Goal: Task Accomplishment & Management: Manage account settings

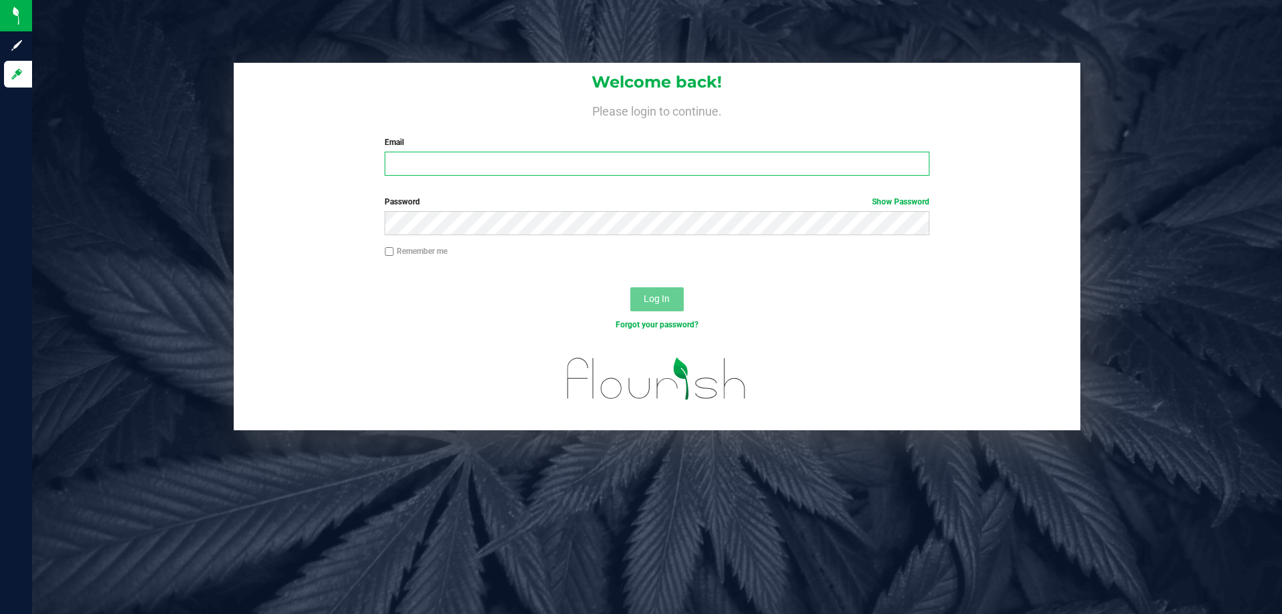
click at [417, 169] on input "Email" at bounding box center [657, 164] width 544 height 24
type input "[EMAIL_ADDRESS][DOMAIN_NAME]"
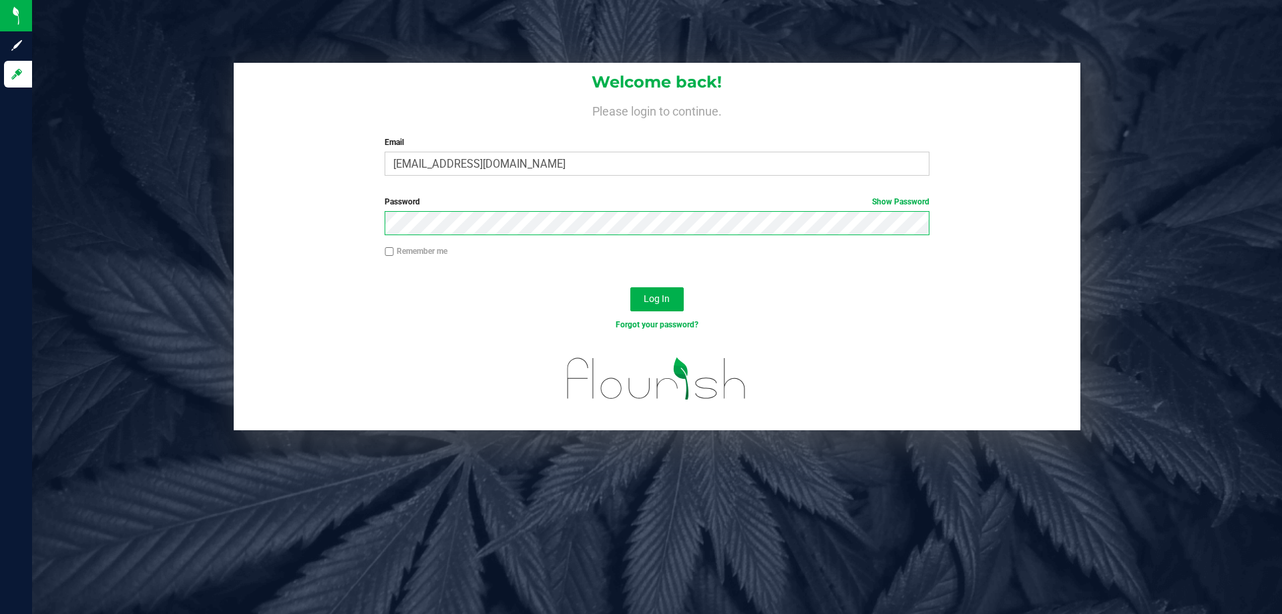
click at [630, 287] on button "Log In" at bounding box center [656, 299] width 53 height 24
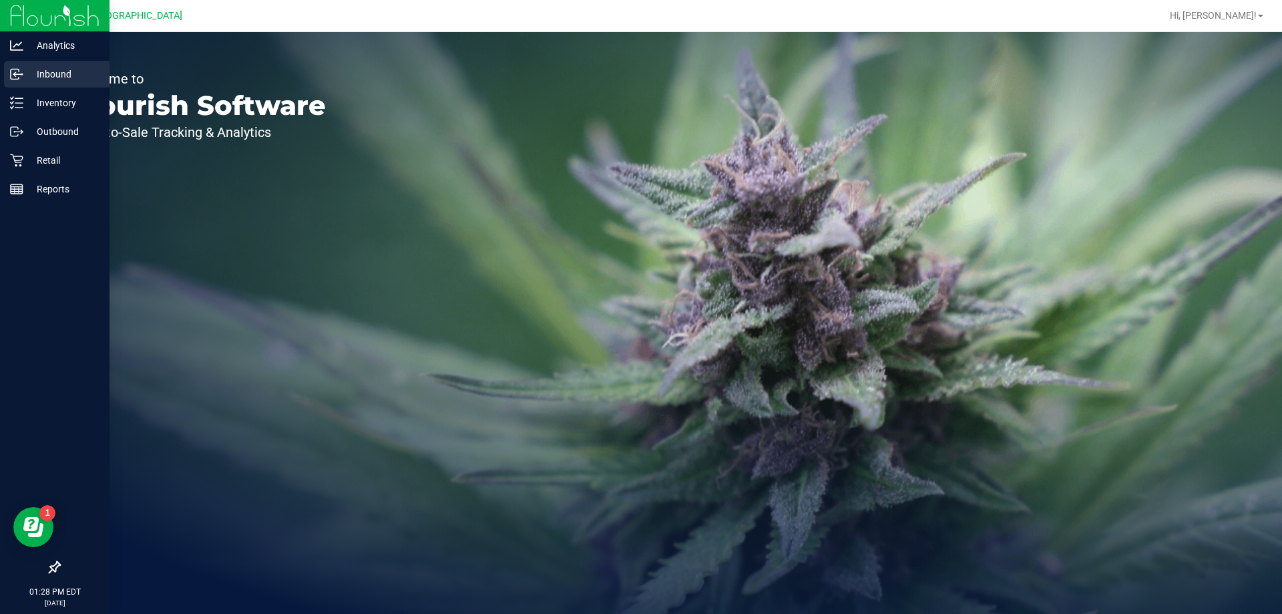
click at [56, 77] on p "Inbound" at bounding box center [63, 74] width 80 height 16
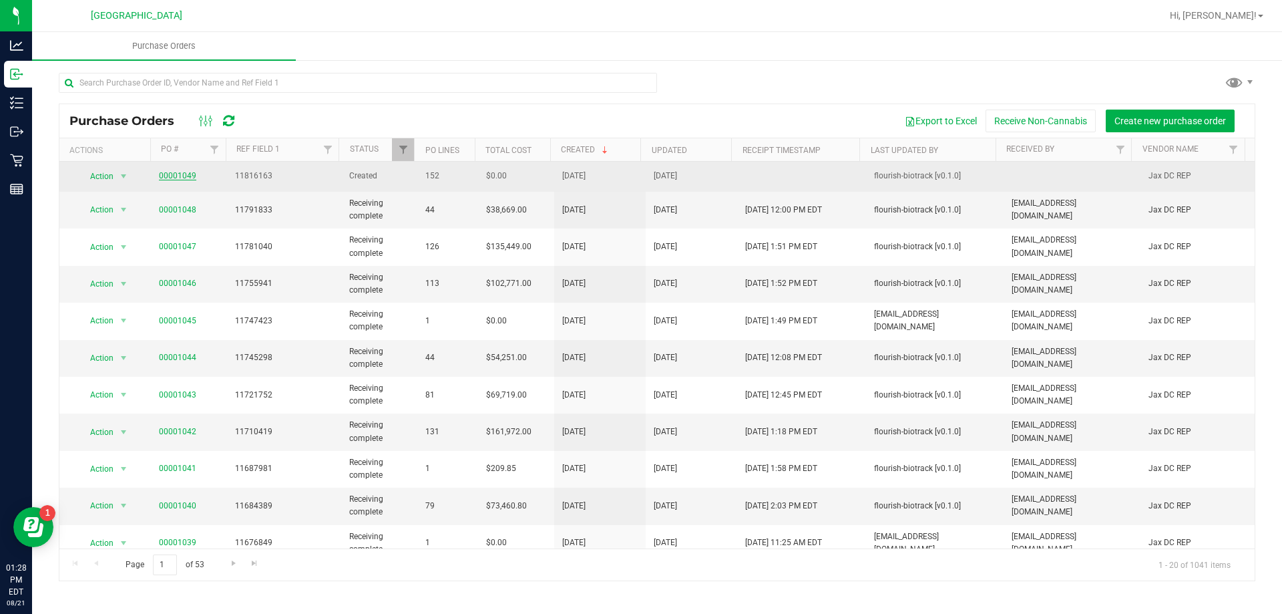
click at [182, 175] on link "00001049" at bounding box center [177, 175] width 37 height 9
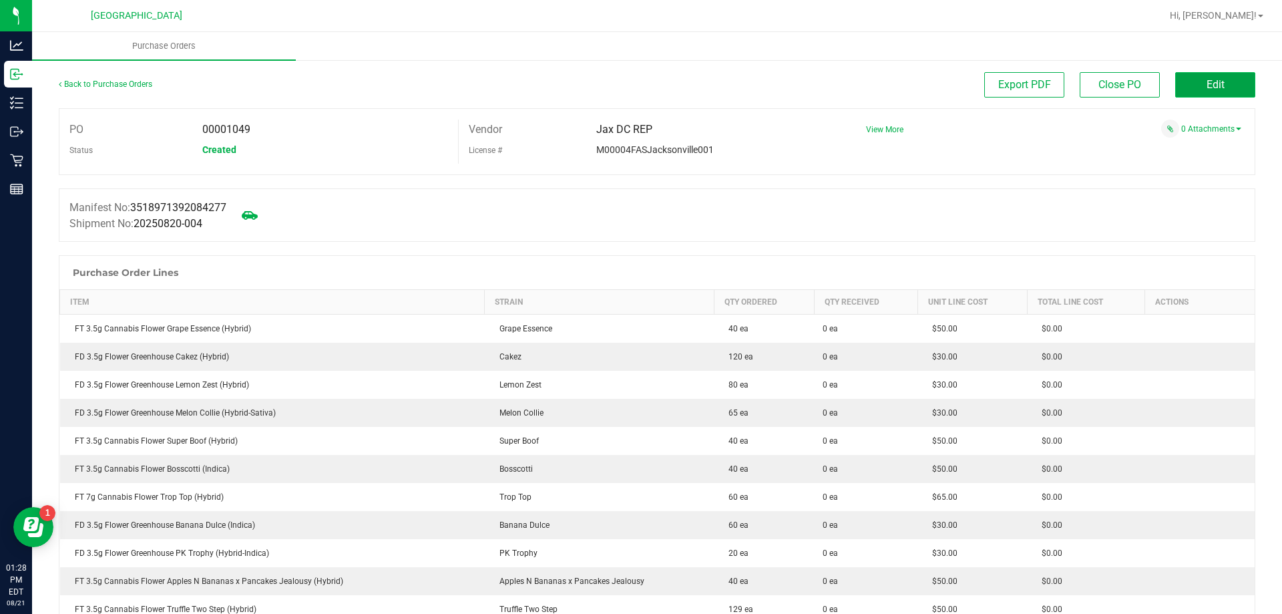
click at [1217, 88] on button "Edit" at bounding box center [1215, 84] width 80 height 25
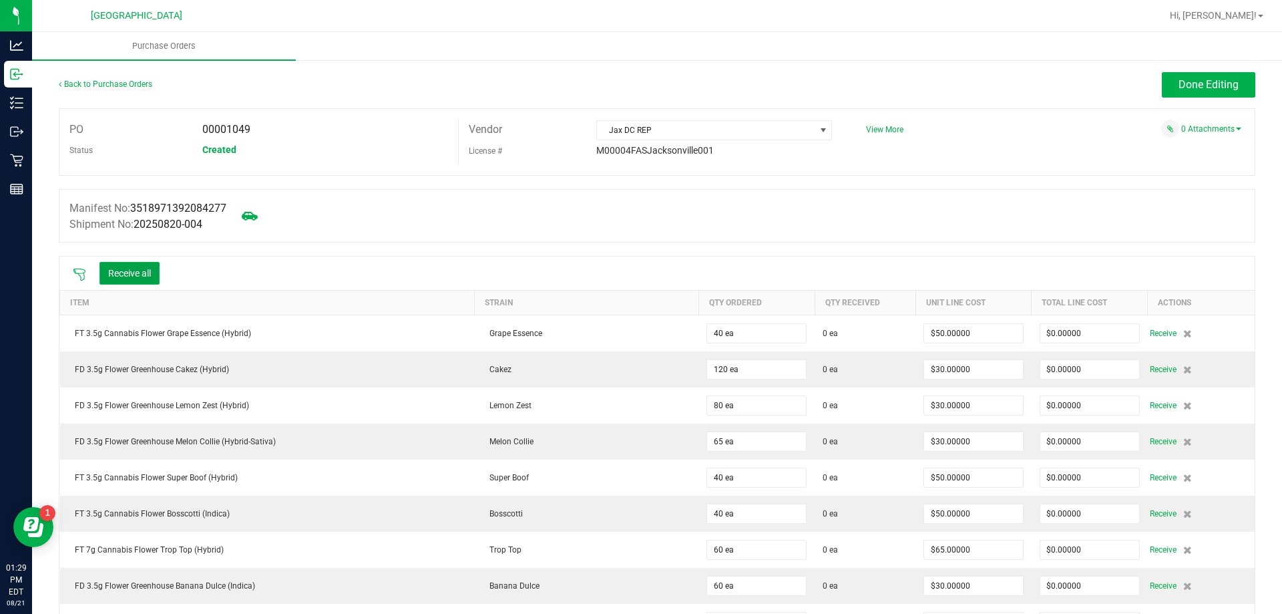
click at [132, 273] on button "Receive all" at bounding box center [130, 273] width 60 height 23
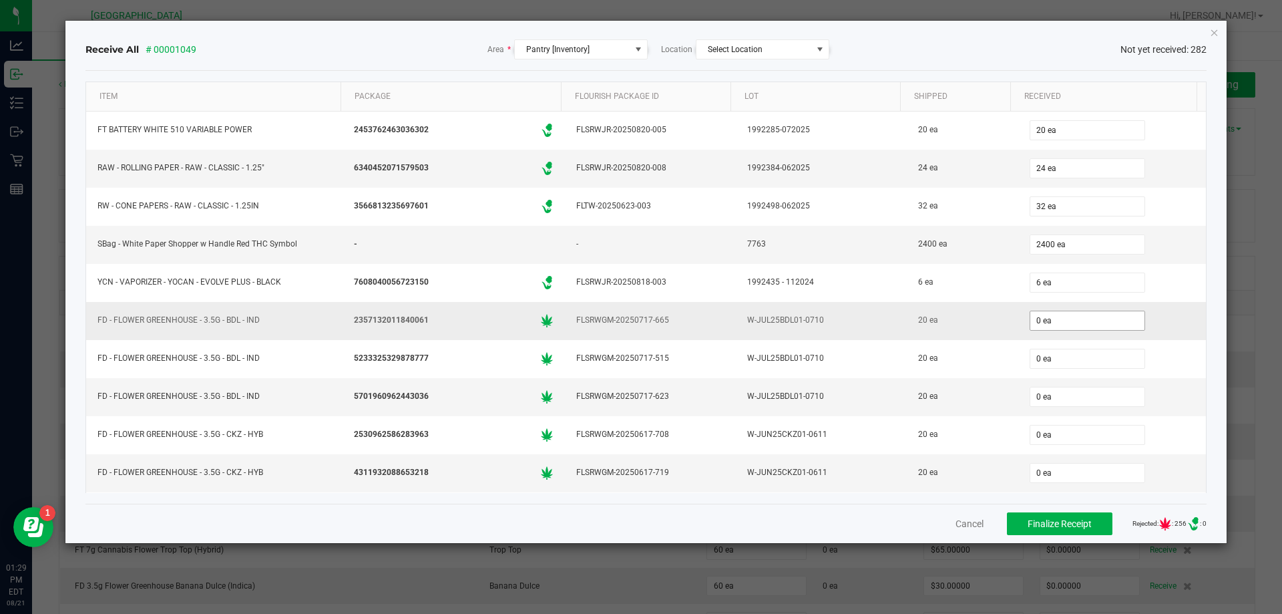
click at [1064, 322] on input "0 ea" at bounding box center [1087, 320] width 114 height 19
type input "20"
type input "0"
type input "20 ea"
type input "20"
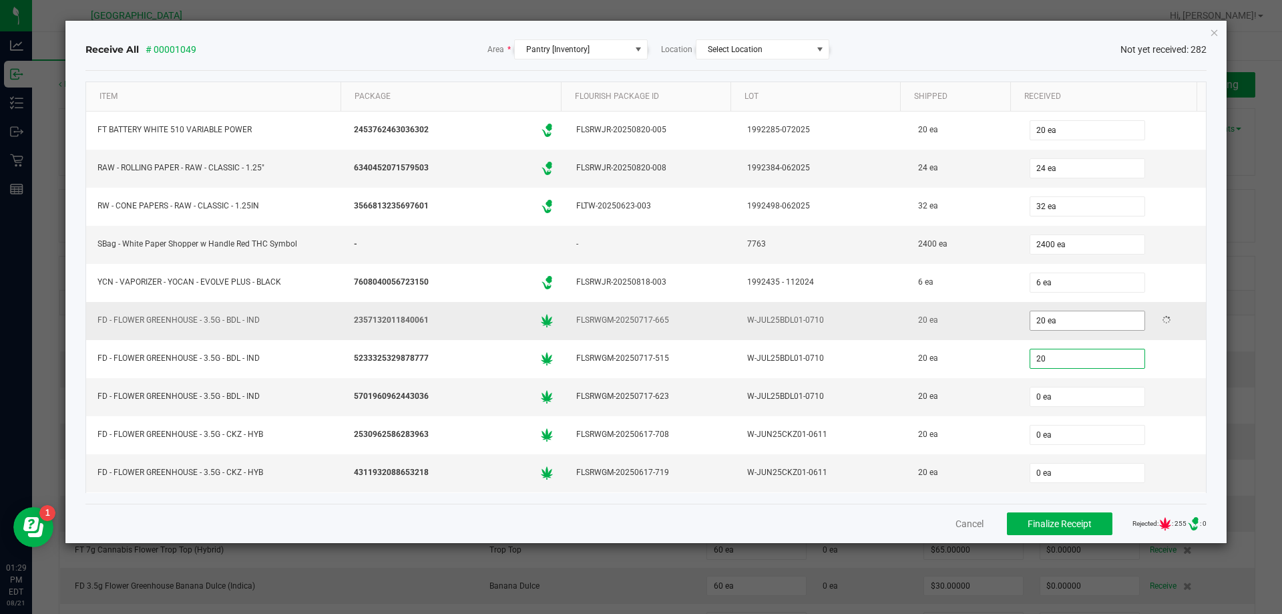
type input "0"
type input "20 ea"
type input "20"
type input "0"
type input "20 ea"
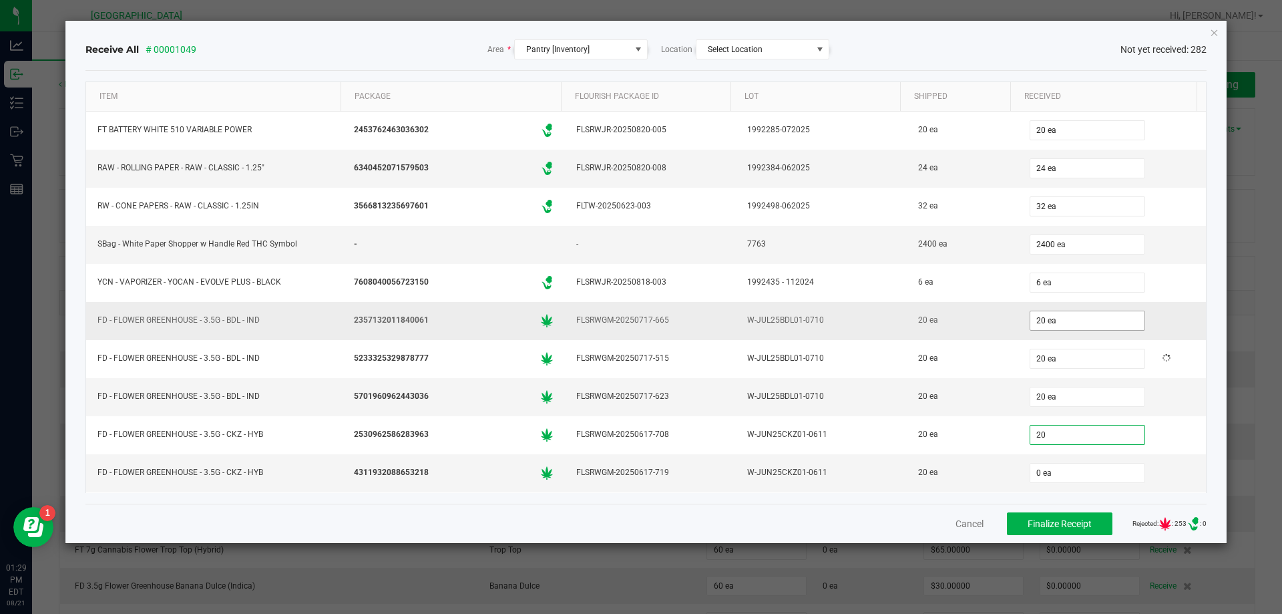
type input "20"
type input "0"
type input "20 ea"
type input "20"
type input "0"
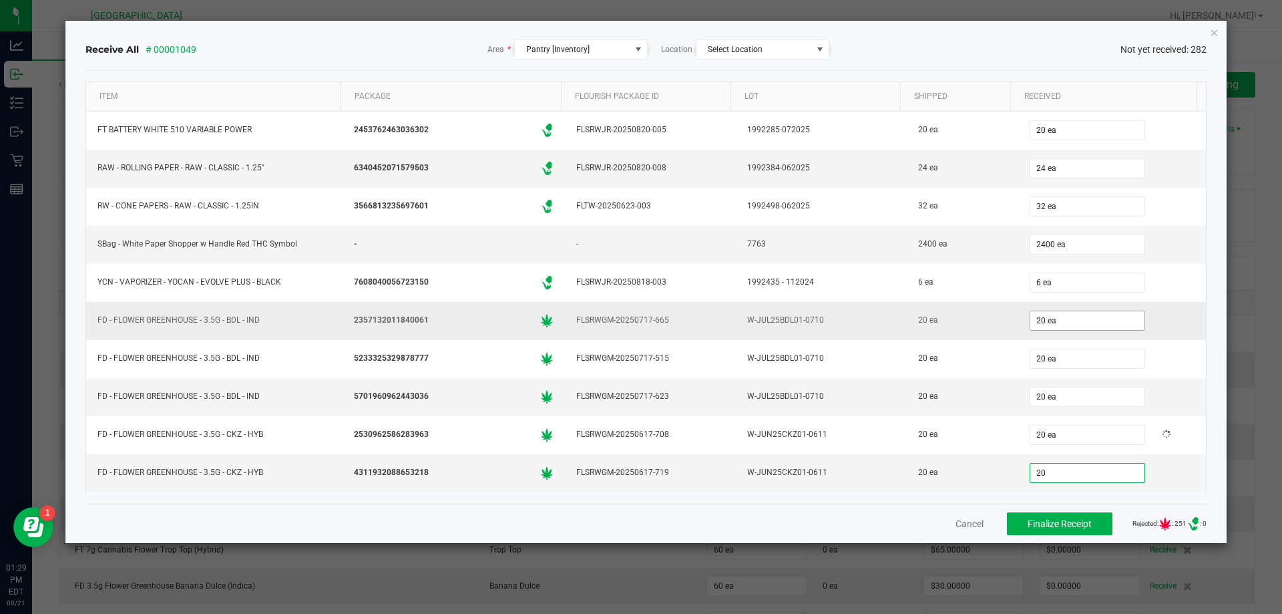
type input "20 ea"
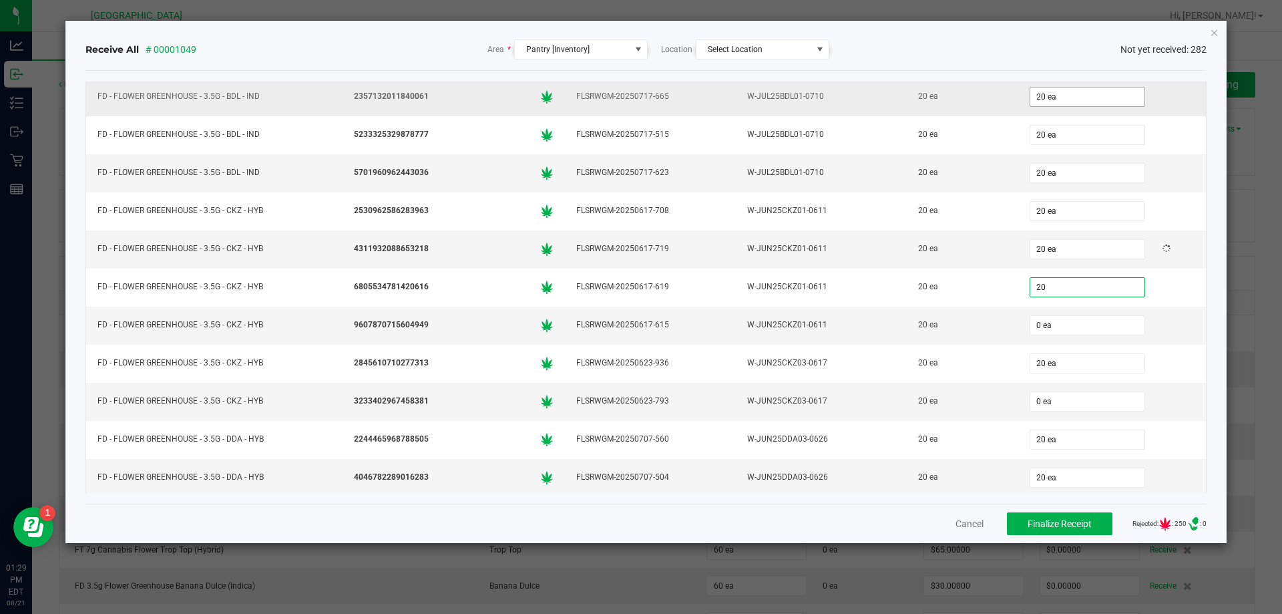
type input "20"
type input "0"
type input "20 ea"
type input "20"
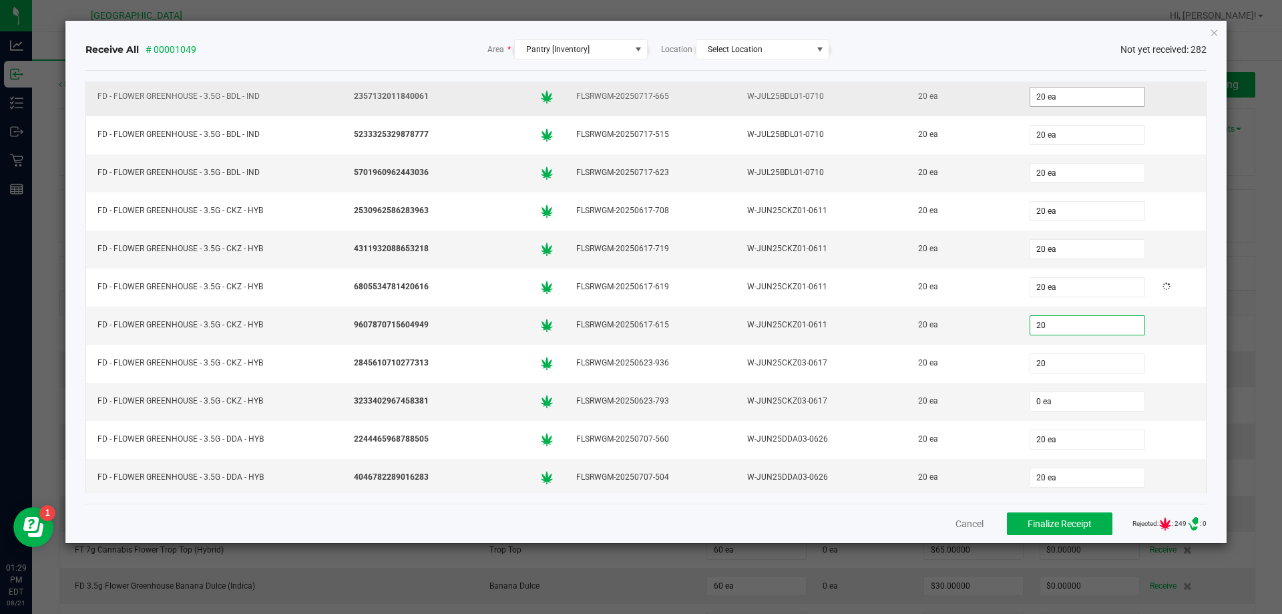
type input "20 ea"
type input "20"
type input "0"
type input "20 ea"
type input "20"
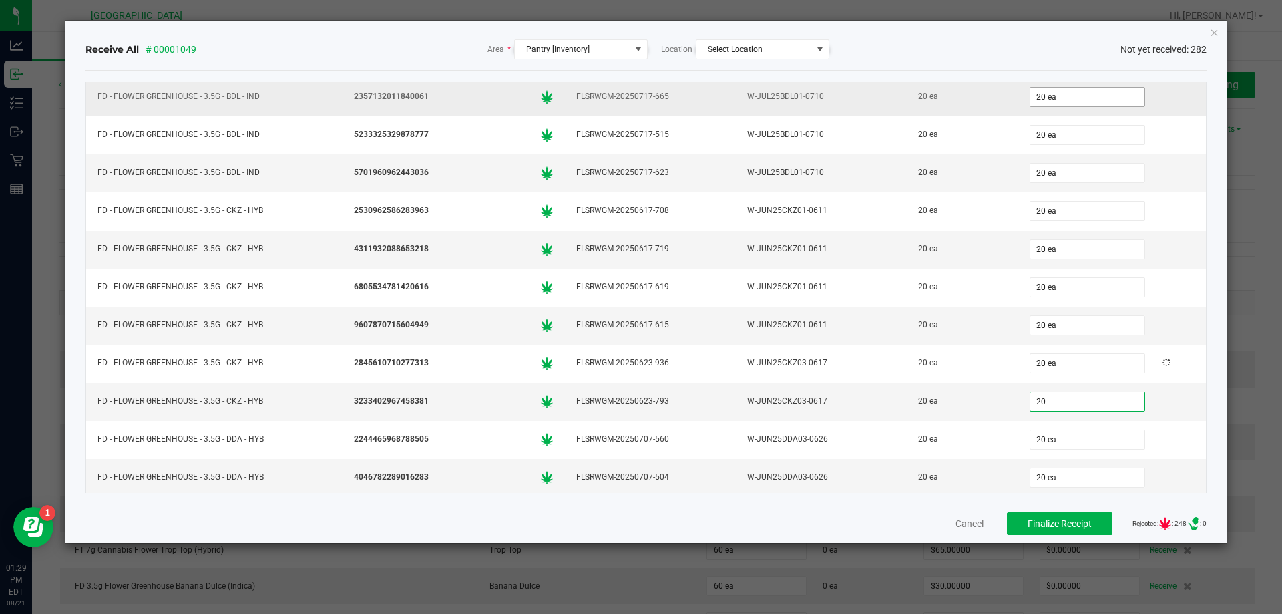
type input "20"
type input "20 ea"
type input "20"
type input "20 ea"
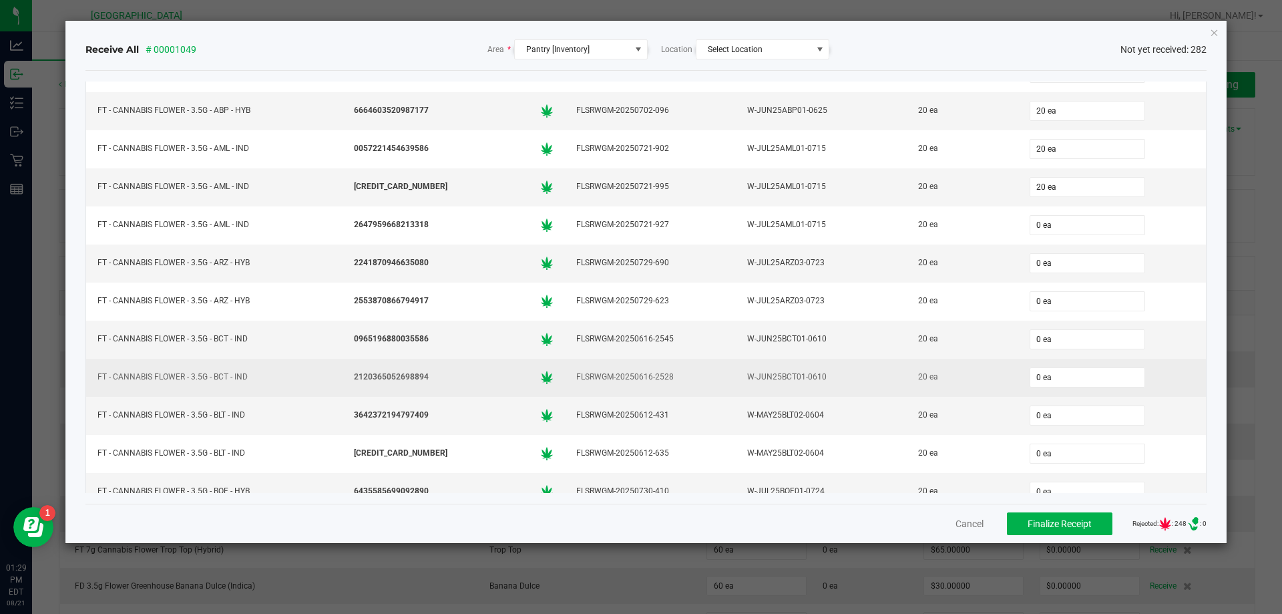
scroll to position [1292, 0]
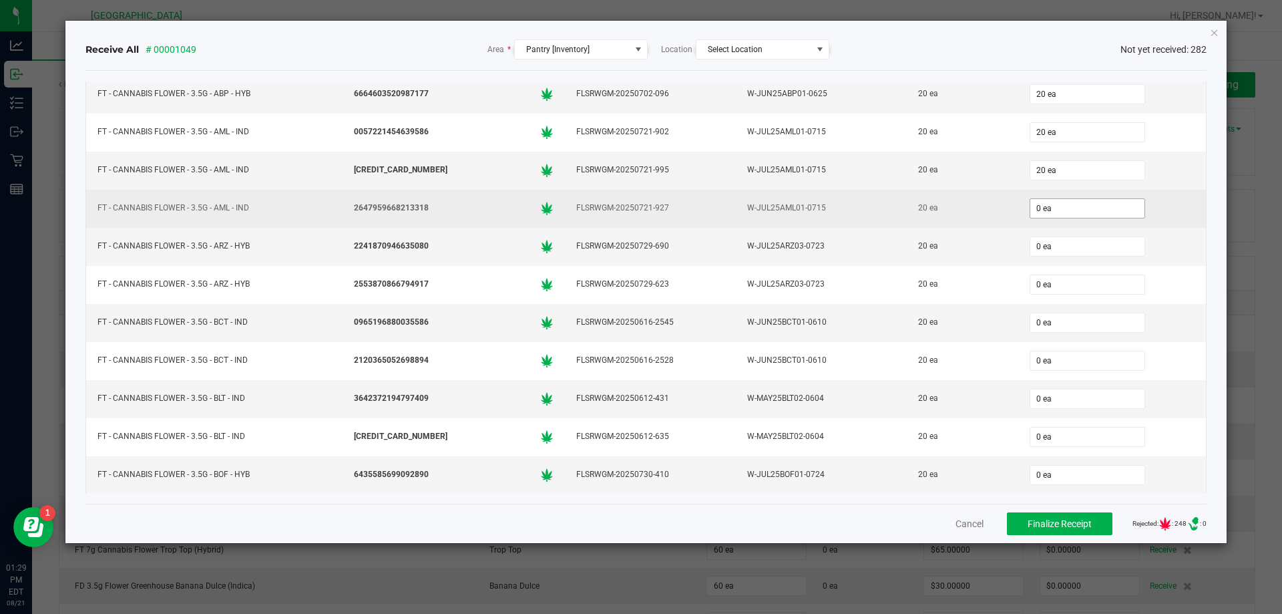
click at [1068, 213] on input "0 ea" at bounding box center [1087, 208] width 114 height 19
type input "20 ea"
type input "20"
type input "0"
type input "20 ea"
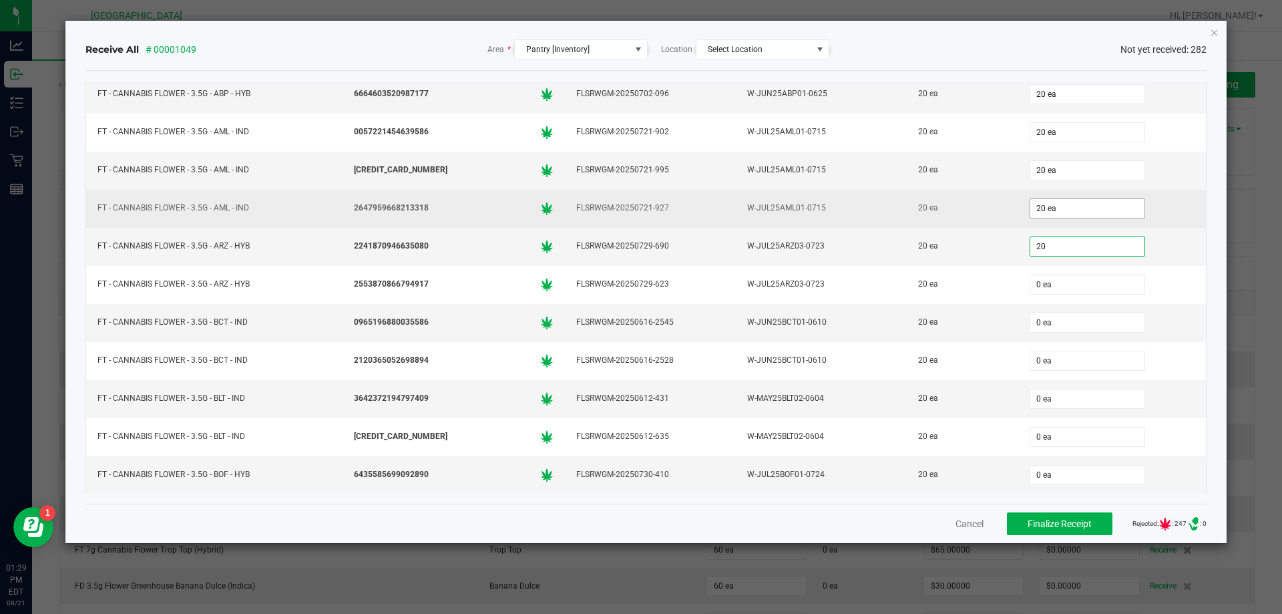
type input "20"
type input "0"
type input "20 ea"
type input "20"
type input "0"
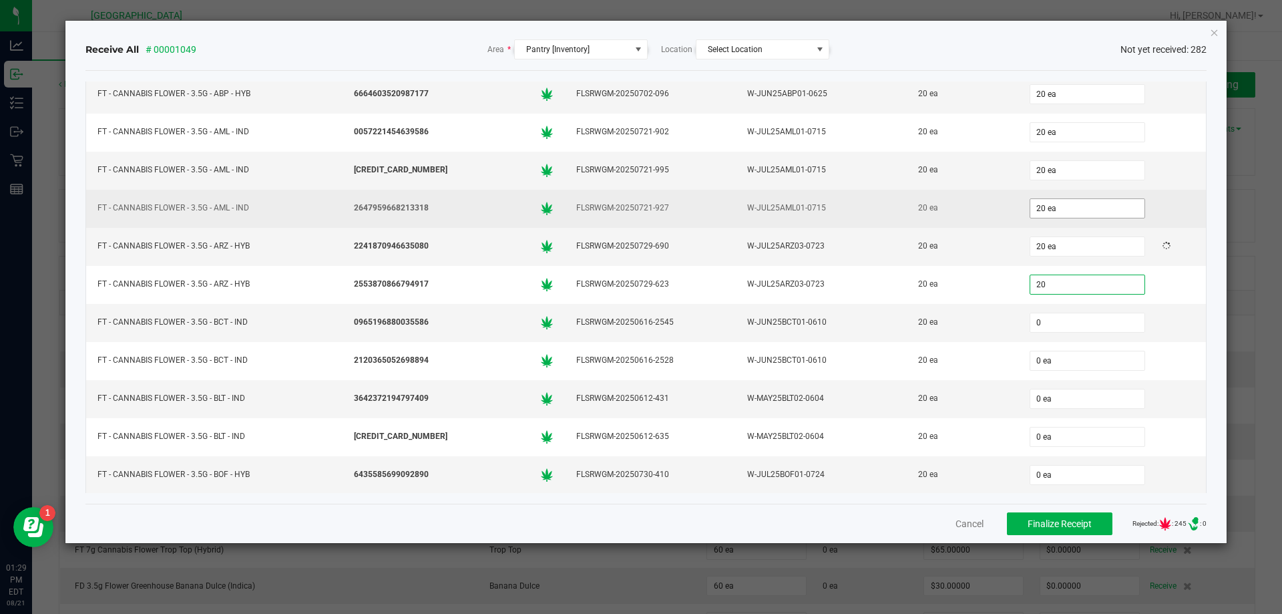
type input "20 ea"
type input "20"
type input "0"
type input "20 ea"
type input "20"
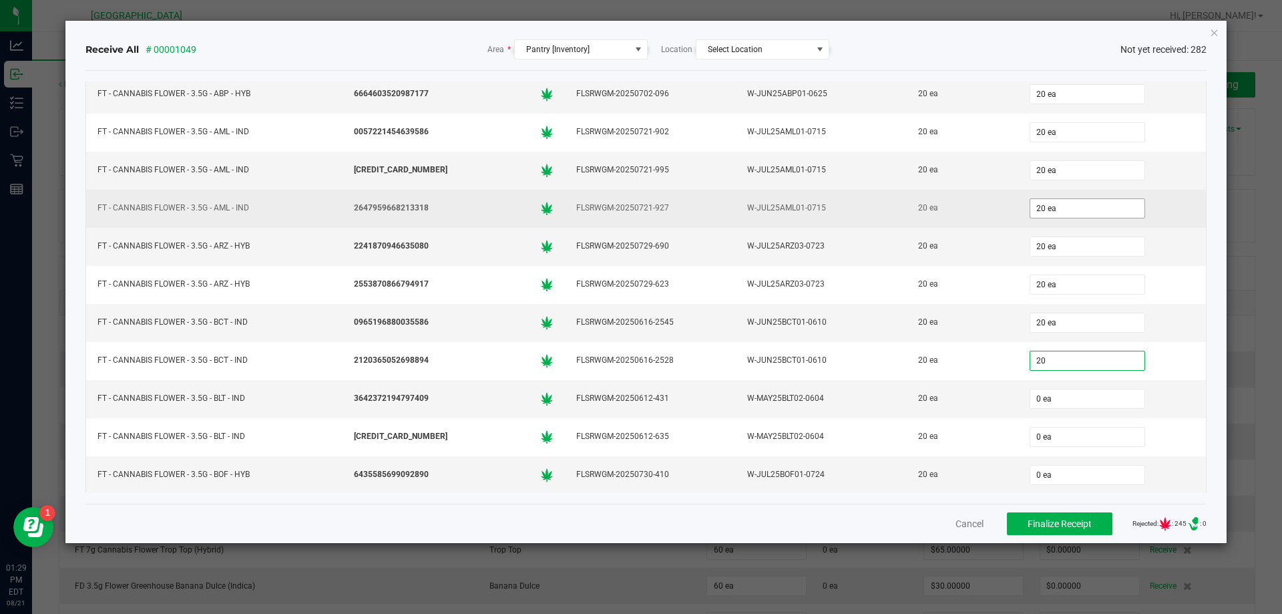
type input "0"
type input "20 ea"
type input "20"
type input "0"
type input "20 ea"
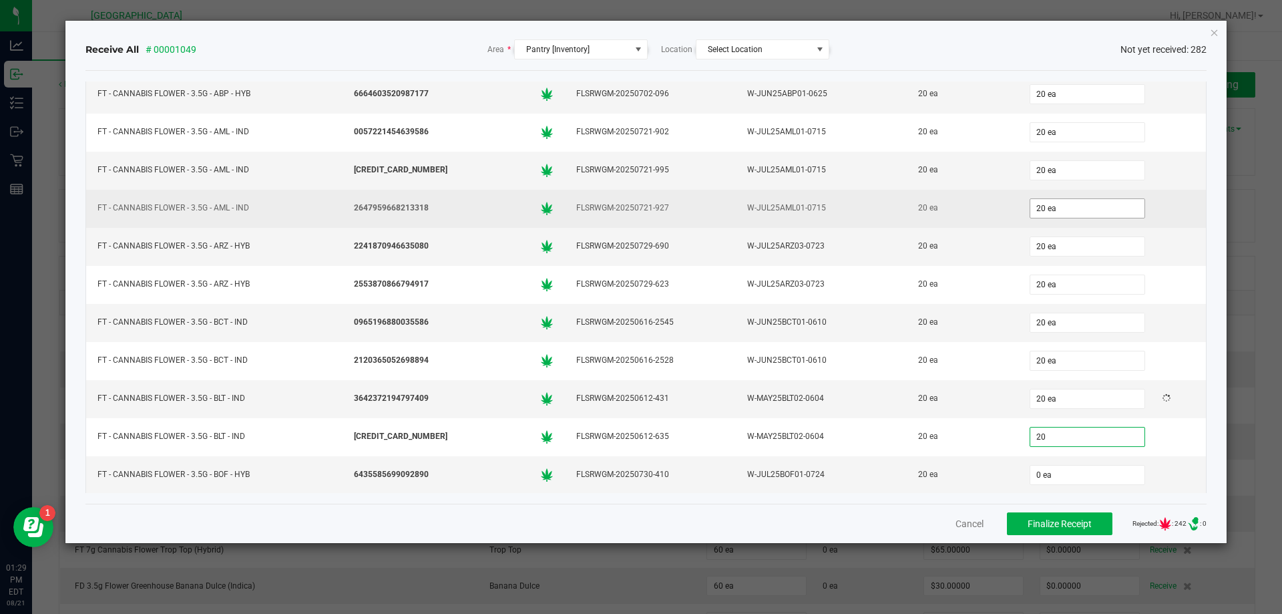
type input "20"
type input "0"
type input "20 ea"
type input "20"
type input "0"
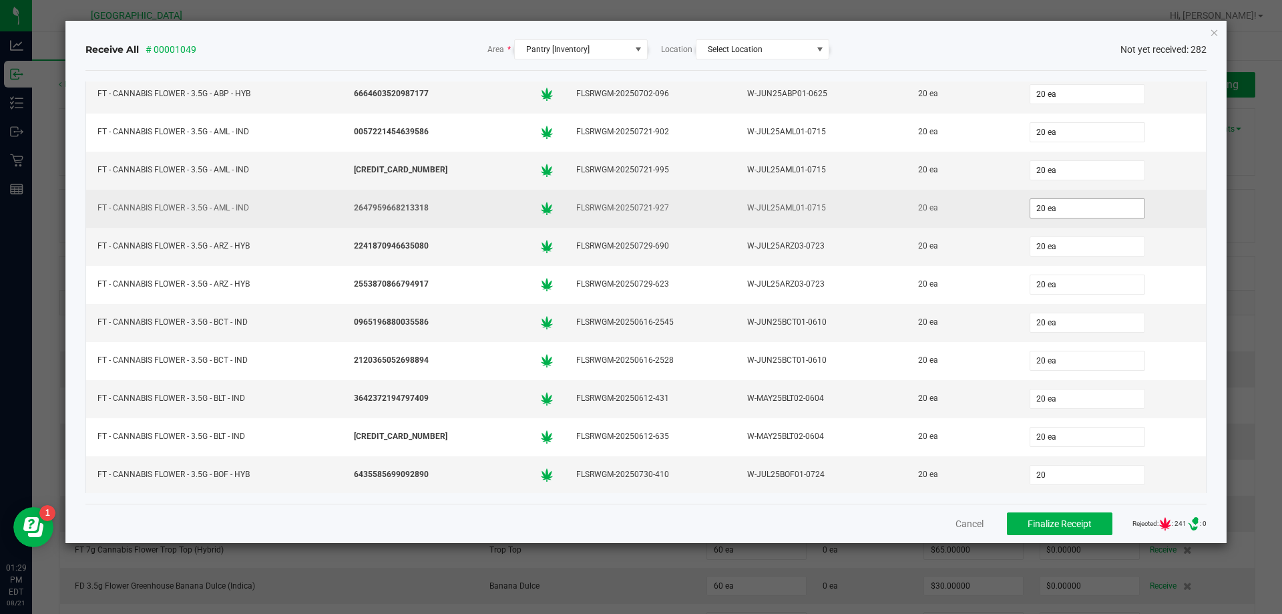
type input "20 ea"
type input "20"
type input "0"
type input "20 ea"
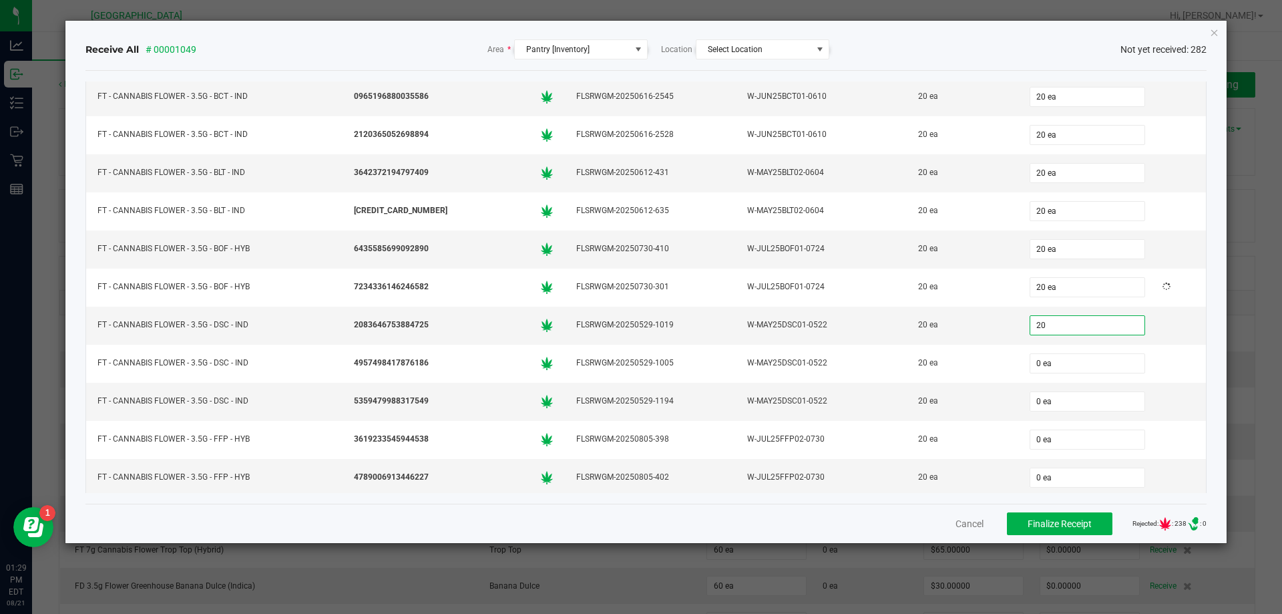
type input "20"
type input "0"
type input "20 ea"
type input "20"
type input "0"
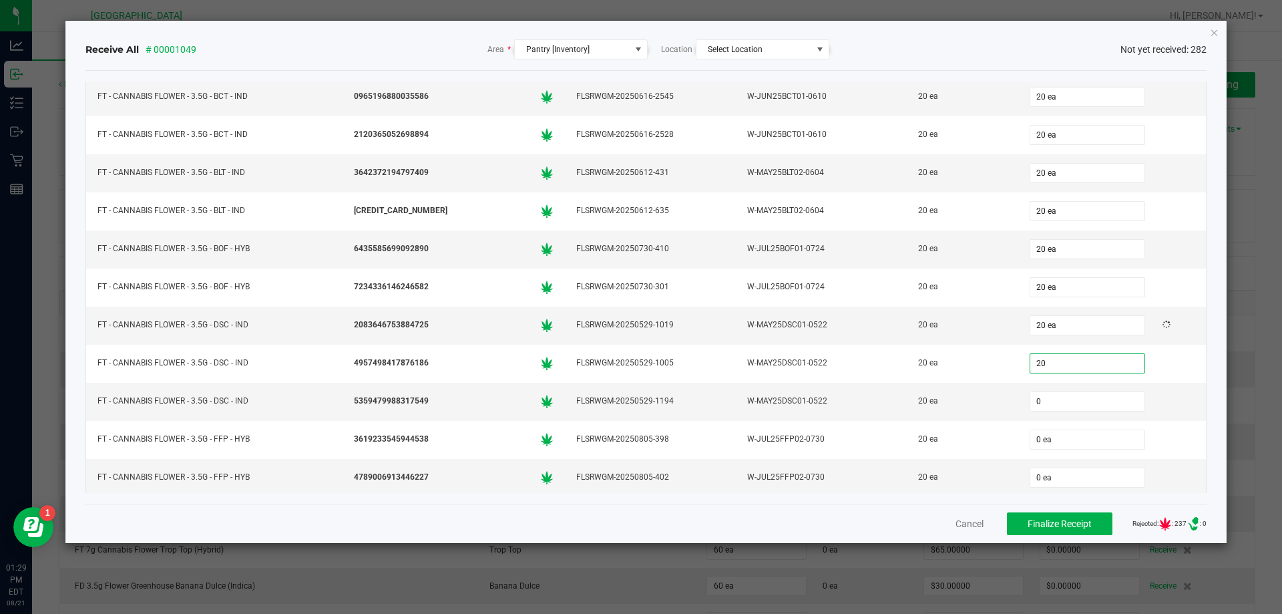
type input "20 ea"
type input "20"
type input "0"
type input "20 ea"
type input "20"
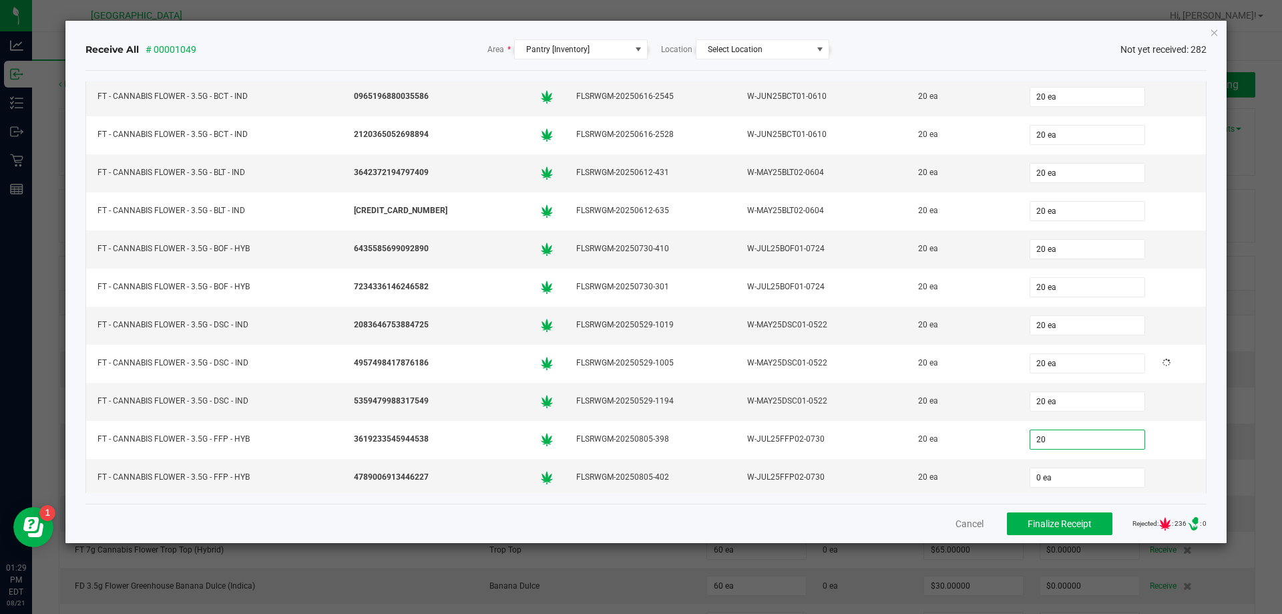
type input "0"
type input "20 ea"
type input "20"
type input "0"
type input "20 ea"
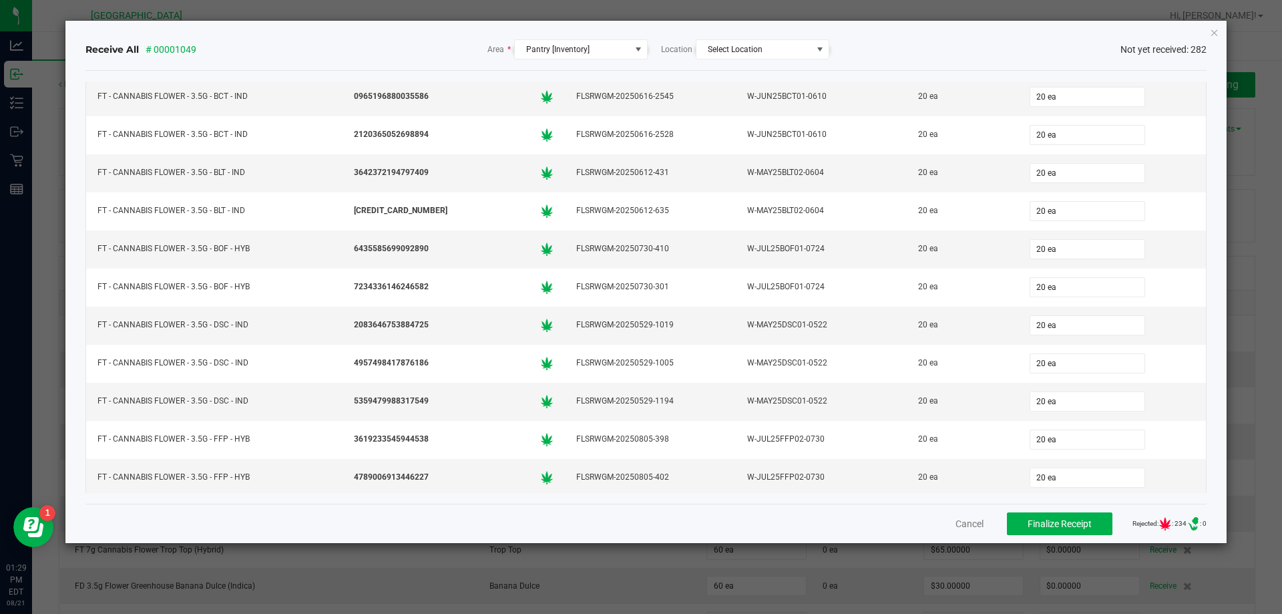
type input "20"
type input "0"
type input "20 ea"
type input "20"
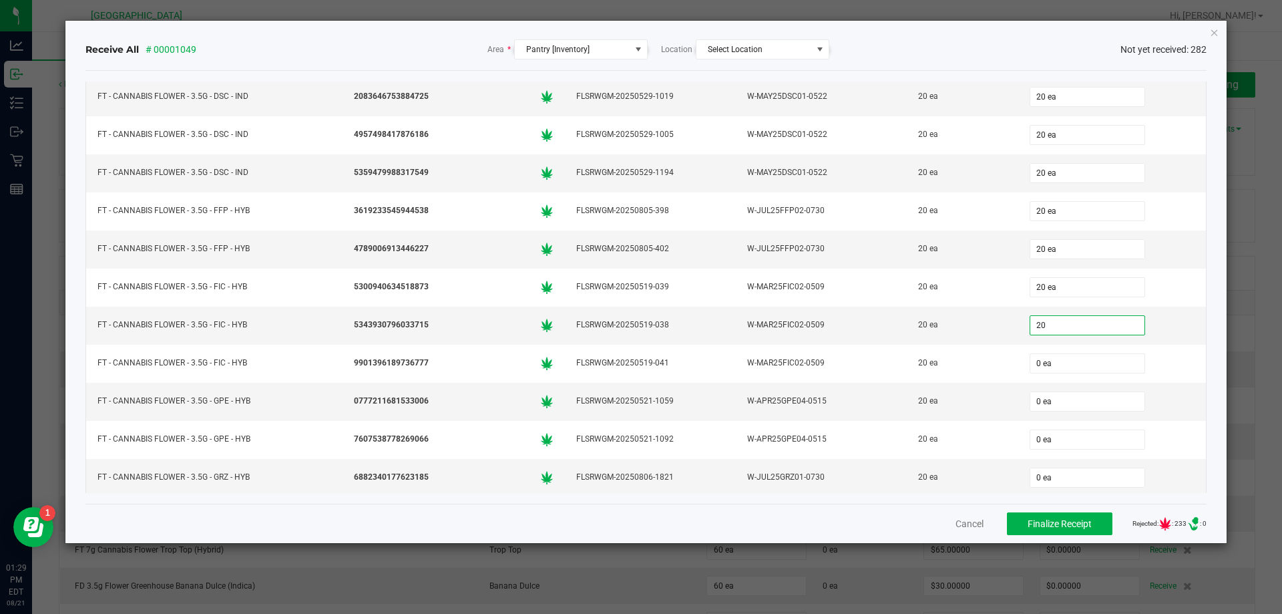
type input "0"
type input "20 ea"
type input "20"
type input "0"
type input "20 ea"
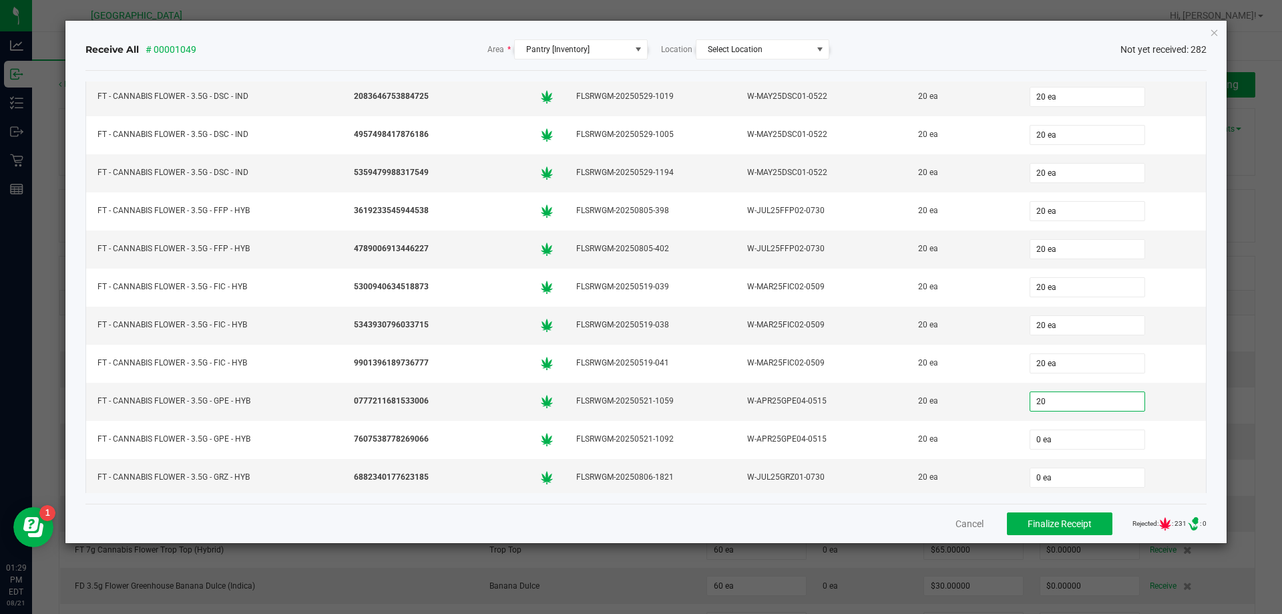
type input "20"
type input "0"
type input "20 ea"
type input "20"
type input "0"
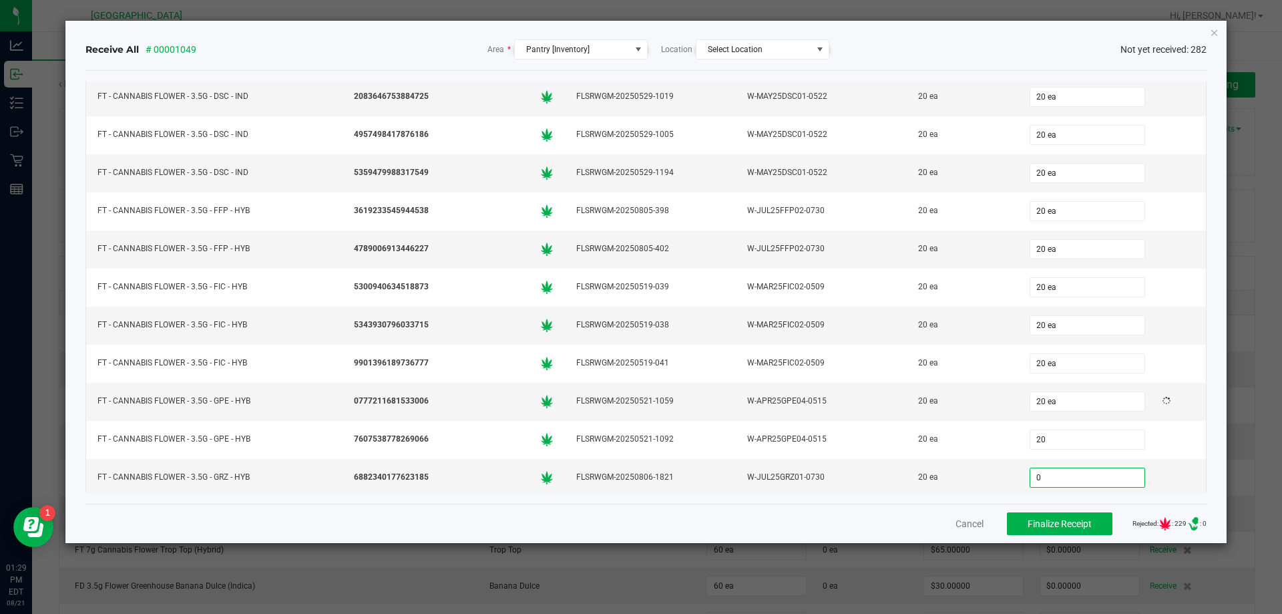
type input "20 ea"
type input "20"
type input "0"
type input "20 ea"
type input "20"
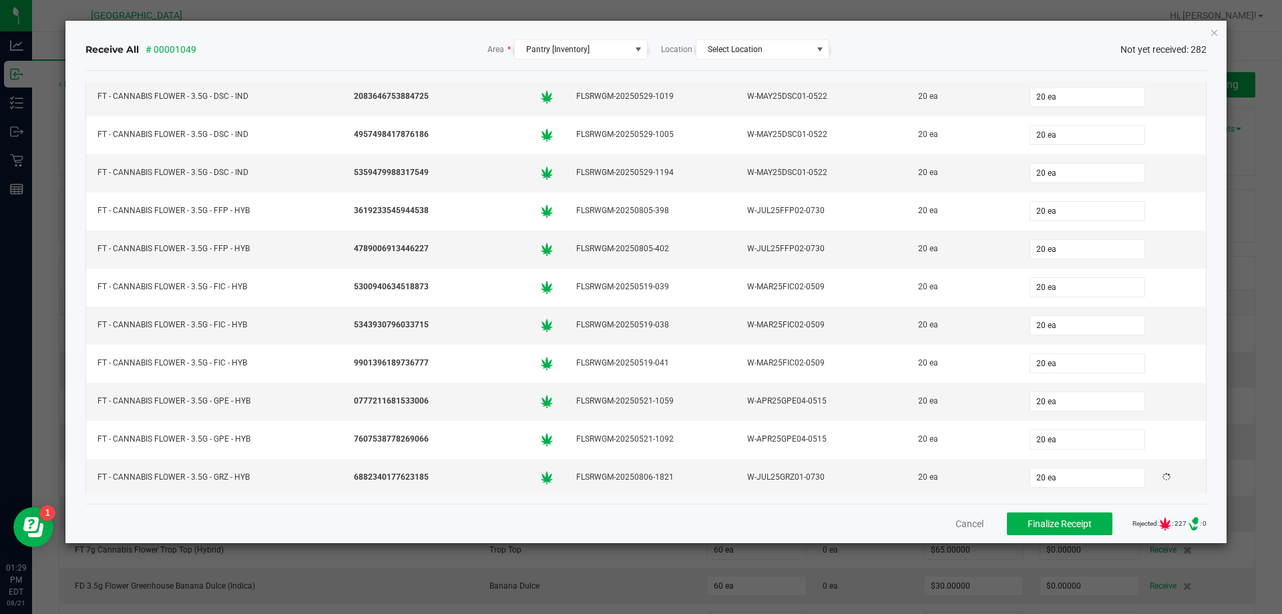
type input "0"
type input "20 ea"
type input "20"
type input "0"
type input "20 ea"
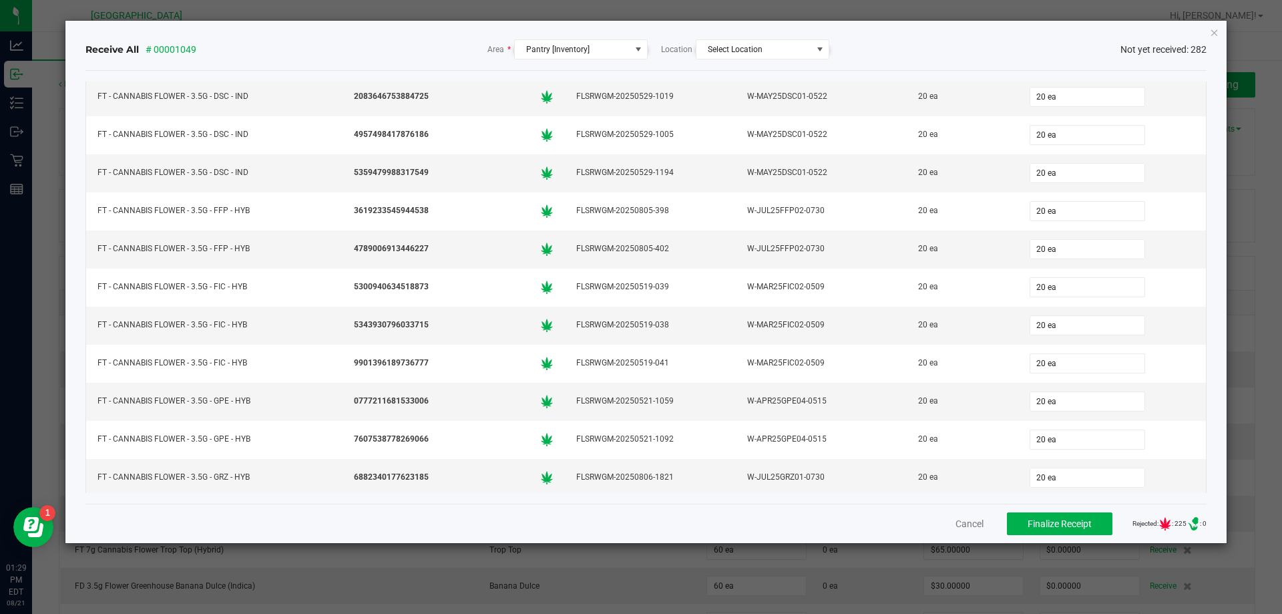
scroll to position [1975, 0]
type input "20"
type input "0"
type input "20 ea"
type input "20"
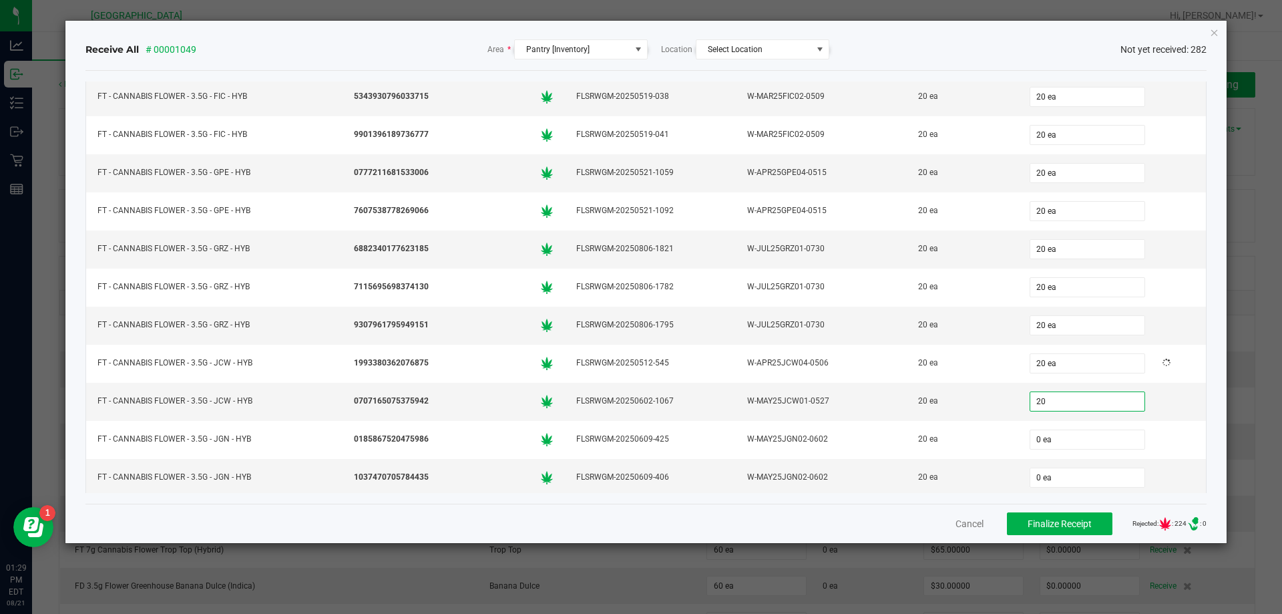
type input "0"
type input "20 ea"
type input "20"
type input "0"
type input "20 ea"
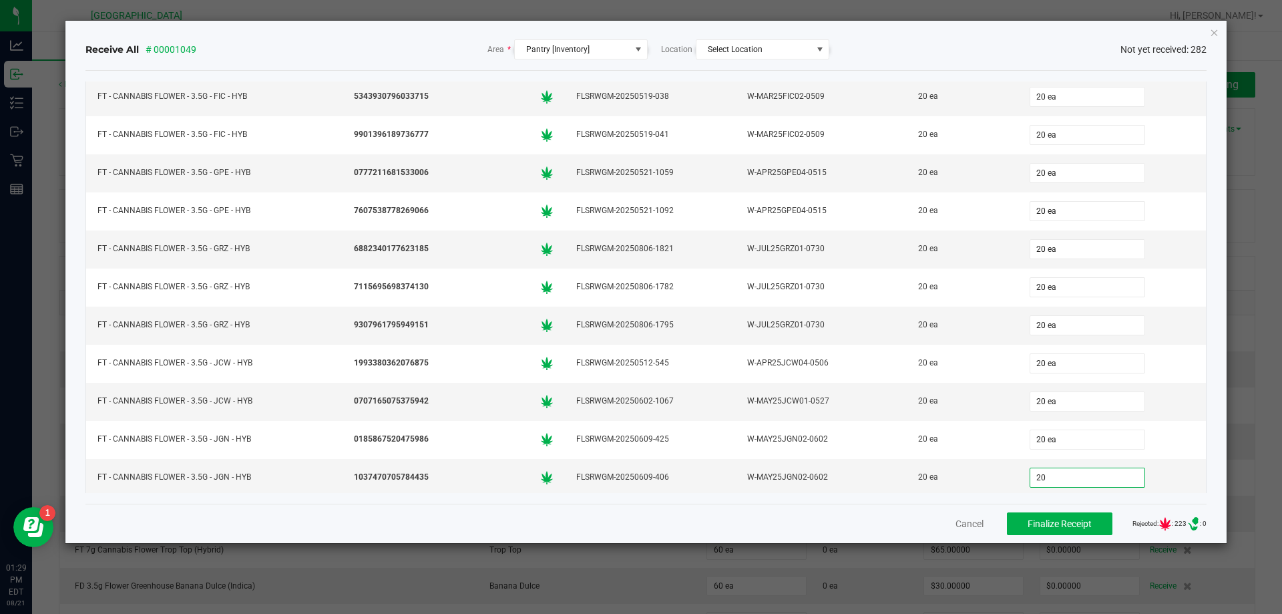
type input "20"
type input "0"
type input "20 ea"
type input "20"
type input "0"
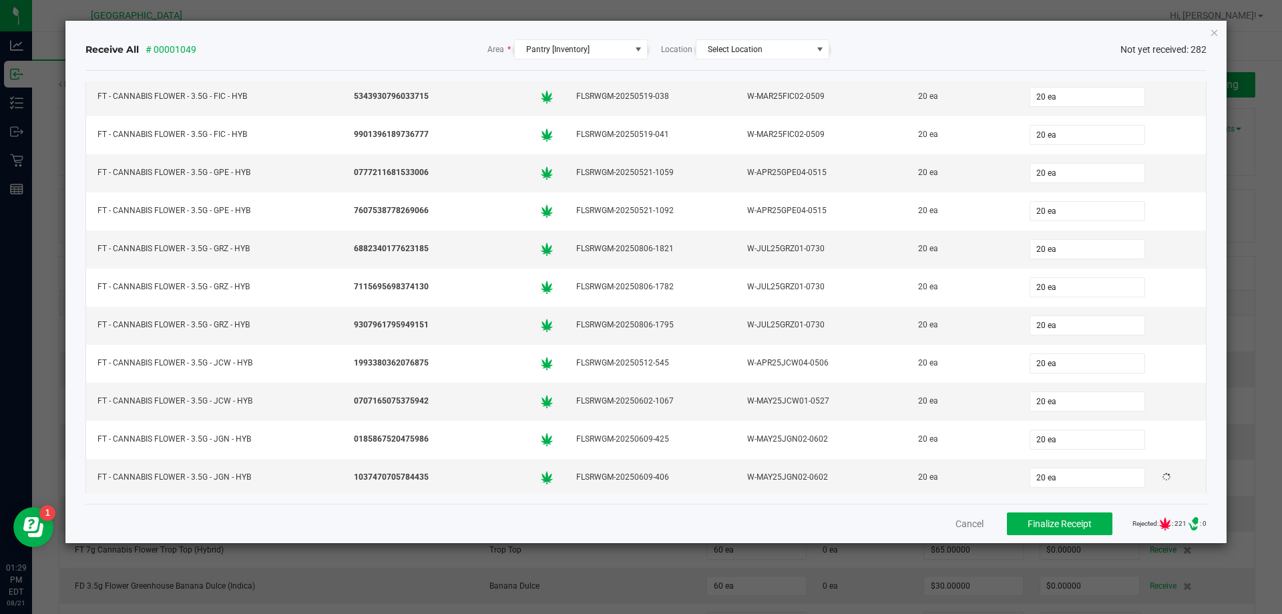
type input "20 ea"
type input "20"
type input "0"
type input "20 ea"
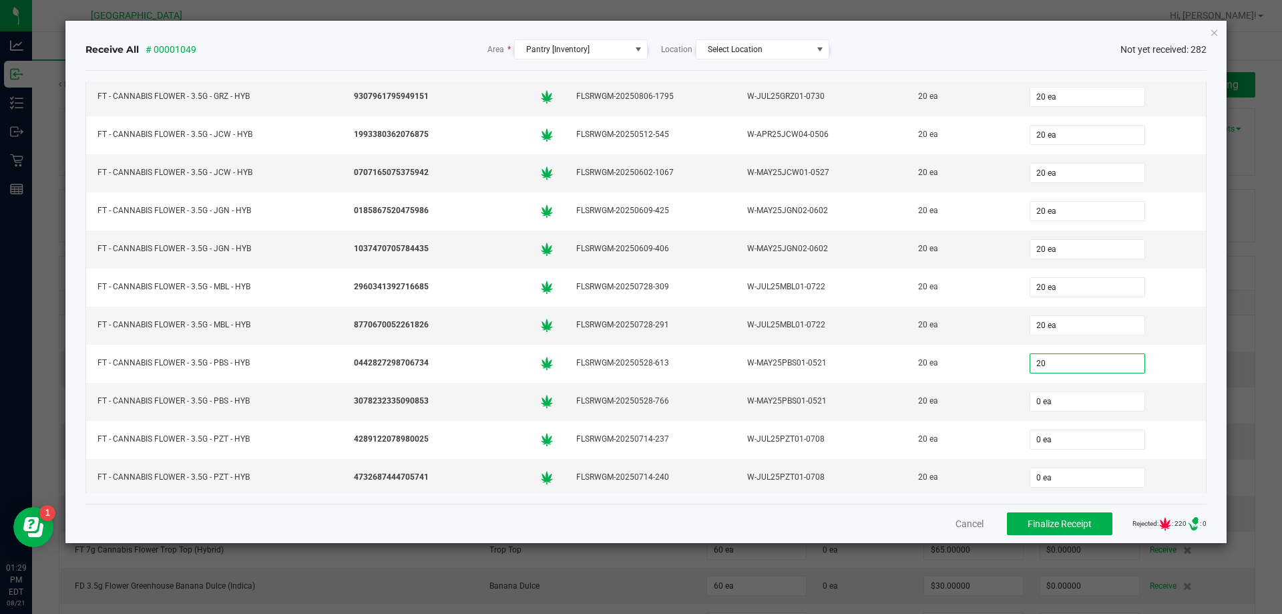
type input "20"
type input "0"
type input "20 ea"
type input "20"
type input "05"
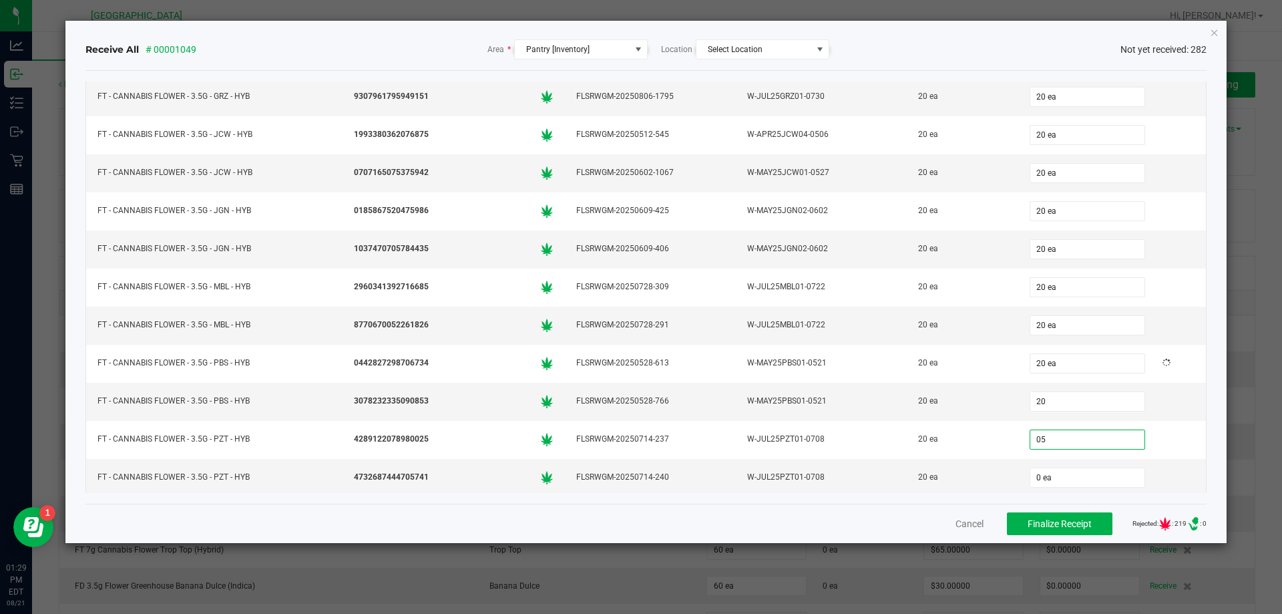
type input "20 ea"
type input "20"
type input "0"
type input "20 ea"
type input "20"
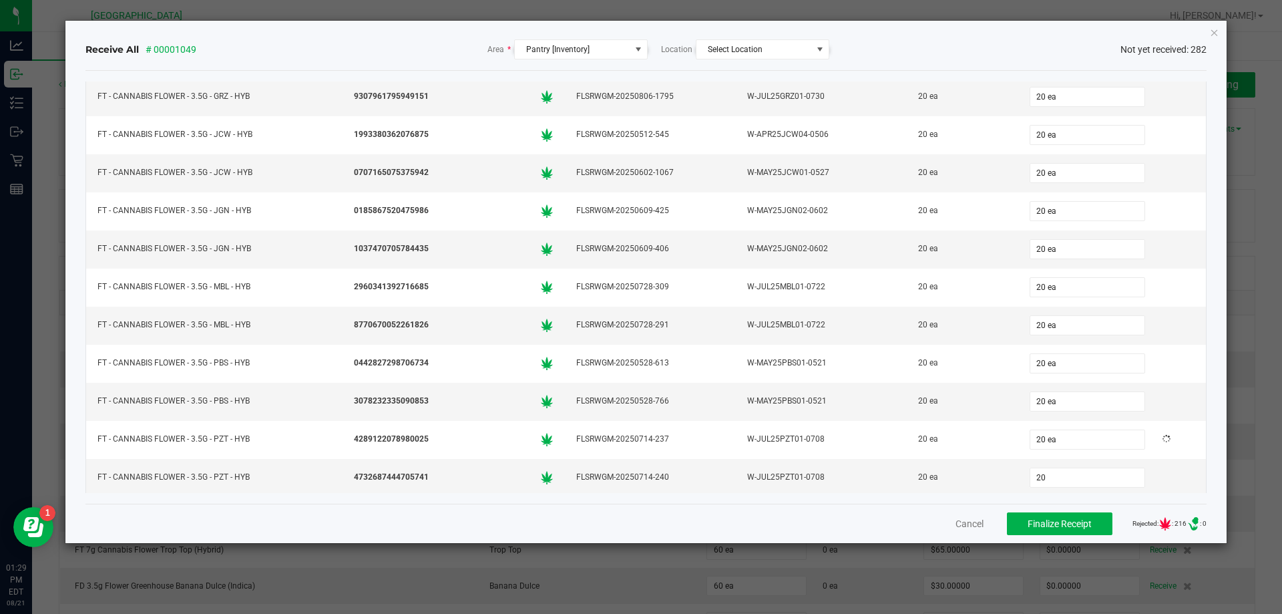
type input "05"
type input "20 ea"
type input "20"
type input "0"
type input "20 ea"
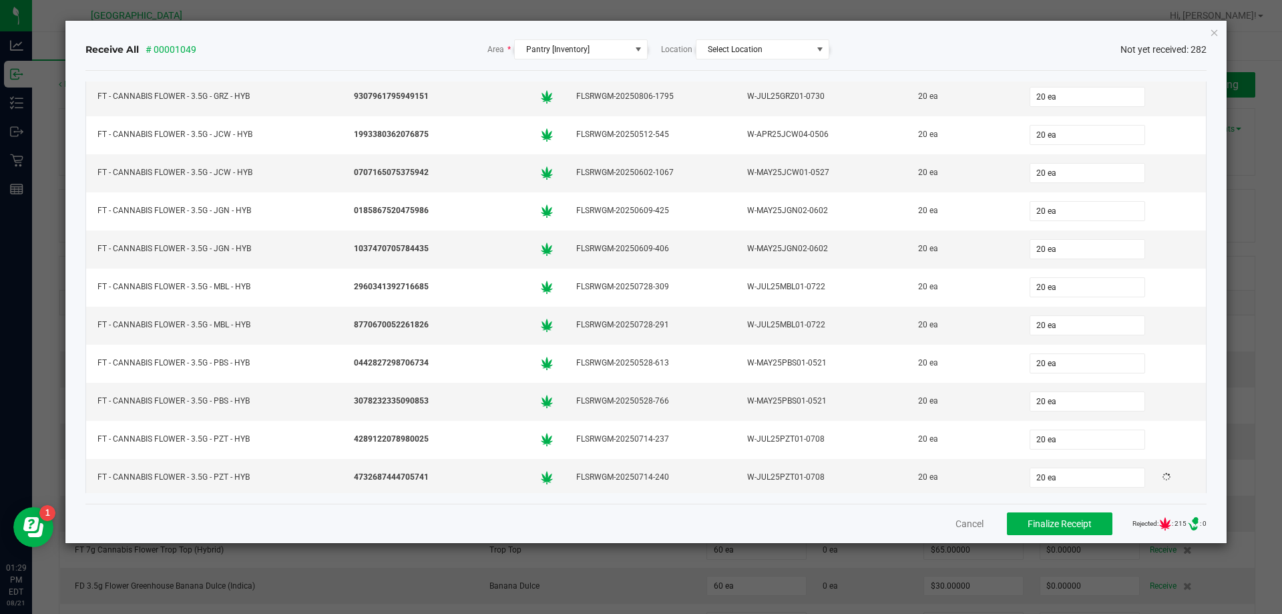
scroll to position [2431, 0]
type input "20"
type input "0"
type input "20 ea"
type input "20"
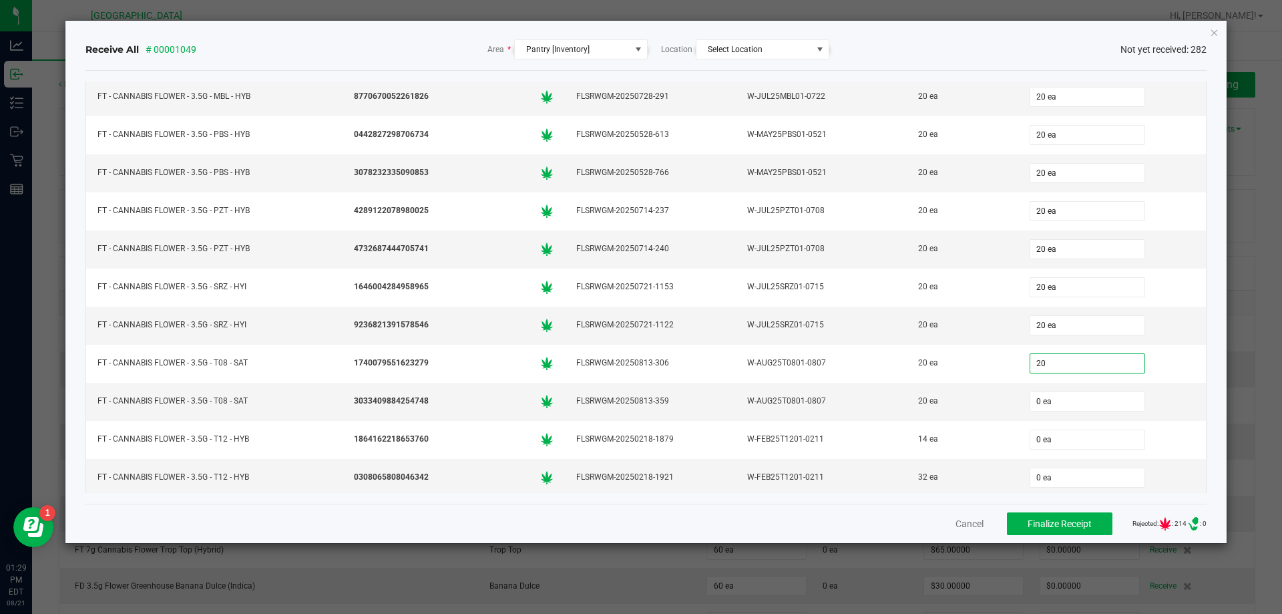
type input "0"
type input "20 ea"
type input "20"
type input "0"
type input "20 ea"
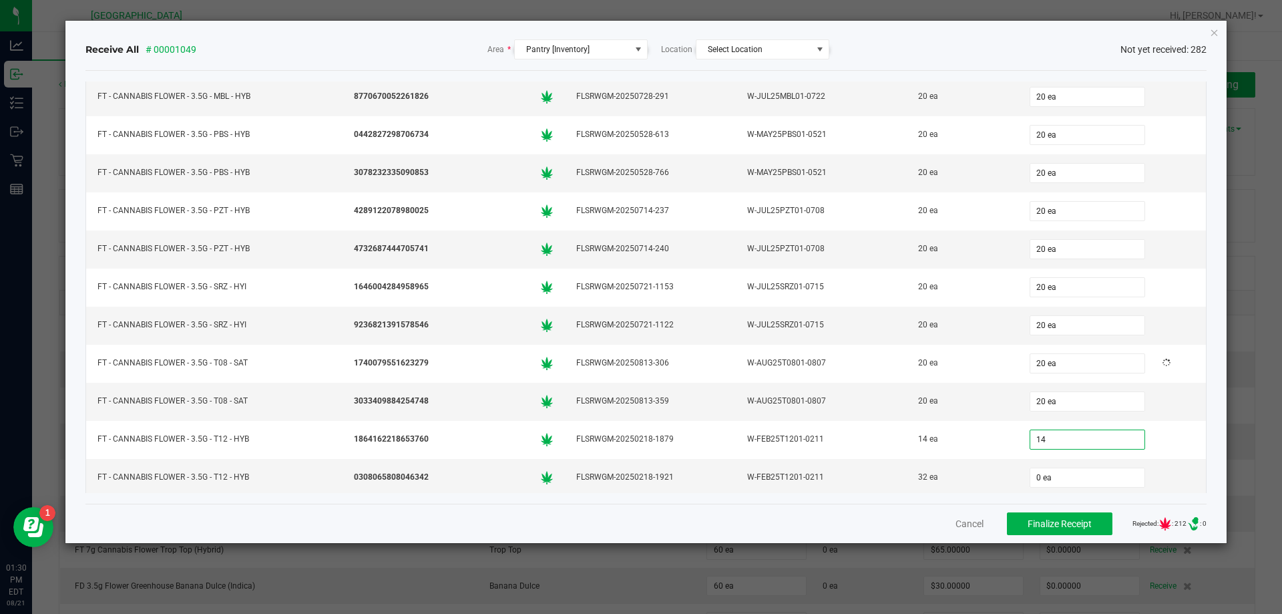
type input "14"
type input "05"
type input "14 ea"
type input "32"
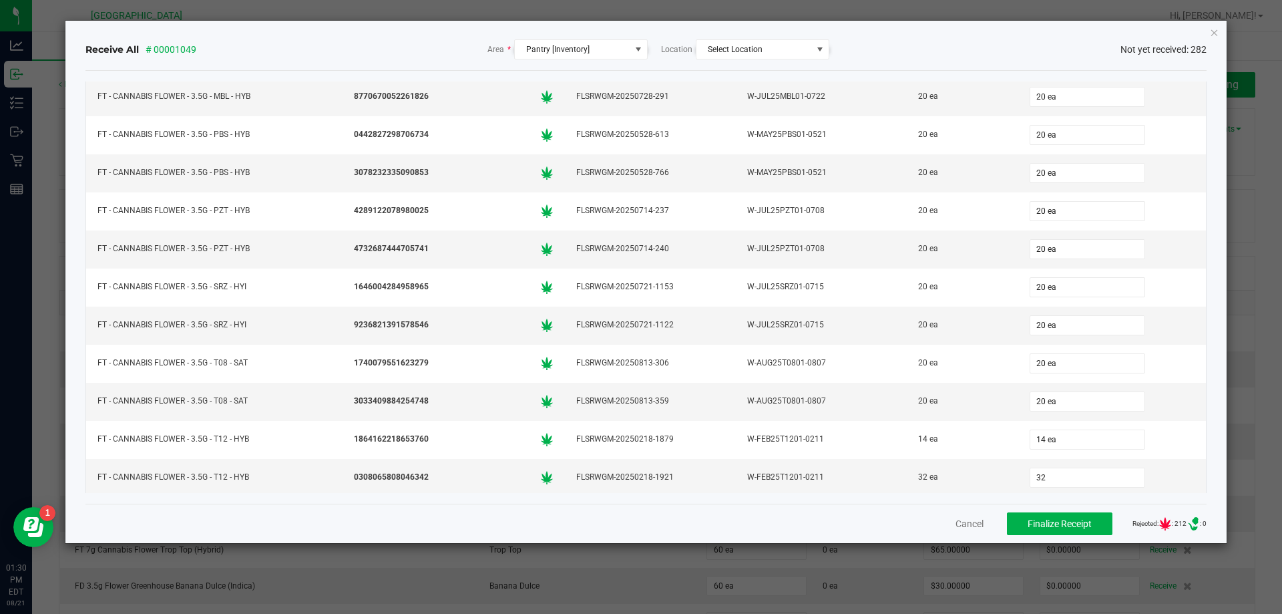
type input "32 ea"
type input "32"
type input "0"
type input "32 ea"
type input "32"
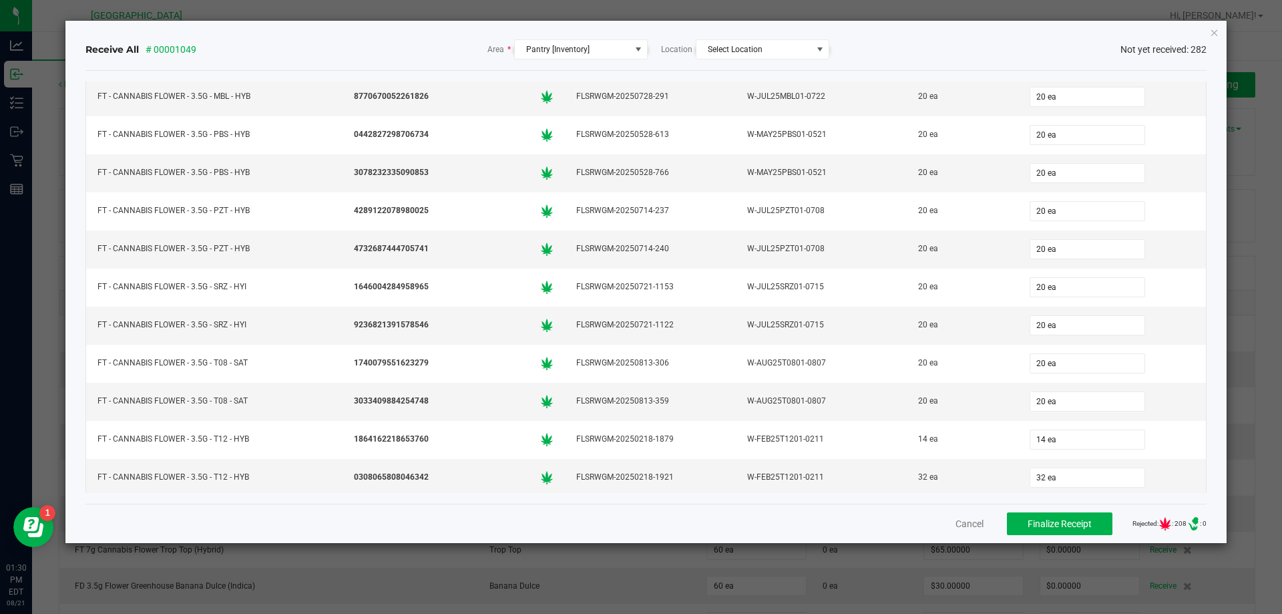
type input "0"
type input "32 ea"
type input "19"
type input "0"
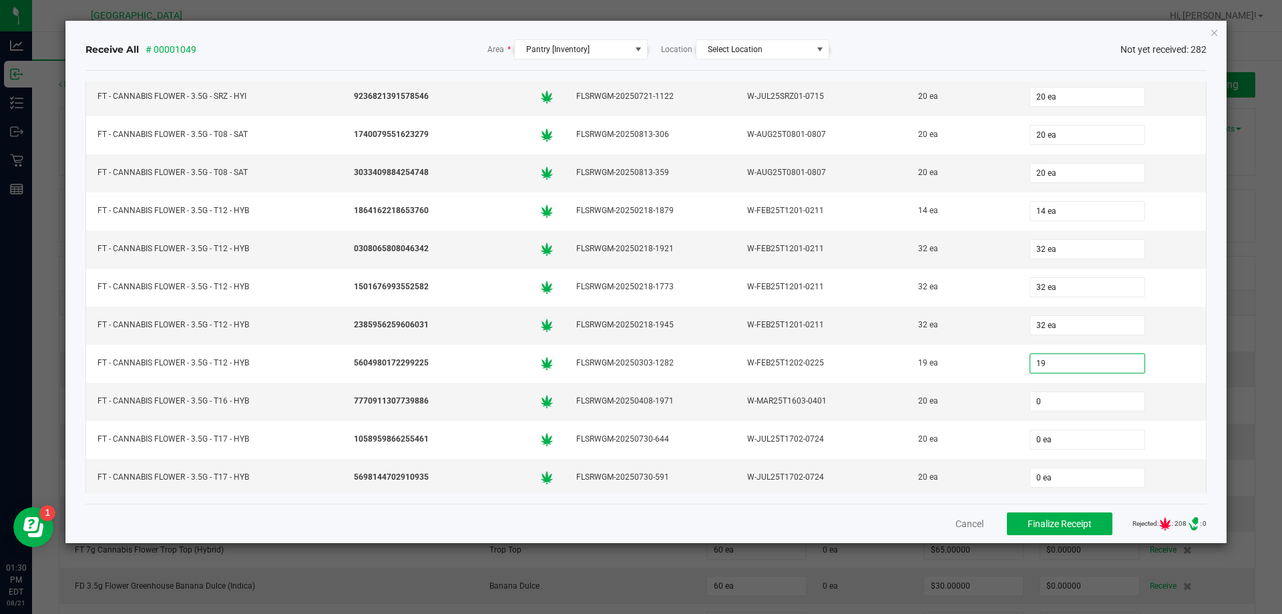
type input "19 ea"
type input "20"
type input "05"
type input "20 ea"
type input "20"
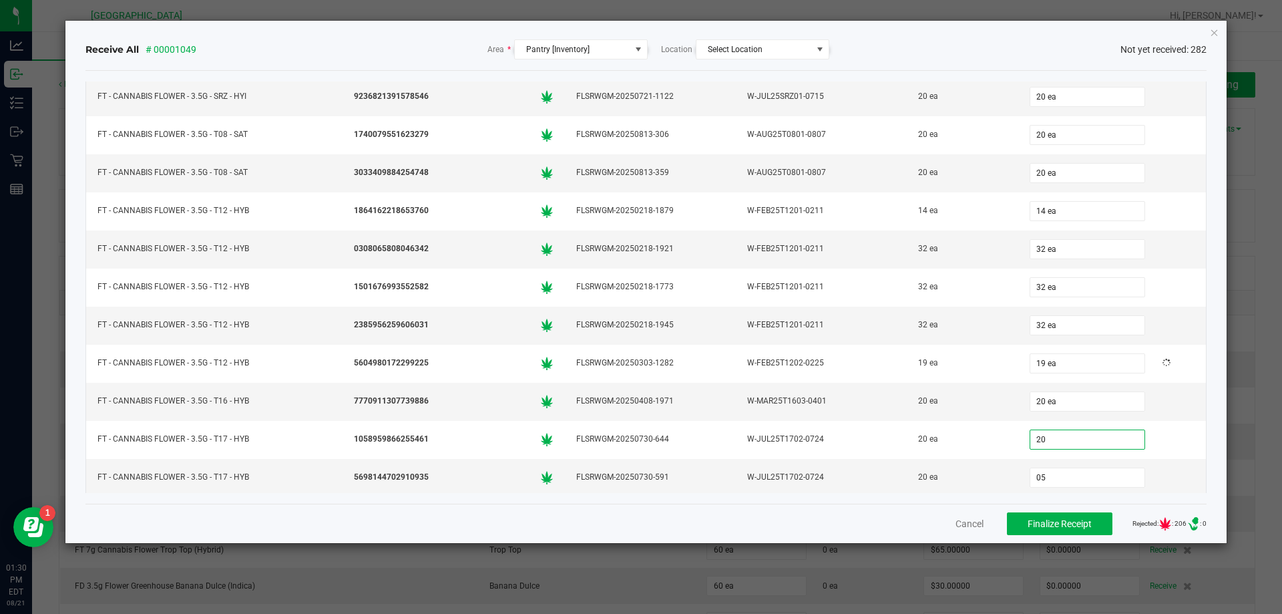
type input "20"
type input "20 ea"
type input "20"
type input "05"
type input "20 ea"
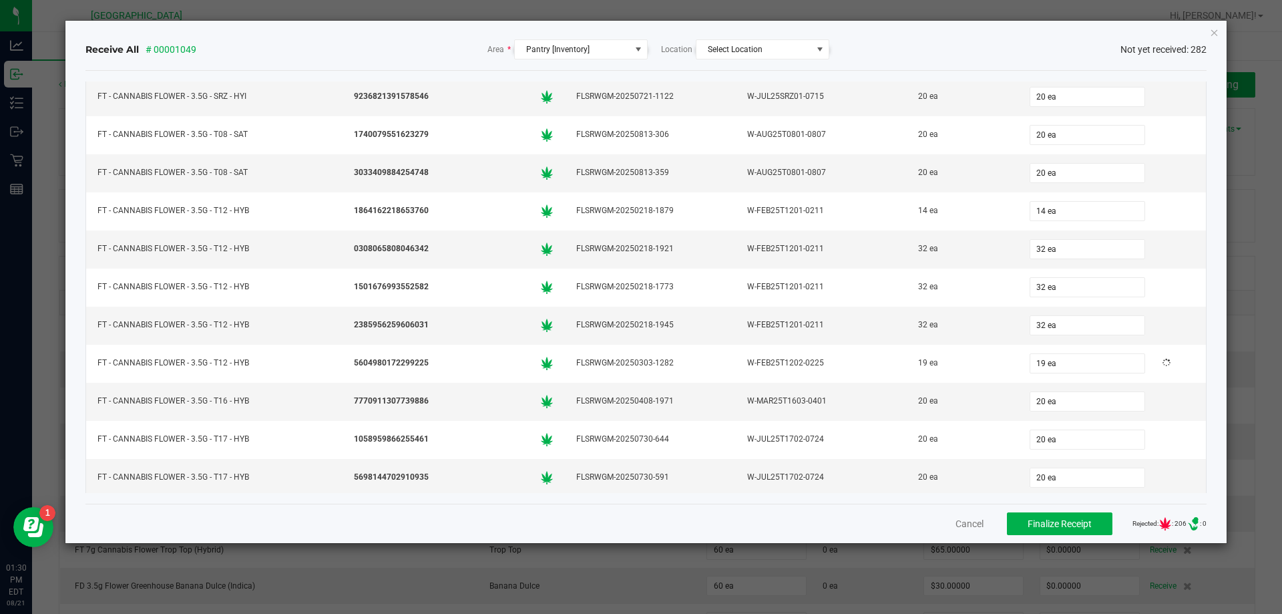
type input "20"
type input "20 ea"
type input "20"
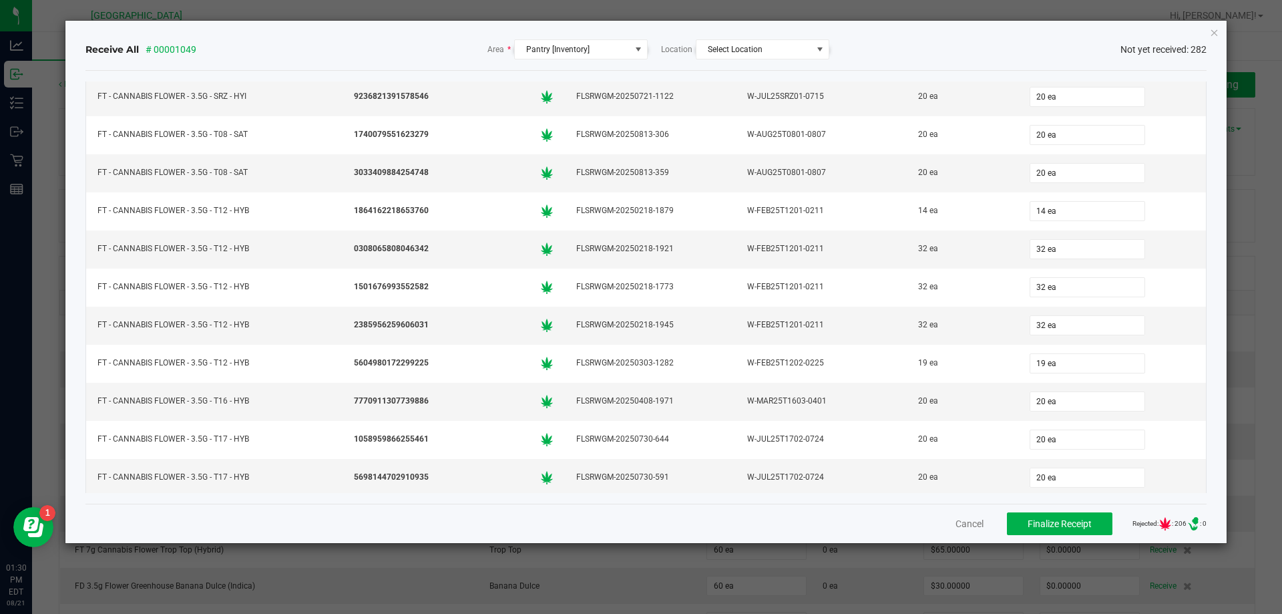
type input "20 ea"
type input "20"
type input "20 ea"
type input "20"
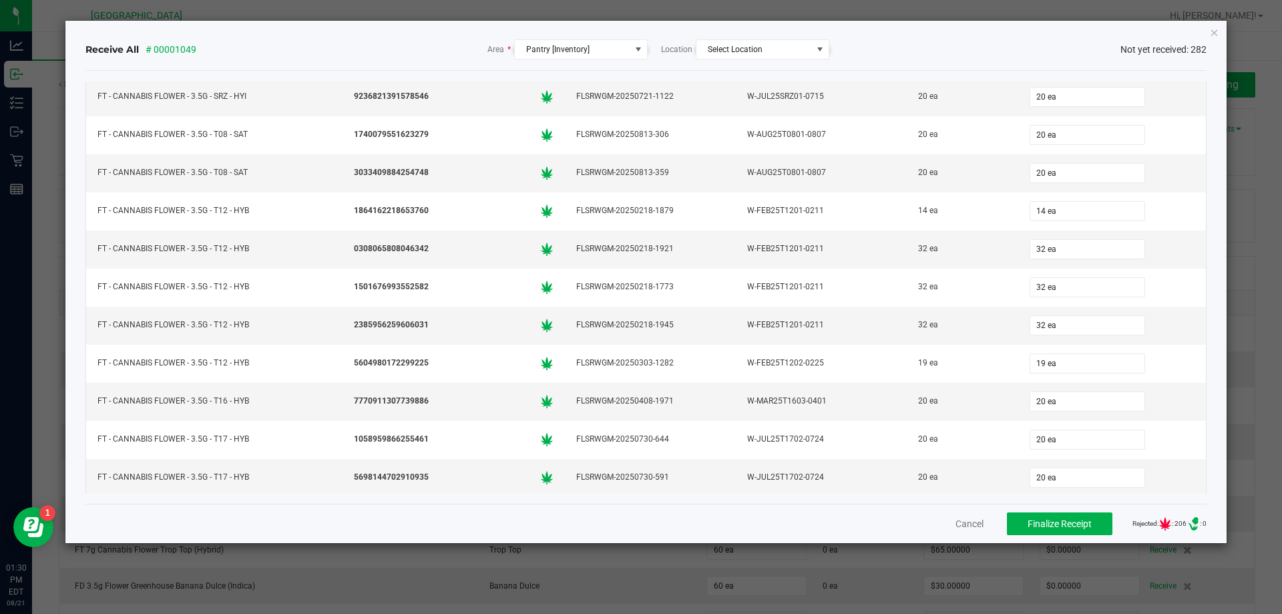
type input "0"
type input "20 ea"
type input "20"
type input "05"
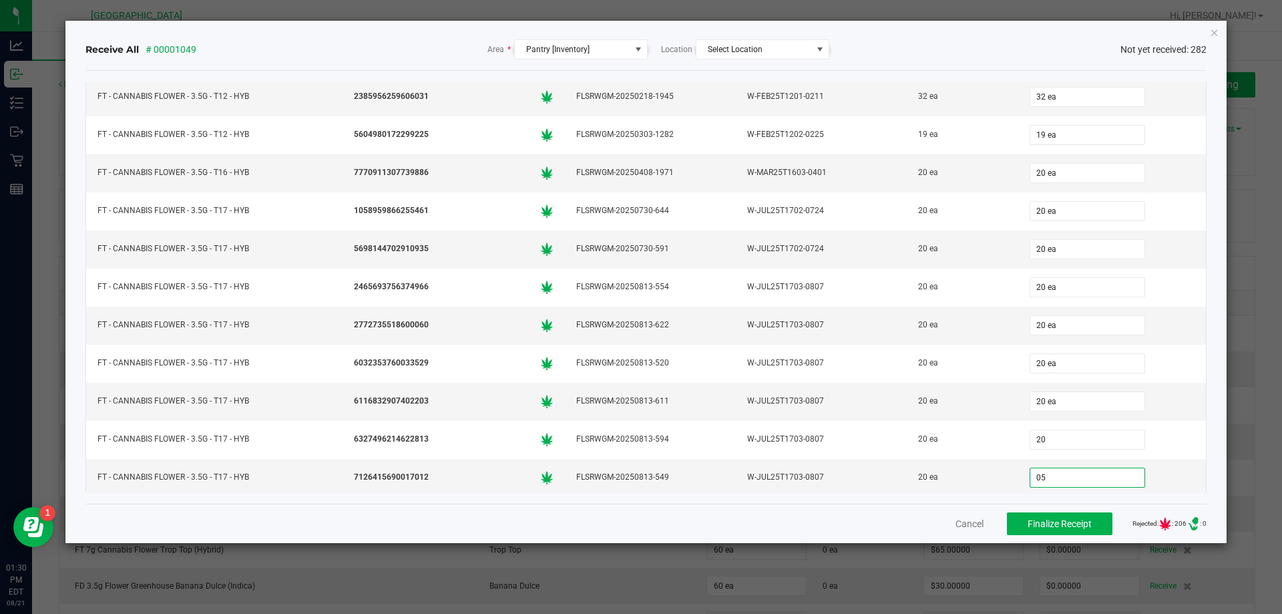
type input "20 ea"
type input "20"
type input "0"
type input "20 ea"
type input "20"
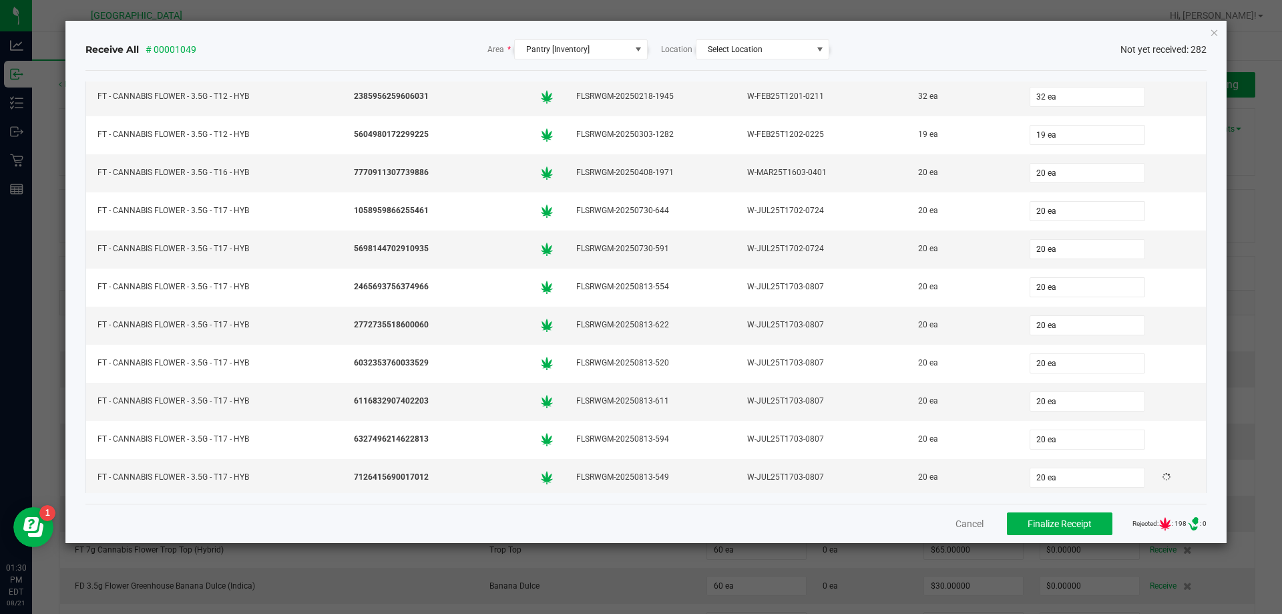
type input "20"
type input "20 ea"
type input "20"
type input "0"
type input "20 ea"
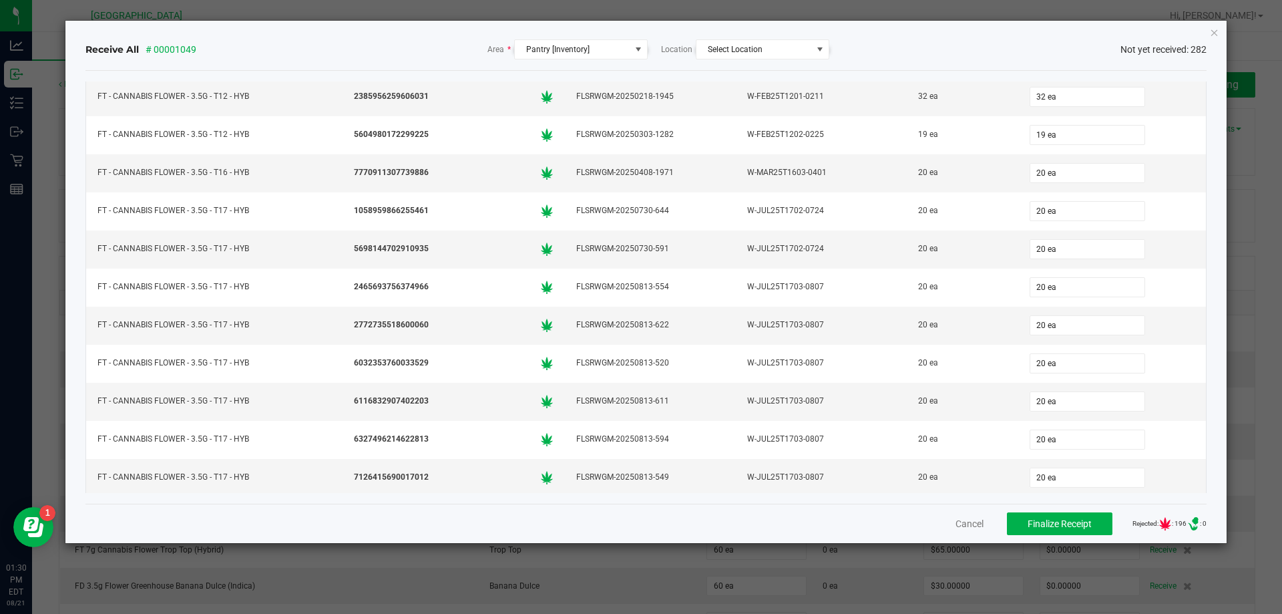
type input "20"
type input "0"
type input "20 ea"
type input "20"
type input "0"
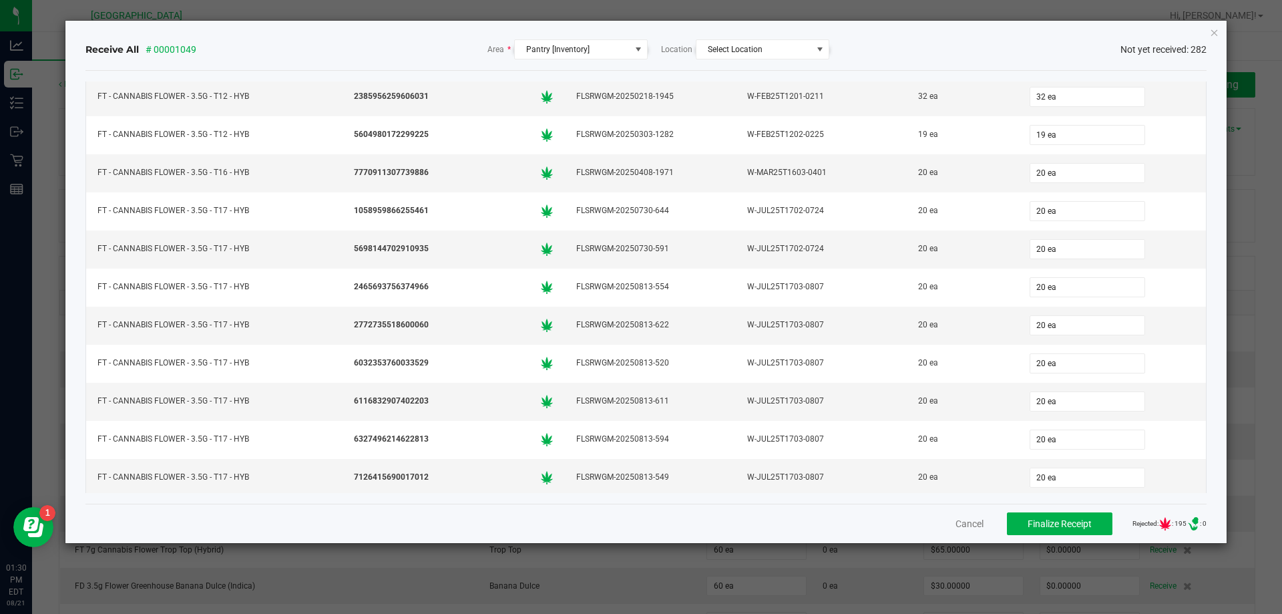
scroll to position [3117, 0]
type input "20 ea"
type input "20"
type input "0"
type input "20 ea"
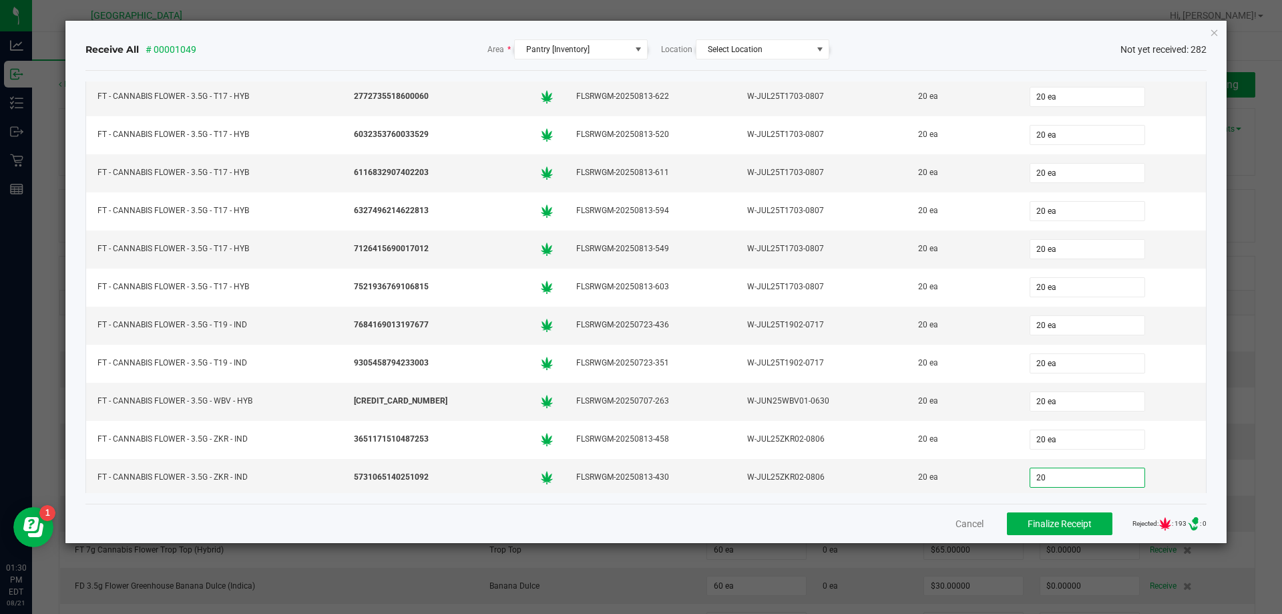
type input "20"
type input "0"
type input "20 ea"
type input "20"
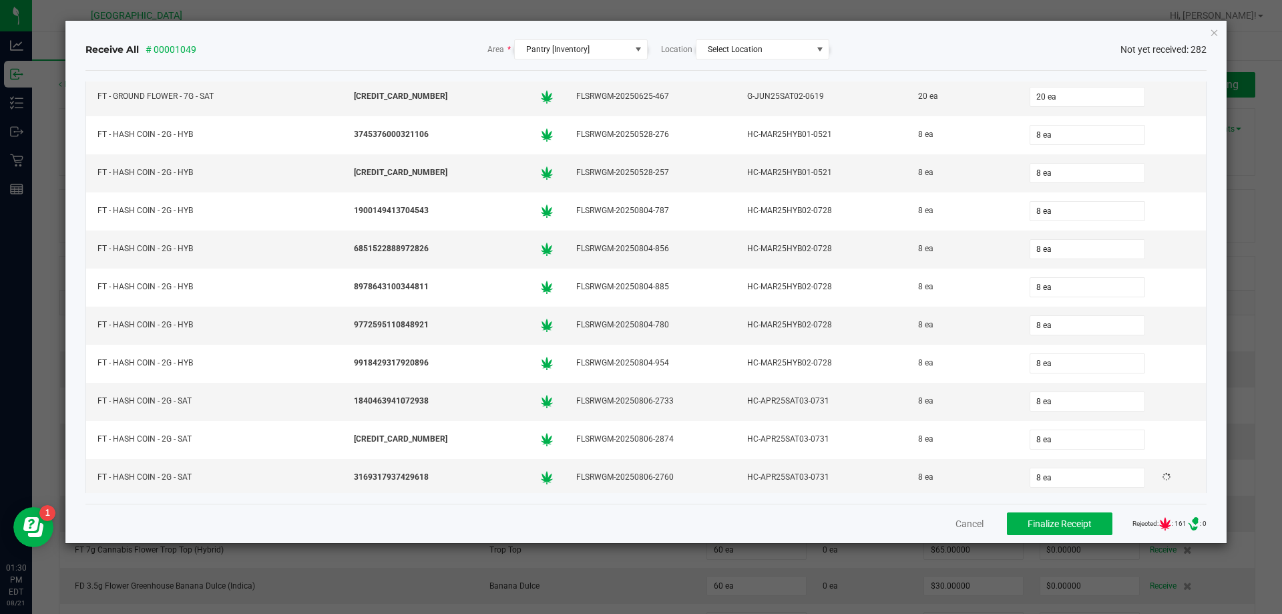
scroll to position [4487, 0]
click at [1057, 329] on input "5 ea" at bounding box center [1087, 325] width 114 height 19
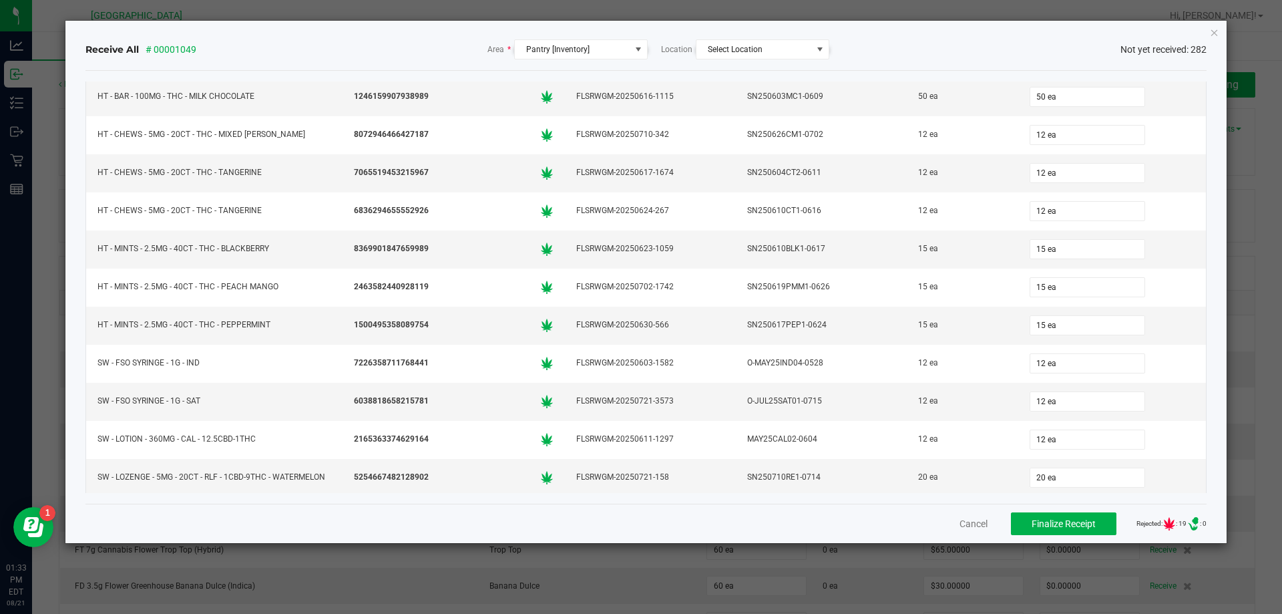
scroll to position [9968, 0]
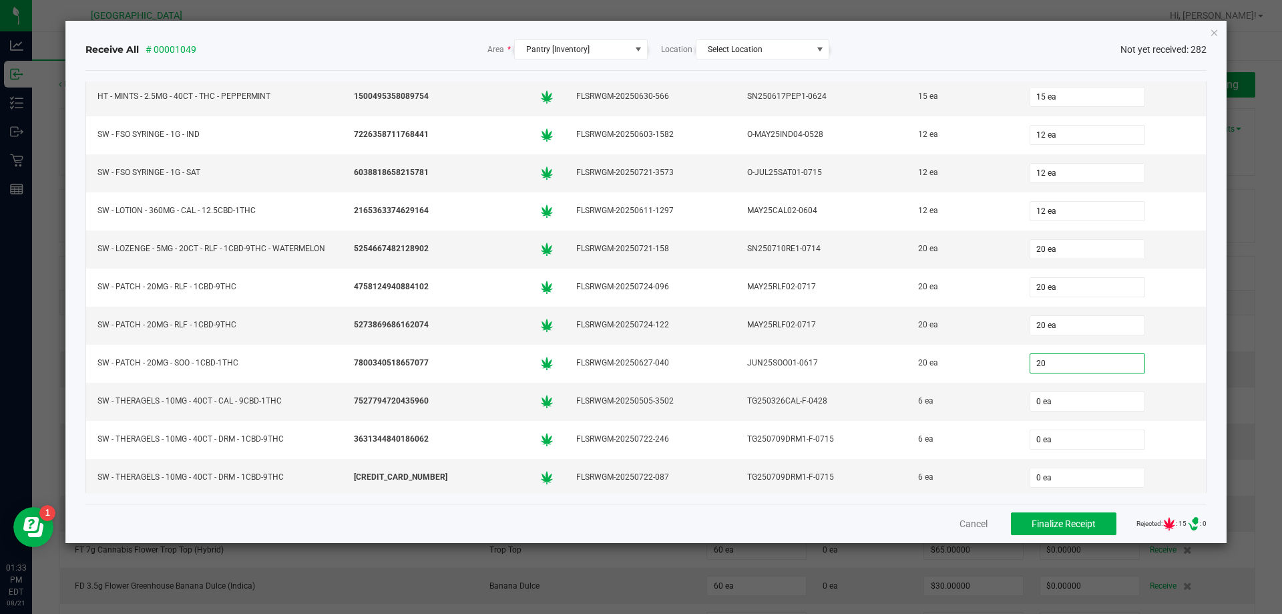
type input "20"
type input "0"
type input "20 ea"
type input "6"
type input "0"
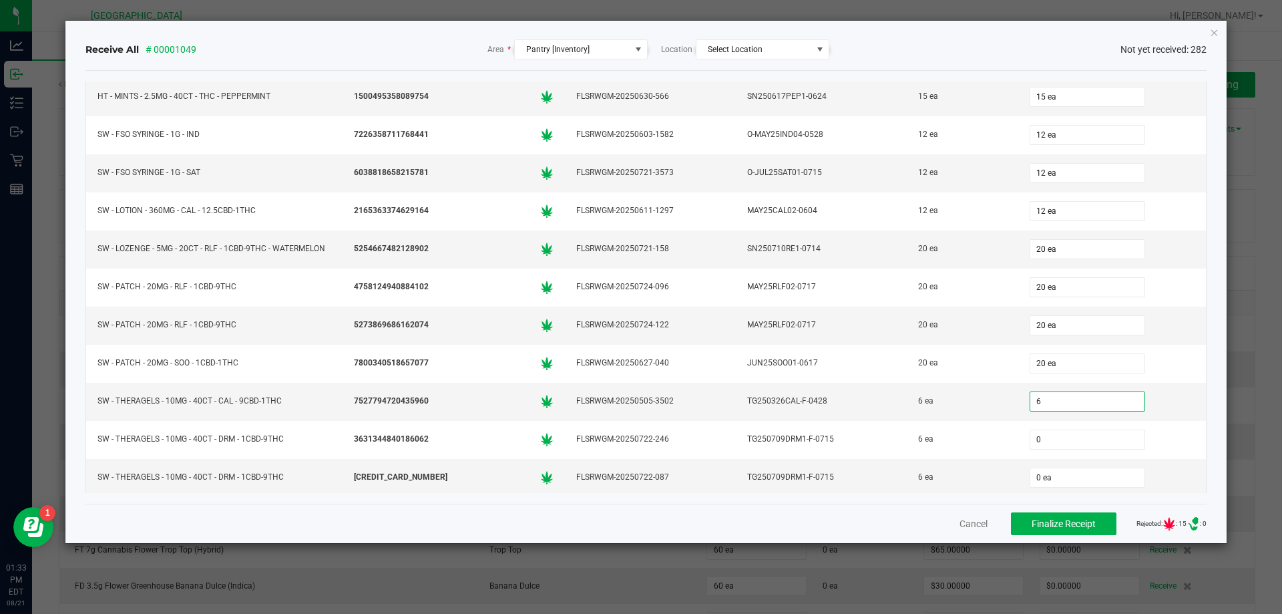
type input "6 ea"
type input "6"
type input "0"
type input "6 ea"
type input "6"
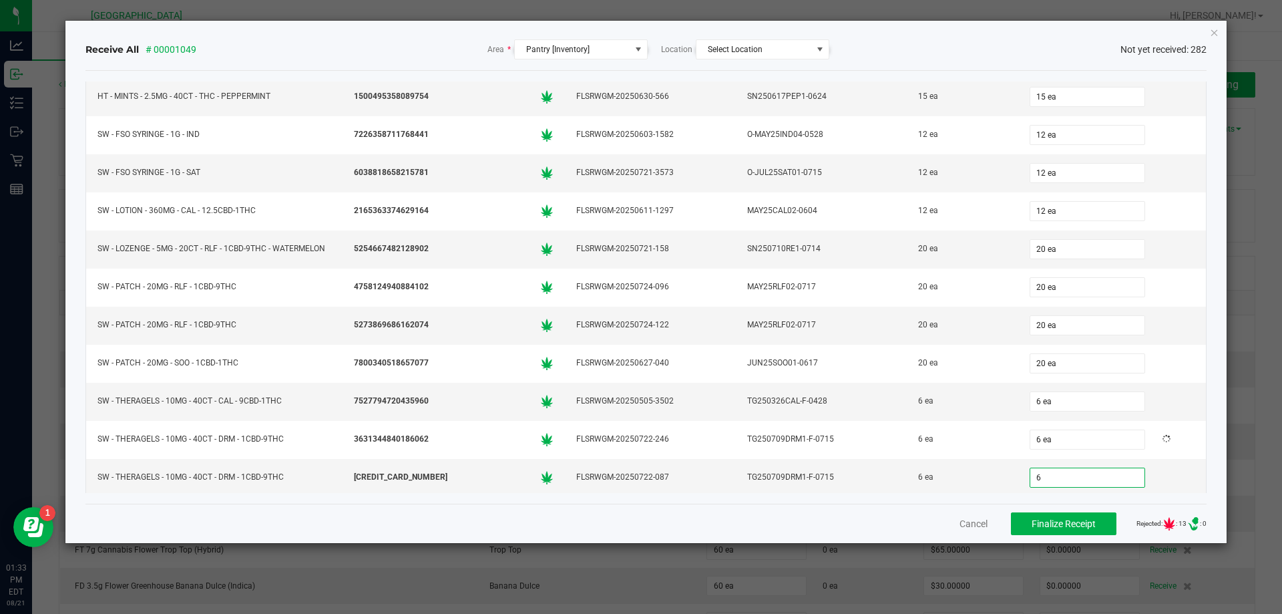
type input "0"
type input "6 ea"
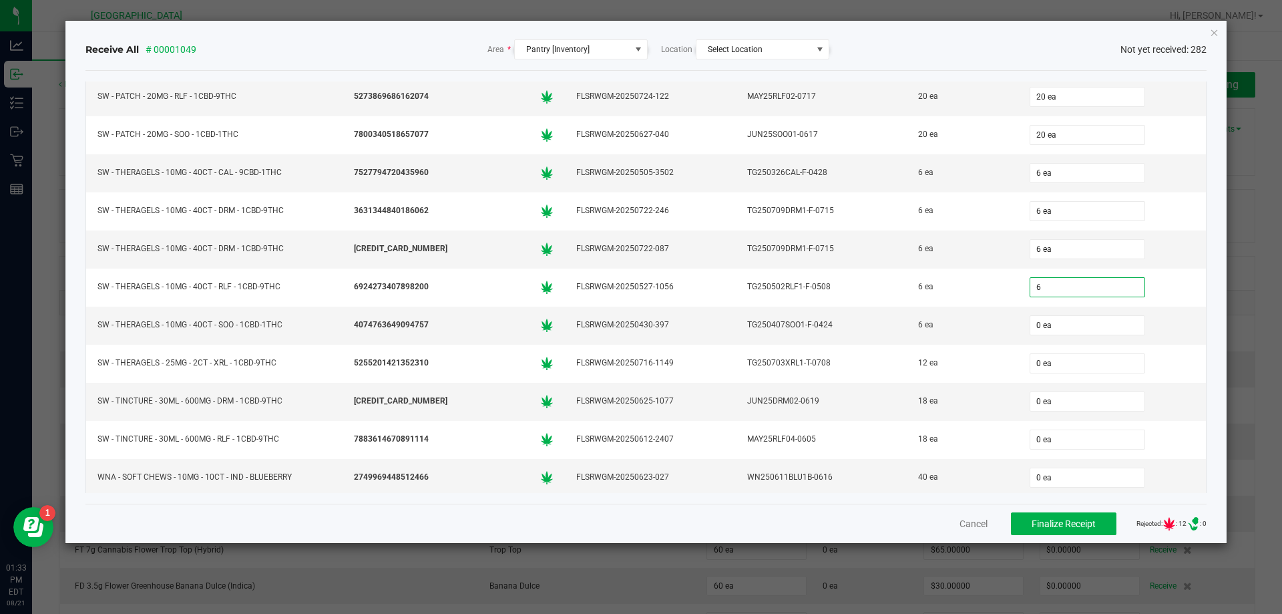
type input "6"
type input "0"
type input "6 ea"
type input "6"
type input "0"
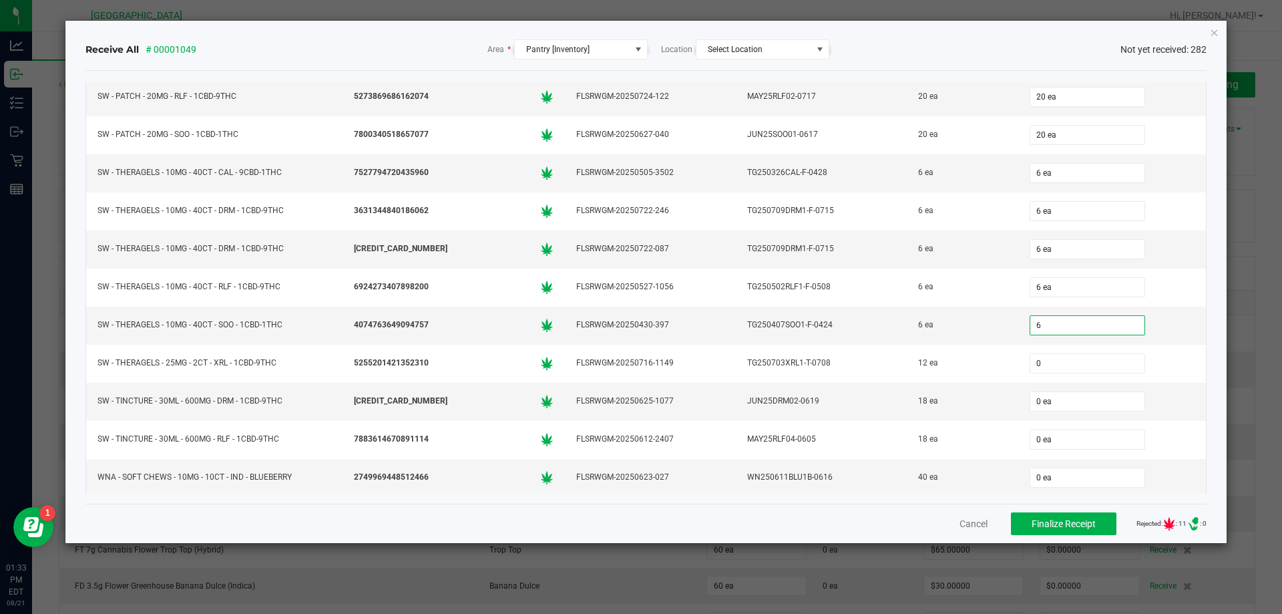
type input "6 ea"
type input "12"
type input "0"
type input "12 ea"
type input "18"
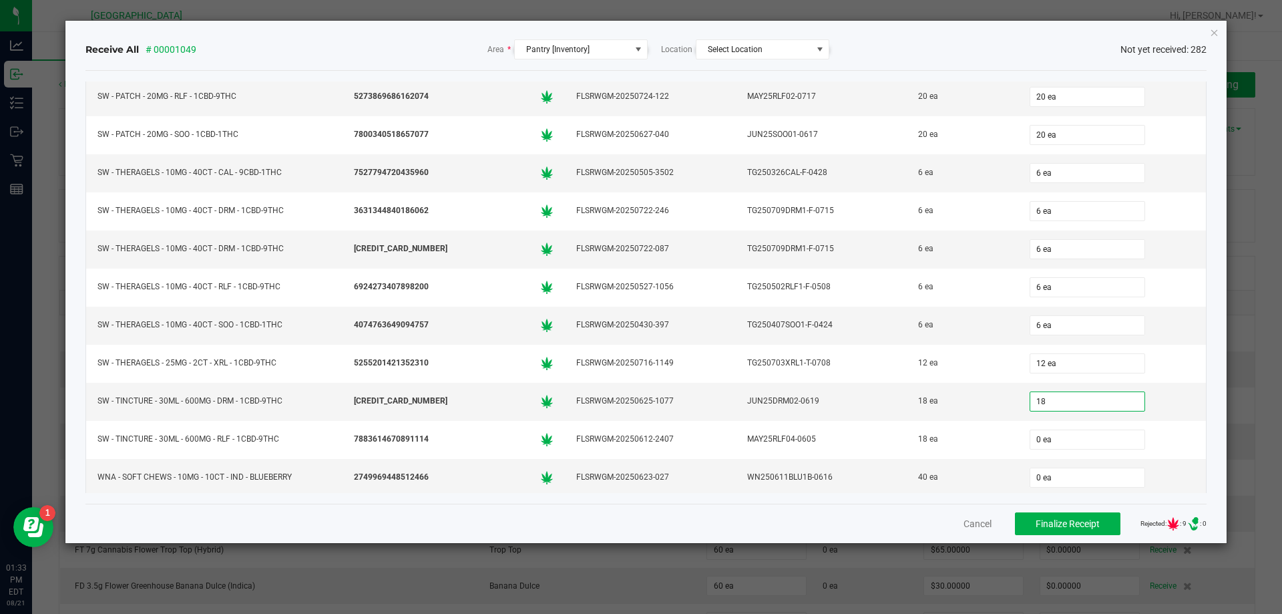
type input "0"
type input "18 ea"
type input "18"
type input "0"
type input "18 ea"
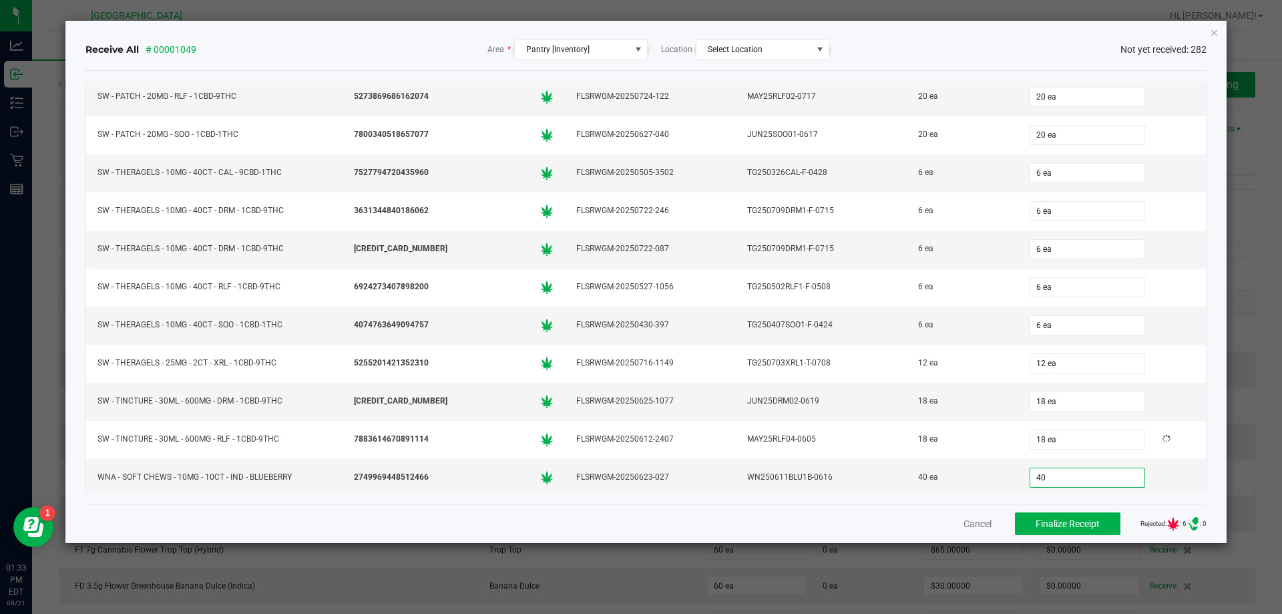
type input "40"
type input "0"
type input "40 ea"
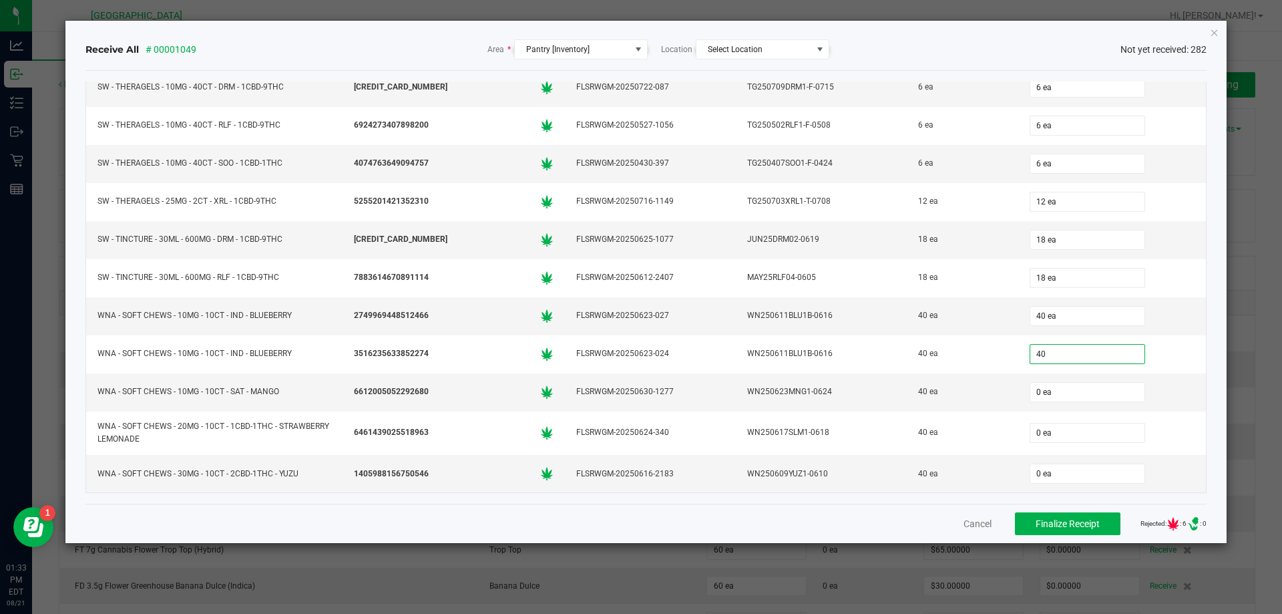
type input "40"
type input "0"
type input "40 ea"
type input "40"
type input "0"
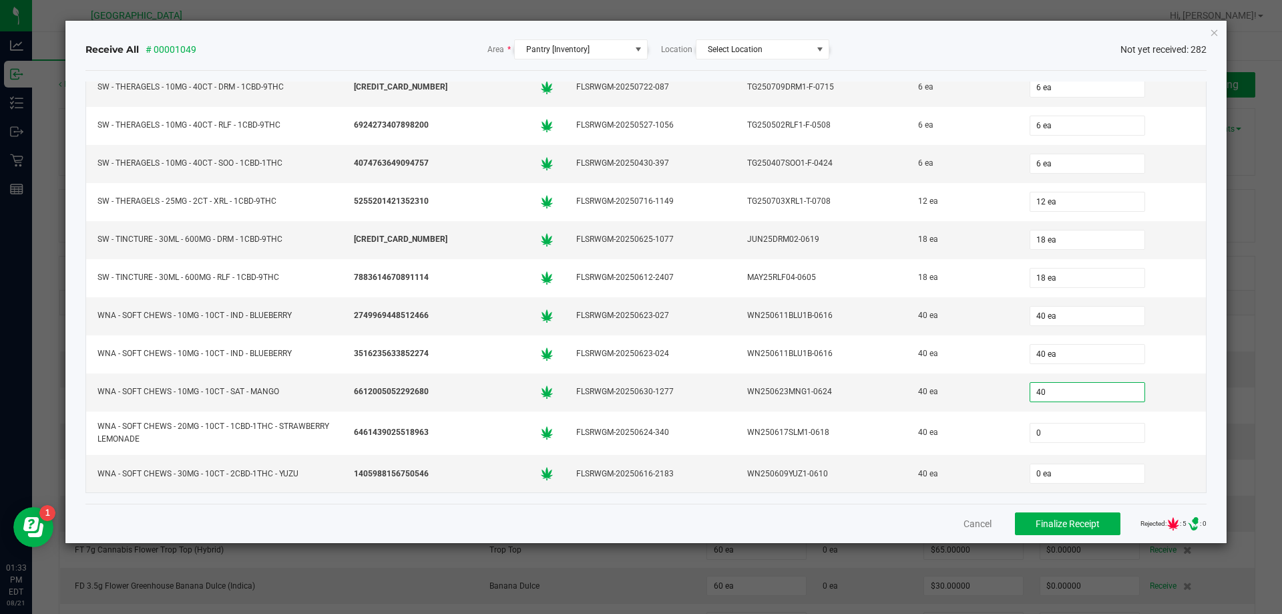
type input "40 ea"
type input "40"
type input "0"
type input "40 ea"
type input "40"
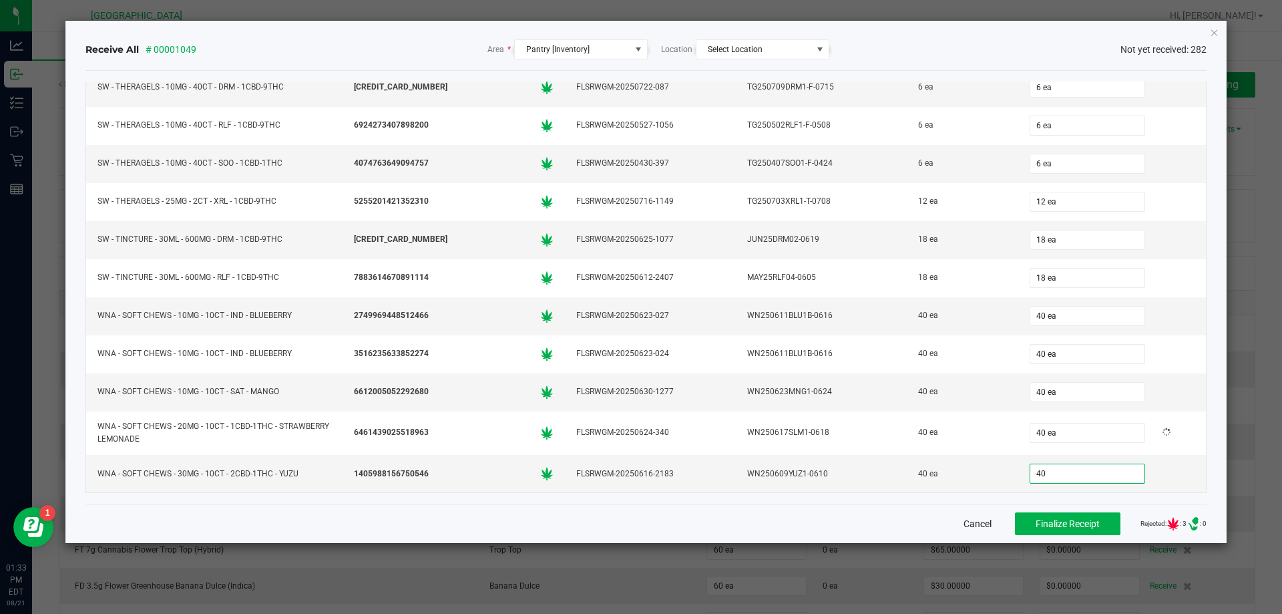
type input "40 ea"
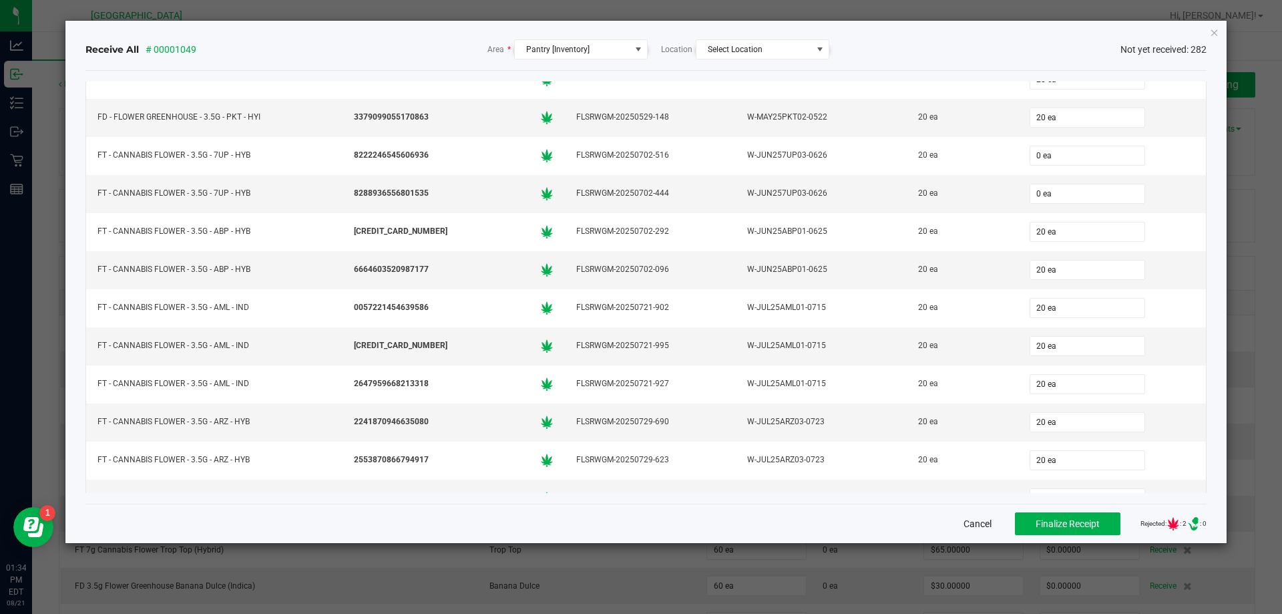
scroll to position [1076, 0]
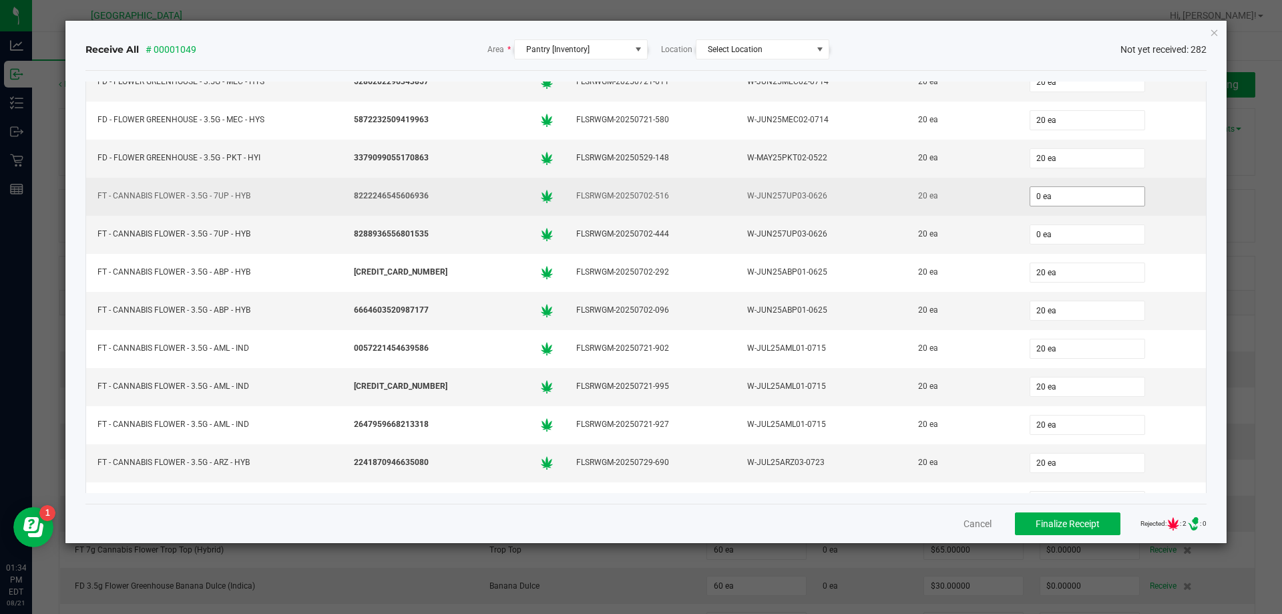
click at [1067, 197] on input "0 ea" at bounding box center [1087, 196] width 114 height 19
type input "20"
type input "0"
type input "20 ea"
click at [976, 196] on div "20 ea" at bounding box center [962, 195] width 95 height 19
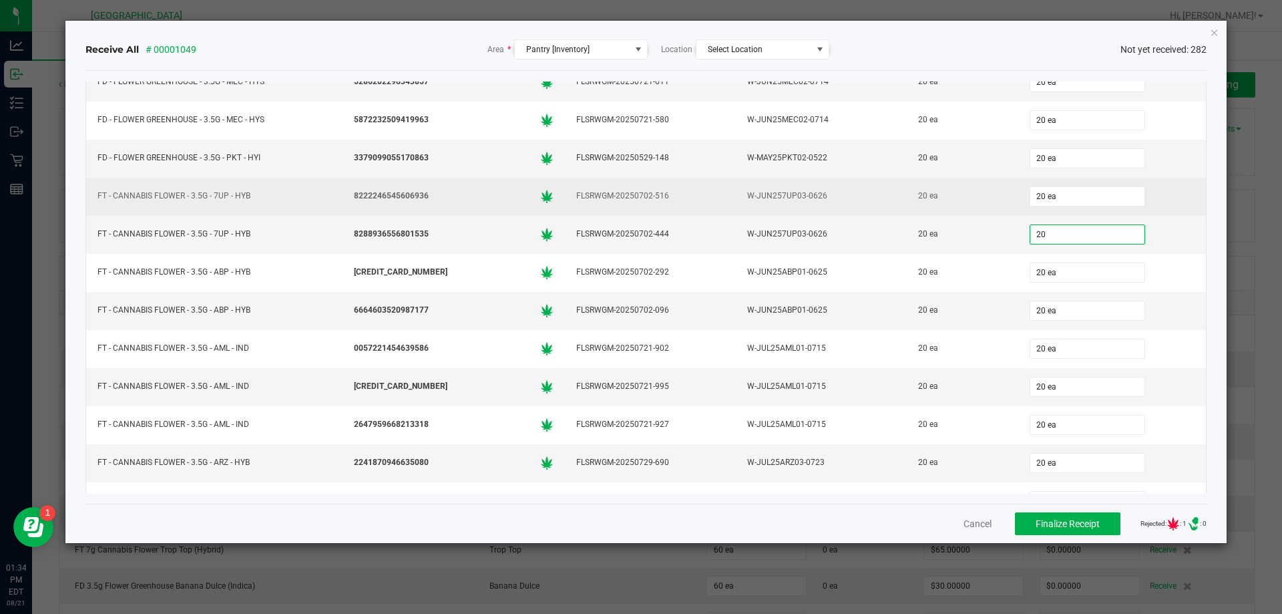
type input "20 ea"
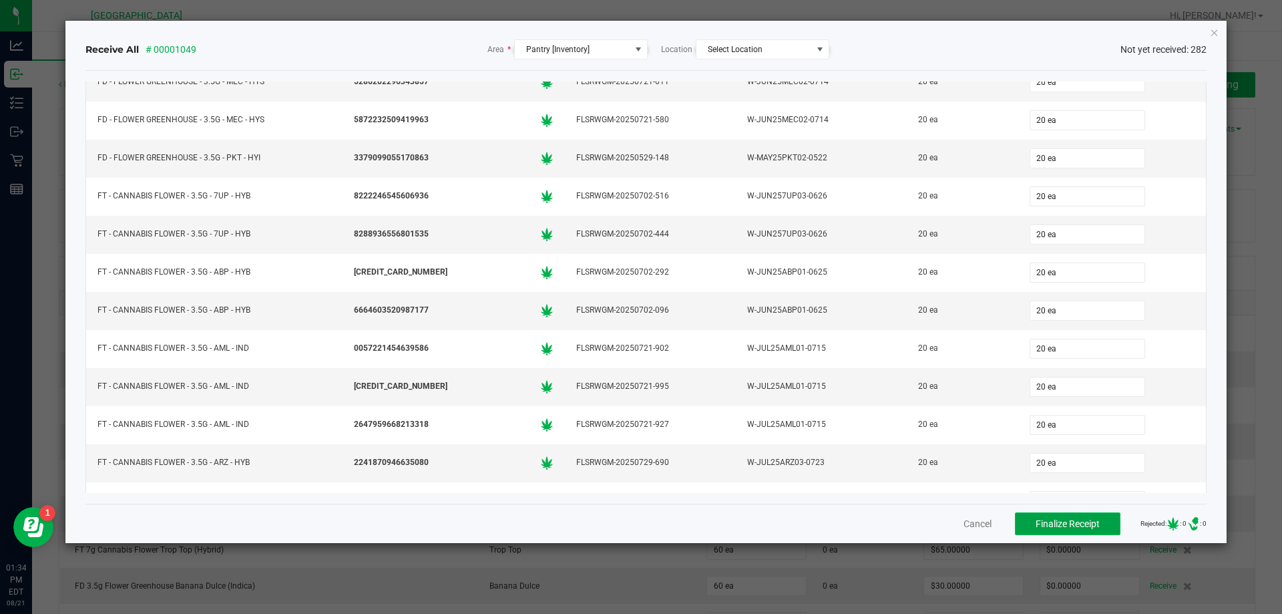
click at [1043, 525] on span "Finalize Receipt" at bounding box center [1068, 523] width 64 height 11
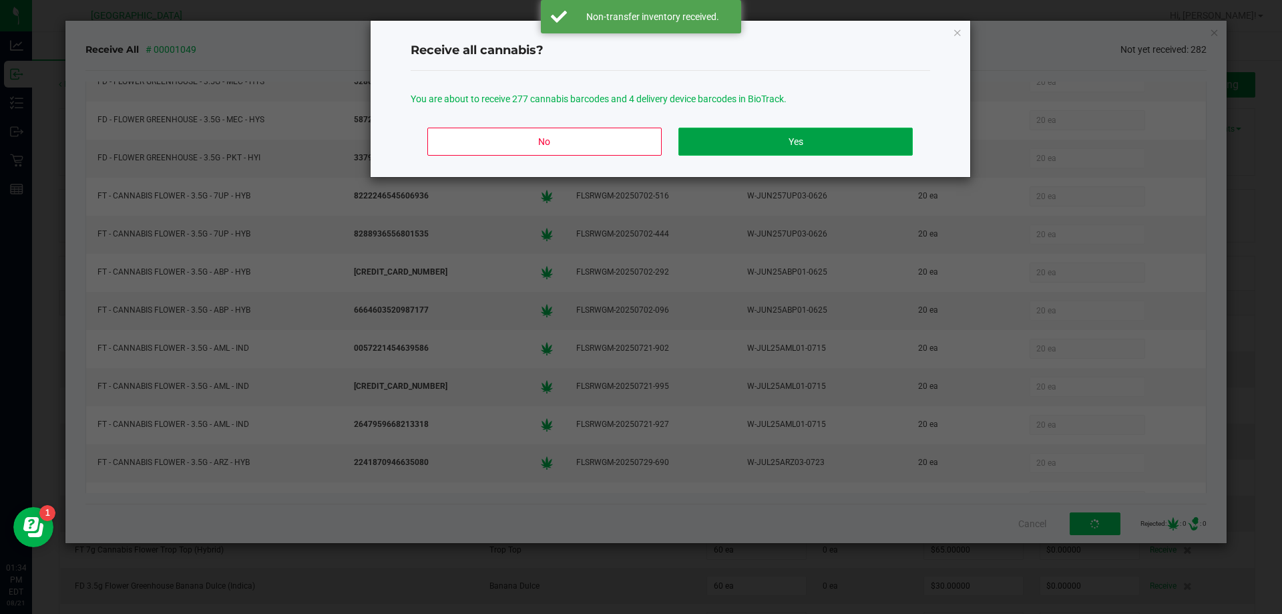
click at [754, 135] on button "Yes" at bounding box center [795, 142] width 234 height 28
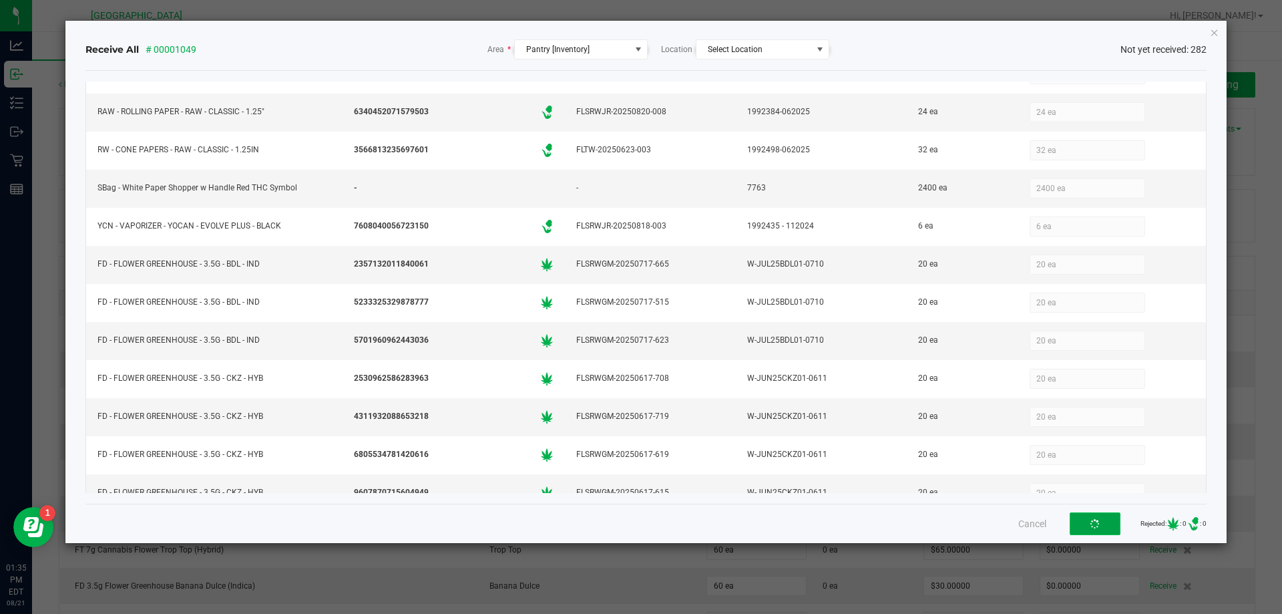
scroll to position [0, 0]
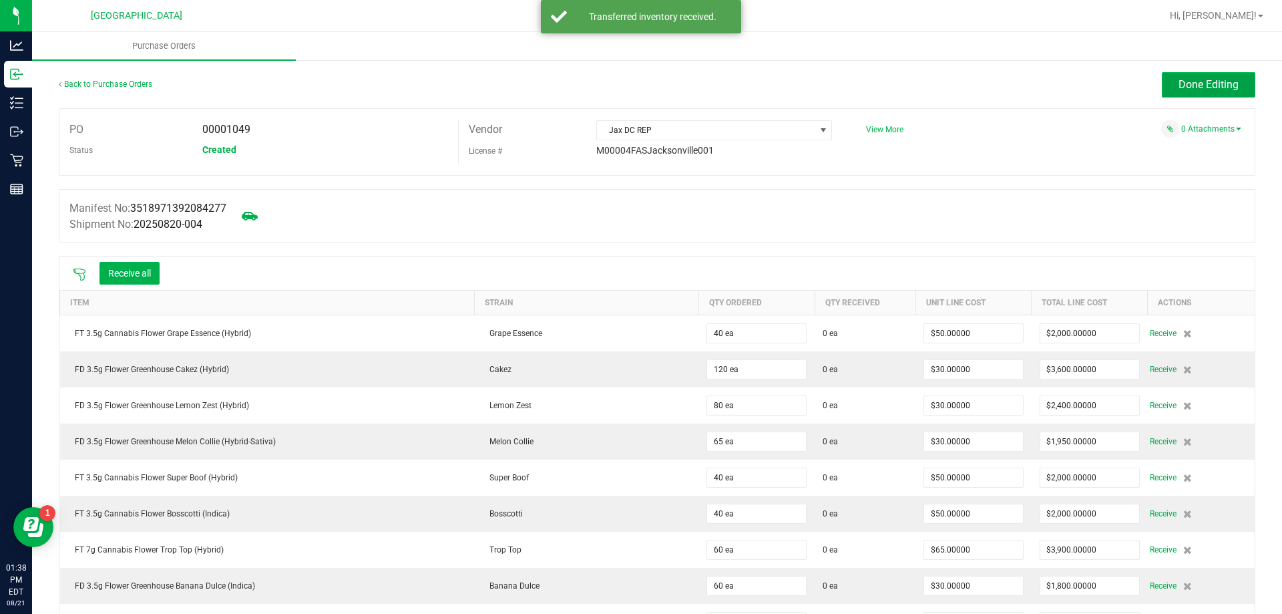
click at [1217, 83] on span "Done Editing" at bounding box center [1209, 84] width 60 height 13
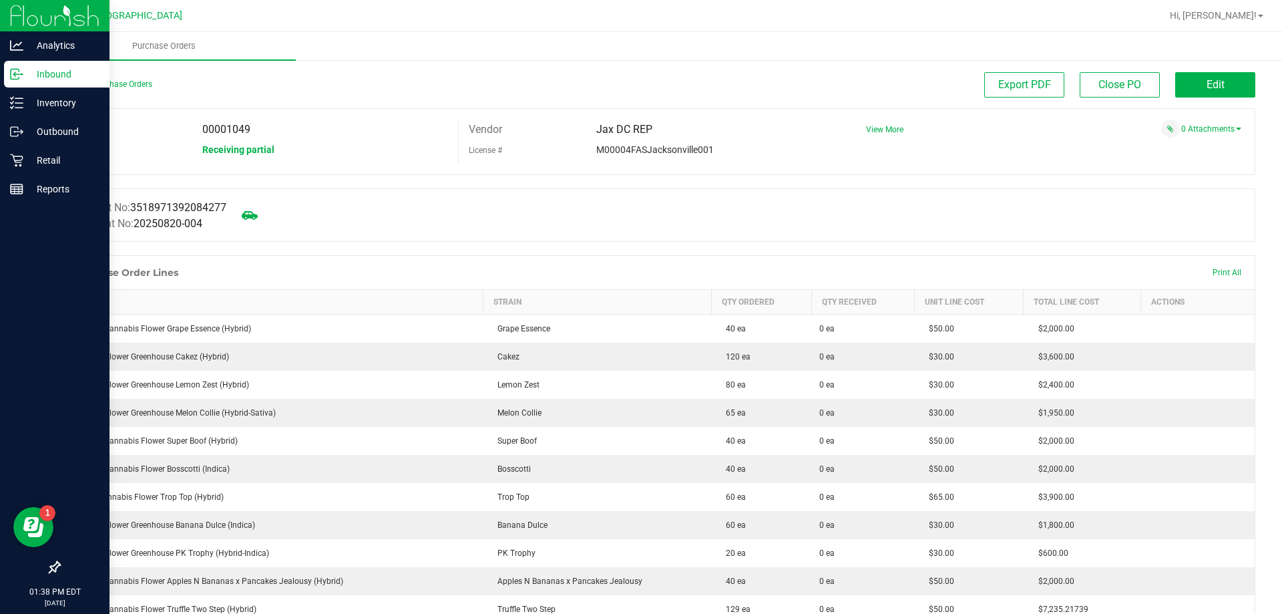
click at [44, 73] on p "Inbound" at bounding box center [63, 74] width 80 height 16
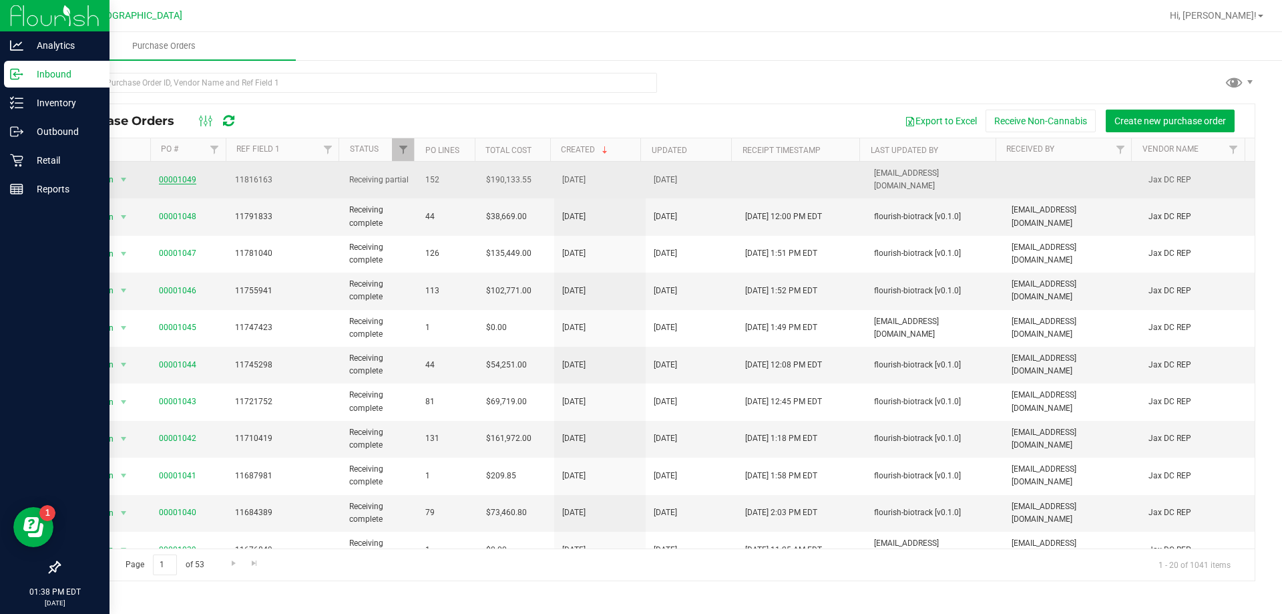
click at [175, 175] on link "00001049" at bounding box center [177, 179] width 37 height 9
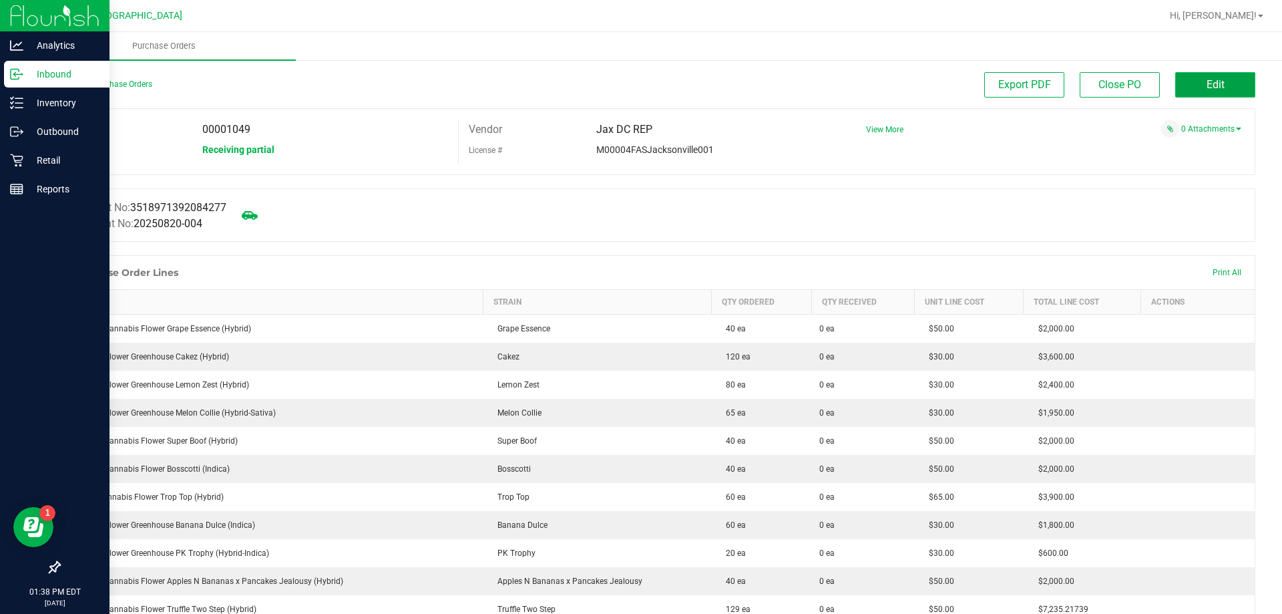
click at [1194, 89] on button "Edit" at bounding box center [1215, 84] width 80 height 25
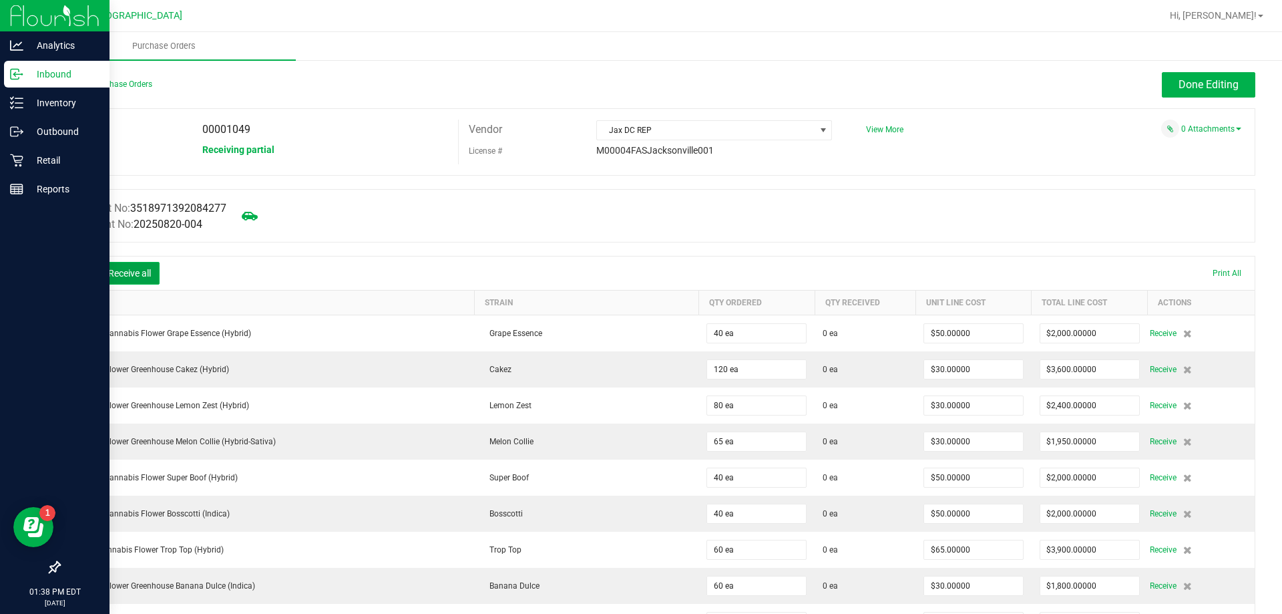
click at [142, 269] on button "Receive all" at bounding box center [130, 273] width 60 height 23
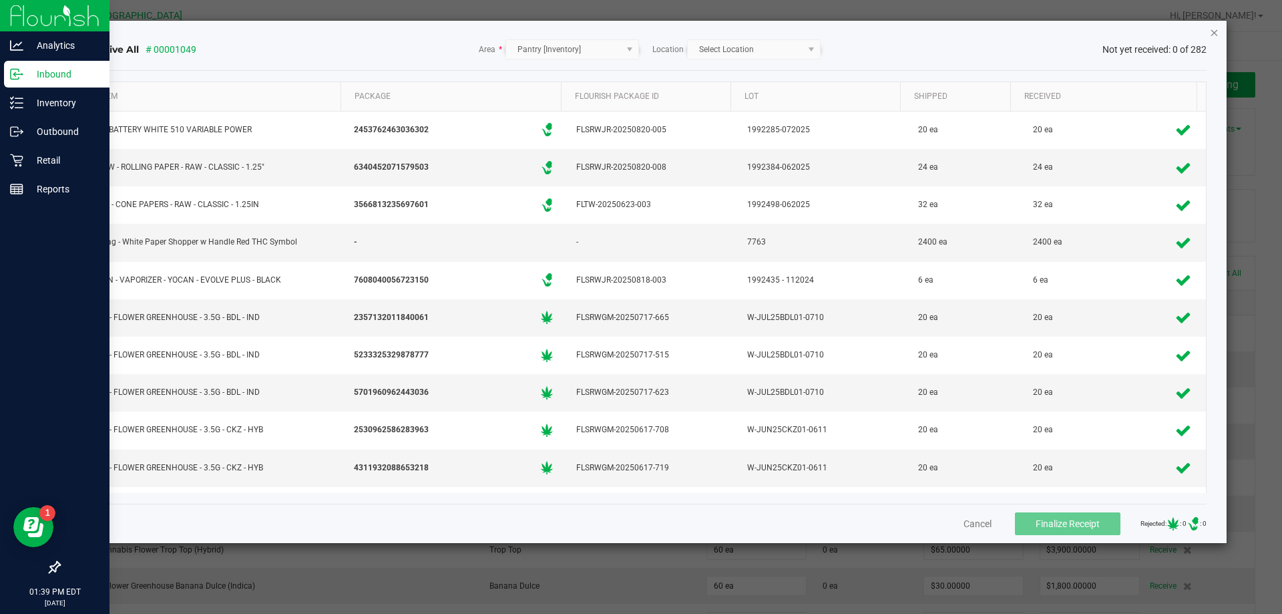
click at [1213, 35] on icon "Close" at bounding box center [1214, 32] width 9 height 16
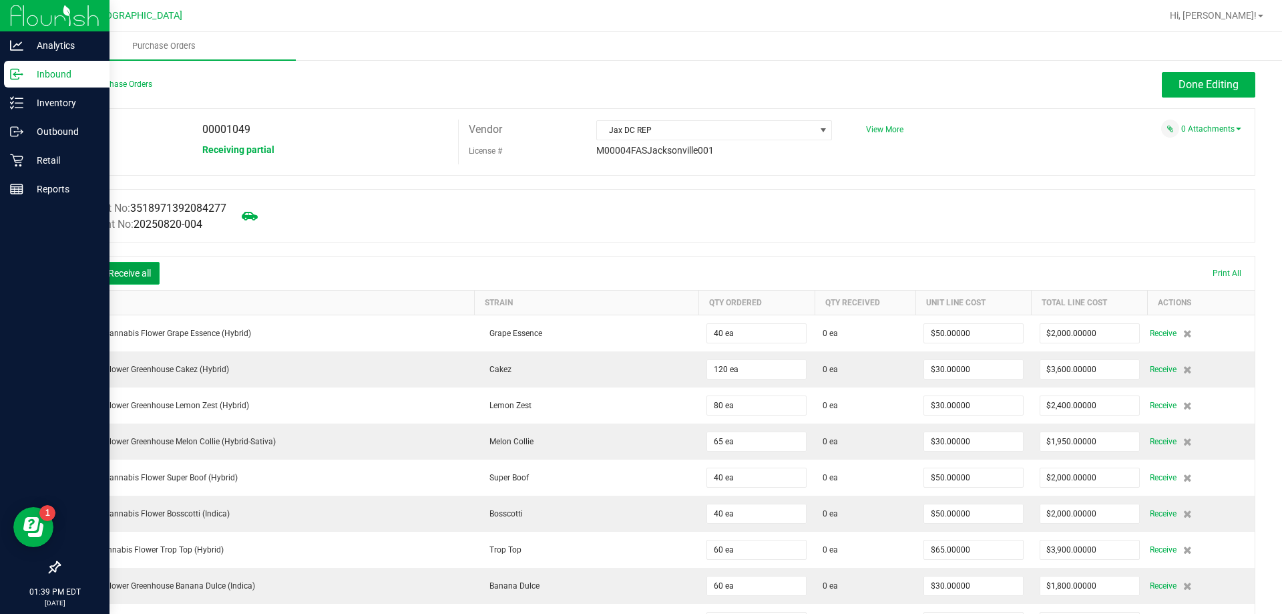
click at [123, 268] on button "Receive all" at bounding box center [130, 273] width 60 height 23
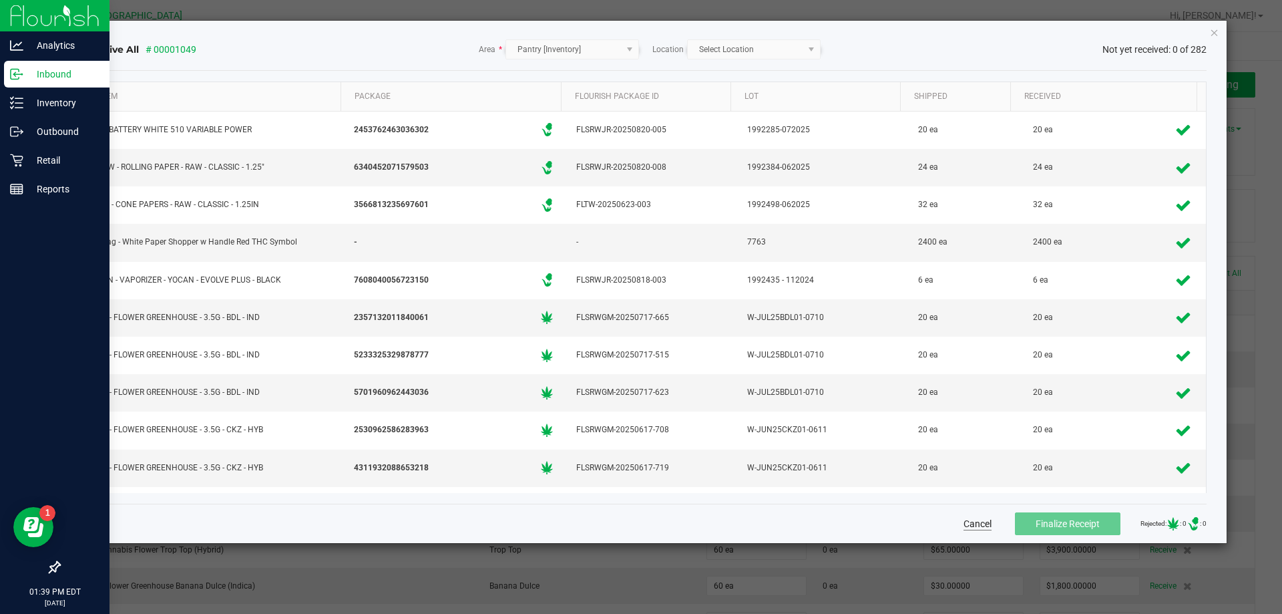
click at [966, 522] on button "Cancel" at bounding box center [978, 523] width 28 height 13
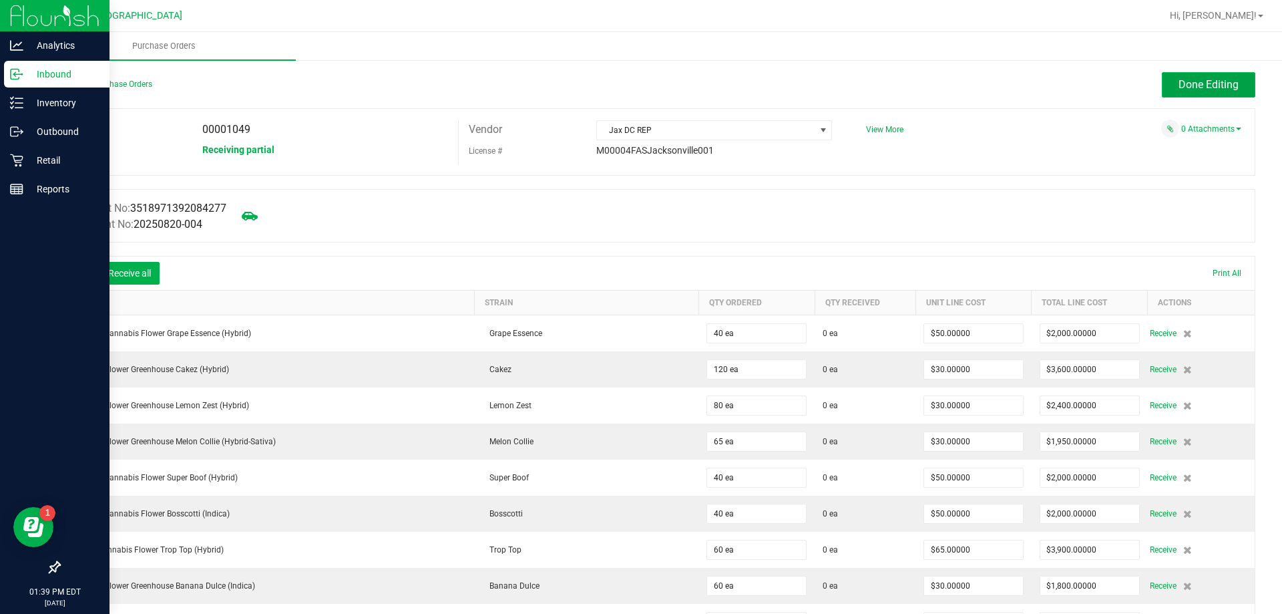
click at [1181, 88] on span "Done Editing" at bounding box center [1209, 84] width 60 height 13
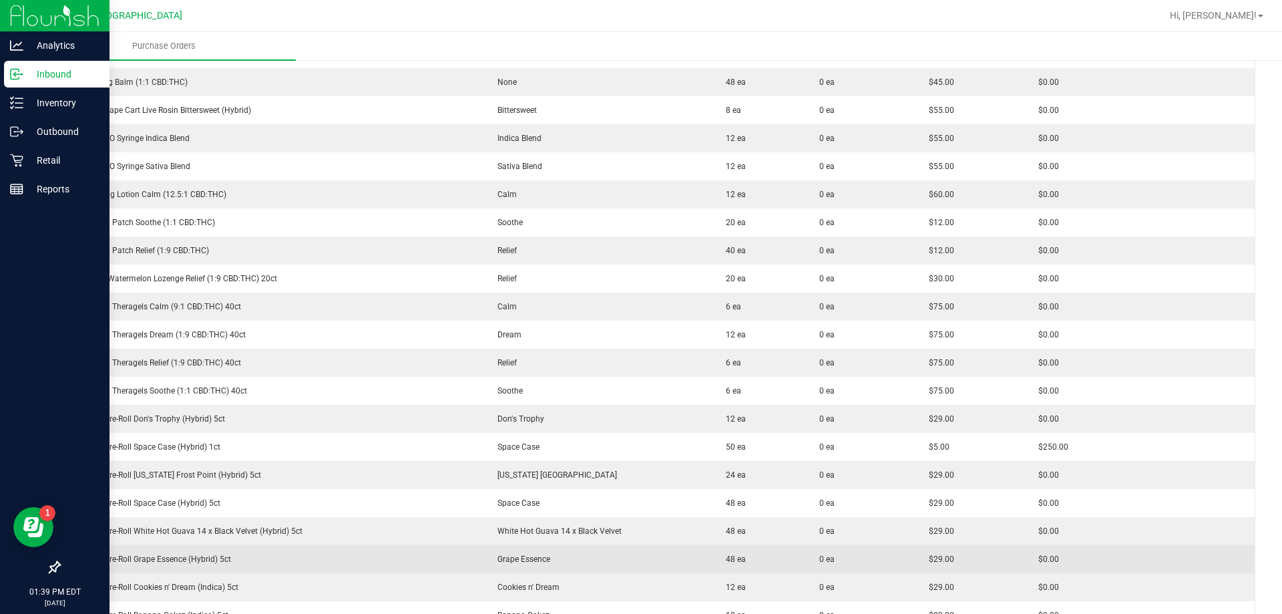
scroll to position [3339, 0]
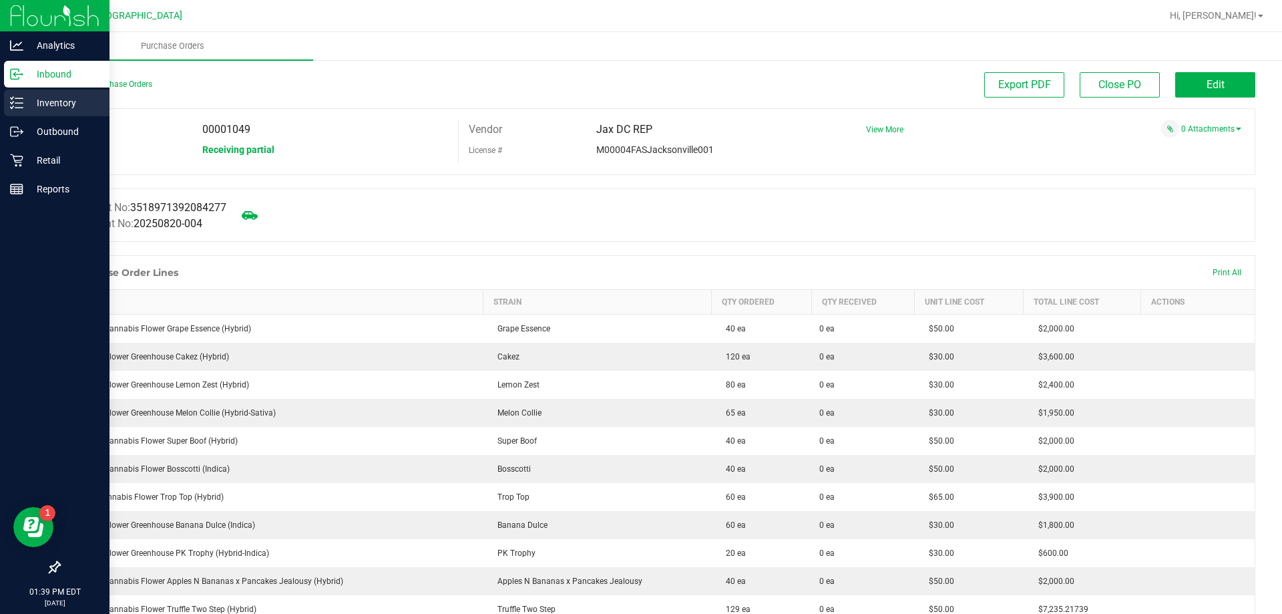
click at [63, 106] on p "Inventory" at bounding box center [63, 103] width 80 height 16
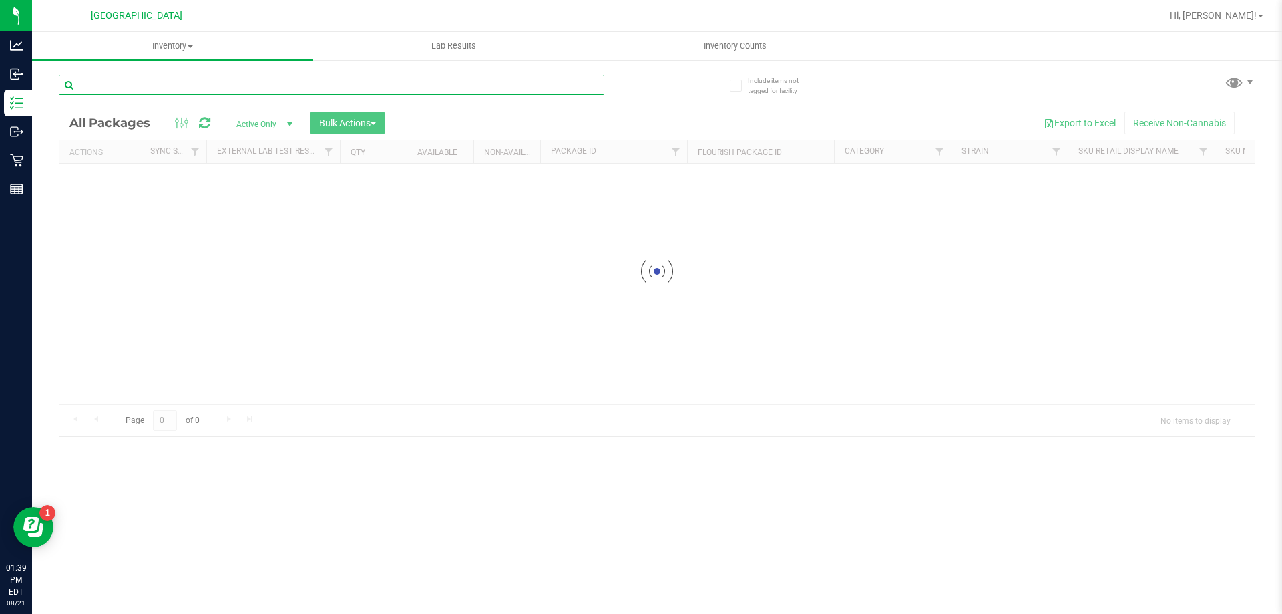
click at [241, 87] on input "text" at bounding box center [332, 85] width 546 height 20
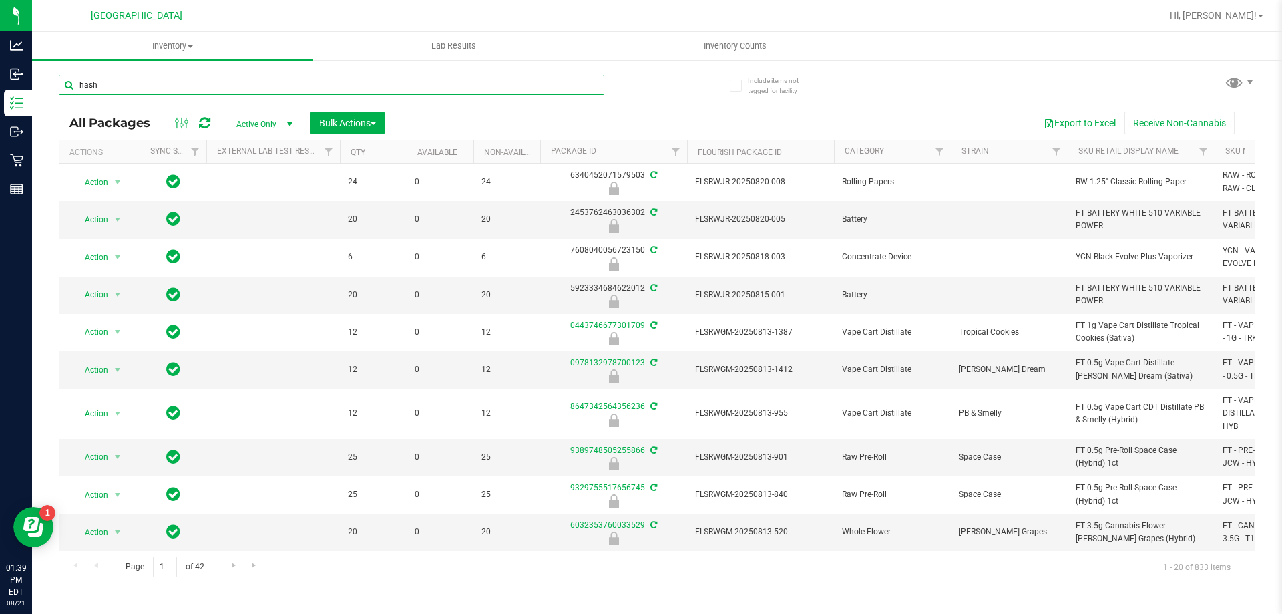
type input "hash"
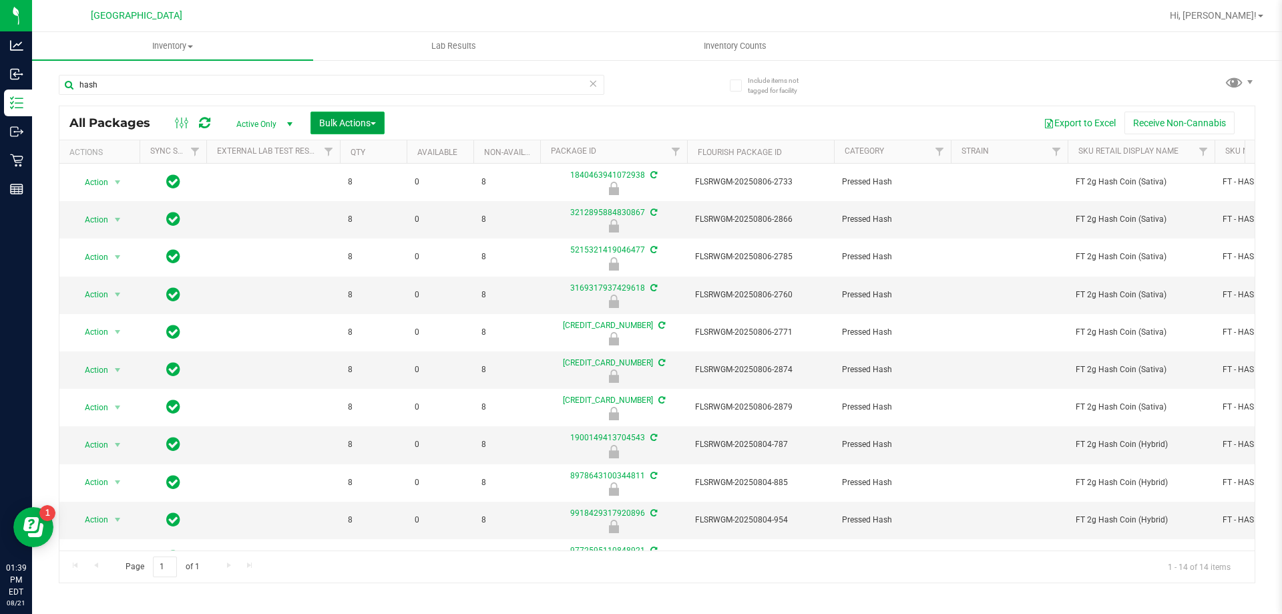
click at [338, 124] on span "Bulk Actions" at bounding box center [347, 123] width 57 height 11
click at [364, 245] on div "Lock/Unlock packages" at bounding box center [374, 252] width 110 height 21
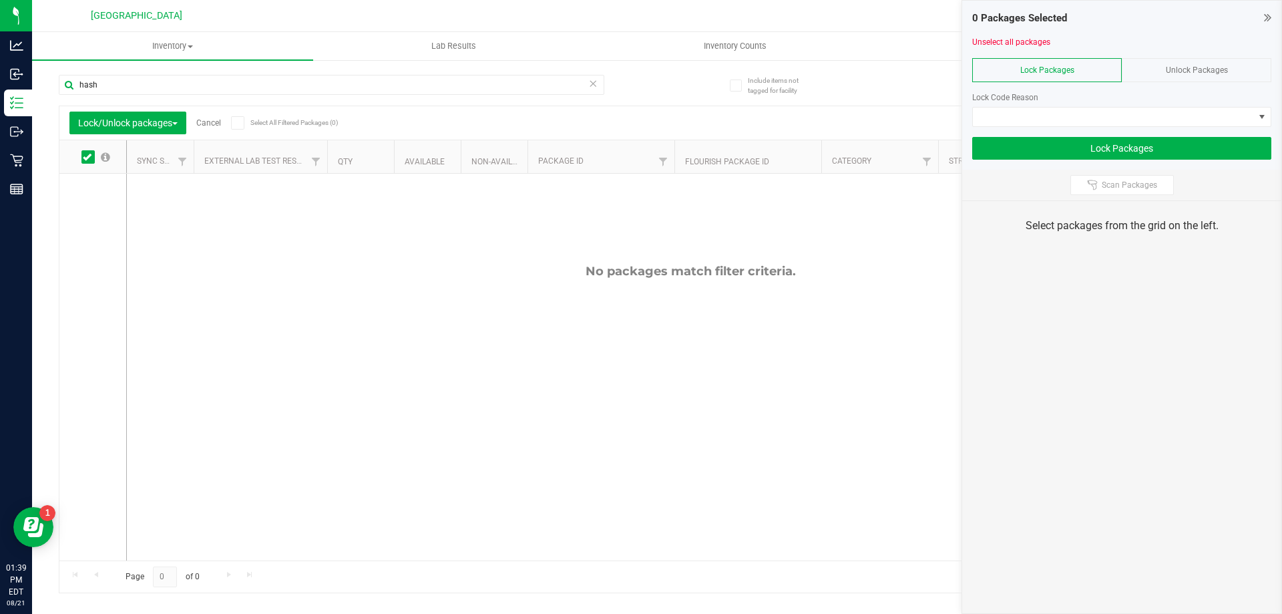
click at [1177, 68] on span "Unlock Packages" at bounding box center [1197, 69] width 62 height 9
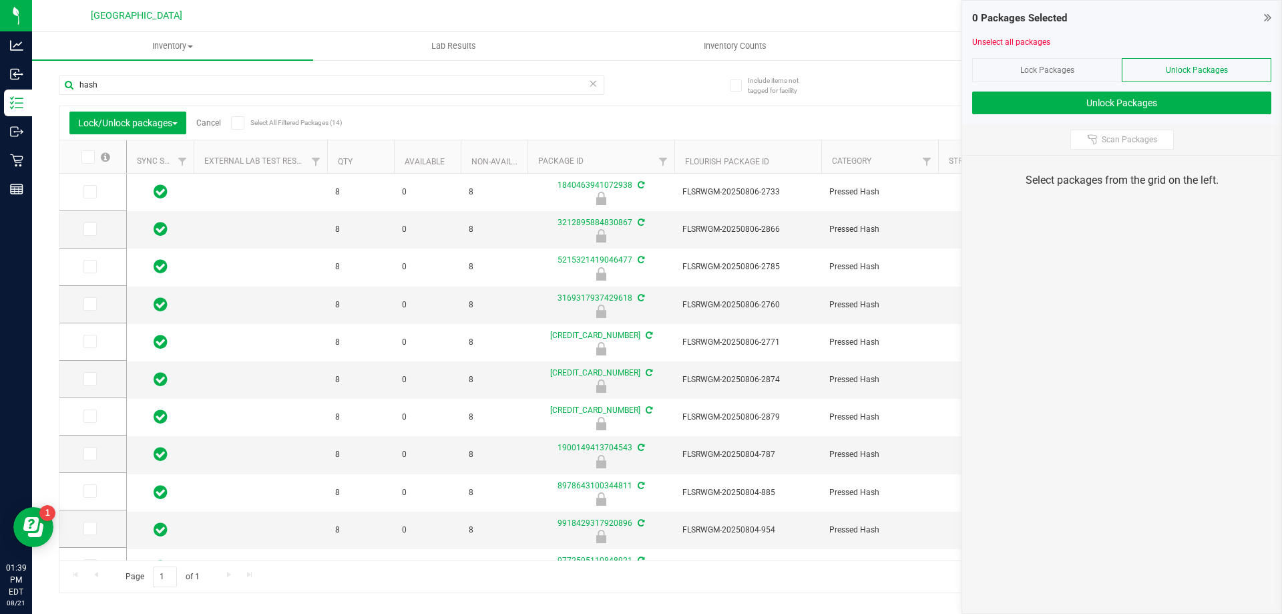
click at [88, 157] on icon at bounding box center [87, 157] width 9 height 0
click at [0, 0] on input "checkbox" at bounding box center [0, 0] width 0 height 0
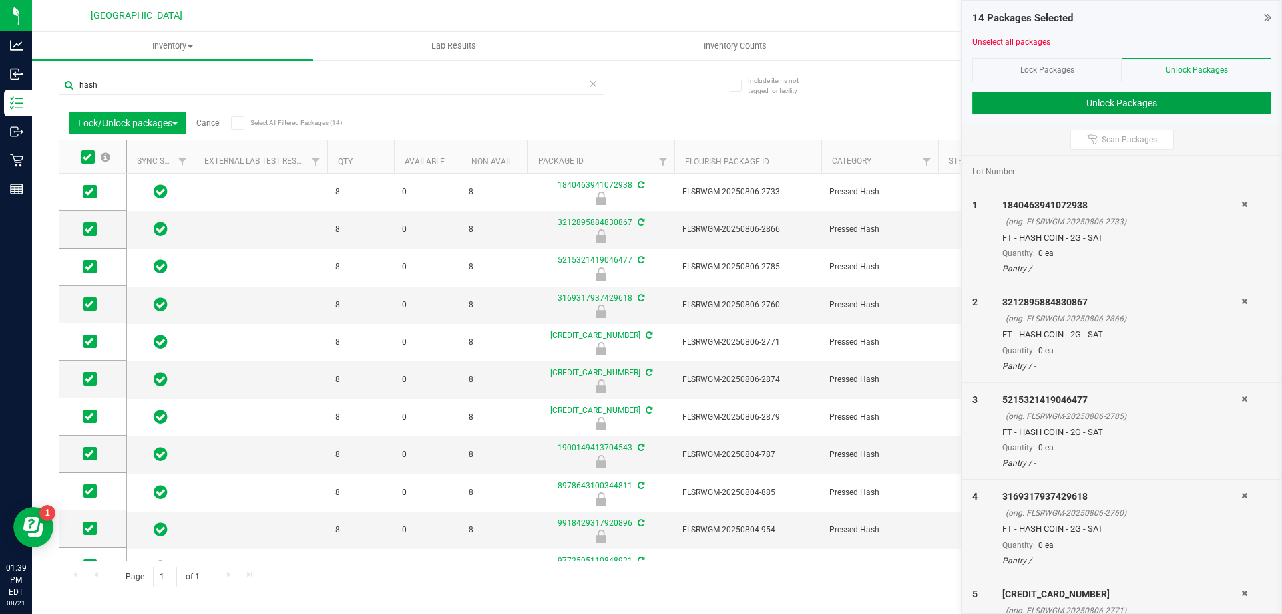
click at [1114, 100] on button "Unlock Packages" at bounding box center [1121, 102] width 299 height 23
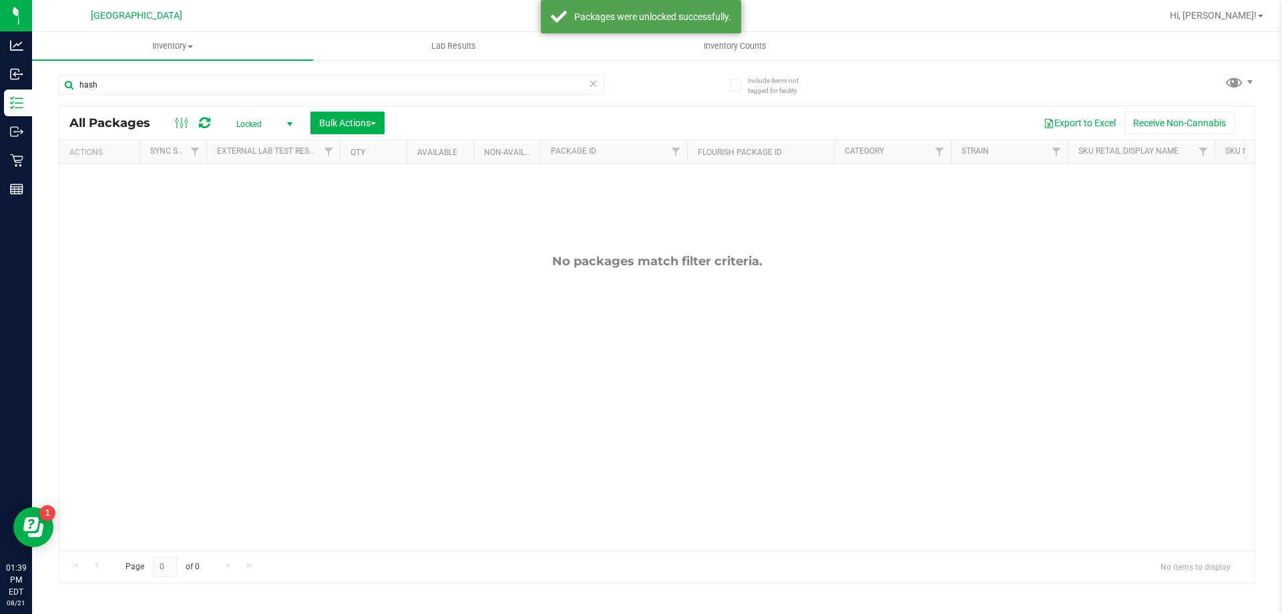
click at [261, 122] on span "Locked" at bounding box center [261, 124] width 73 height 19
click at [245, 146] on li "Active Only" at bounding box center [261, 146] width 72 height 20
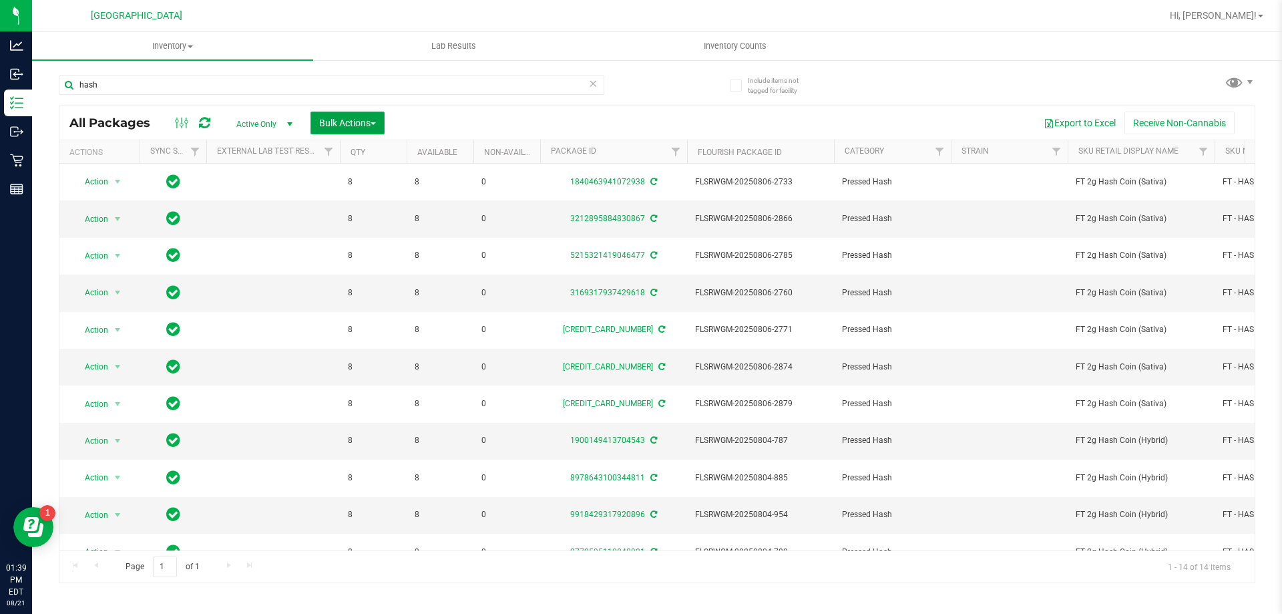
click at [360, 120] on span "Bulk Actions" at bounding box center [347, 123] width 57 height 11
click at [349, 250] on span "Lock/Unlock packages" at bounding box center [364, 251] width 91 height 11
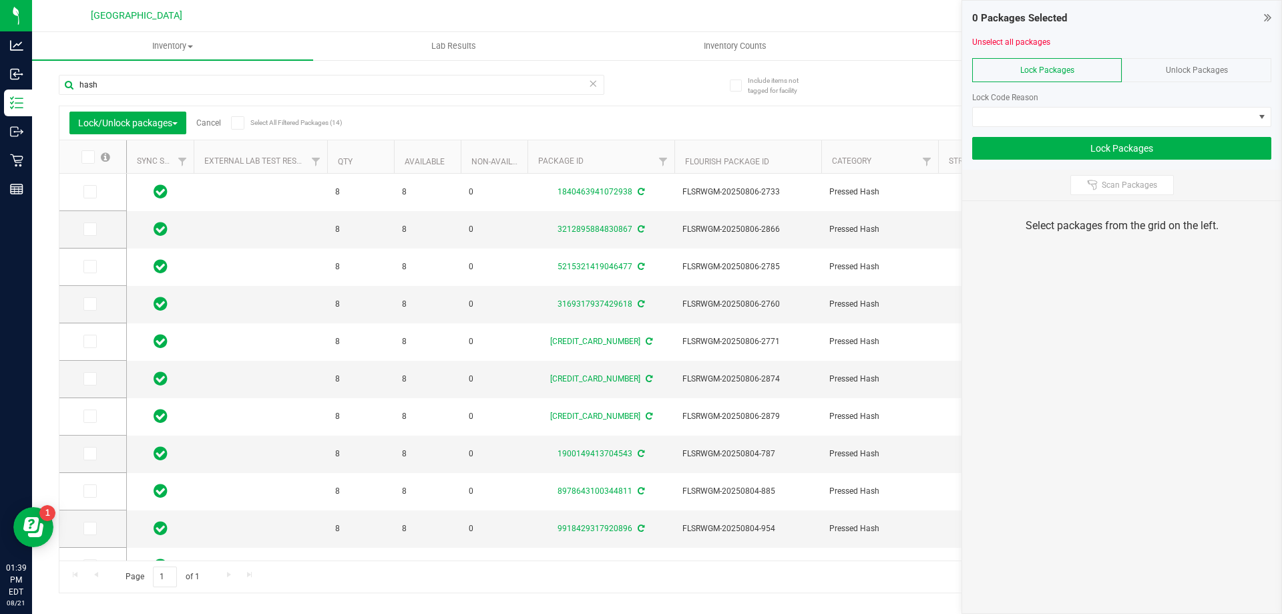
click at [88, 157] on icon at bounding box center [87, 157] width 9 height 0
click at [0, 0] on input "checkbox" at bounding box center [0, 0] width 0 height 0
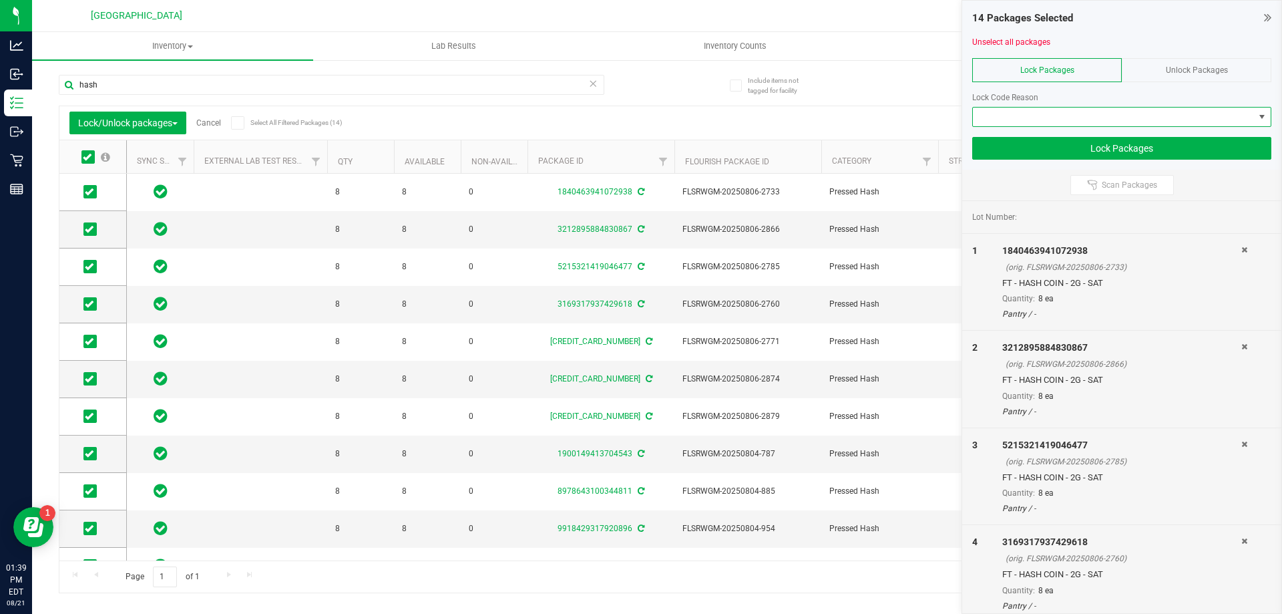
click at [1110, 120] on span at bounding box center [1113, 117] width 281 height 19
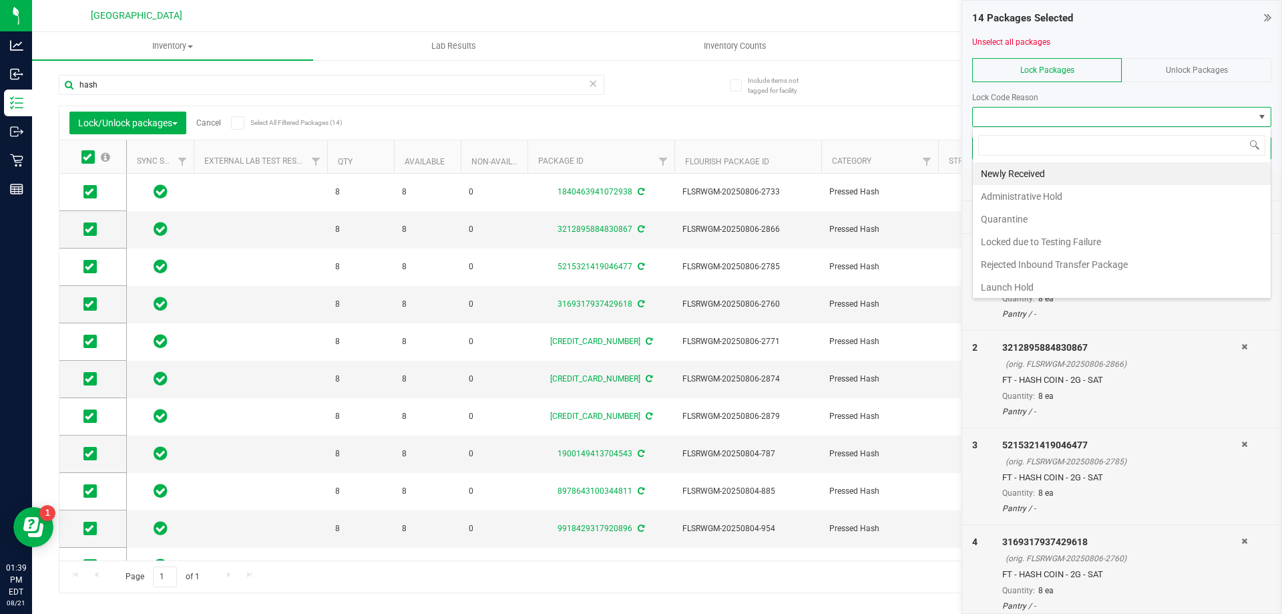
scroll to position [20, 299]
click at [1043, 282] on li "Launch Hold" at bounding box center [1122, 287] width 298 height 23
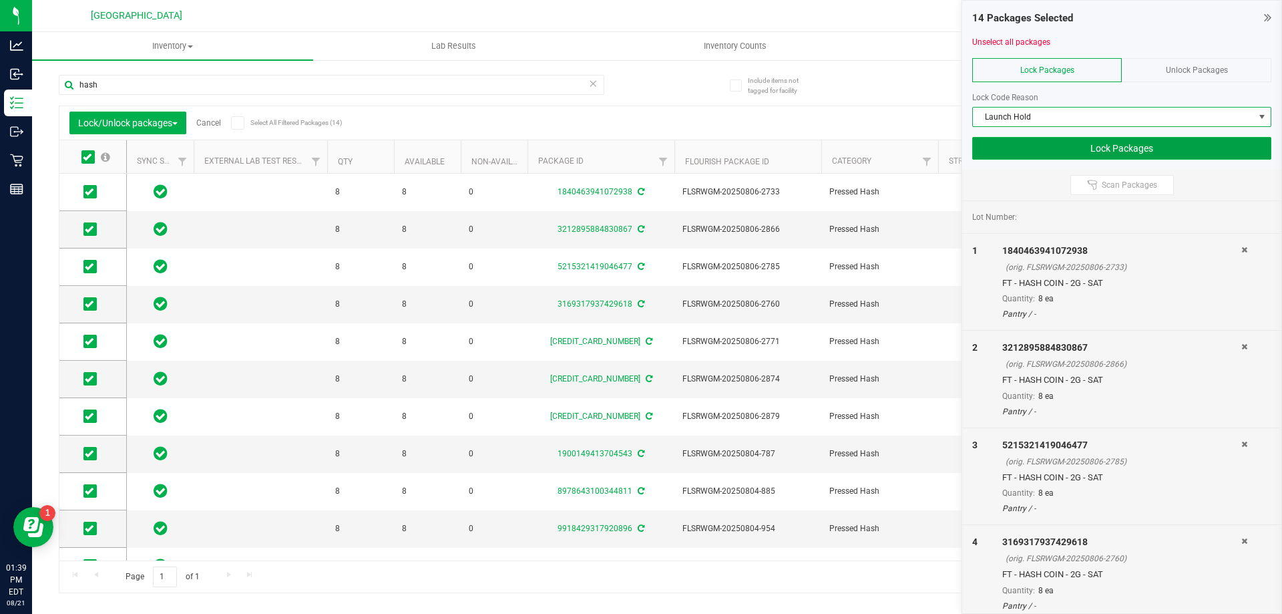
click at [1115, 144] on button "Lock Packages" at bounding box center [1121, 148] width 299 height 23
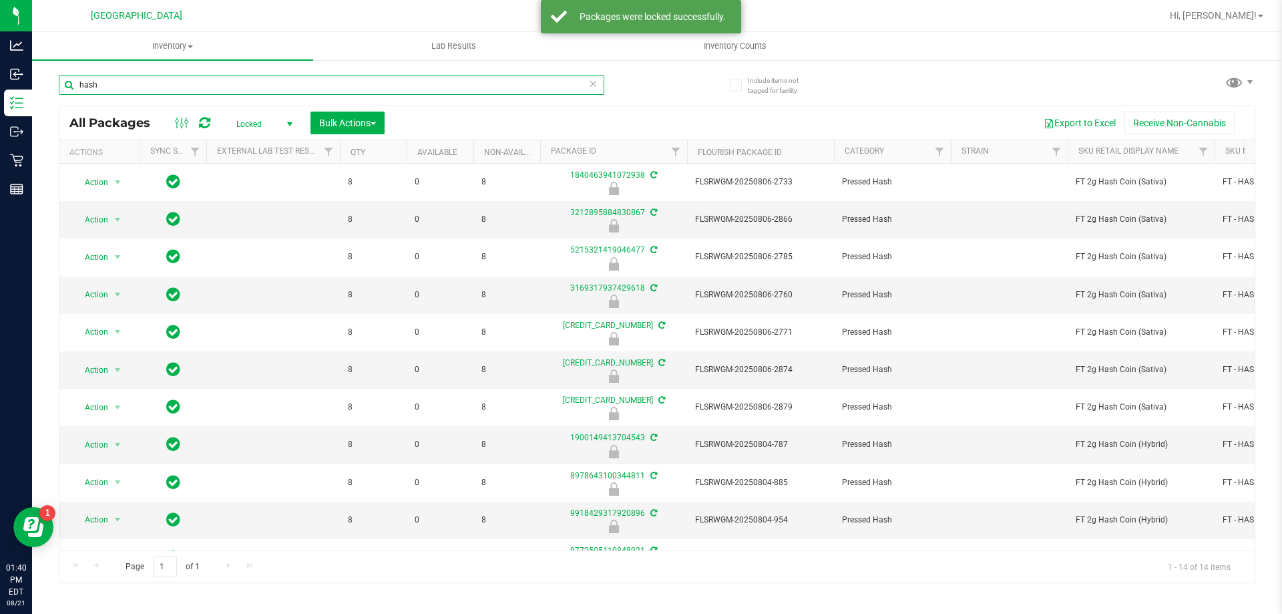
click at [134, 81] on input "hash" at bounding box center [332, 85] width 546 height 20
type input "atm"
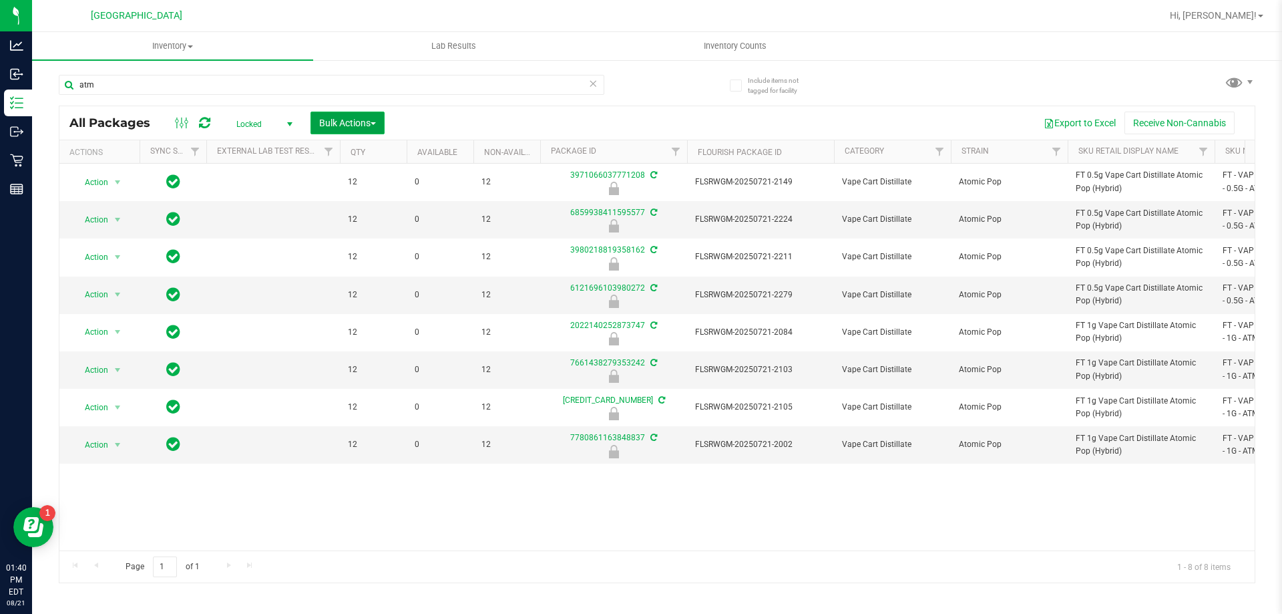
click at [360, 122] on span "Bulk Actions" at bounding box center [347, 123] width 57 height 11
click at [358, 250] on span "Lock/Unlock packages" at bounding box center [364, 251] width 91 height 11
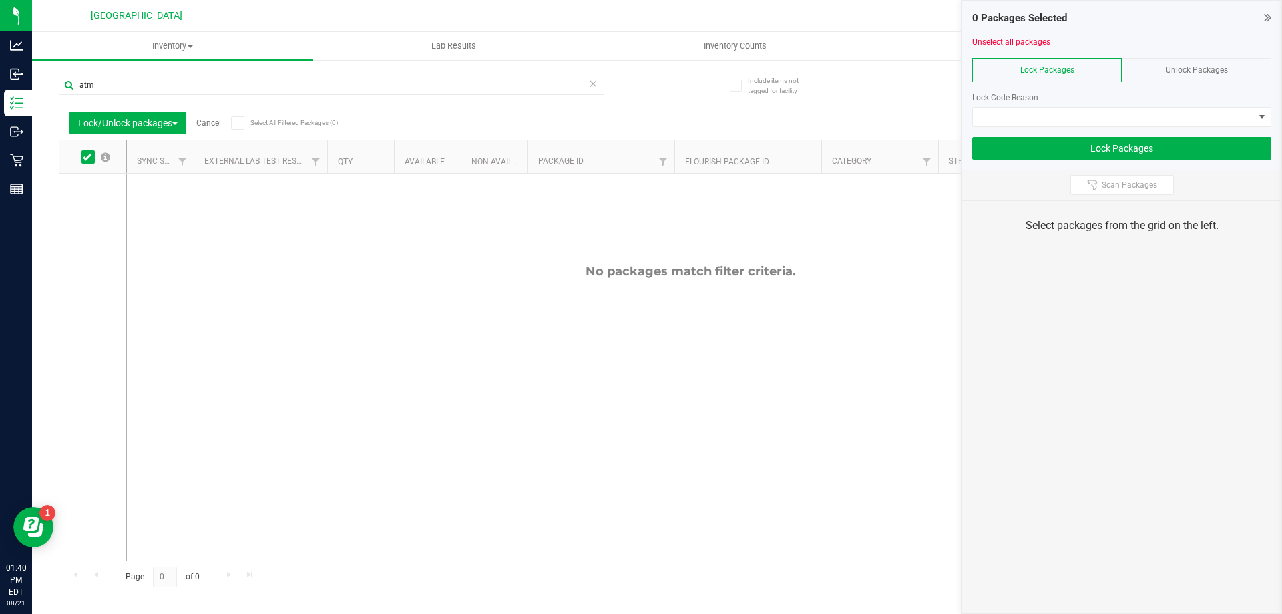
click at [1155, 69] on div "Unlock Packages" at bounding box center [1197, 70] width 150 height 24
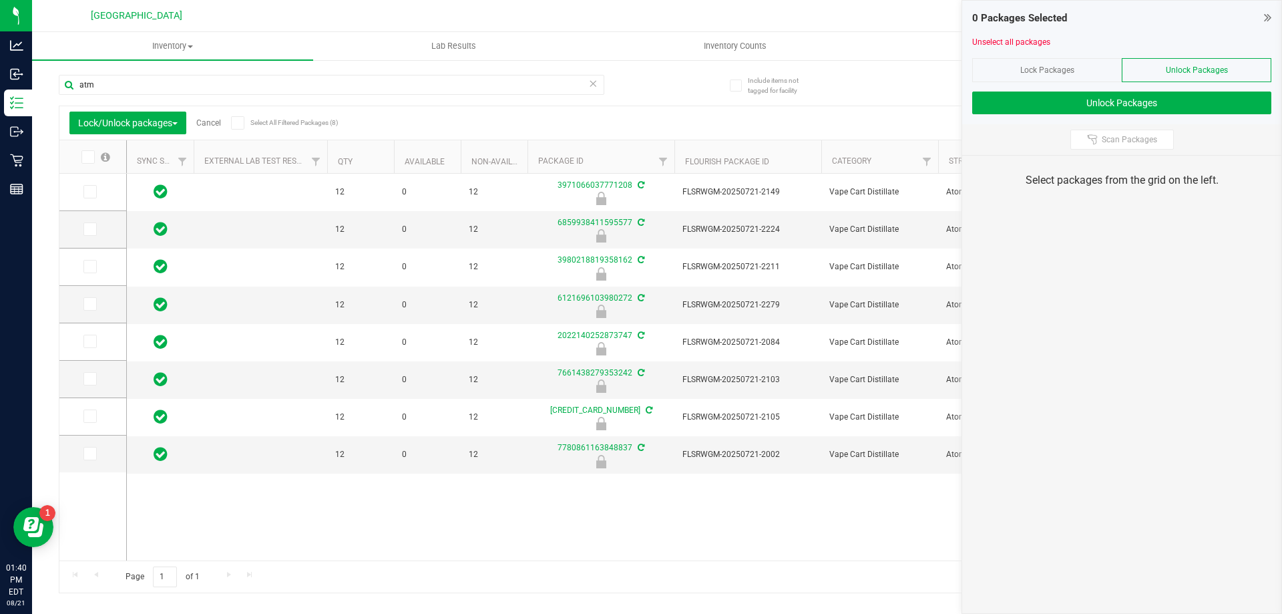
click at [91, 158] on span at bounding box center [87, 156] width 13 height 13
click at [0, 0] on input "checkbox" at bounding box center [0, 0] width 0 height 0
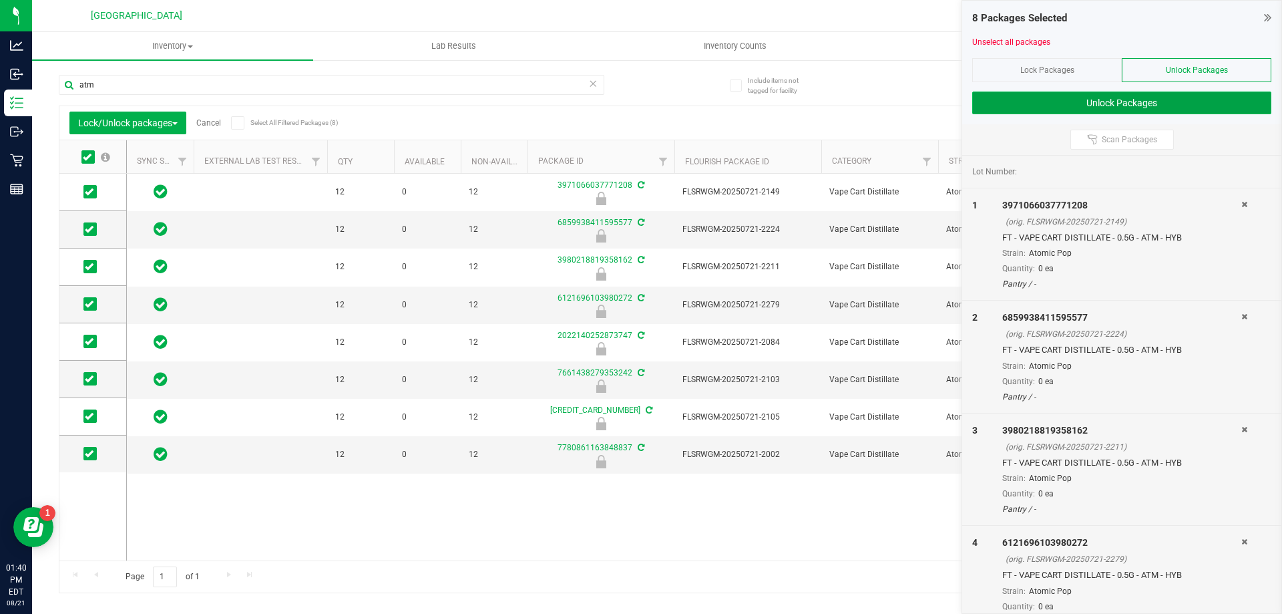
click at [1050, 102] on button "Unlock Packages" at bounding box center [1121, 102] width 299 height 23
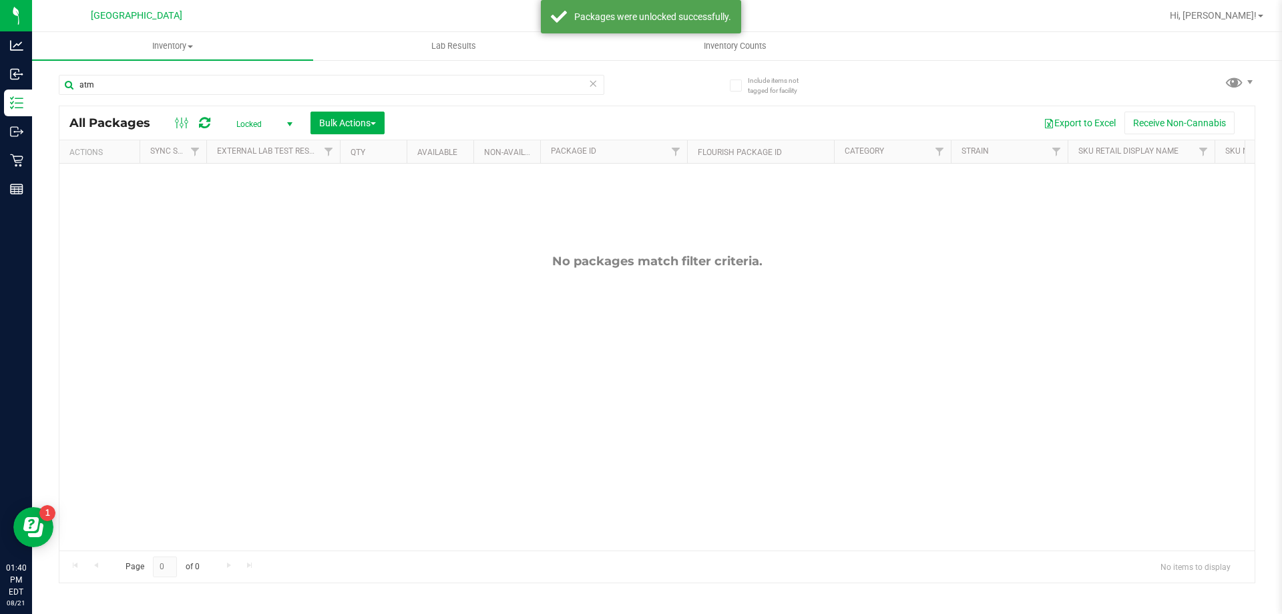
click at [242, 122] on span "Locked" at bounding box center [261, 124] width 73 height 19
click at [262, 142] on li "Active Only" at bounding box center [261, 146] width 72 height 20
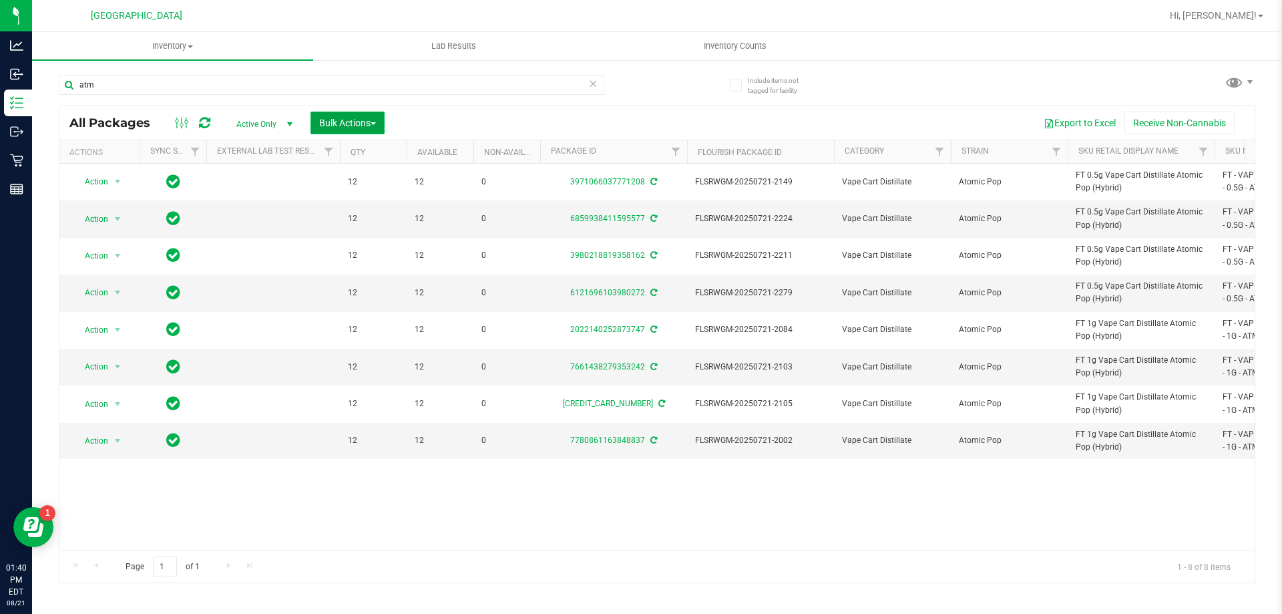
click at [339, 126] on span "Bulk Actions" at bounding box center [347, 123] width 57 height 11
click at [348, 249] on span "Lock/Unlock packages" at bounding box center [364, 251] width 91 height 11
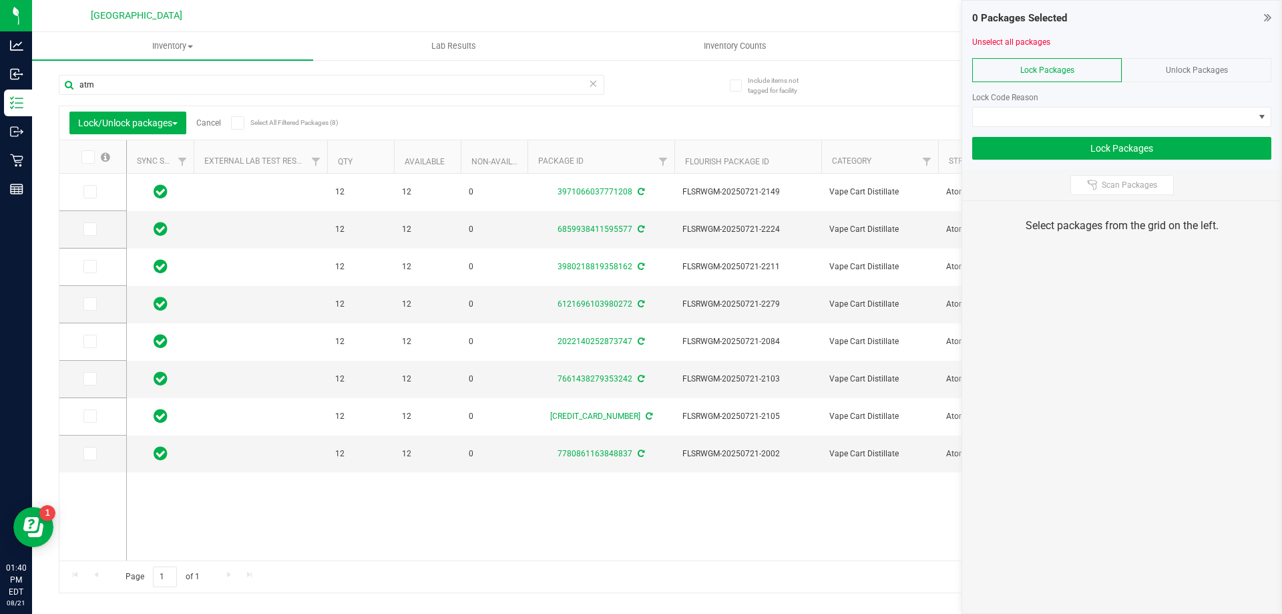
click at [92, 160] on span at bounding box center [87, 156] width 13 height 13
click at [0, 0] on input "checkbox" at bounding box center [0, 0] width 0 height 0
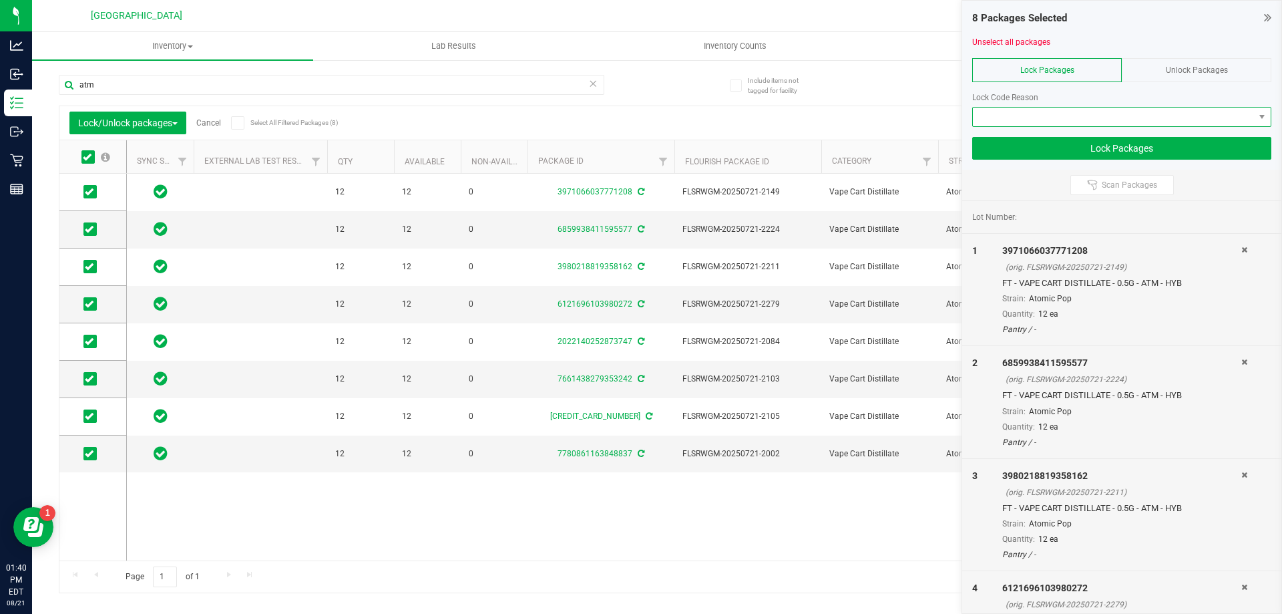
click at [1109, 115] on span at bounding box center [1113, 117] width 281 height 19
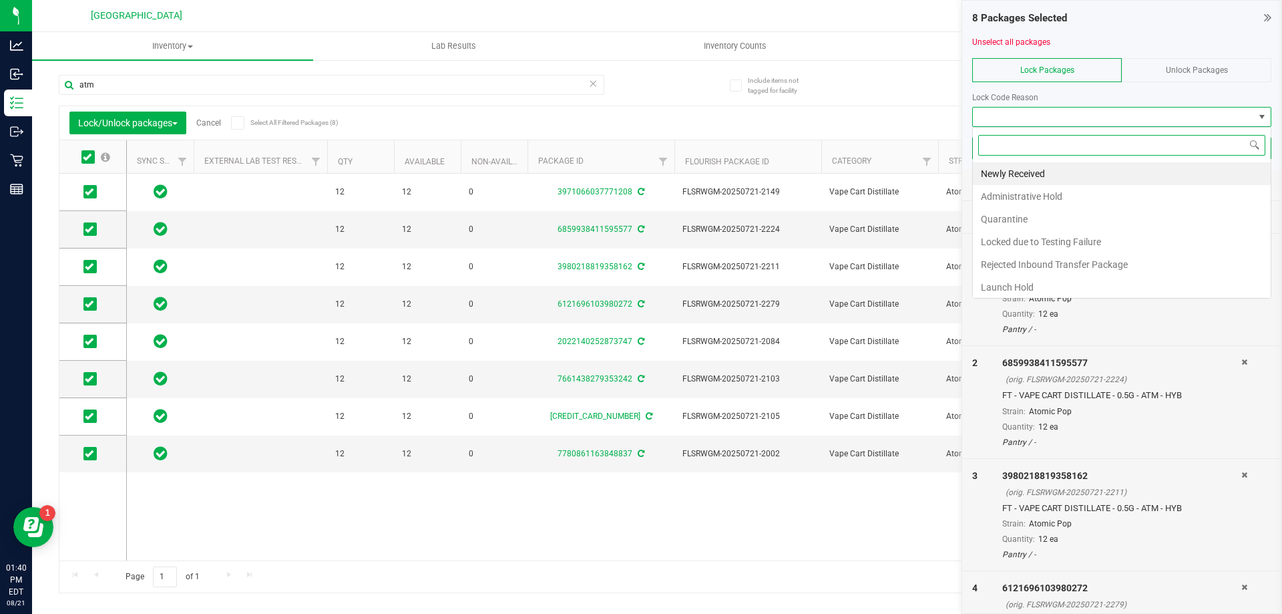
scroll to position [20, 299]
click at [1036, 174] on li "Newly Received" at bounding box center [1122, 173] width 298 height 23
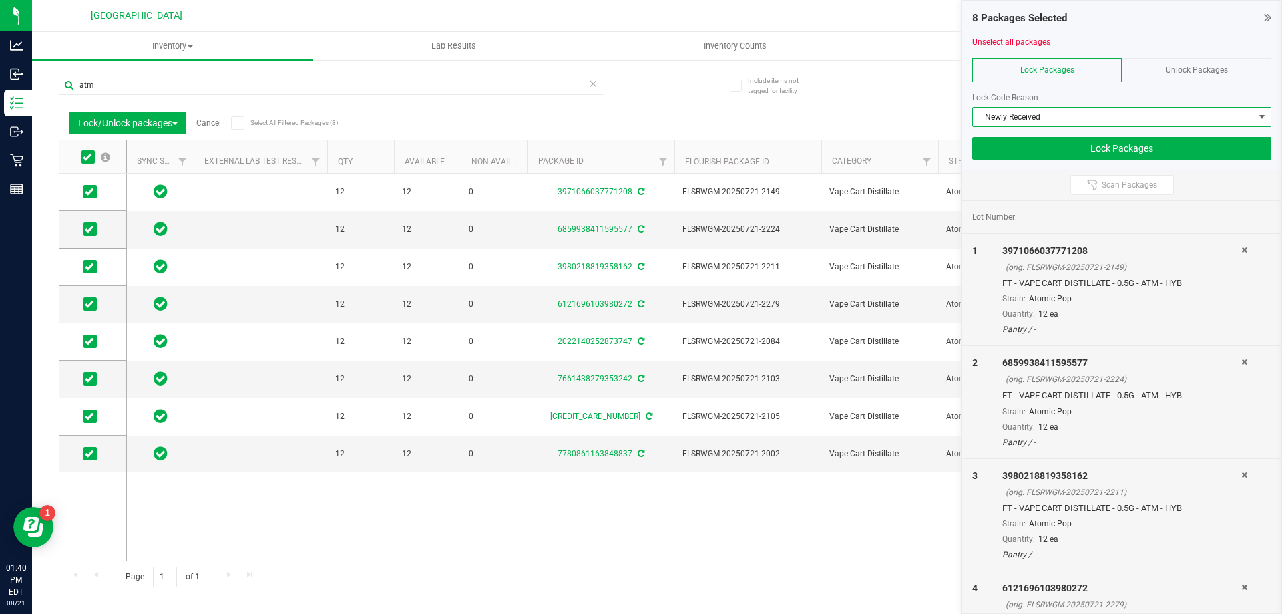
click at [1052, 118] on span "Newly Received" at bounding box center [1113, 117] width 281 height 19
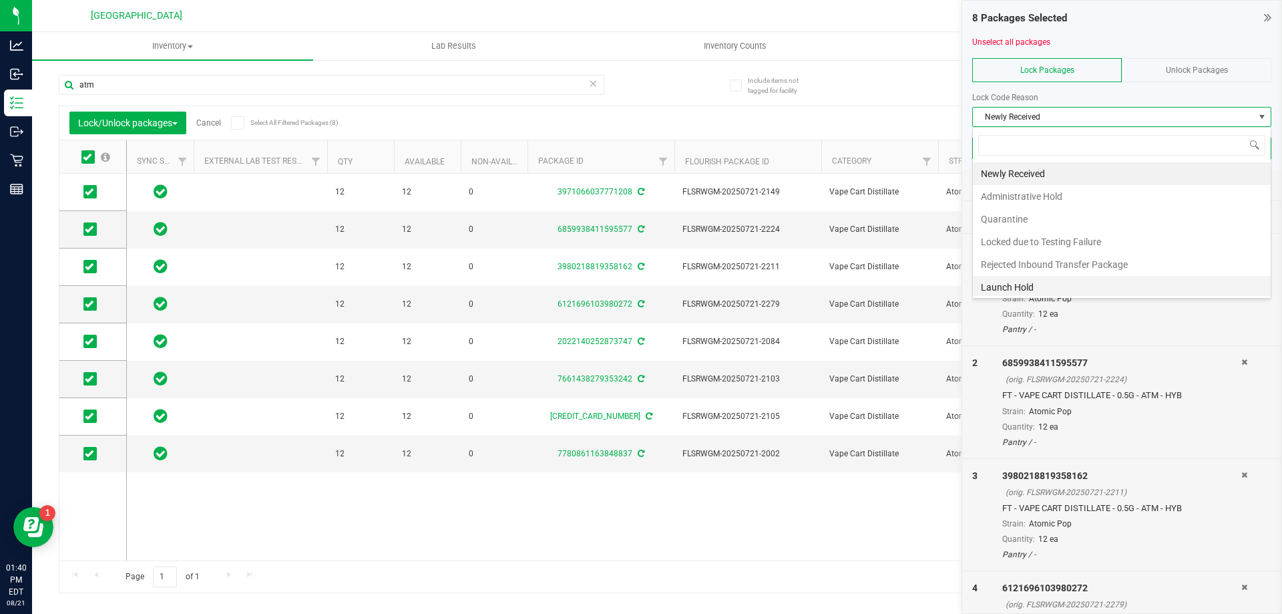
click at [1028, 280] on li "Launch Hold" at bounding box center [1122, 287] width 298 height 23
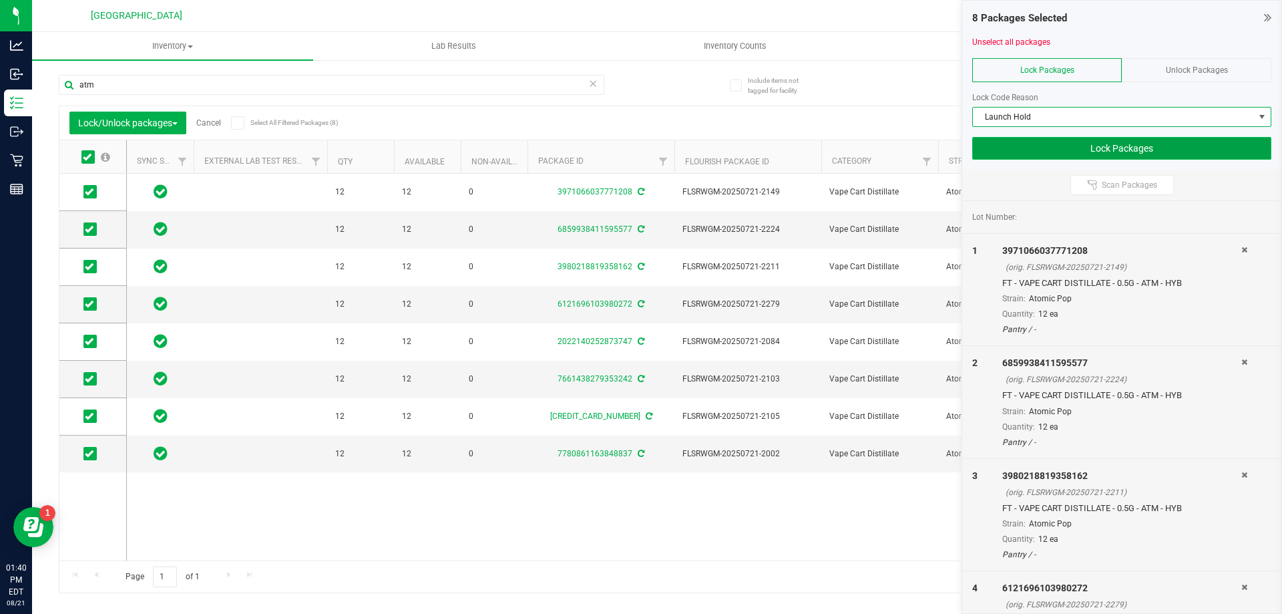
click at [1121, 147] on button "Lock Packages" at bounding box center [1121, 148] width 299 height 23
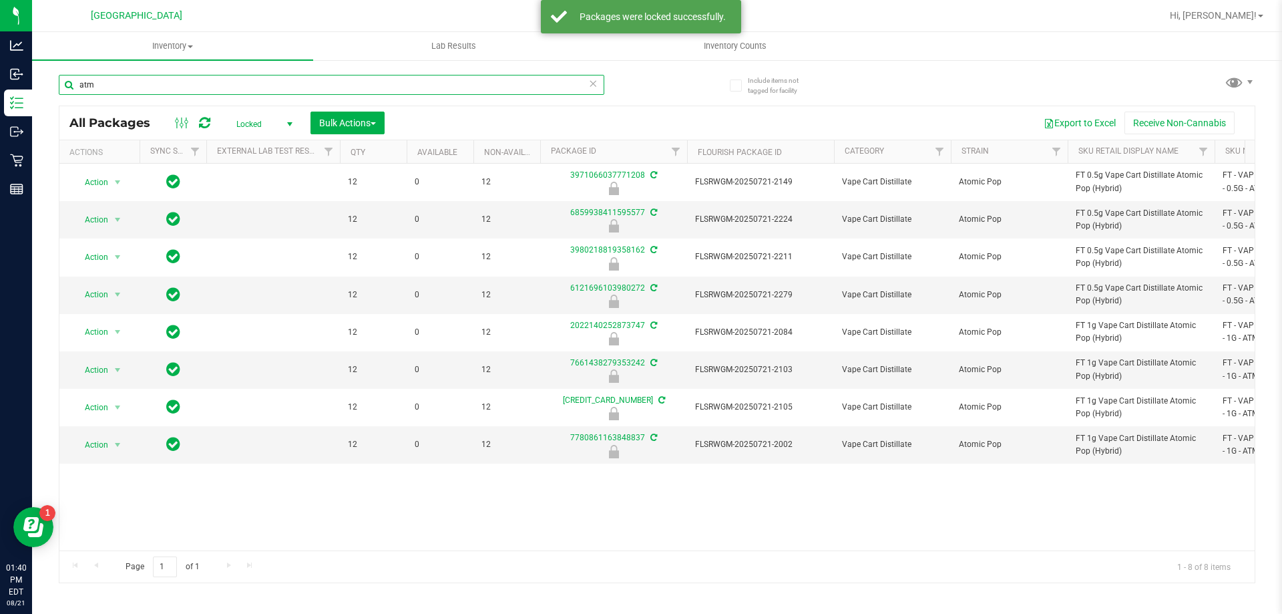
click at [109, 87] on input "atm" at bounding box center [332, 85] width 546 height 20
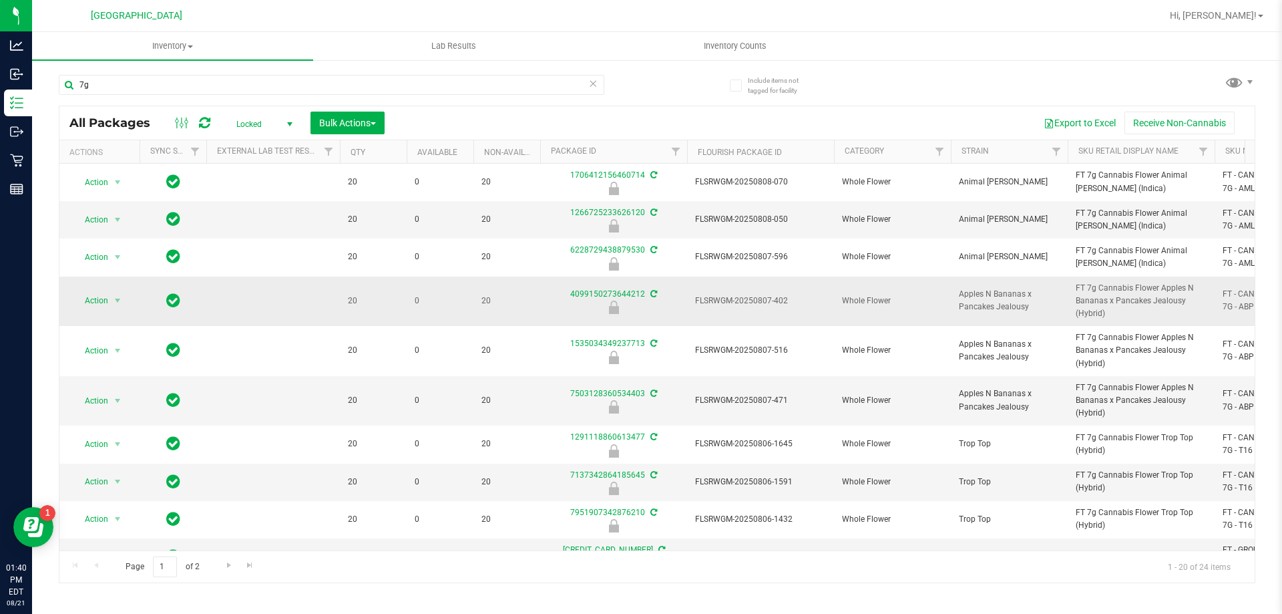
click at [1107, 286] on span "FT 7g Cannabis Flower Apples N Bananas x Pancakes Jealousy (Hybrid)" at bounding box center [1141, 301] width 131 height 39
click at [1107, 287] on span "FT 7g Cannabis Flower Apples N Bananas x Pancakes Jealousy (Hybrid)" at bounding box center [1141, 301] width 131 height 39
click at [1108, 287] on span "FT 7g Cannabis Flower Apples N Bananas x Pancakes Jealousy (Hybrid)" at bounding box center [1141, 301] width 131 height 39
copy tr "FT 7g Cannabis Flower Apples N Bananas x Pancakes Jealousy (Hybrid)"
click at [118, 86] on input "7g" at bounding box center [332, 85] width 546 height 20
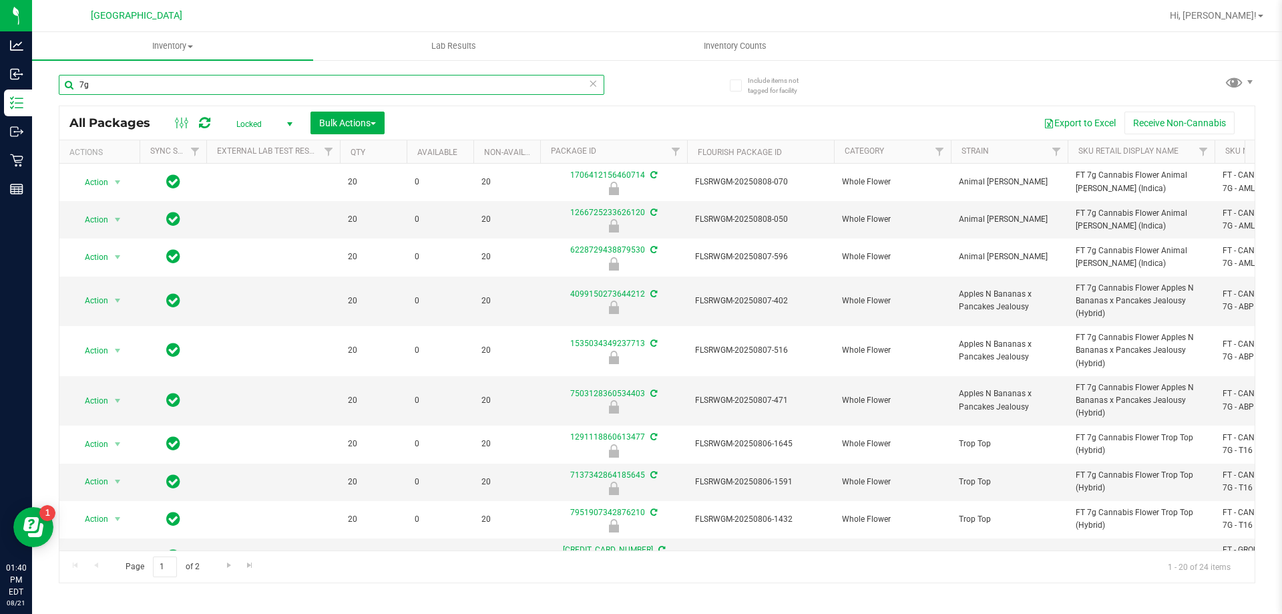
click at [118, 86] on input "7g" at bounding box center [332, 85] width 546 height 20
paste input "FT 7g Cannabis Flower Apples N Bananas x Pancakes Jealousy (Hybrid)"
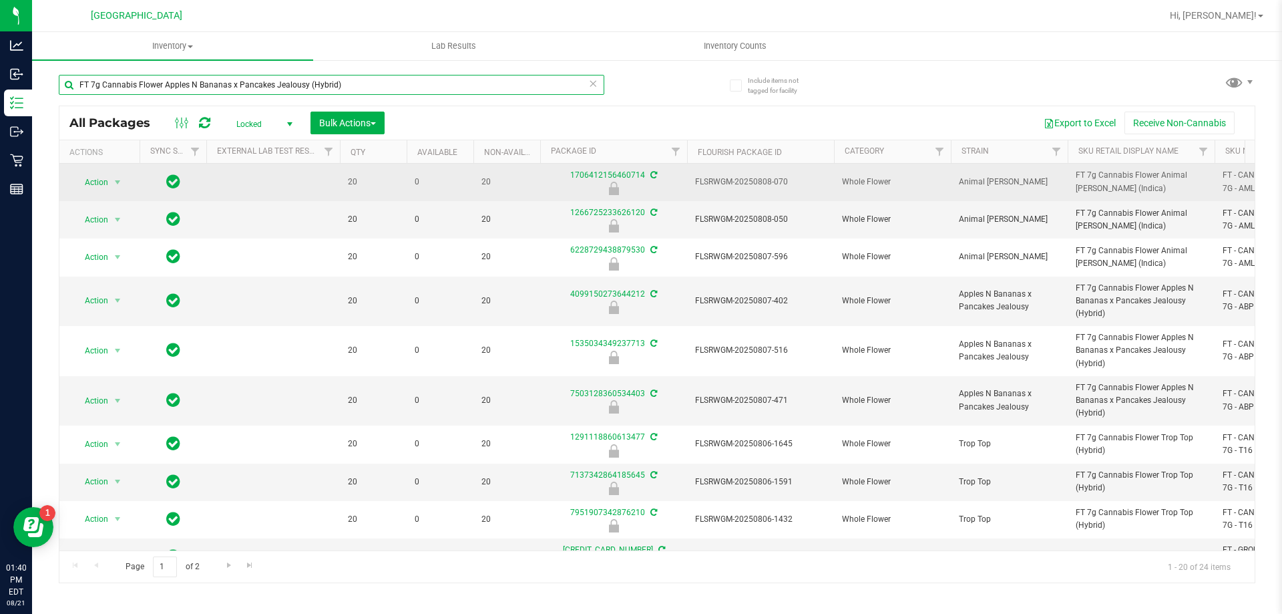
type input "FT 7g Cannabis Flower Apples N Bananas x Pancakes Jealousy (Hybrid)"
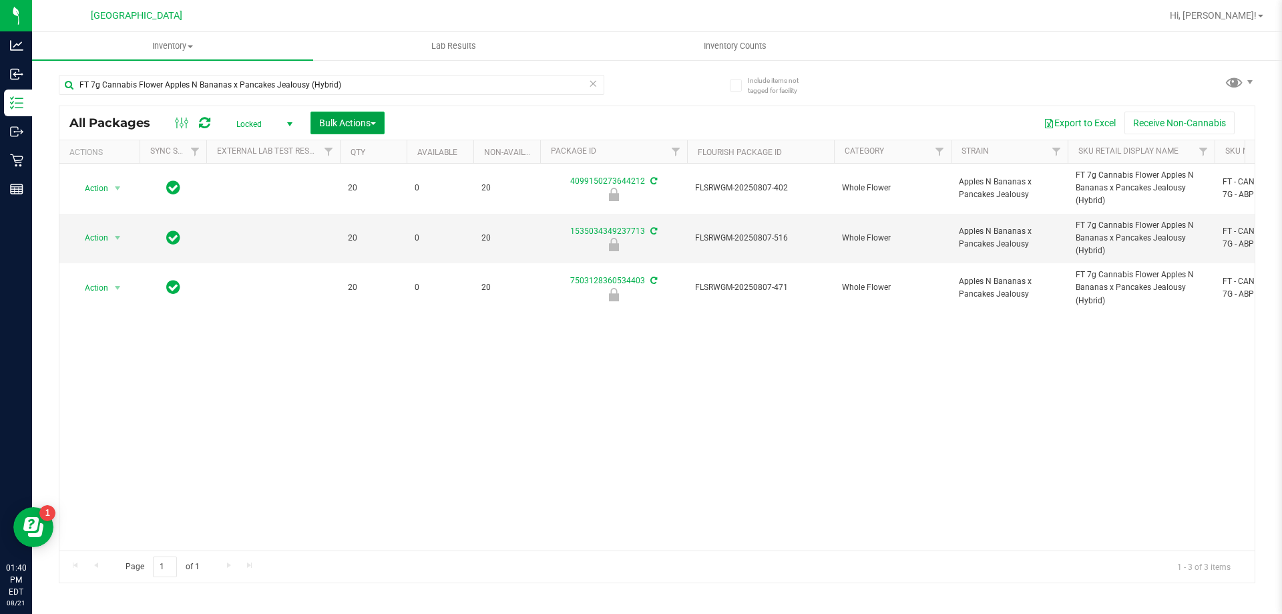
click at [356, 126] on span "Bulk Actions" at bounding box center [347, 123] width 57 height 11
click at [366, 249] on span "Lock/Unlock packages" at bounding box center [364, 251] width 91 height 11
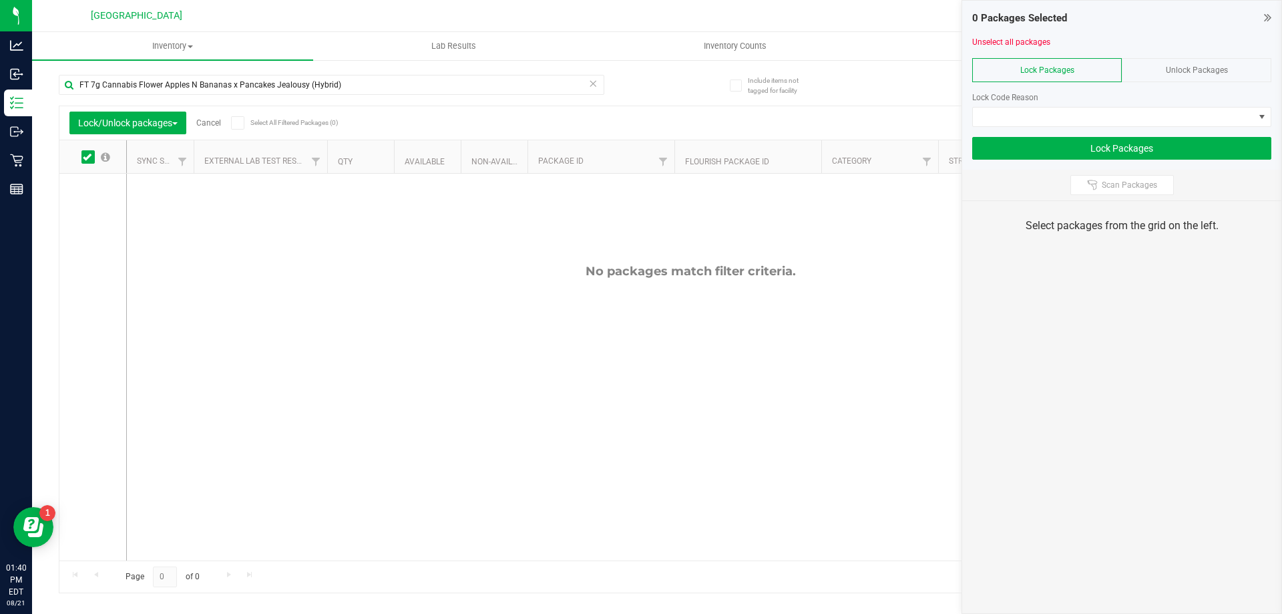
click at [1176, 66] on span "Unlock Packages" at bounding box center [1197, 69] width 62 height 9
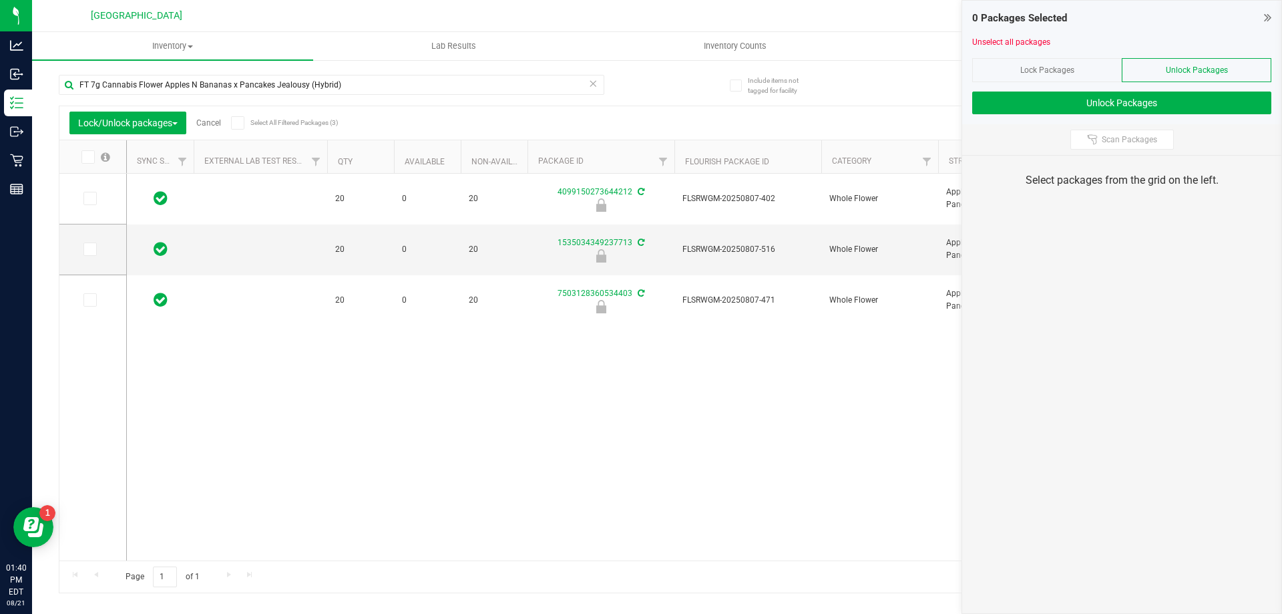
click at [86, 157] on icon at bounding box center [87, 157] width 9 height 0
click at [0, 0] on input "checkbox" at bounding box center [0, 0] width 0 height 0
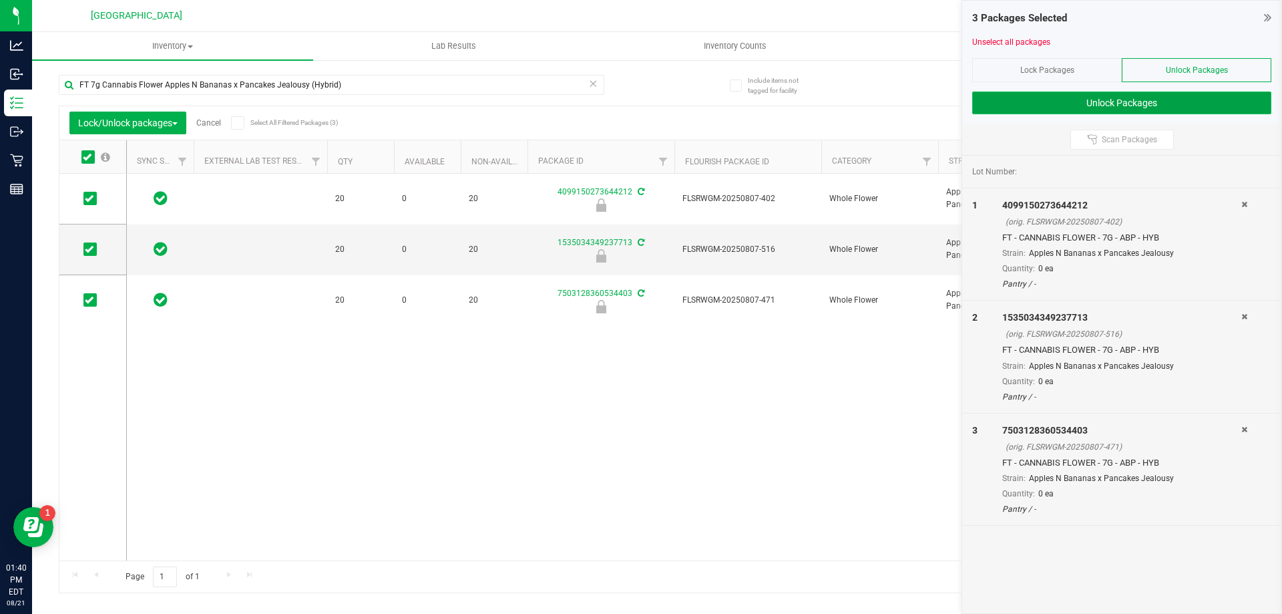
click at [1091, 100] on button "Unlock Packages" at bounding box center [1121, 102] width 299 height 23
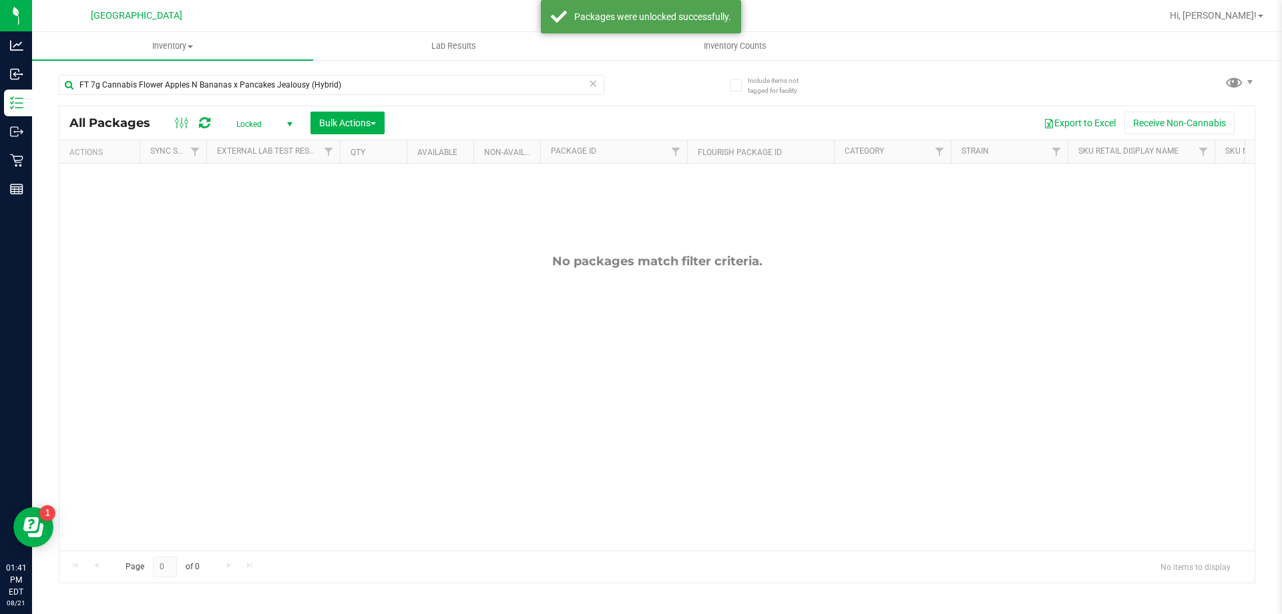
click at [266, 126] on span "Locked" at bounding box center [261, 124] width 73 height 19
click at [260, 153] on li "Active Only" at bounding box center [261, 146] width 72 height 20
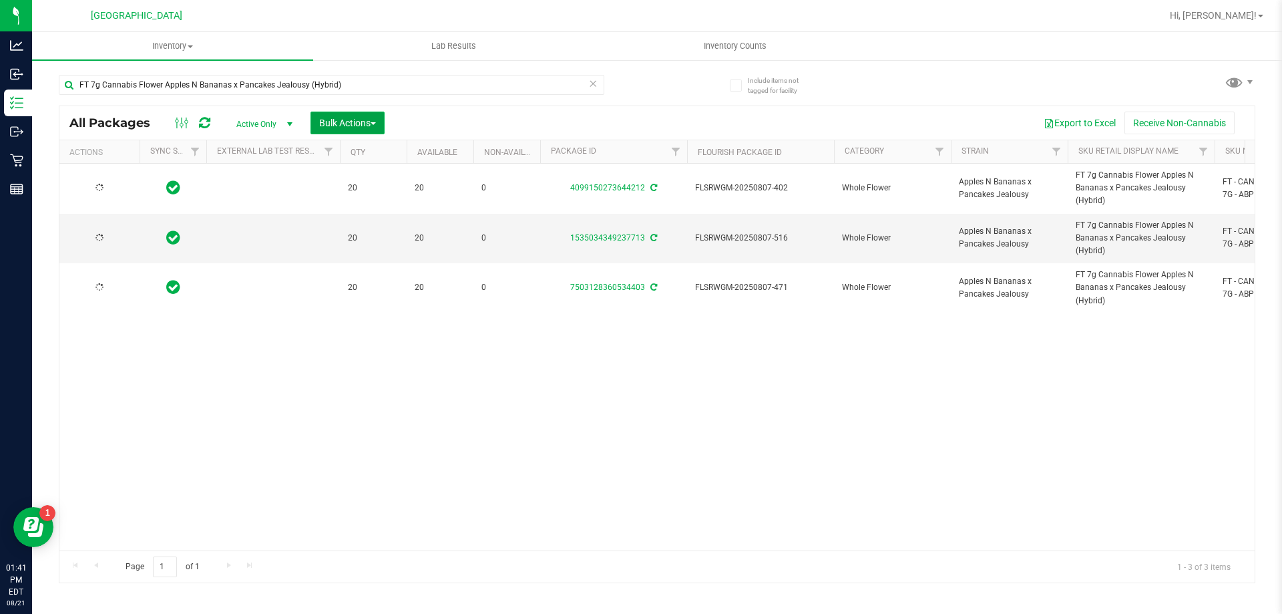
click at [349, 126] on span "Bulk Actions" at bounding box center [347, 123] width 57 height 11
click at [356, 242] on div "Lock/Unlock packages" at bounding box center [374, 252] width 110 height 21
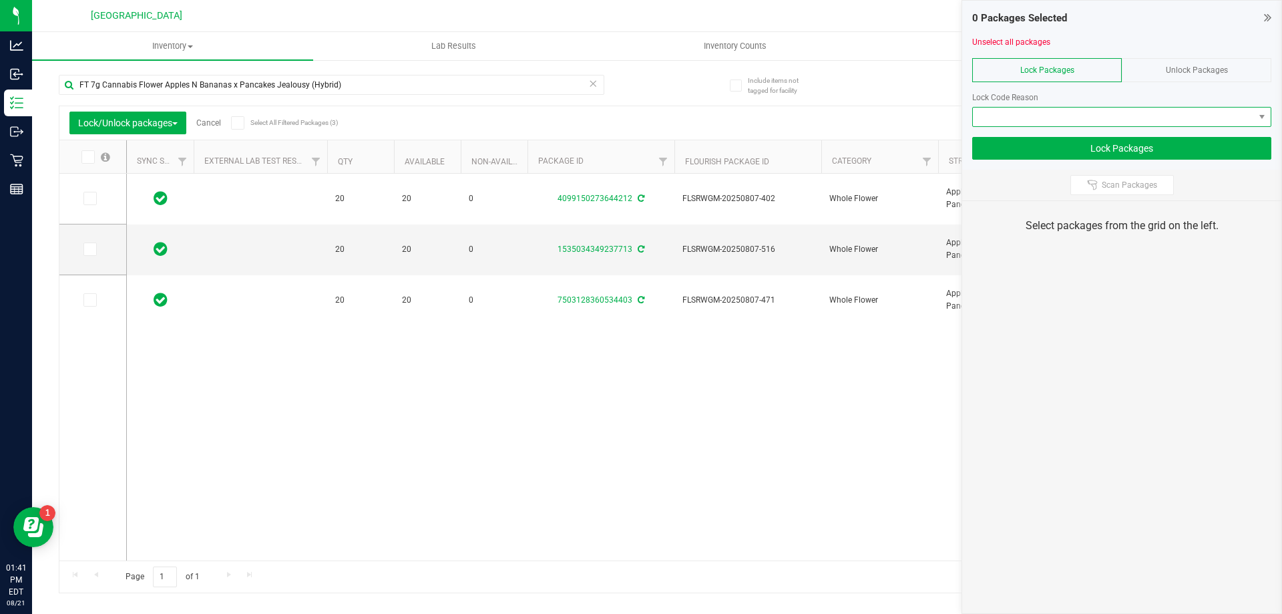
click at [1038, 112] on span at bounding box center [1113, 117] width 281 height 19
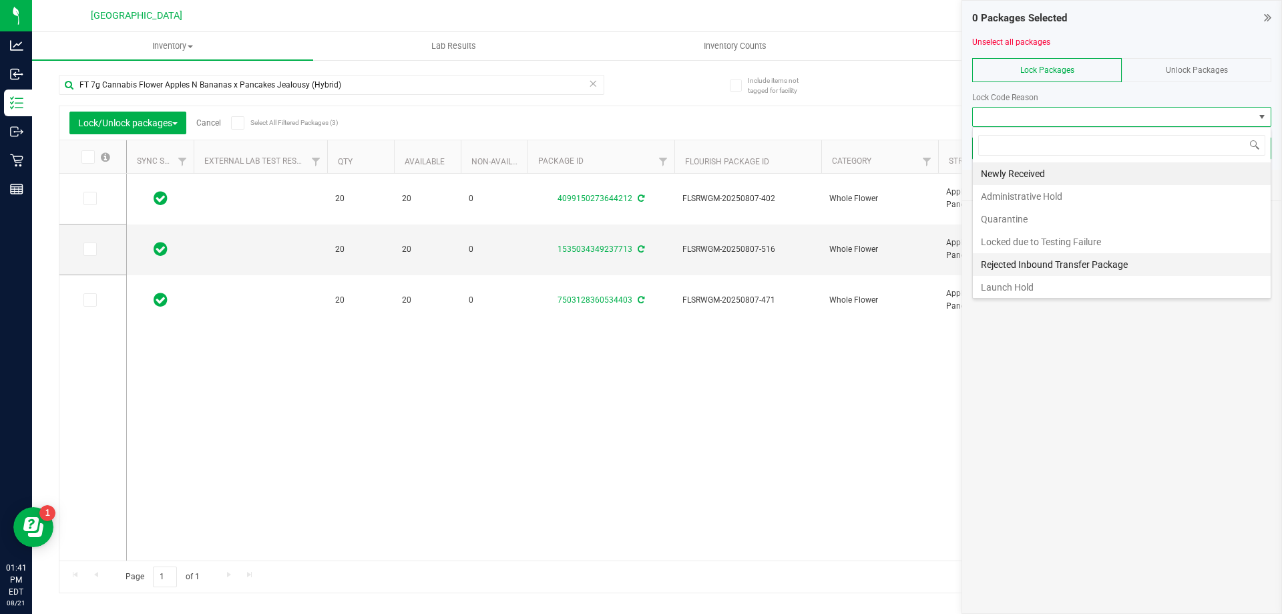
scroll to position [20, 299]
click at [1042, 285] on li "Launch Hold" at bounding box center [1122, 287] width 298 height 23
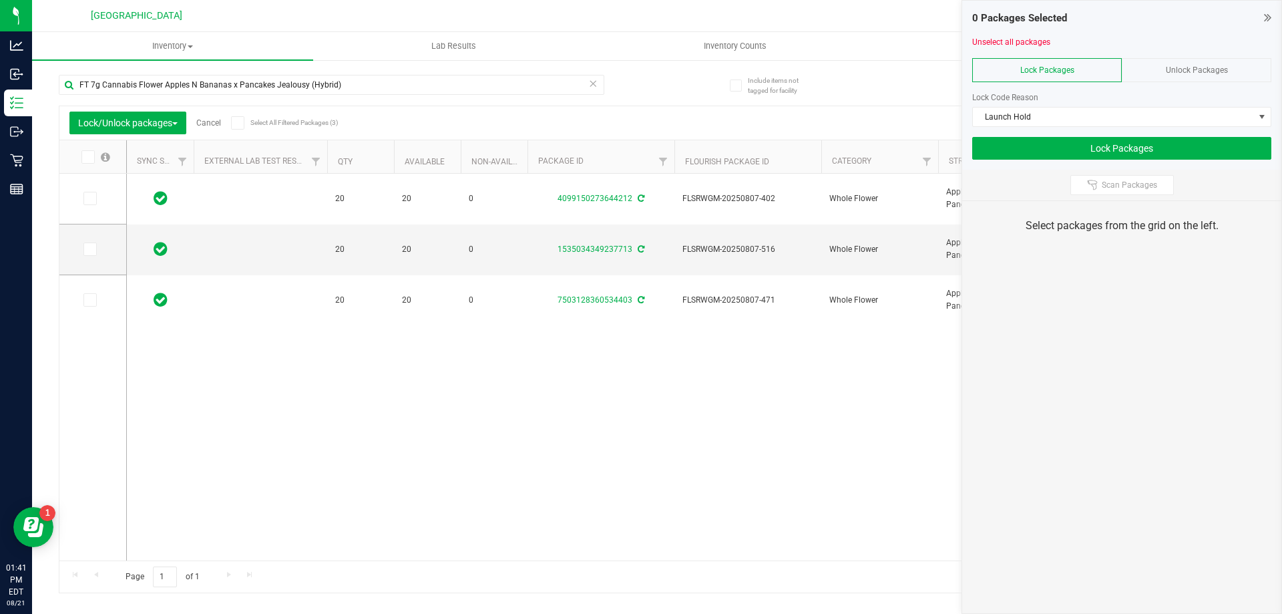
click at [89, 157] on icon at bounding box center [87, 157] width 9 height 0
click at [0, 0] on input "checkbox" at bounding box center [0, 0] width 0 height 0
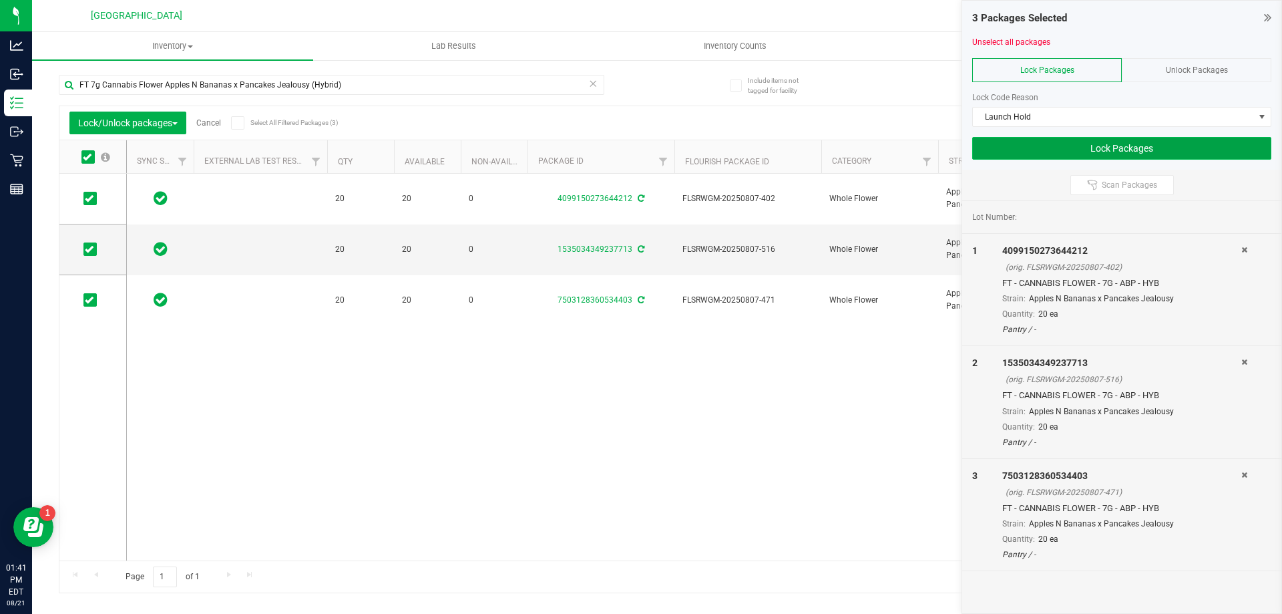
click at [1124, 149] on button "Lock Packages" at bounding box center [1121, 148] width 299 height 23
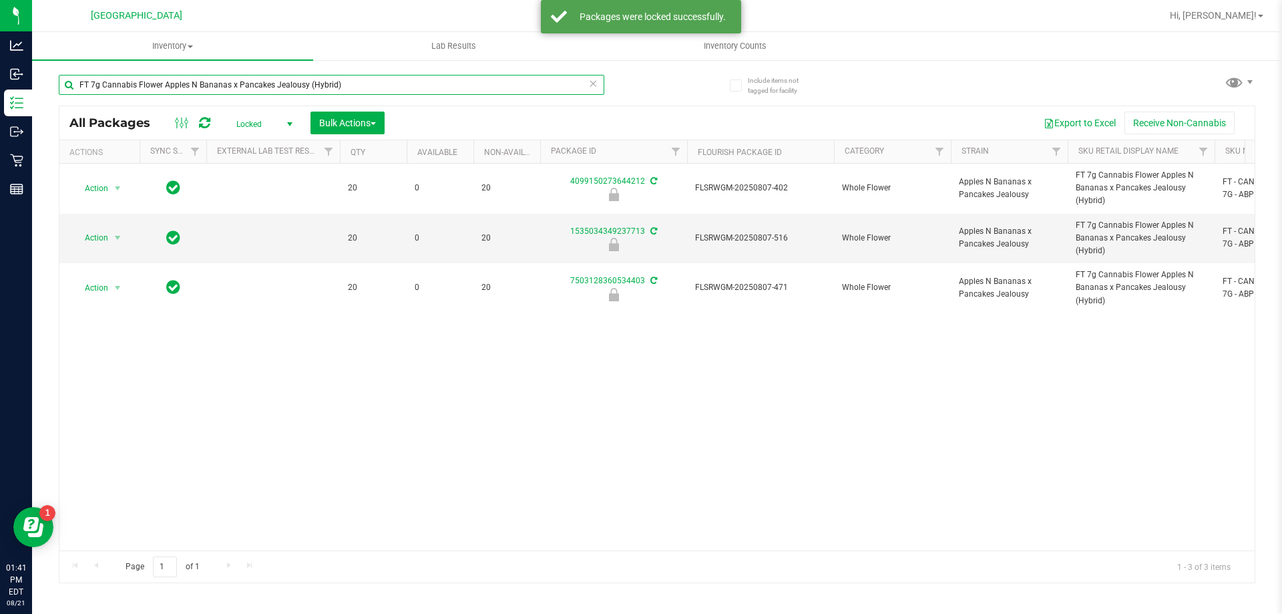
click at [162, 78] on input "FT 7g Cannabis Flower Apples N Bananas x Pancakes Jealousy (Hybrid)" at bounding box center [332, 85] width 546 height 20
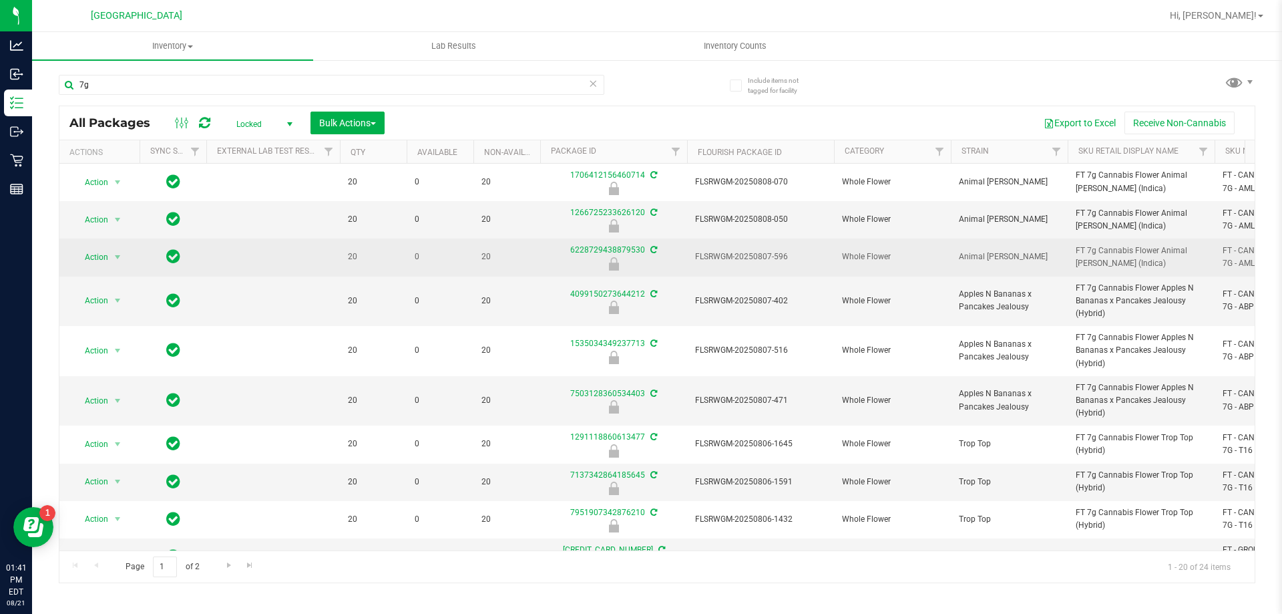
click at [1082, 250] on span "FT 7g Cannabis Flower Animal [PERSON_NAME] (Indica)" at bounding box center [1141, 256] width 131 height 25
copy tr "FT 7g Cannabis Flower Animal [PERSON_NAME] (Indica)"
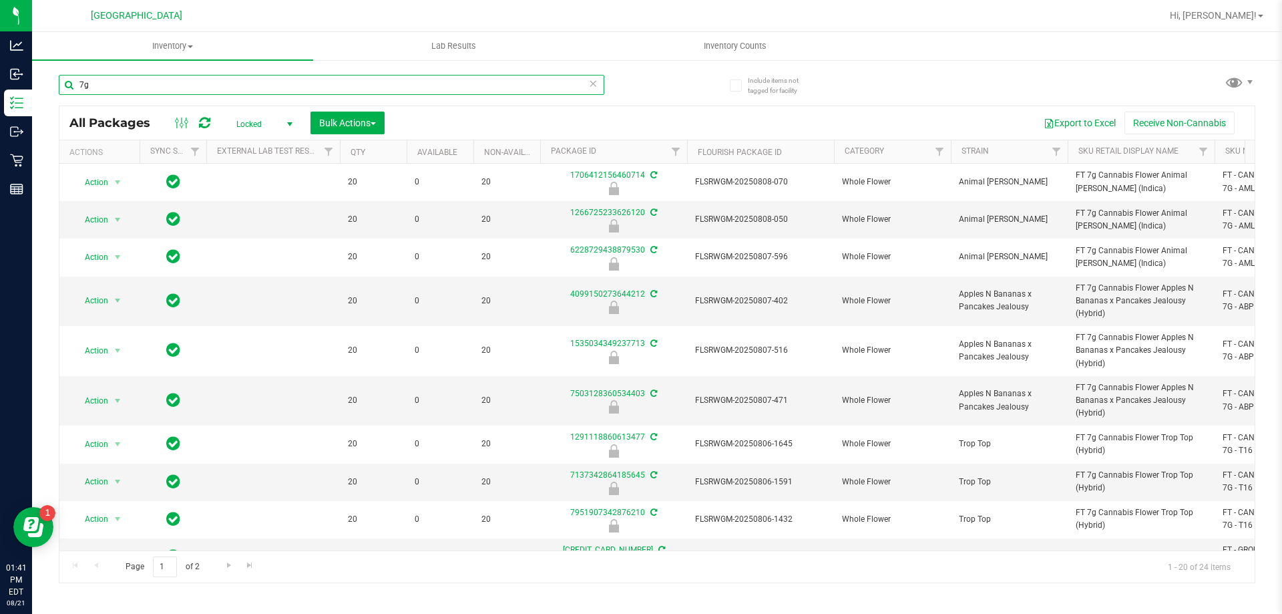
click at [168, 87] on input "7g" at bounding box center [332, 85] width 546 height 20
paste input "FT 7g Cannabis Flower Animal [PERSON_NAME] (Indica)"
type input "FT 7g Cannabis Flower Animal [PERSON_NAME] (Indica)"
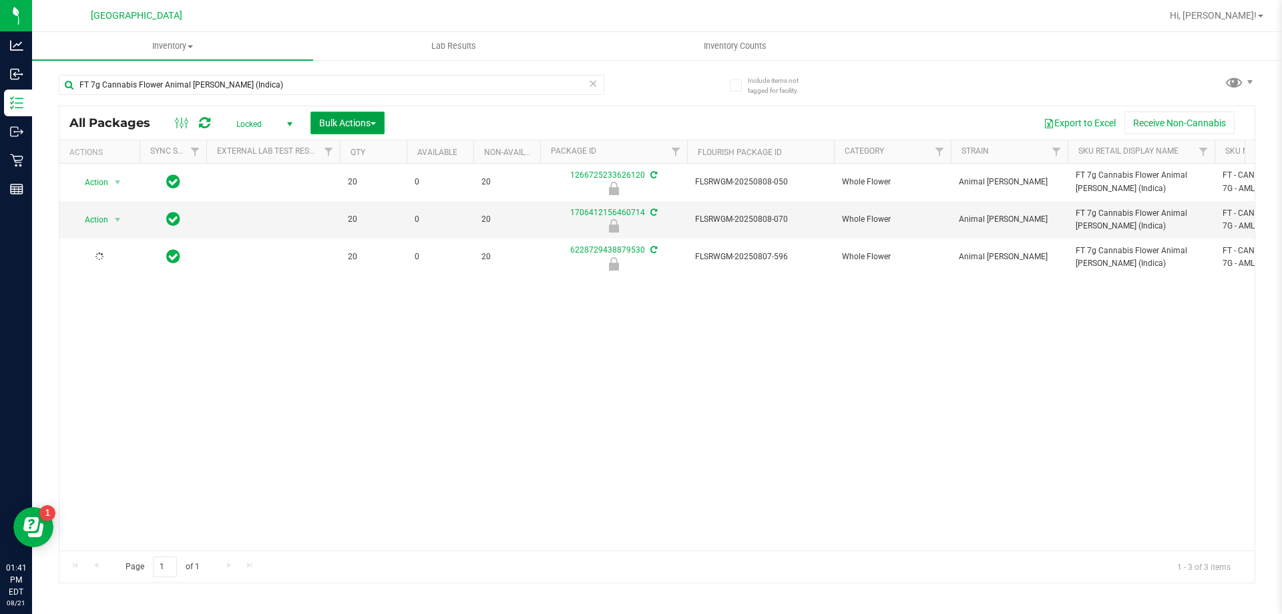
click at [346, 123] on span "Bulk Actions" at bounding box center [347, 123] width 57 height 11
click at [341, 250] on span "Lock/Unlock packages" at bounding box center [364, 251] width 91 height 11
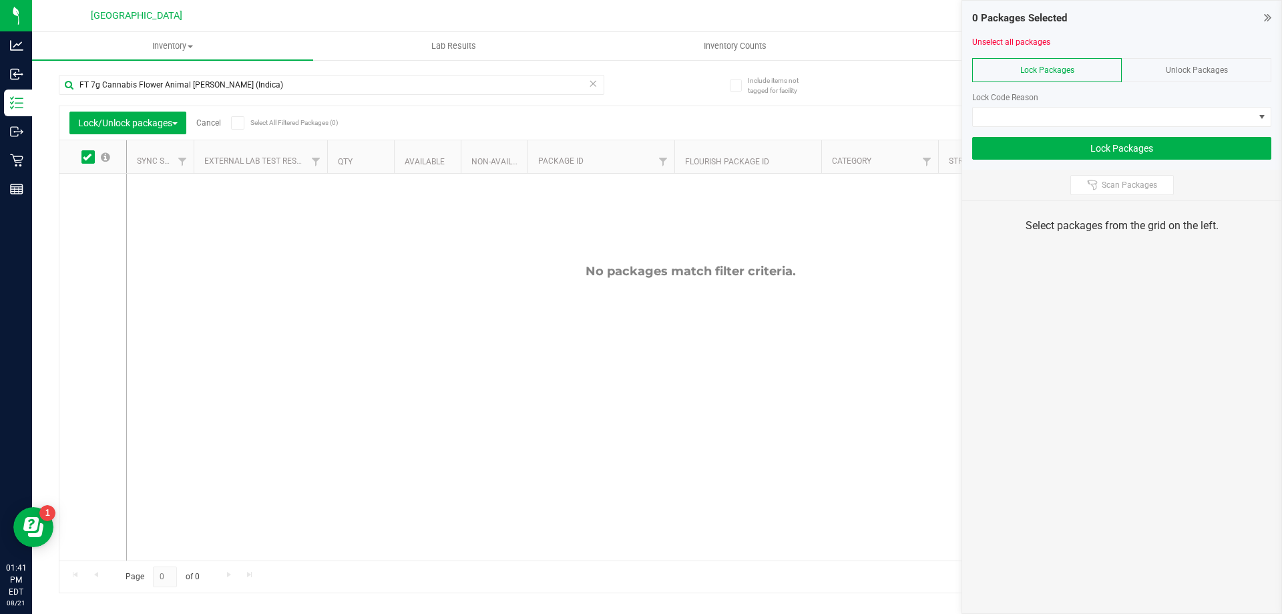
click at [1189, 75] on div "Unlock Packages" at bounding box center [1197, 70] width 150 height 24
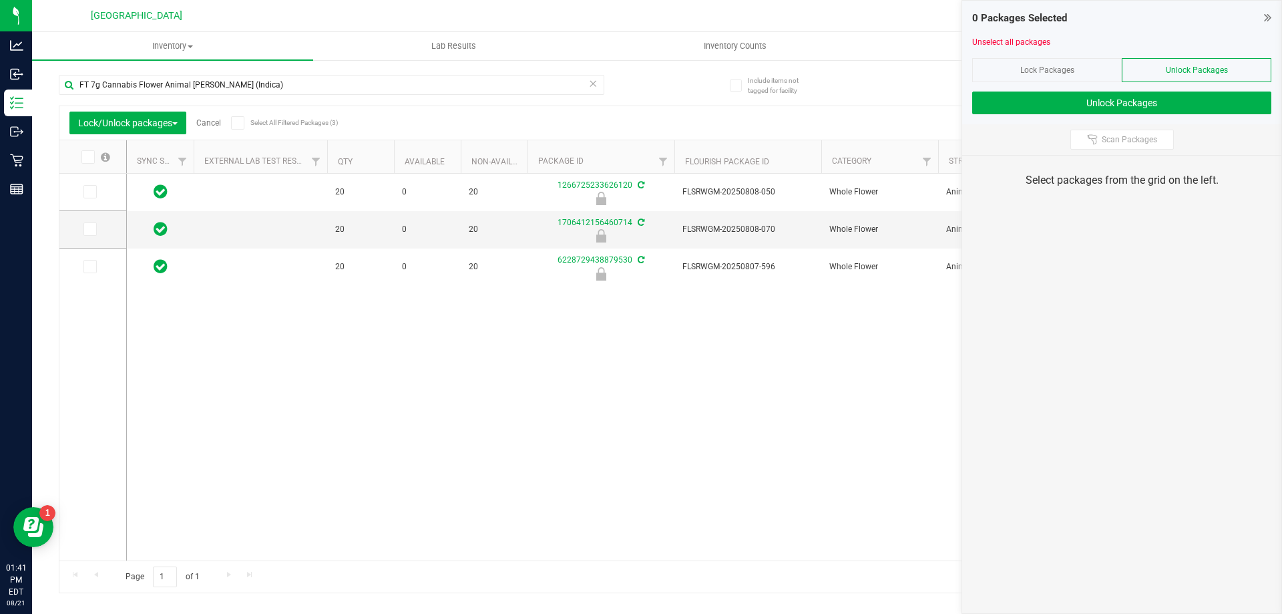
click at [94, 156] on span at bounding box center [87, 156] width 13 height 13
click at [0, 0] on input "checkbox" at bounding box center [0, 0] width 0 height 0
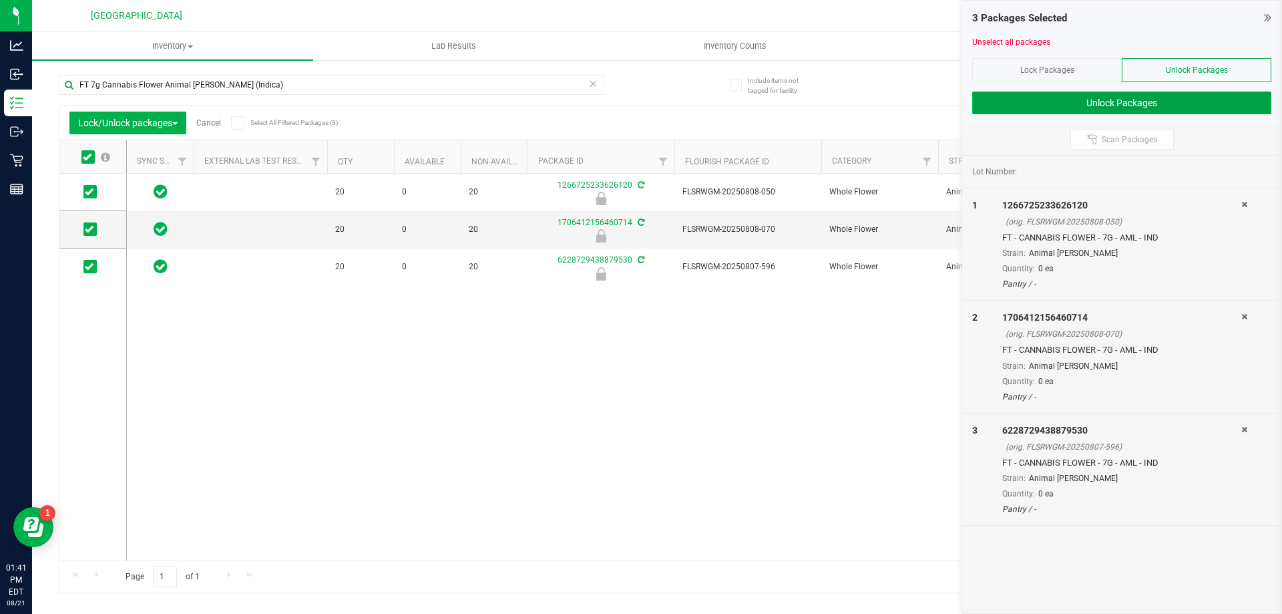
click at [1120, 102] on button "Unlock Packages" at bounding box center [1121, 102] width 299 height 23
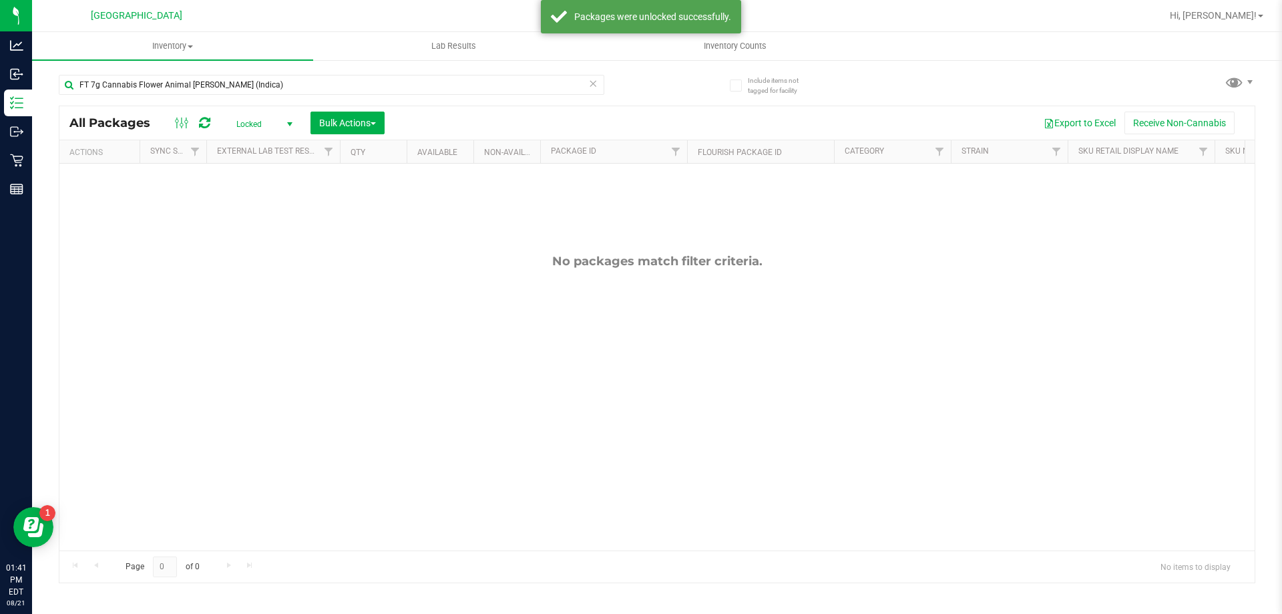
click at [256, 122] on span "Locked" at bounding box center [261, 124] width 73 height 19
click at [255, 139] on li "Active Only" at bounding box center [261, 146] width 72 height 20
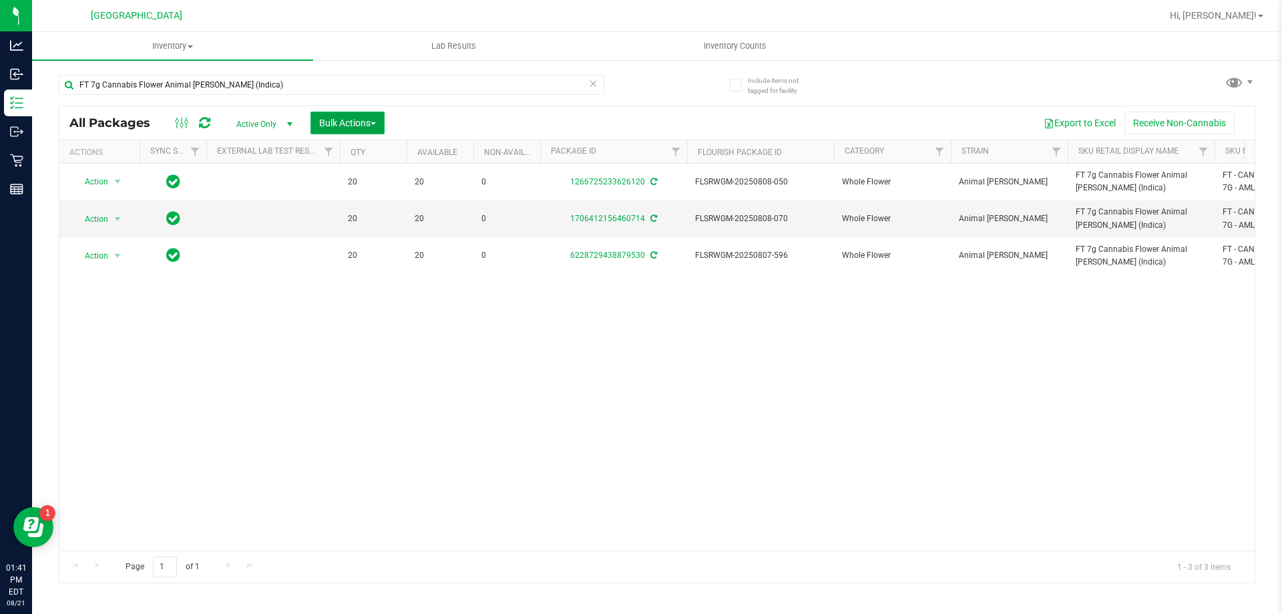
click at [353, 126] on span "Bulk Actions" at bounding box center [347, 123] width 57 height 11
click at [355, 249] on span "Lock/Unlock packages" at bounding box center [364, 251] width 91 height 11
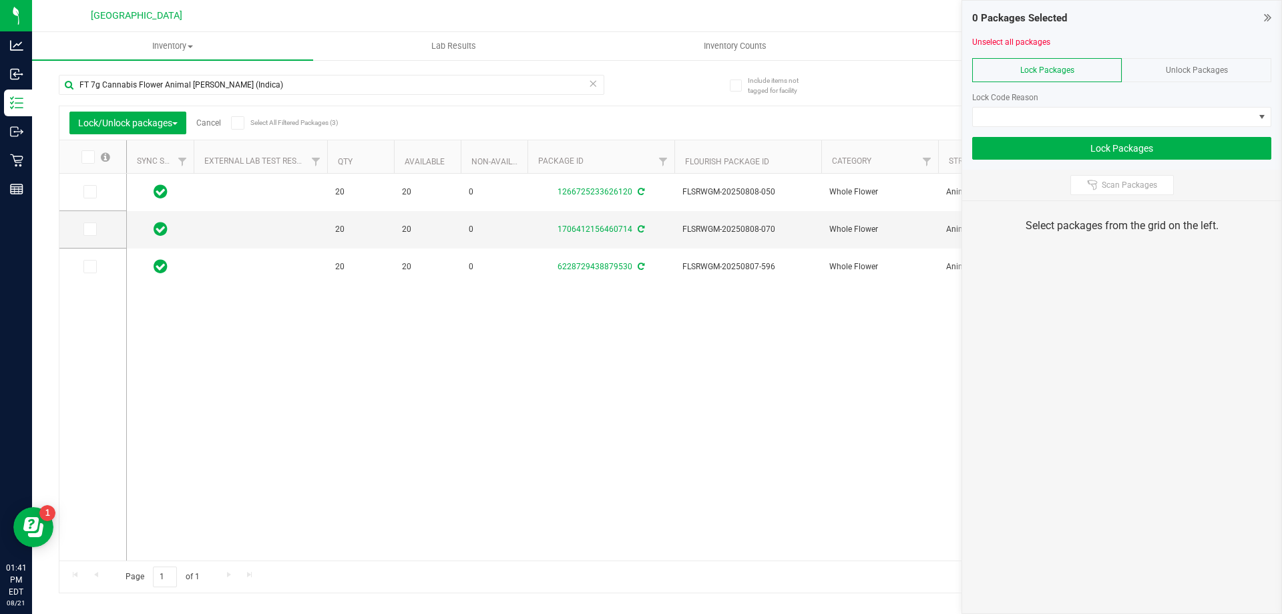
click at [87, 157] on icon at bounding box center [87, 157] width 9 height 0
click at [0, 0] on input "checkbox" at bounding box center [0, 0] width 0 height 0
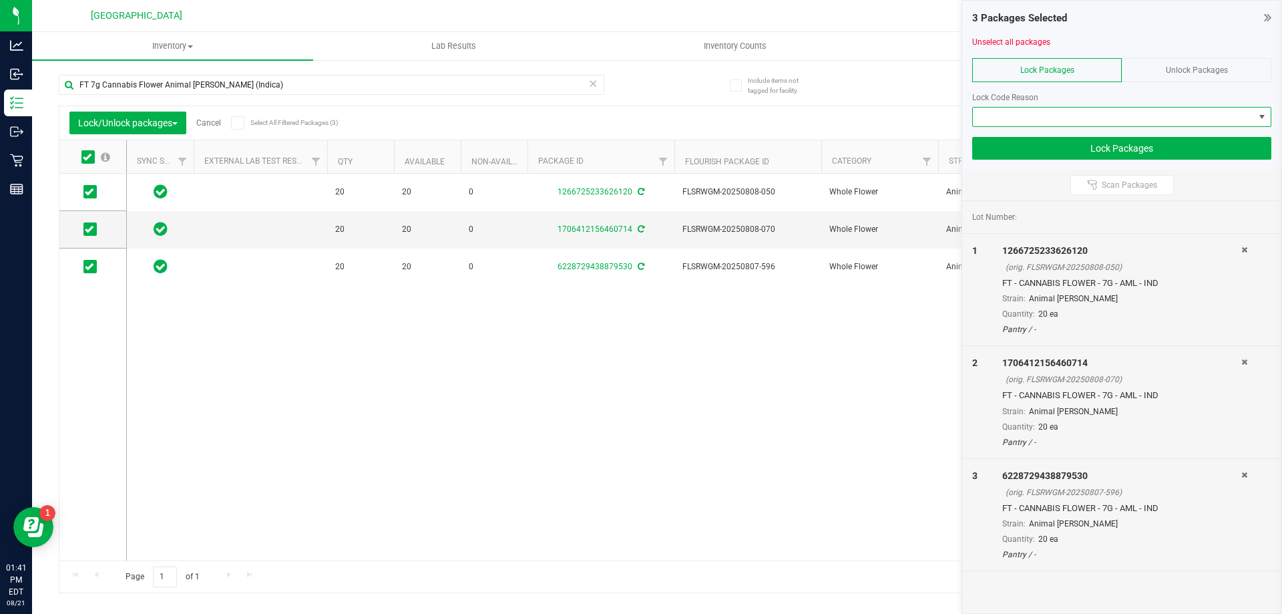
click at [1044, 114] on span at bounding box center [1113, 117] width 281 height 19
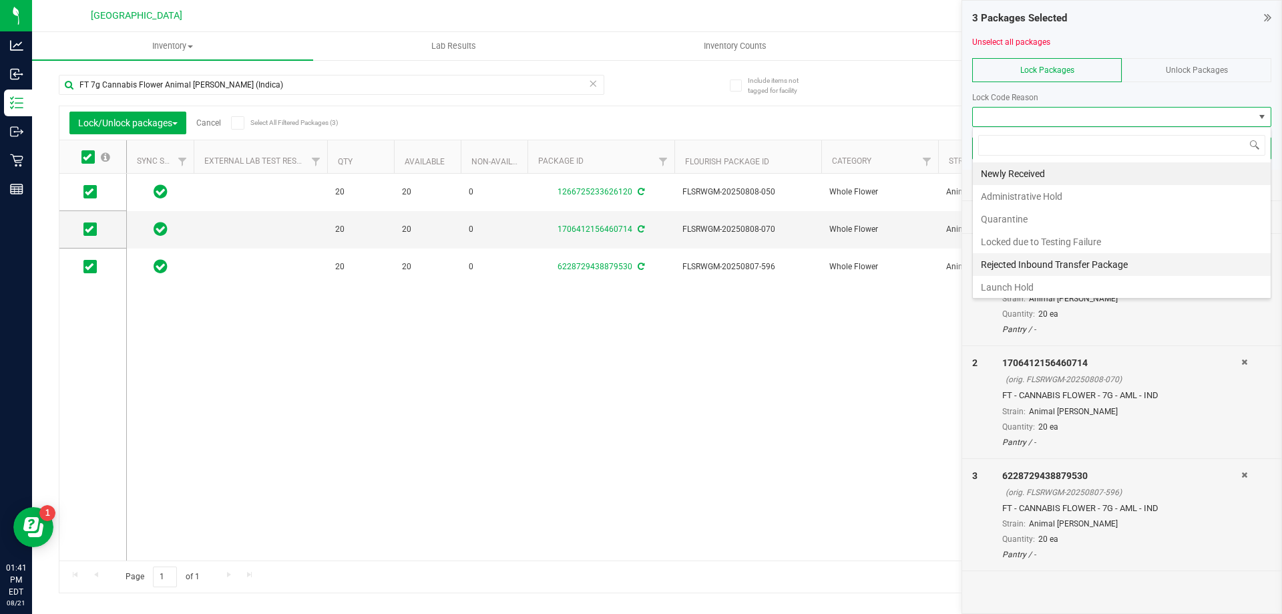
scroll to position [20, 299]
click at [1006, 279] on li "Launch Hold" at bounding box center [1122, 287] width 298 height 23
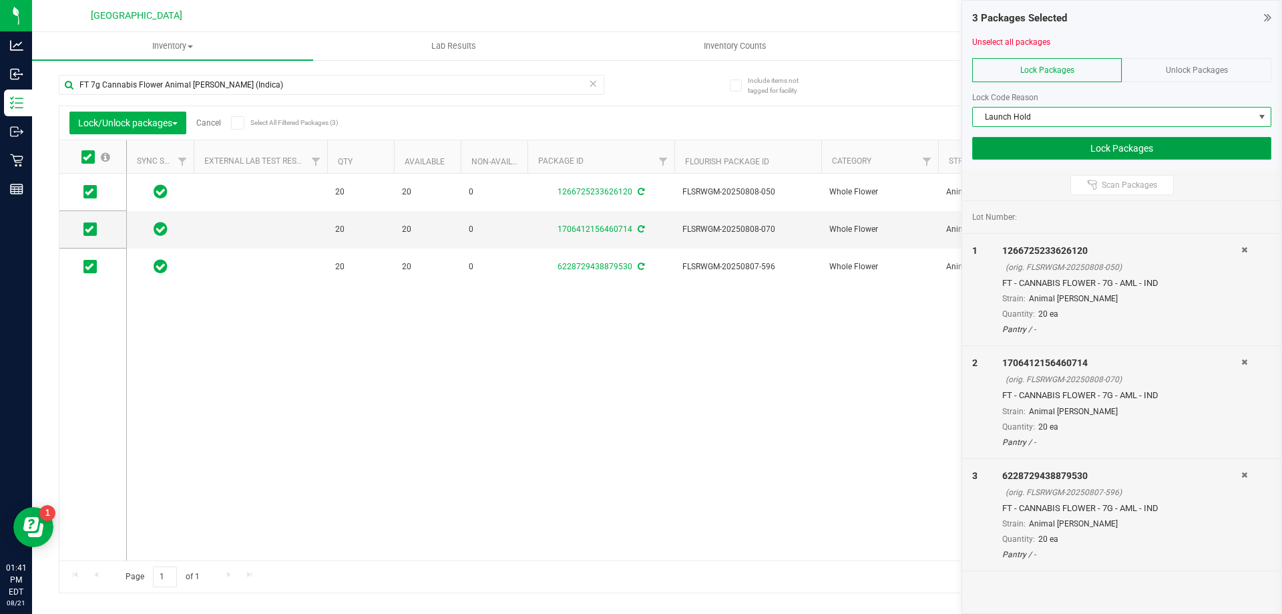
click at [1074, 144] on button "Lock Packages" at bounding box center [1121, 148] width 299 height 23
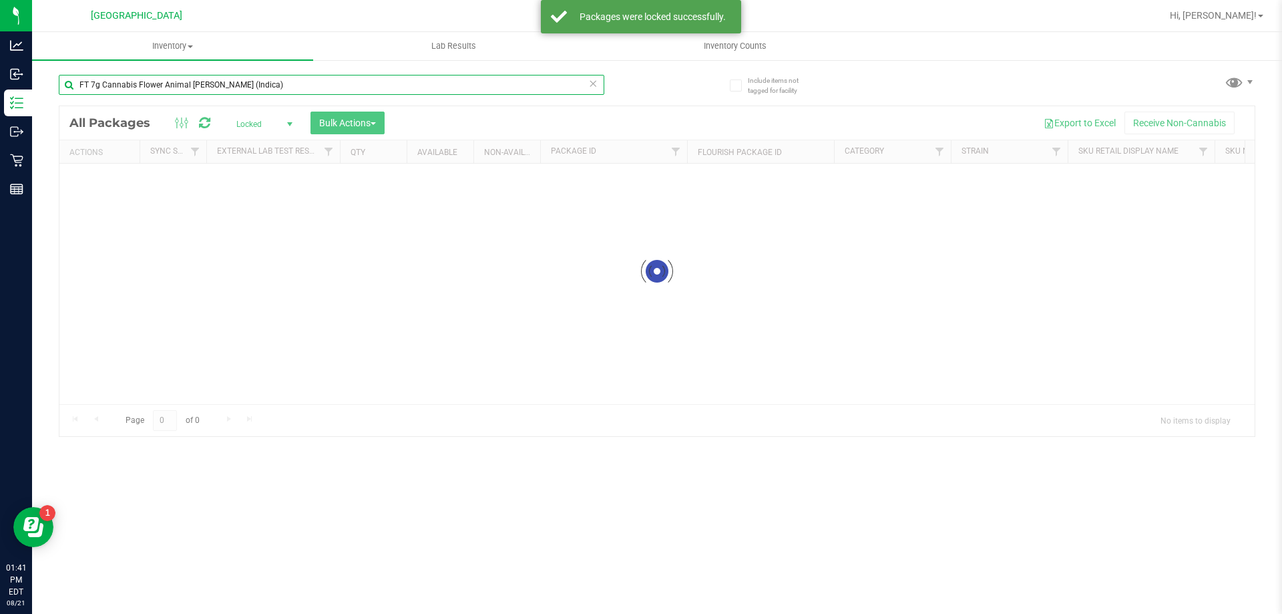
click at [208, 77] on div "Inventory All packages All inventory Waste log Create inventory Lab Results Inv…" at bounding box center [657, 323] width 1250 height 582
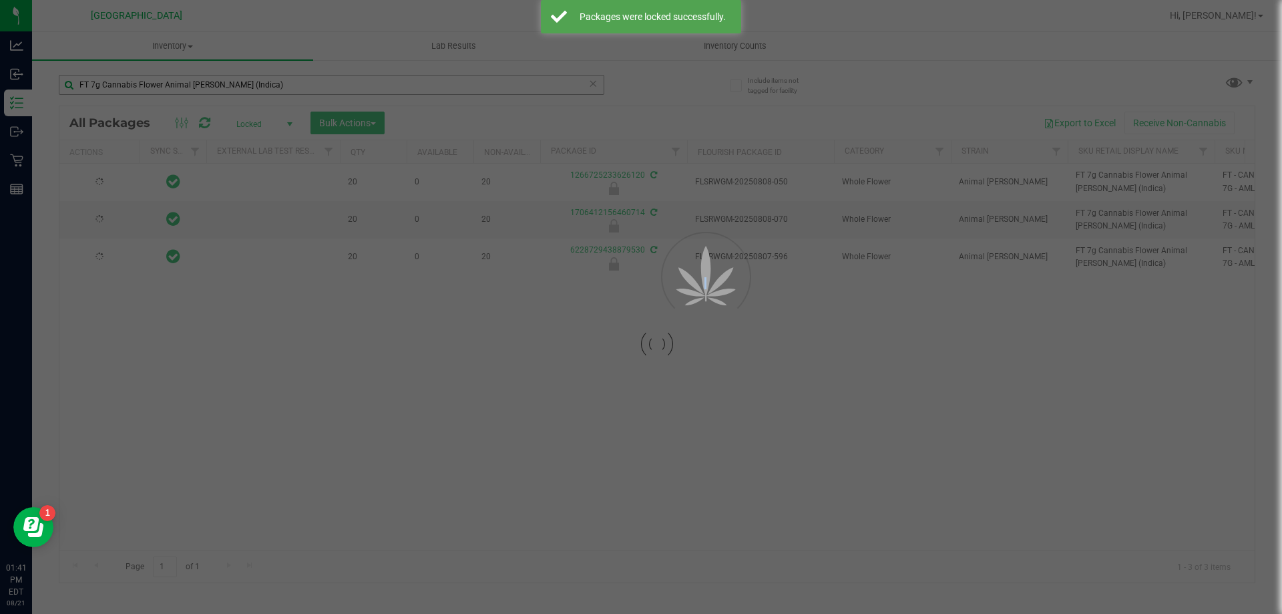
click at [208, 77] on div at bounding box center [641, 307] width 1282 height 614
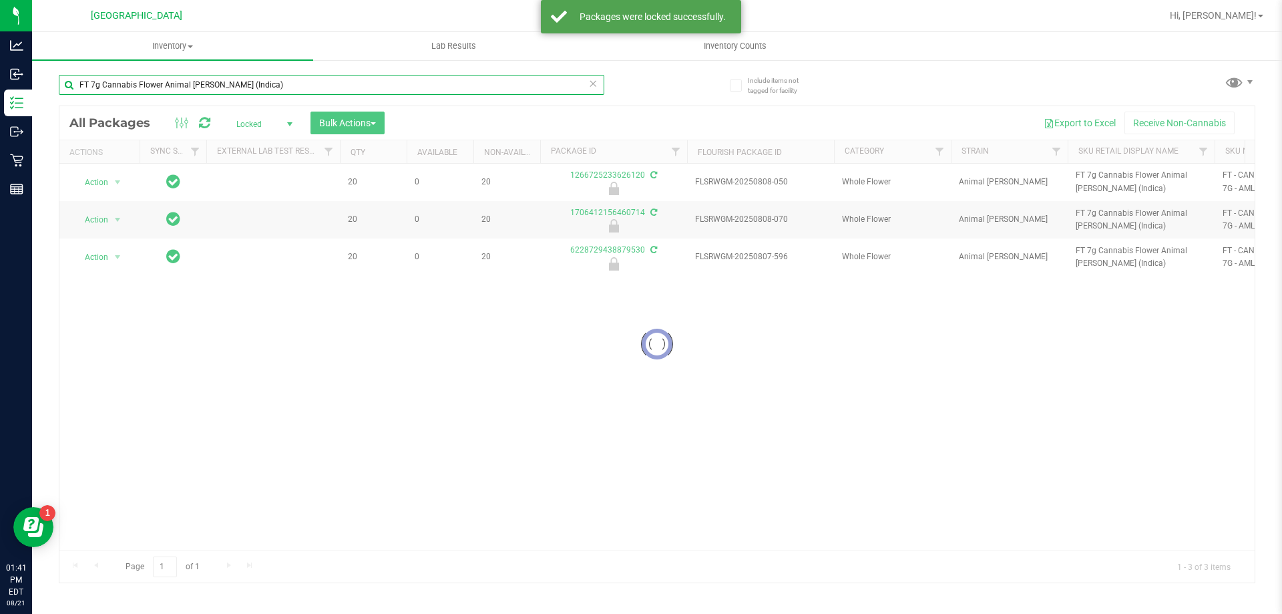
click at [200, 81] on input "FT 7g Cannabis Flower Animal [PERSON_NAME] (Indica)" at bounding box center [332, 85] width 546 height 20
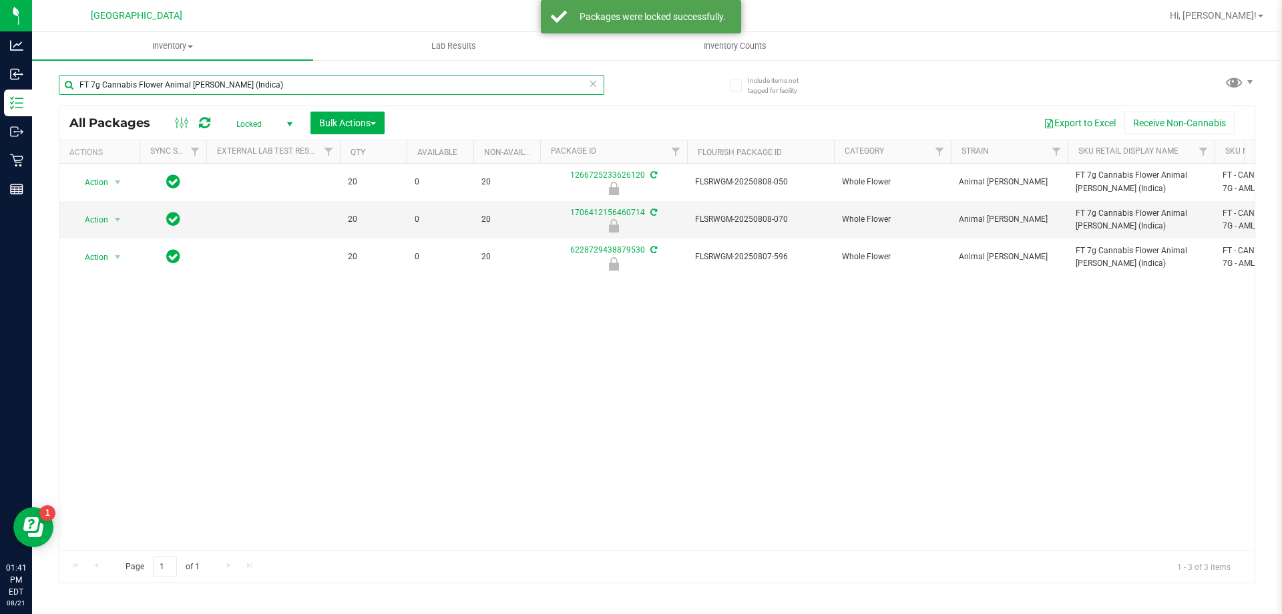
click at [200, 81] on input "FT 7g Cannabis Flower Animal [PERSON_NAME] (Indica)" at bounding box center [332, 85] width 546 height 20
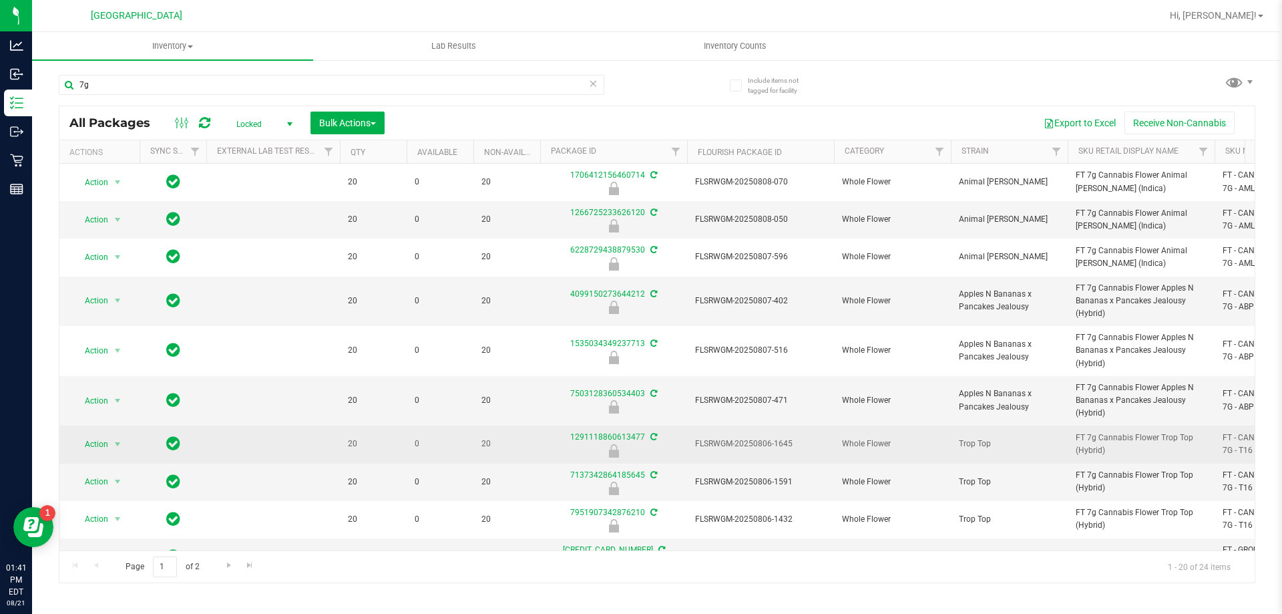
click at [1084, 437] on span "FT 7g Cannabis Flower Trop Top (Hybrid)" at bounding box center [1141, 443] width 131 height 25
copy tr "FT 7g Cannabis Flower Trop Top (Hybrid)"
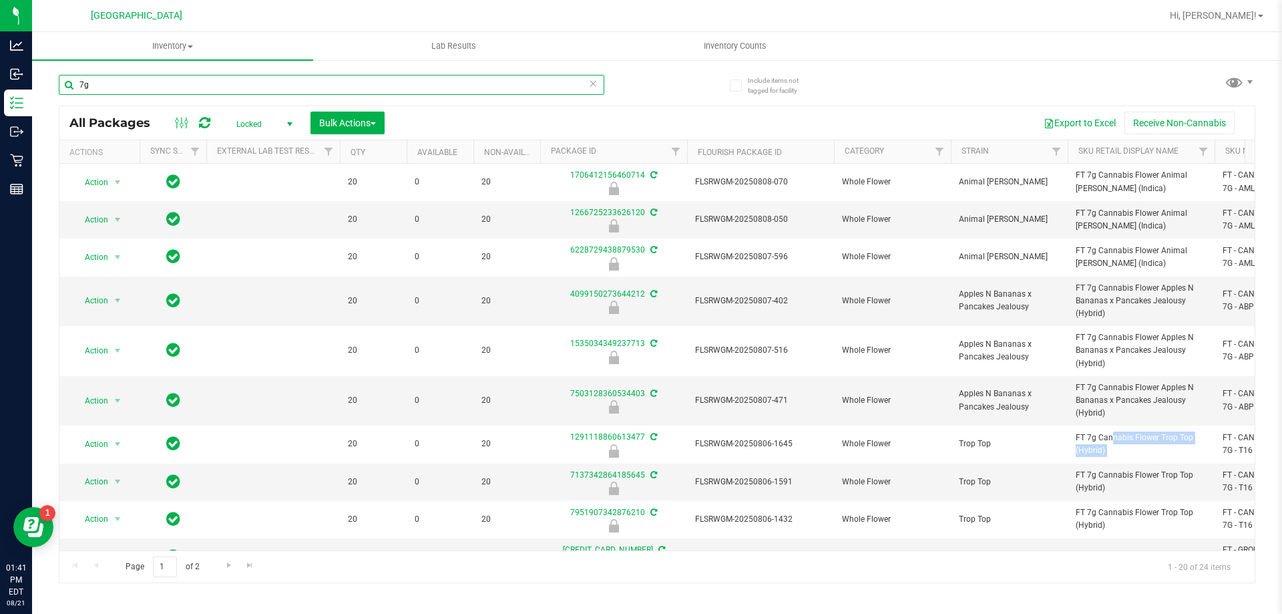
click at [175, 87] on input "7g" at bounding box center [332, 85] width 546 height 20
paste input "FT 7g Cannabis Flower Trop Top (Hybrid)"
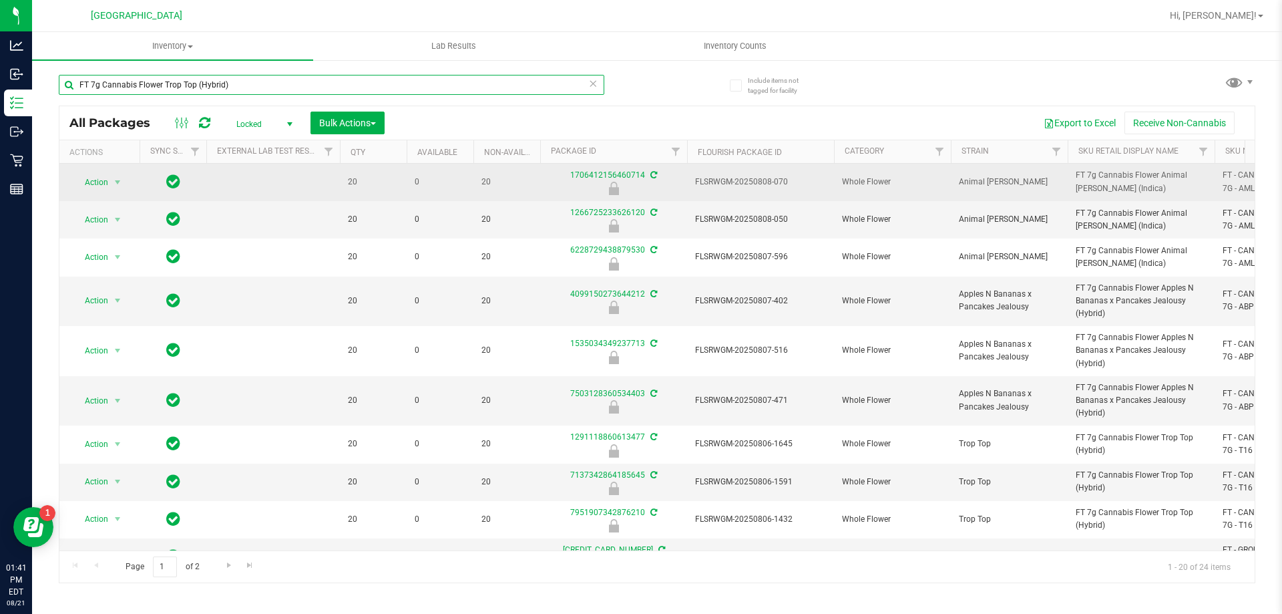
type input "FT 7g Cannabis Flower Trop Top (Hybrid)"
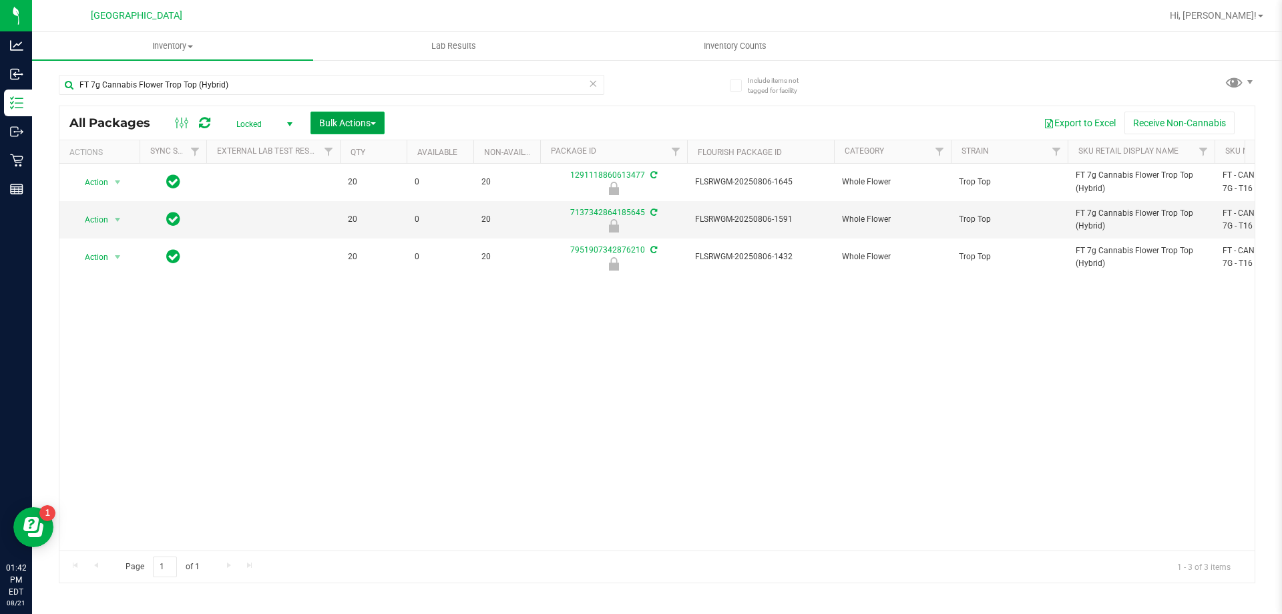
click at [345, 125] on span "Bulk Actions" at bounding box center [347, 123] width 57 height 11
click at [356, 249] on span "Lock/Unlock packages" at bounding box center [364, 251] width 91 height 11
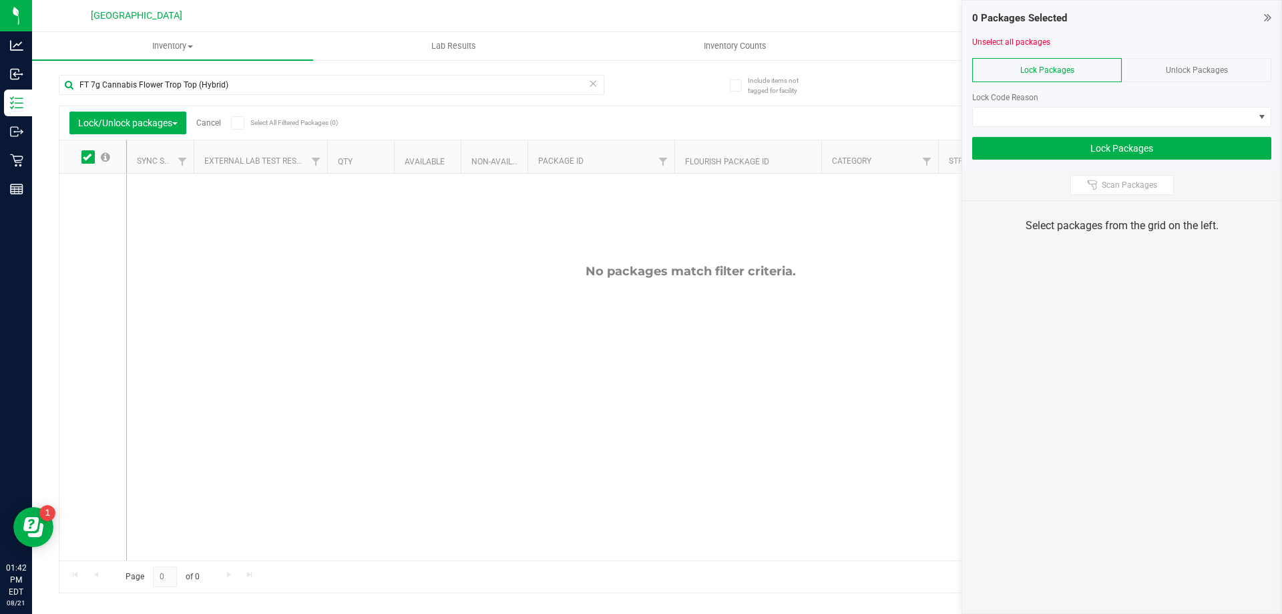
click at [1185, 69] on span "Unlock Packages" at bounding box center [1197, 69] width 62 height 9
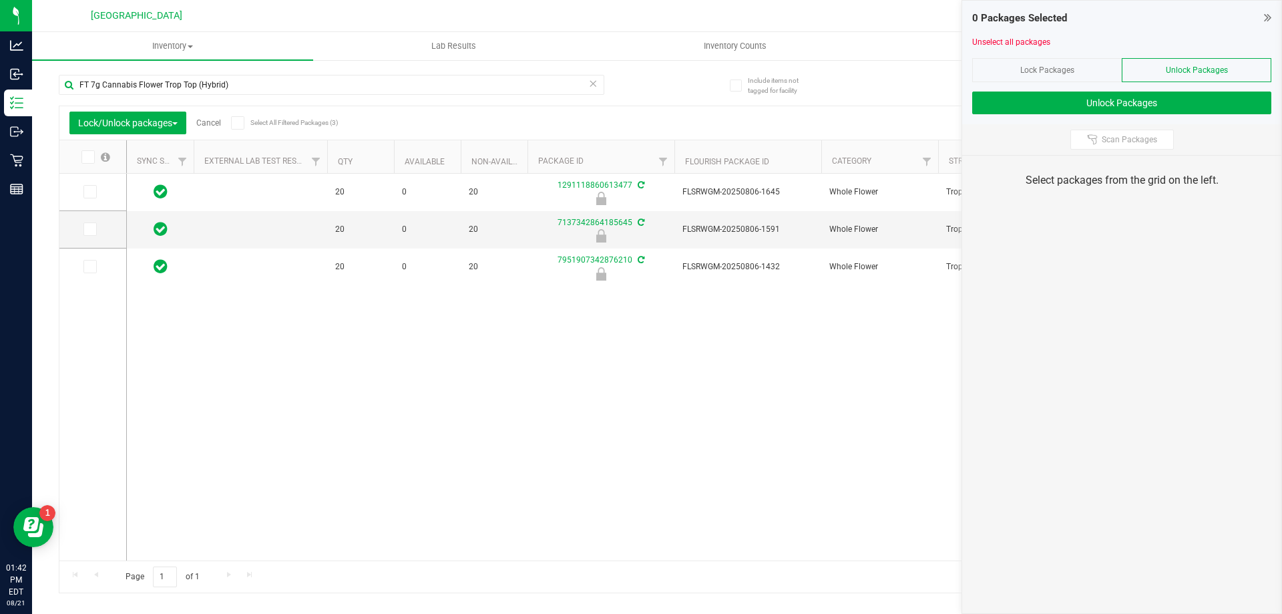
click at [83, 157] on icon at bounding box center [87, 157] width 9 height 0
click at [0, 0] on input "checkbox" at bounding box center [0, 0] width 0 height 0
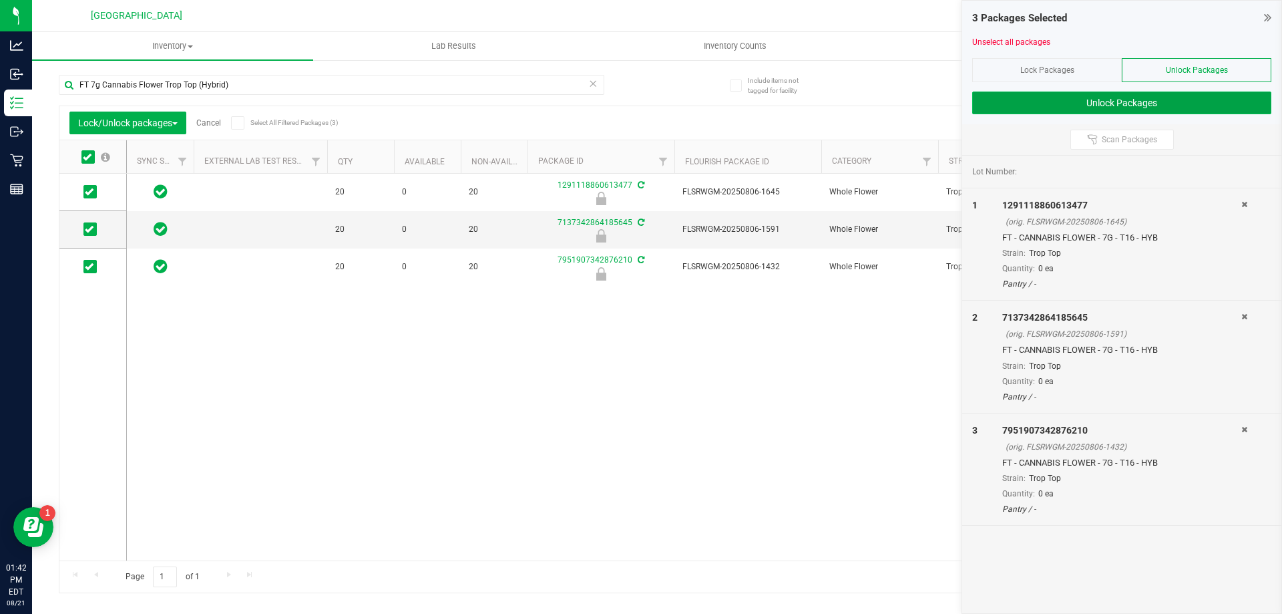
click at [1059, 98] on button "Unlock Packages" at bounding box center [1121, 102] width 299 height 23
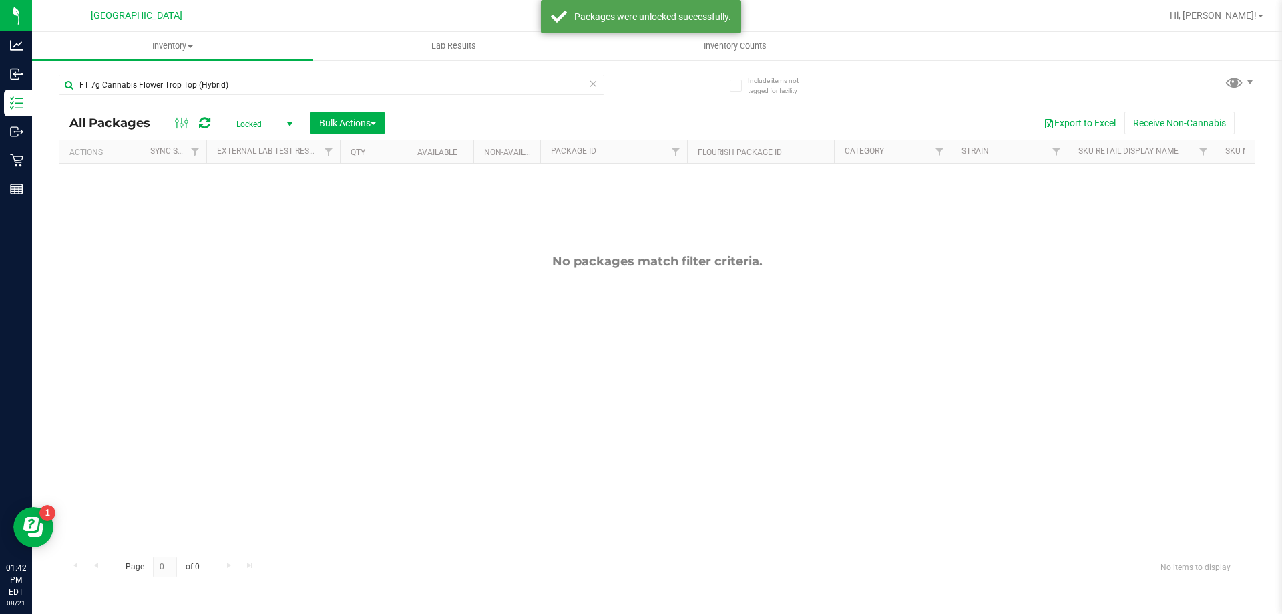
click at [259, 119] on span "Locked" at bounding box center [261, 124] width 73 height 19
click at [257, 142] on li "Active Only" at bounding box center [261, 146] width 72 height 20
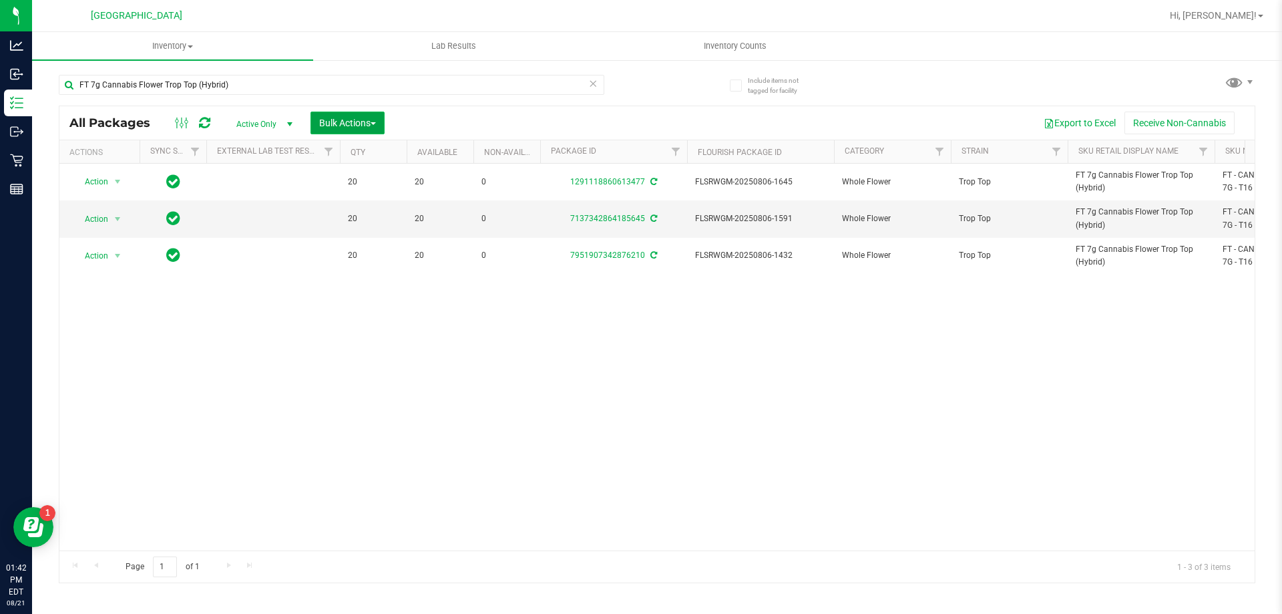
click at [385, 125] on button "Bulk Actions" at bounding box center [348, 123] width 74 height 23
click at [355, 255] on span "Lock/Unlock packages" at bounding box center [364, 251] width 91 height 11
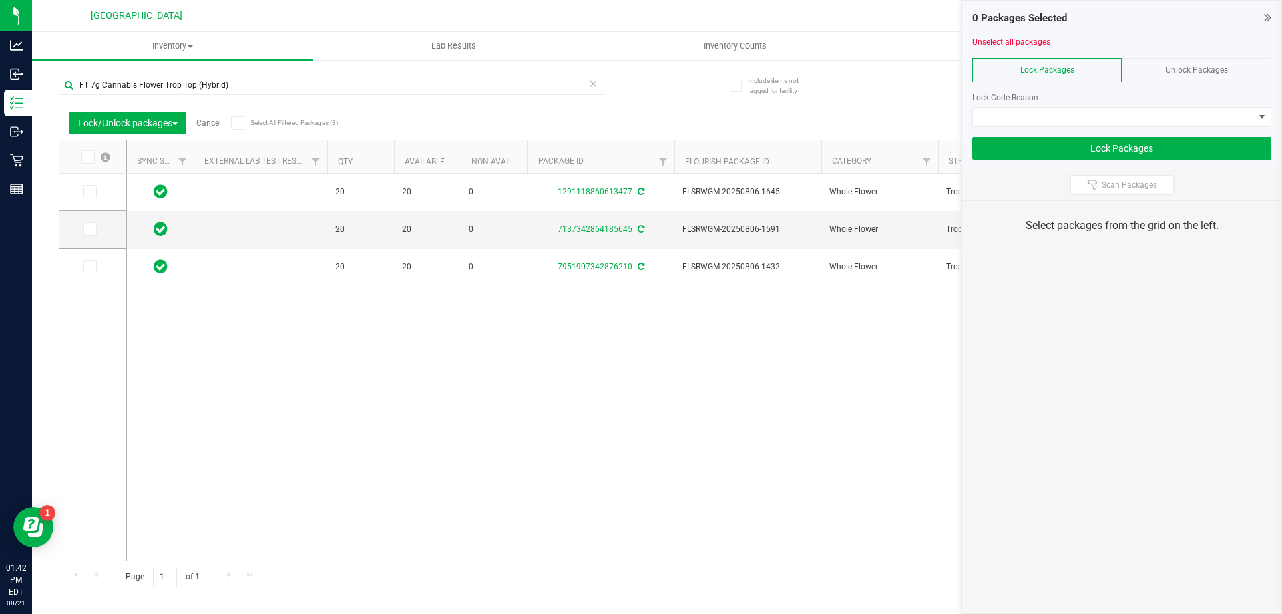
click at [89, 157] on icon at bounding box center [87, 157] width 9 height 0
click at [0, 0] on input "checkbox" at bounding box center [0, 0] width 0 height 0
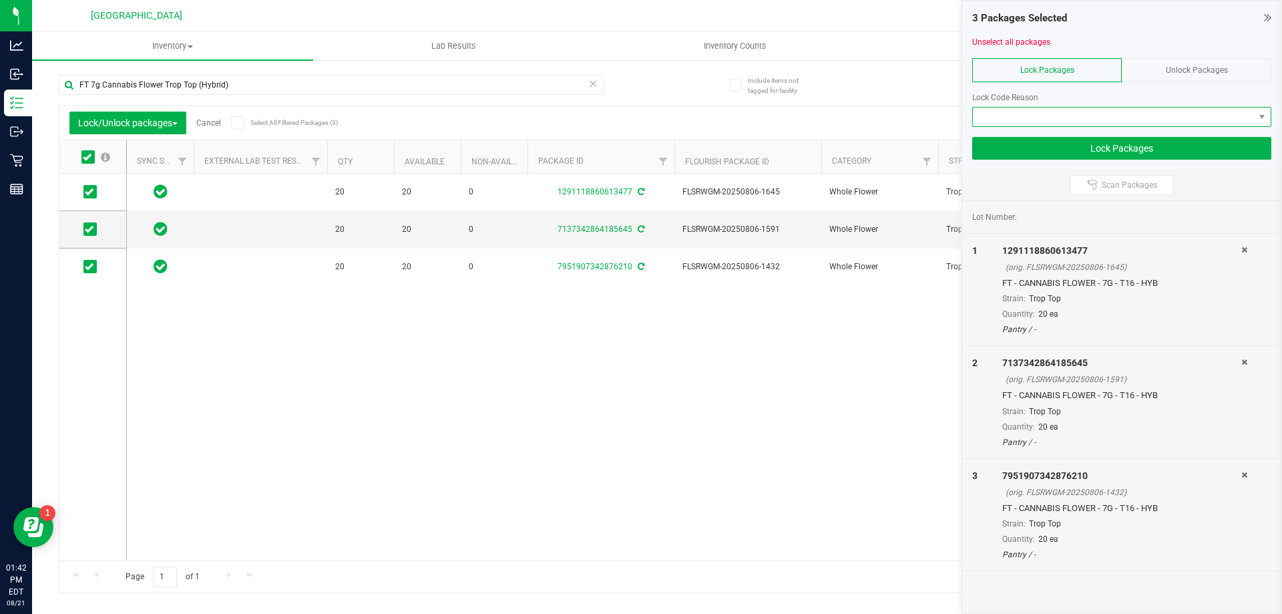
click at [1081, 108] on span at bounding box center [1113, 117] width 281 height 19
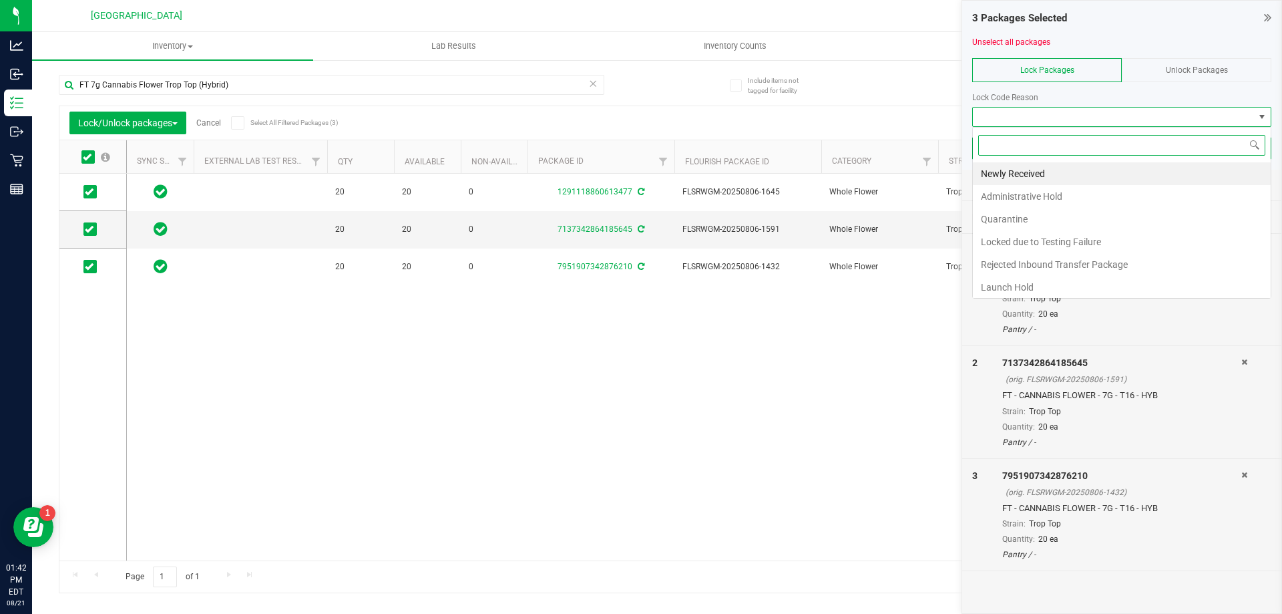
scroll to position [20, 299]
click at [1056, 286] on li "Launch Hold" at bounding box center [1122, 287] width 298 height 23
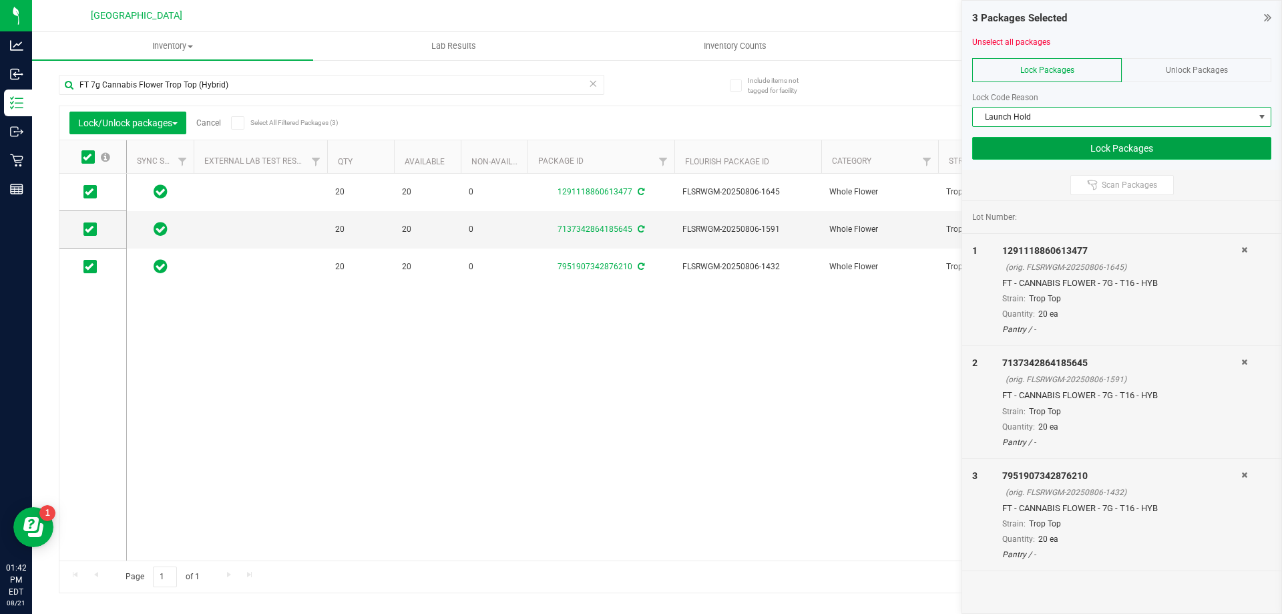
click at [1152, 146] on button "Lock Packages" at bounding box center [1121, 148] width 299 height 23
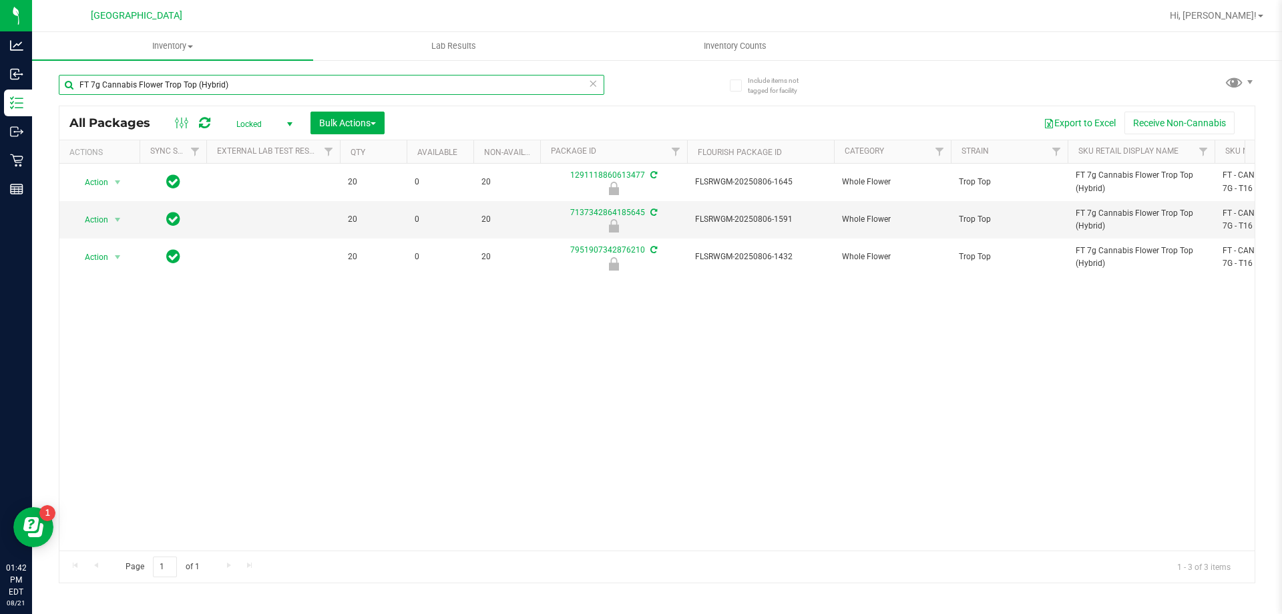
click at [259, 80] on input "FT 7g Cannabis Flower Trop Top (Hybrid)" at bounding box center [332, 85] width 546 height 20
click at [258, 80] on input "FT 7g Cannabis Flower Trop Top (Hybrid)" at bounding box center [332, 85] width 546 height 20
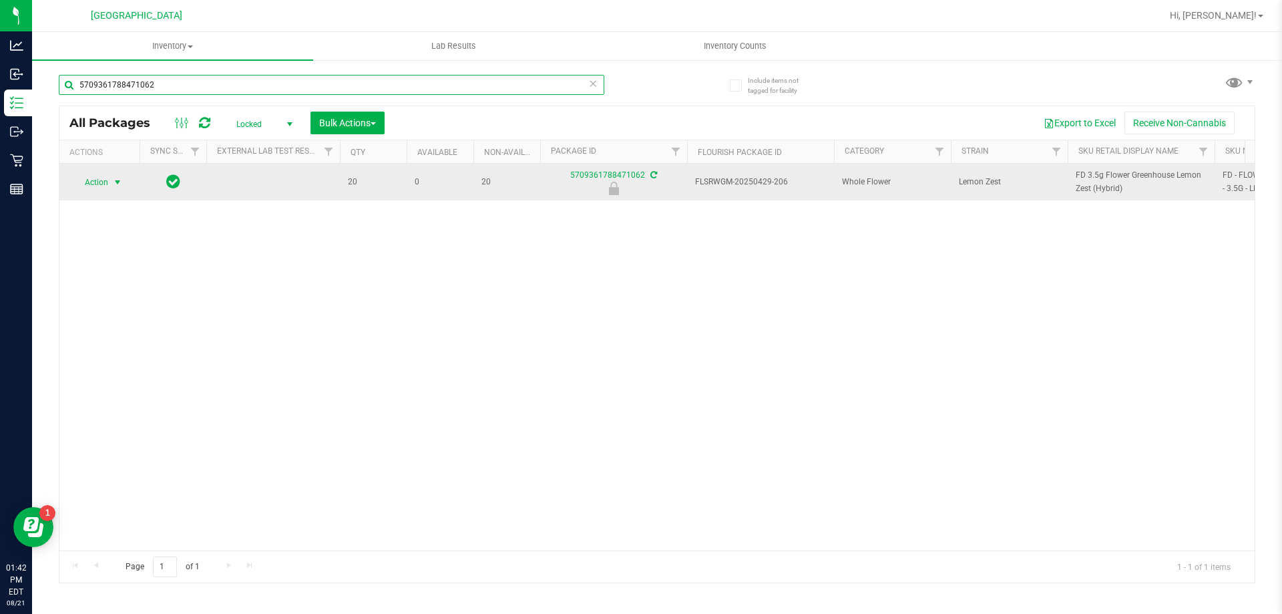
type input "5709361788471062"
click at [90, 187] on span "Action" at bounding box center [91, 182] width 36 height 19
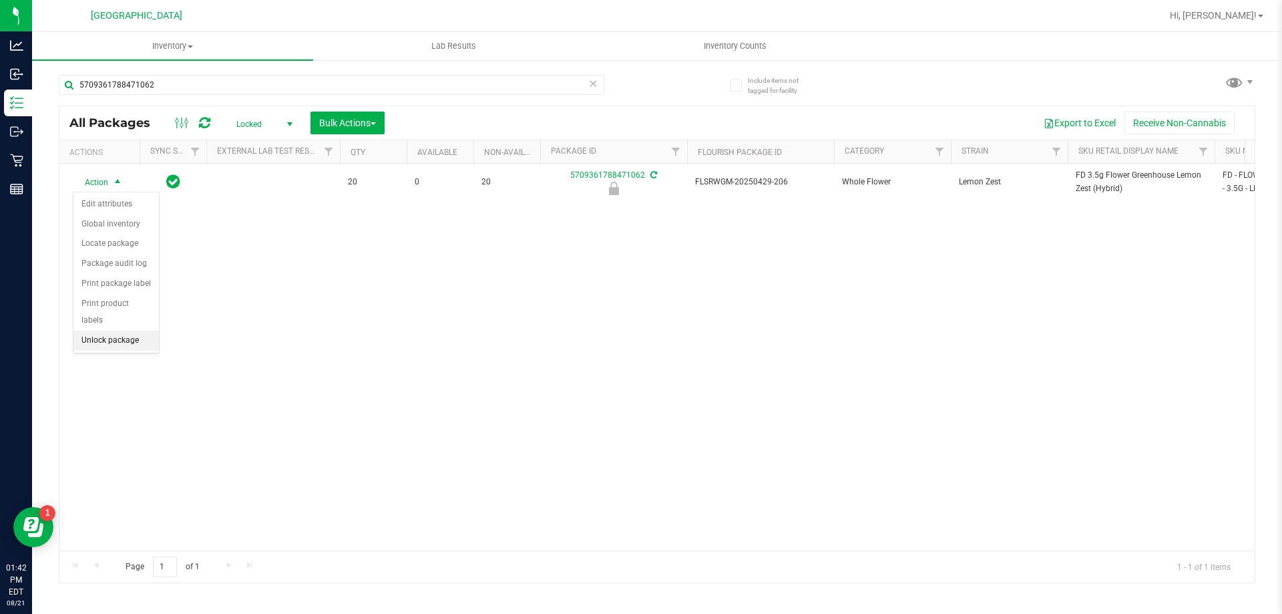
click at [127, 331] on li "Unlock package" at bounding box center [115, 341] width 85 height 20
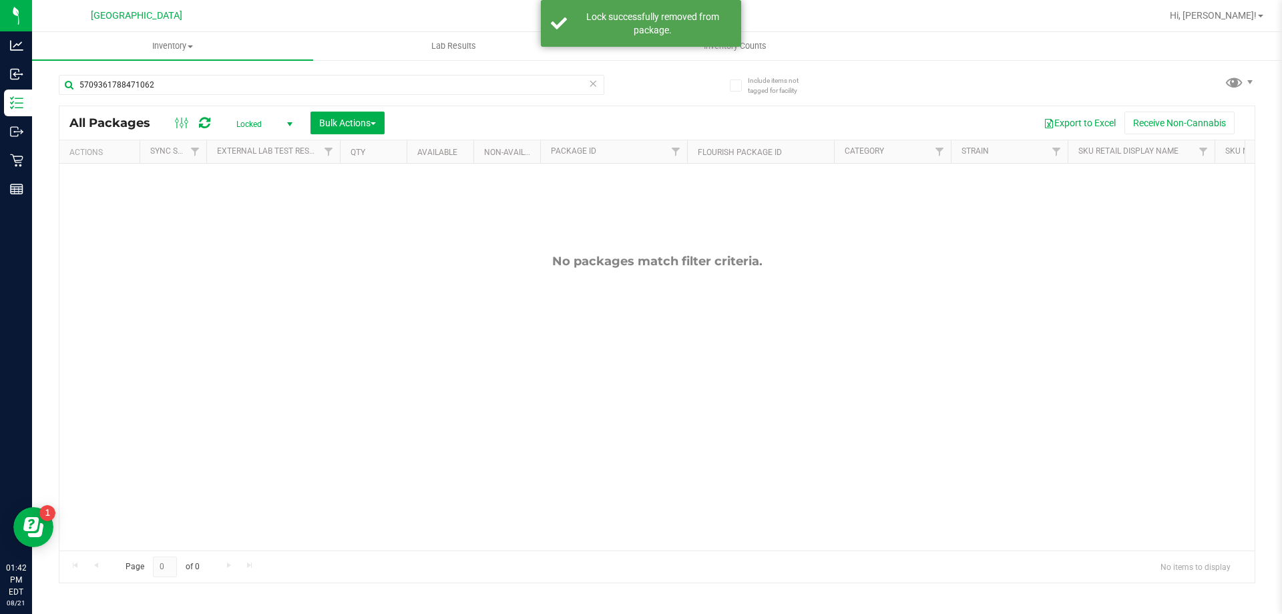
click at [245, 124] on span "Locked" at bounding box center [261, 124] width 73 height 19
click at [262, 151] on li "Active Only" at bounding box center [261, 146] width 72 height 20
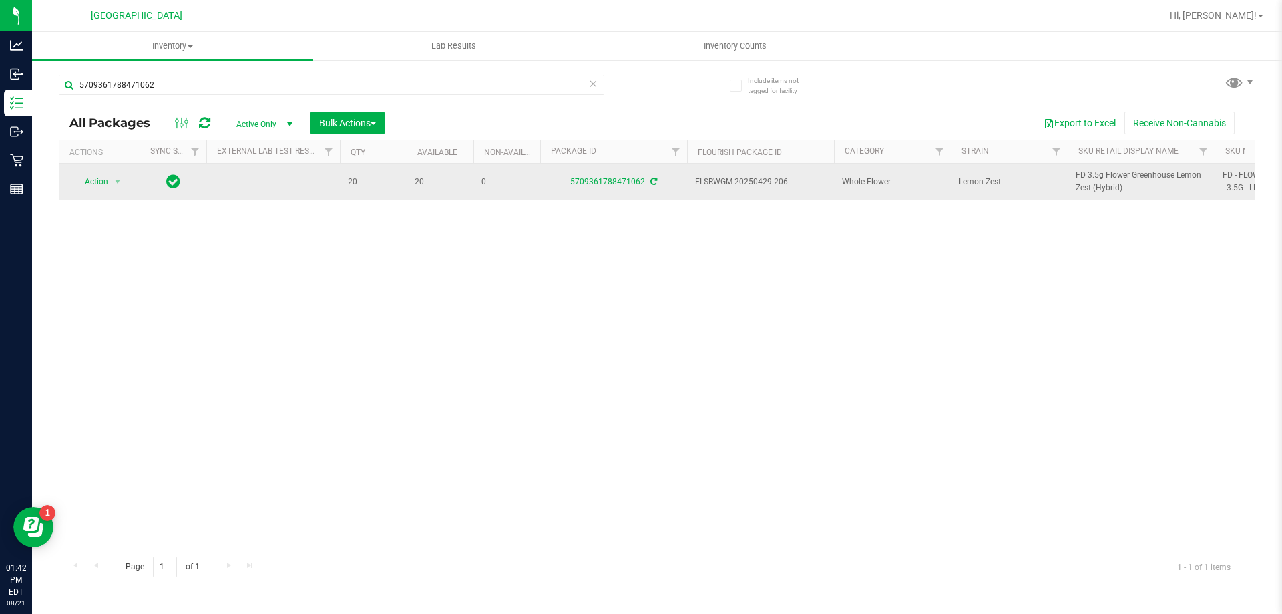
click at [1083, 178] on span "FD 3.5g Flower Greenhouse Lemon Zest (Hybrid)" at bounding box center [1141, 181] width 131 height 25
click at [1085, 178] on span "FD 3.5g Flower Greenhouse Lemon Zest (Hybrid)" at bounding box center [1141, 181] width 131 height 25
copy tr "FD 3.5g Flower Greenhouse Lemon Zest (Hybrid)"
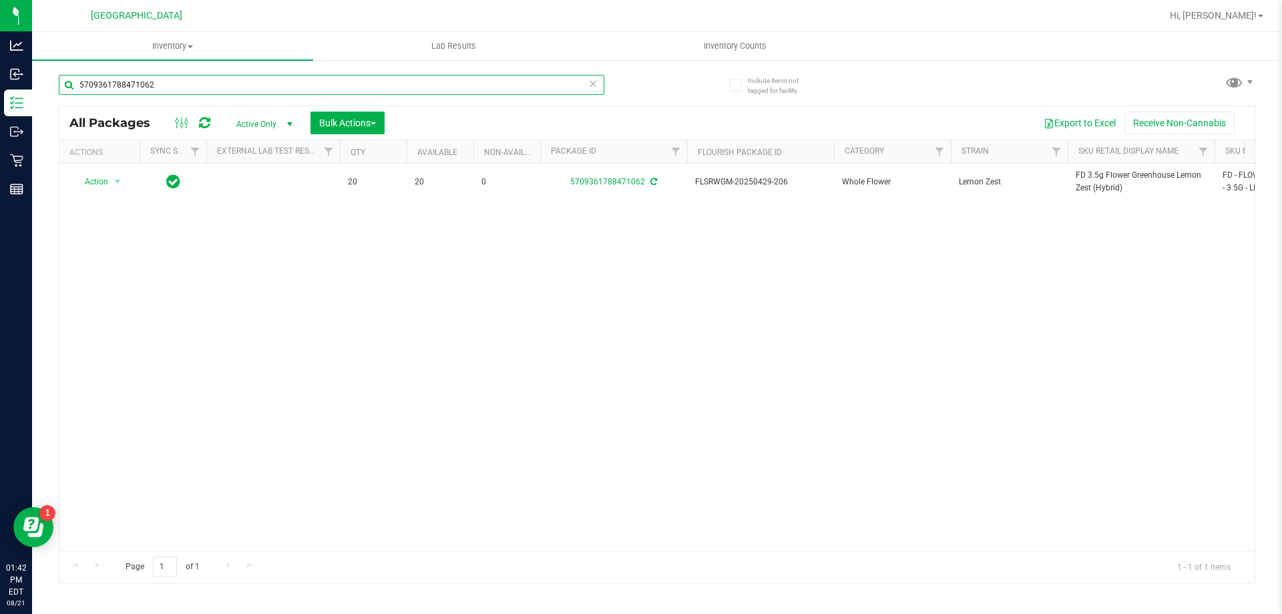
click at [234, 80] on input "5709361788471062" at bounding box center [332, 85] width 546 height 20
click at [235, 79] on input "5709361788471062" at bounding box center [332, 85] width 546 height 20
paste input "FD 3.5g Flower Greenhouse Lemon Zest (Hybrid)"
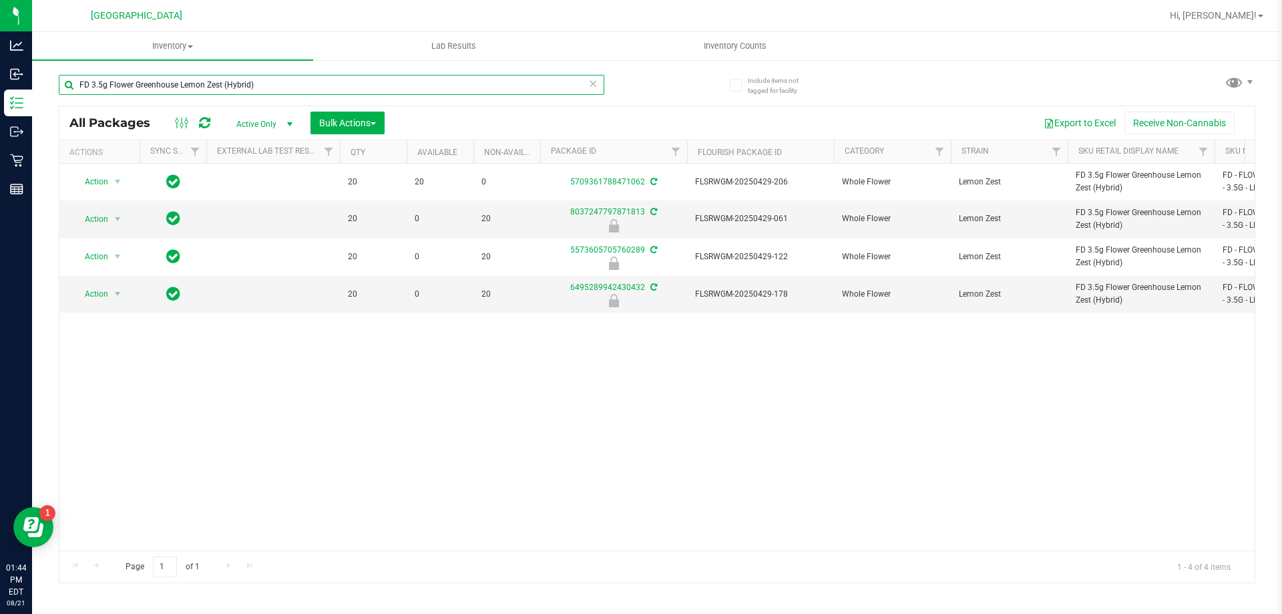
click at [141, 89] on input "FD 3.5g Flower Greenhouse Lemon Zest (Hybrid)" at bounding box center [332, 85] width 546 height 20
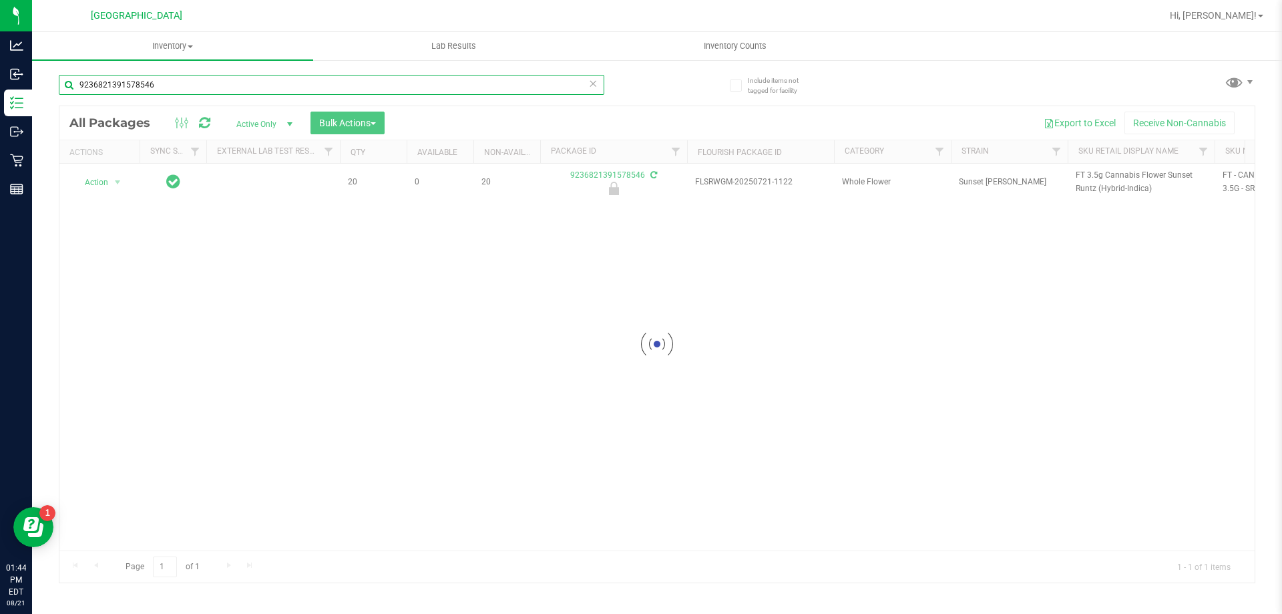
type input "9236821391578546"
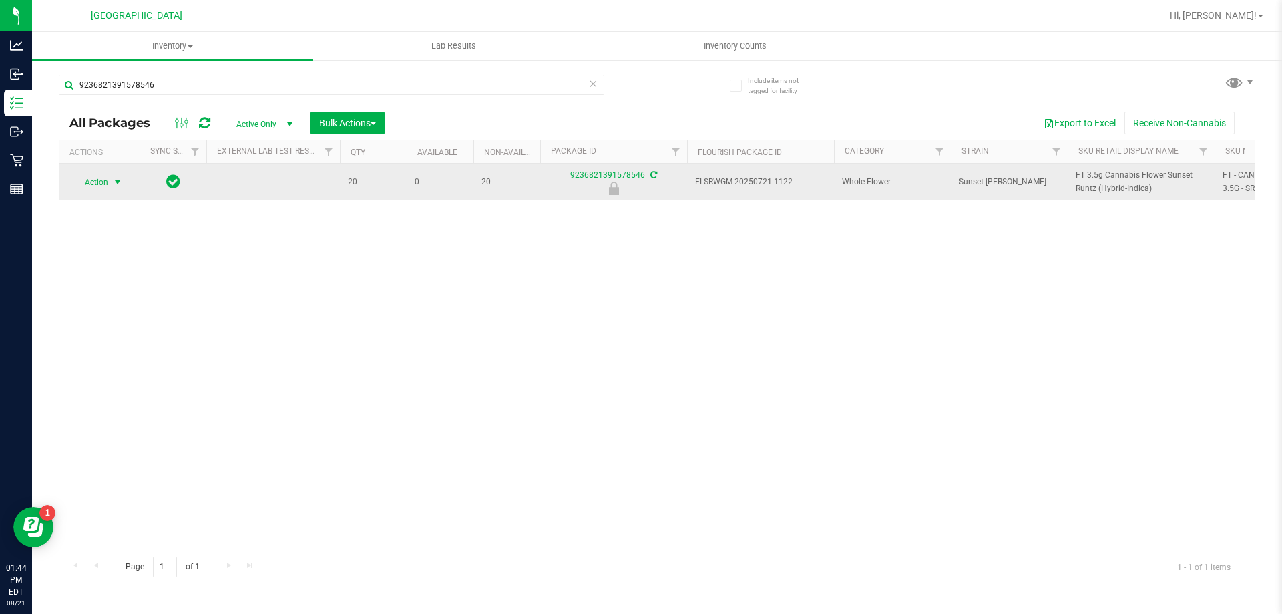
click at [104, 181] on span "Action" at bounding box center [91, 182] width 36 height 19
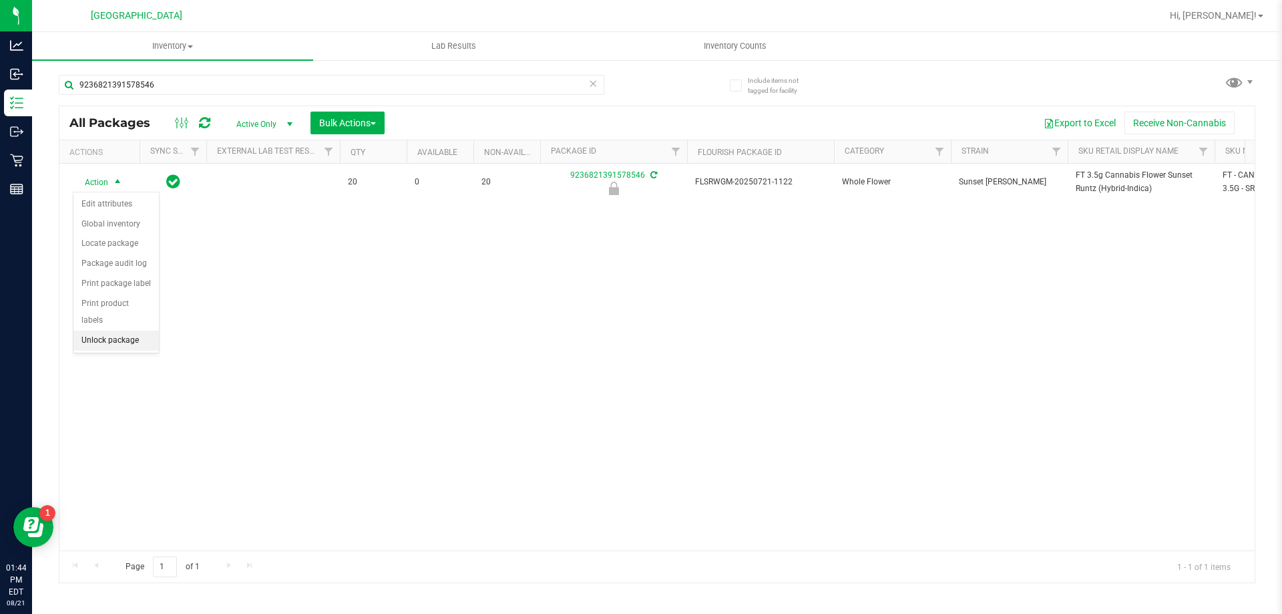
click at [122, 331] on li "Unlock package" at bounding box center [115, 341] width 85 height 20
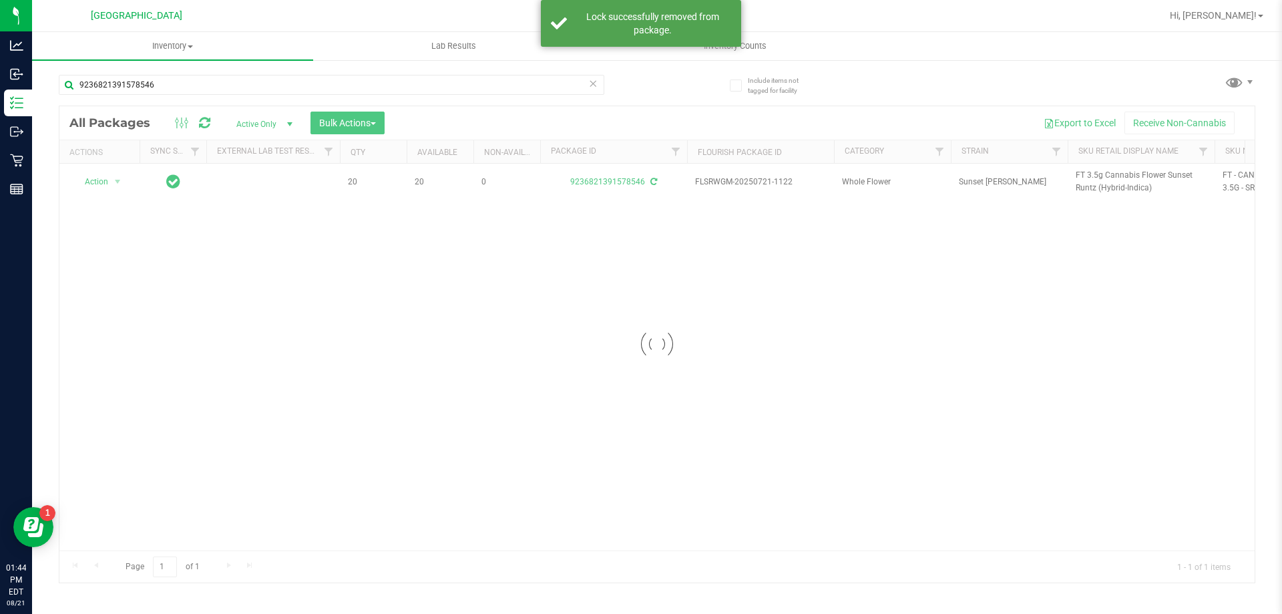
click at [1089, 176] on div at bounding box center [656, 344] width 1195 height 476
click at [1089, 176] on span "FT 3.5g Cannabis Flower Sunset Runtz (Hybrid-Indica)" at bounding box center [1141, 181] width 131 height 25
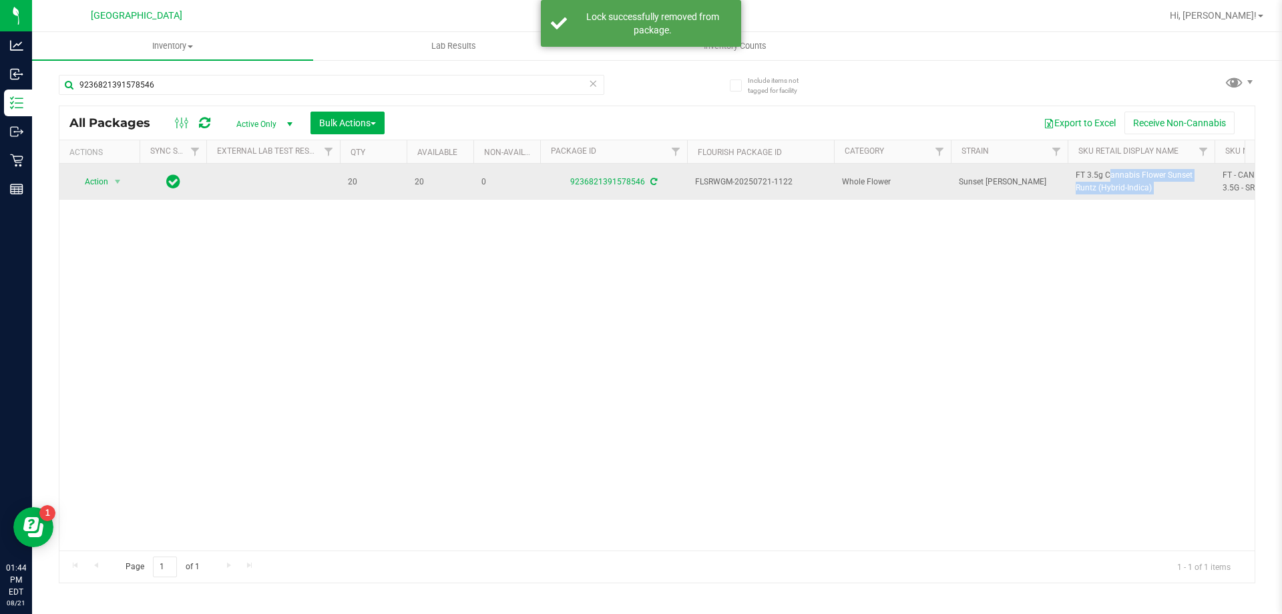
copy tr "FT 3.5g Cannabis Flower Sunset Runtz (Hybrid-Indica)"
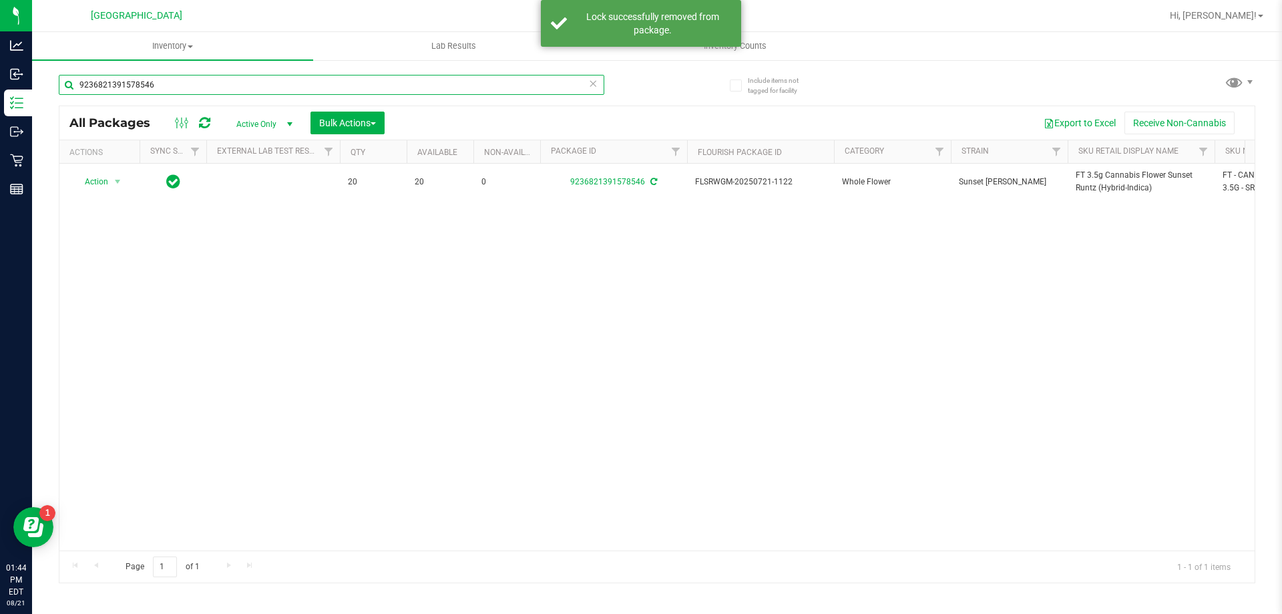
click at [190, 83] on input "9236821391578546" at bounding box center [332, 85] width 546 height 20
paste input "FT 3.5g Cannabis Flower Sunset Runtz (Hybrid-Indica)"
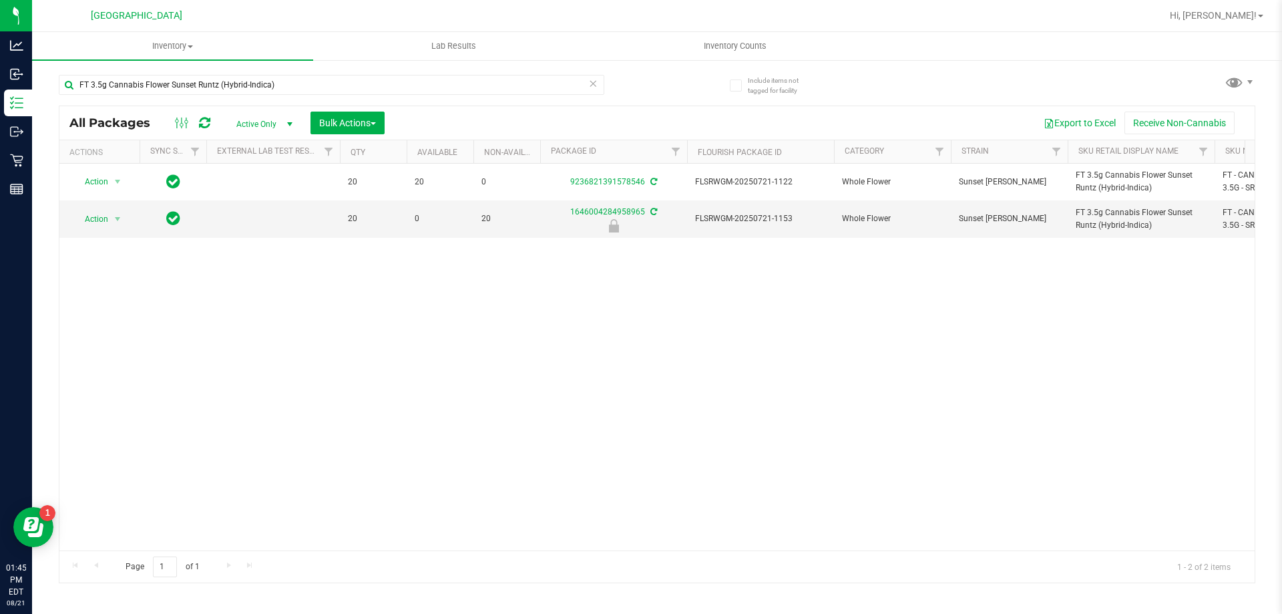
click at [449, 380] on div "Action Action Adjust qty Create package Edit attributes Global inventory Locate…" at bounding box center [656, 357] width 1195 height 387
click at [143, 77] on input "FT 3.5g Cannabis Flower Sunset Runtz (Hybrid-Indica)" at bounding box center [332, 85] width 546 height 20
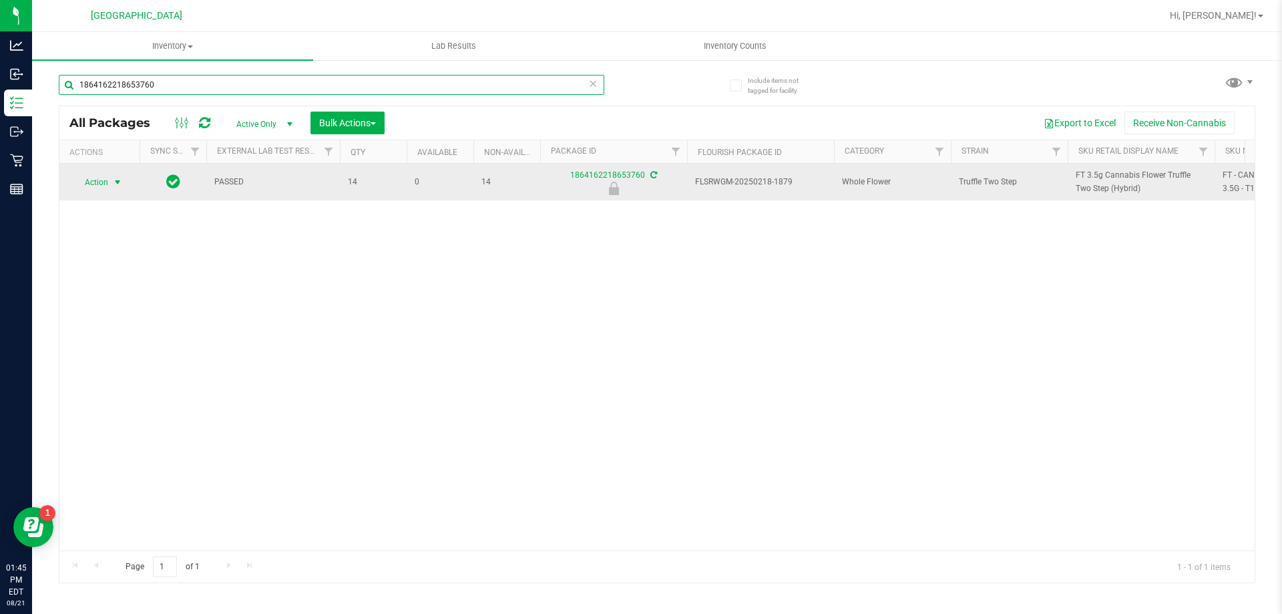
type input "1864162218653760"
click at [101, 180] on span "Action" at bounding box center [91, 182] width 36 height 19
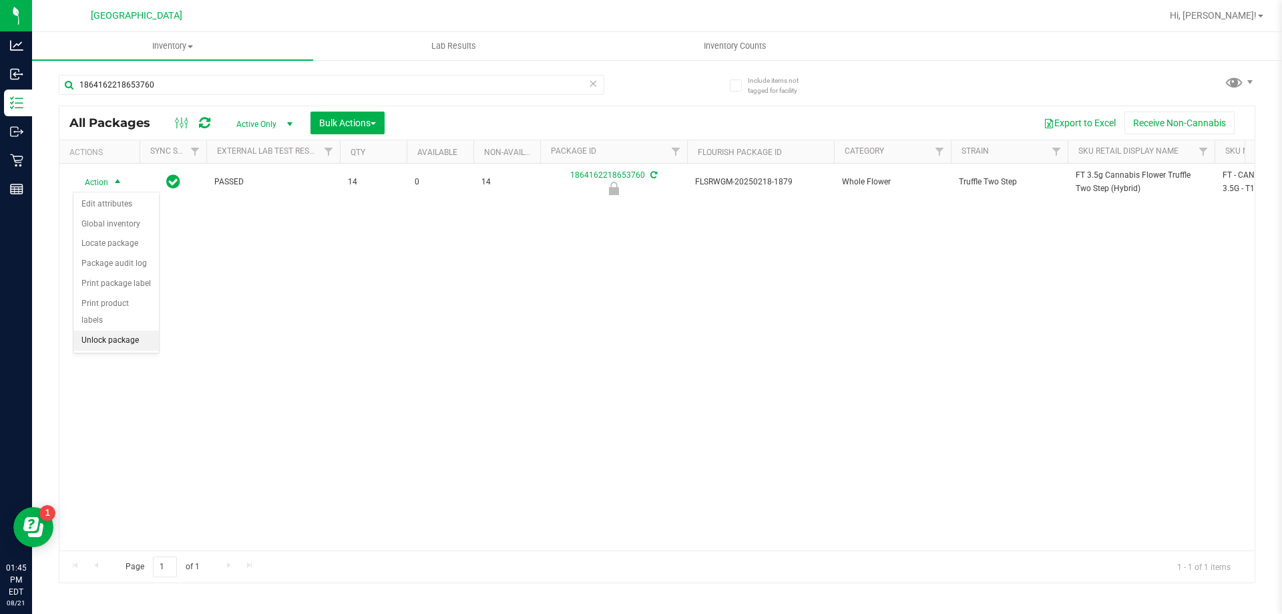
click at [120, 331] on li "Unlock package" at bounding box center [115, 341] width 85 height 20
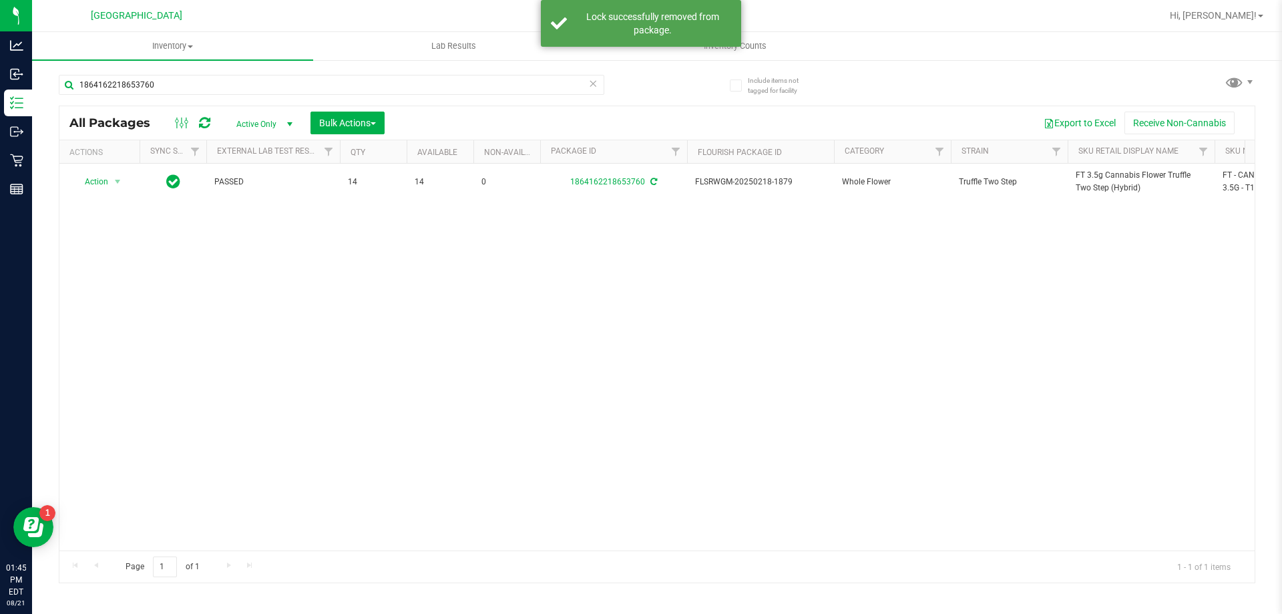
click at [1089, 176] on span "FT 3.5g Cannabis Flower Truffle Two Step (Hybrid)" at bounding box center [1141, 181] width 131 height 25
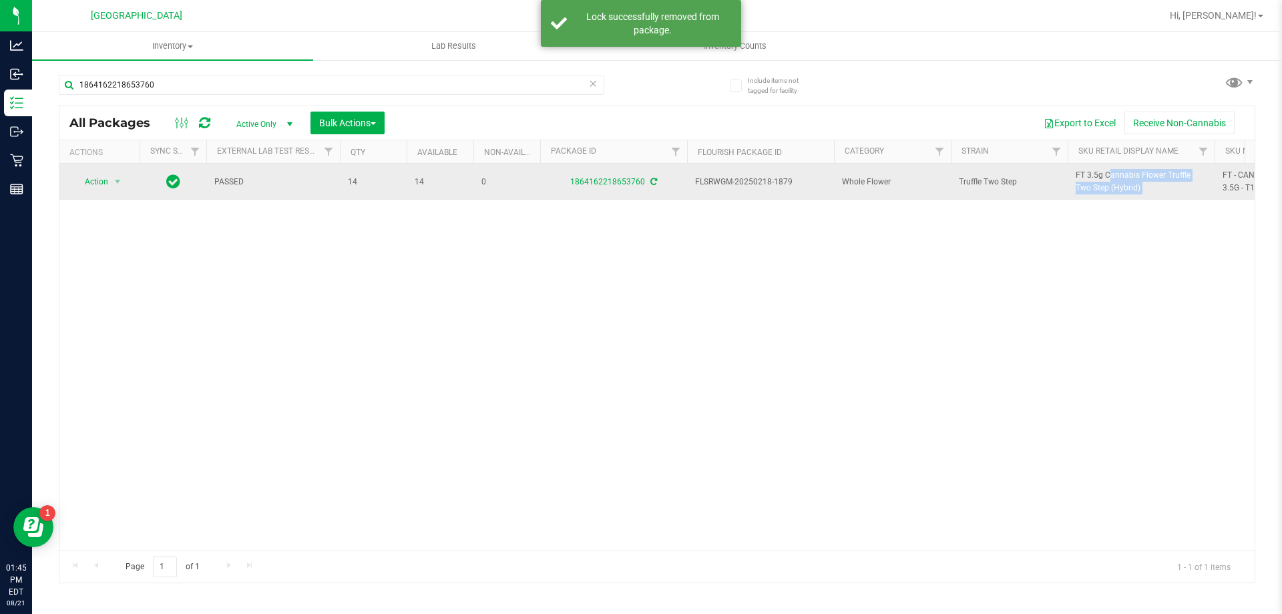
copy tr "FT 3.5g Cannabis Flower Truffle Two Step (Hybrid)"
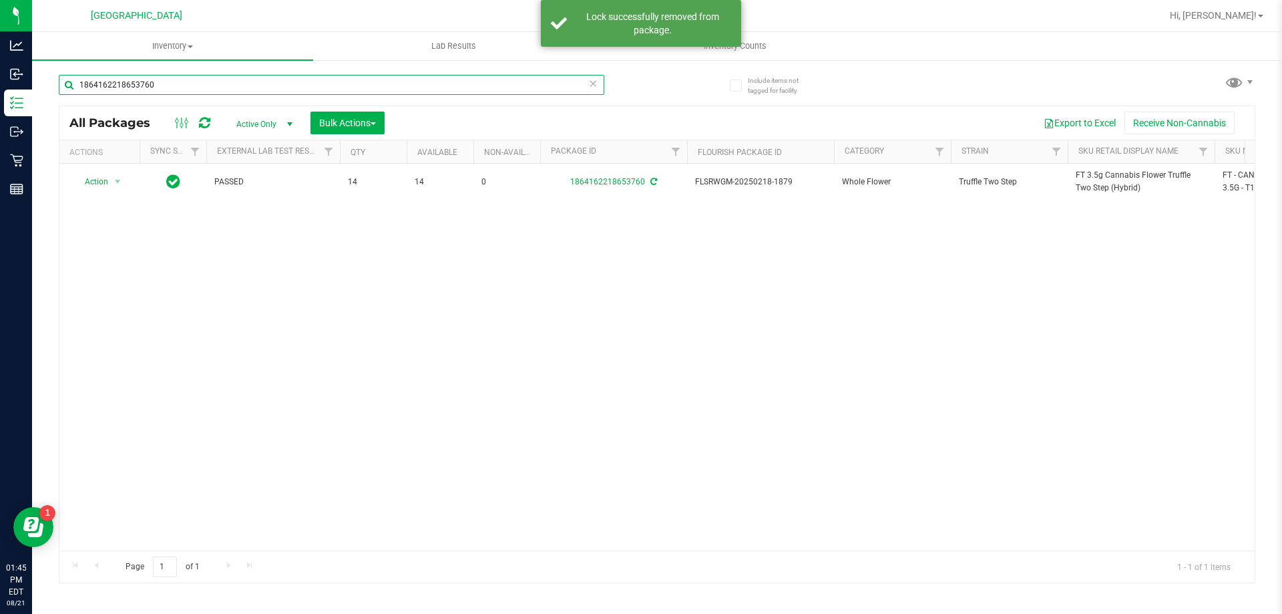
click at [280, 86] on input "1864162218653760" at bounding box center [332, 85] width 546 height 20
paste input "FT 3.5g Cannabis Flower Truffle Two Step (Hybrid)"
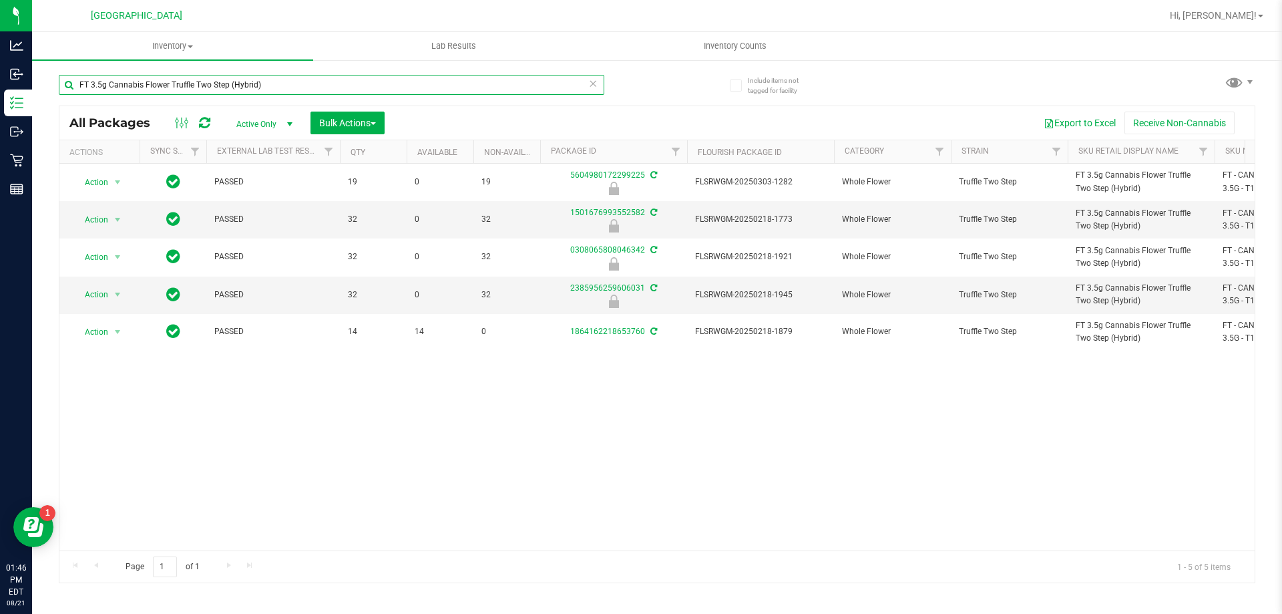
click at [319, 91] on input "FT 3.5g Cannabis Flower Truffle Two Step (Hybrid)" at bounding box center [332, 85] width 546 height 20
click at [319, 90] on input "FT 3.5g Cannabis Flower Truffle Two Step (Hybrid)" at bounding box center [332, 85] width 546 height 20
click at [319, 89] on input "FT 3.5g Cannabis Flower Truffle Two Step (Hybrid)" at bounding box center [332, 85] width 546 height 20
click at [323, 88] on input "FT 3.5g Cannabis Flower Truffle Two Step (Hybrid)" at bounding box center [332, 85] width 546 height 20
type input "lmz"
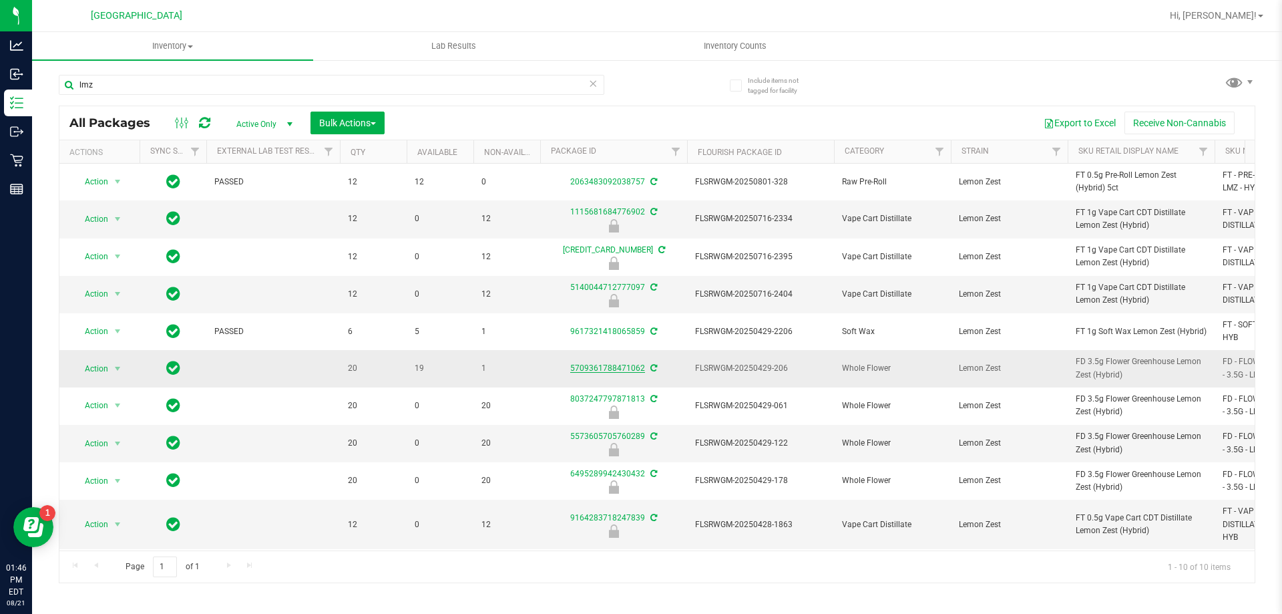
click at [594, 373] on link "5709361788471062" at bounding box center [607, 367] width 75 height 9
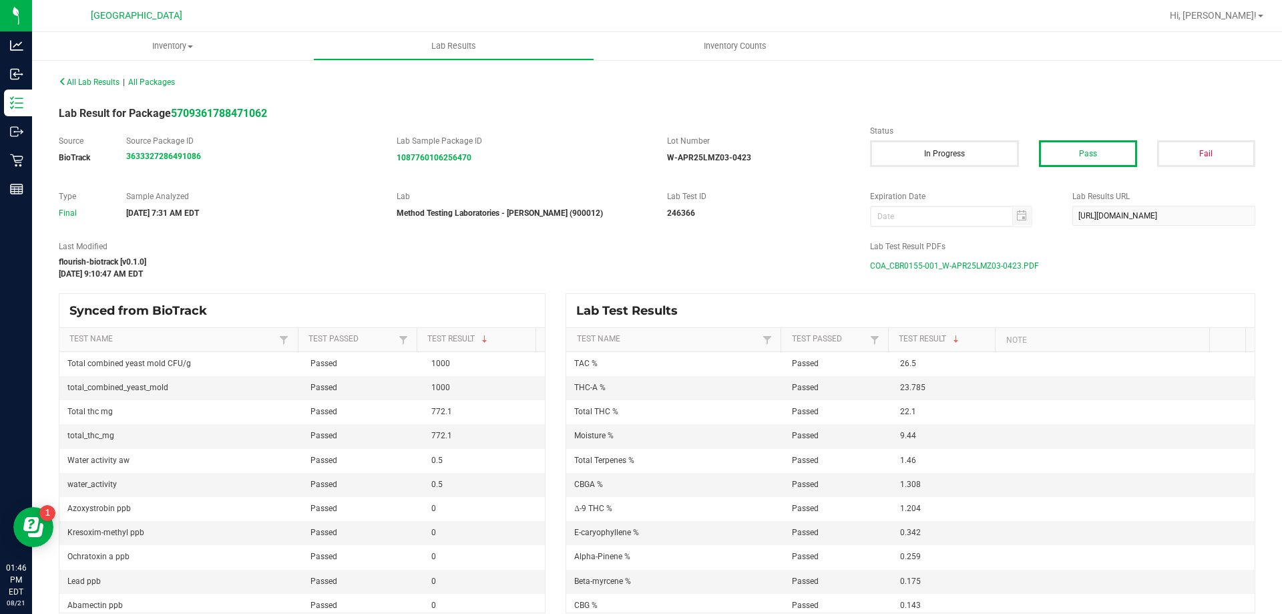
click at [953, 266] on span "COA_CBR0155-001_W-APR25LMZ03-0423.PDF" at bounding box center [954, 266] width 169 height 20
click at [504, 257] on div "flourish-biotrack [v0.1.0]" at bounding box center [454, 262] width 791 height 12
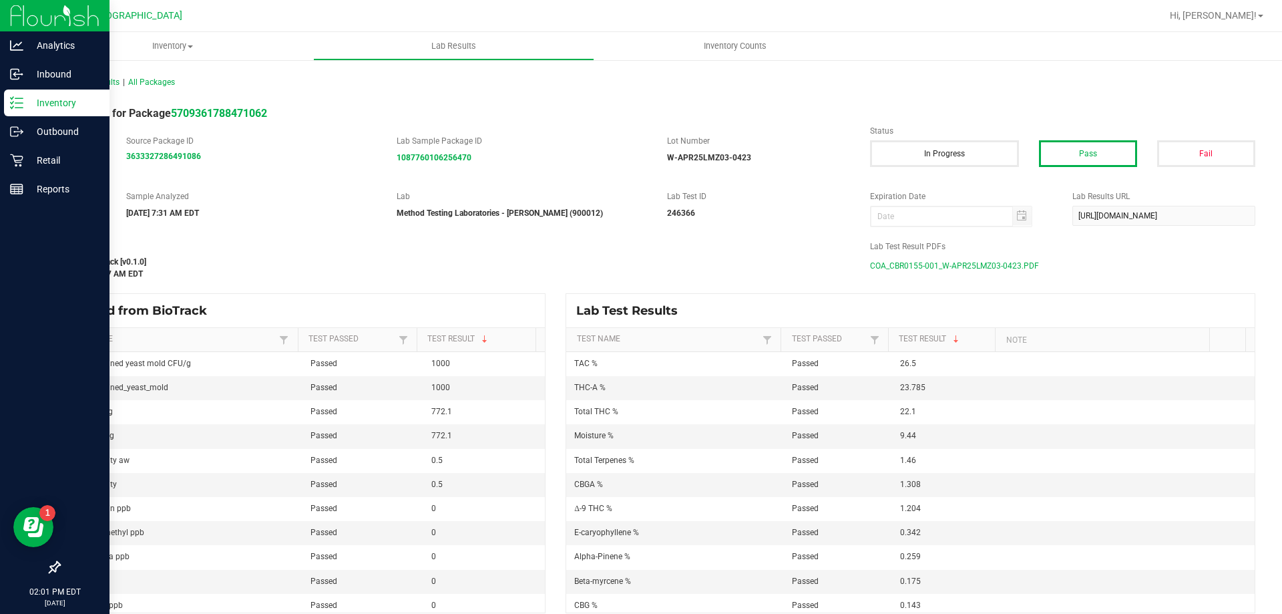
click at [74, 100] on p "Inventory" at bounding box center [63, 103] width 80 height 16
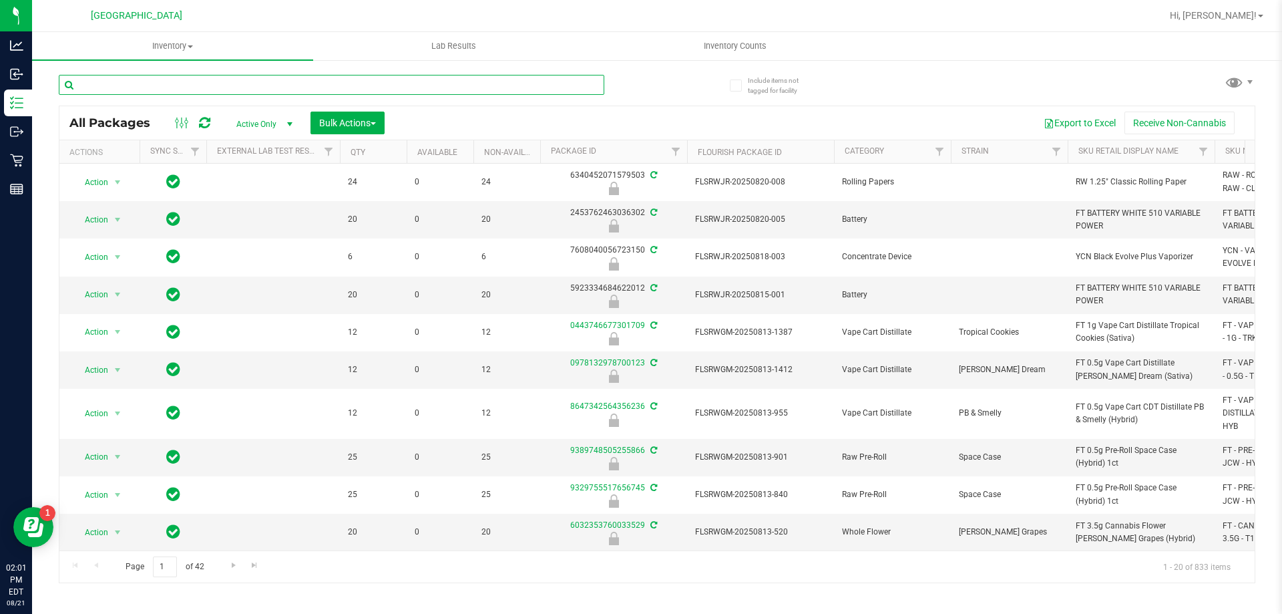
click at [122, 84] on input "text" at bounding box center [332, 85] width 546 height 20
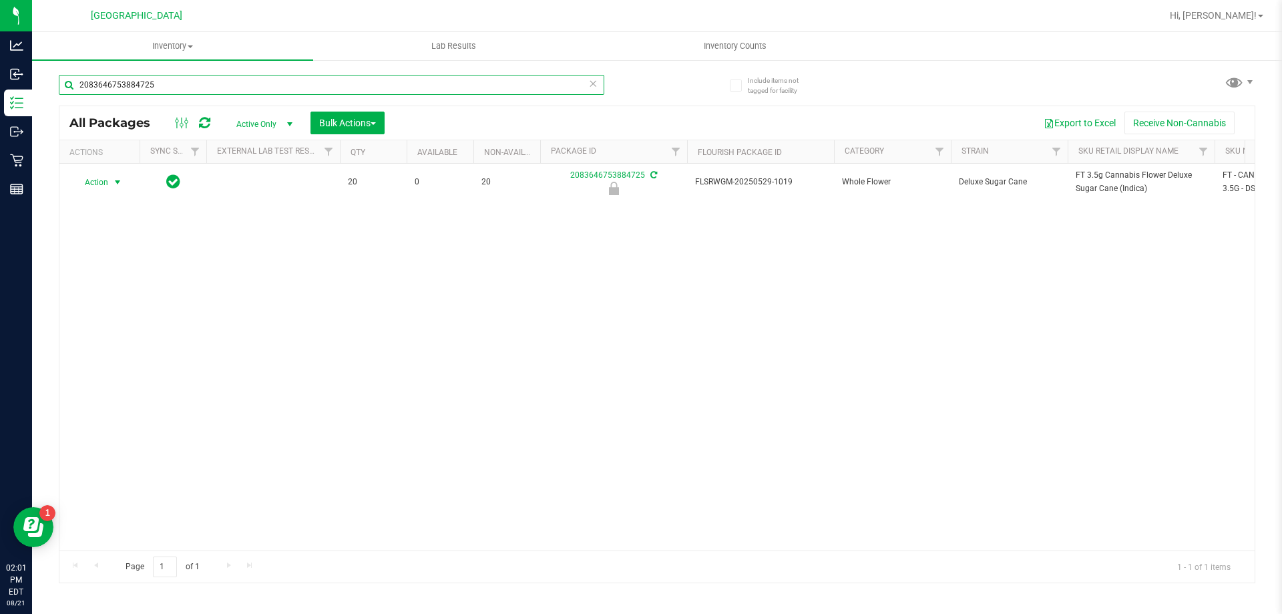
type input "2083646753884725"
click at [113, 185] on span "select" at bounding box center [117, 182] width 11 height 11
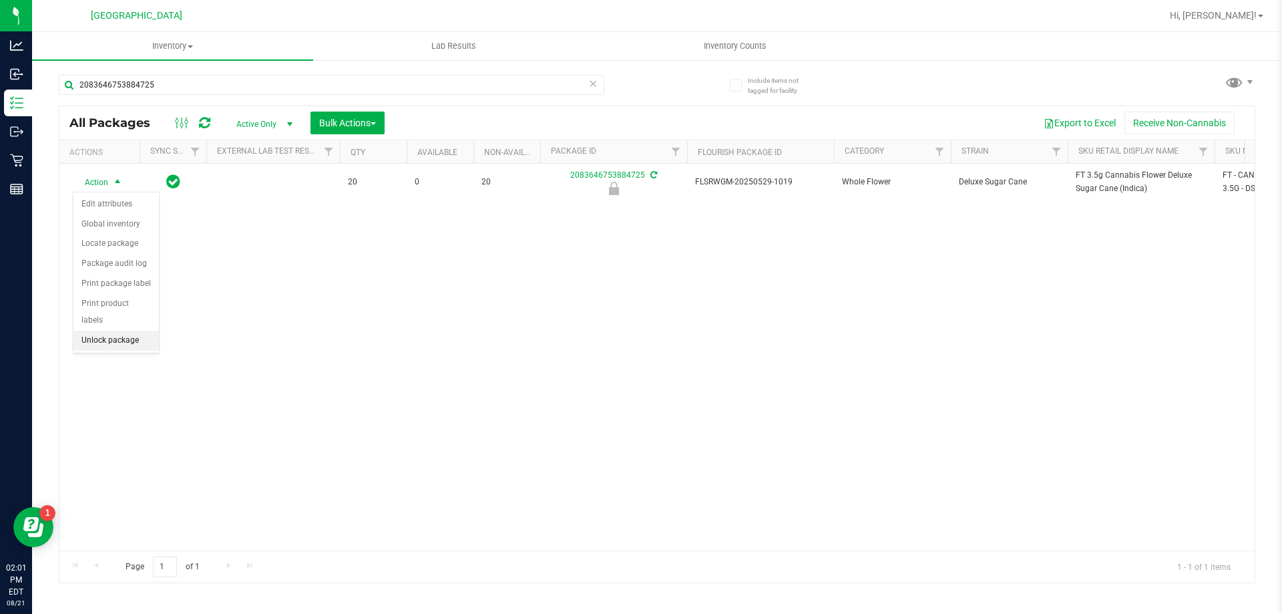
click at [124, 331] on li "Unlock package" at bounding box center [115, 341] width 85 height 20
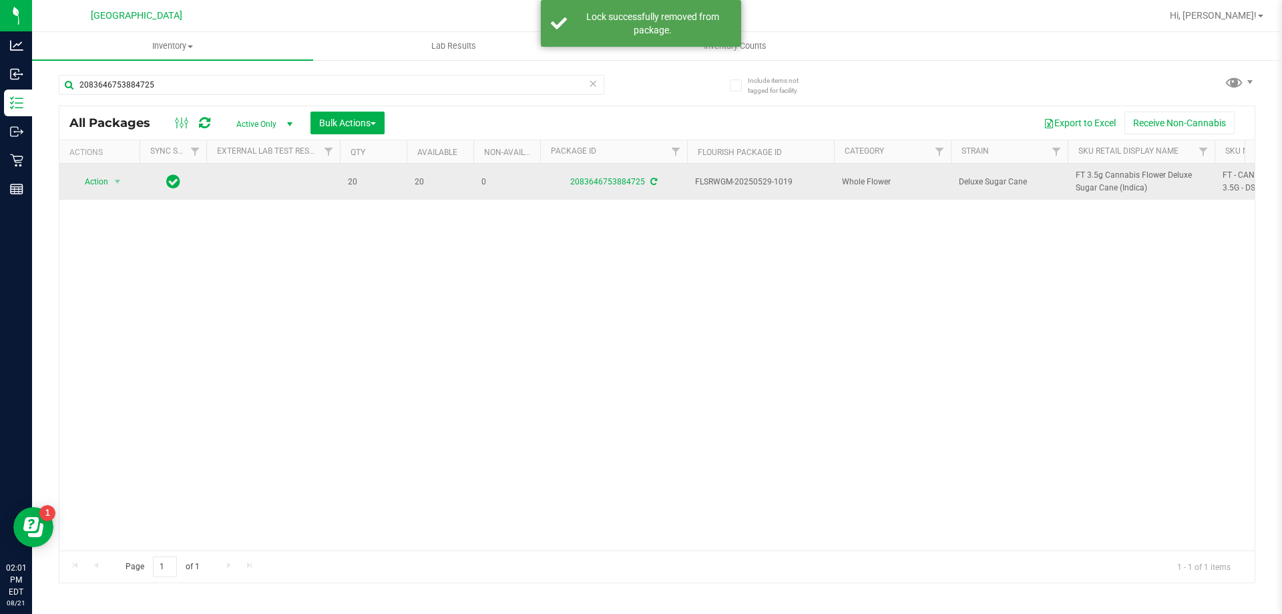
click at [652, 178] on icon at bounding box center [653, 182] width 7 height 8
click at [104, 182] on span "Action" at bounding box center [91, 181] width 36 height 19
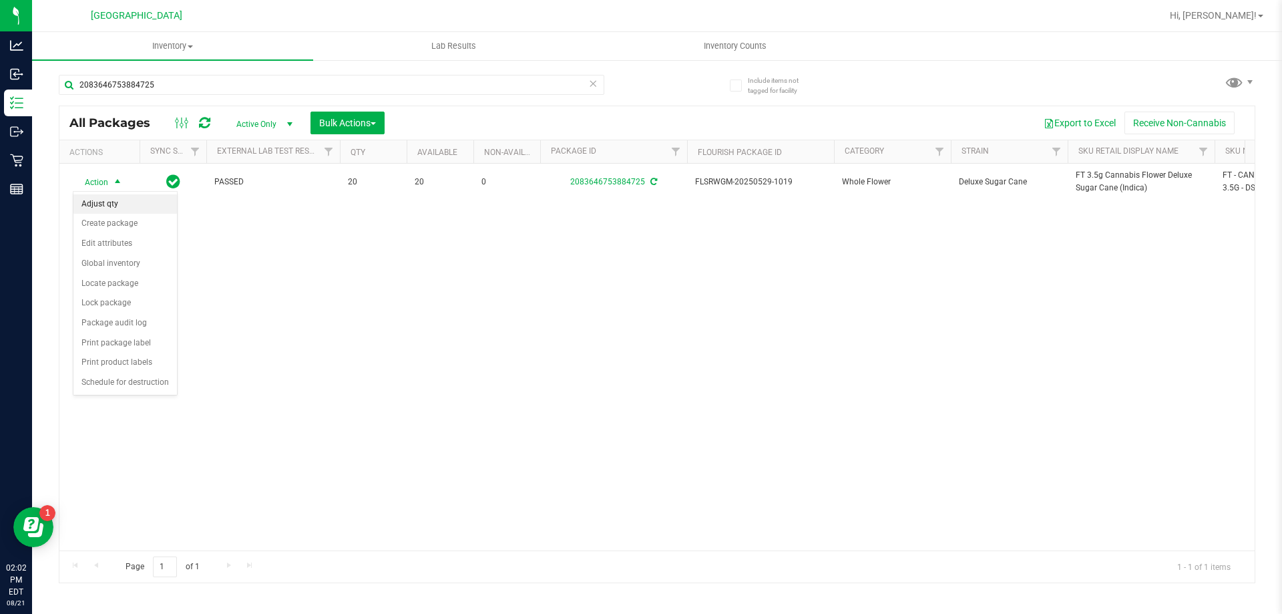
click at [109, 202] on li "Adjust qty" at bounding box center [125, 204] width 104 height 20
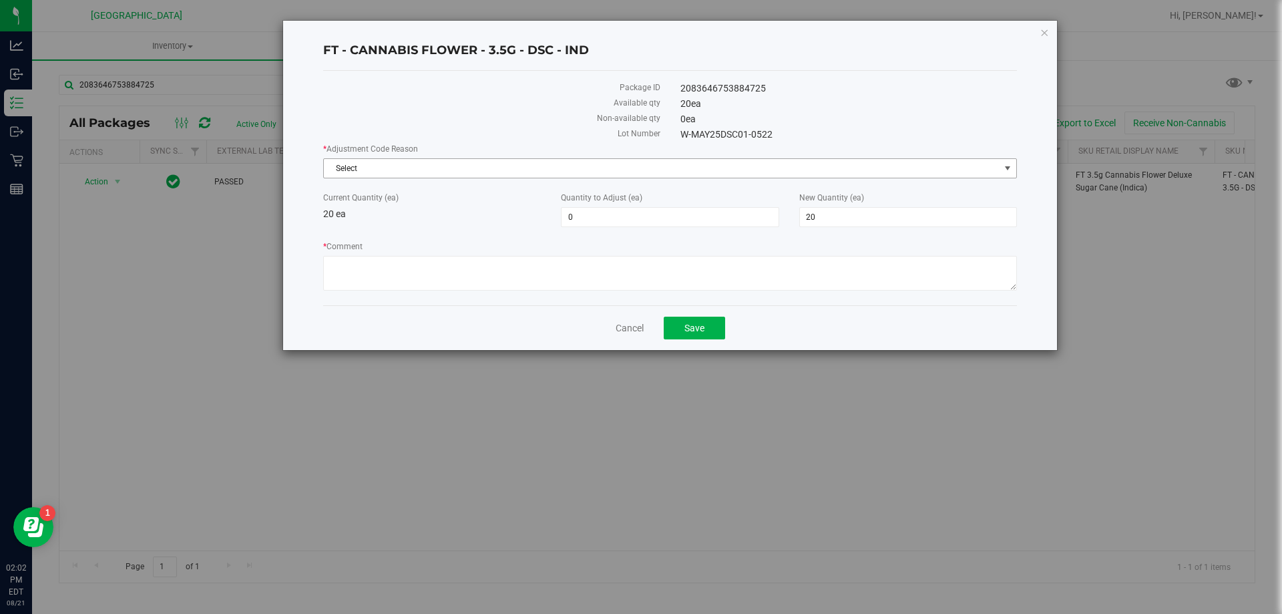
click at [578, 165] on span "Select" at bounding box center [662, 168] width 676 height 19
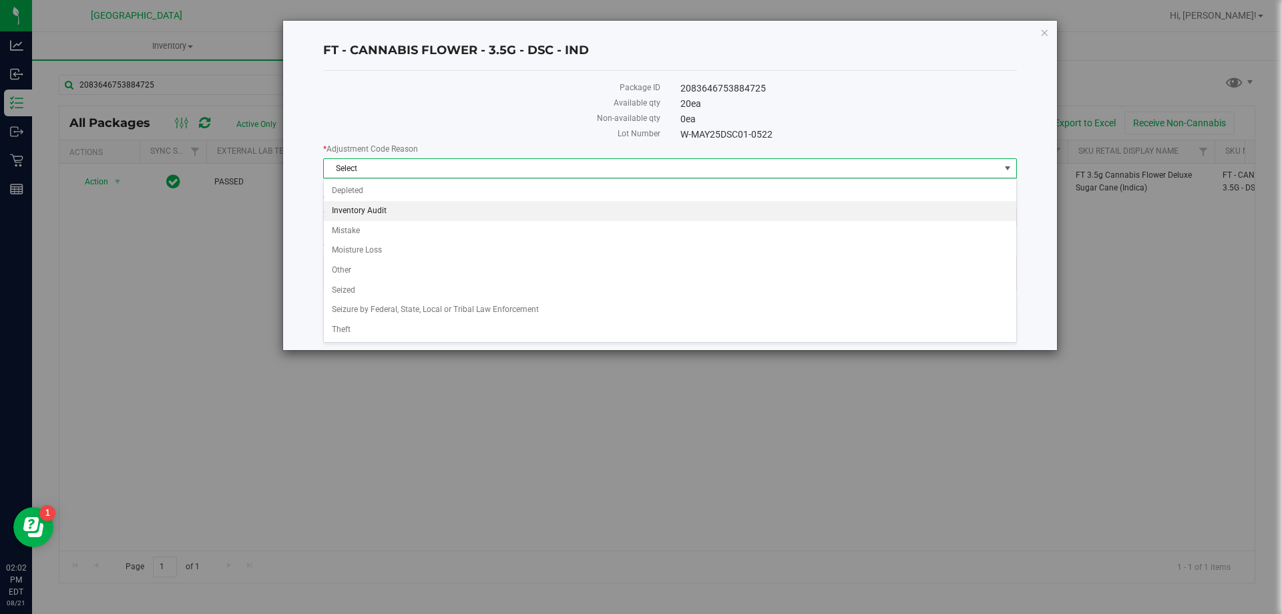
click at [399, 210] on li "Inventory Audit" at bounding box center [670, 211] width 693 height 20
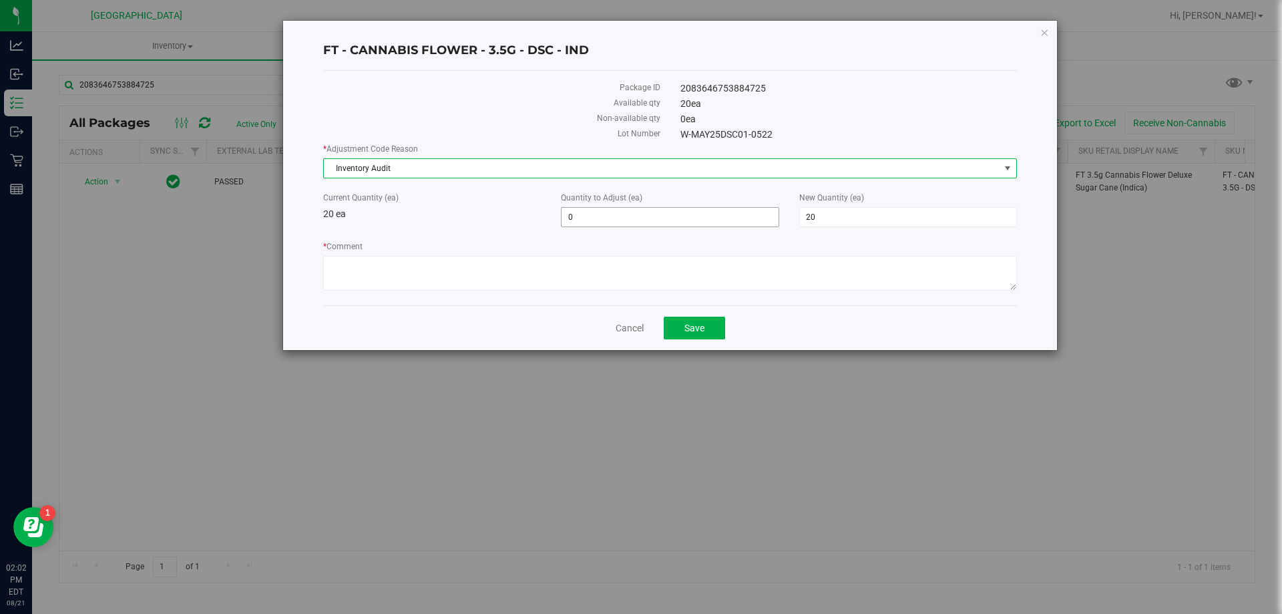
click at [573, 218] on span "0 0" at bounding box center [670, 217] width 218 height 20
click at [0, 0] on input "0" at bounding box center [0, 0] width 0 height 0
type input "1"
type input "21"
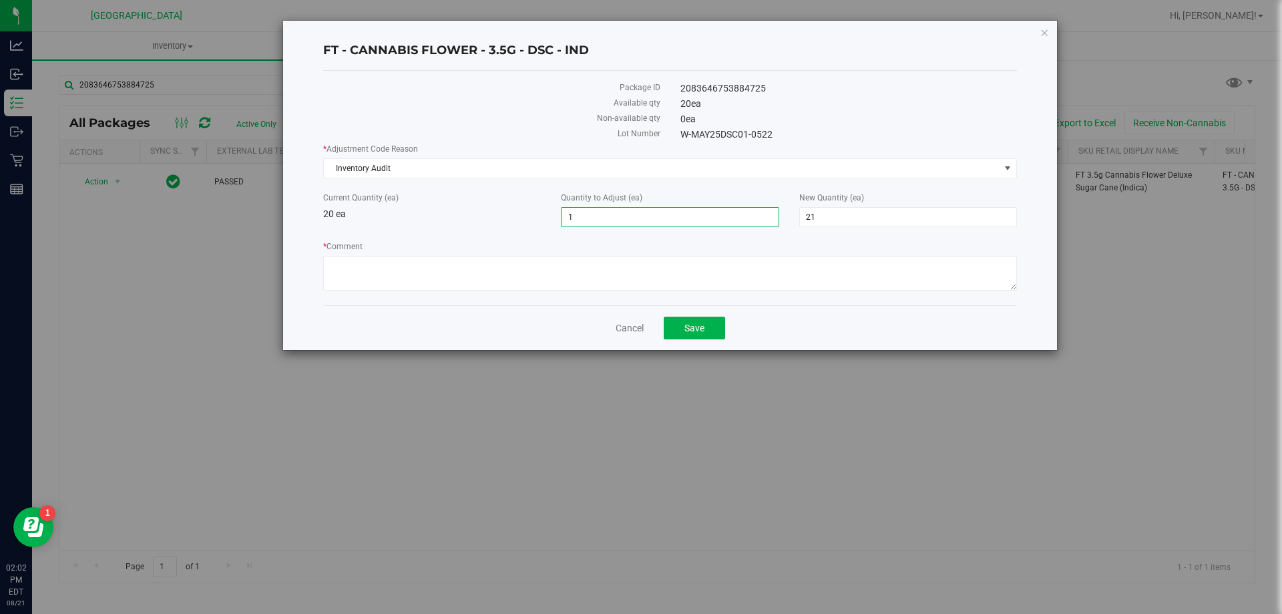
click at [509, 225] on div "Current Quantity (ea) 20 ea Quantity to Adjust (ea) 1 1 New Quantity (ea) 21 21" at bounding box center [670, 209] width 714 height 35
click at [519, 267] on textarea "* Comment" at bounding box center [670, 273] width 694 height 35
click at [427, 262] on textarea "* Comment" at bounding box center [670, 273] width 694 height 35
type textarea "receiving inventory - po inaccurate"
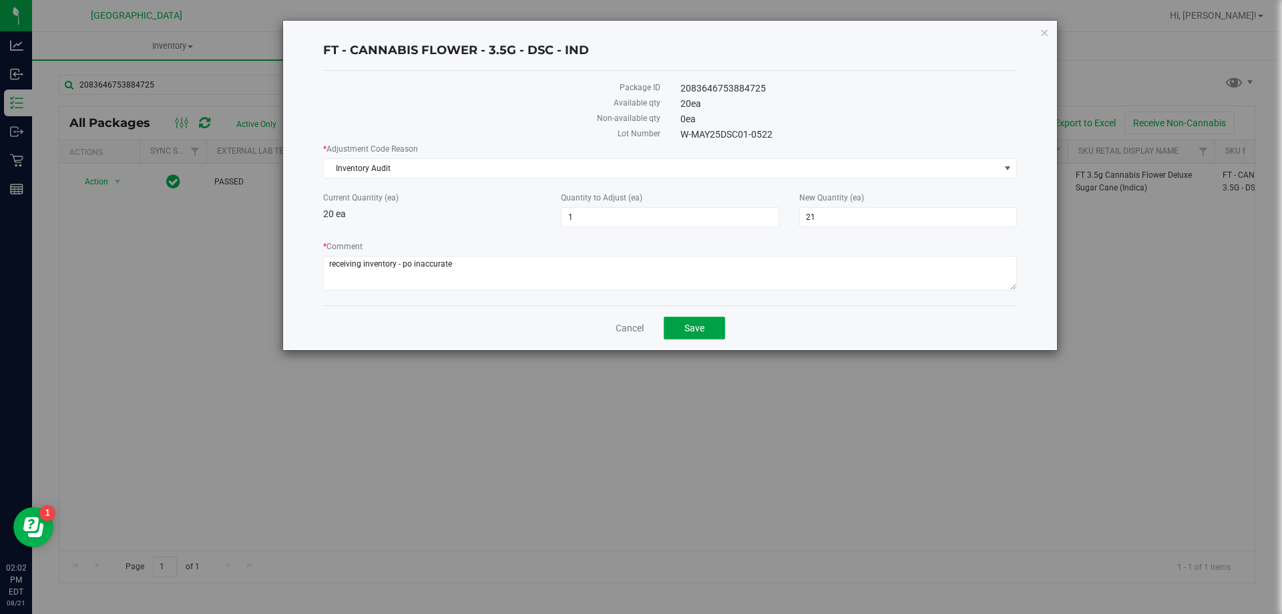
click at [693, 336] on button "Save" at bounding box center [694, 328] width 61 height 23
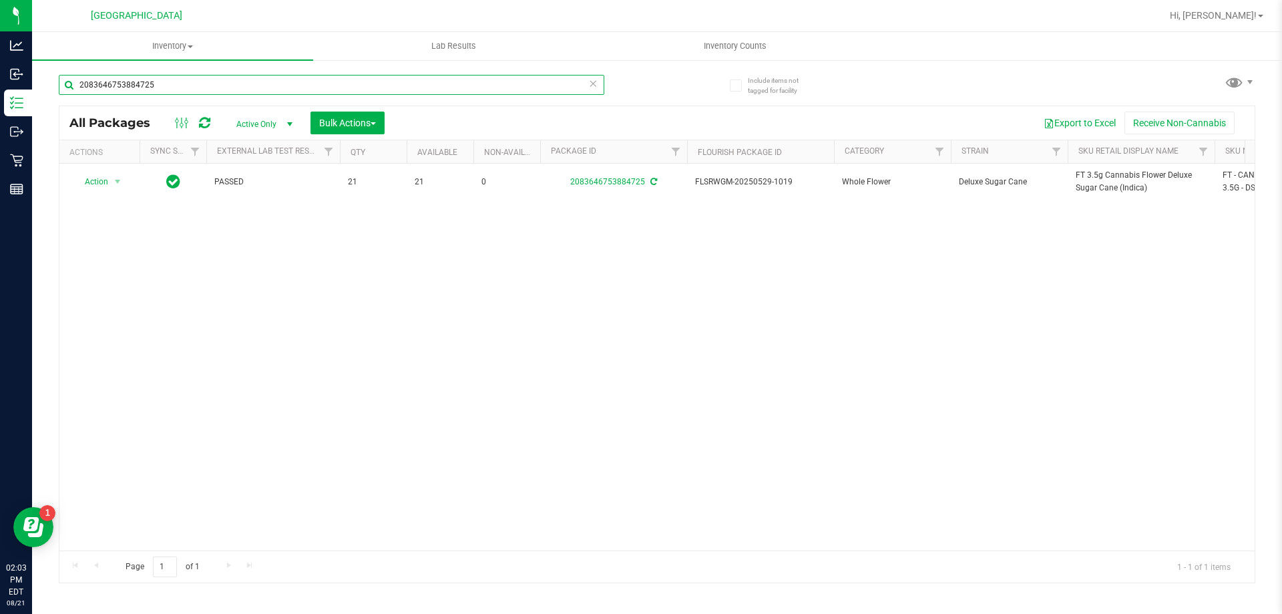
click at [144, 87] on input "2083646753884725" at bounding box center [332, 85] width 546 height 20
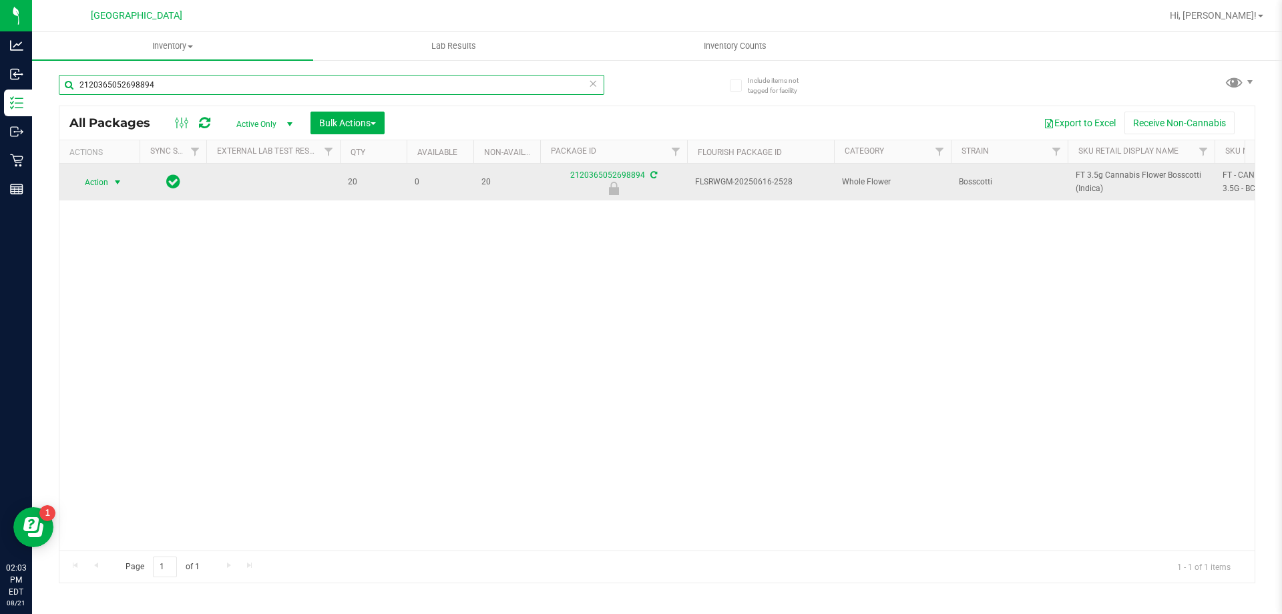
type input "2120365052698894"
click at [93, 188] on span "Action" at bounding box center [91, 182] width 36 height 19
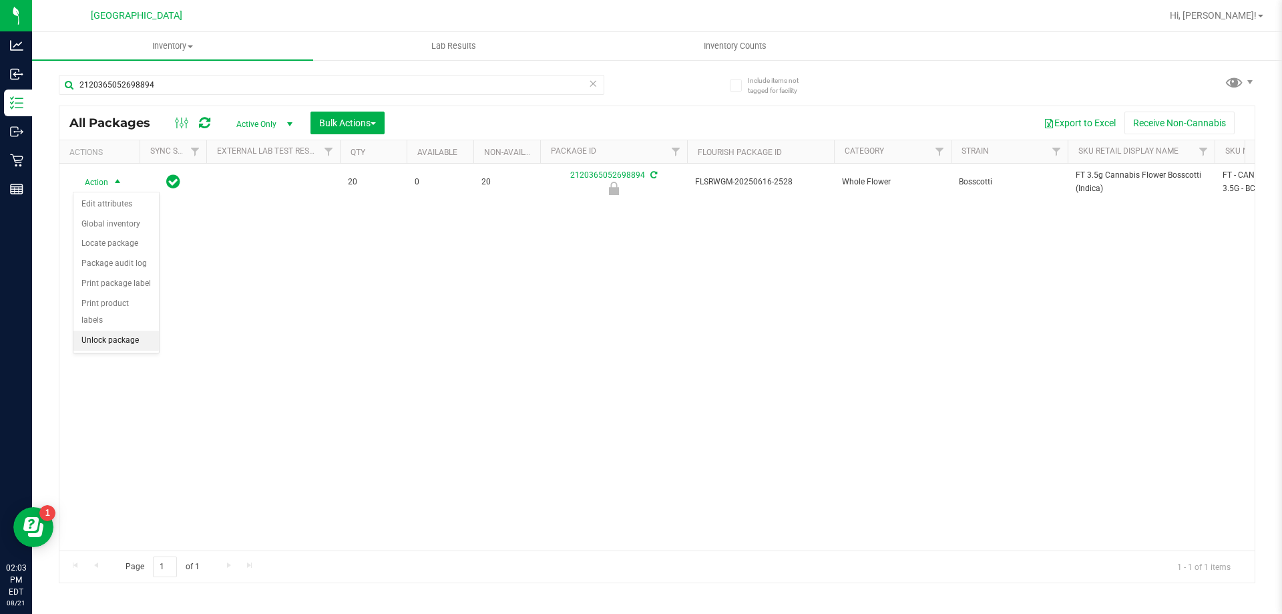
click at [128, 331] on li "Unlock package" at bounding box center [115, 341] width 85 height 20
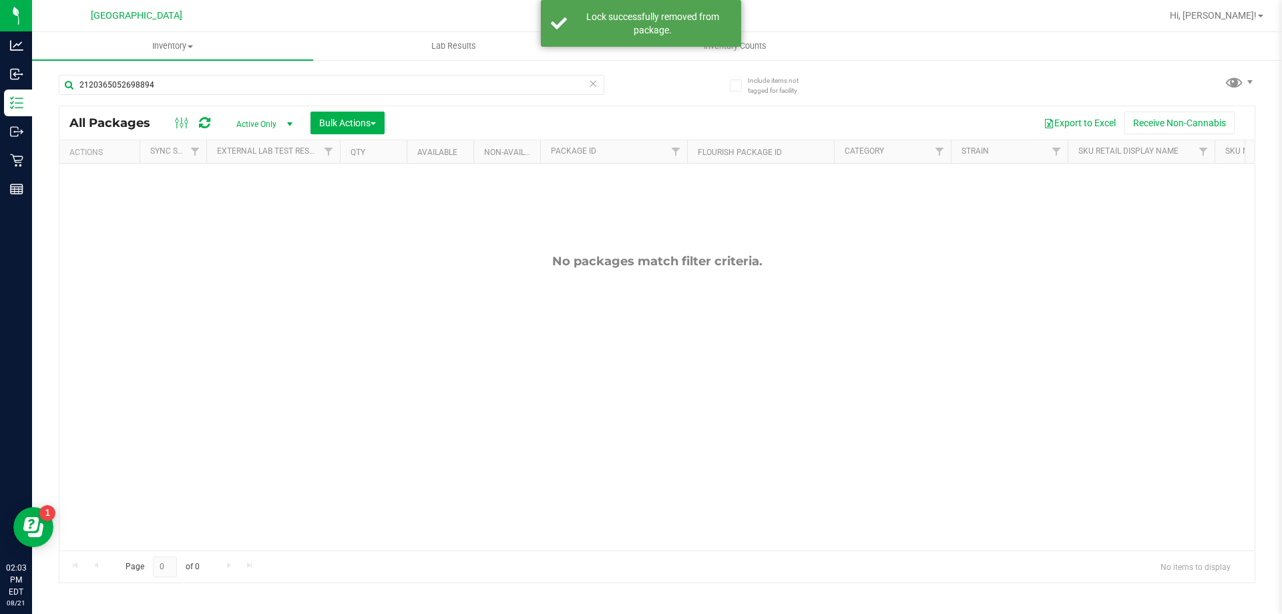
click at [254, 122] on span "Active Only" at bounding box center [261, 124] width 73 height 19
click at [219, 86] on input "2120365052698894" at bounding box center [332, 85] width 546 height 20
type input "bct"
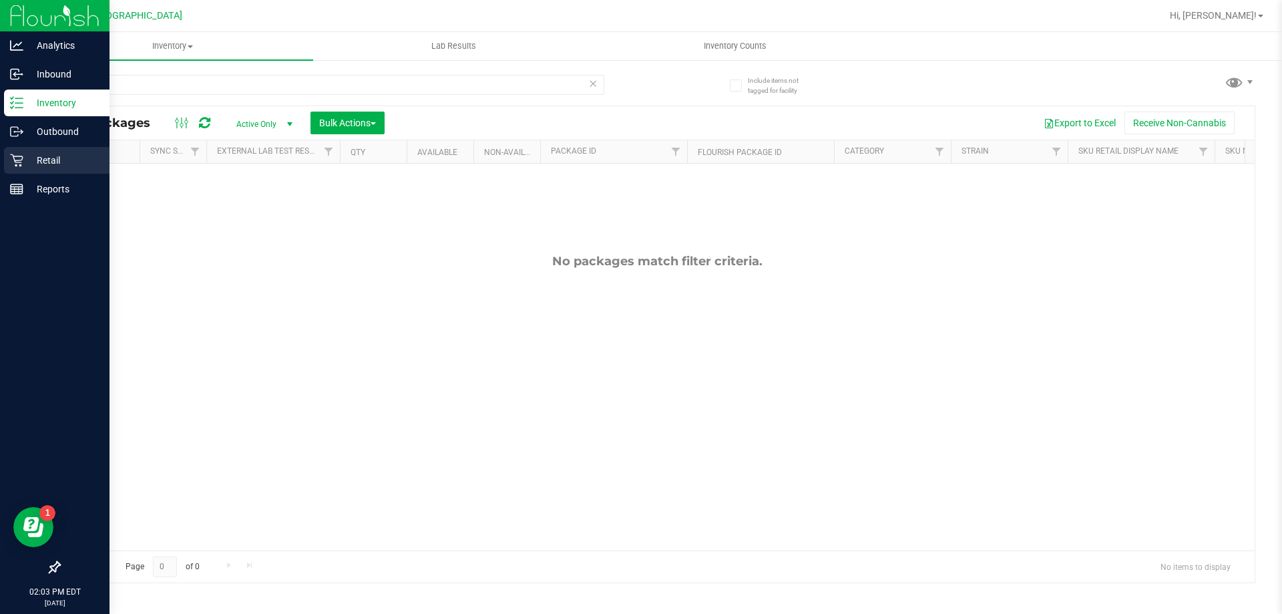
click at [33, 153] on p "Retail" at bounding box center [63, 160] width 80 height 16
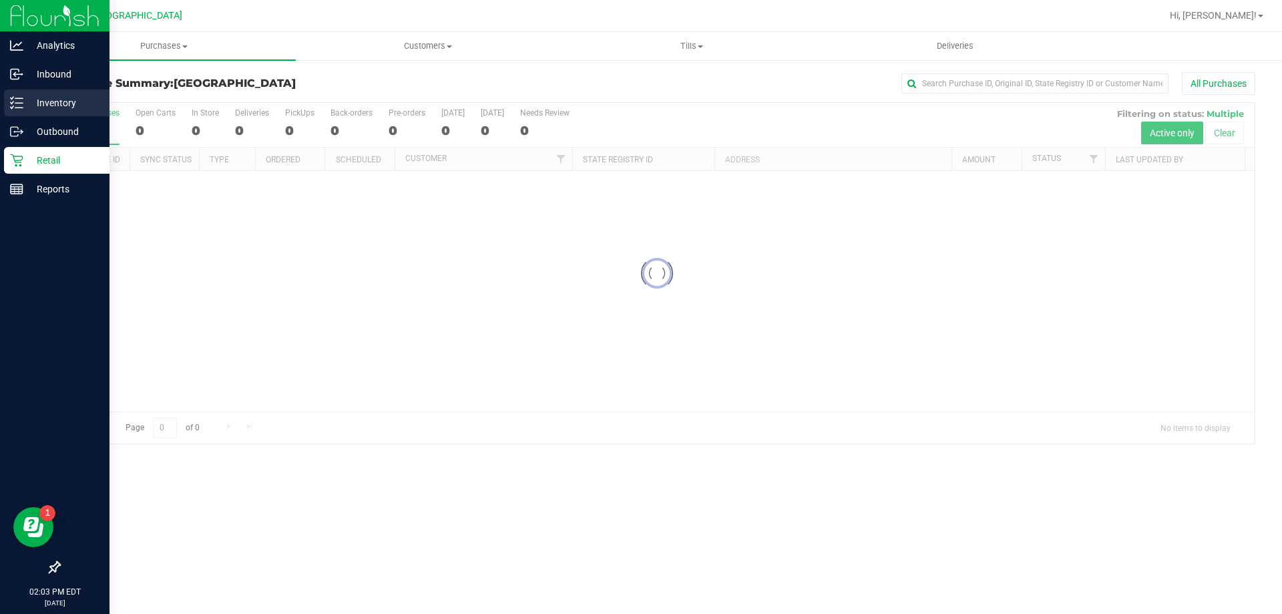
click at [49, 97] on p "Inventory" at bounding box center [63, 103] width 80 height 16
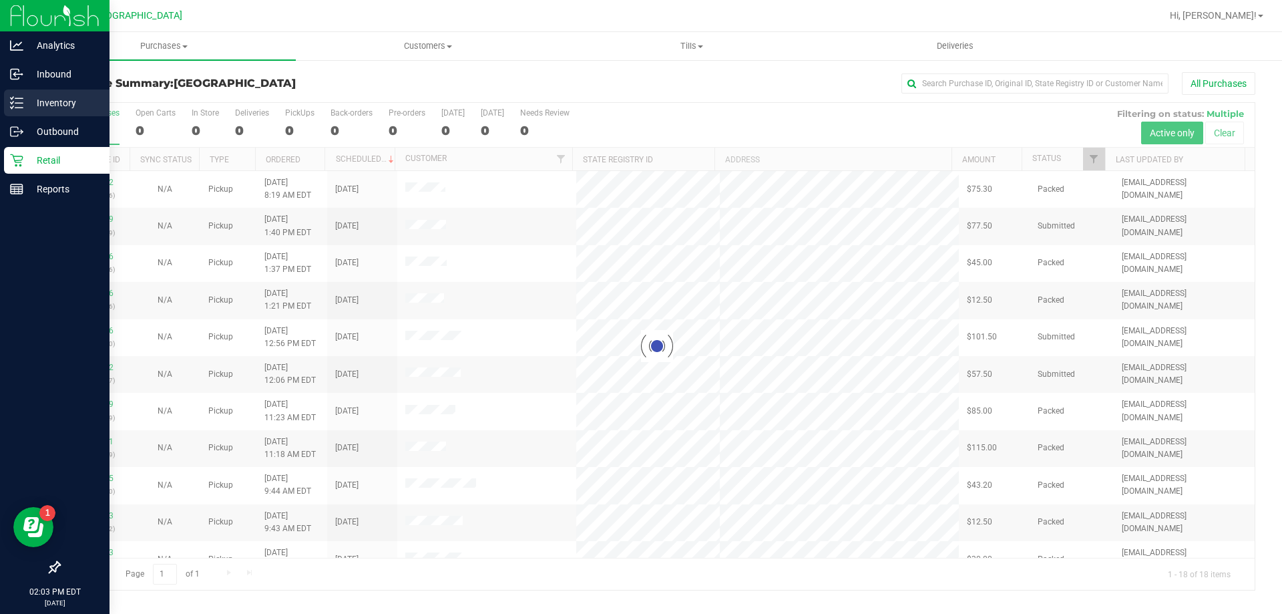
click at [53, 99] on p "Inventory" at bounding box center [63, 103] width 80 height 16
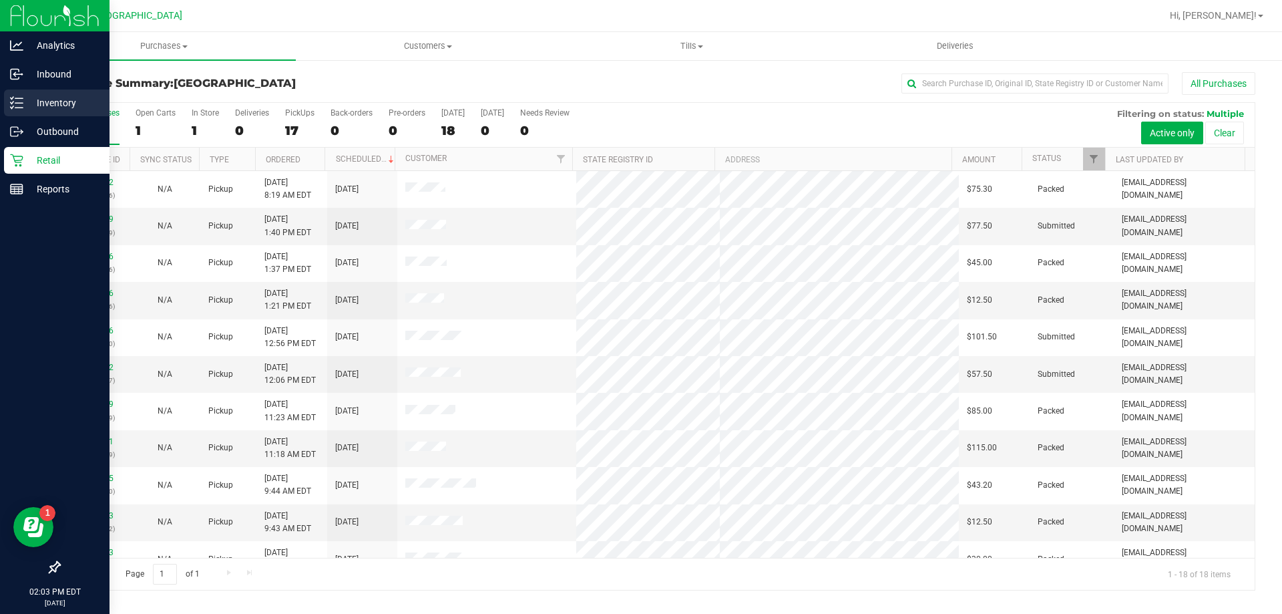
click at [48, 102] on p "Inventory" at bounding box center [63, 103] width 80 height 16
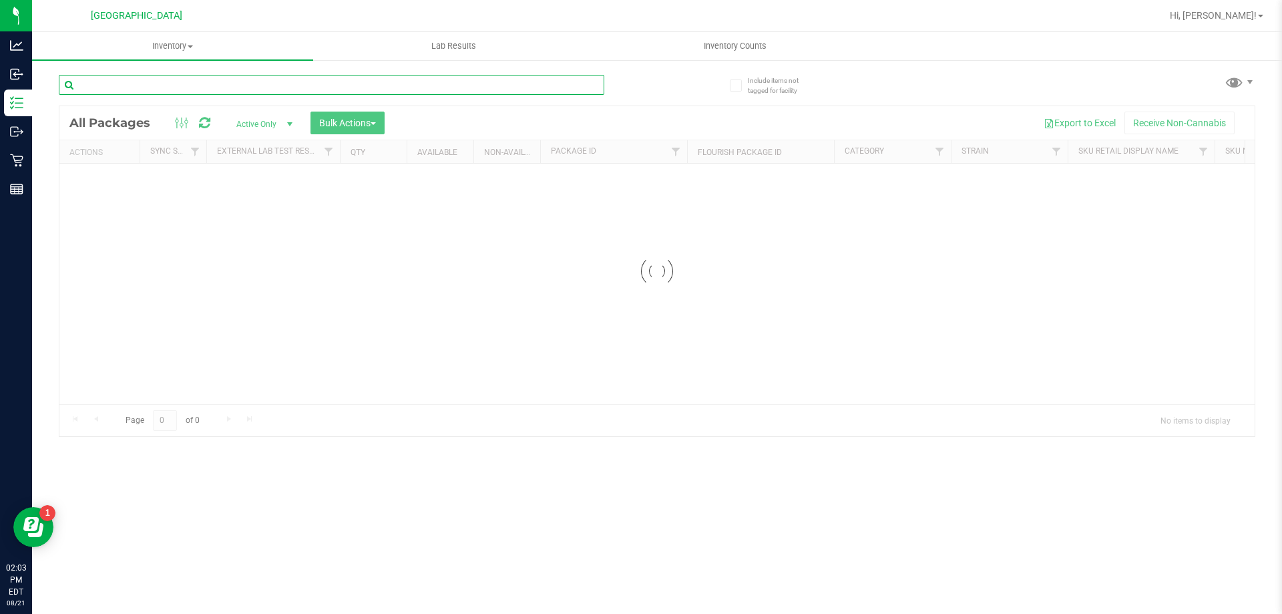
click at [126, 86] on input "text" at bounding box center [332, 85] width 546 height 20
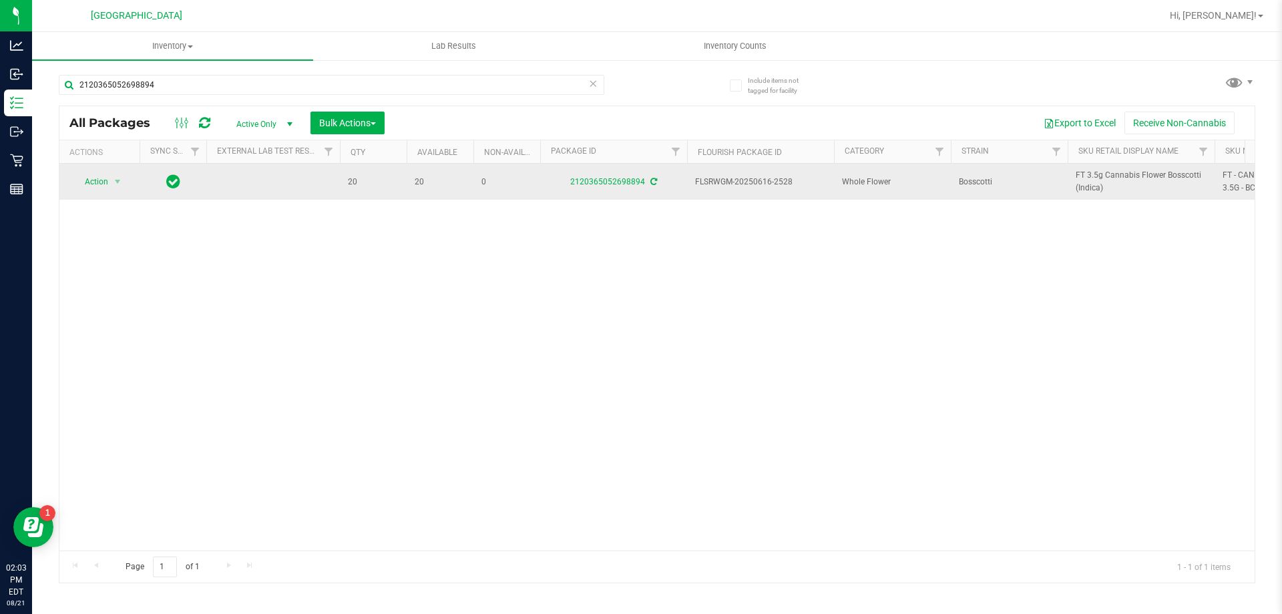
click at [651, 179] on icon at bounding box center [653, 182] width 7 height 8
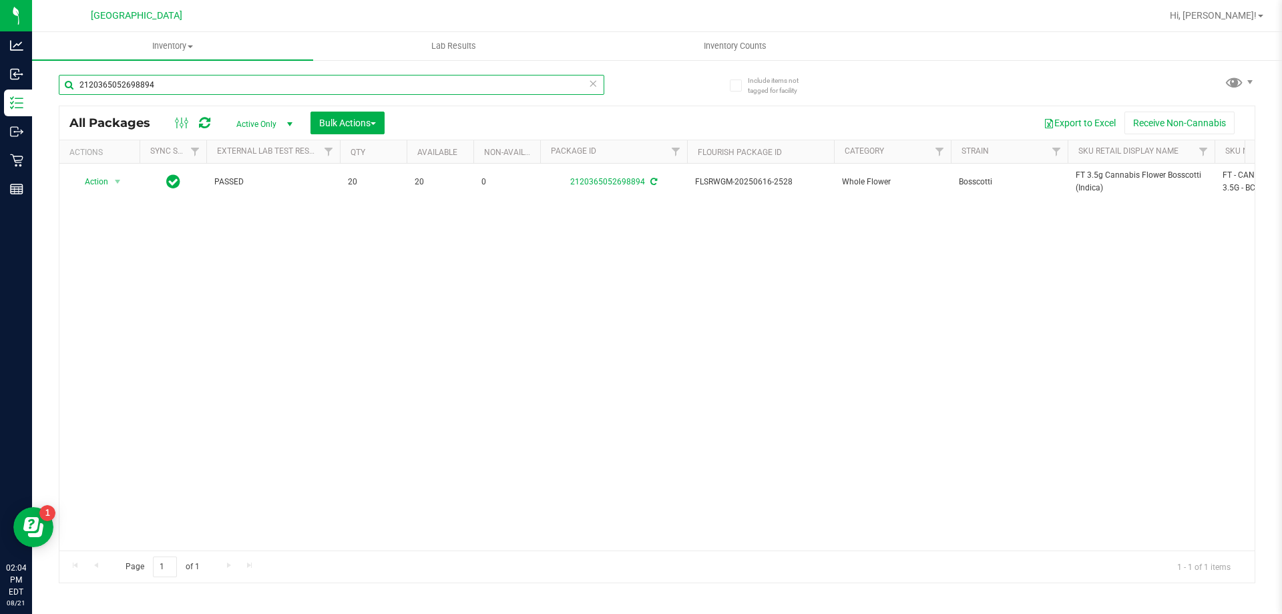
click at [126, 80] on input "2120365052698894" at bounding box center [332, 85] width 546 height 20
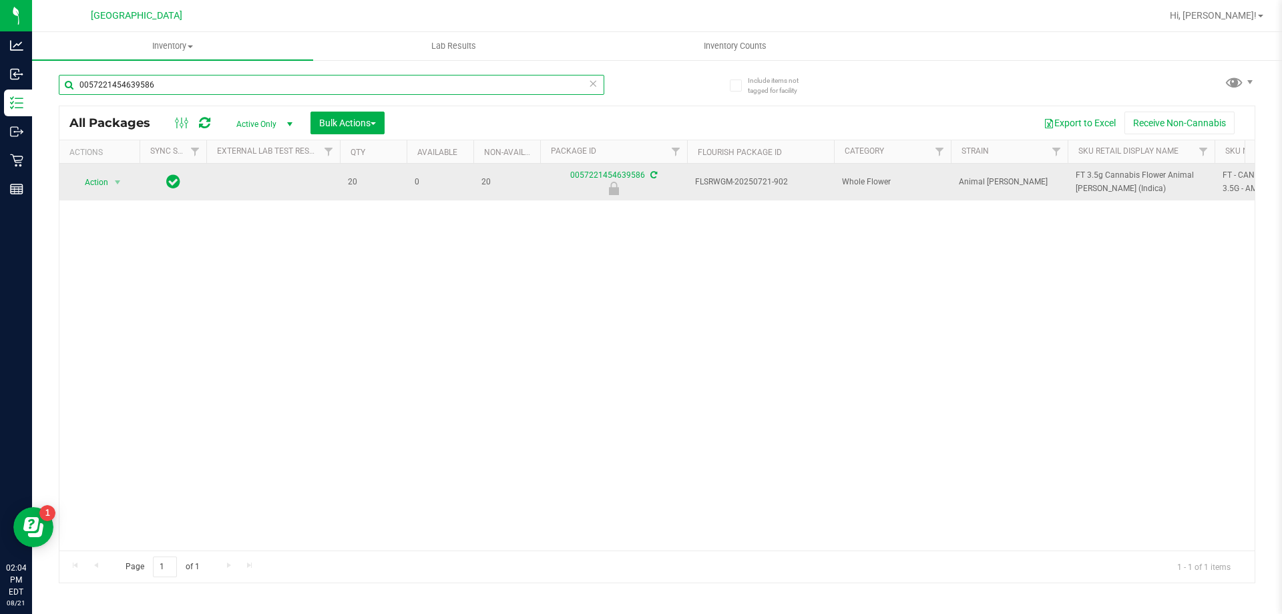
type input "0057221454639586"
click at [101, 186] on span "Action" at bounding box center [91, 182] width 36 height 19
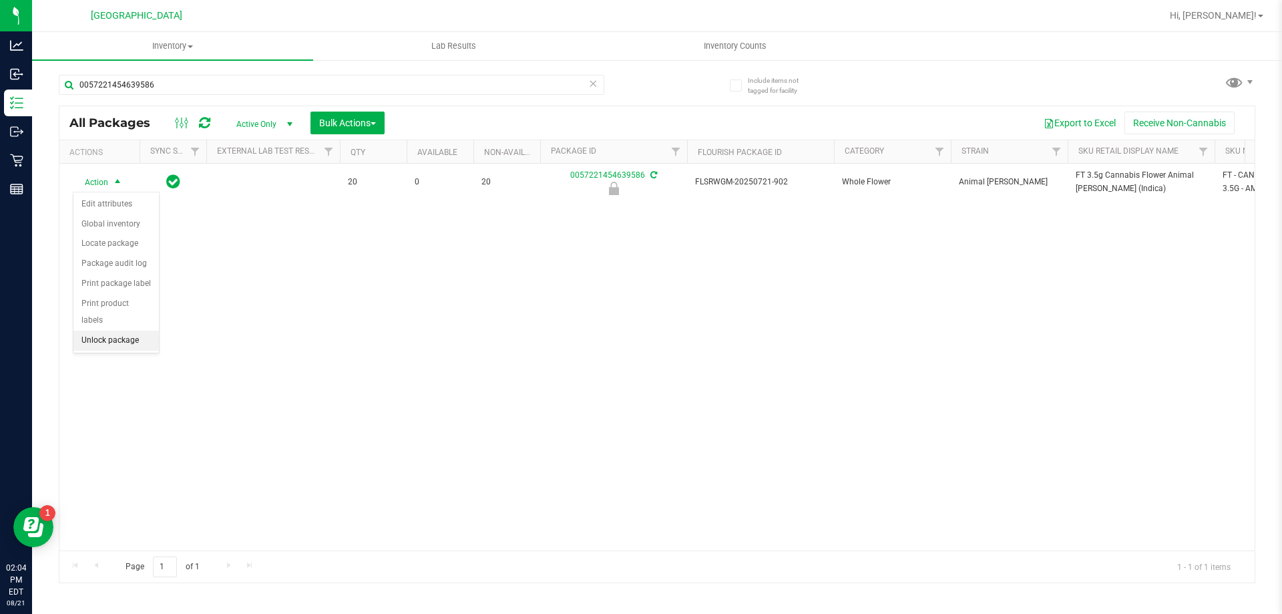
click at [127, 331] on li "Unlock package" at bounding box center [115, 341] width 85 height 20
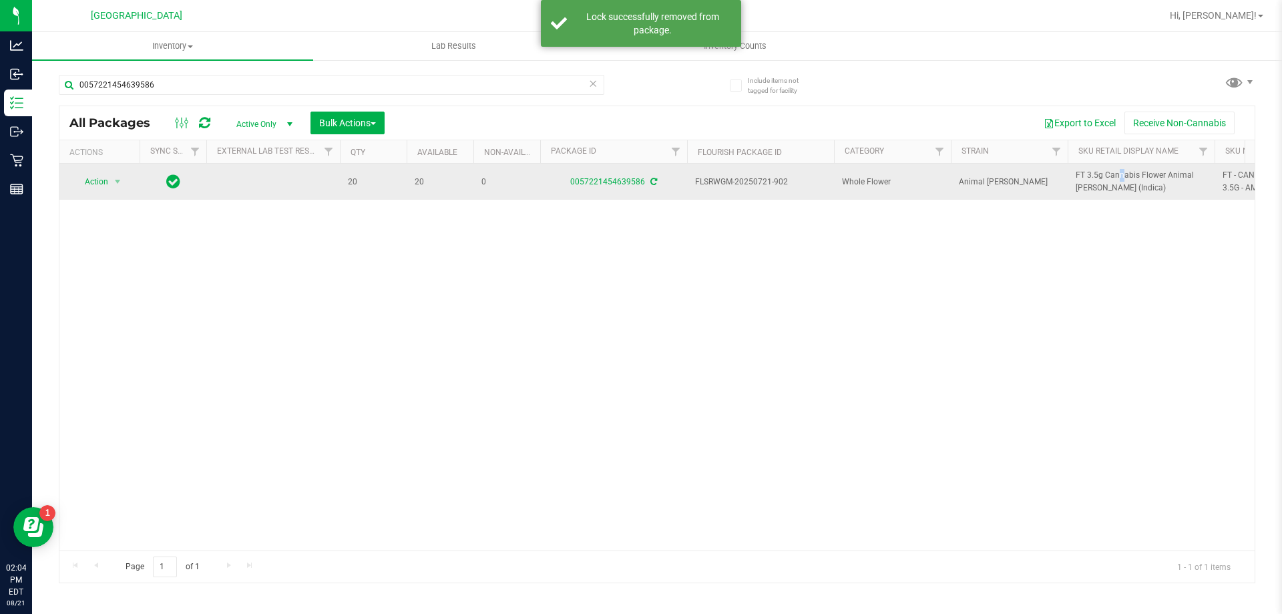
click at [1087, 172] on span "FT 3.5g Cannabis Flower Animal [PERSON_NAME] (Indica)" at bounding box center [1141, 181] width 131 height 25
click at [1091, 175] on span "FT 3.5g Cannabis Flower Animal [PERSON_NAME] (Indica)" at bounding box center [1141, 181] width 131 height 25
click at [1091, 177] on span "FT 3.5g Cannabis Flower Animal [PERSON_NAME] (Indica)" at bounding box center [1141, 181] width 131 height 25
click at [1092, 177] on span "FT 3.5g Cannabis Flower Animal [PERSON_NAME] (Indica)" at bounding box center [1141, 181] width 131 height 25
click at [1093, 177] on span "FT 3.5g Cannabis Flower Animal [PERSON_NAME] (Indica)" at bounding box center [1141, 181] width 131 height 25
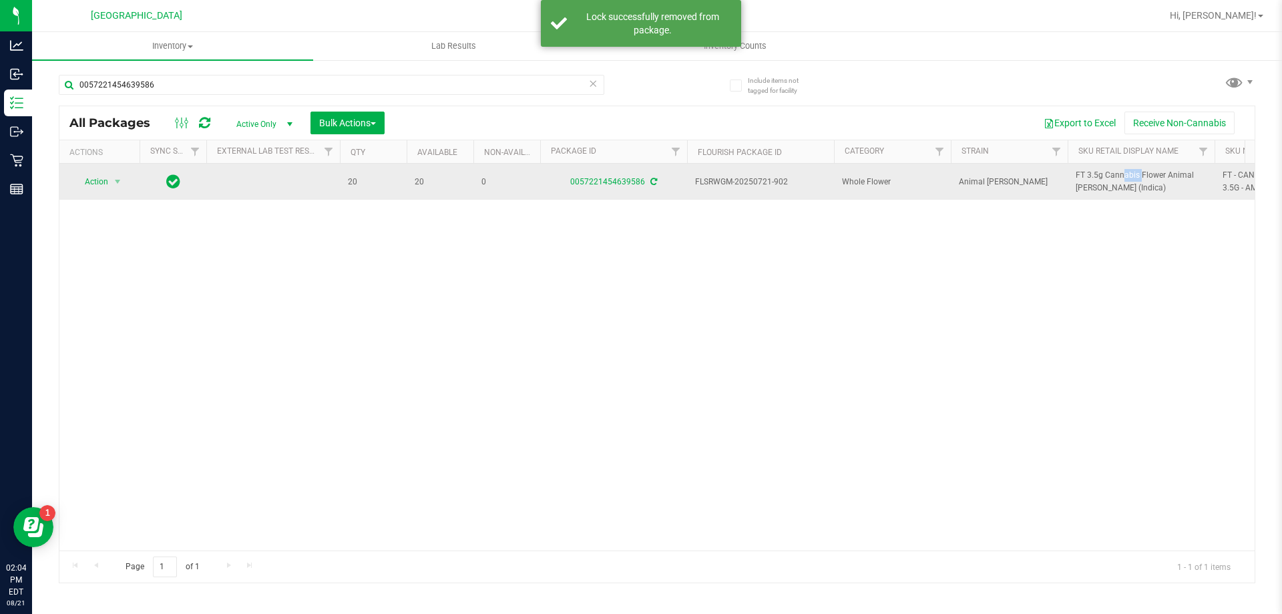
click at [1093, 177] on span "FT 3.5g Cannabis Flower Animal [PERSON_NAME] (Indica)" at bounding box center [1141, 181] width 131 height 25
copy tr "FT 3.5g Cannabis Flower Animal [PERSON_NAME] (Indica)"
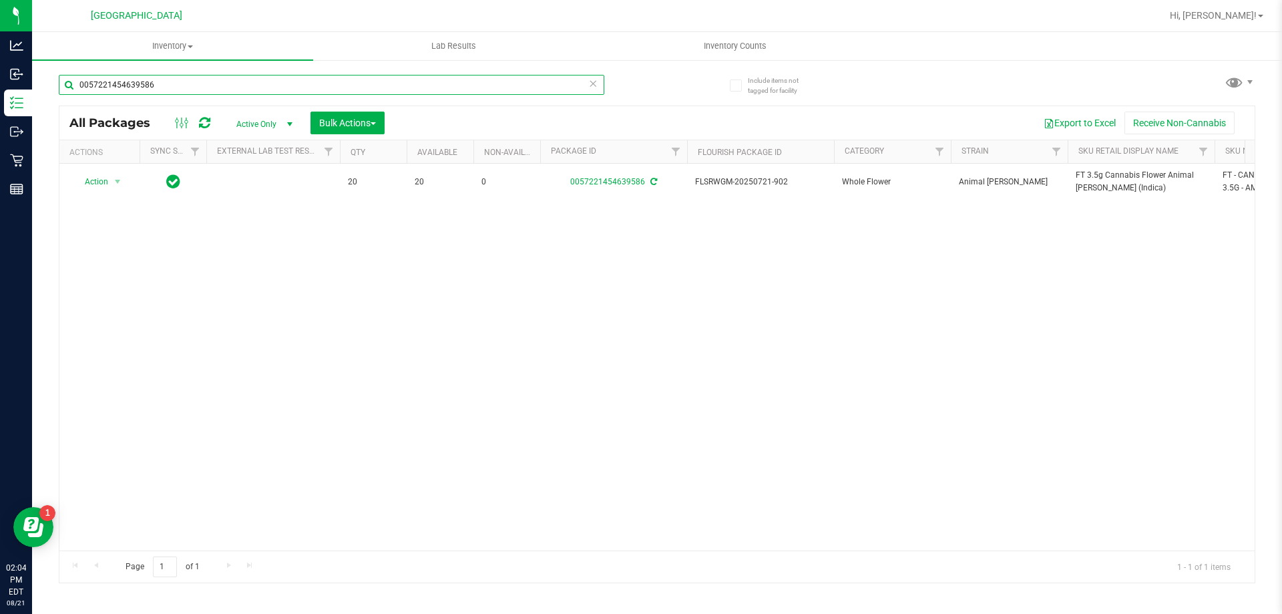
click at [220, 82] on input "0057221454639586" at bounding box center [332, 85] width 546 height 20
paste input "FT 3.5g Cannabis Flower Animal [PERSON_NAME] (Indica)"
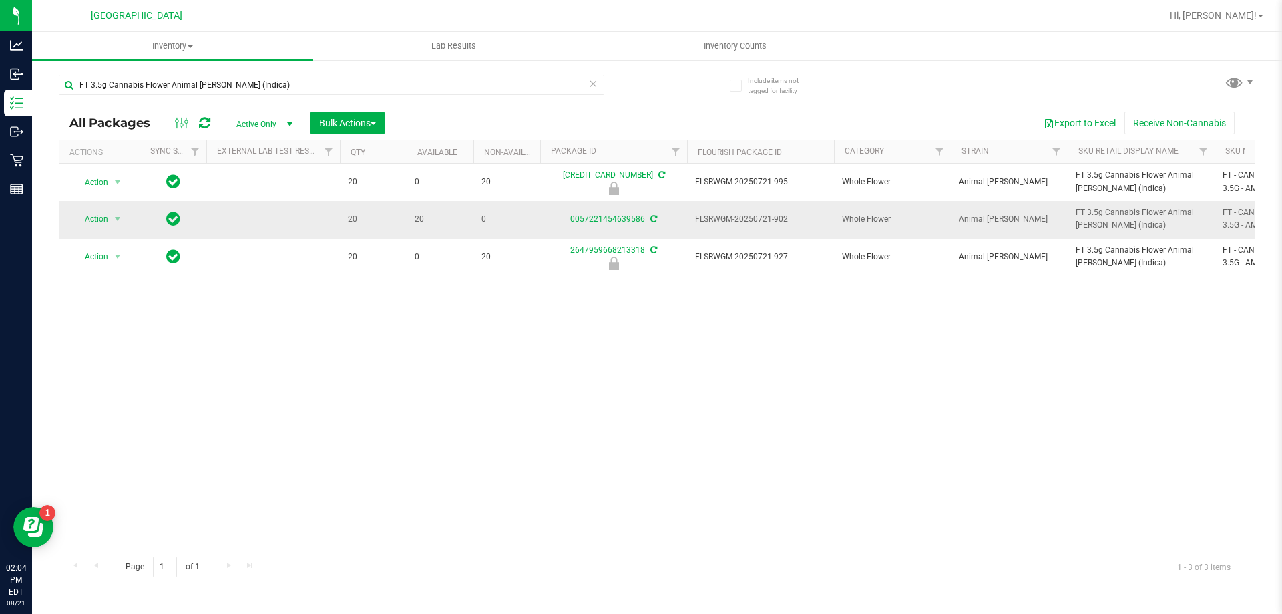
click at [656, 219] on div "0057221454639586" at bounding box center [613, 219] width 151 height 13
click at [653, 223] on span at bounding box center [652, 218] width 9 height 9
click at [299, 84] on input "FT 3.5g Cannabis Flower Animal [PERSON_NAME] (Indica)" at bounding box center [332, 85] width 546 height 20
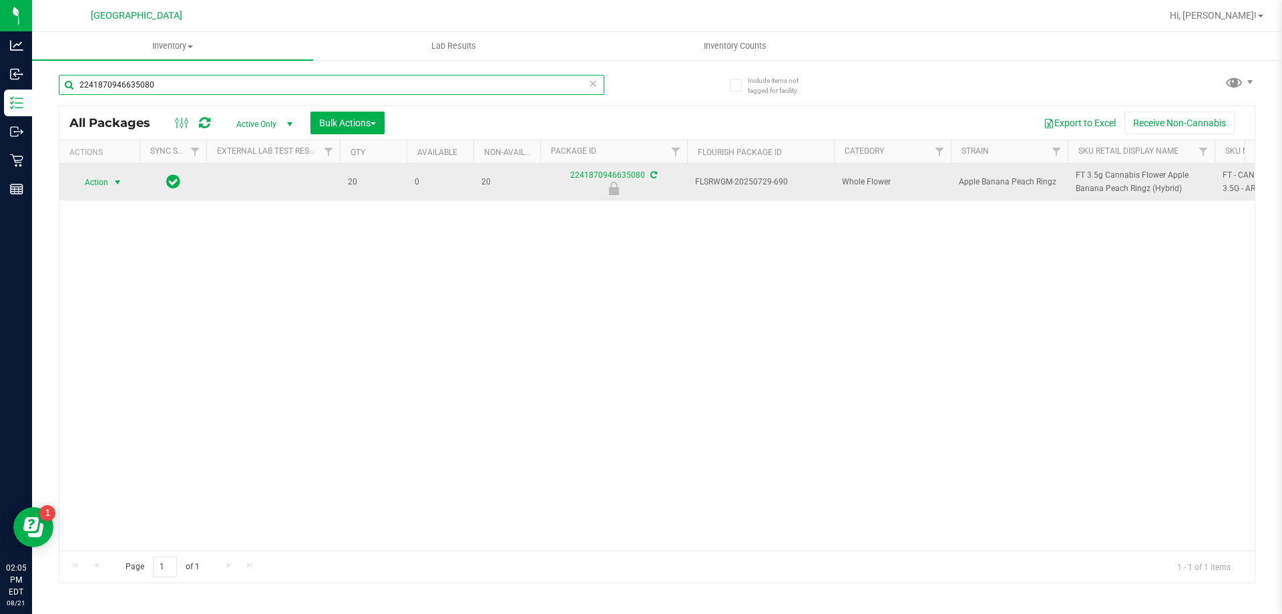
type input "2241870946635080"
click at [108, 184] on span "Action" at bounding box center [91, 182] width 36 height 19
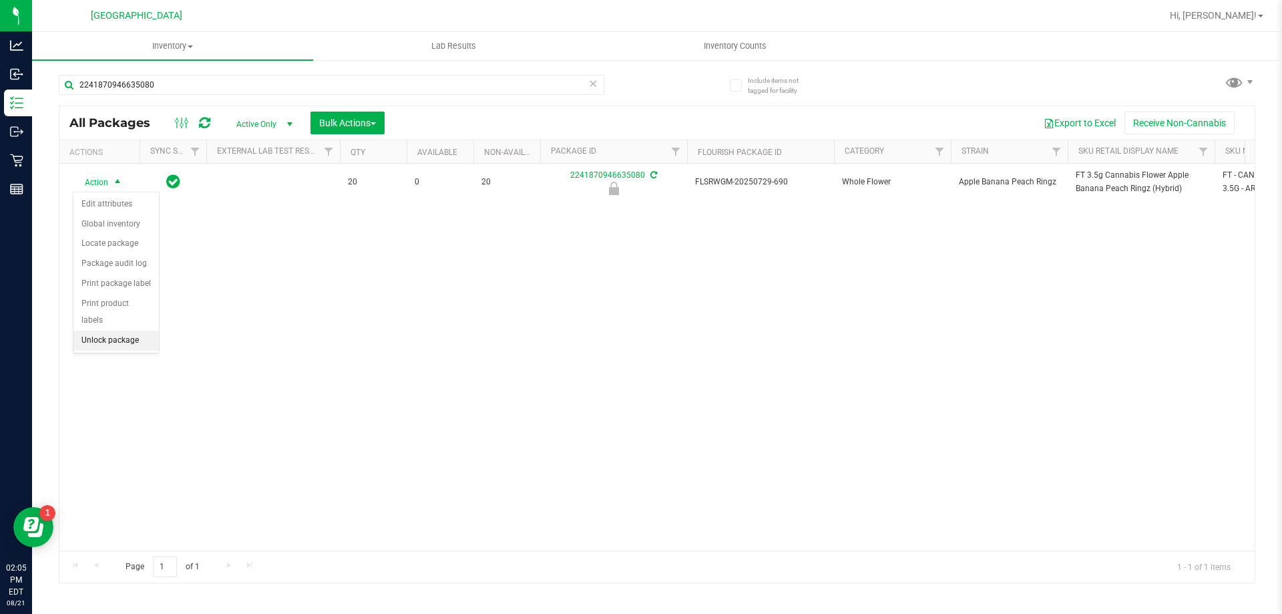
click at [121, 331] on li "Unlock package" at bounding box center [115, 341] width 85 height 20
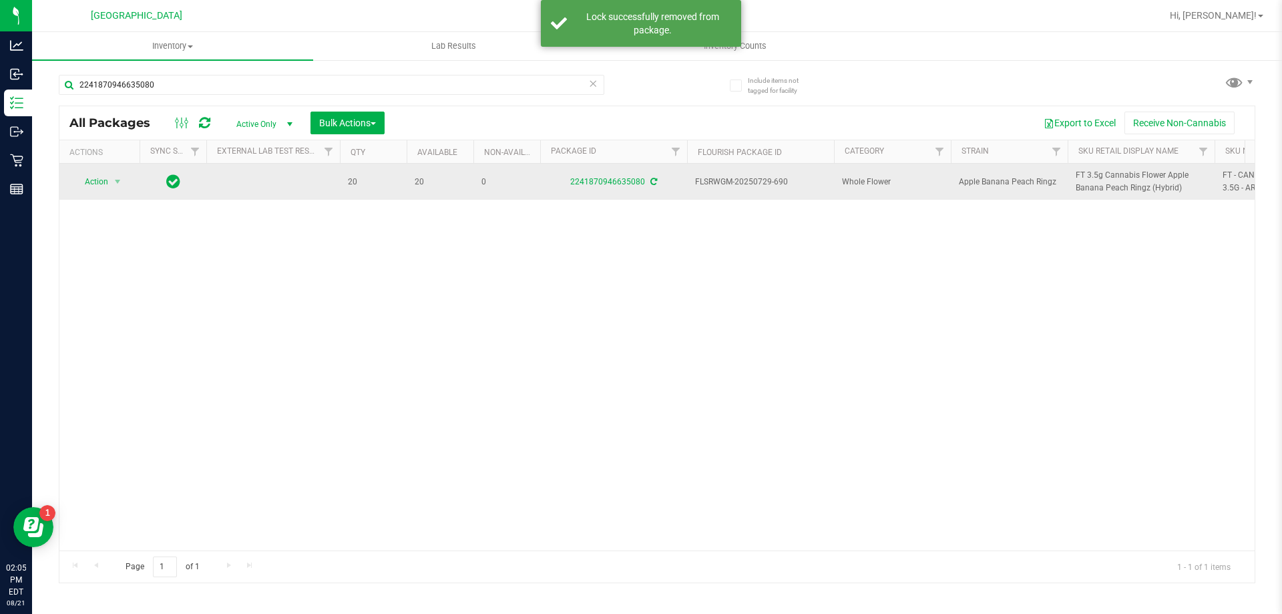
click at [1107, 180] on span "FT 3.5g Cannabis Flower Apple Banana Peach Ringz (Hybrid)" at bounding box center [1141, 181] width 131 height 25
copy tr "FT 3.5g Cannabis Flower Apple Banana Peach Ringz (Hybrid)"
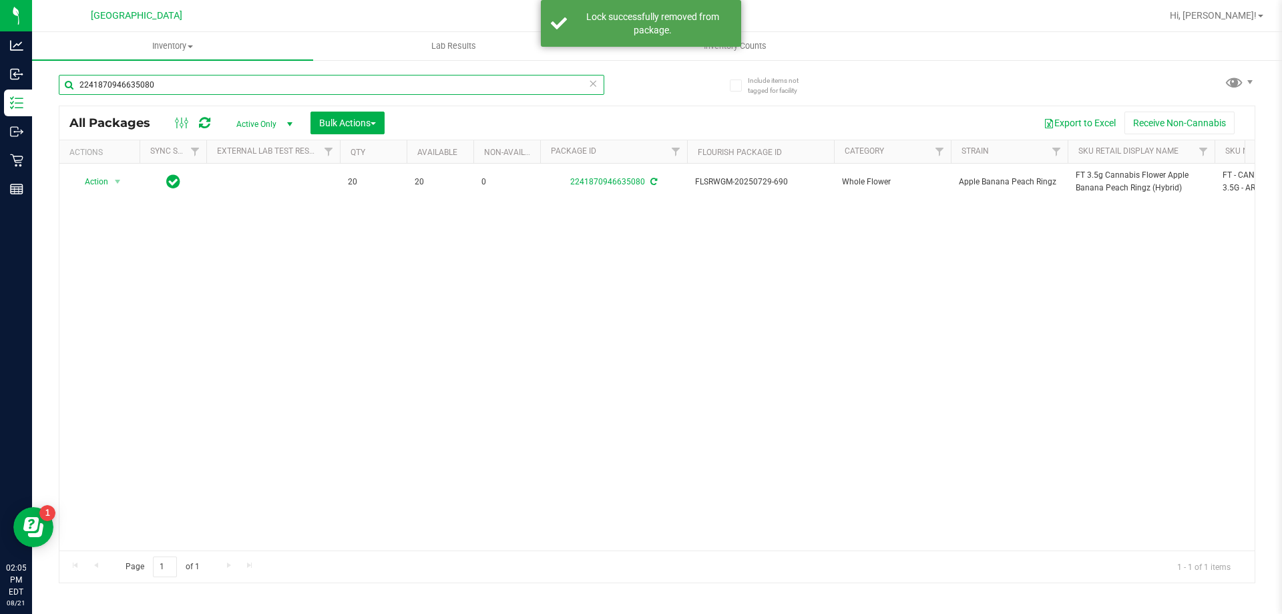
click at [289, 83] on input "2241870946635080" at bounding box center [332, 85] width 546 height 20
paste input "FT 3.5g Cannabis Flower Apple Banana Peach Ringz (Hybrid)"
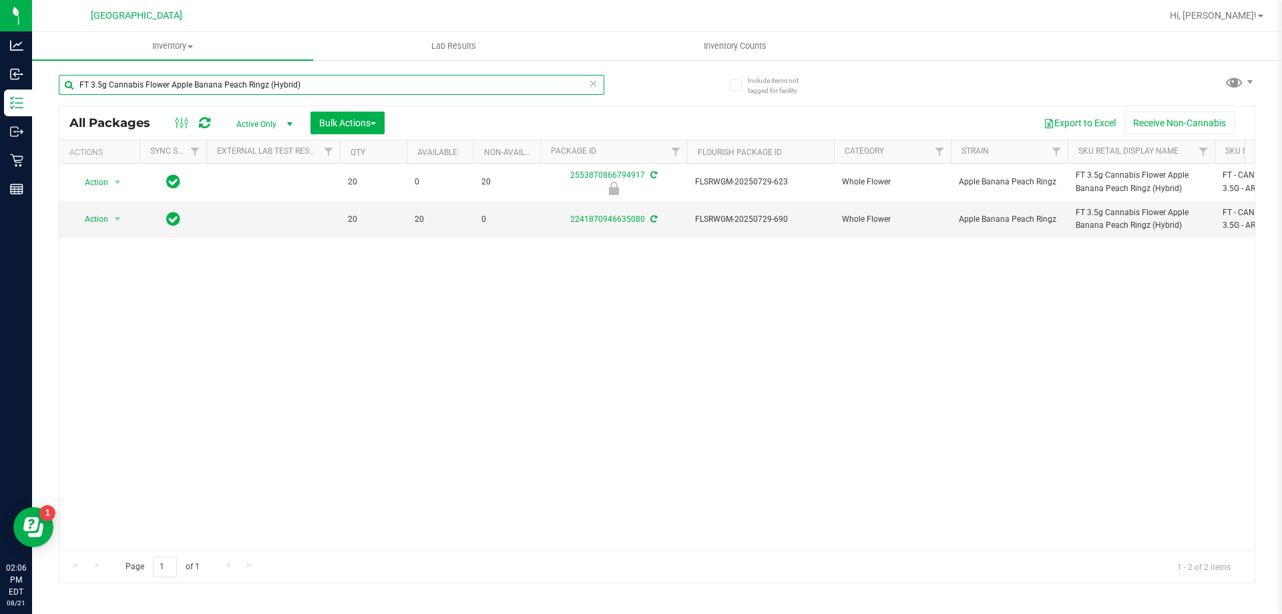
click at [357, 78] on input "FT 3.5g Cannabis Flower Apple Banana Peach Ringz (Hybrid)" at bounding box center [332, 85] width 546 height 20
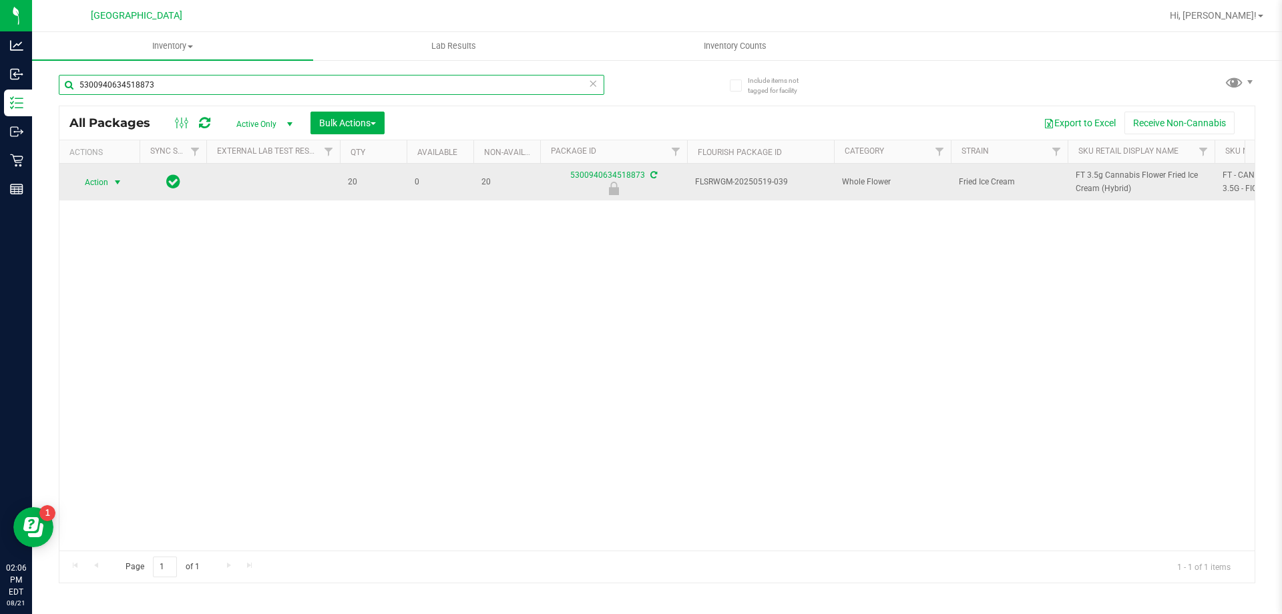
type input "5300940634518873"
click at [91, 180] on span "Action" at bounding box center [91, 182] width 36 height 19
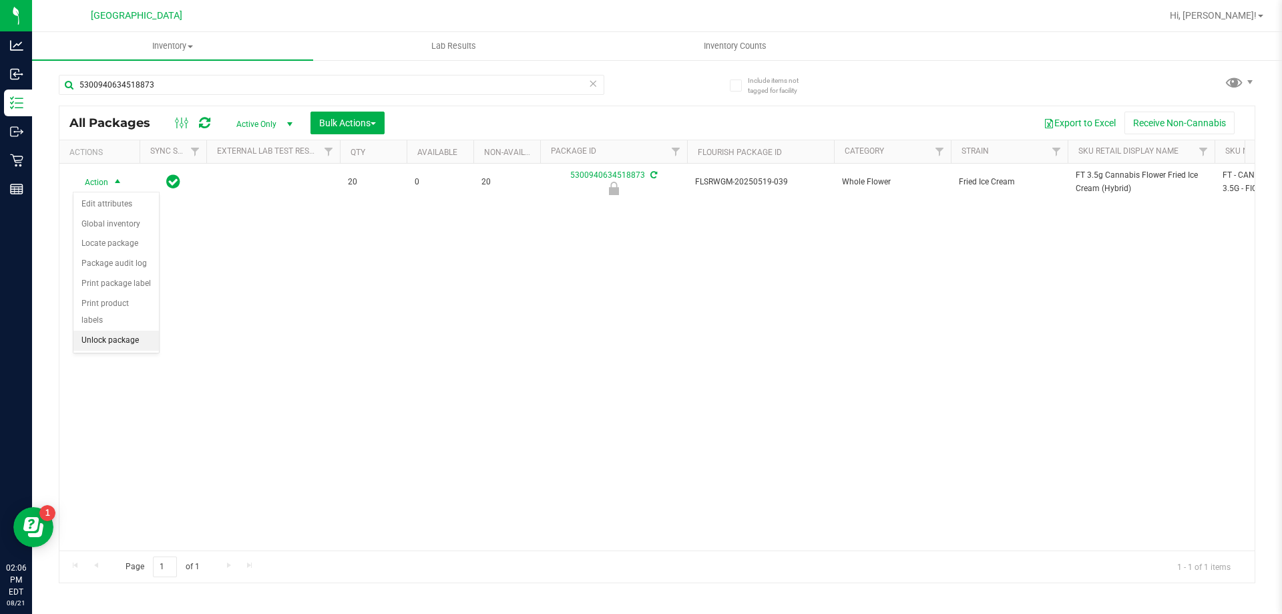
click at [126, 331] on li "Unlock package" at bounding box center [115, 341] width 85 height 20
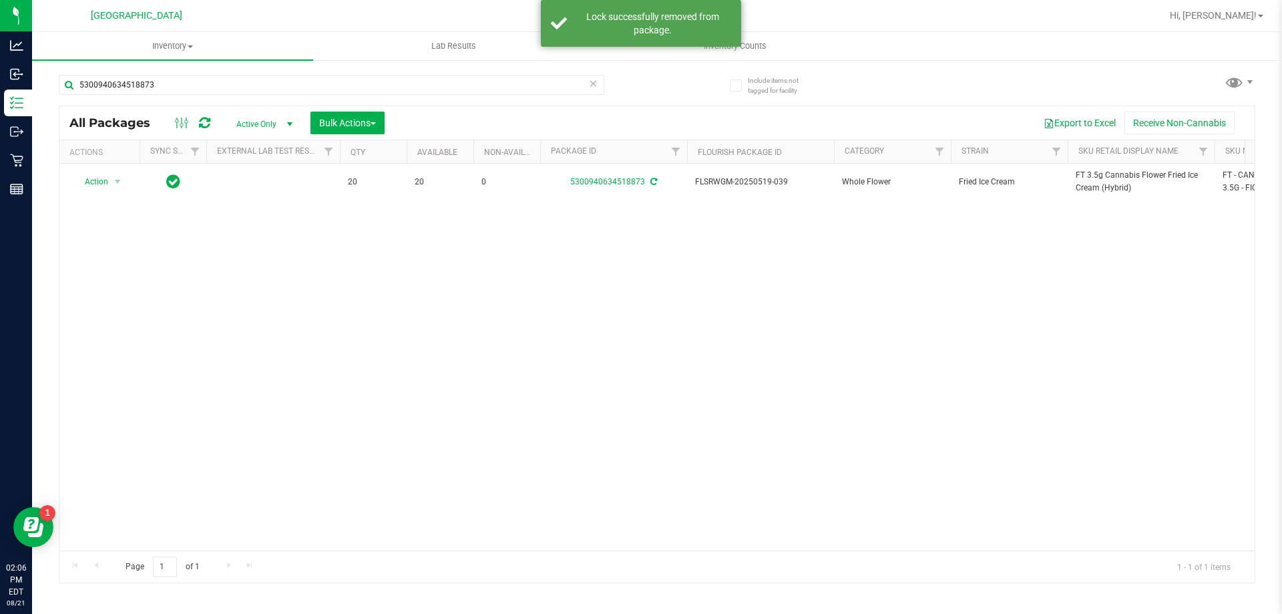
click at [1112, 180] on span "FT 3.5g Cannabis Flower Fried Ice Cream (Hybrid)" at bounding box center [1141, 181] width 131 height 25
copy tr "FT 3.5g Cannabis Flower Fried Ice Cream (Hybrid)"
click at [277, 81] on input "5300940634518873" at bounding box center [332, 85] width 546 height 20
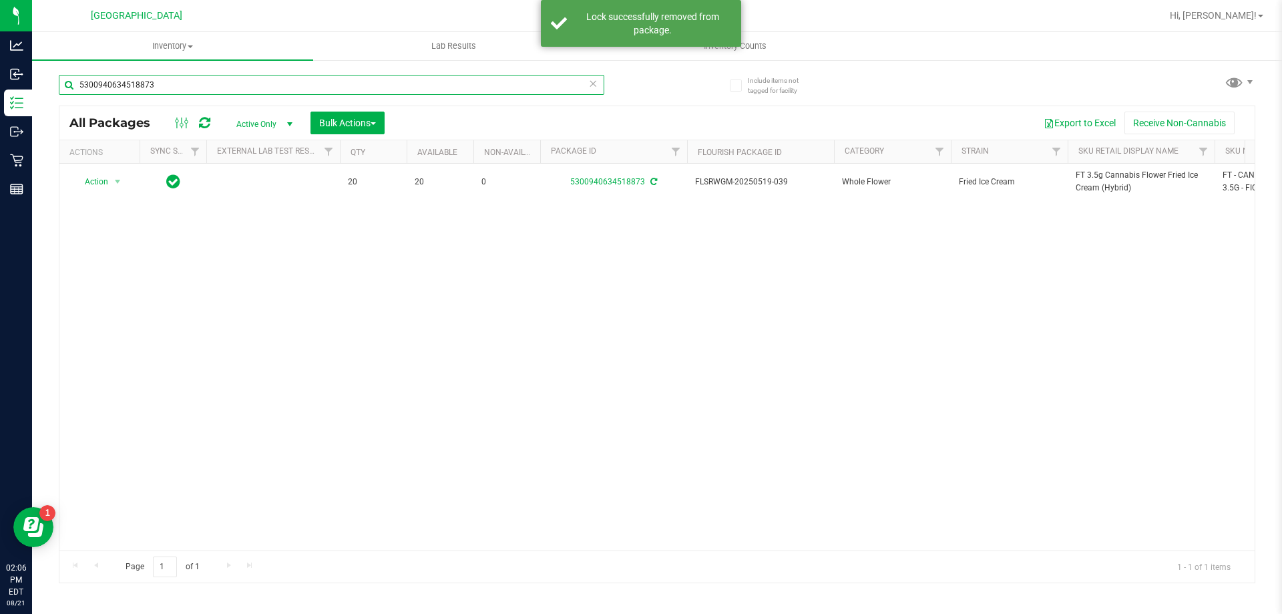
click at [277, 81] on input "5300940634518873" at bounding box center [332, 85] width 546 height 20
paste input "FT 3.5g Cannabis Flower Fried Ice Cream (Hybrid)"
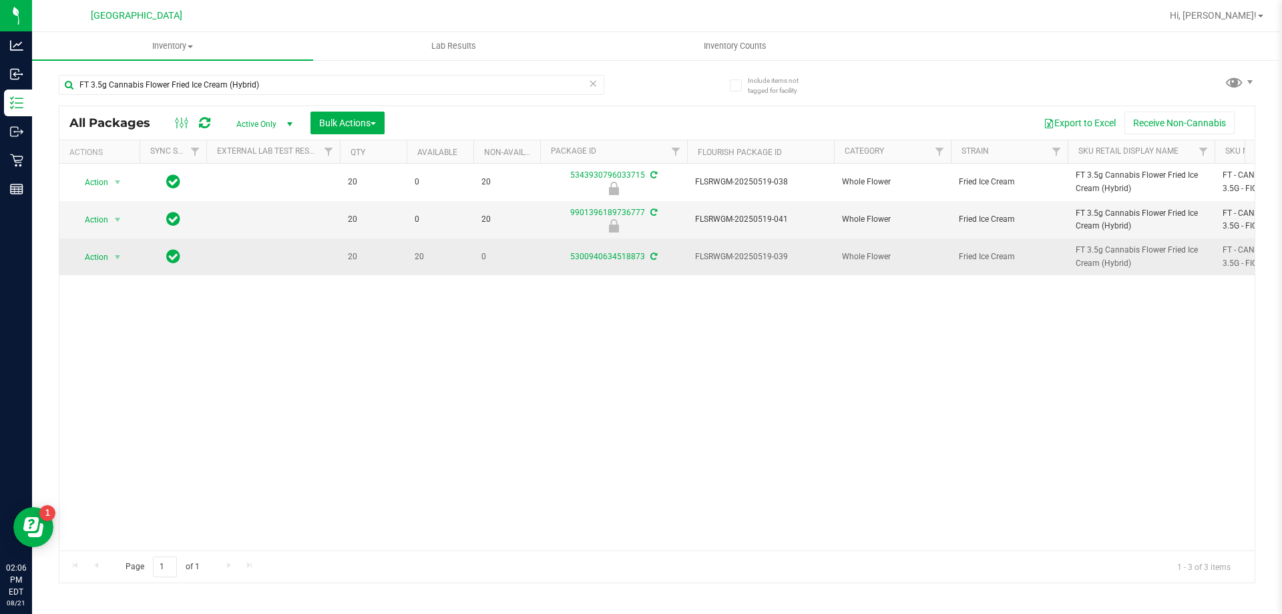
click at [654, 258] on icon at bounding box center [653, 256] width 7 height 8
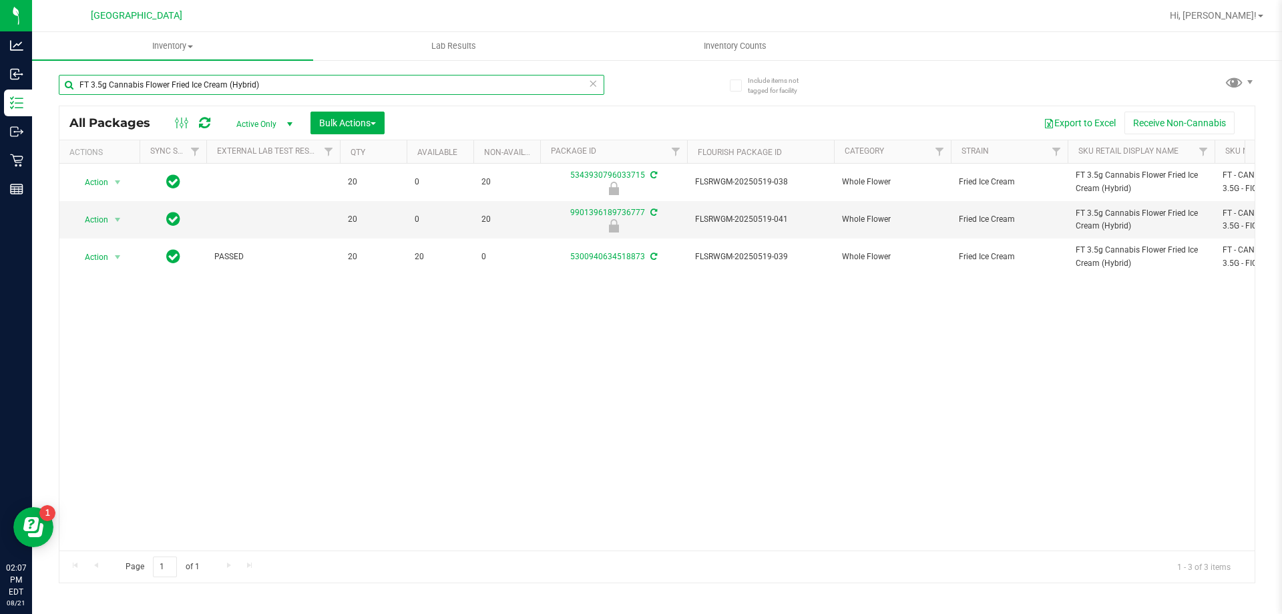
click at [224, 79] on input "FT 3.5g Cannabis Flower Fried Ice Cream (Hybrid)" at bounding box center [332, 85] width 546 height 20
type input "frs"
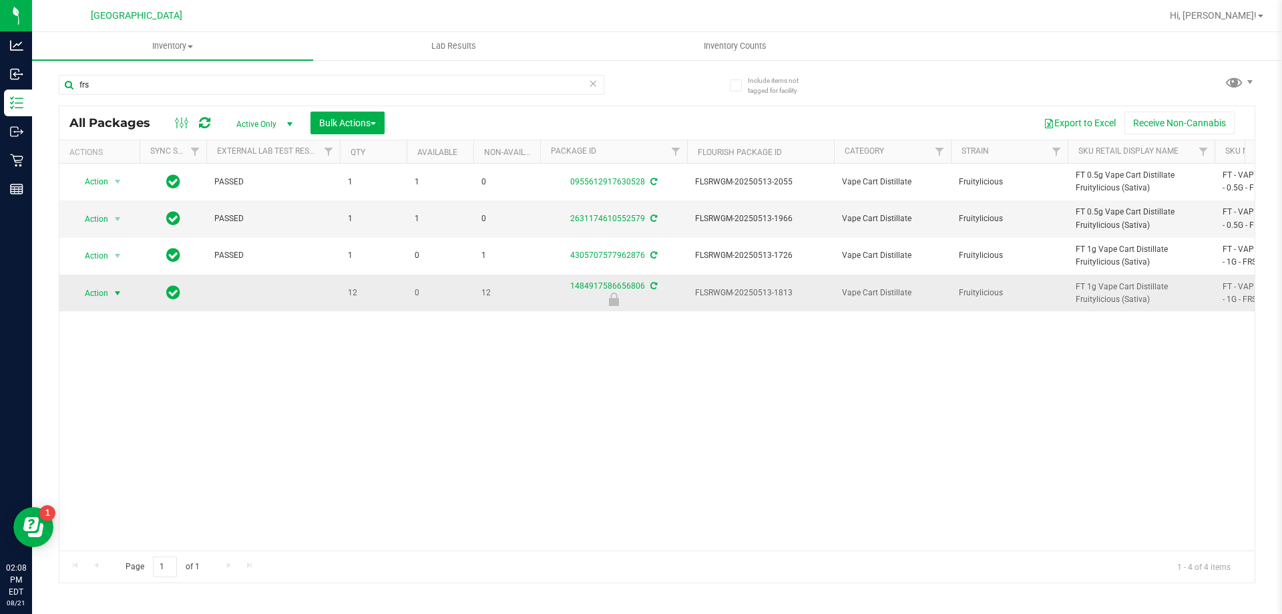
click at [95, 295] on span "Action" at bounding box center [91, 293] width 36 height 19
click at [103, 441] on li "Unlock package" at bounding box center [115, 451] width 85 height 20
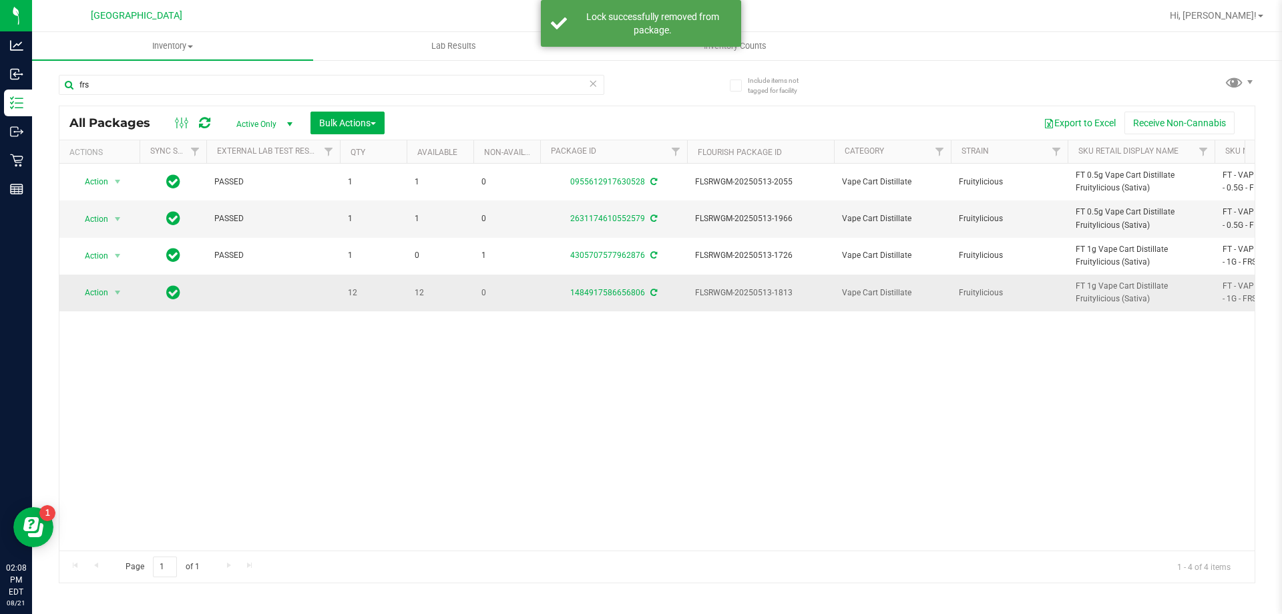
click at [655, 294] on icon at bounding box center [653, 292] width 7 height 8
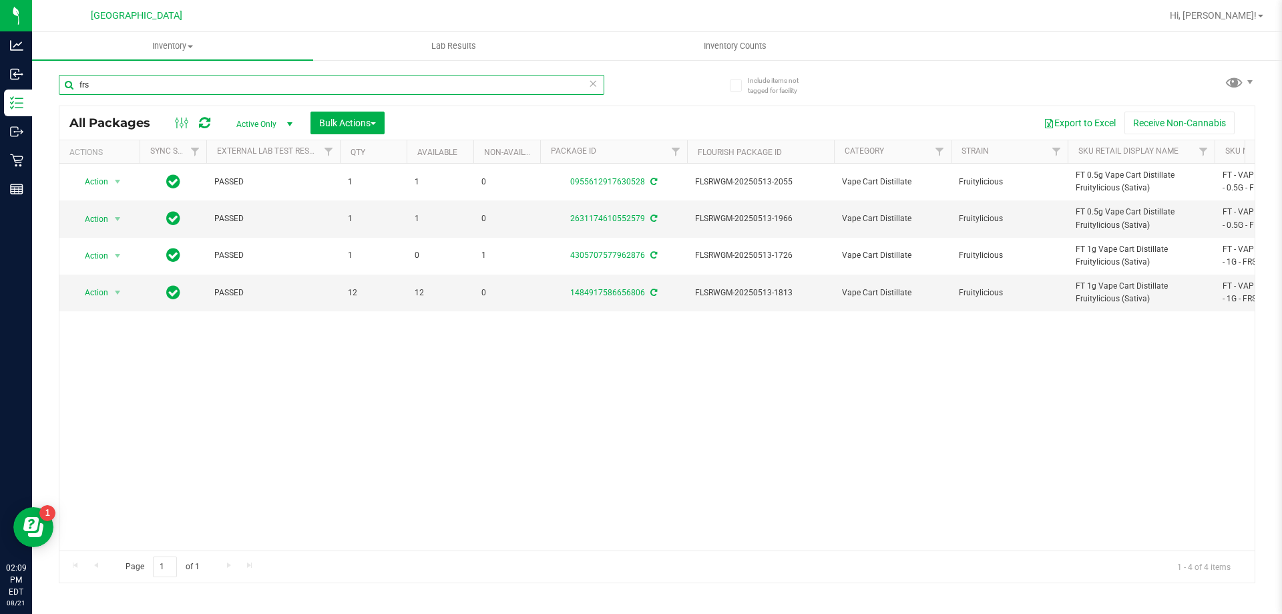
click at [206, 84] on input "frs" at bounding box center [332, 85] width 546 height 20
click at [206, 83] on input "frs" at bounding box center [332, 85] width 546 height 20
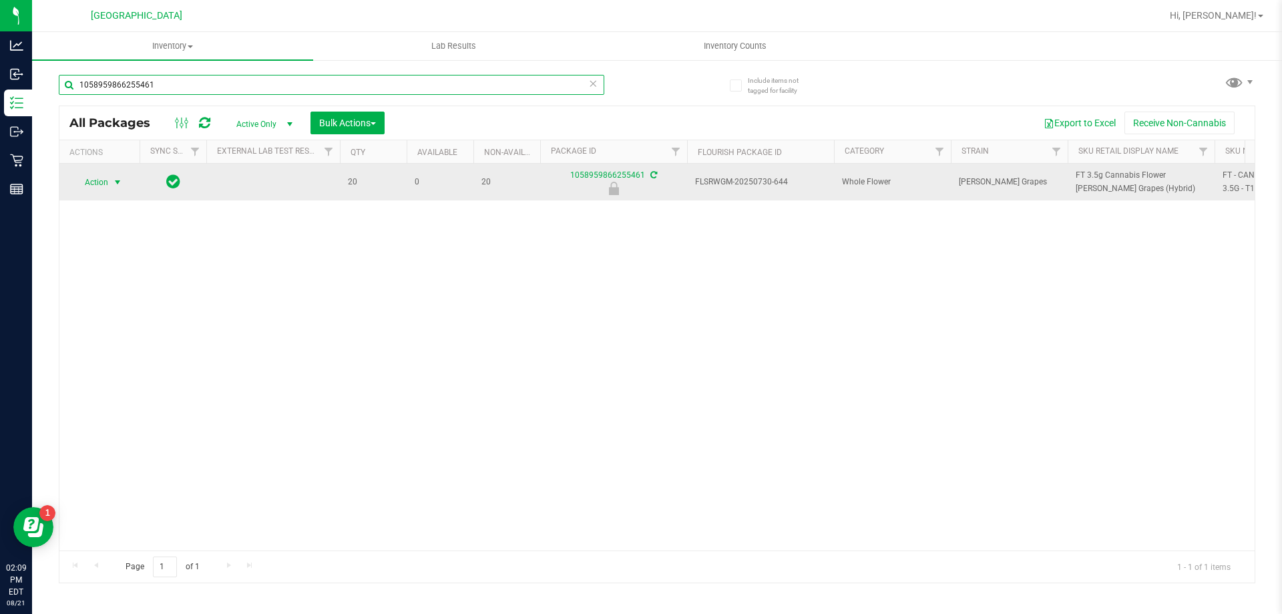
type input "1058959866255461"
click at [89, 187] on span "Action" at bounding box center [91, 182] width 36 height 19
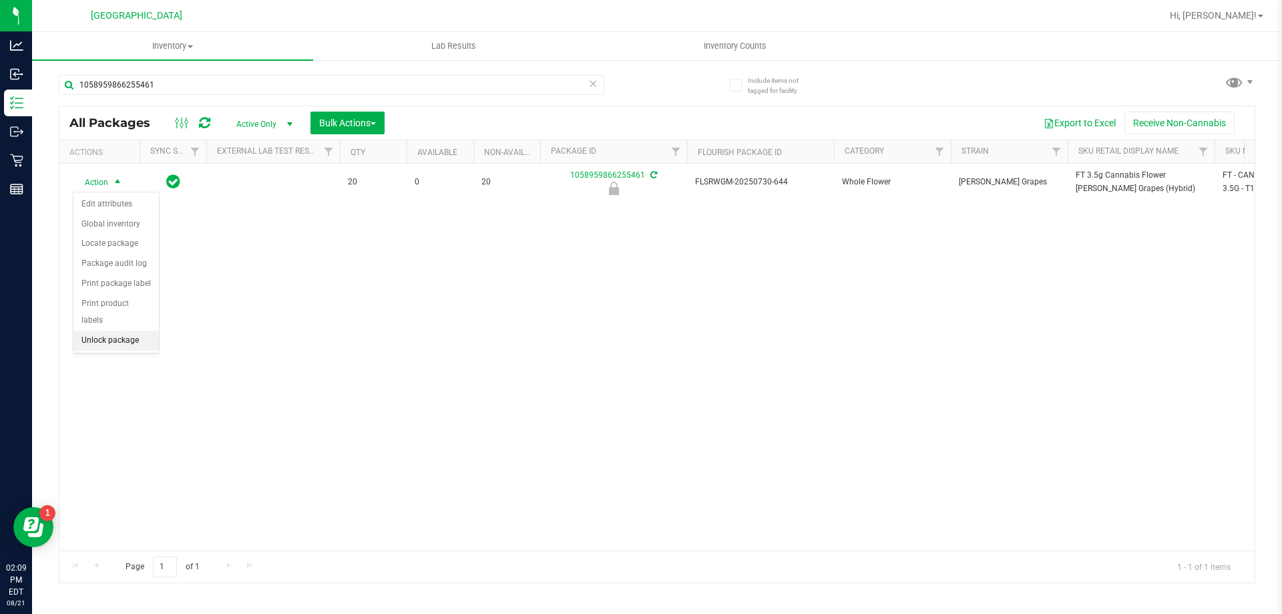
click at [132, 331] on li "Unlock package" at bounding box center [115, 341] width 85 height 20
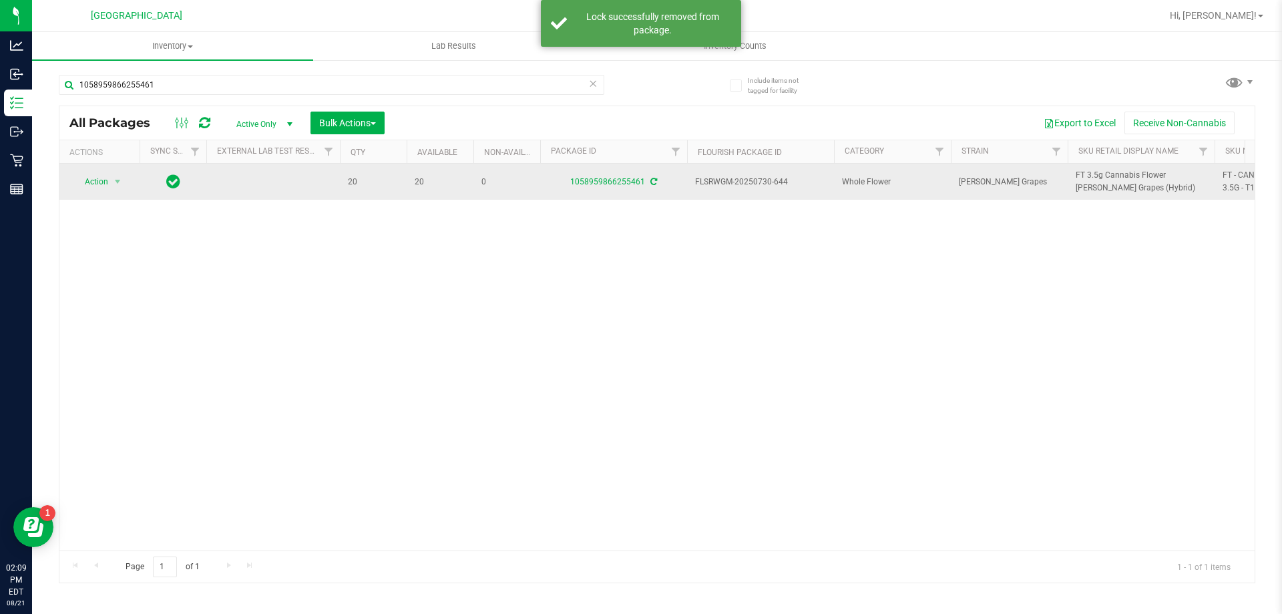
click at [650, 180] on icon at bounding box center [653, 182] width 7 height 8
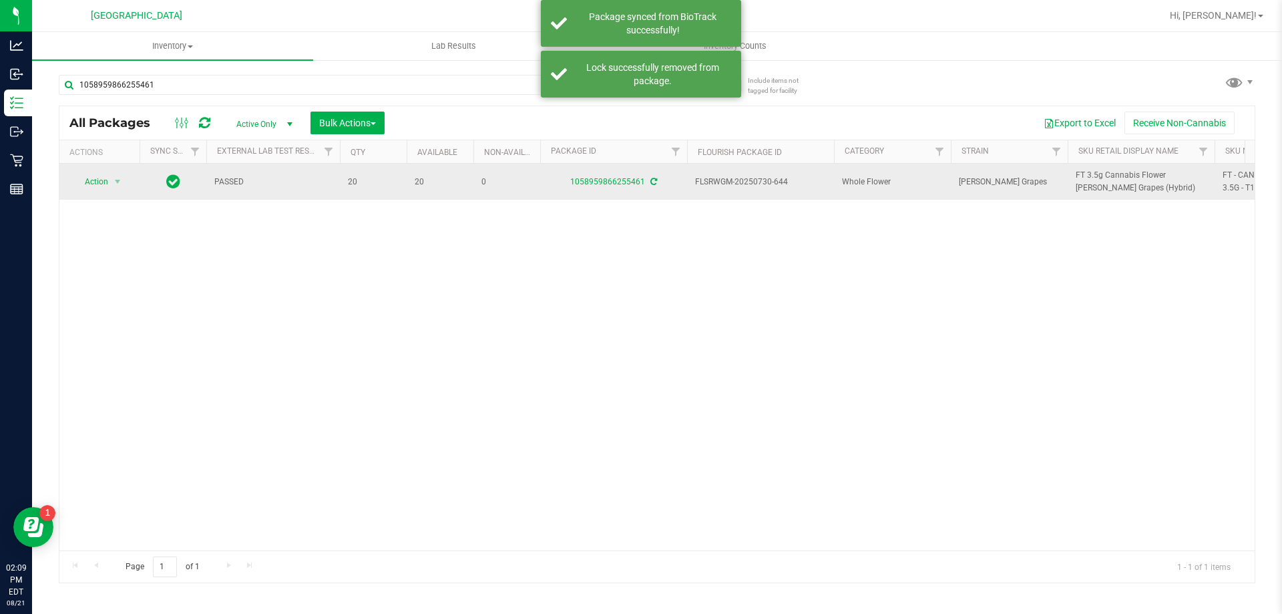
click at [1105, 174] on span "FT 3.5g Cannabis Flower [PERSON_NAME] Grapes (Hybrid)" at bounding box center [1141, 181] width 131 height 25
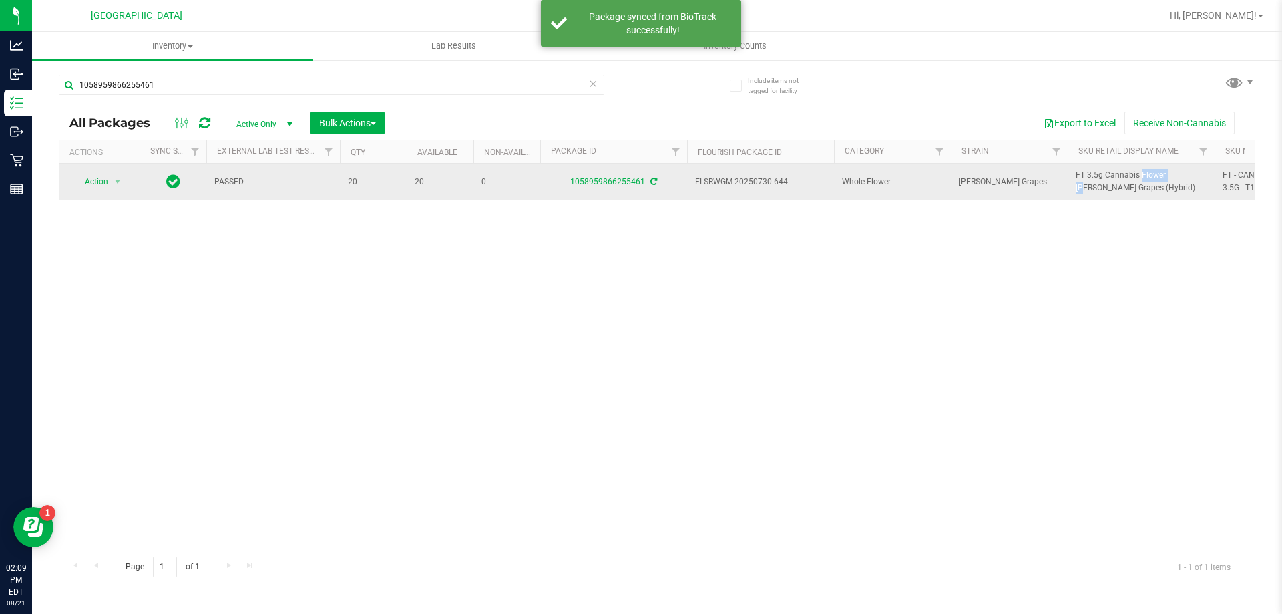
click at [1105, 174] on span "FT 3.5g Cannabis Flower [PERSON_NAME] Grapes (Hybrid)" at bounding box center [1141, 181] width 131 height 25
copy tr "FT 3.5g Cannabis Flower [PERSON_NAME] Grapes (Hybrid)"
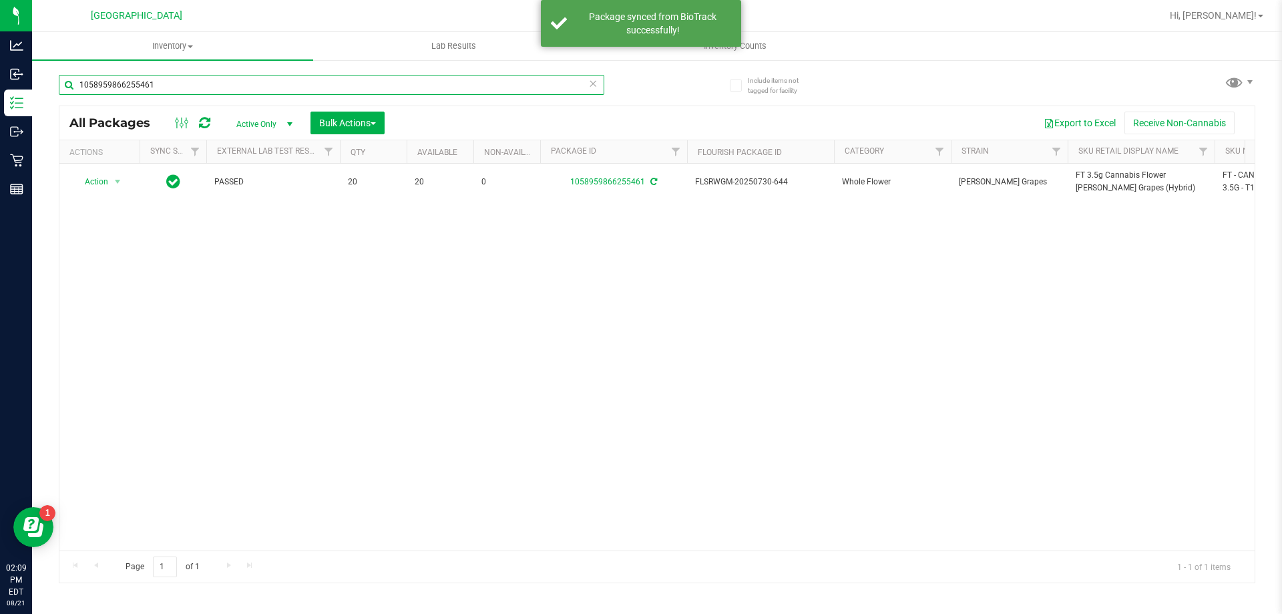
click at [248, 81] on input "1058959866255461" at bounding box center [332, 85] width 546 height 20
paste input "FT 3.5g Cannabis Flower [PERSON_NAME] Grapes (Hybrid)"
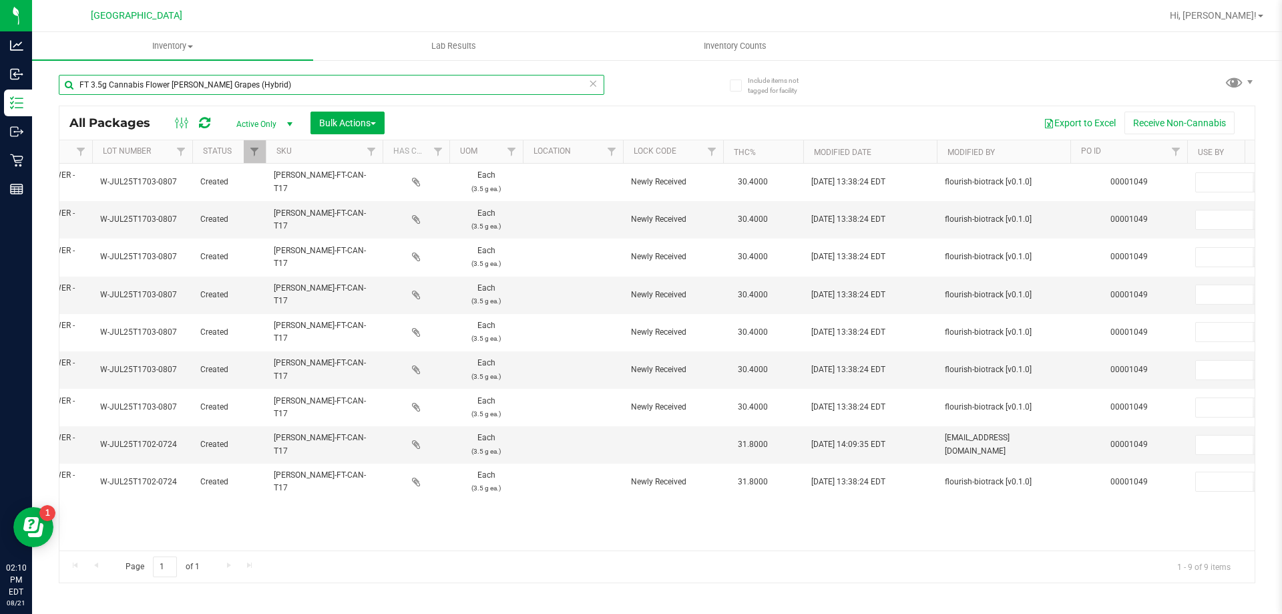
scroll to position [0, 1348]
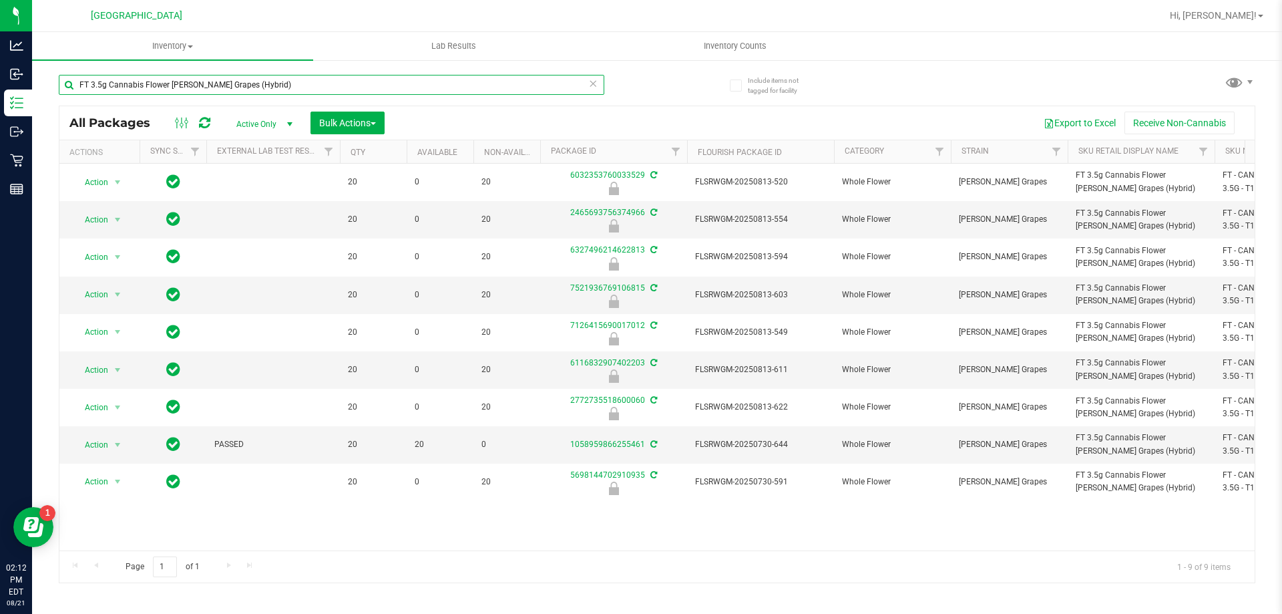
click at [250, 87] on input "FT 3.5g Cannabis Flower [PERSON_NAME] Grapes (Hybrid)" at bounding box center [332, 85] width 546 height 20
drag, startPoint x: 250, startPoint y: 87, endPoint x: 266, endPoint y: 87, distance: 15.4
click at [252, 87] on input "FT 3.5g Cannabis Flower [PERSON_NAME] Grapes (Hybrid)" at bounding box center [332, 85] width 546 height 20
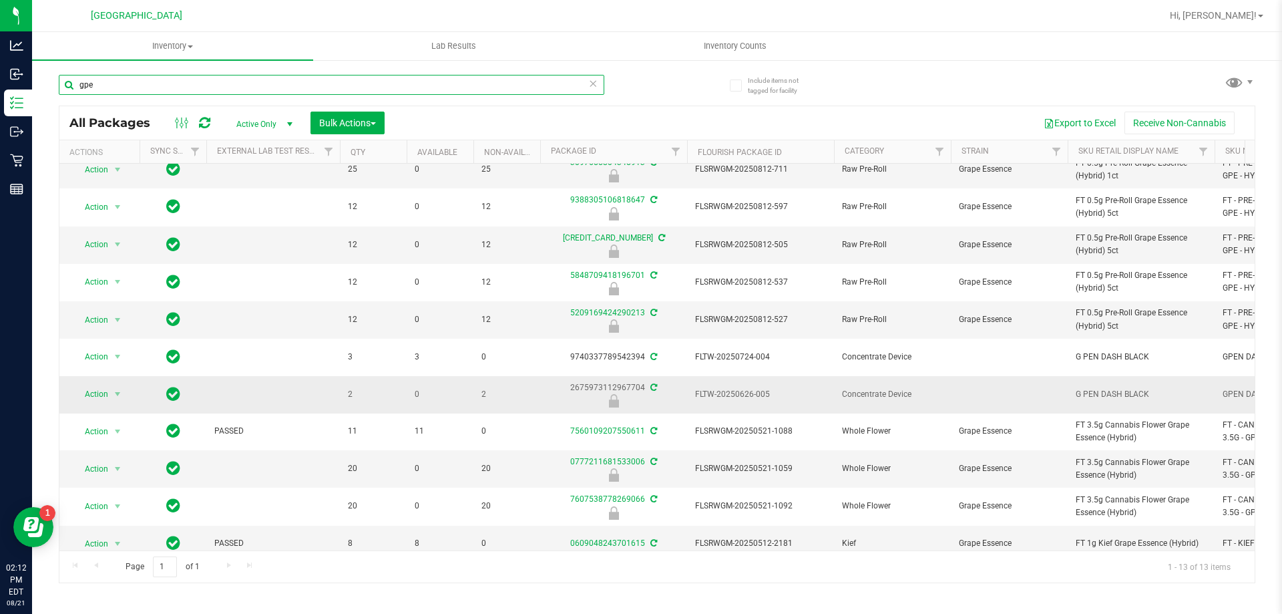
scroll to position [109, 0]
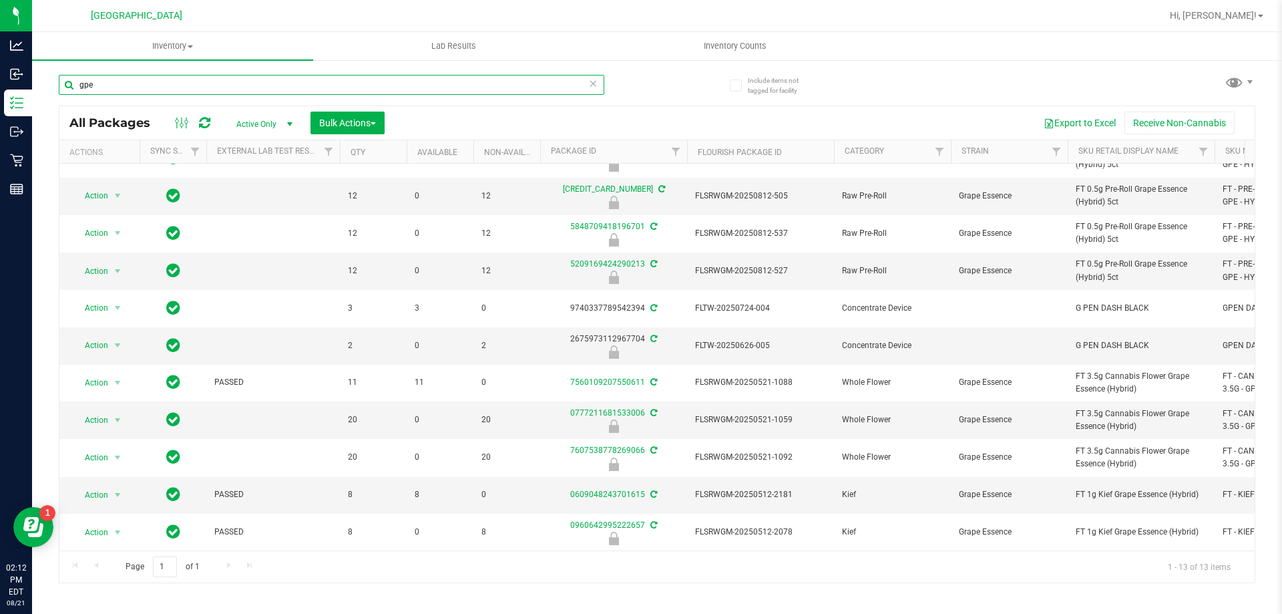
click at [196, 91] on input "gpe" at bounding box center [332, 85] width 546 height 20
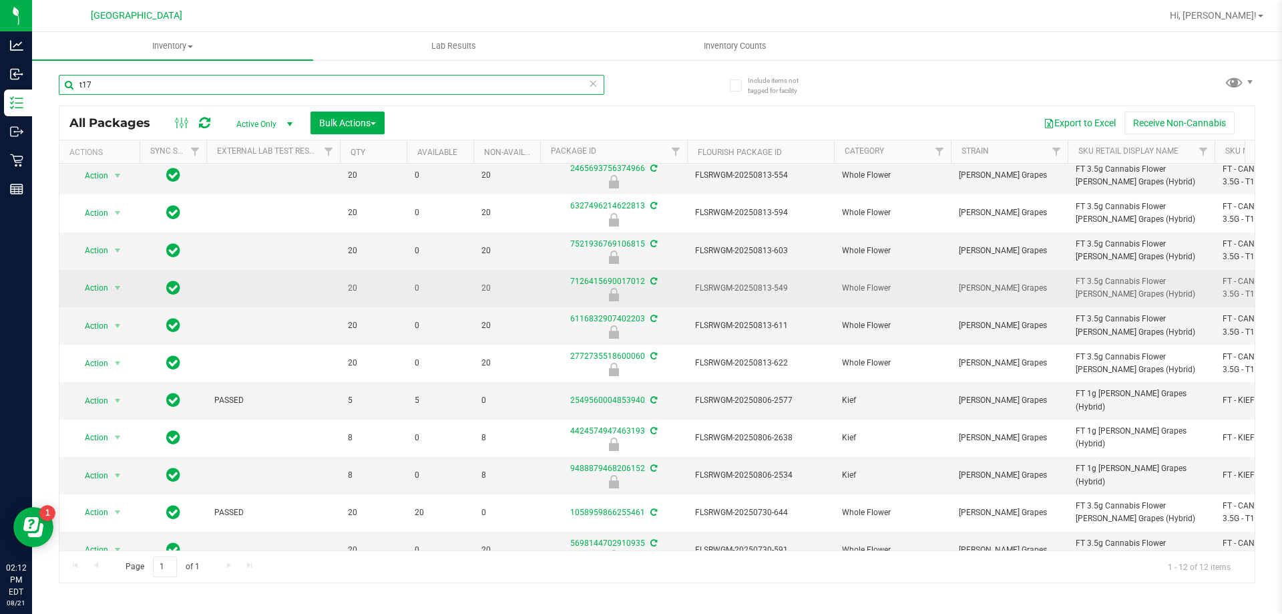
scroll to position [72, 0]
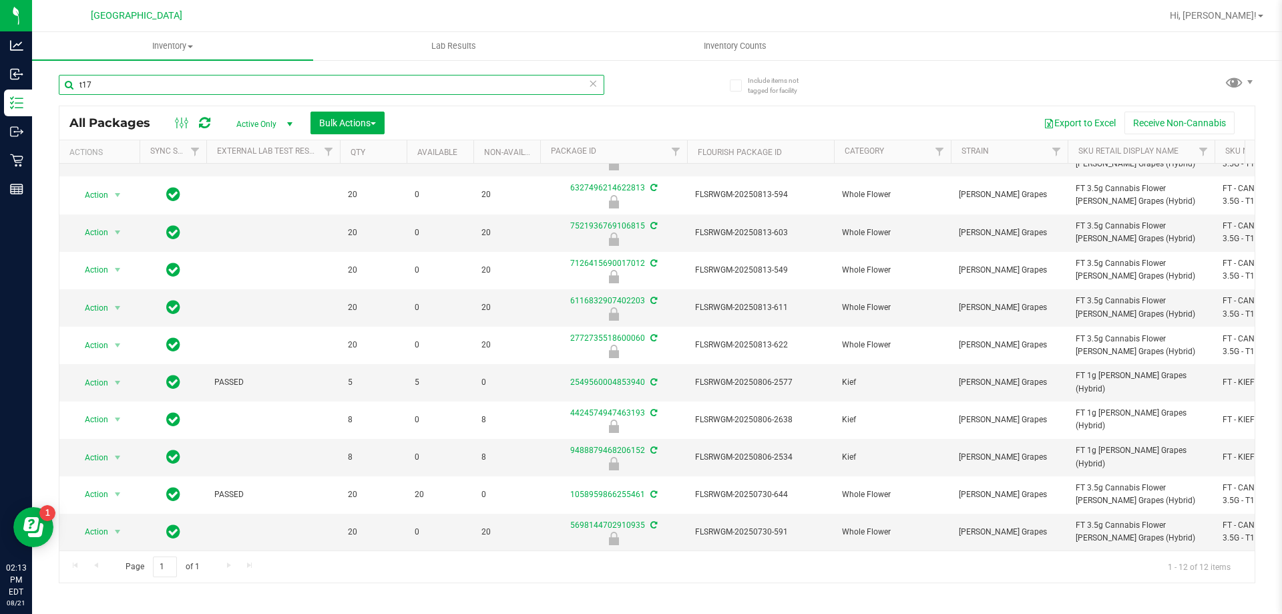
drag, startPoint x: 968, startPoint y: 353, endPoint x: 319, endPoint y: 83, distance: 703.2
click at [319, 83] on input "t17" at bounding box center [332, 85] width 546 height 20
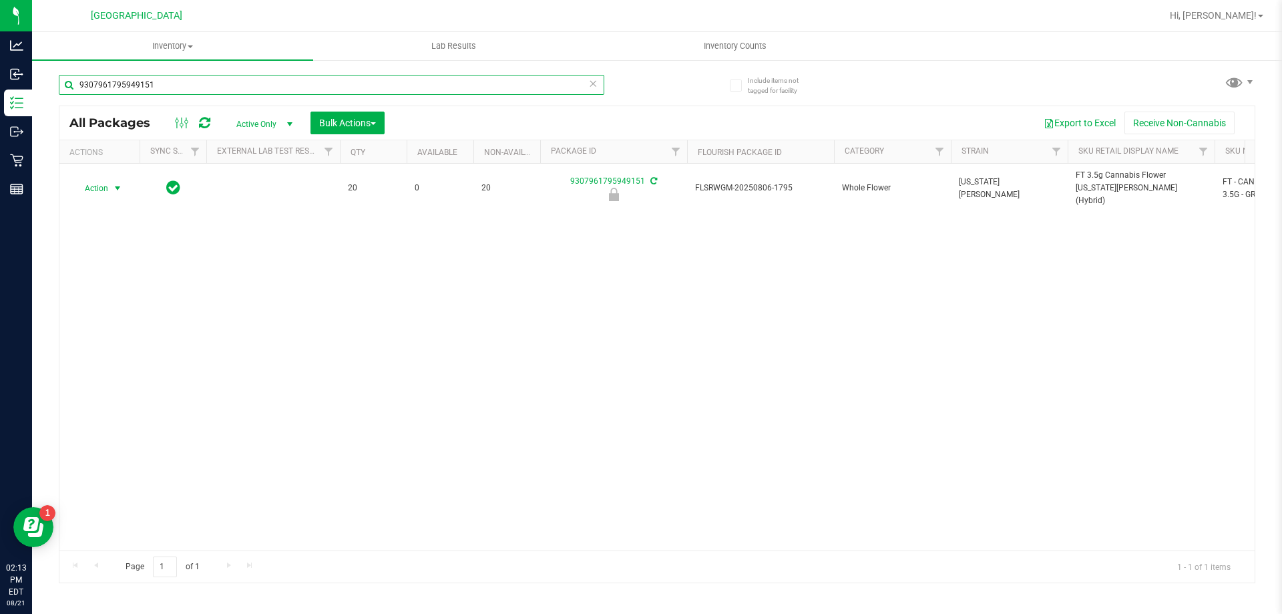
type input "9307961795949151"
click at [107, 181] on span "Action" at bounding box center [91, 188] width 36 height 19
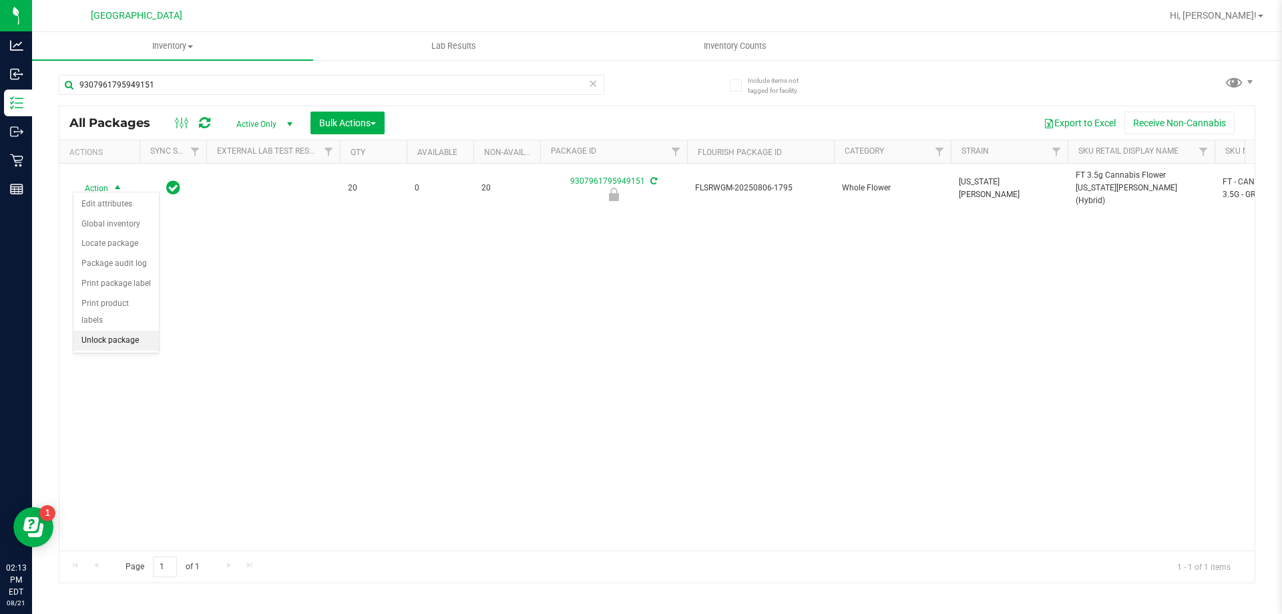
click at [128, 331] on li "Unlock package" at bounding box center [115, 341] width 85 height 20
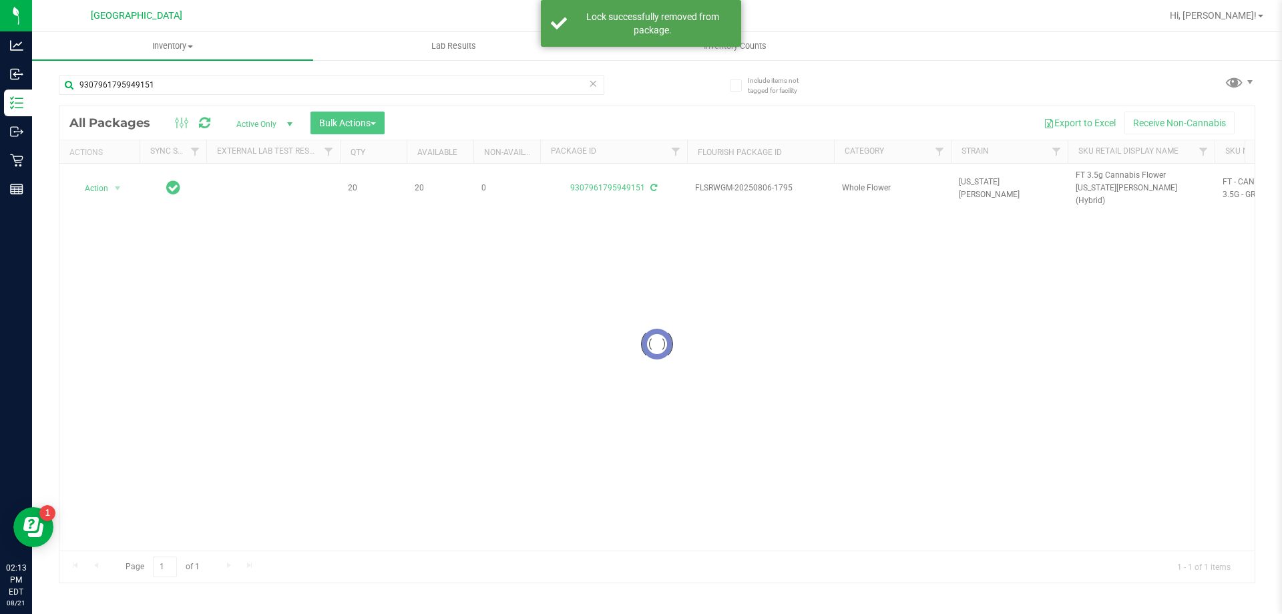
click at [1096, 180] on div at bounding box center [656, 344] width 1195 height 476
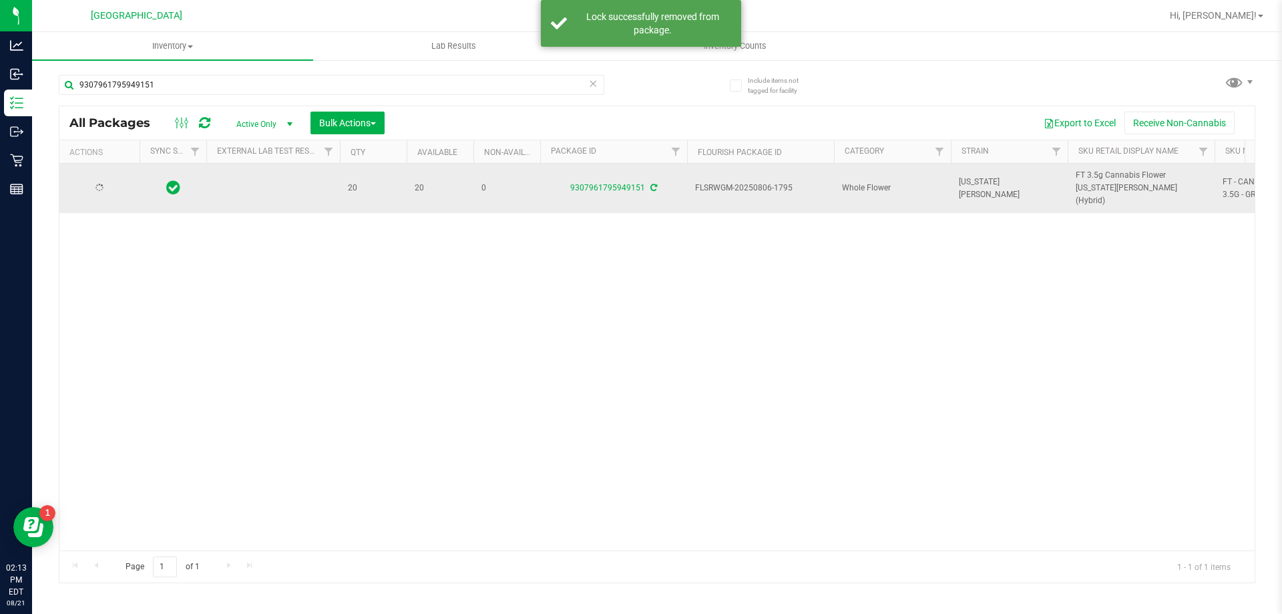
click at [1096, 174] on span "FT 3.5g Cannabis Flower [US_STATE][PERSON_NAME] (Hybrid)" at bounding box center [1141, 188] width 131 height 39
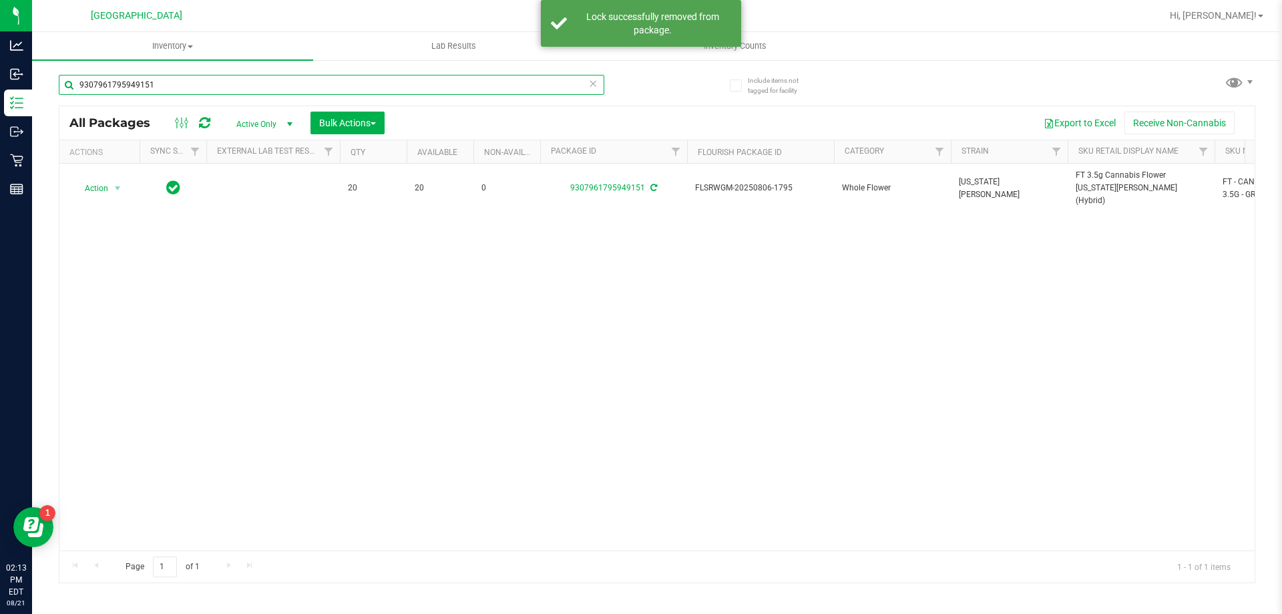
click at [290, 76] on input "9307961795949151" at bounding box center [332, 85] width 546 height 20
click at [287, 83] on input "9307961795949151" at bounding box center [332, 85] width 546 height 20
paste input "FT 3.5g Cannabis Flower [US_STATE][PERSON_NAME] (Hybrid)"
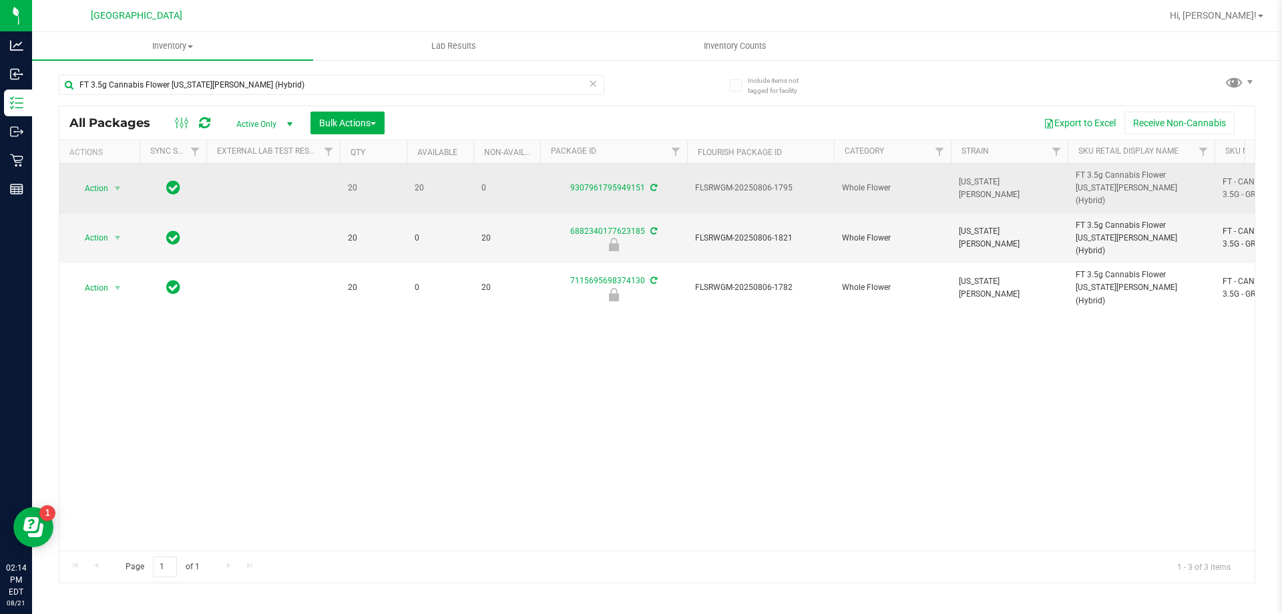
click at [652, 184] on icon at bounding box center [653, 188] width 7 height 8
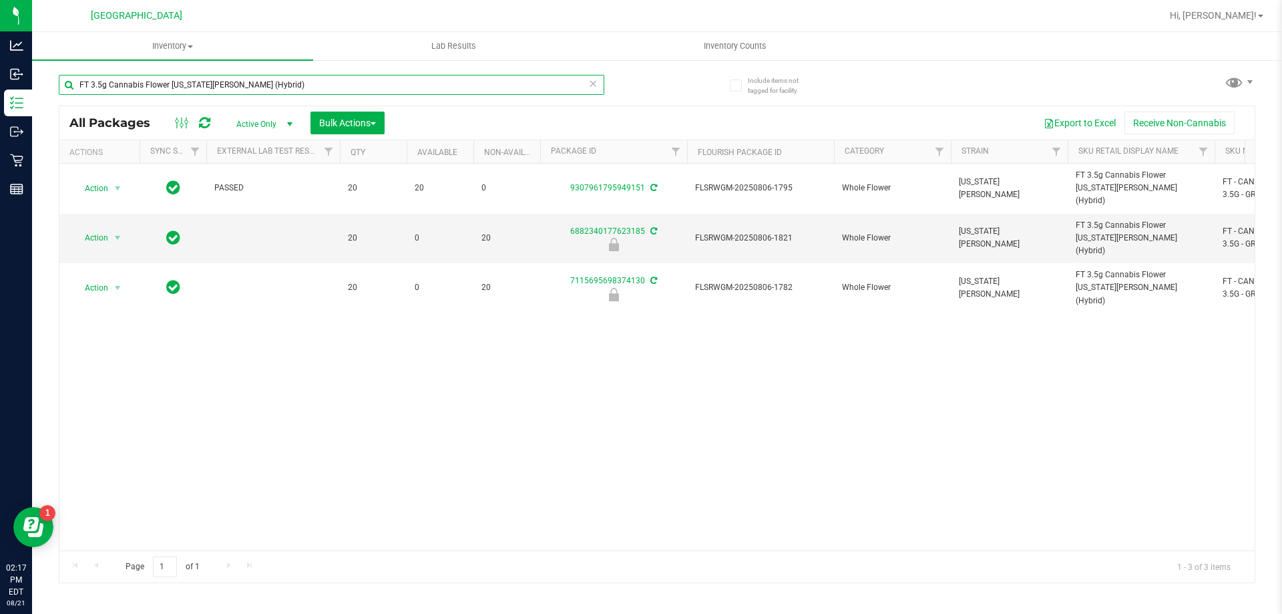
click at [268, 77] on input "FT 3.5g Cannabis Flower [US_STATE][PERSON_NAME] (Hybrid)" at bounding box center [332, 85] width 546 height 20
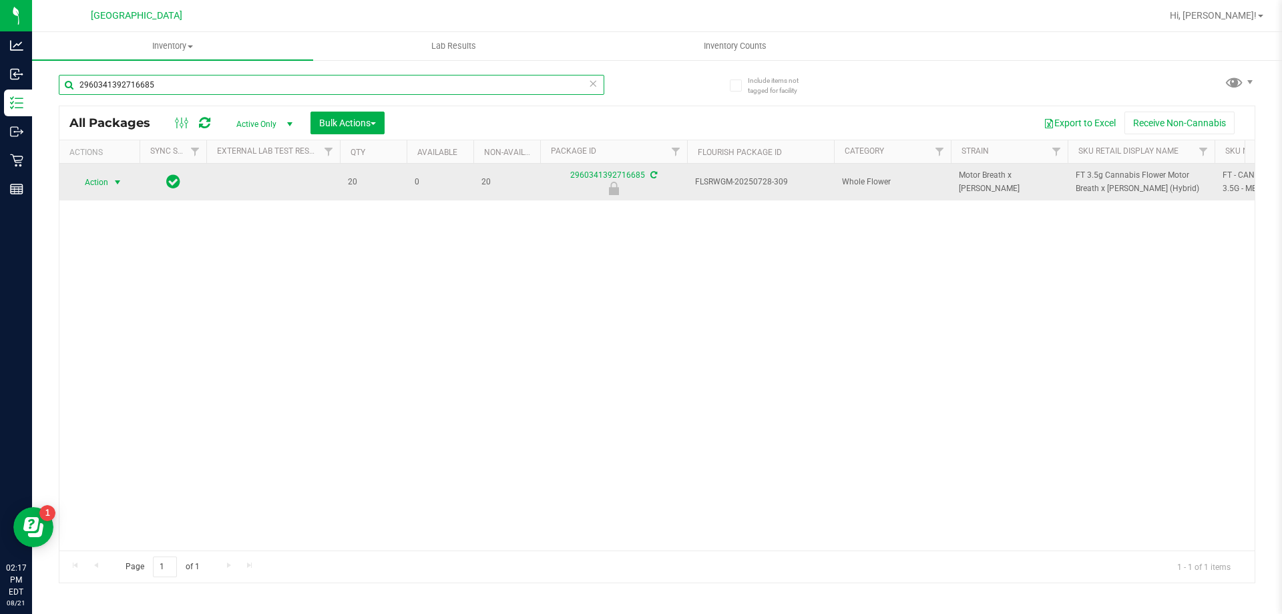
type input "2960341392716685"
click at [111, 190] on span "select" at bounding box center [118, 182] width 17 height 19
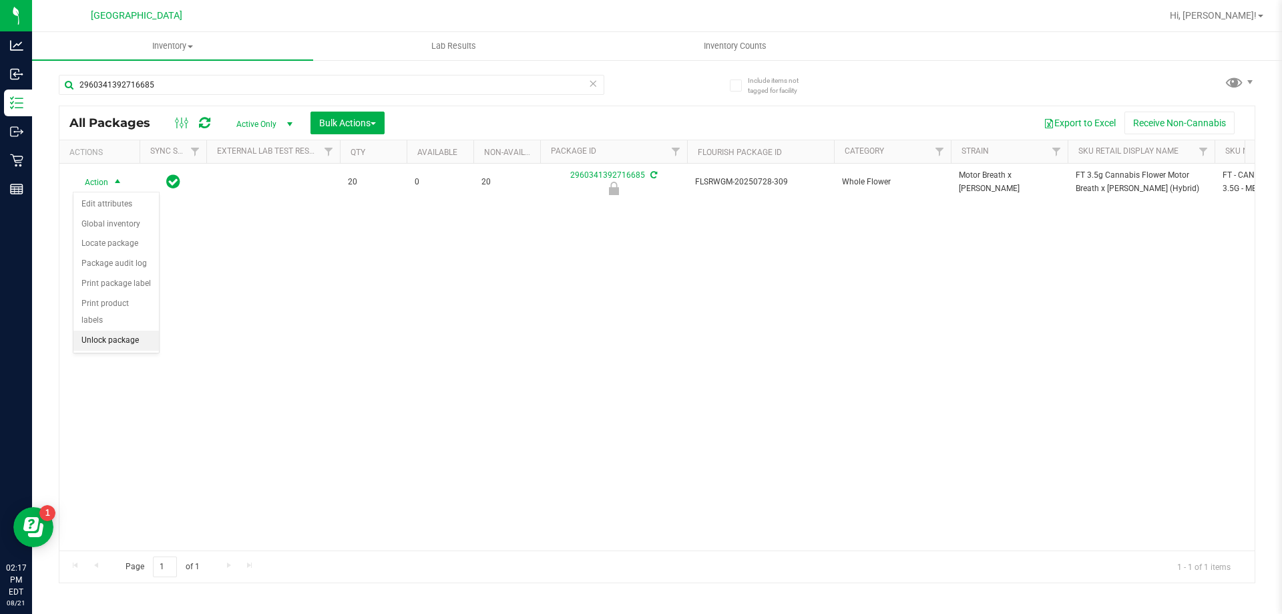
click at [105, 331] on li "Unlock package" at bounding box center [115, 341] width 85 height 20
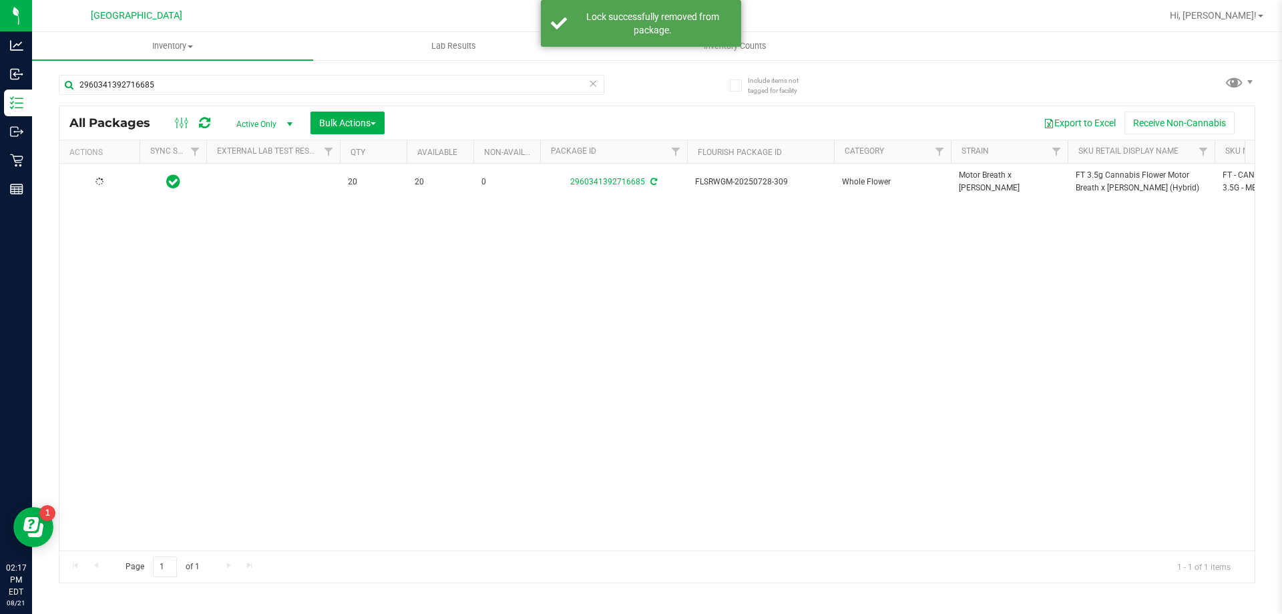
click at [655, 183] on icon at bounding box center [653, 182] width 7 height 8
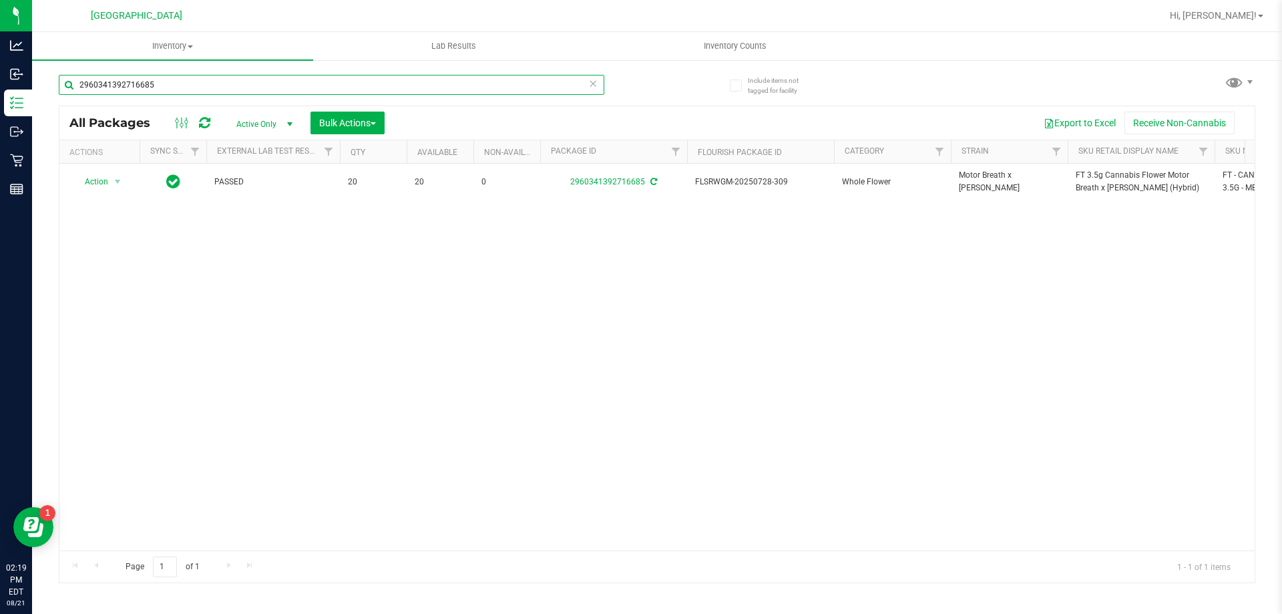
click at [104, 90] on input "2960341392716685" at bounding box center [332, 85] width 546 height 20
click at [104, 89] on input "2960341392716685" at bounding box center [332, 85] width 546 height 20
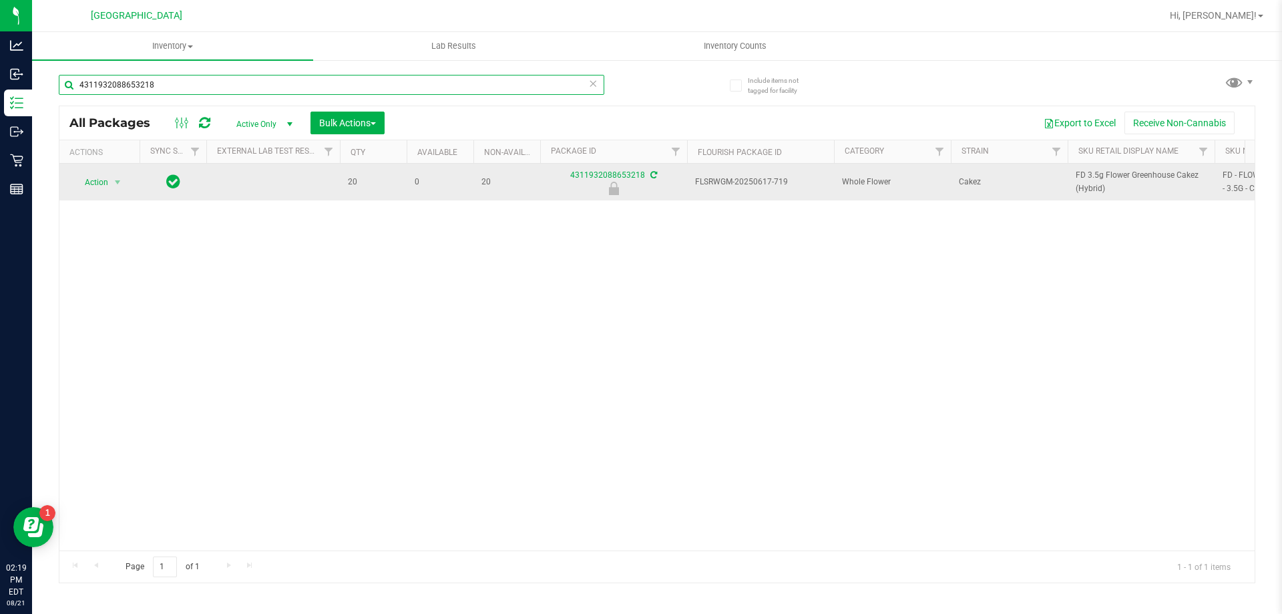
type input "4311932088653218"
click at [97, 183] on span "Action" at bounding box center [91, 182] width 36 height 19
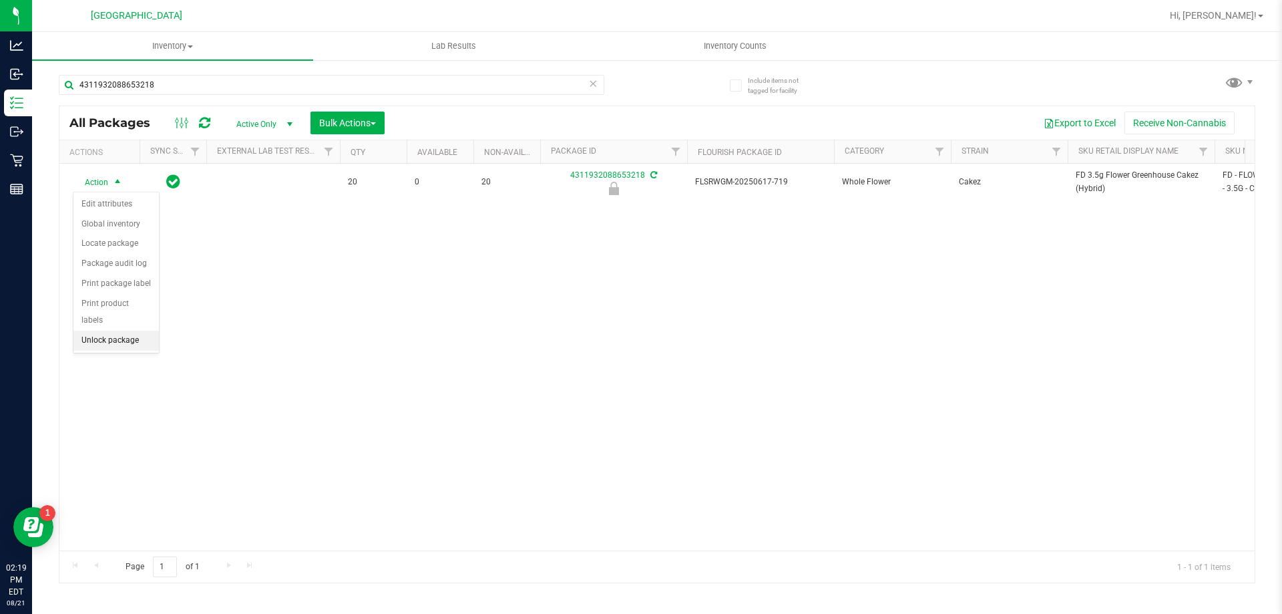
click at [112, 331] on li "Unlock package" at bounding box center [115, 341] width 85 height 20
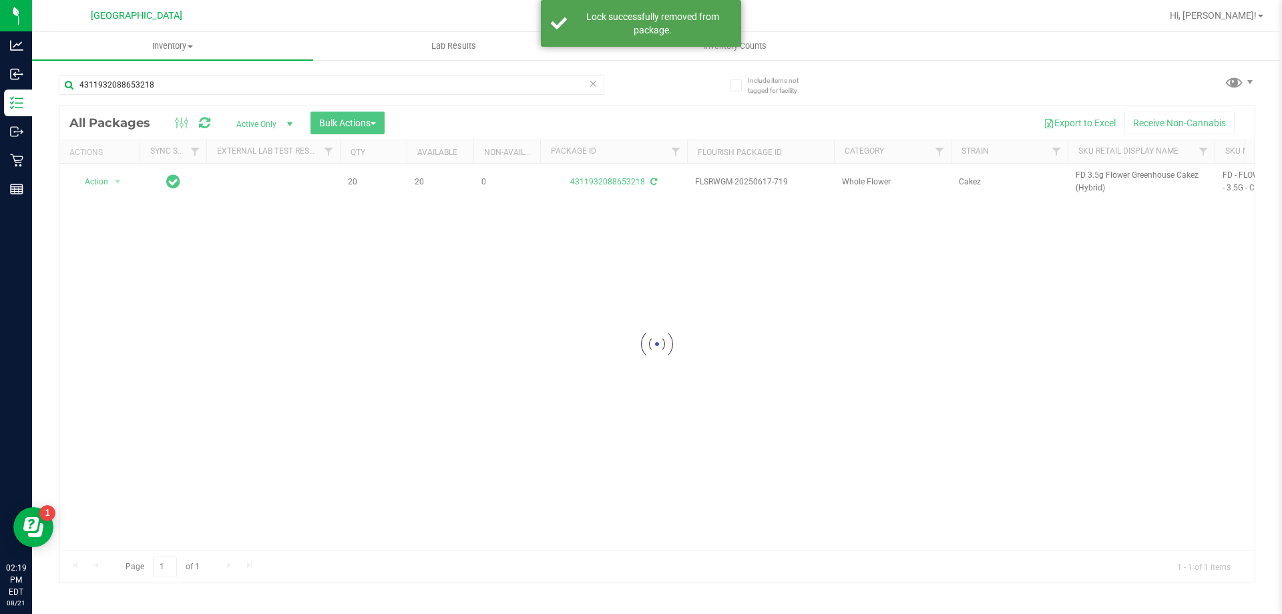
click at [1087, 174] on div at bounding box center [656, 344] width 1195 height 476
click at [1087, 174] on span "FD 3.5g Flower Greenhouse Cakez (Hybrid)" at bounding box center [1141, 181] width 131 height 25
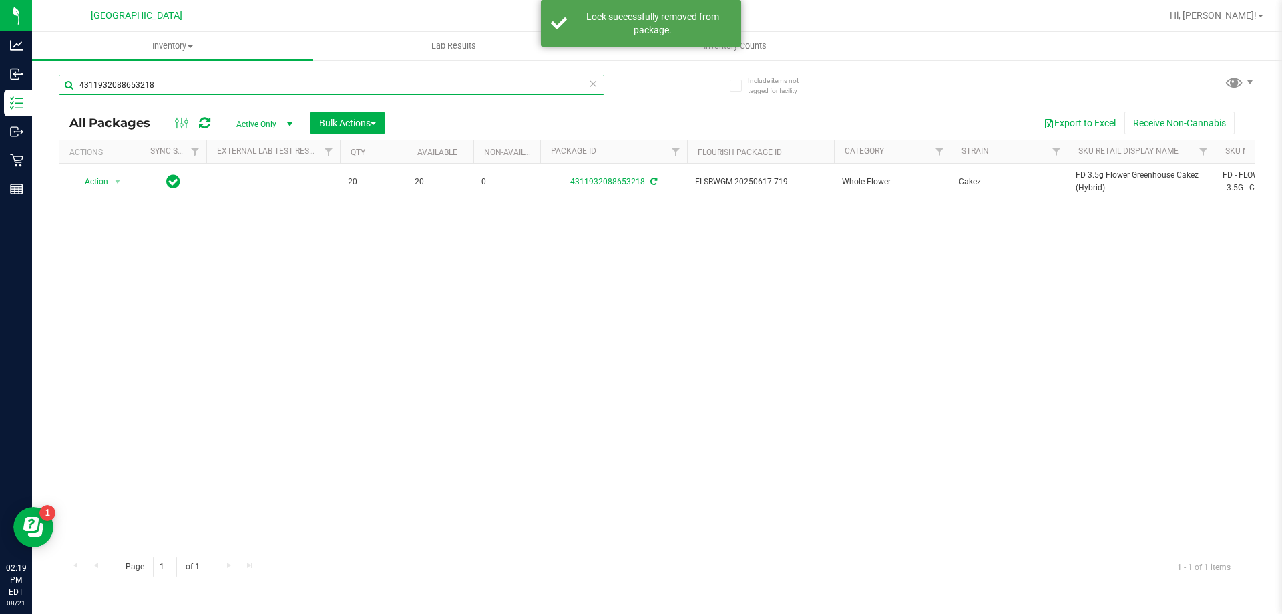
click at [226, 82] on input "4311932088653218" at bounding box center [332, 85] width 546 height 20
paste input "FD 3.5g Flower Greenhouse Cakez (Hybrid)"
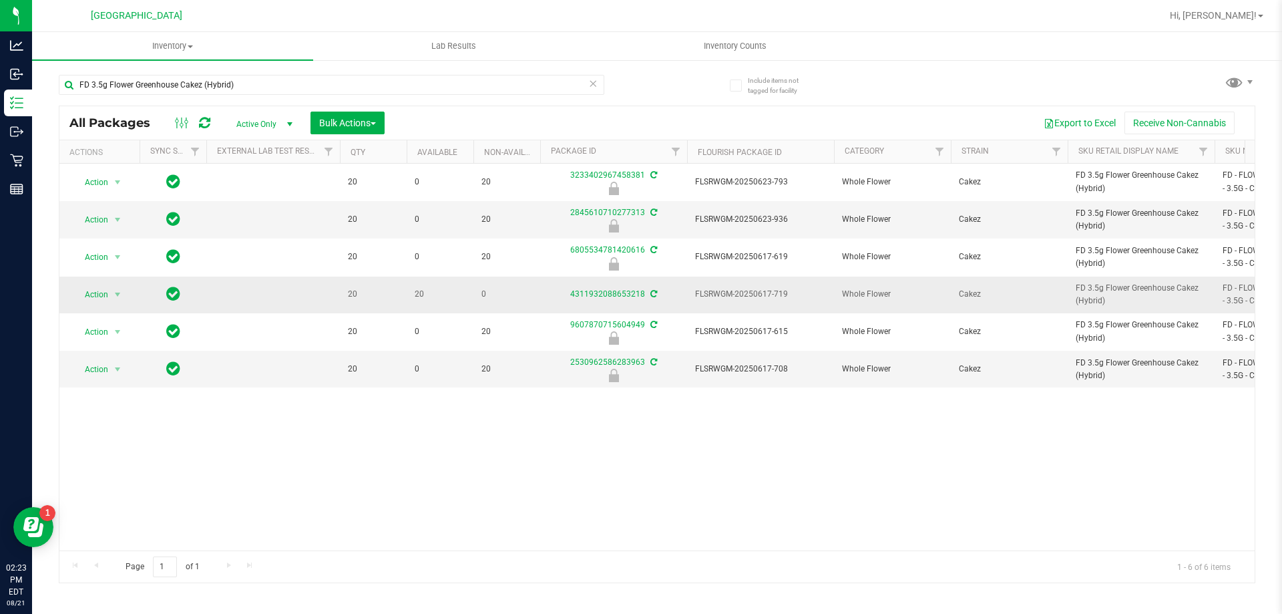
click at [652, 294] on icon at bounding box center [653, 294] width 7 height 8
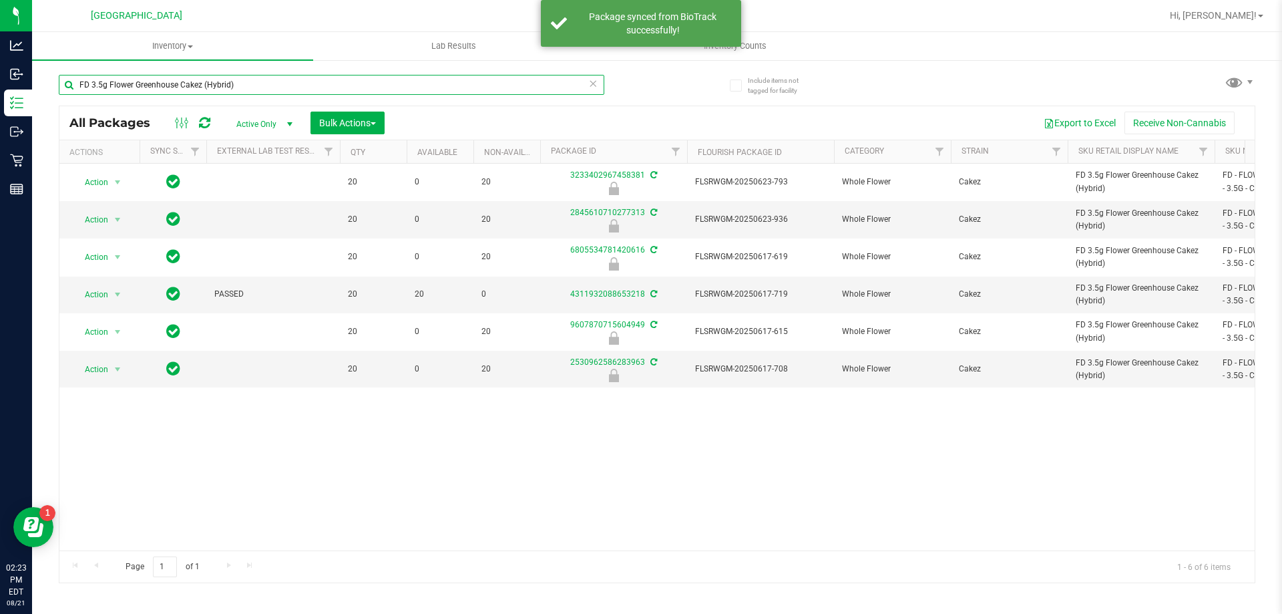
click at [225, 85] on input "FD 3.5g Flower Greenhouse Cakez (Hybrid)" at bounding box center [332, 85] width 546 height 20
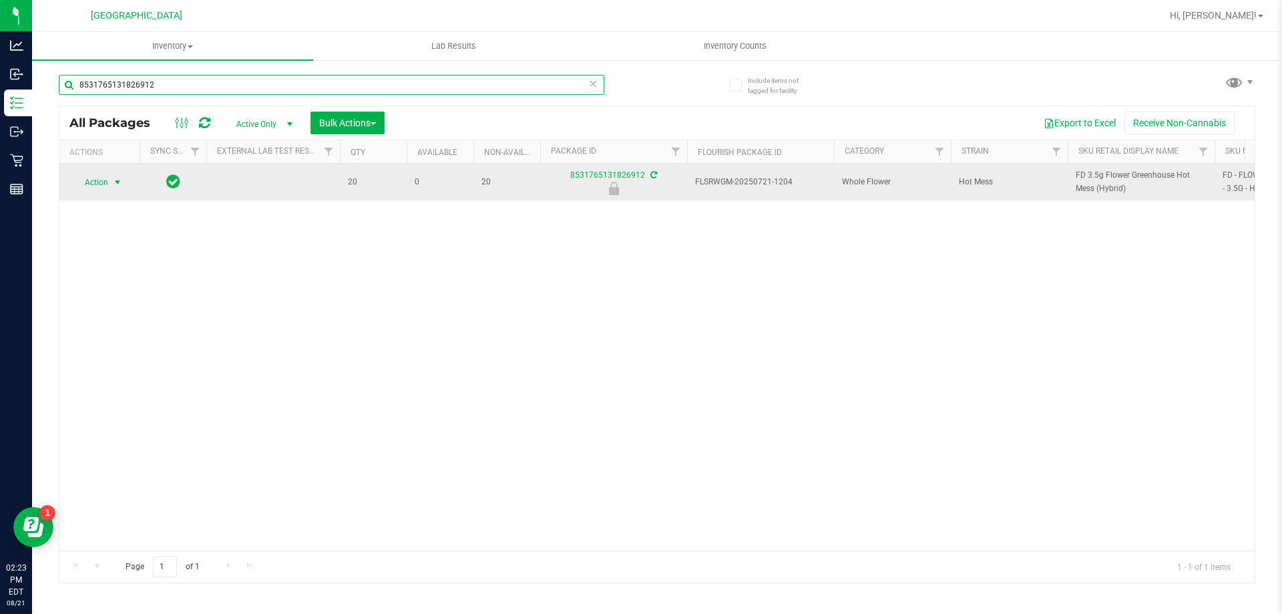
type input "8531765131826912"
drag, startPoint x: 92, startPoint y: 172, endPoint x: 106, endPoint y: 186, distance: 19.4
click at [106, 186] on span "Action" at bounding box center [91, 182] width 36 height 19
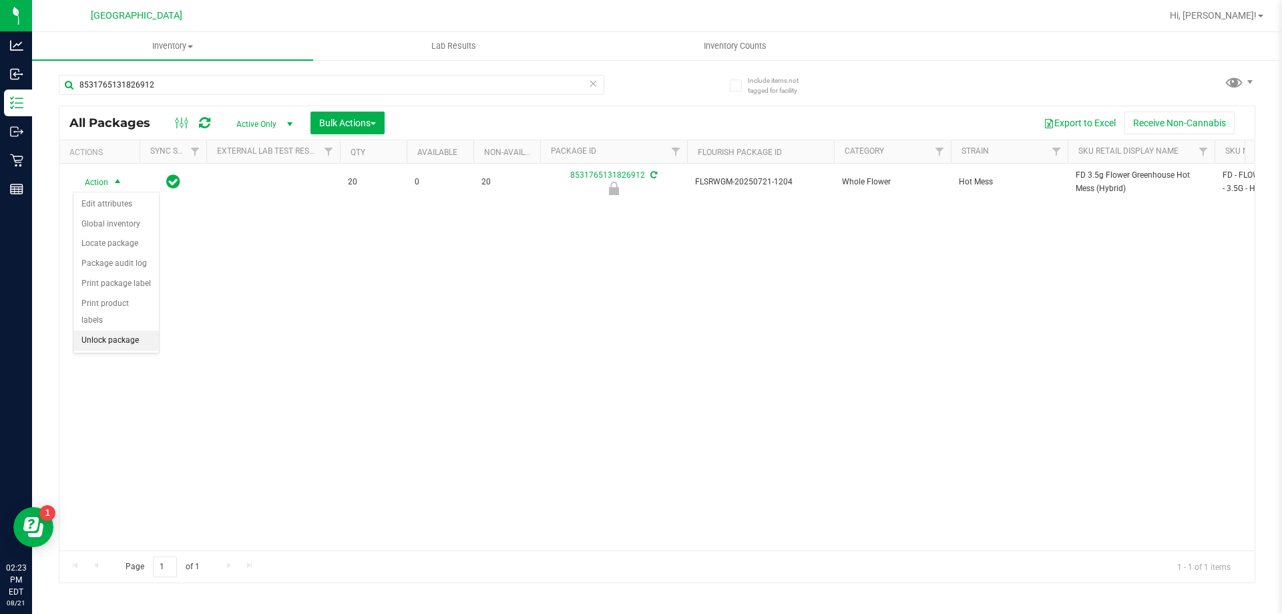
click at [128, 331] on li "Unlock package" at bounding box center [115, 341] width 85 height 20
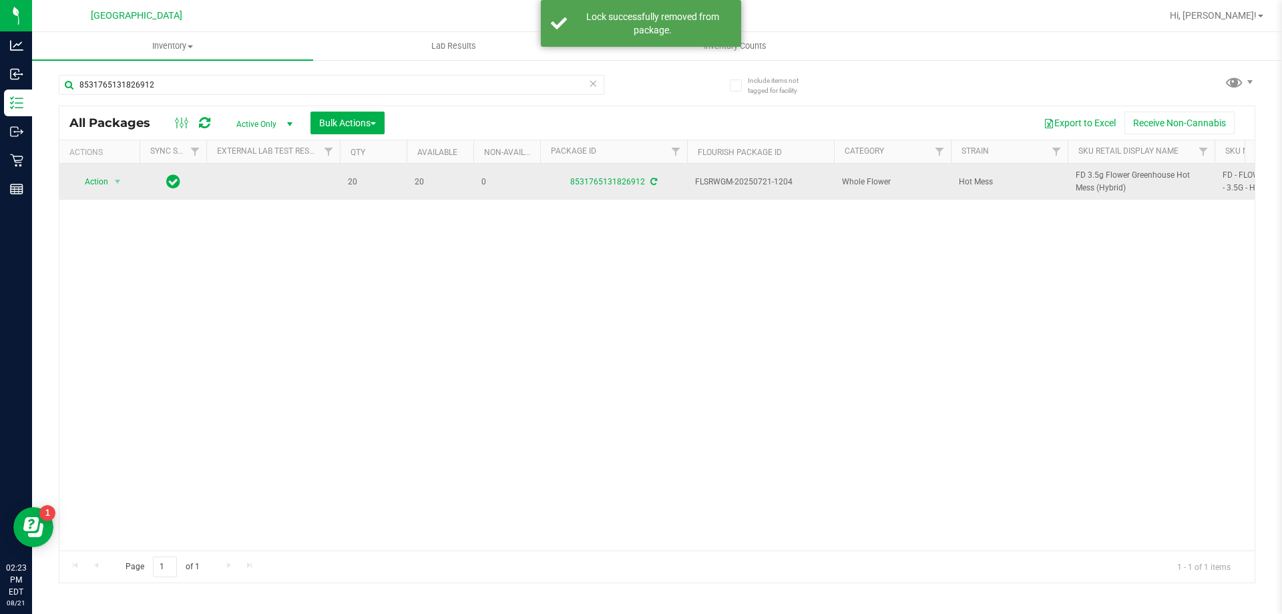
click at [1100, 168] on td "FD 3.5g Flower Greenhouse Hot Mess (Hybrid)" at bounding box center [1141, 182] width 147 height 36
click at [1101, 170] on span "FD 3.5g Flower Greenhouse Hot Mess (Hybrid)" at bounding box center [1141, 181] width 131 height 25
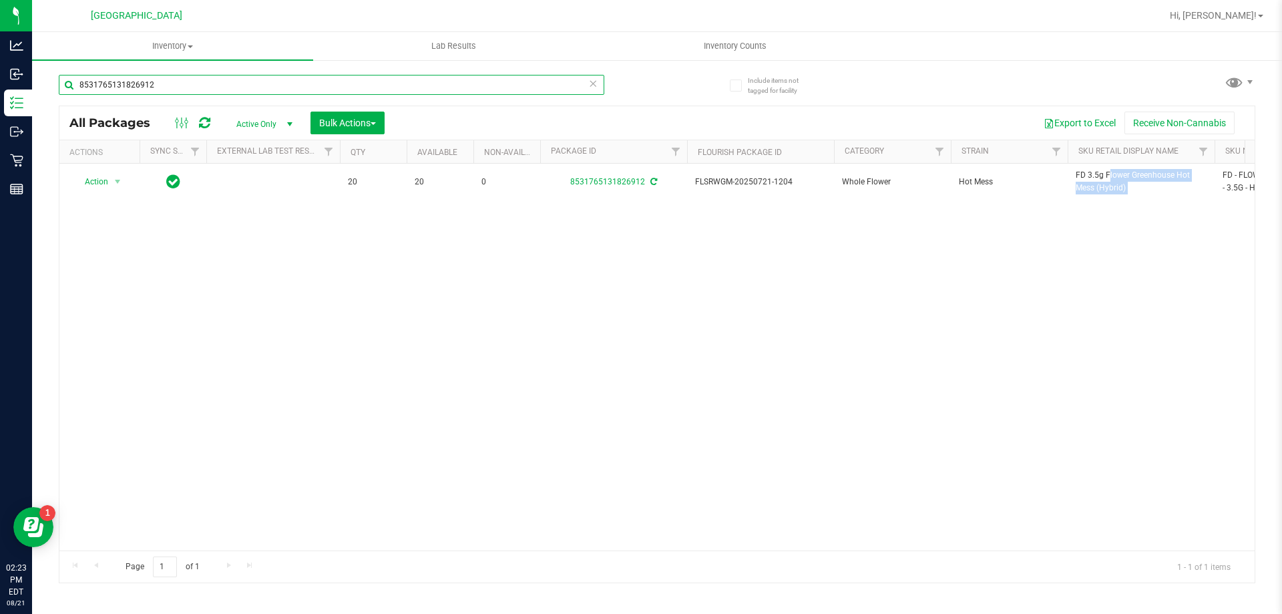
click at [243, 88] on input "8531765131826912" at bounding box center [332, 85] width 546 height 20
click at [242, 88] on input "8531765131826912" at bounding box center [332, 85] width 546 height 20
paste input "FD 3.5g Flower Greenhouse Hot Mess (Hybrid)"
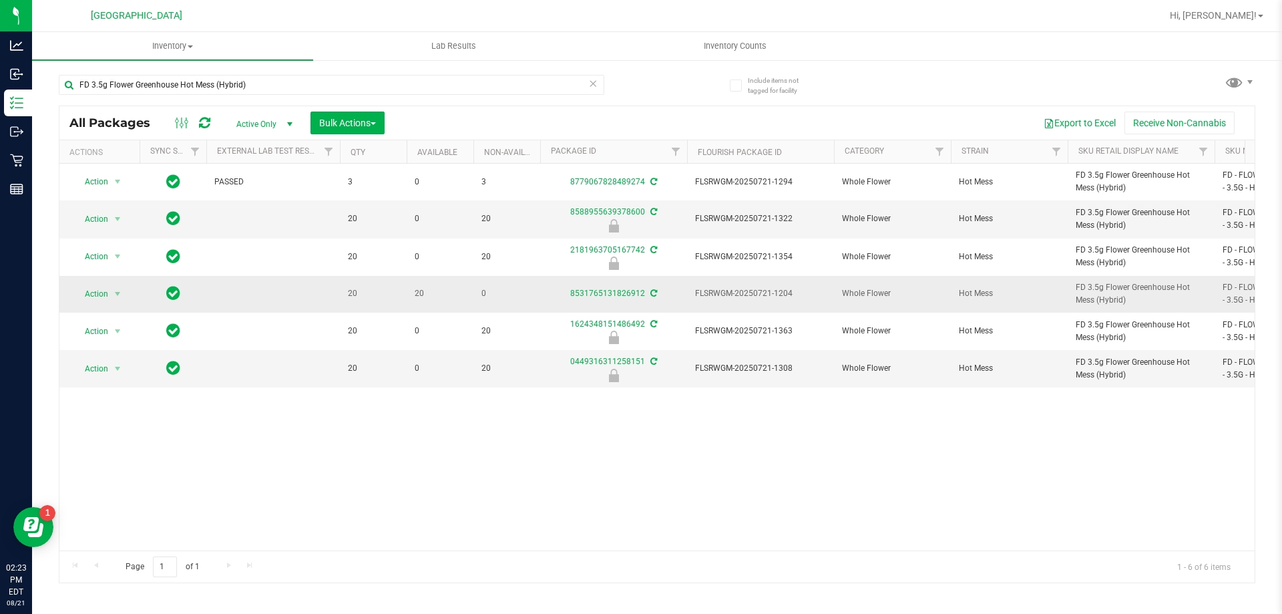
click at [652, 294] on icon at bounding box center [653, 293] width 7 height 8
click at [358, 86] on input "FD 3.5g Flower Greenhouse Hot Mess (Hybrid)" at bounding box center [332, 85] width 546 height 20
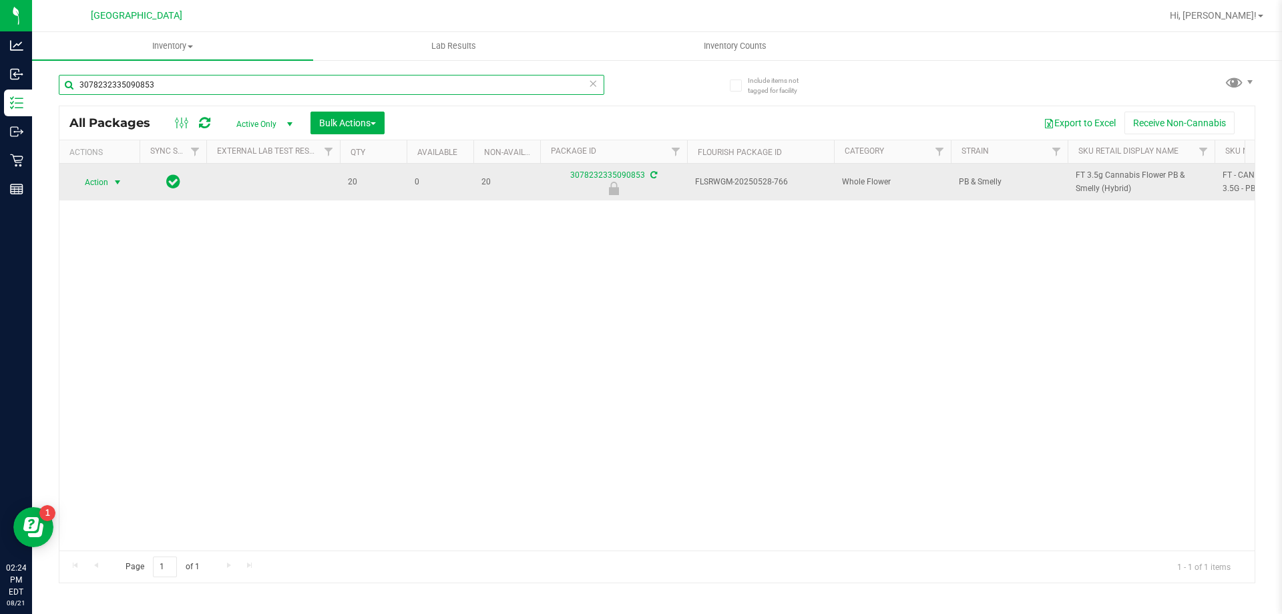
type input "3078232335090853"
click at [112, 184] on span "select" at bounding box center [117, 182] width 11 height 11
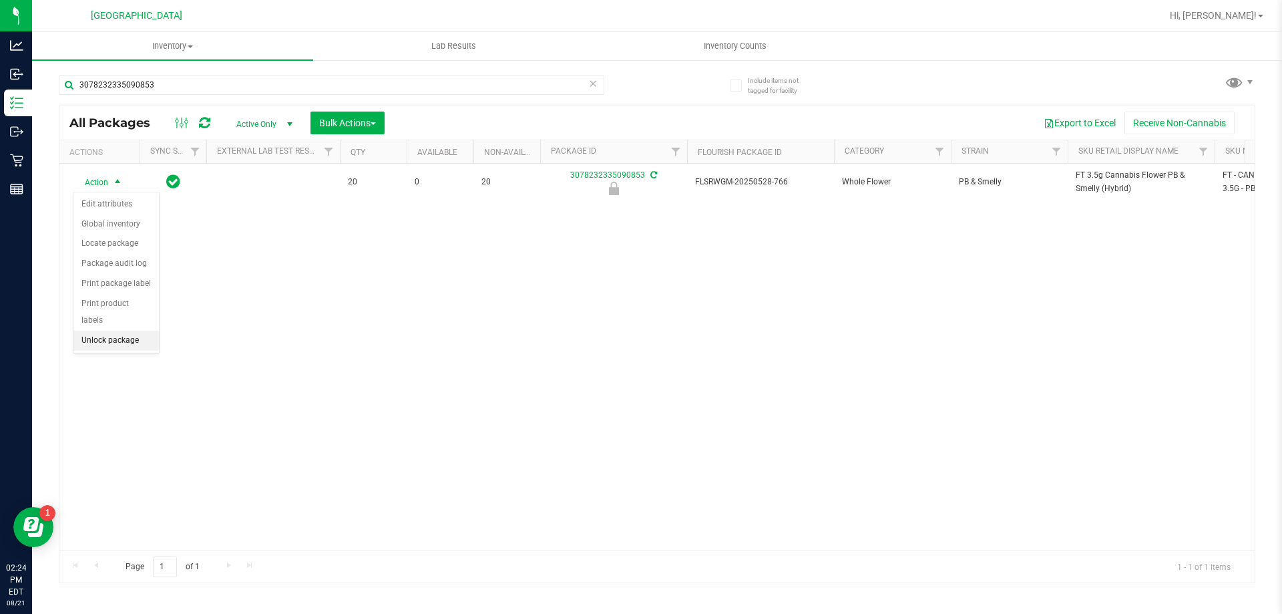
click at [99, 331] on li "Unlock package" at bounding box center [115, 341] width 85 height 20
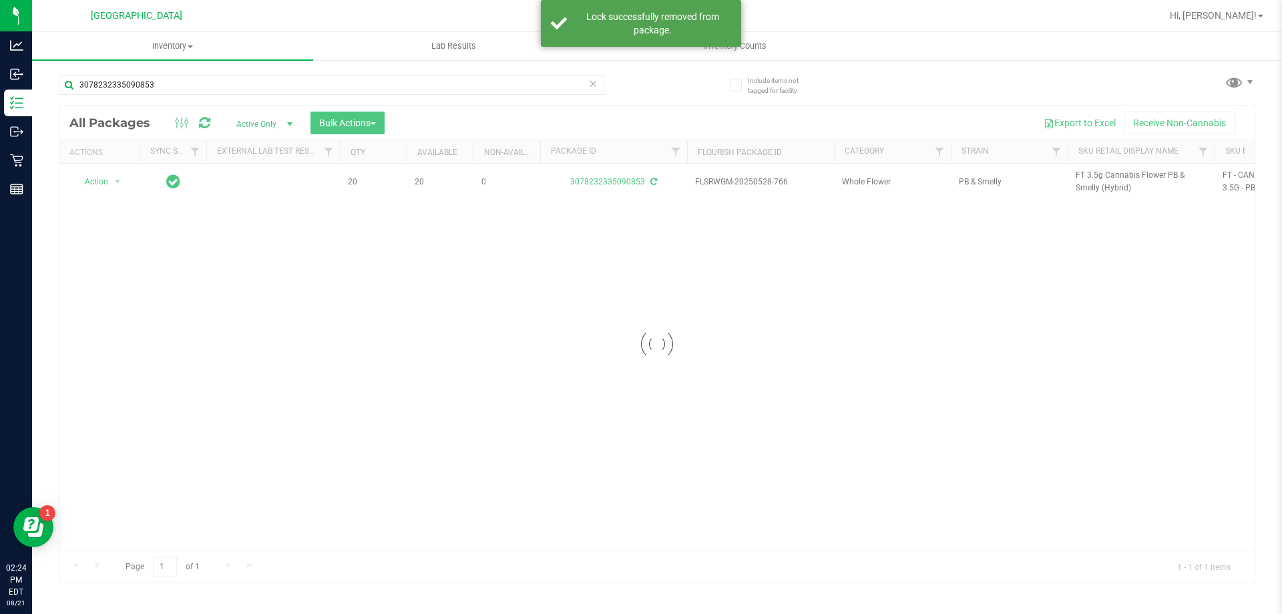
click at [1090, 175] on div at bounding box center [656, 344] width 1195 height 476
click at [1090, 175] on span "FT 3.5g Cannabis Flower PB & Smelly (Hybrid)" at bounding box center [1141, 181] width 131 height 25
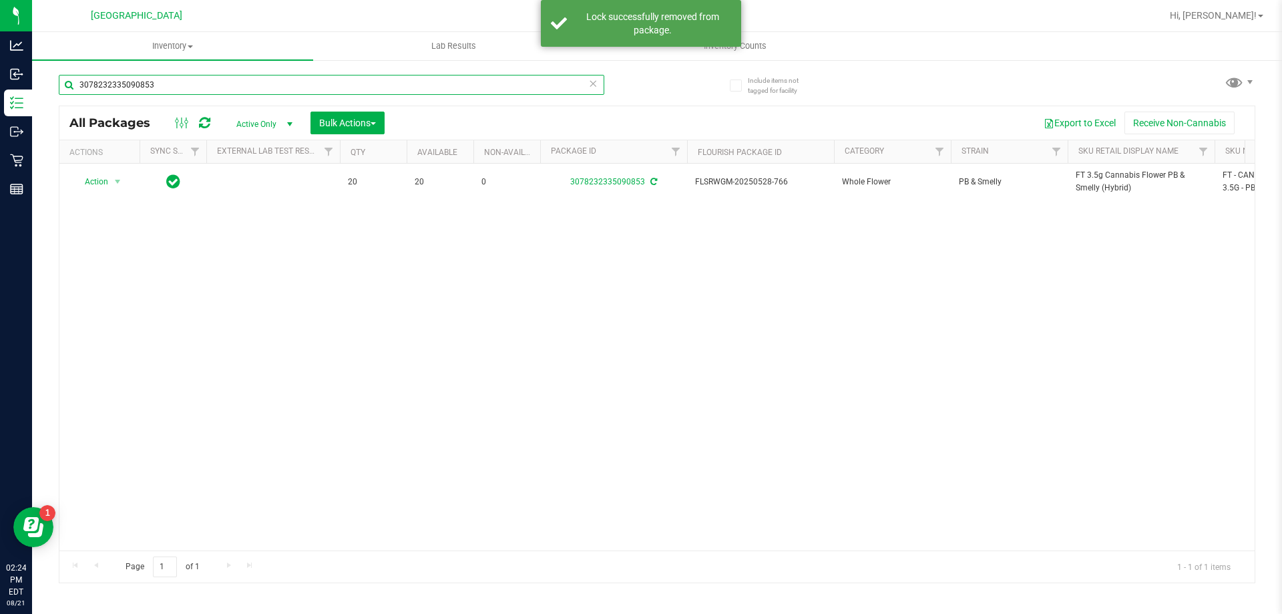
click at [263, 89] on input "3078232335090853" at bounding box center [332, 85] width 546 height 20
paste input "FT 3.5g Cannabis Flower PB & Smelly (Hybrid)"
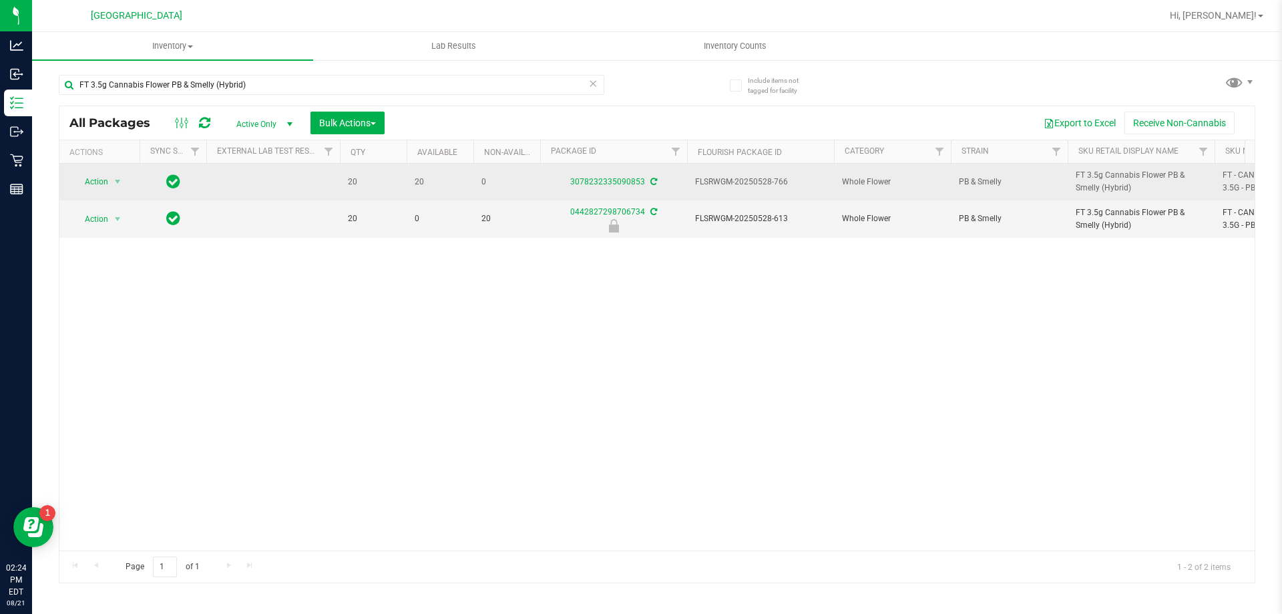
click at [656, 182] on icon at bounding box center [653, 182] width 7 height 8
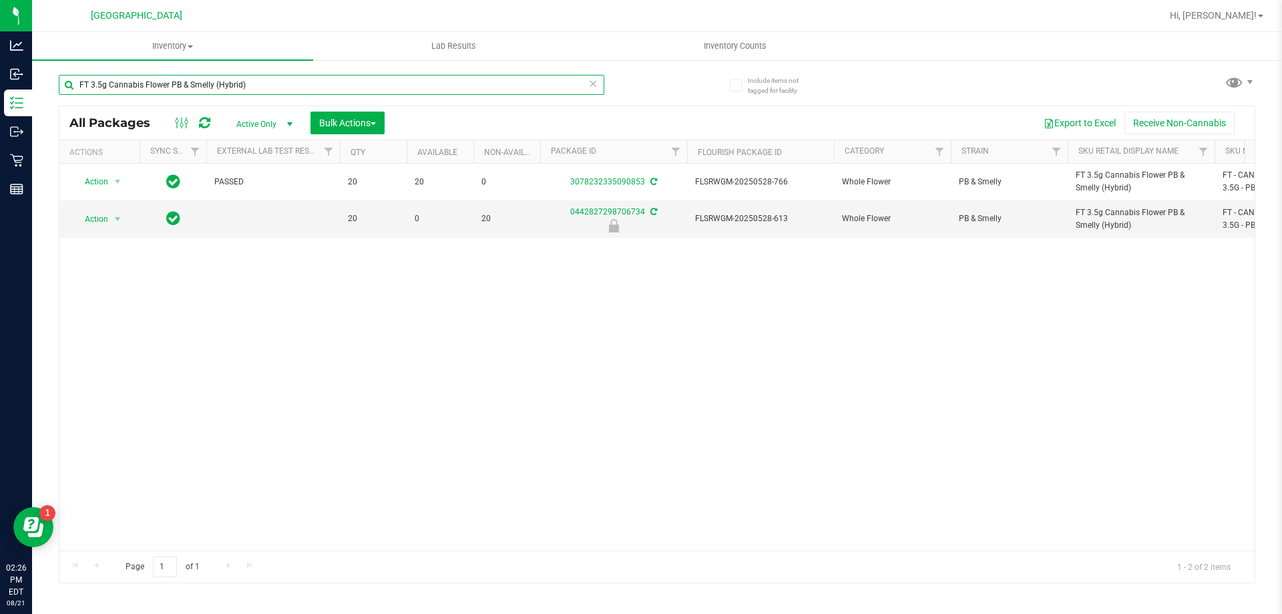
click at [166, 76] on input "FT 3.5g Cannabis Flower PB & Smelly (Hybrid)" at bounding box center [332, 85] width 546 height 20
click at [166, 75] on input "FT 3.5g Cannabis Flower PB & Smelly (Hybrid)" at bounding box center [332, 85] width 546 height 20
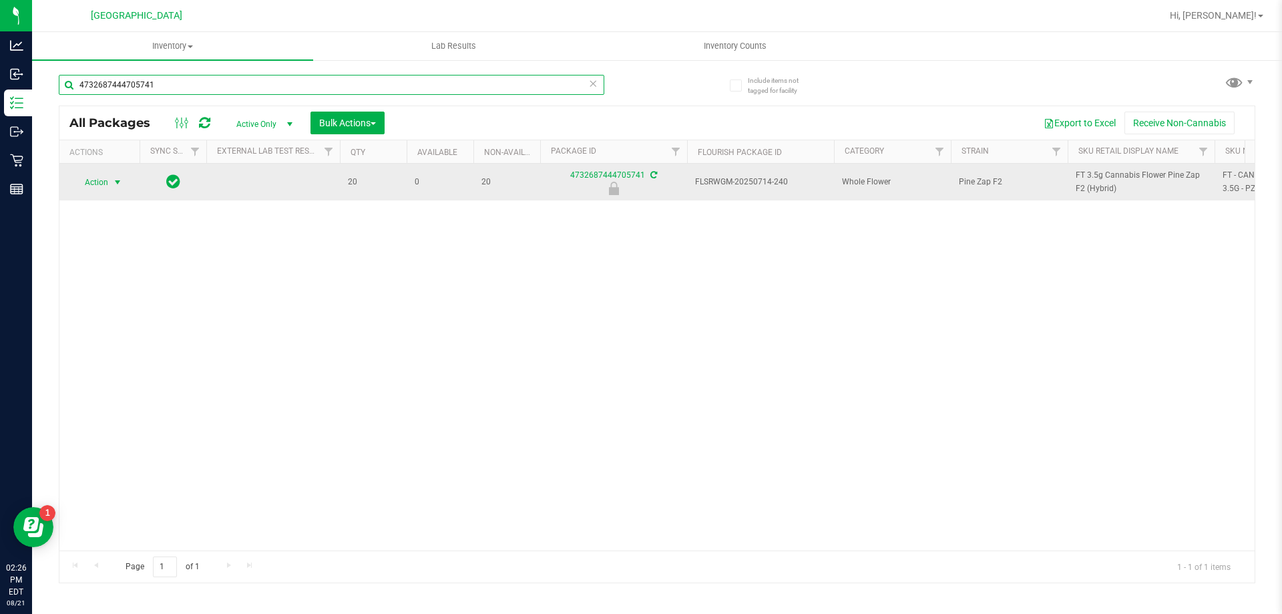
type input "4732687444705741"
click at [111, 178] on span "select" at bounding box center [118, 182] width 17 height 19
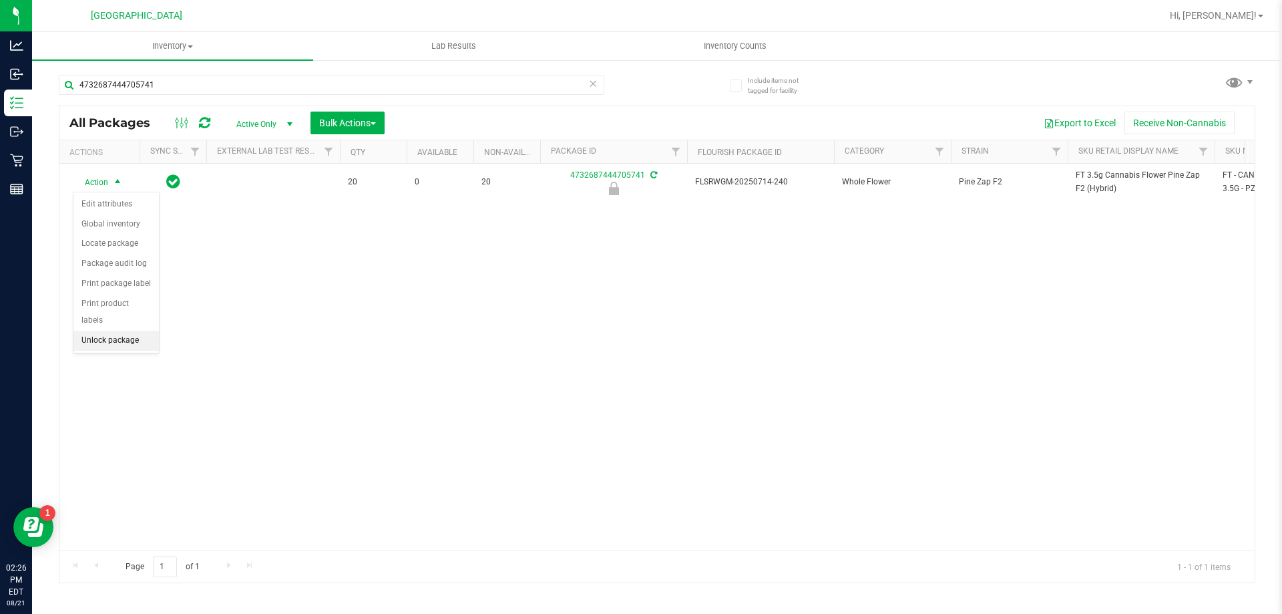
click at [114, 331] on li "Unlock package" at bounding box center [115, 341] width 85 height 20
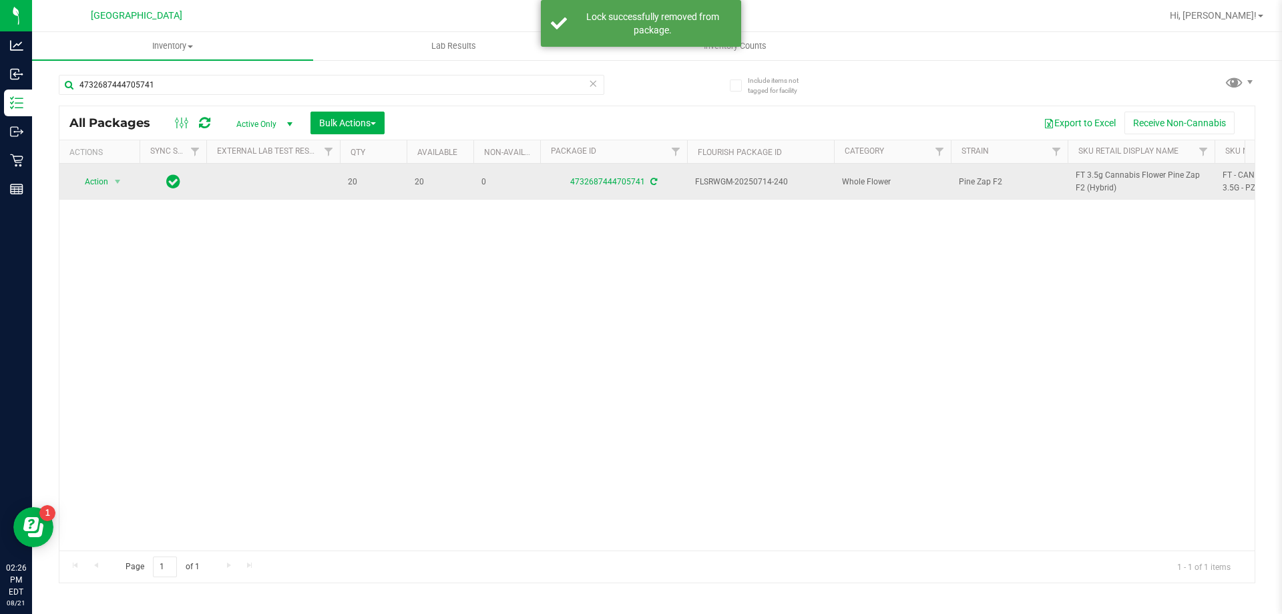
click at [652, 181] on icon at bounding box center [653, 182] width 7 height 8
click at [1078, 175] on span "FT 3.5g Cannabis Flower Pine Zap F2 (Hybrid)" at bounding box center [1141, 181] width 131 height 25
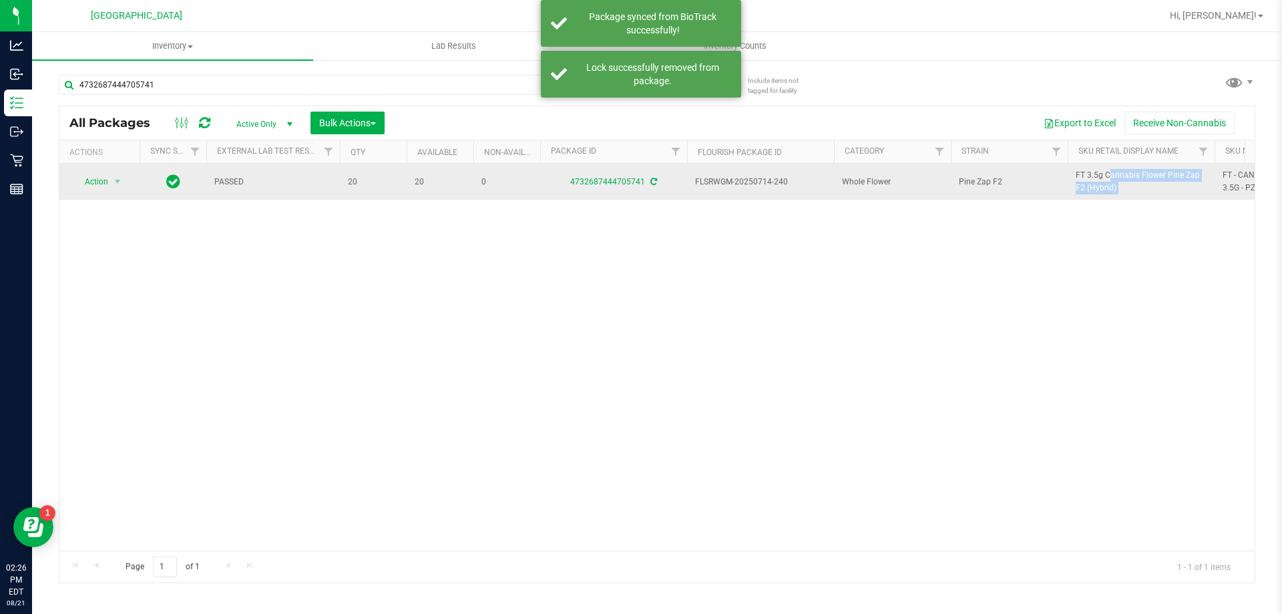
click at [1078, 175] on span "FT 3.5g Cannabis Flower Pine Zap F2 (Hybrid)" at bounding box center [1141, 181] width 131 height 25
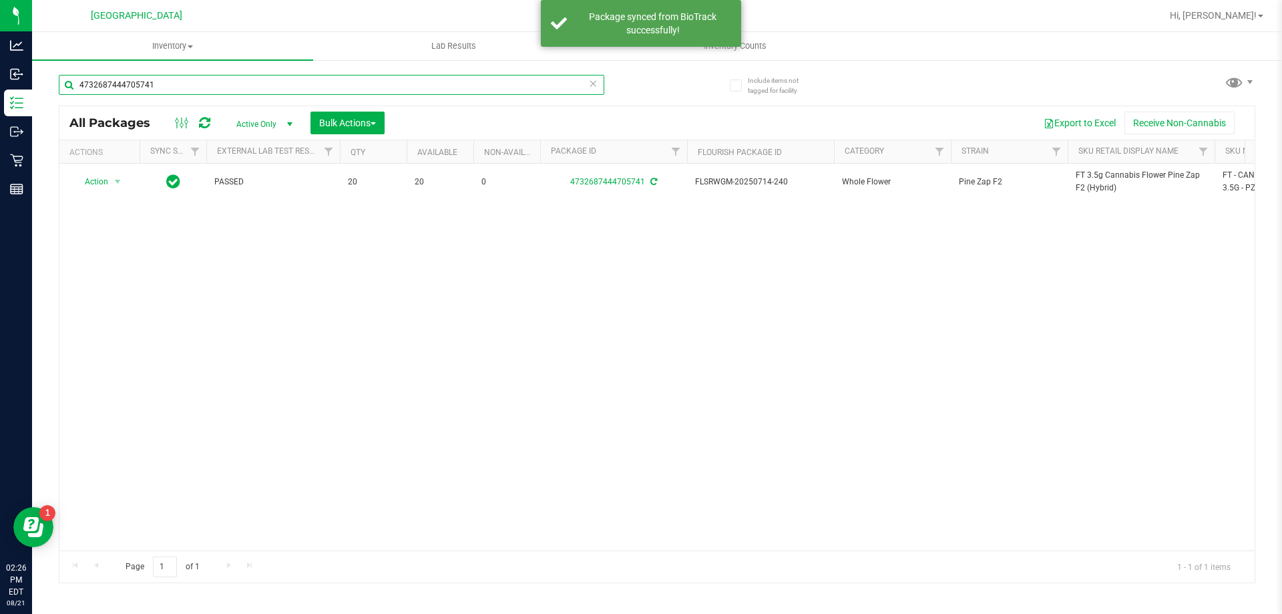
click at [218, 88] on input "4732687444705741" at bounding box center [332, 85] width 546 height 20
click at [218, 87] on input "4732687444705741" at bounding box center [332, 85] width 546 height 20
paste input "FT 3.5g Cannabis Flower Pine Zap F2 (Hybrid)"
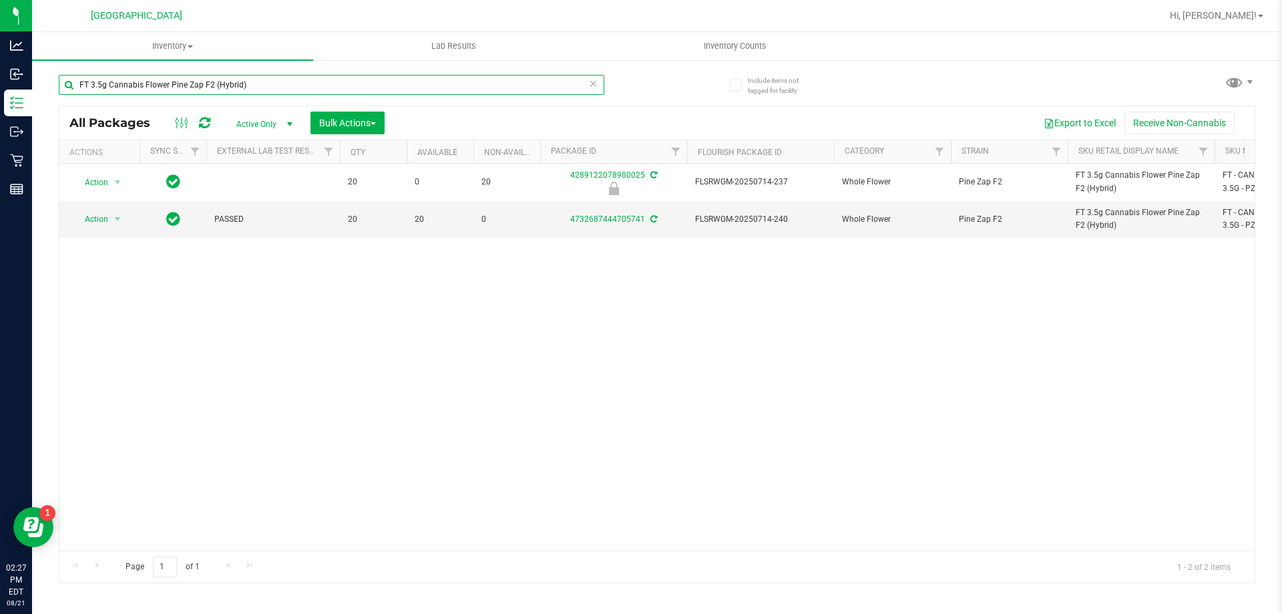
click at [262, 83] on input "FT 3.5g Cannabis Flower Pine Zap F2 (Hybrid)" at bounding box center [332, 85] width 546 height 20
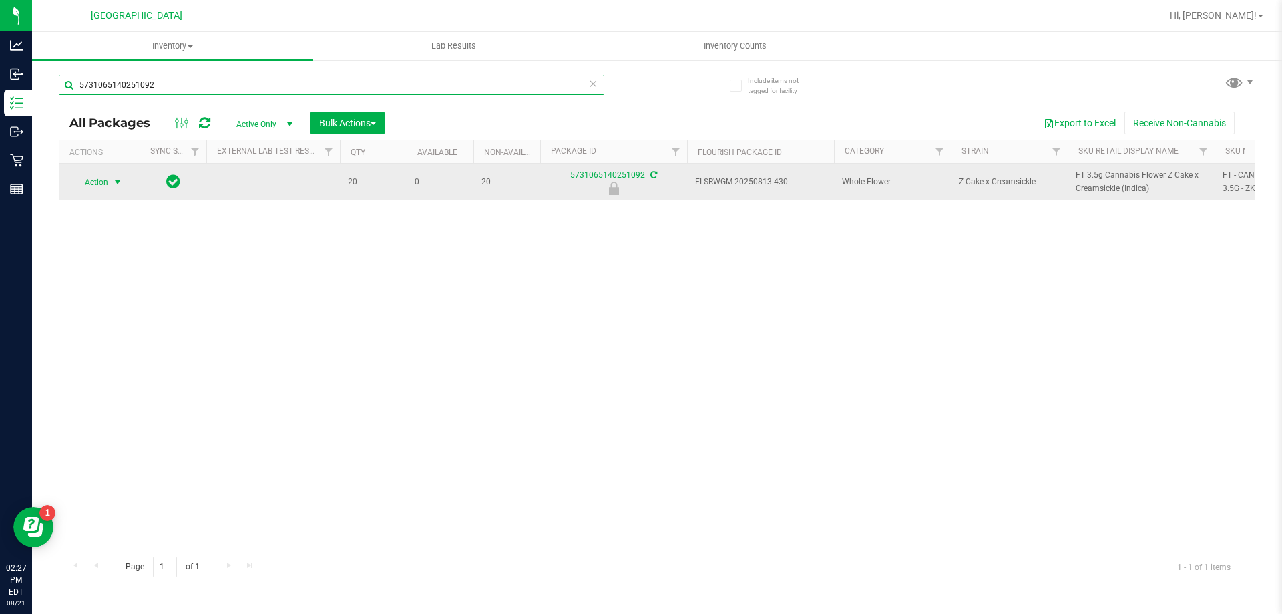
type input "5731065140251092"
click at [107, 182] on span "Action" at bounding box center [91, 182] width 36 height 19
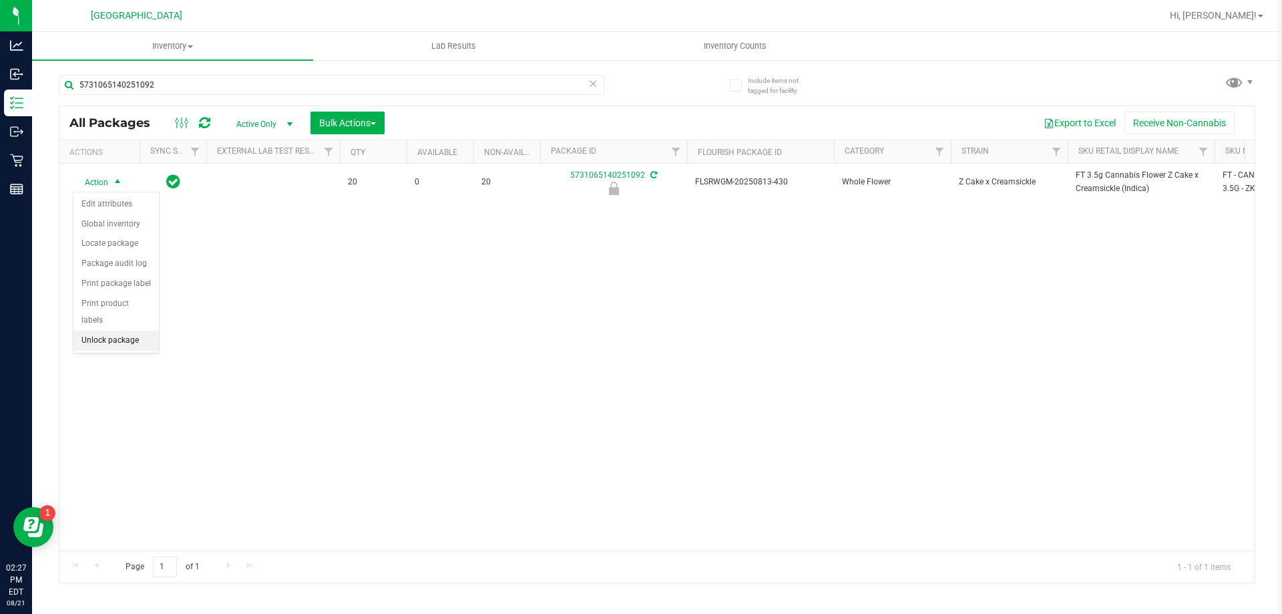
click at [113, 331] on li "Unlock package" at bounding box center [115, 341] width 85 height 20
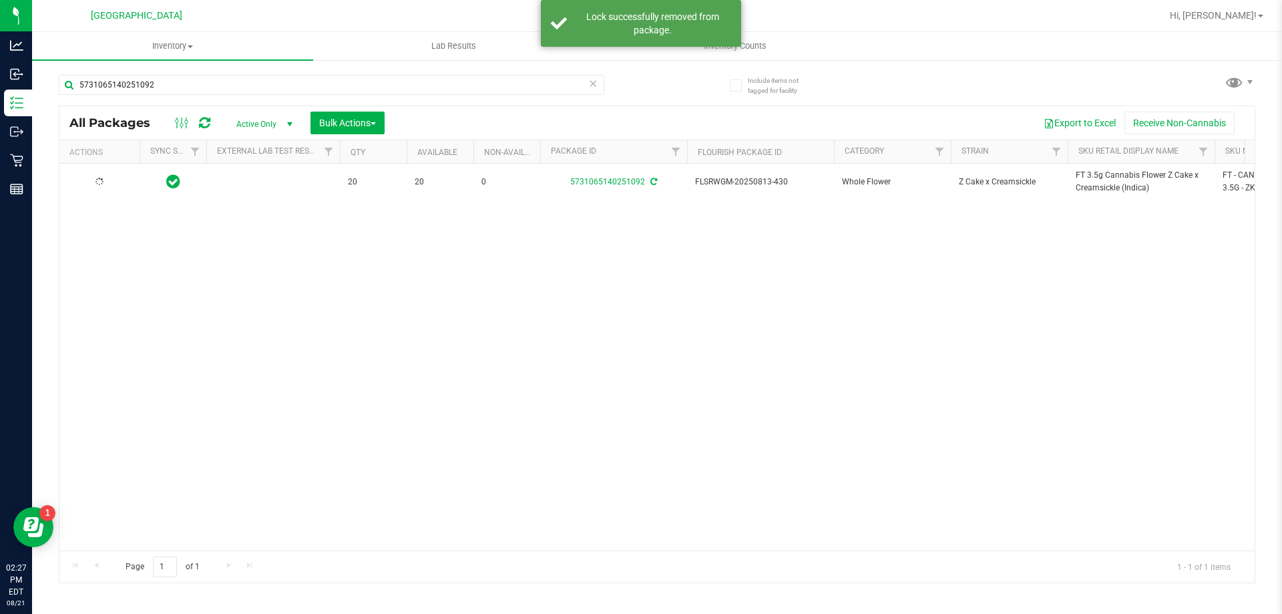
click at [1089, 178] on span "FT 3.5g Cannabis Flower Z Cake x Creamsickle (Indica)" at bounding box center [1141, 181] width 131 height 25
click at [294, 84] on input "5731065140251092" at bounding box center [332, 85] width 546 height 20
click at [294, 83] on input "5731065140251092" at bounding box center [332, 85] width 546 height 20
paste input "FT 3.5g Cannabis Flower Z Cake x Creamsickle (Indica)"
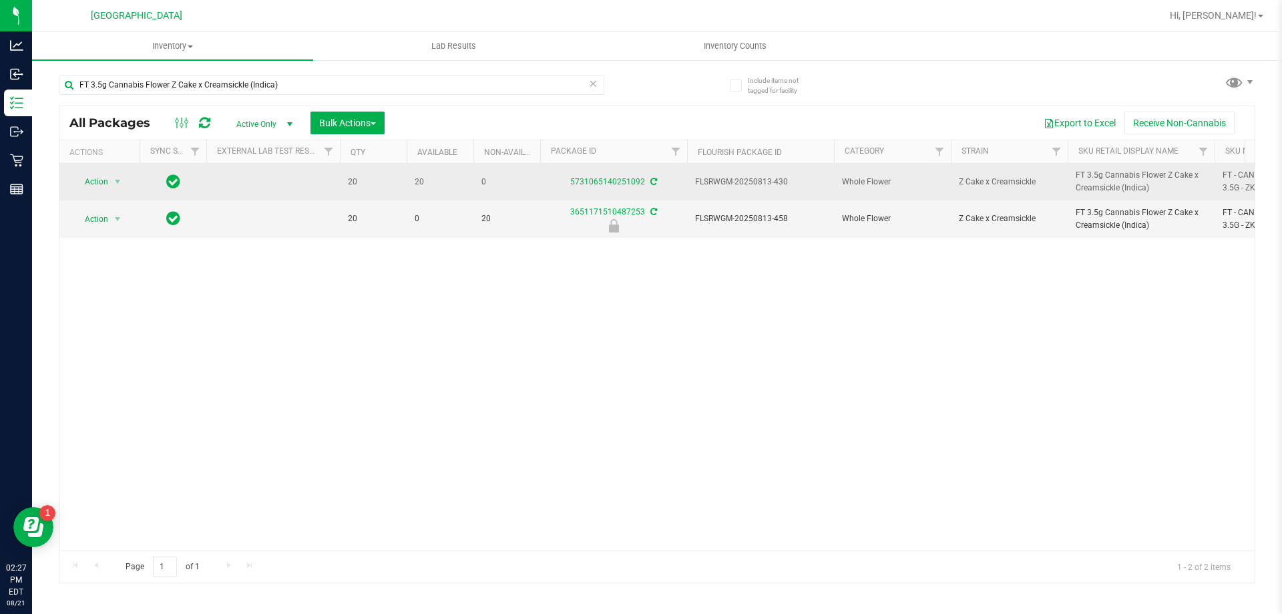
click at [652, 184] on icon at bounding box center [653, 182] width 7 height 8
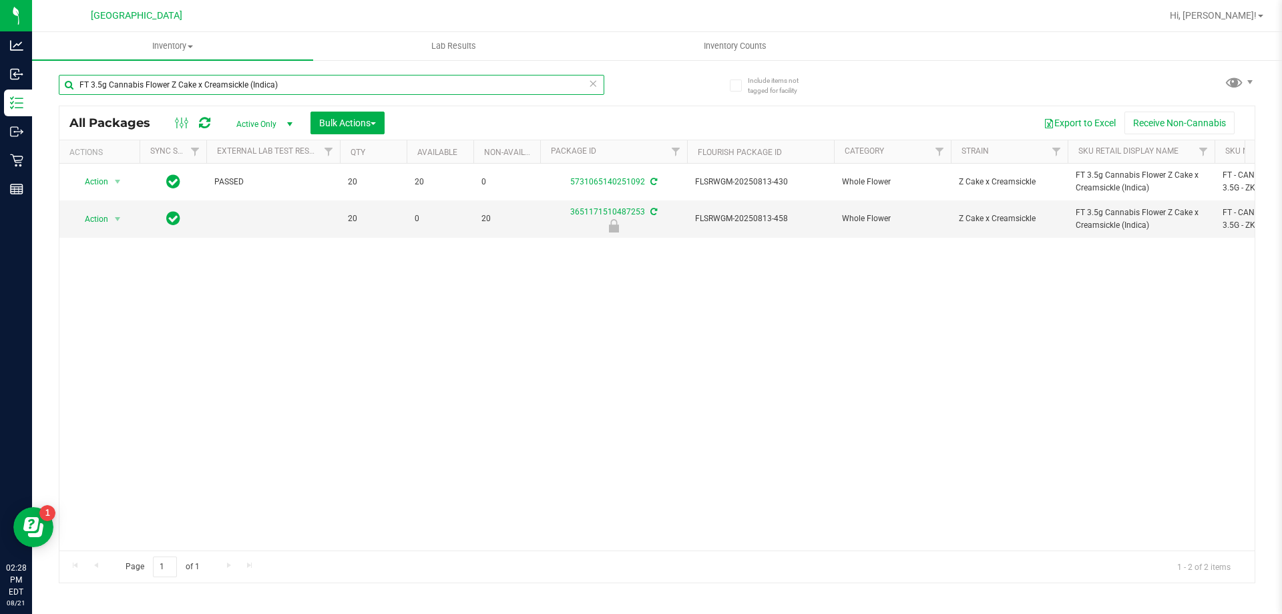
click at [290, 85] on input "FT 3.5g Cannabis Flower Z Cake x Creamsickle (Indica)" at bounding box center [332, 85] width 546 height 20
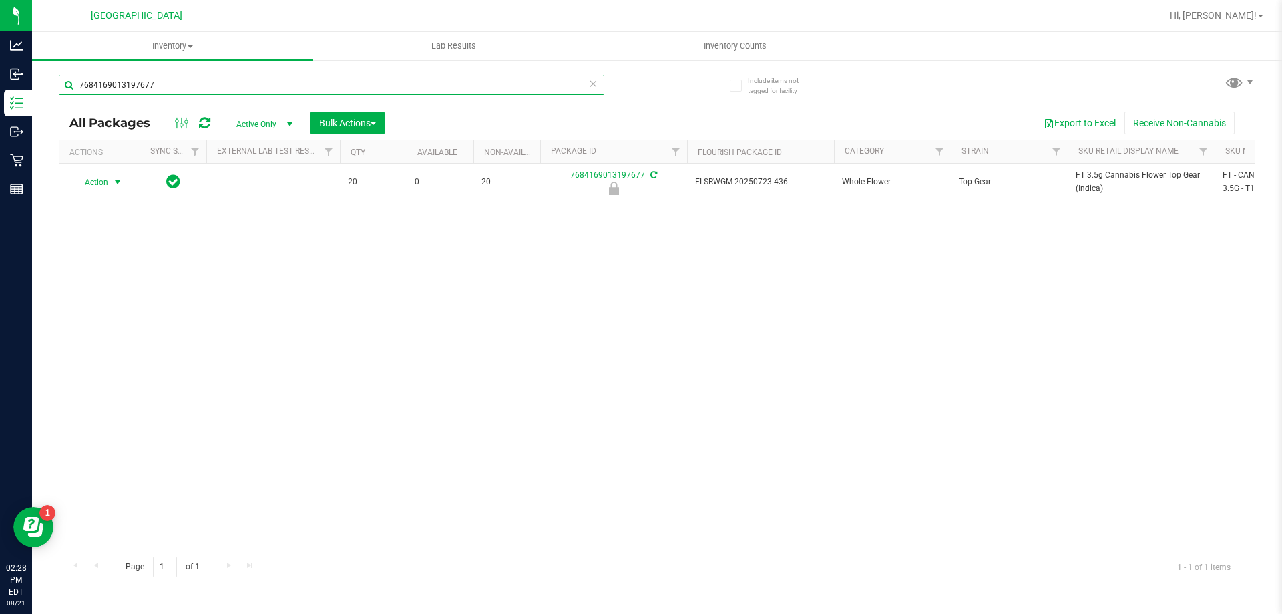
type input "7684169013197677"
click at [107, 182] on span "Action" at bounding box center [91, 182] width 36 height 19
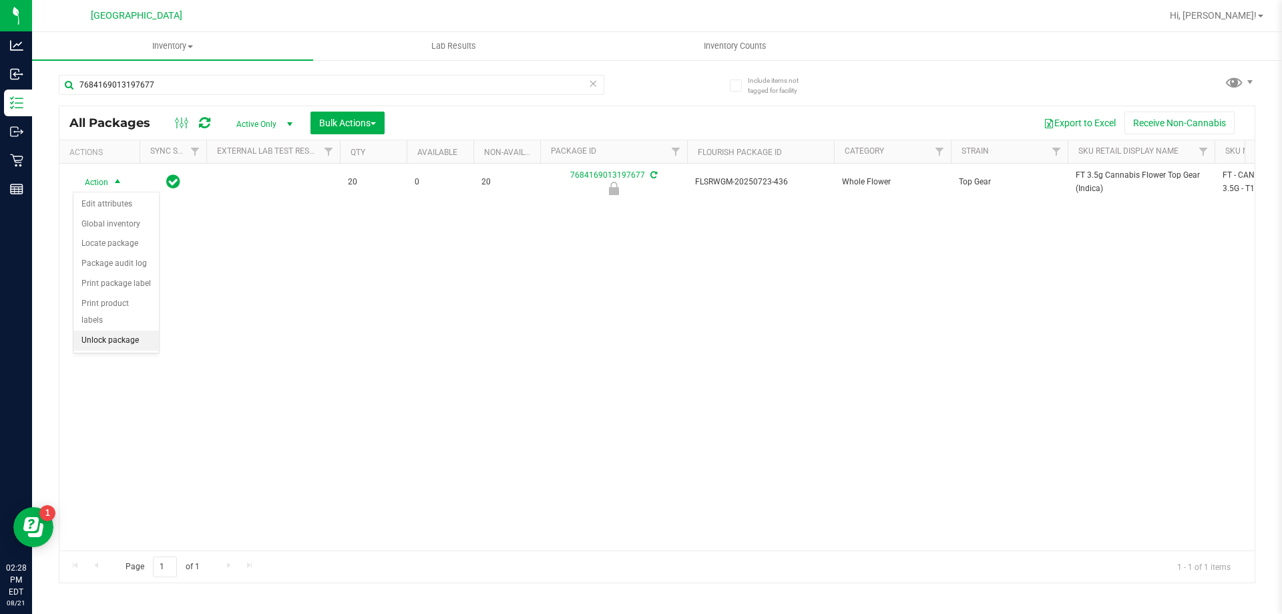
drag, startPoint x: 106, startPoint y: 325, endPoint x: 112, endPoint y: 321, distance: 7.5
click at [106, 331] on li "Unlock package" at bounding box center [115, 341] width 85 height 20
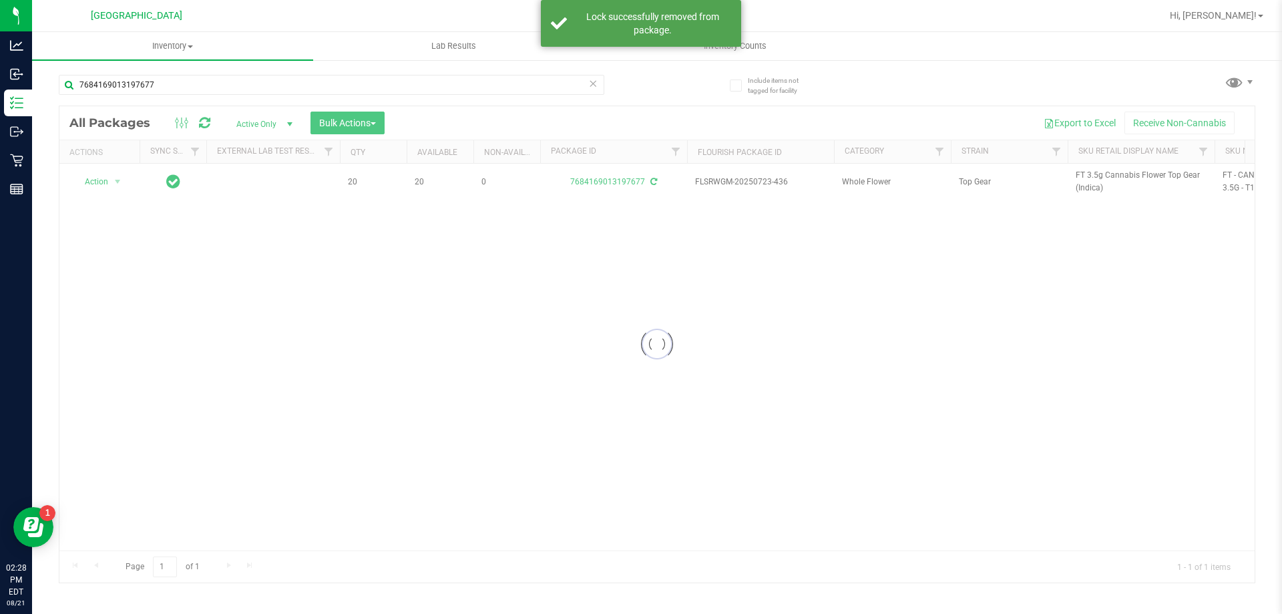
click at [1088, 179] on div at bounding box center [656, 344] width 1195 height 476
click at [1089, 178] on span "FT 3.5g Cannabis Flower Top Gear (Indica)" at bounding box center [1141, 181] width 131 height 25
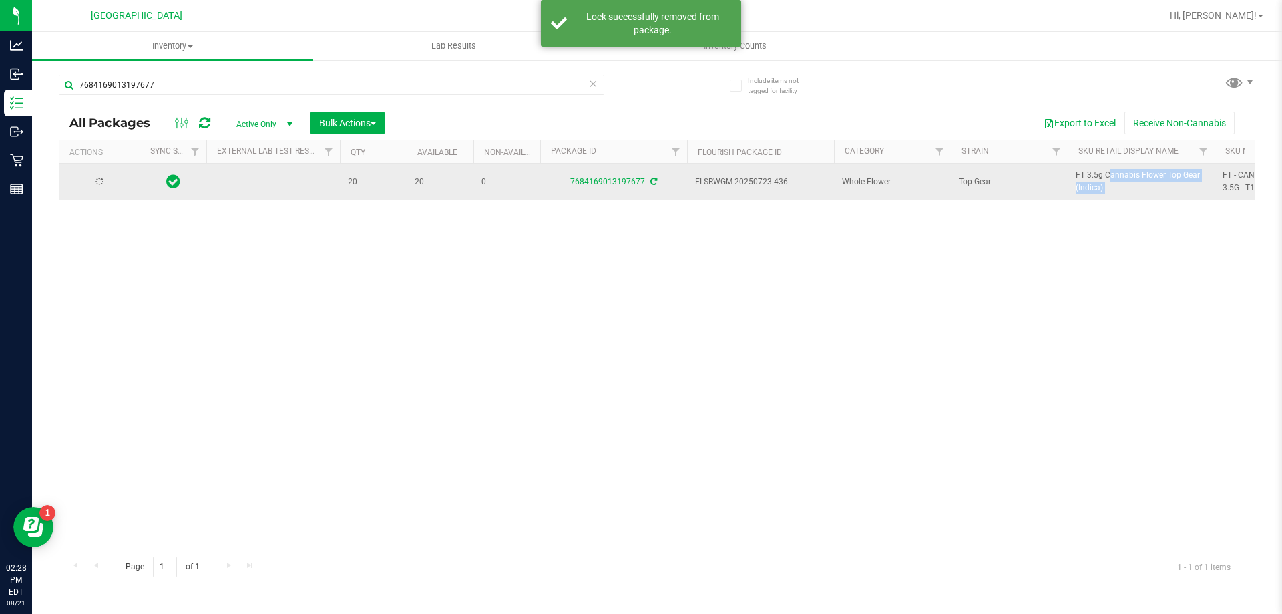
click at [1089, 178] on span "FT 3.5g Cannabis Flower Top Gear (Indica)" at bounding box center [1141, 181] width 131 height 25
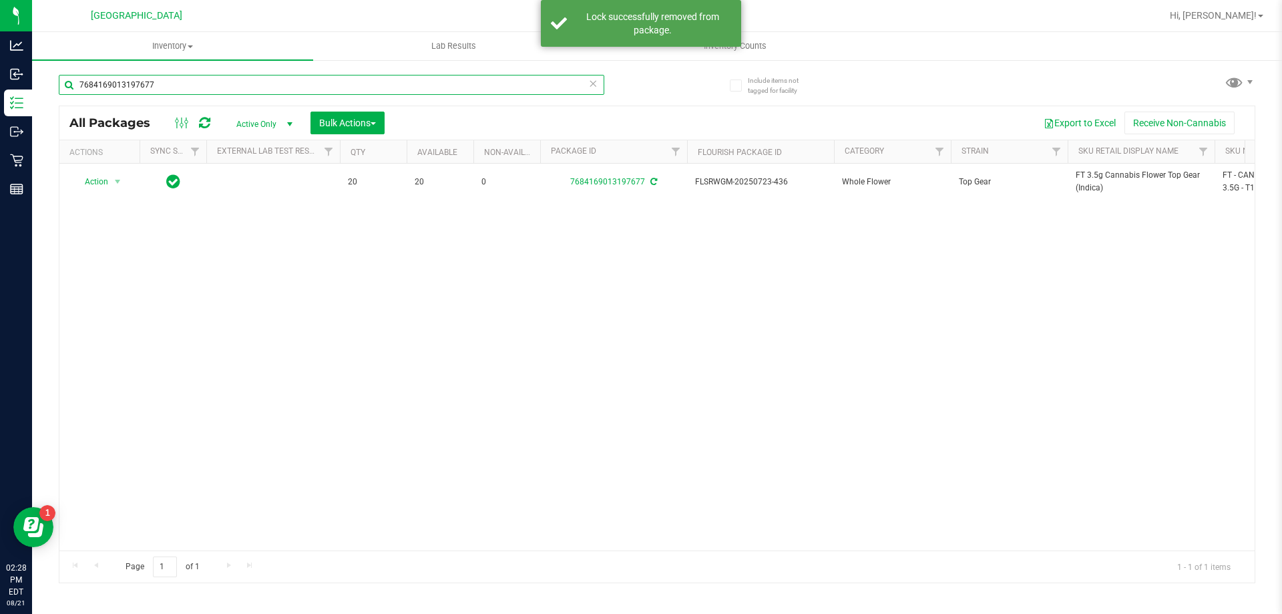
click at [133, 84] on input "7684169013197677" at bounding box center [332, 85] width 546 height 20
paste input "FT 3.5g Cannabis Flower Top Gear (Indica)"
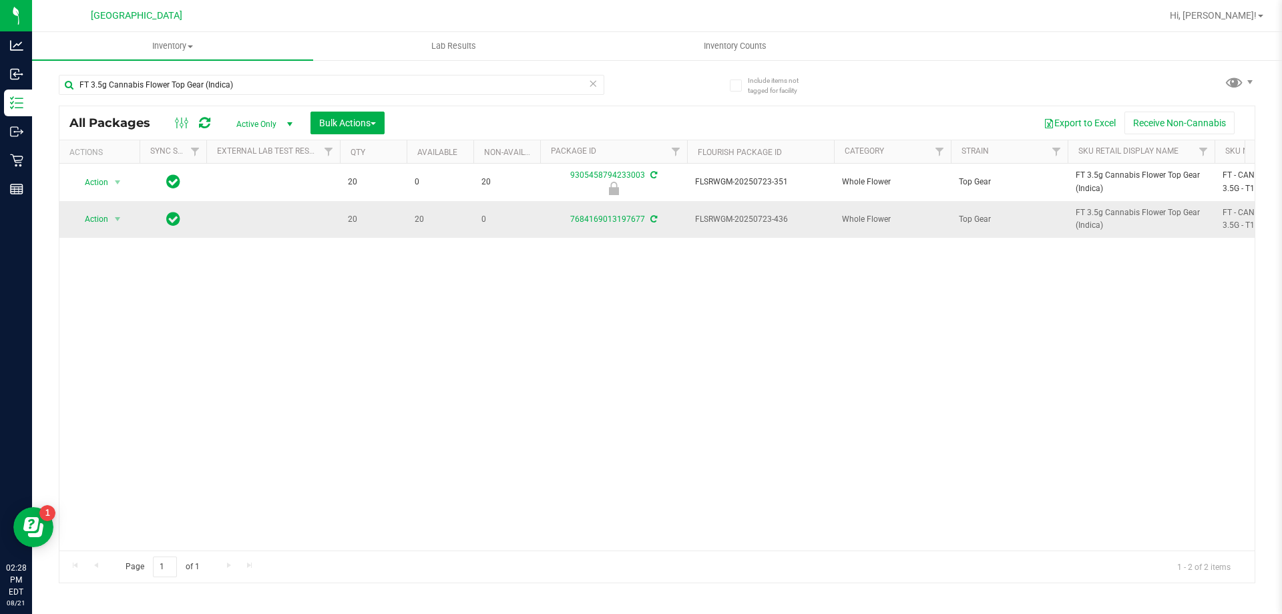
click at [650, 216] on icon at bounding box center [653, 219] width 7 height 8
click at [241, 85] on input "FT 3.5g Cannabis Flower Top Gear (Indica)" at bounding box center [332, 85] width 546 height 20
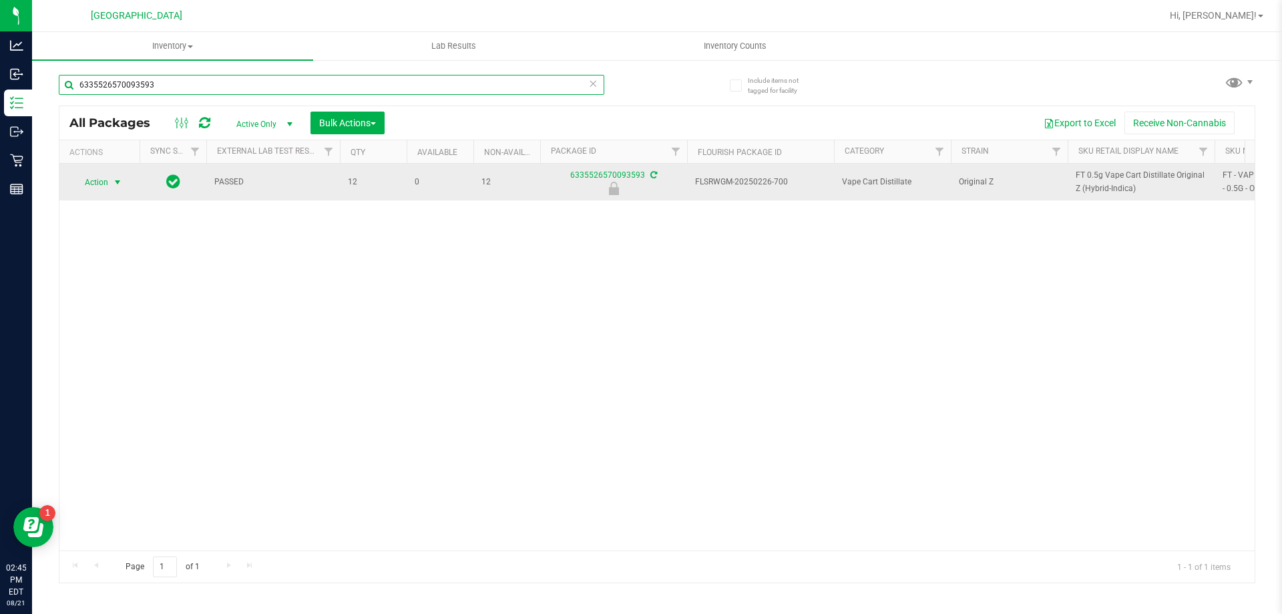
type input "6335526570093593"
click at [112, 184] on span "select" at bounding box center [118, 182] width 17 height 19
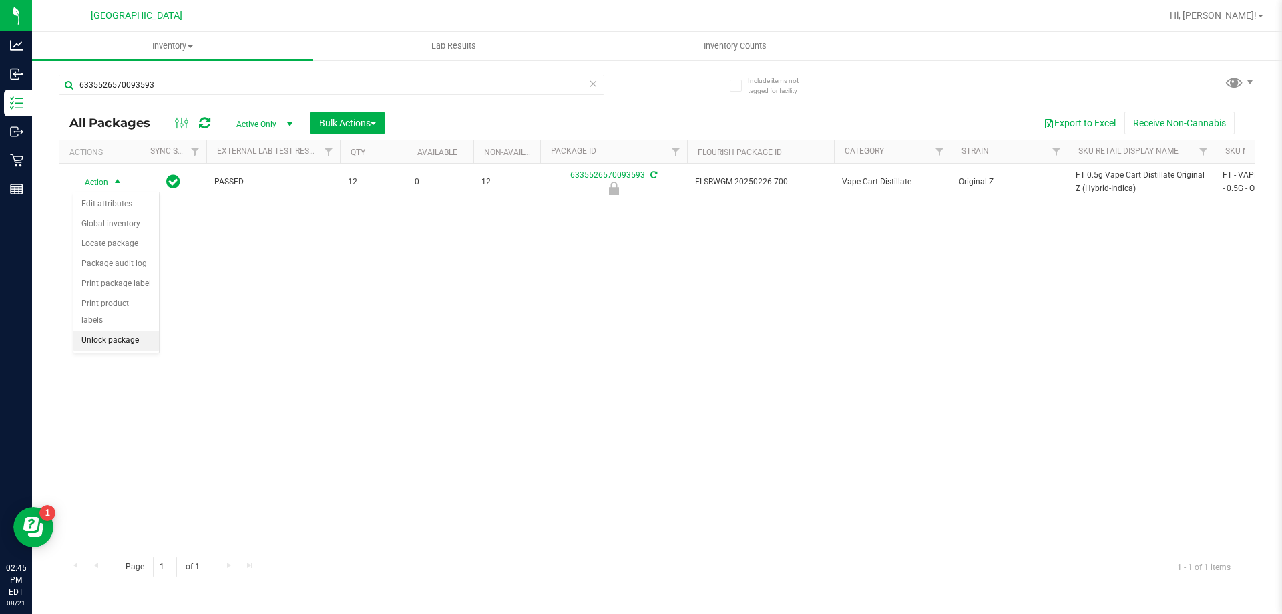
click at [116, 331] on li "Unlock package" at bounding box center [115, 341] width 85 height 20
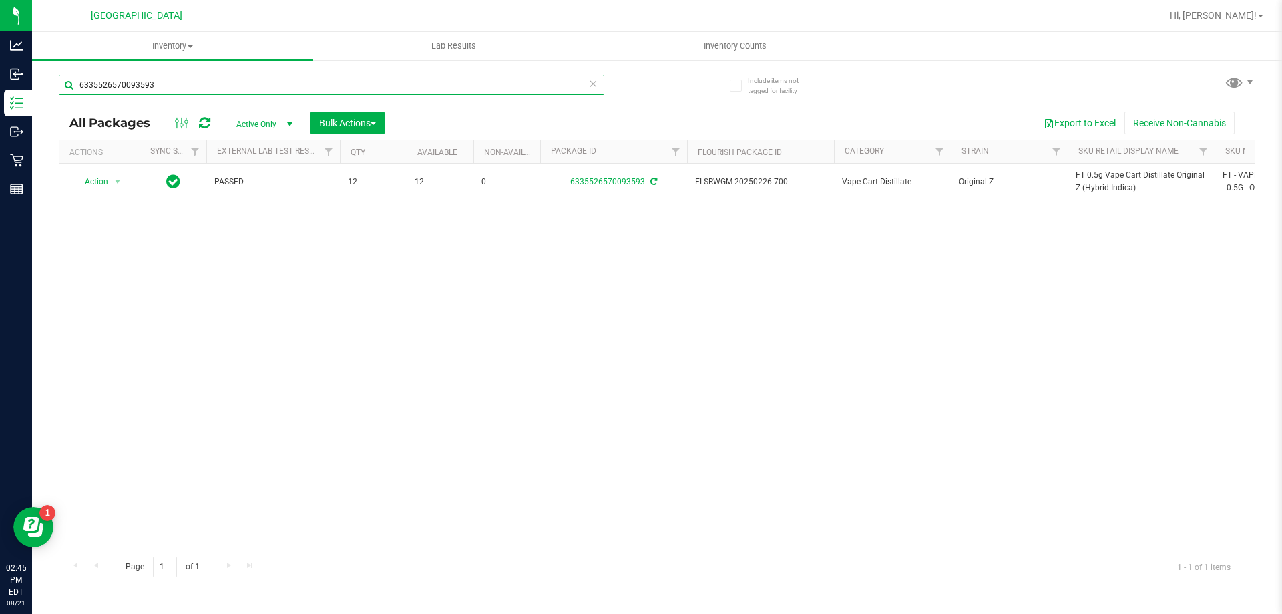
click at [245, 88] on input "6335526570093593" at bounding box center [332, 85] width 546 height 20
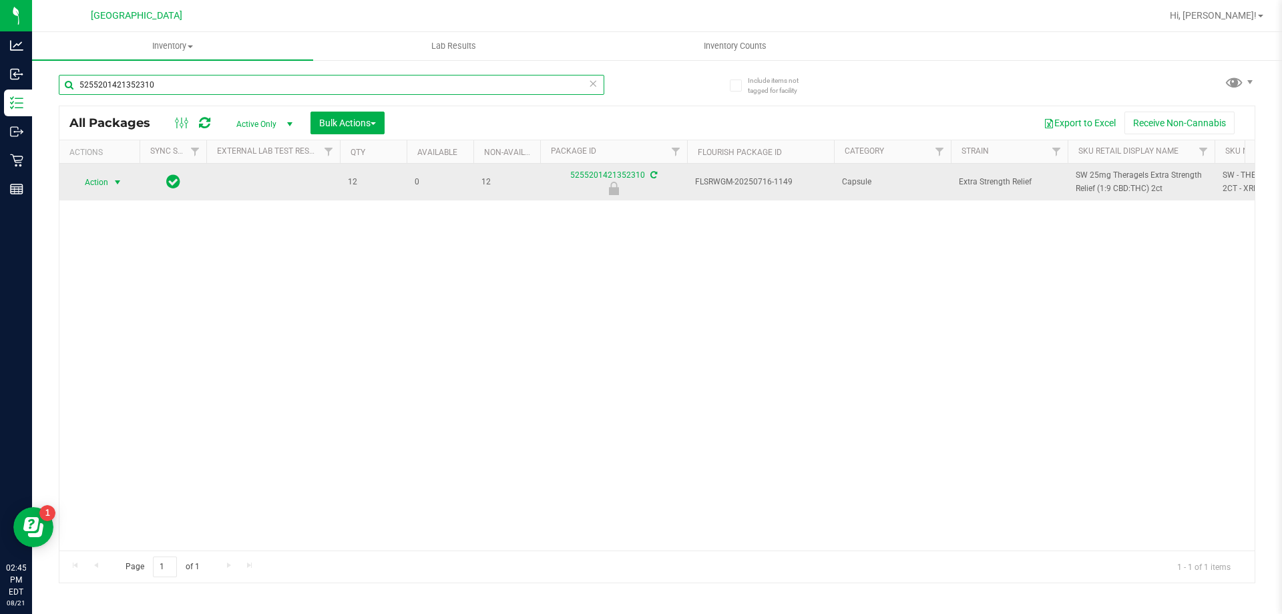
type input "5255201421352310"
click at [113, 181] on span "select" at bounding box center [117, 182] width 11 height 11
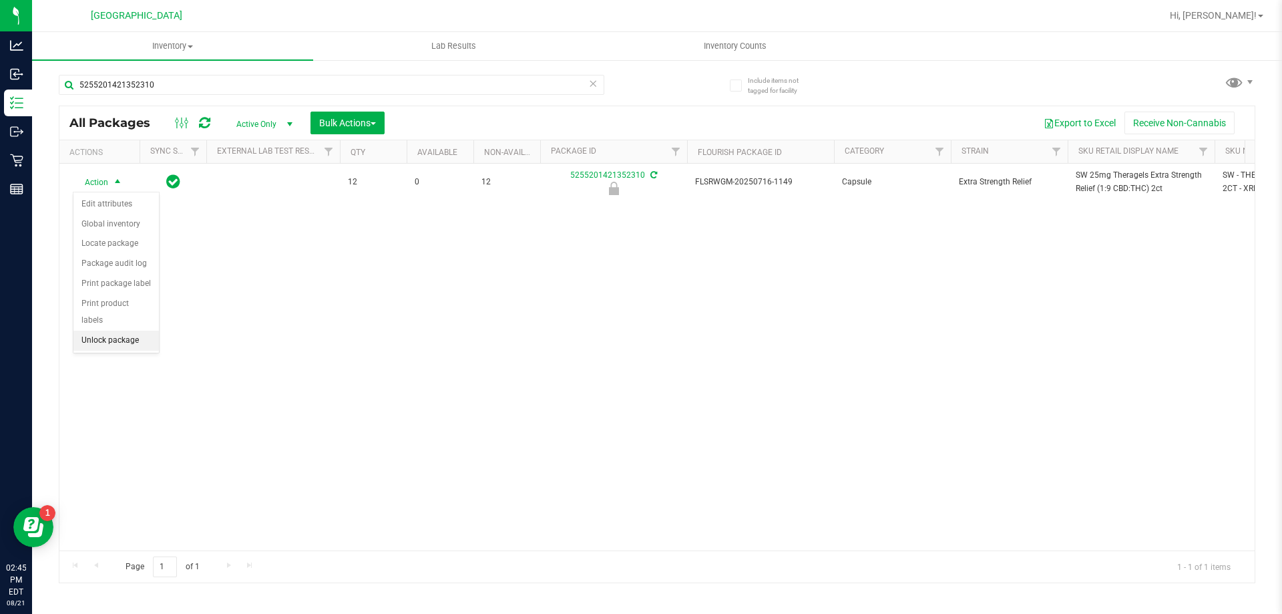
click at [114, 331] on li "Unlock package" at bounding box center [115, 341] width 85 height 20
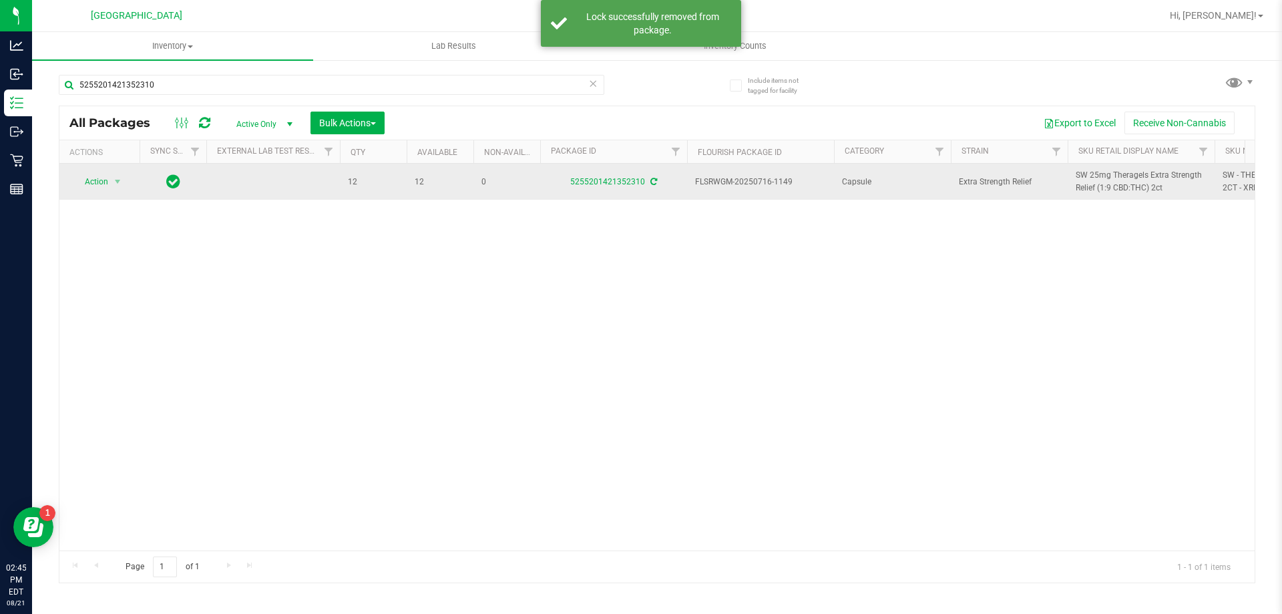
click at [653, 181] on icon at bounding box center [653, 182] width 7 height 8
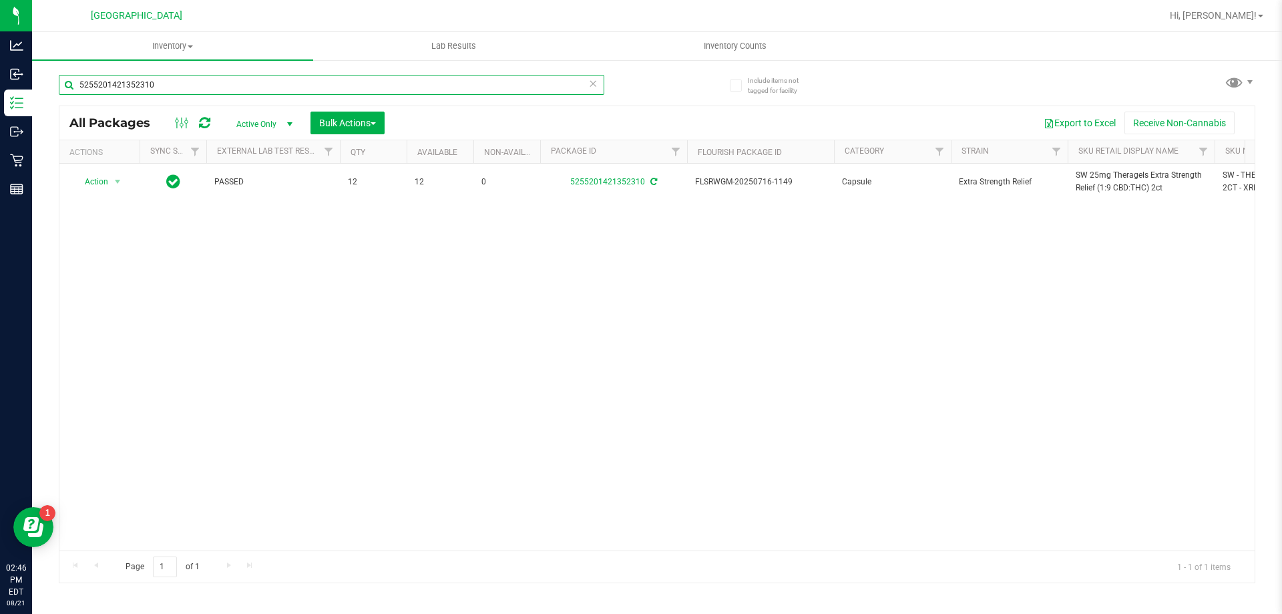
drag, startPoint x: 192, startPoint y: 75, endPoint x: 192, endPoint y: 86, distance: 11.4
click at [192, 76] on input "5255201421352310" at bounding box center [332, 85] width 546 height 20
click at [192, 87] on input "5255201421352310" at bounding box center [332, 85] width 546 height 20
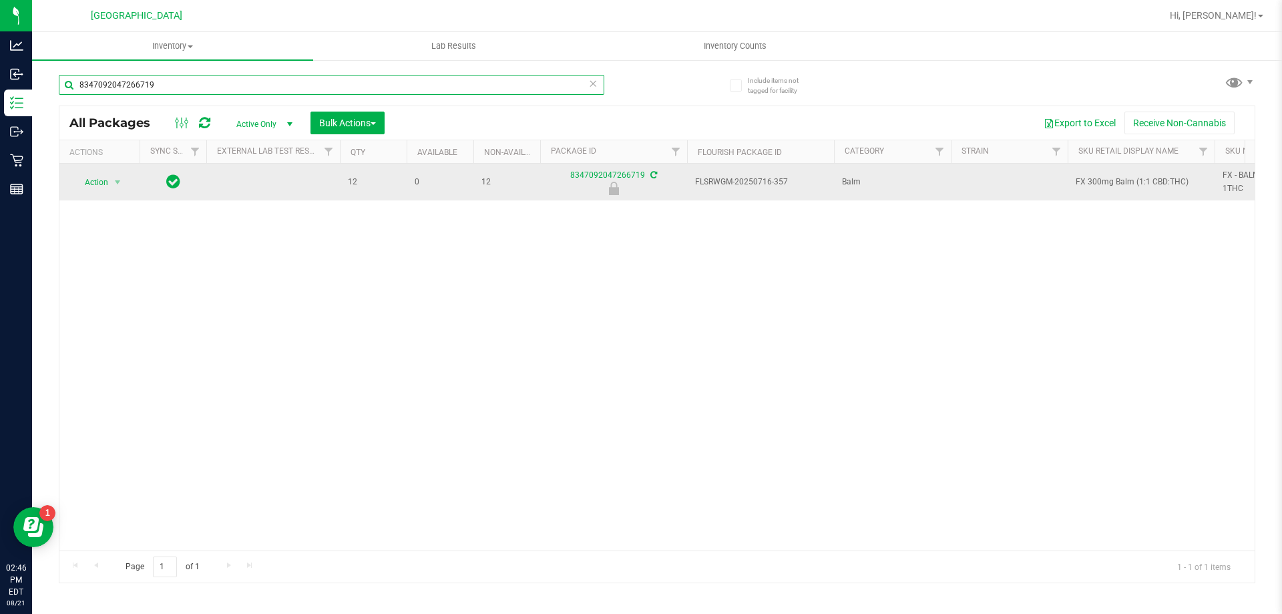
type input "8347092047266719"
click at [110, 183] on span "select" at bounding box center [118, 182] width 17 height 19
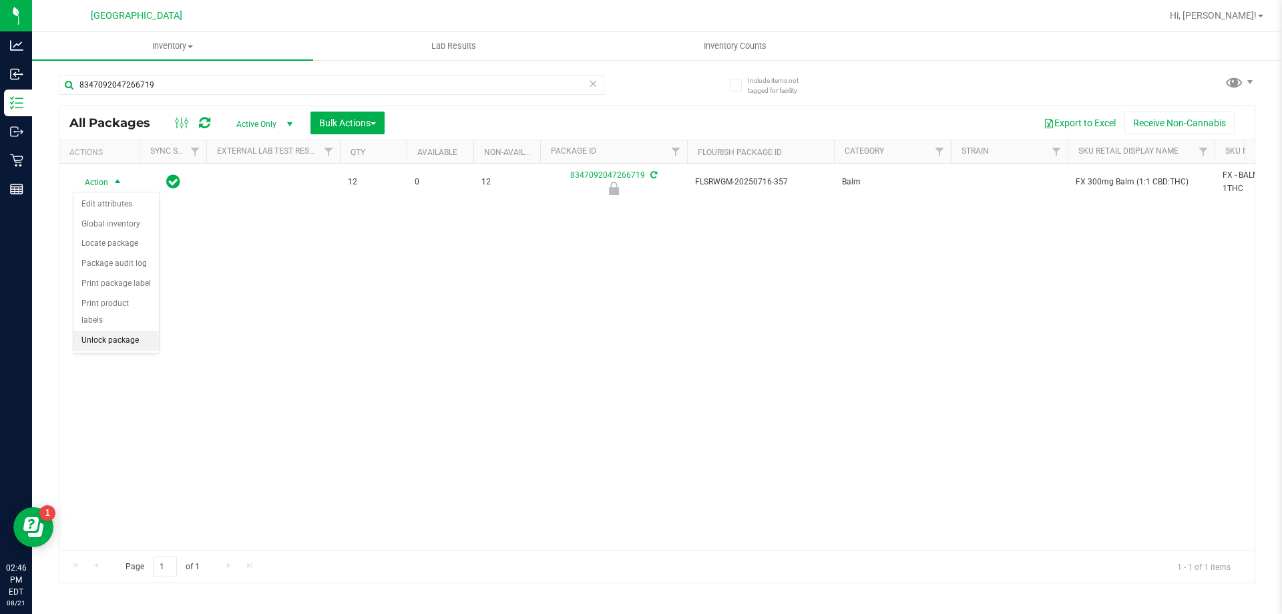
click at [114, 331] on li "Unlock package" at bounding box center [115, 341] width 85 height 20
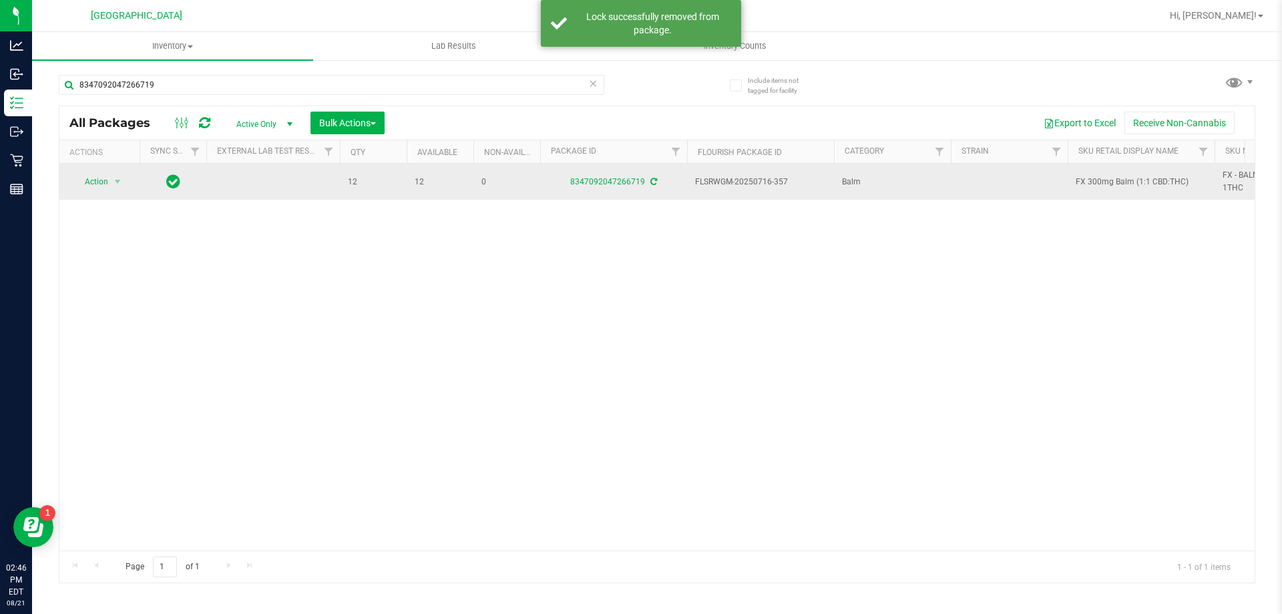
click at [651, 182] on icon at bounding box center [653, 182] width 7 height 8
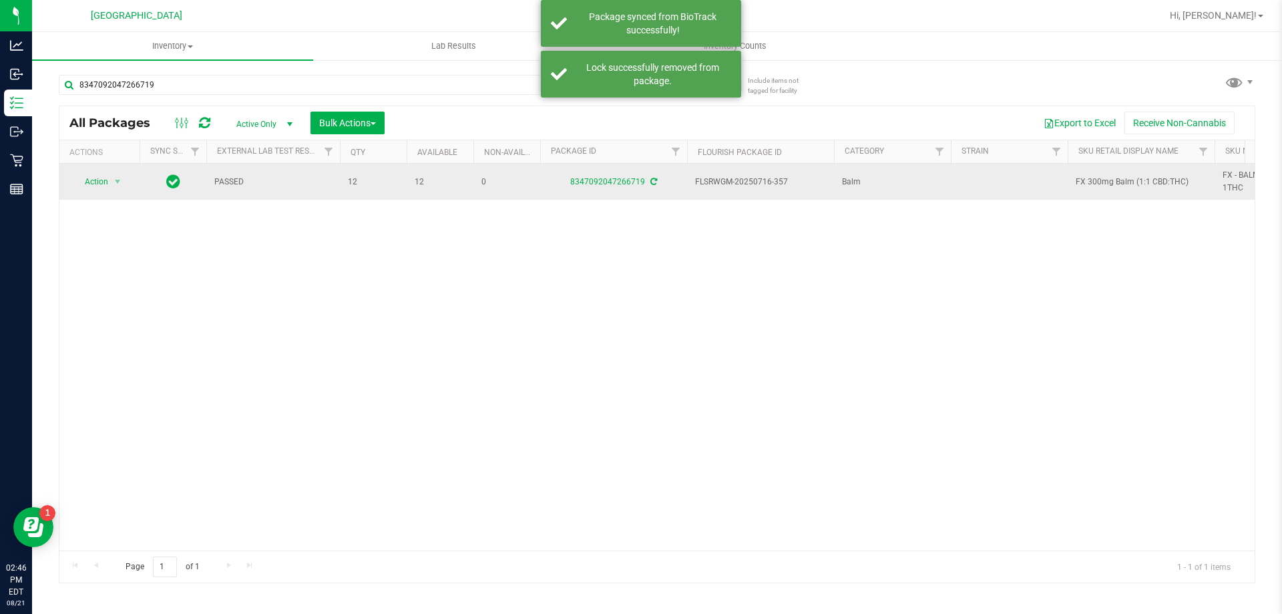
click at [1112, 184] on span "FX 300mg Balm (1:1 CBD:THC)" at bounding box center [1141, 182] width 131 height 13
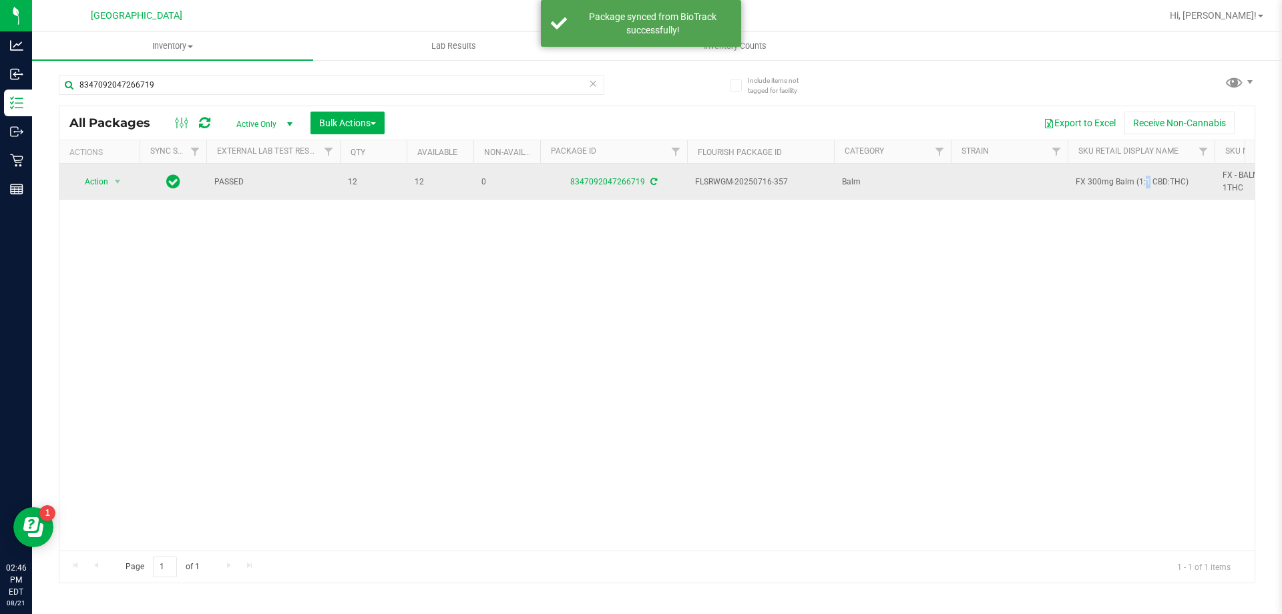
click at [1112, 184] on span "FX 300mg Balm (1:1 CBD:THC)" at bounding box center [1141, 182] width 131 height 13
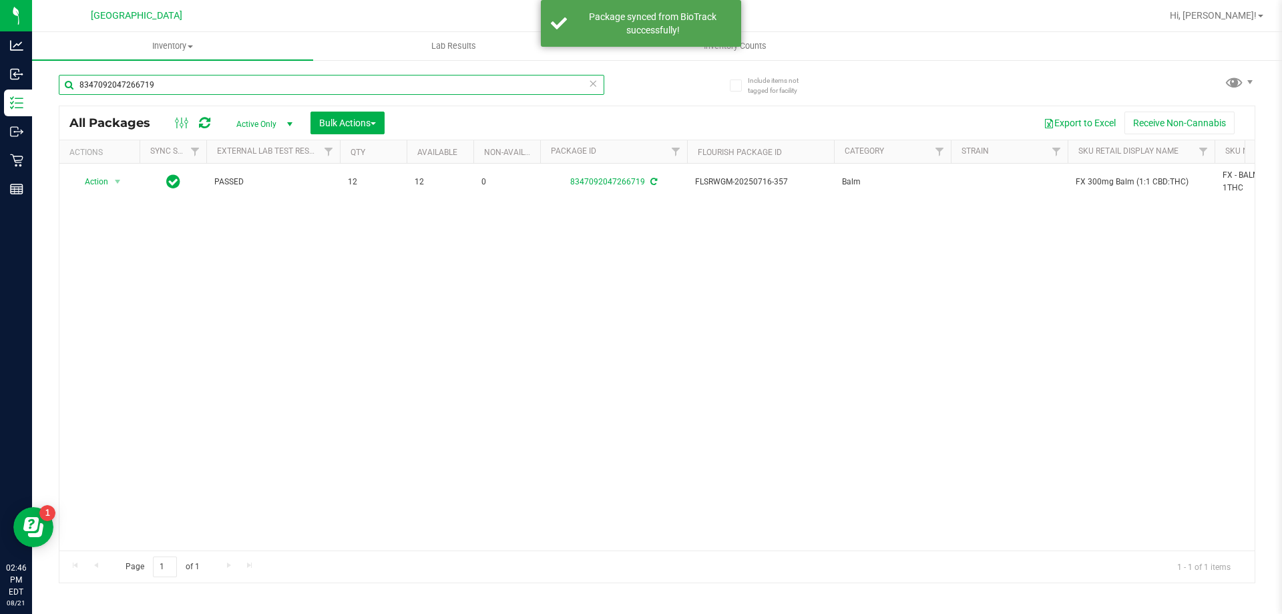
click at [247, 82] on input "8347092047266719" at bounding box center [332, 85] width 546 height 20
paste input "FX 300mg Balm (1:1 CBD:THC)"
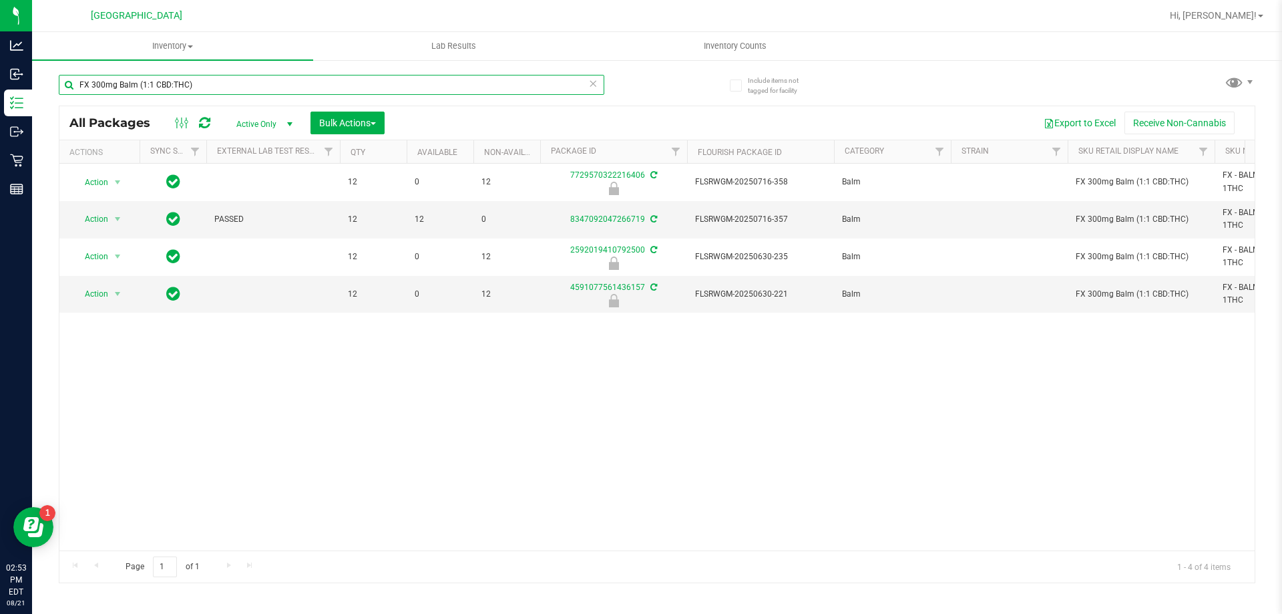
click at [258, 89] on input "FX 300mg Balm (1:1 CBD:THC)" at bounding box center [332, 85] width 546 height 20
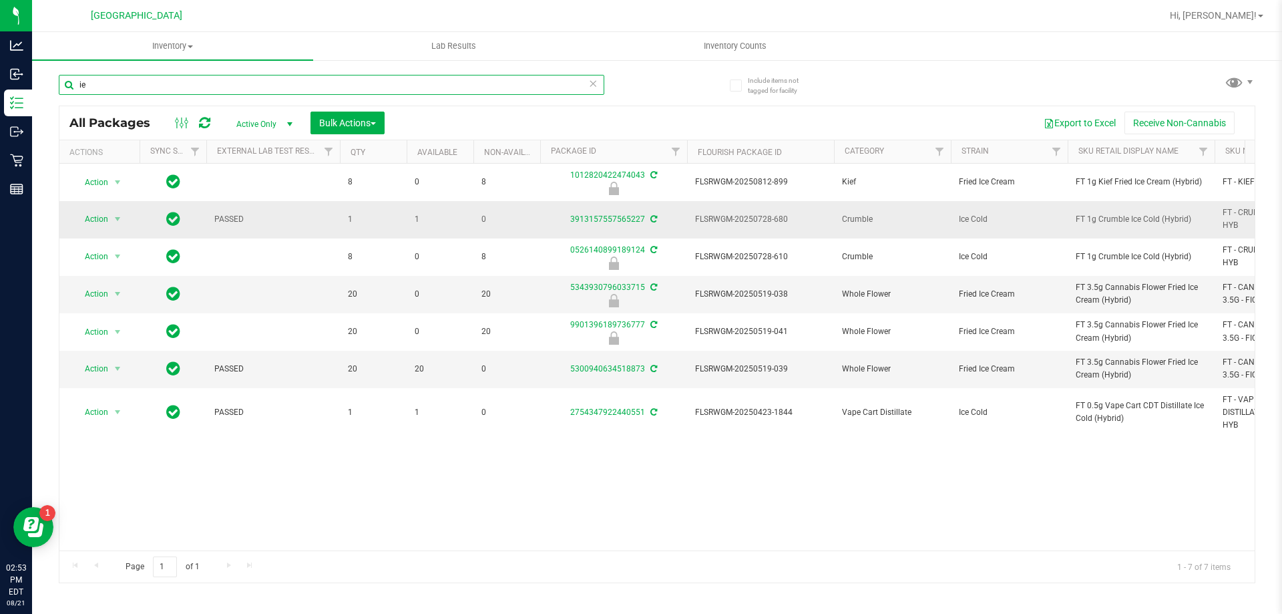
type input "i"
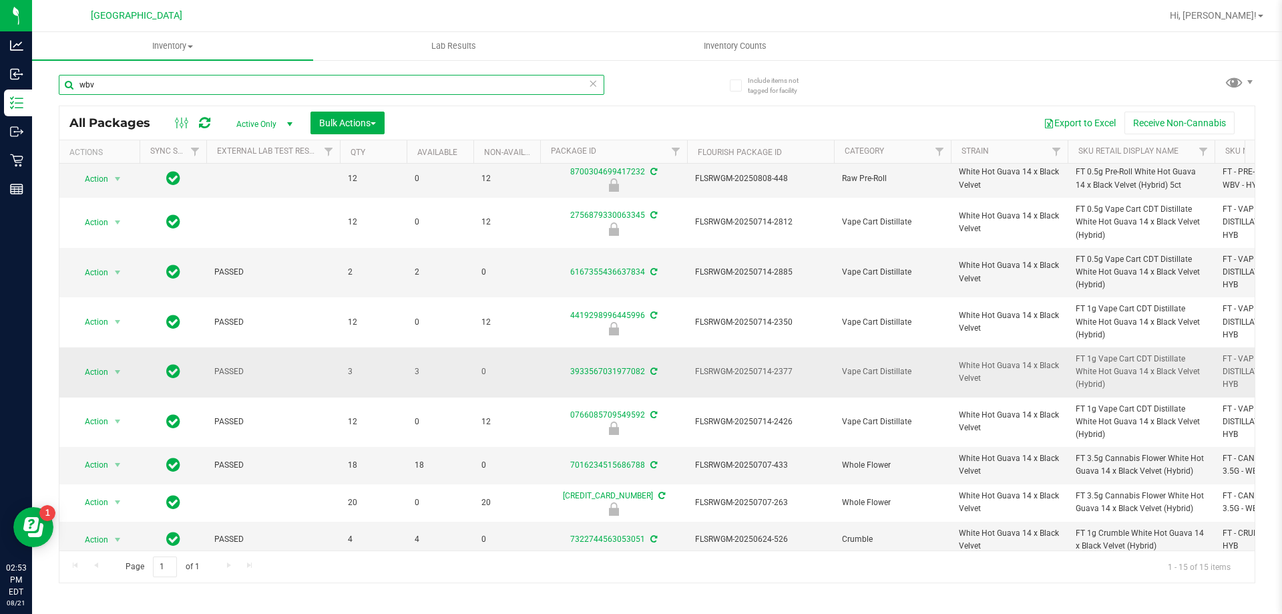
scroll to position [246, 0]
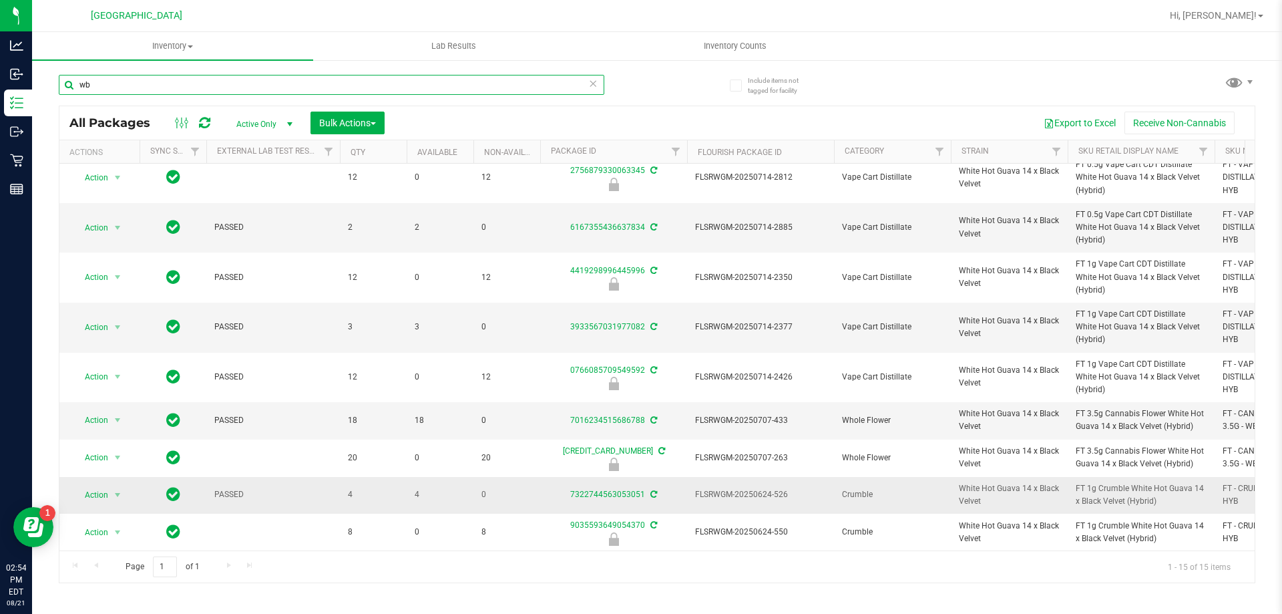
type input "w"
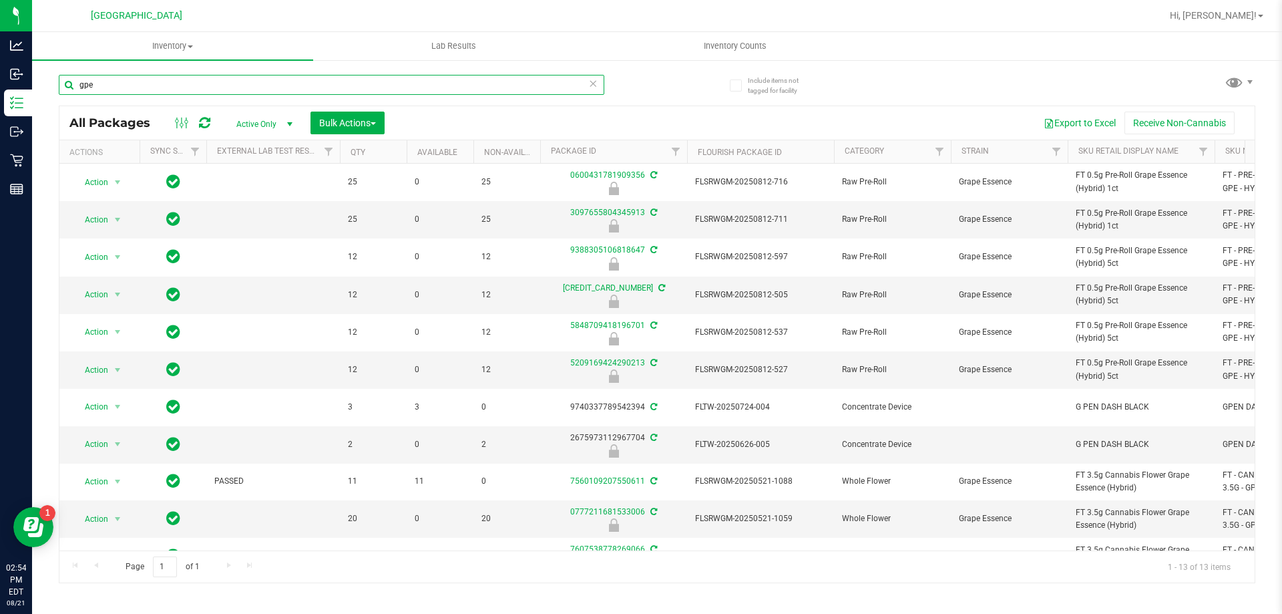
click at [146, 87] on input "gpe" at bounding box center [332, 85] width 546 height 20
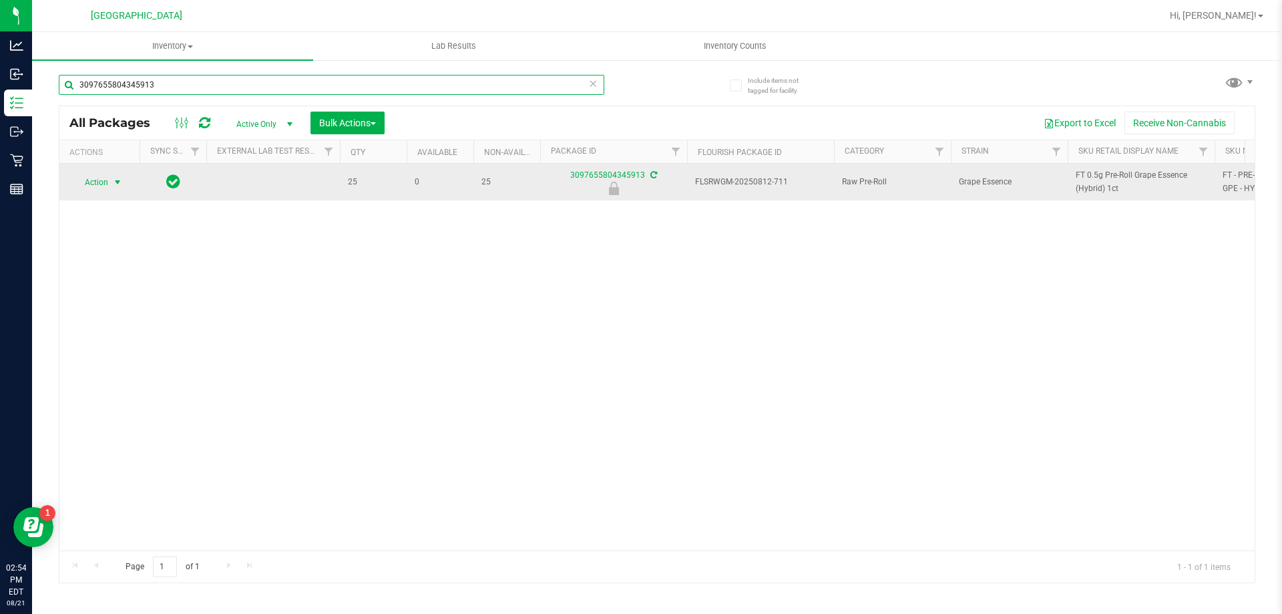
type input "3097655804345913"
click at [106, 180] on span "Action" at bounding box center [91, 182] width 36 height 19
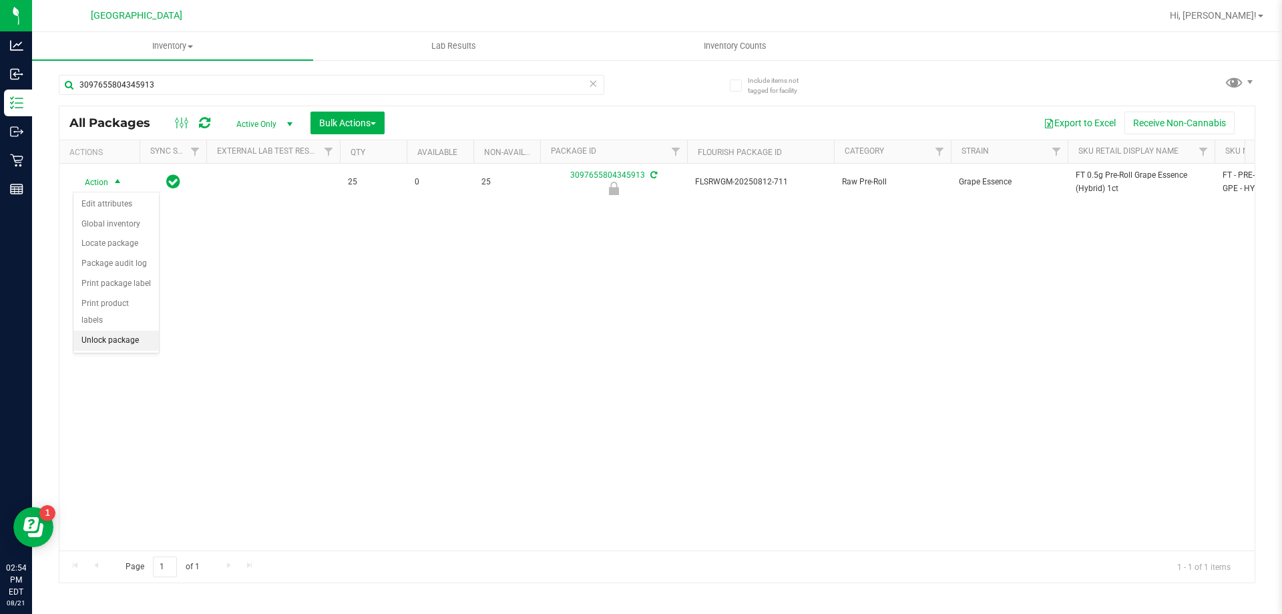
click at [100, 331] on li "Unlock package" at bounding box center [115, 341] width 85 height 20
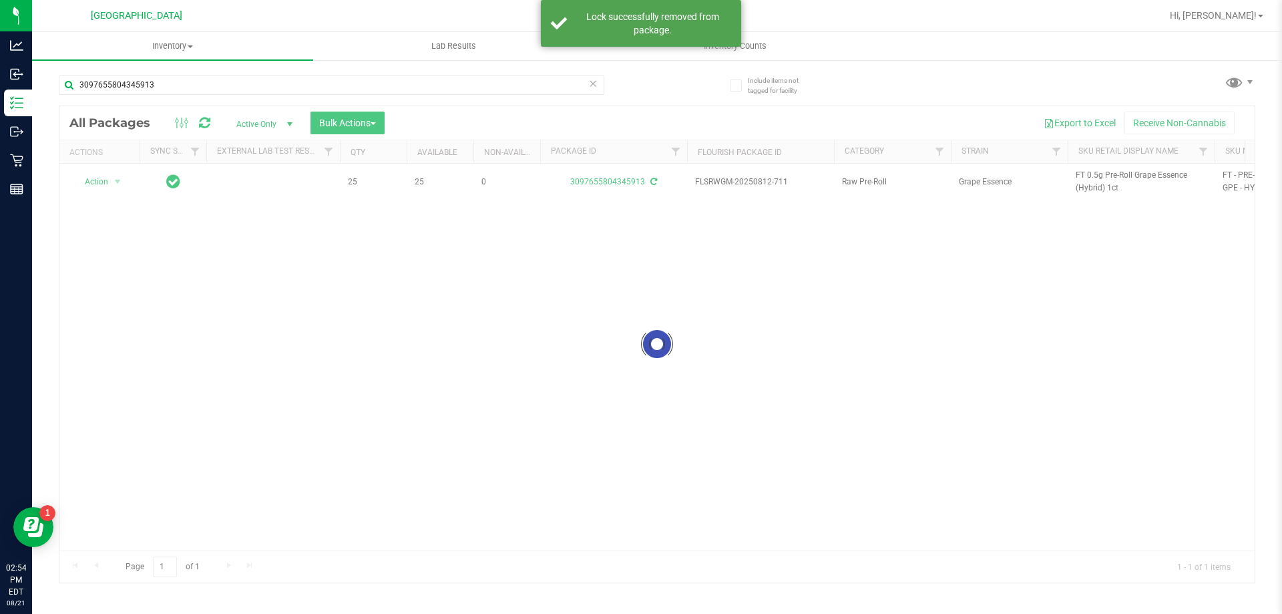
click at [1087, 174] on div at bounding box center [656, 344] width 1195 height 476
click at [1087, 173] on span "FT 0.5g Pre-Roll Grape Essence (Hybrid) 1ct" at bounding box center [1141, 181] width 131 height 25
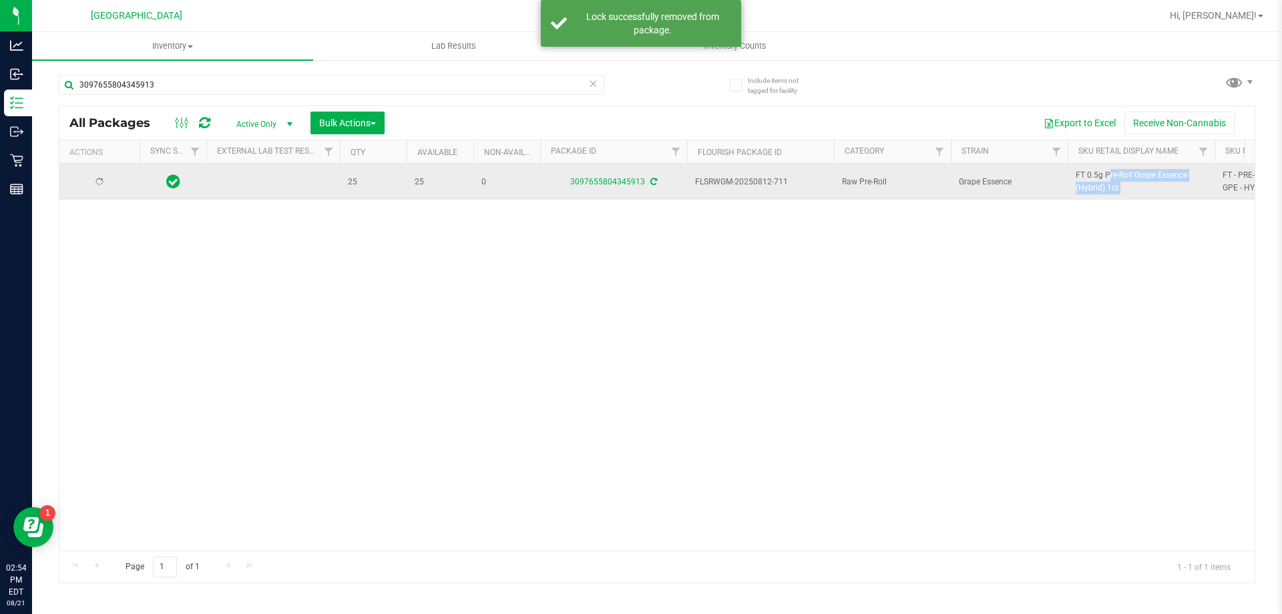
click at [1087, 173] on span "FT 0.5g Pre-Roll Grape Essence (Hybrid) 1ct" at bounding box center [1141, 181] width 131 height 25
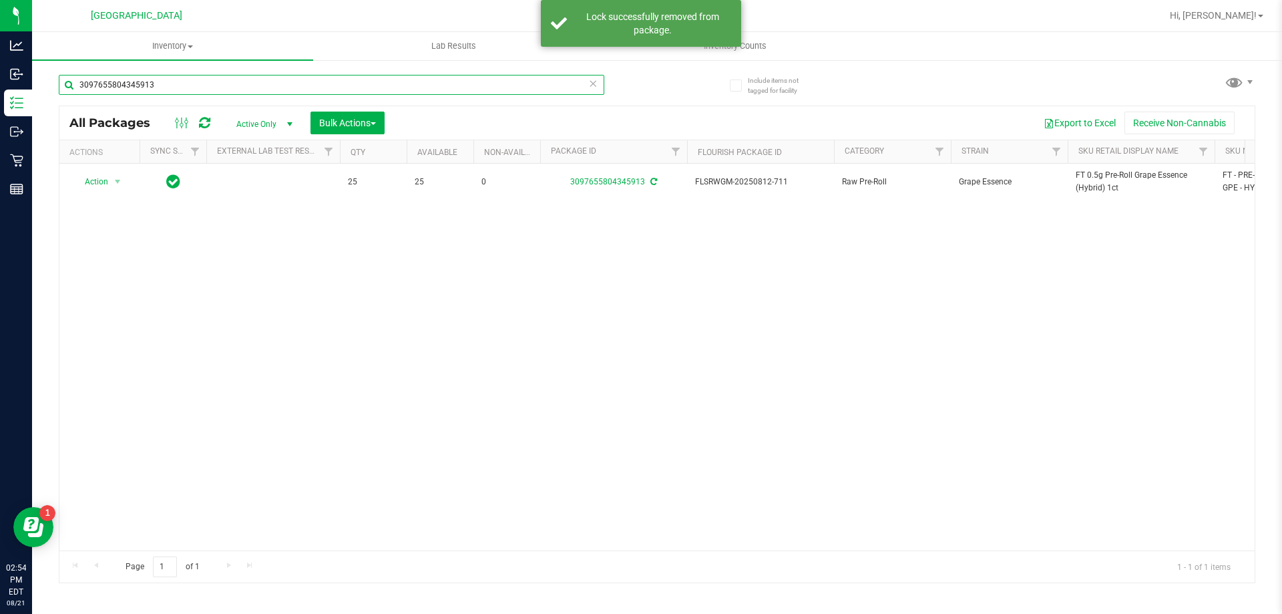
drag, startPoint x: 232, startPoint y: 77, endPoint x: 227, endPoint y: 82, distance: 7.1
click at [231, 77] on input "3097655804345913" at bounding box center [332, 85] width 546 height 20
click at [226, 83] on input "3097655804345913" at bounding box center [332, 85] width 546 height 20
paste input "FT 0.5g Pre-Roll Grape Essence (Hybrid) 1ct"
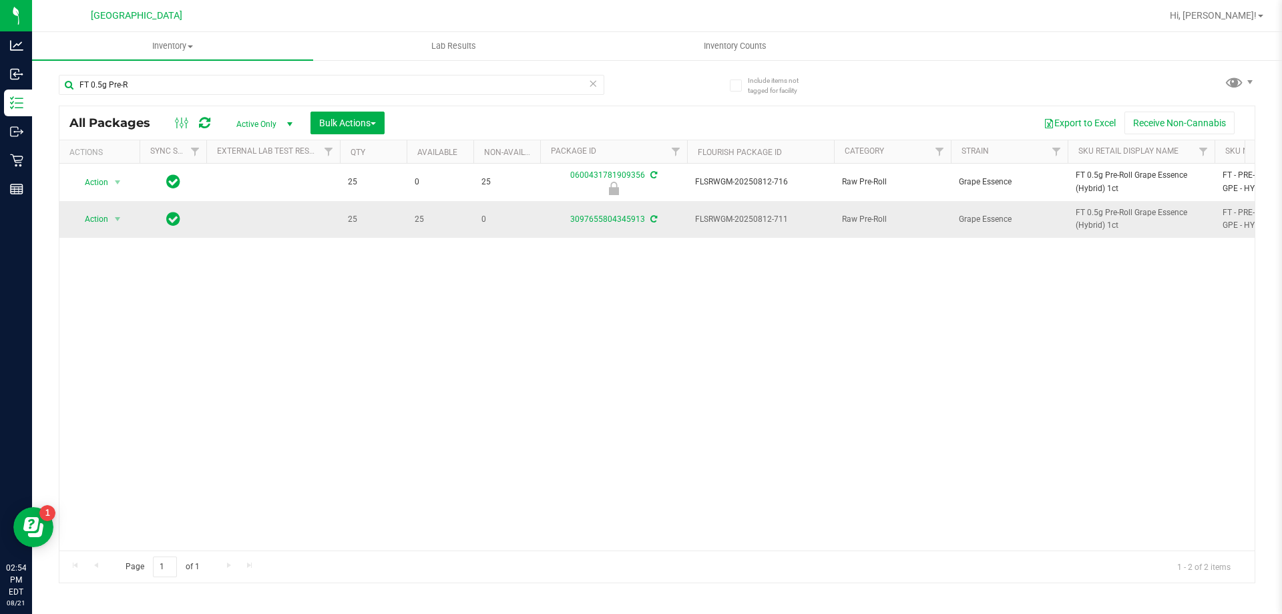
click at [655, 220] on icon at bounding box center [653, 219] width 7 height 8
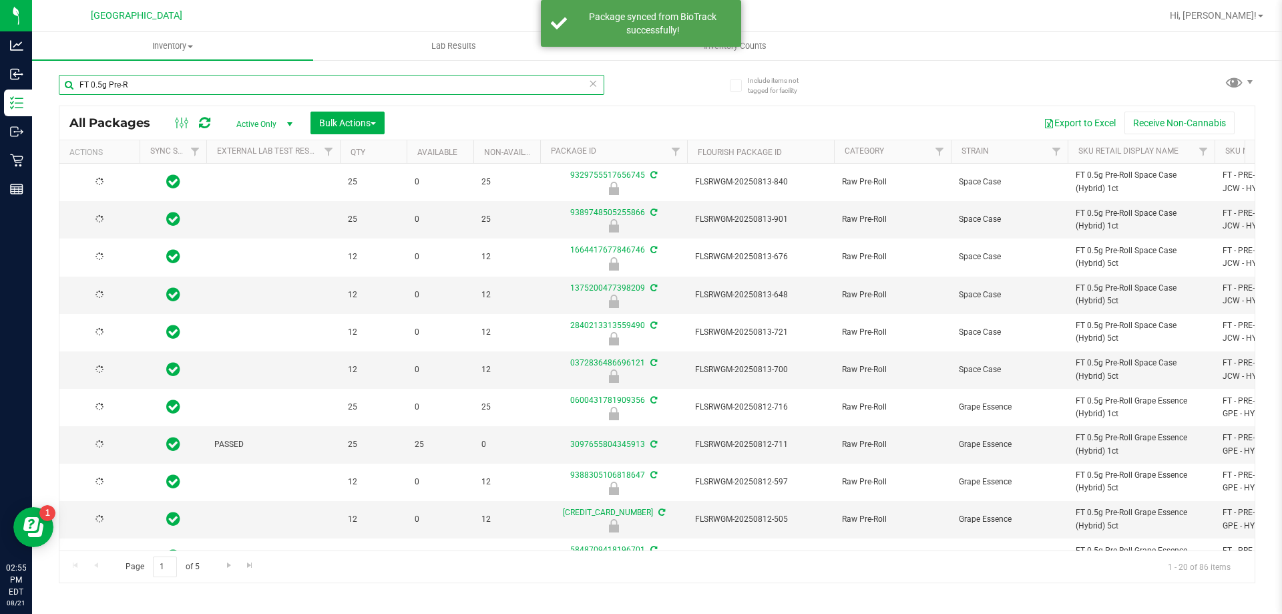
click at [174, 85] on input "FT 0.5g Pre-R" at bounding box center [332, 85] width 546 height 20
click at [173, 85] on input "FT 0.5g Pre-R" at bounding box center [332, 85] width 546 height 20
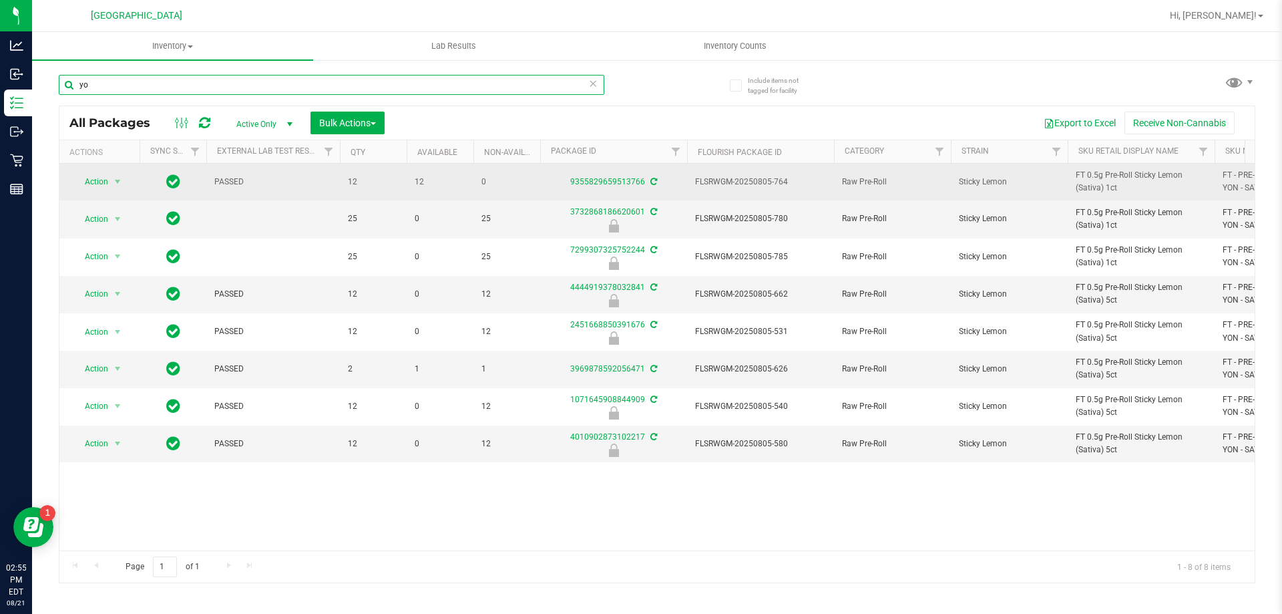
type input "y"
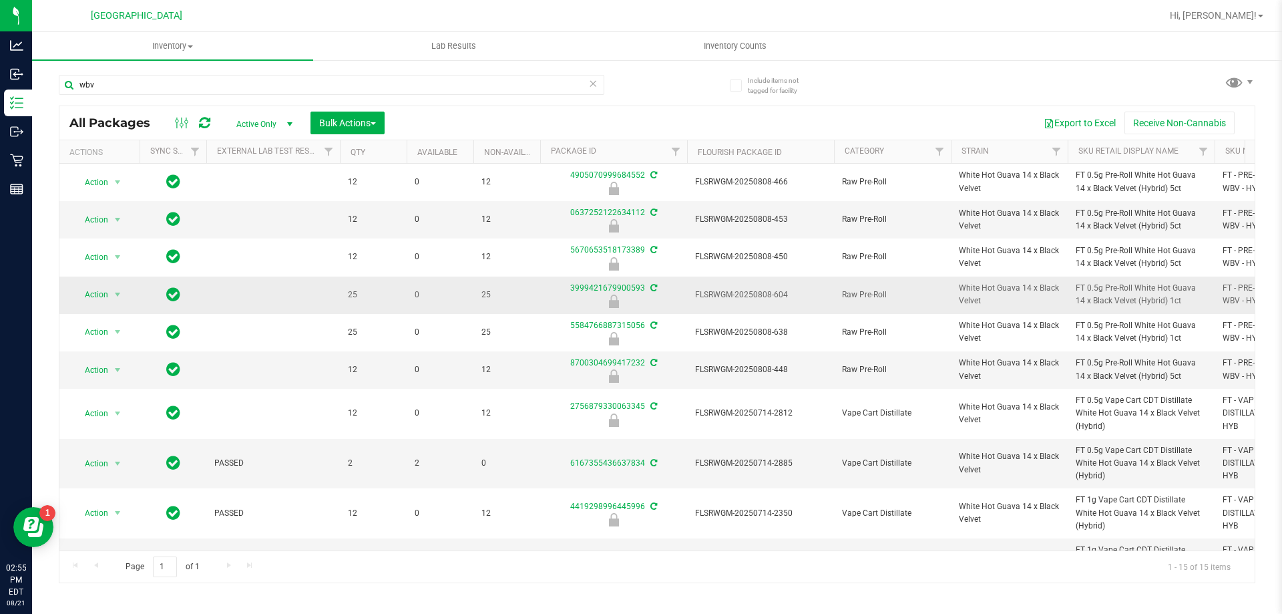
click at [1126, 294] on span "FT 0.5g Pre-Roll White Hot Guava 14 x Black Velvet (Hybrid) 1ct" at bounding box center [1141, 294] width 131 height 25
click at [250, 81] on input "wbv" at bounding box center [332, 85] width 546 height 20
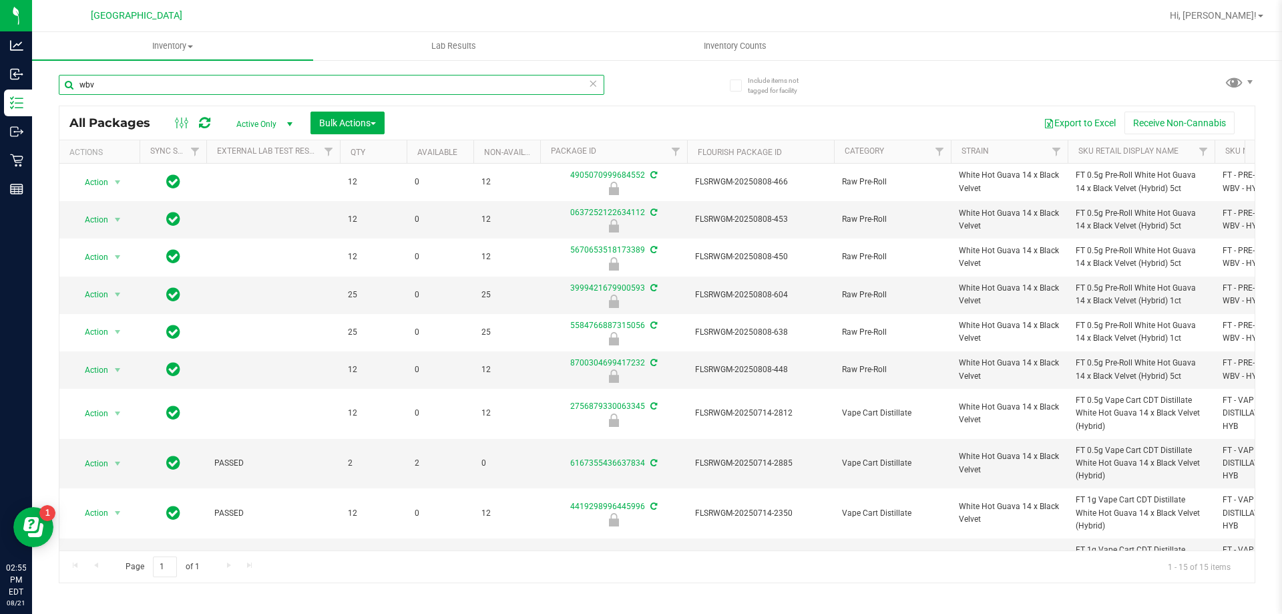
paste input "FT 0.5g Pre-Roll White Hot Guava 14 x Black Velvet (Hybrid) 1ct"
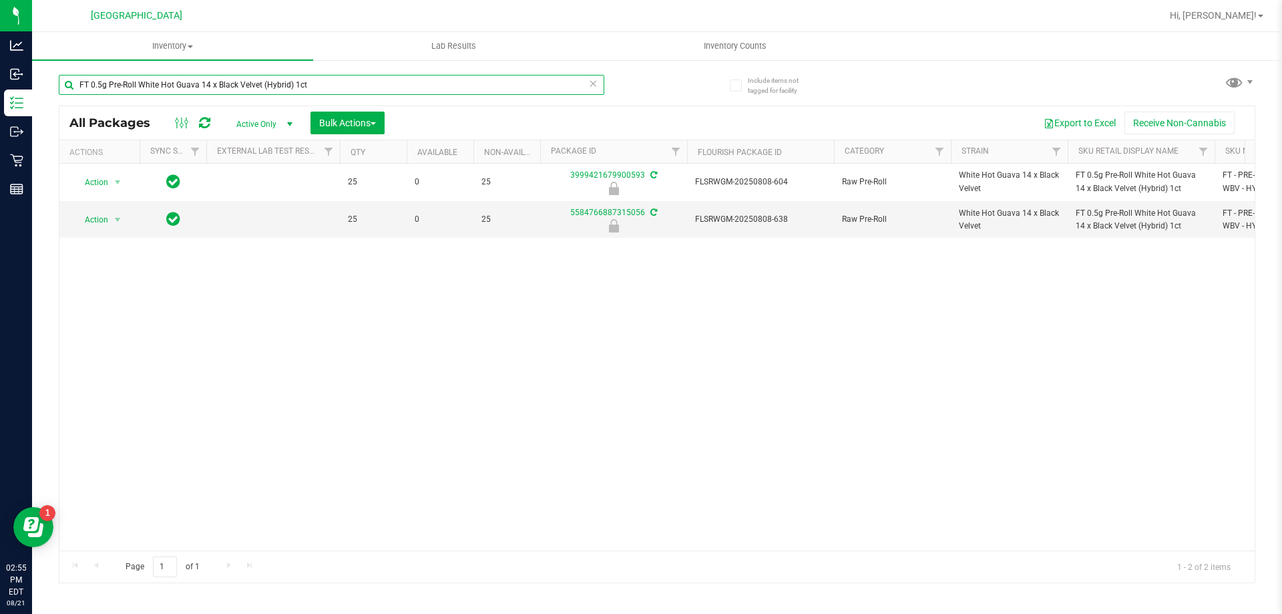
click at [379, 85] on input "FT 0.5g Pre-Roll White Hot Guava 14 x Black Velvet (Hybrid) 1ct" at bounding box center [332, 85] width 546 height 20
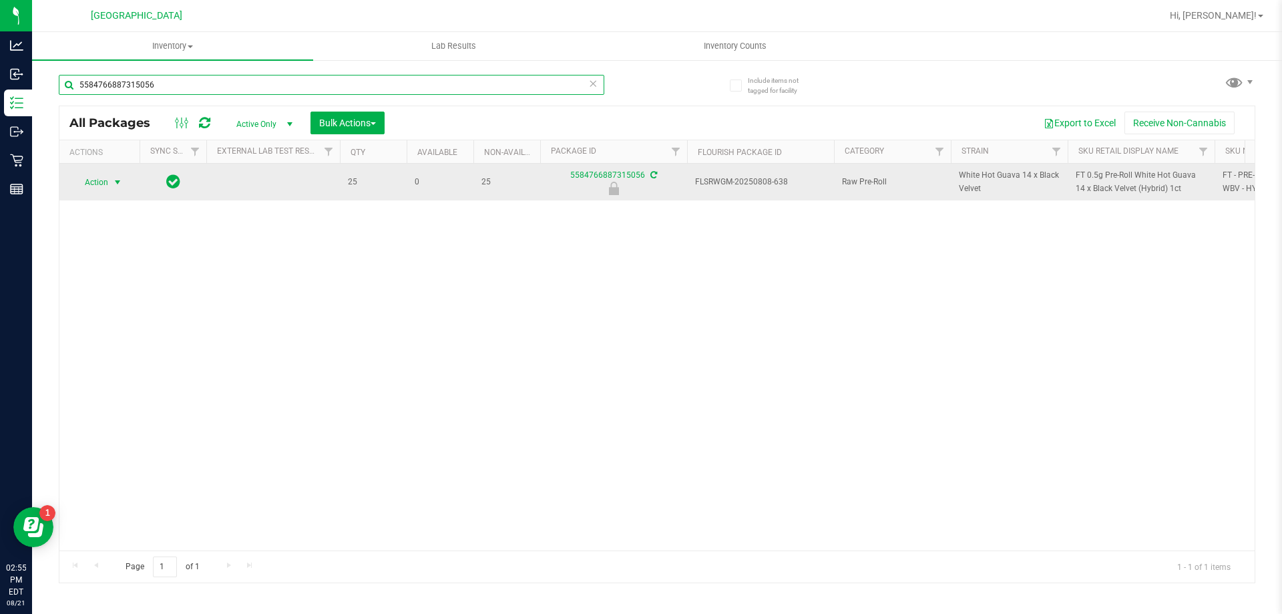
type input "5584766887315056"
click at [116, 179] on span "select" at bounding box center [117, 182] width 11 height 11
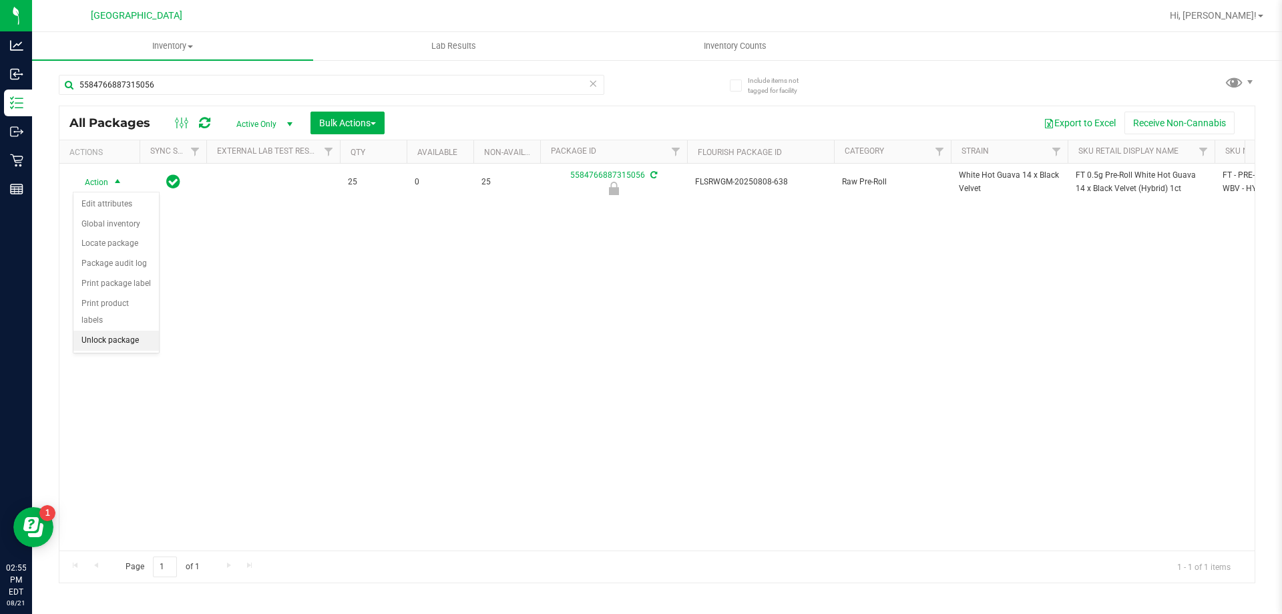
click at [112, 331] on li "Unlock package" at bounding box center [115, 341] width 85 height 20
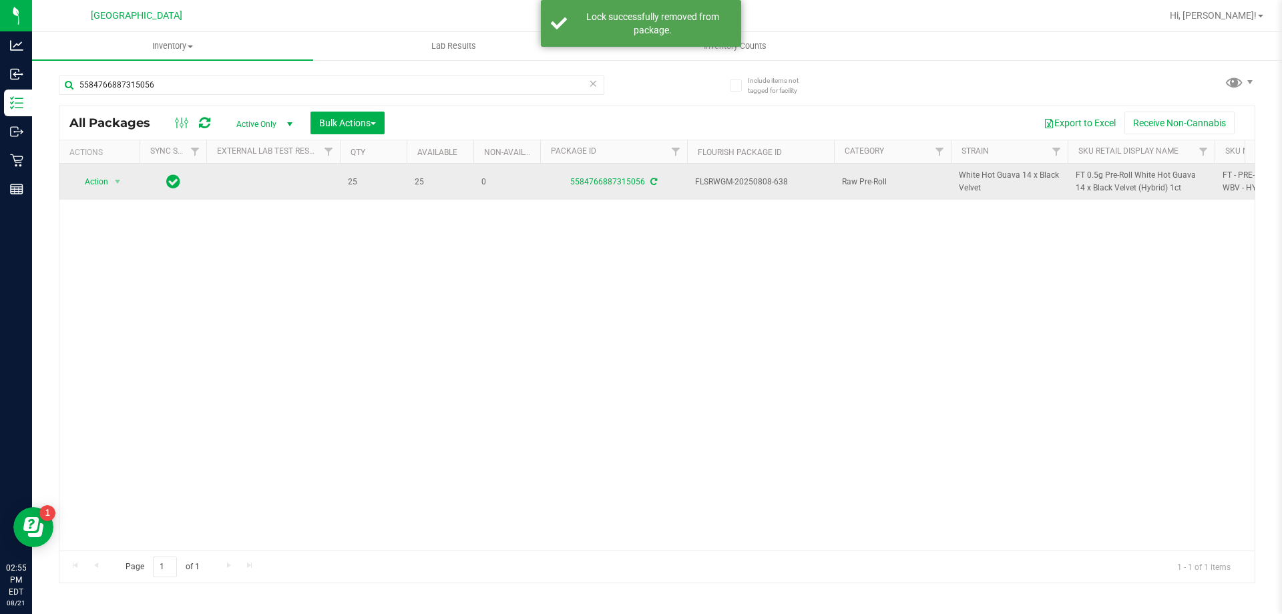
click at [653, 181] on icon at bounding box center [653, 182] width 7 height 8
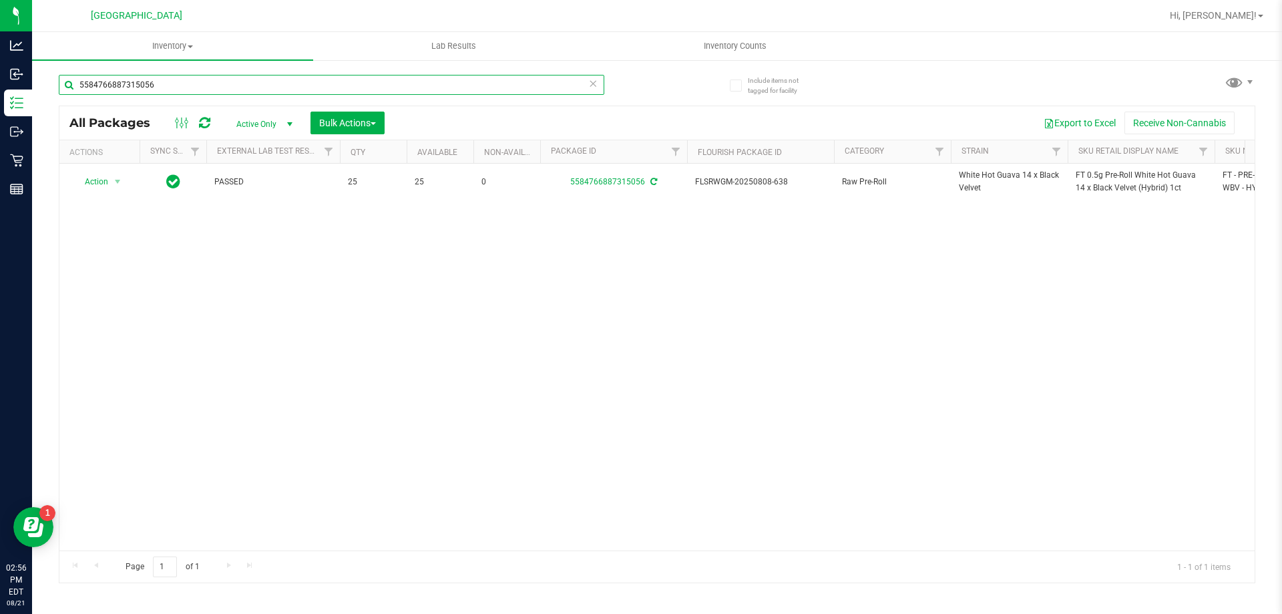
click at [204, 91] on input "5584766887315056" at bounding box center [332, 85] width 546 height 20
click at [203, 90] on input "5584766887315056" at bounding box center [332, 85] width 546 height 20
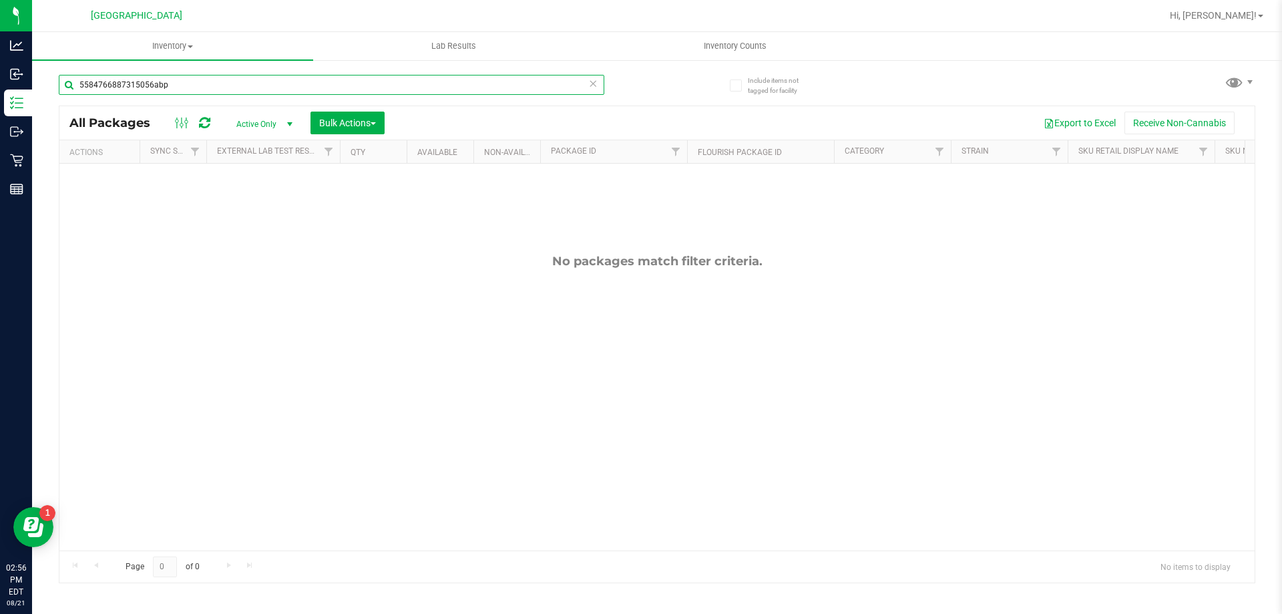
click at [170, 80] on input "5584766887315056abp" at bounding box center [332, 85] width 546 height 20
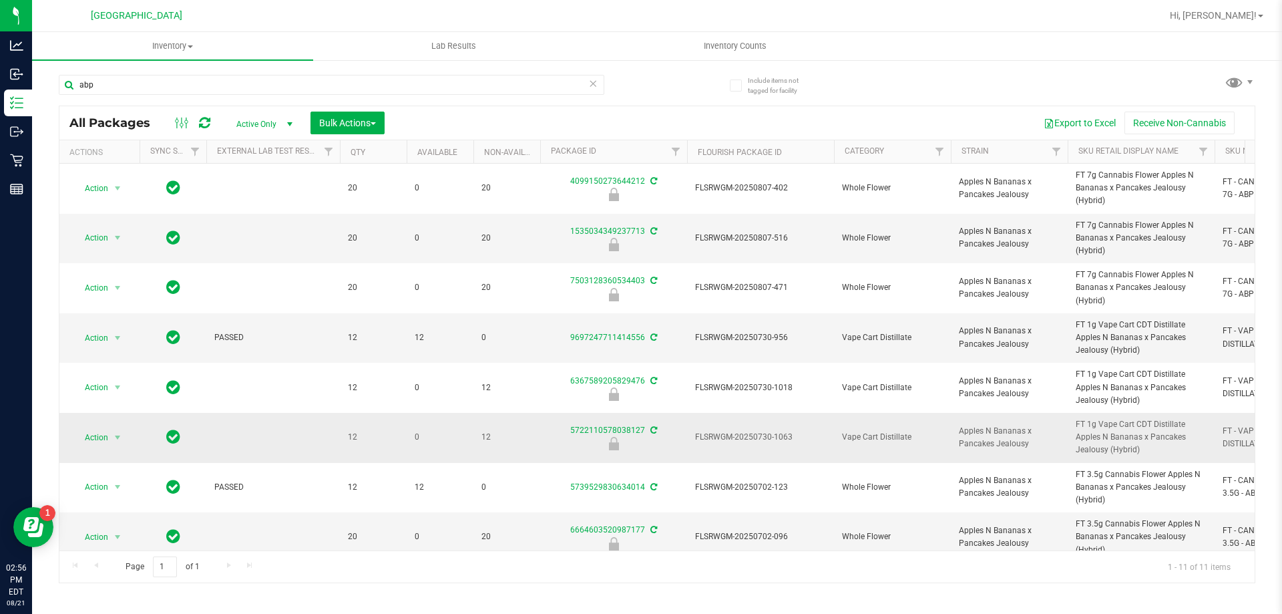
click at [1099, 443] on span "FT 1g Vape Cart CDT Distillate Apples N Bananas x Pancakes Jealousy (Hybrid)" at bounding box center [1141, 437] width 131 height 39
click at [162, 80] on input "abp" at bounding box center [332, 85] width 546 height 20
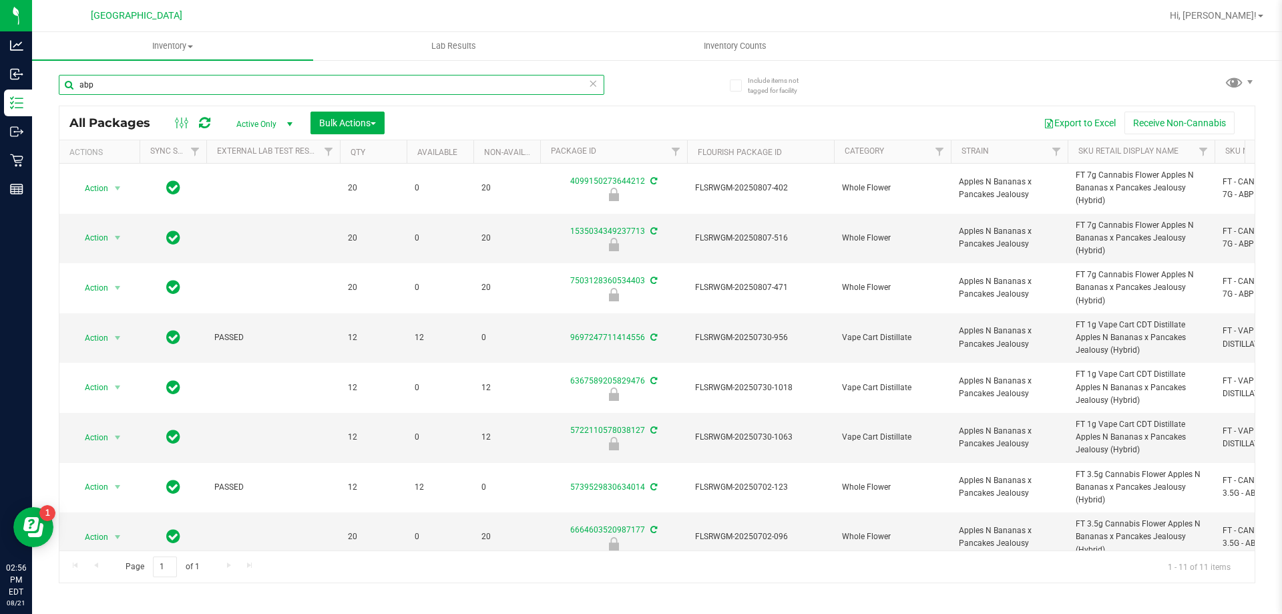
paste input "FT 1g Vape Cart CDT Distillate Apples N Bananas x Pancakes Jealousy (Hybrid)"
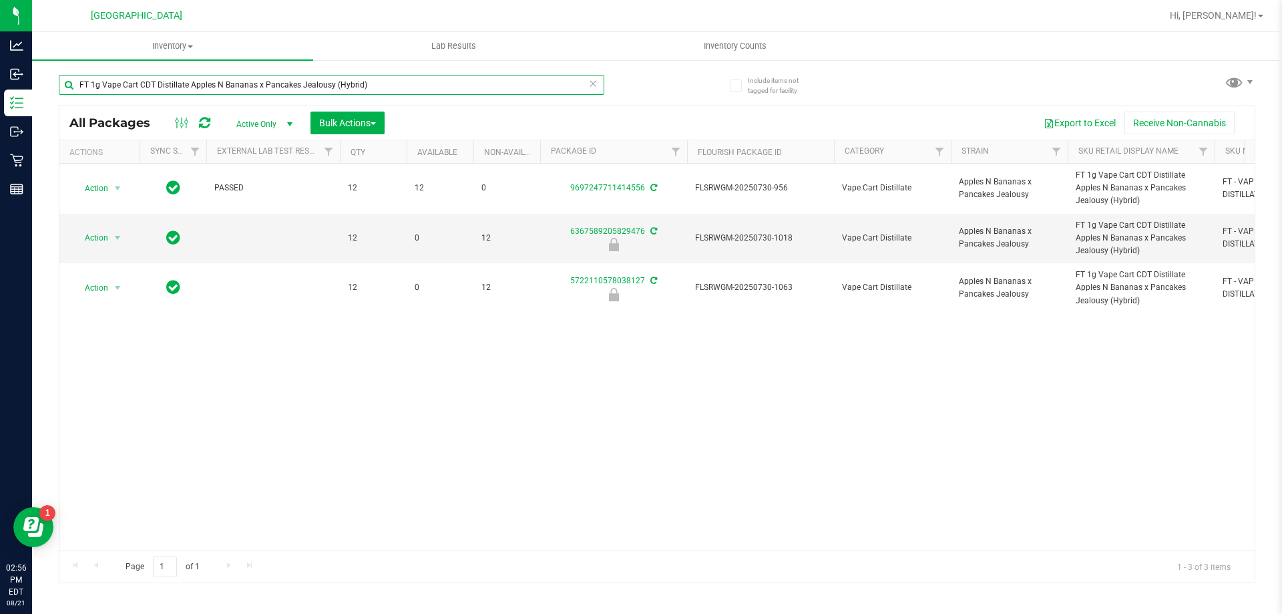
click at [305, 91] on input "FT 1g Vape Cart CDT Distillate Apples N Bananas x Pancakes Jealousy (Hybrid)" at bounding box center [332, 85] width 546 height 20
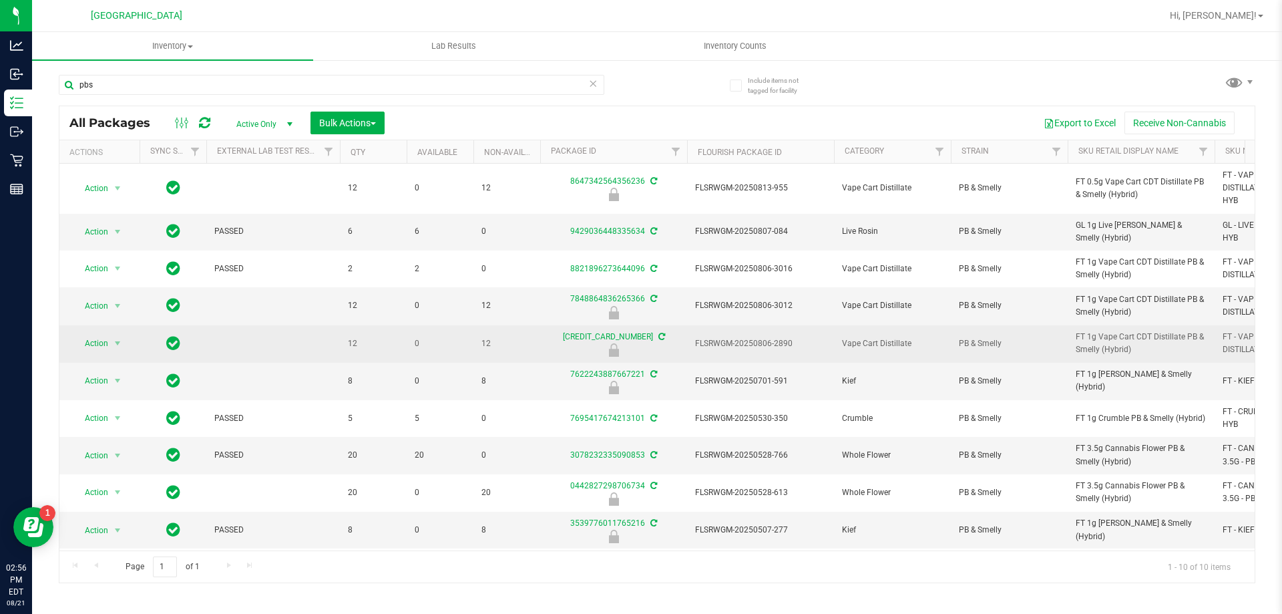
click at [1096, 339] on span "FT 1g Vape Cart CDT Distillate PB & Smelly (Hybrid)" at bounding box center [1141, 343] width 131 height 25
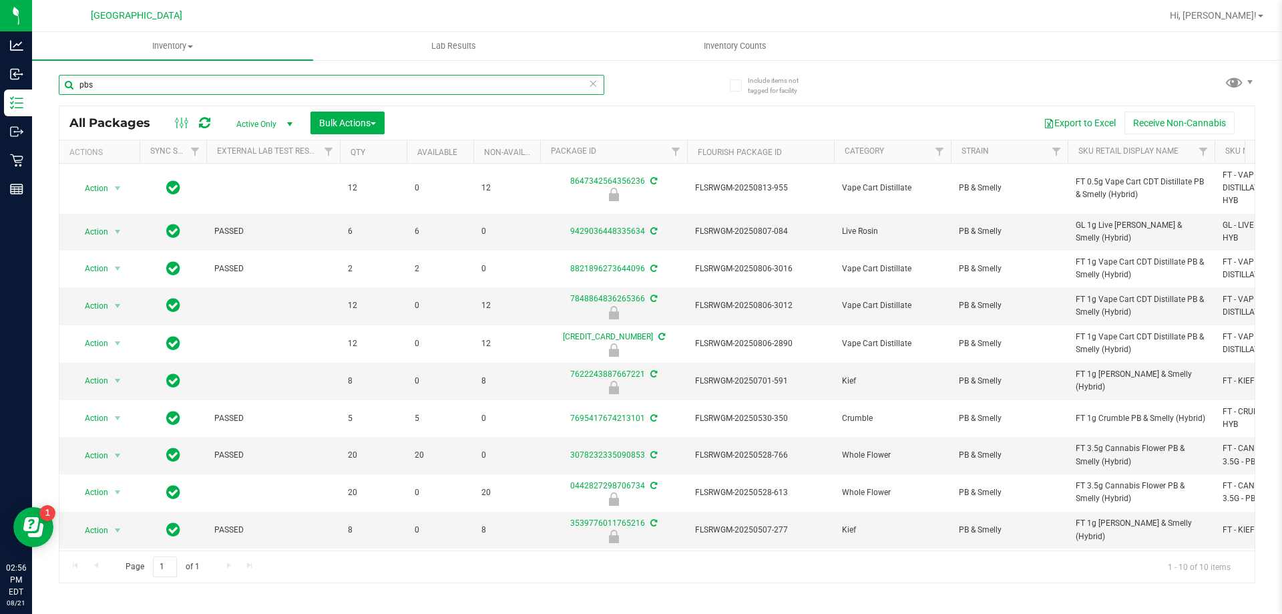
click at [156, 87] on input "pbs" at bounding box center [332, 85] width 546 height 20
paste input "FT 1g Vape Cart CDT Distillate PB & Smelly (Hybrid)"
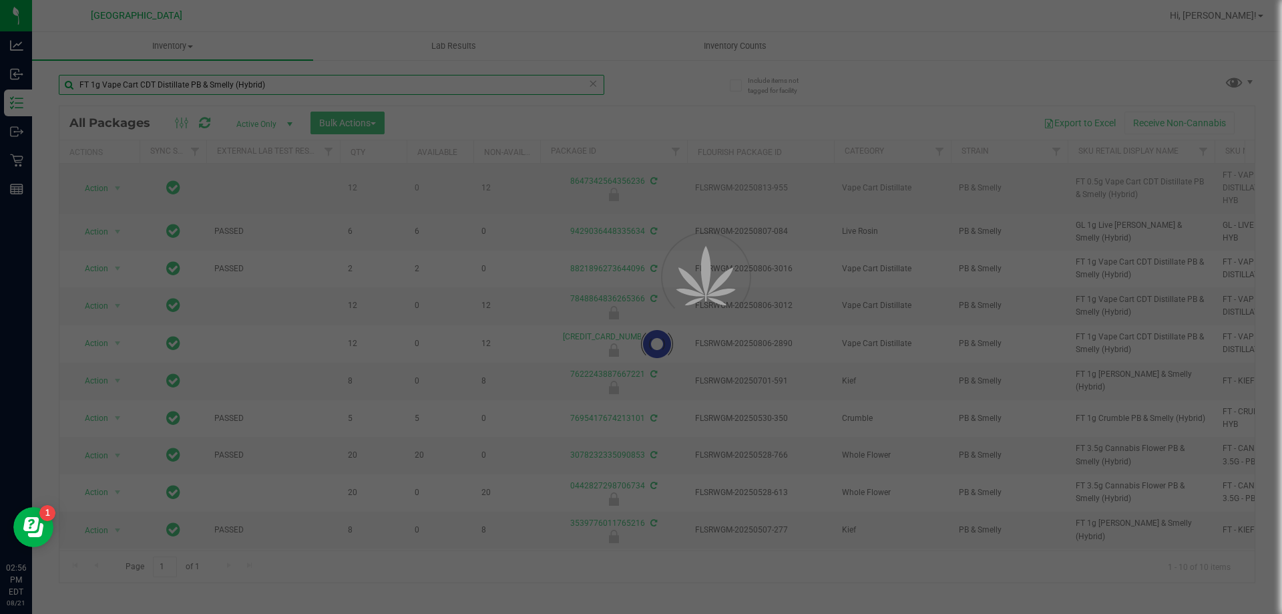
type input "FT 1g Vape Cart CDT Distillate PB & Smelly (Hybrid)"
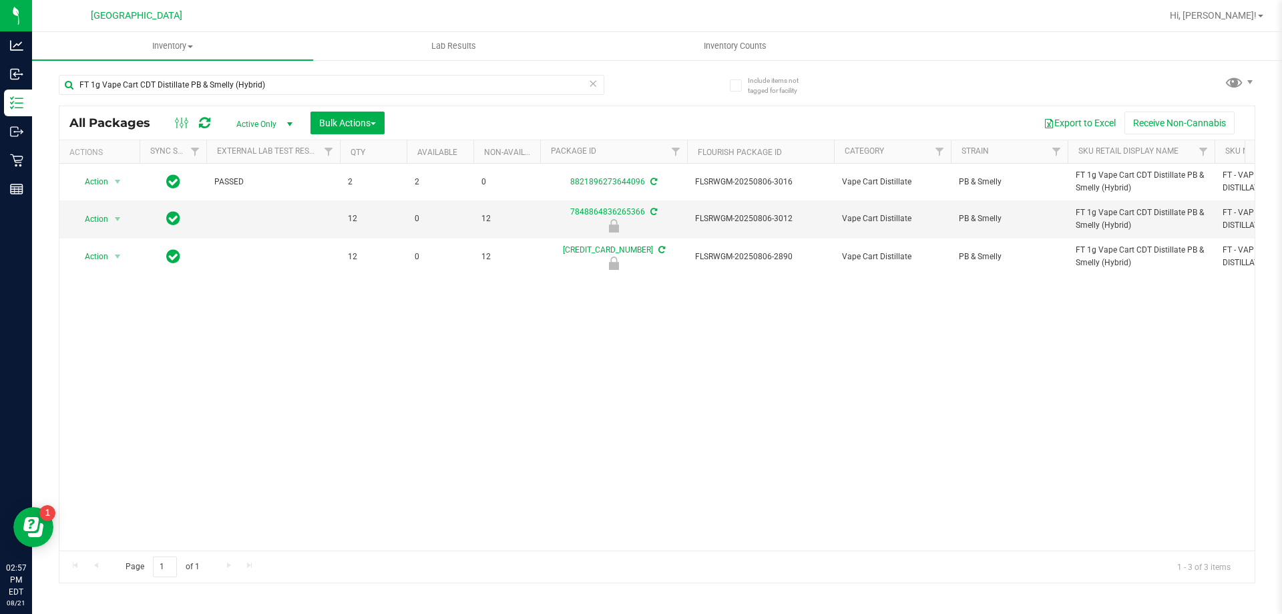
click at [270, 96] on div "FT 1g Vape Cart CDT Distillate PB & Smelly (Hybrid)" at bounding box center [332, 90] width 546 height 31
click at [278, 89] on input "FT 1g Vape Cart CDT Distillate PB & Smelly (Hybrid)" at bounding box center [332, 85] width 546 height 20
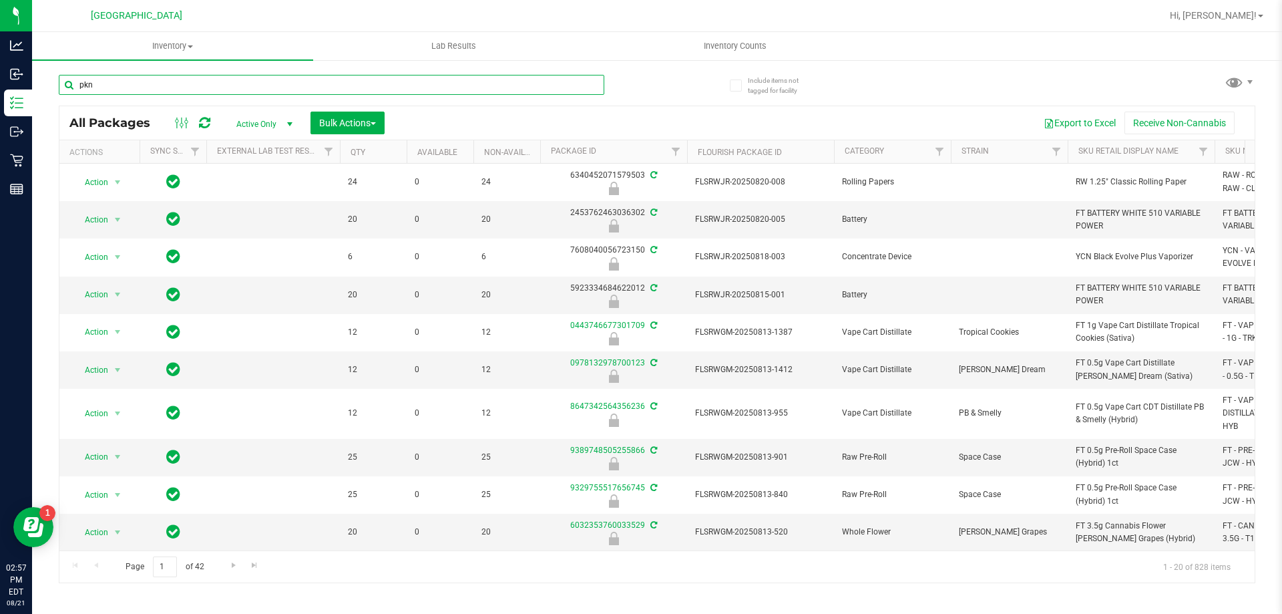
type input "pkn"
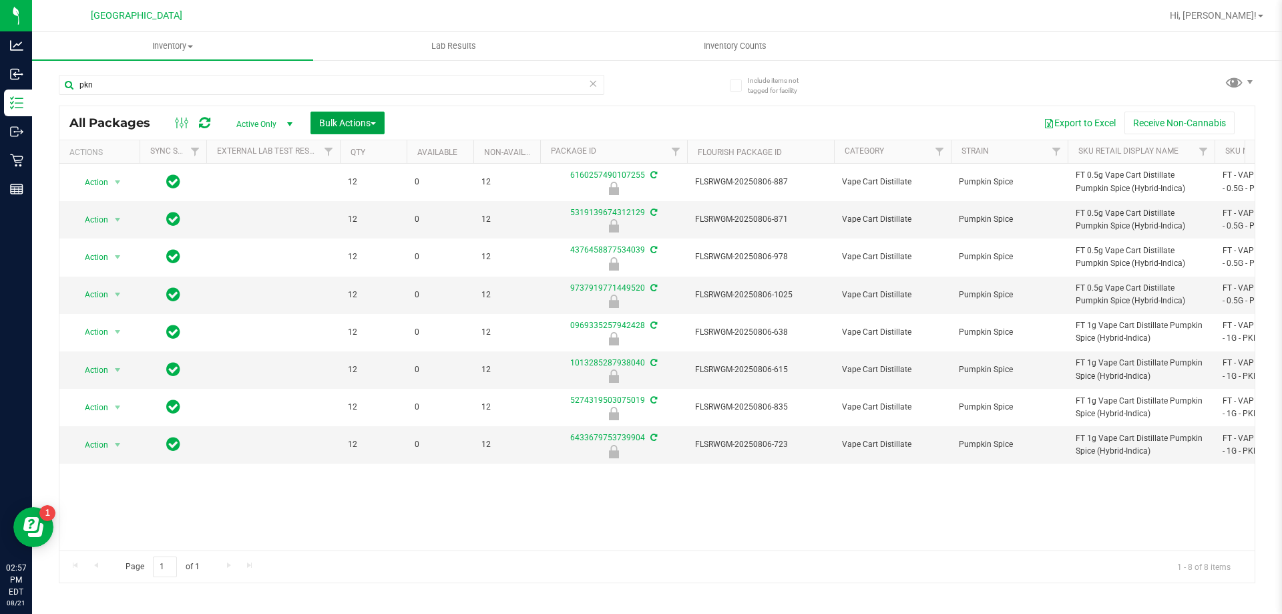
click at [334, 116] on button "Bulk Actions" at bounding box center [348, 123] width 74 height 23
click at [362, 246] on span "Lock/Unlock packages" at bounding box center [364, 251] width 91 height 11
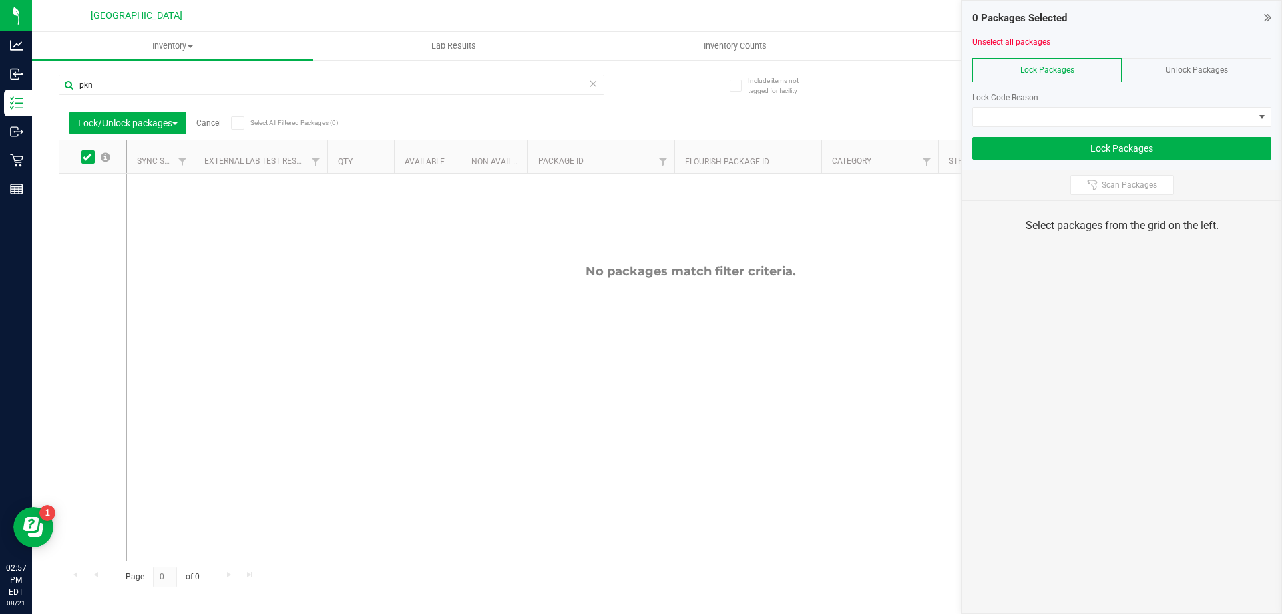
click at [1173, 69] on span "Unlock Packages" at bounding box center [1197, 69] width 62 height 9
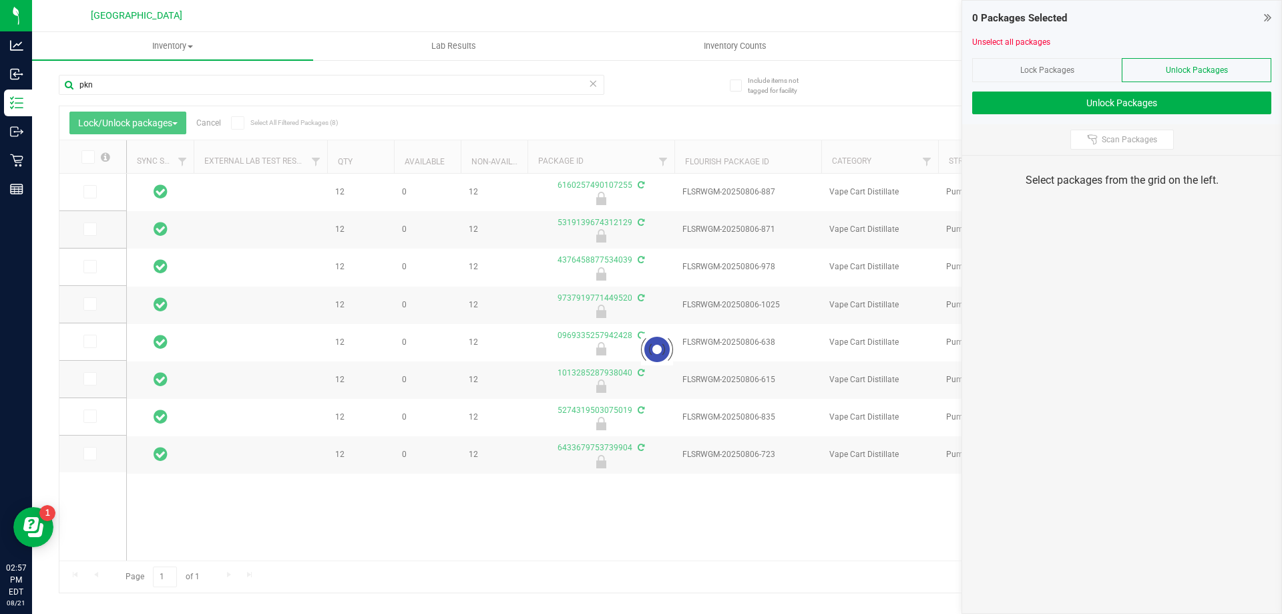
click at [90, 157] on icon at bounding box center [87, 157] width 9 height 0
click at [0, 0] on input "checkbox" at bounding box center [0, 0] width 0 height 0
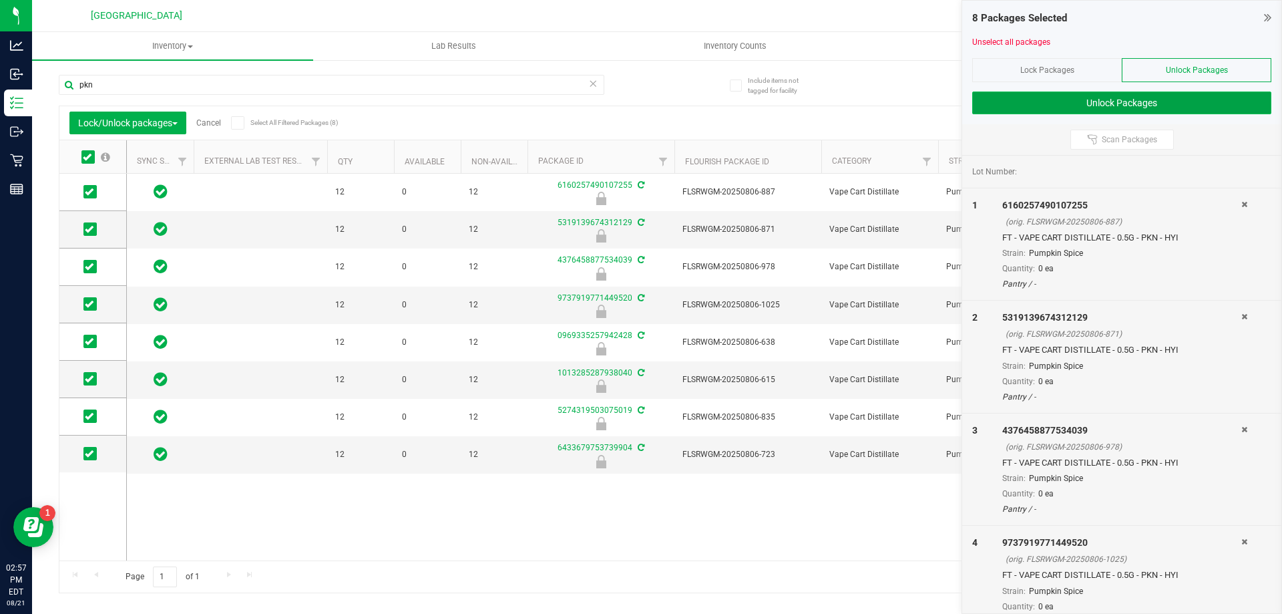
click at [1094, 101] on button "Unlock Packages" at bounding box center [1121, 102] width 299 height 23
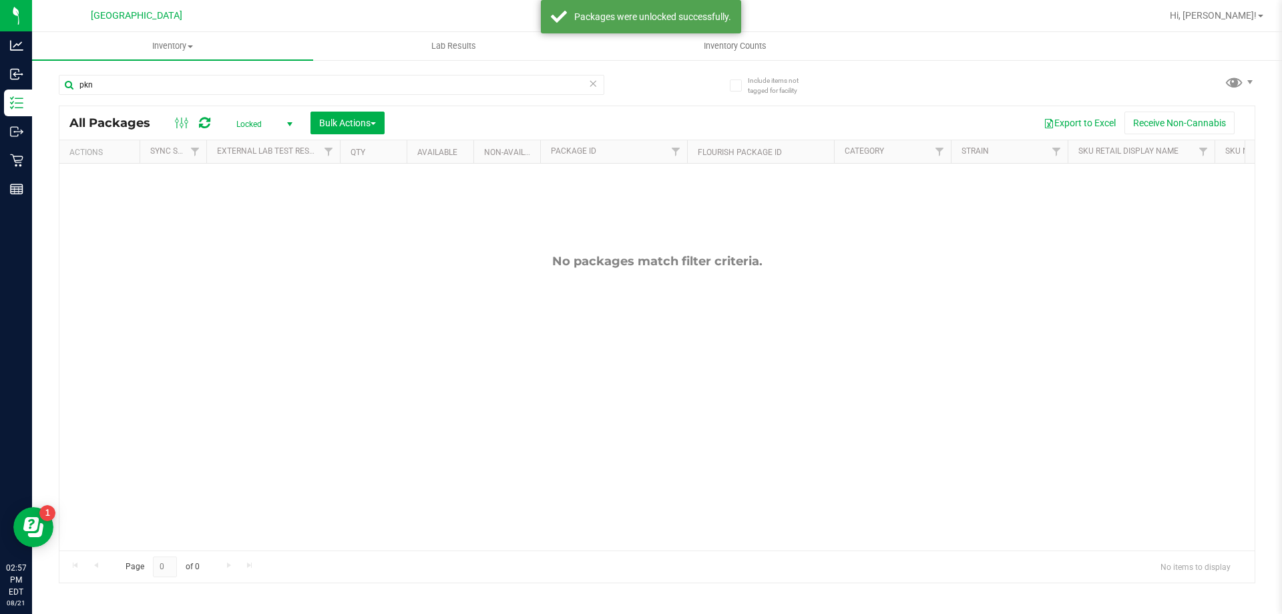
click at [250, 117] on span "Locked" at bounding box center [261, 124] width 73 height 19
click at [250, 140] on li "Active Only" at bounding box center [261, 146] width 72 height 20
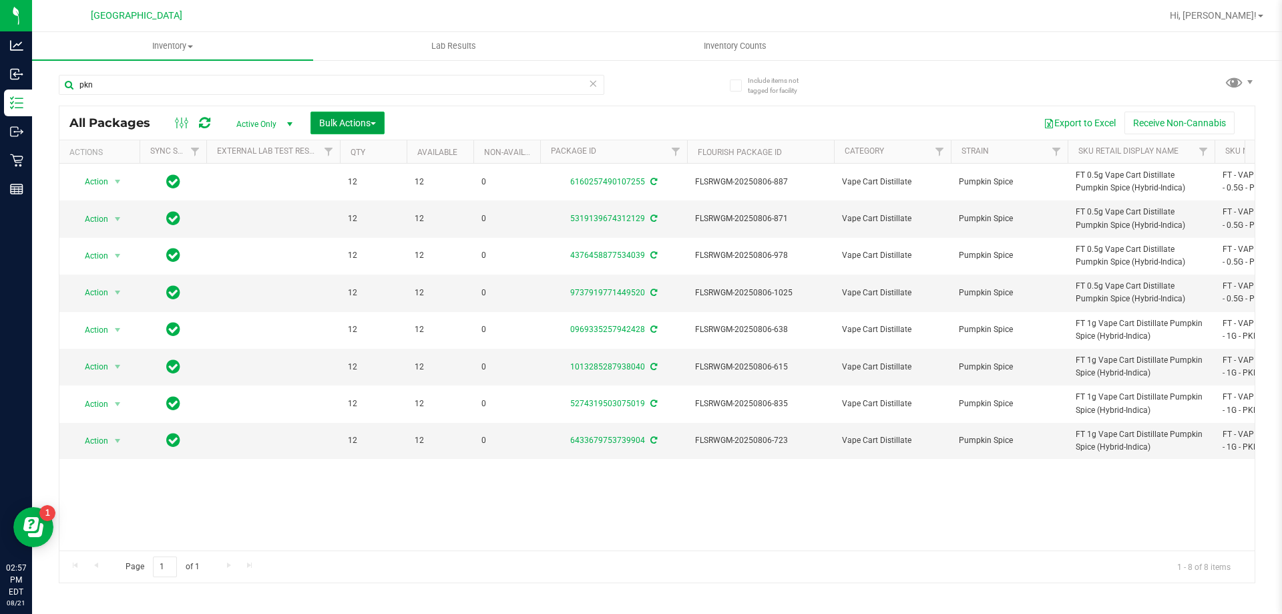
click at [344, 129] on button "Bulk Actions" at bounding box center [348, 123] width 74 height 23
click at [335, 250] on span "Lock/Unlock packages" at bounding box center [364, 251] width 91 height 11
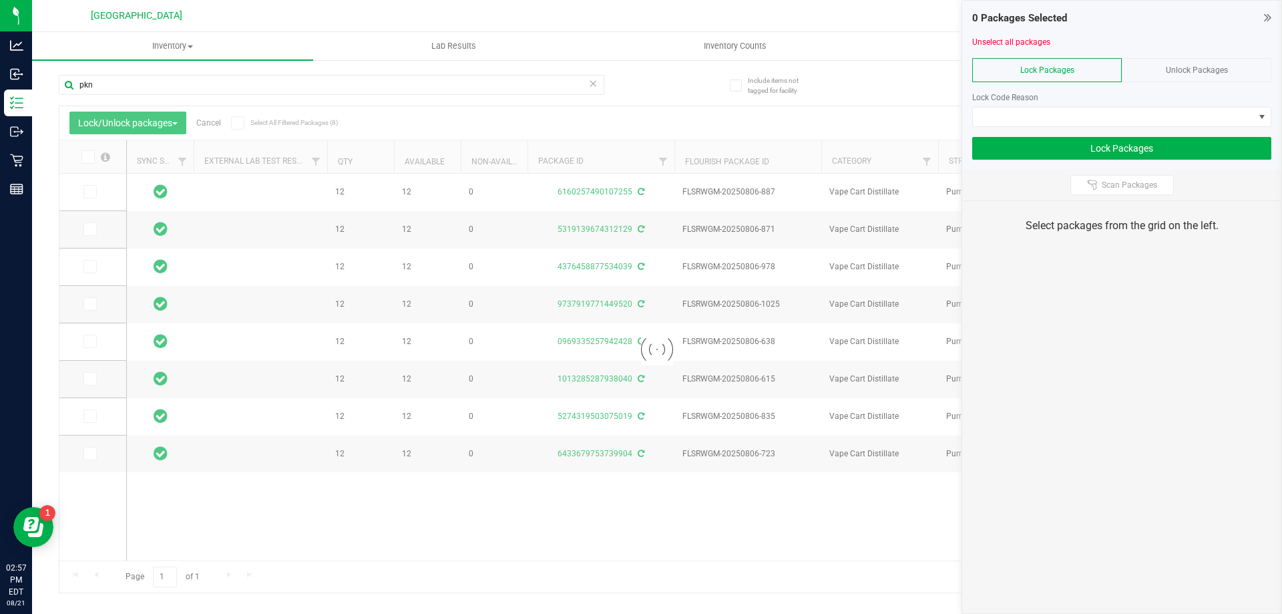
click at [87, 157] on div at bounding box center [656, 349] width 1195 height 486
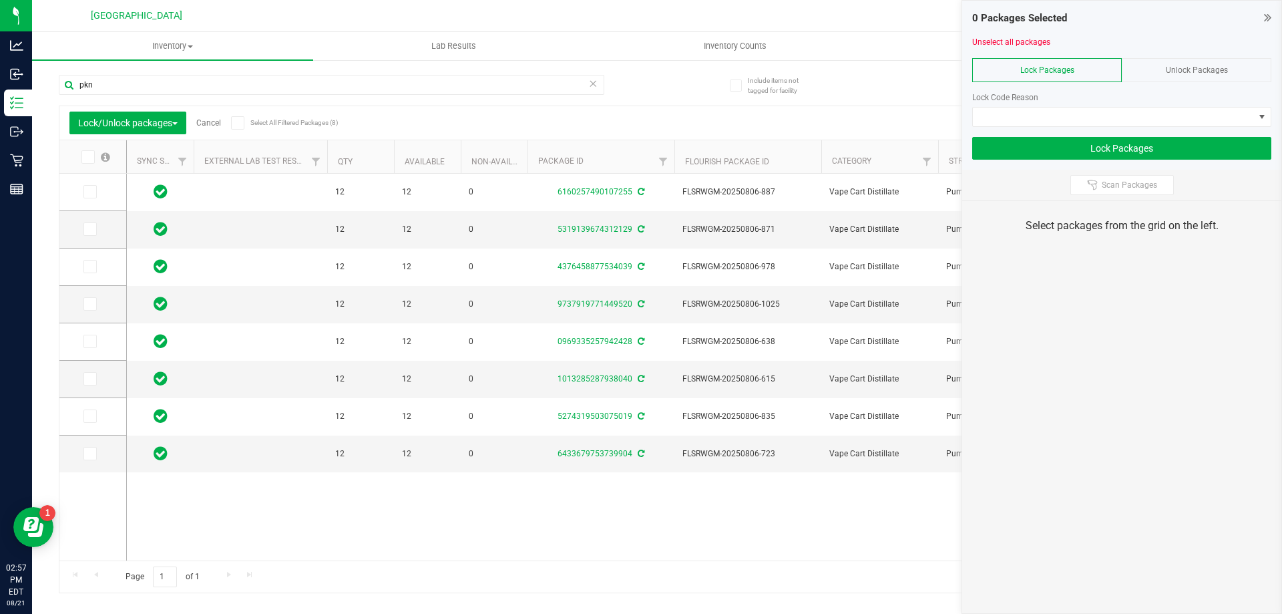
click at [87, 157] on icon at bounding box center [87, 157] width 9 height 0
click at [0, 0] on input "checkbox" at bounding box center [0, 0] width 0 height 0
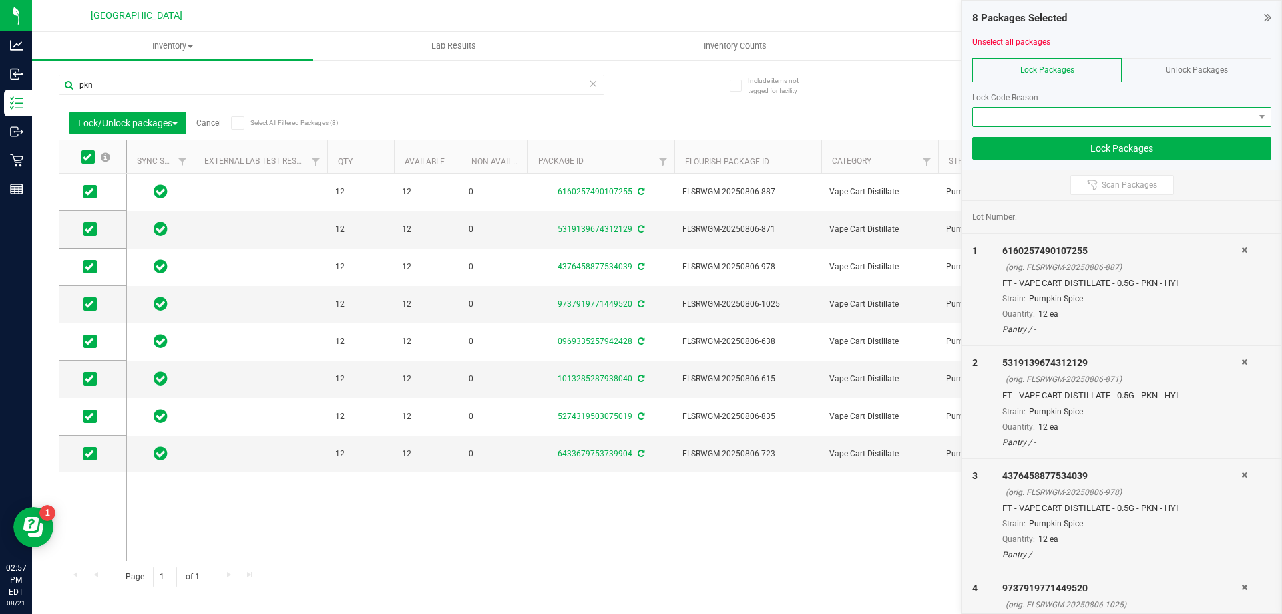
click at [1114, 116] on span at bounding box center [1113, 117] width 281 height 19
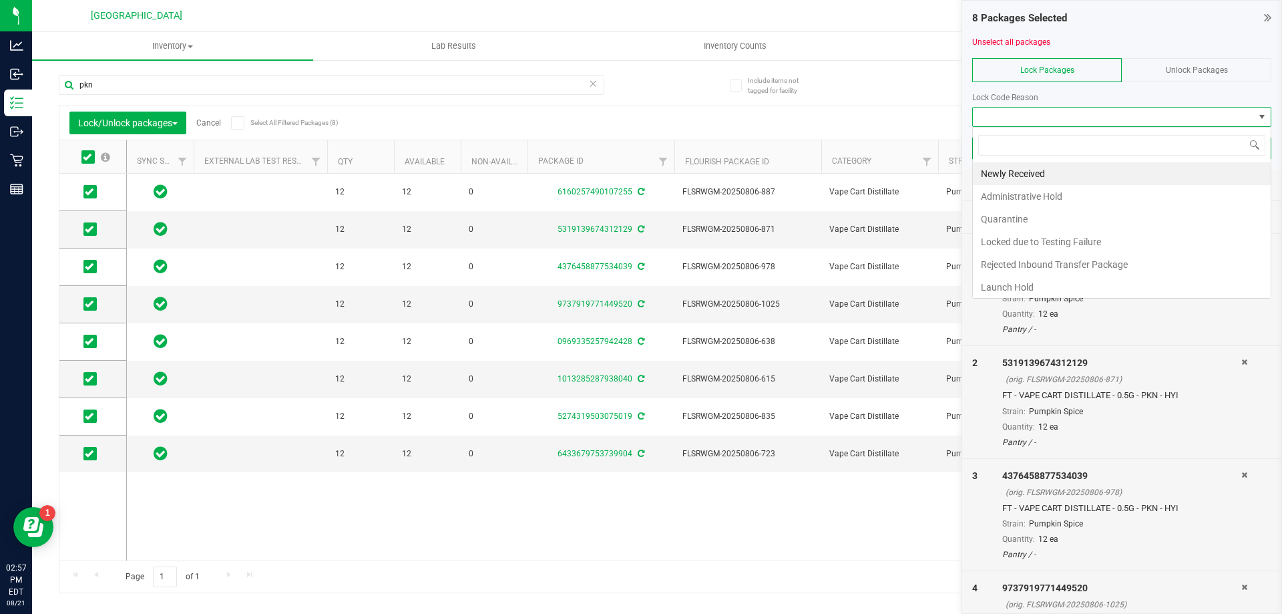
scroll to position [20, 299]
click at [1025, 282] on li "Launch Hold" at bounding box center [1122, 287] width 298 height 23
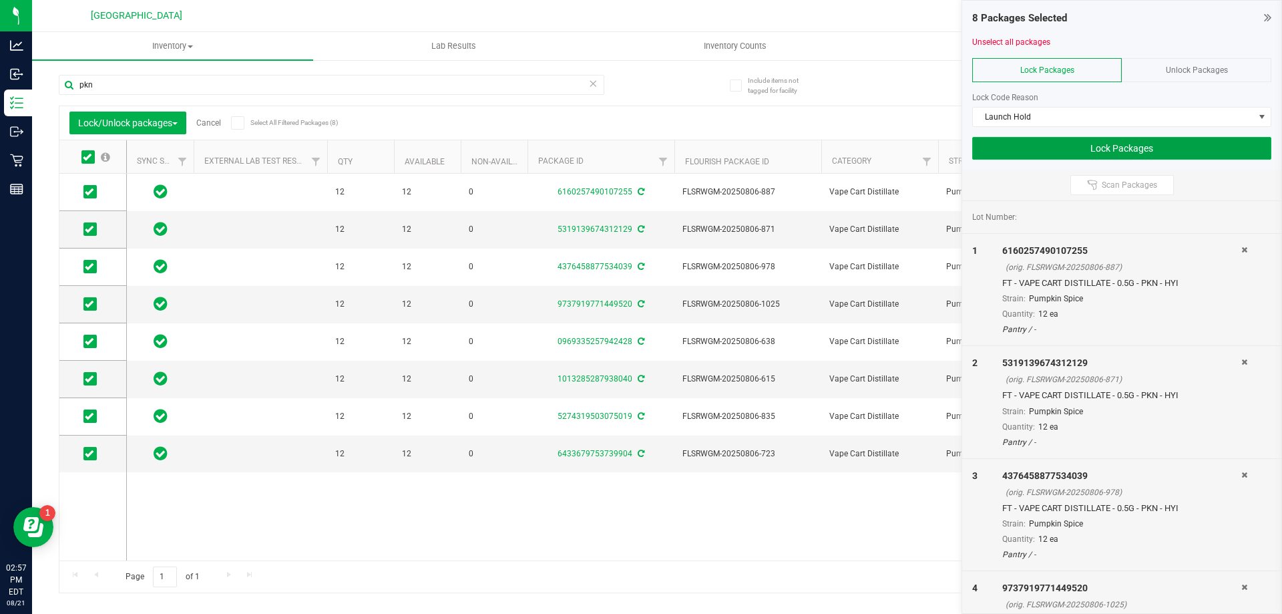
click at [1120, 150] on button "Lock Packages" at bounding box center [1121, 148] width 299 height 23
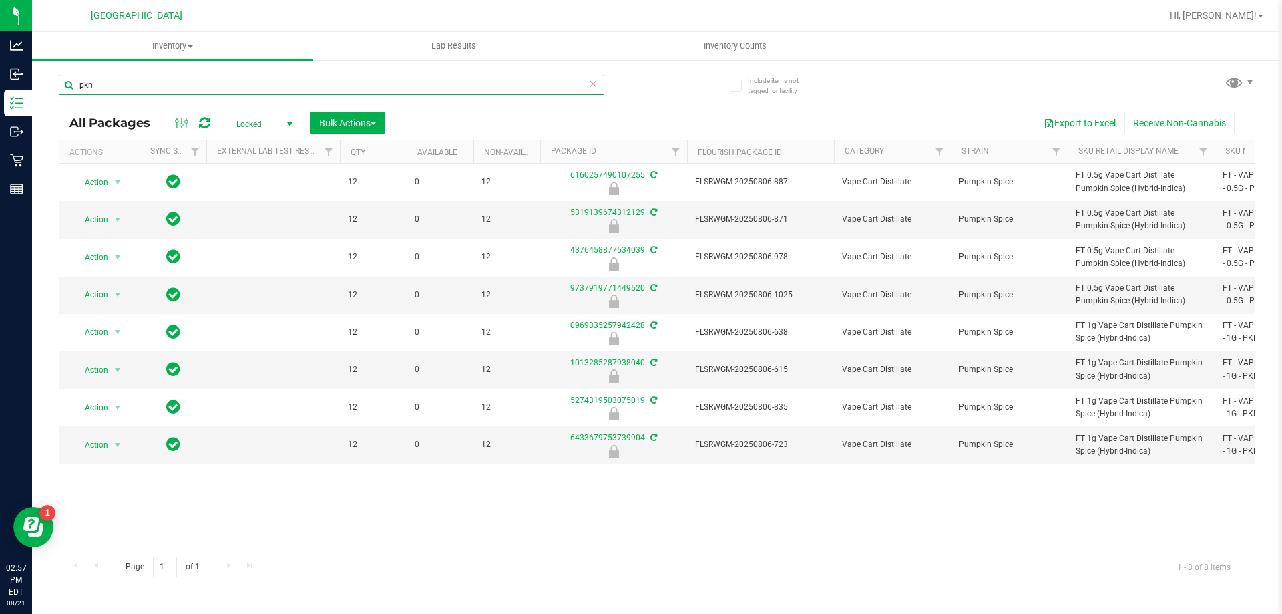
click at [95, 91] on input "pkn" at bounding box center [332, 85] width 546 height 20
click at [95, 89] on input "pkn" at bounding box center [332, 85] width 546 height 20
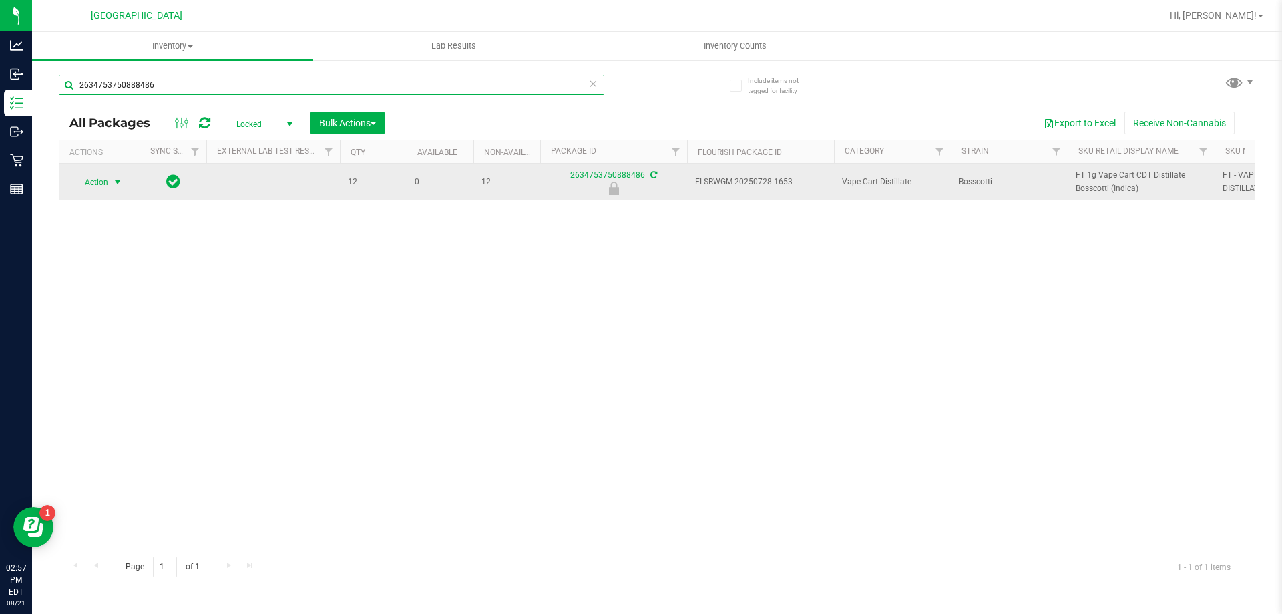
type input "2634753750888486"
click at [93, 182] on span "Action" at bounding box center [91, 182] width 36 height 19
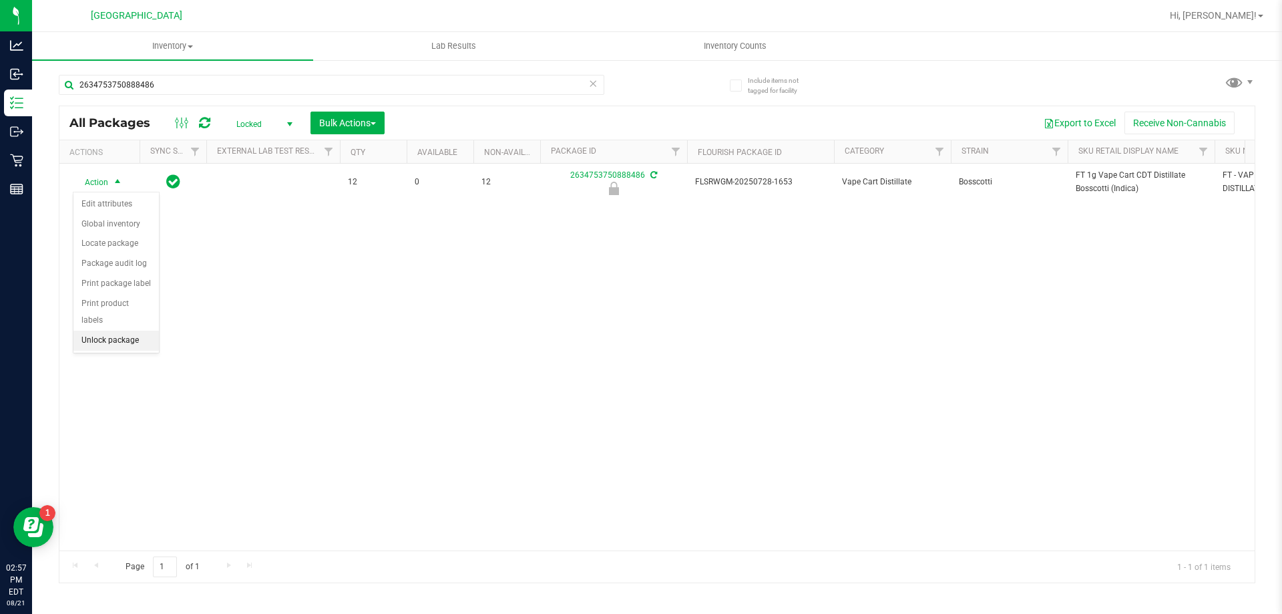
click at [112, 331] on li "Unlock package" at bounding box center [115, 341] width 85 height 20
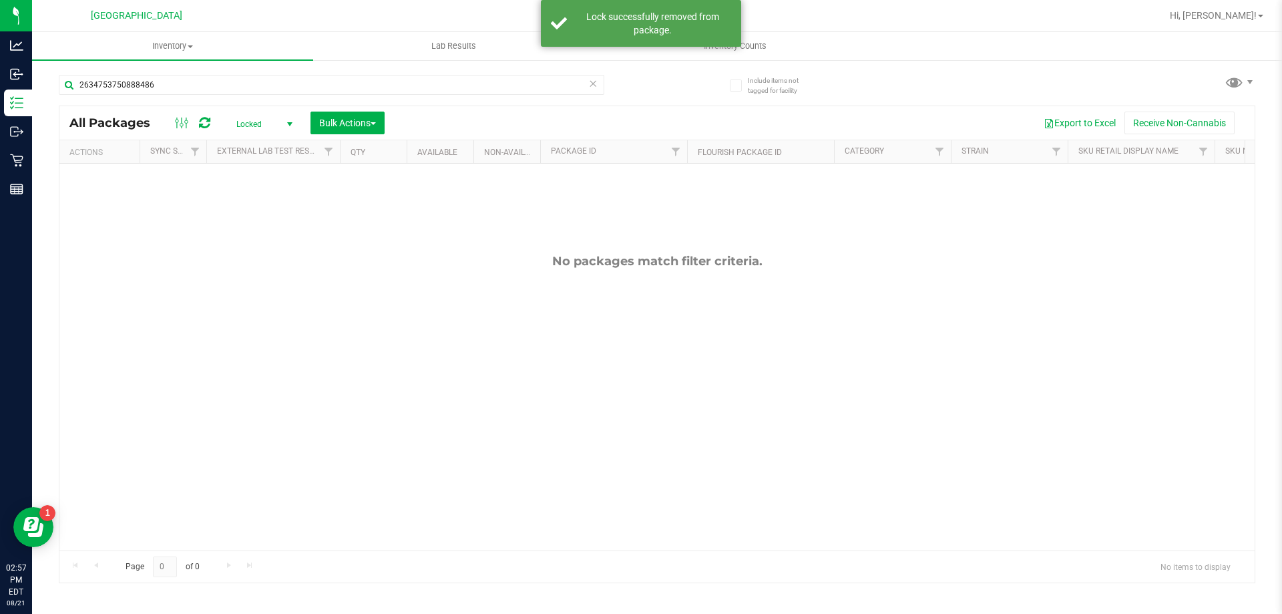
click at [250, 120] on span "Locked" at bounding box center [261, 124] width 73 height 19
click at [260, 145] on li "Active Only" at bounding box center [261, 146] width 72 height 20
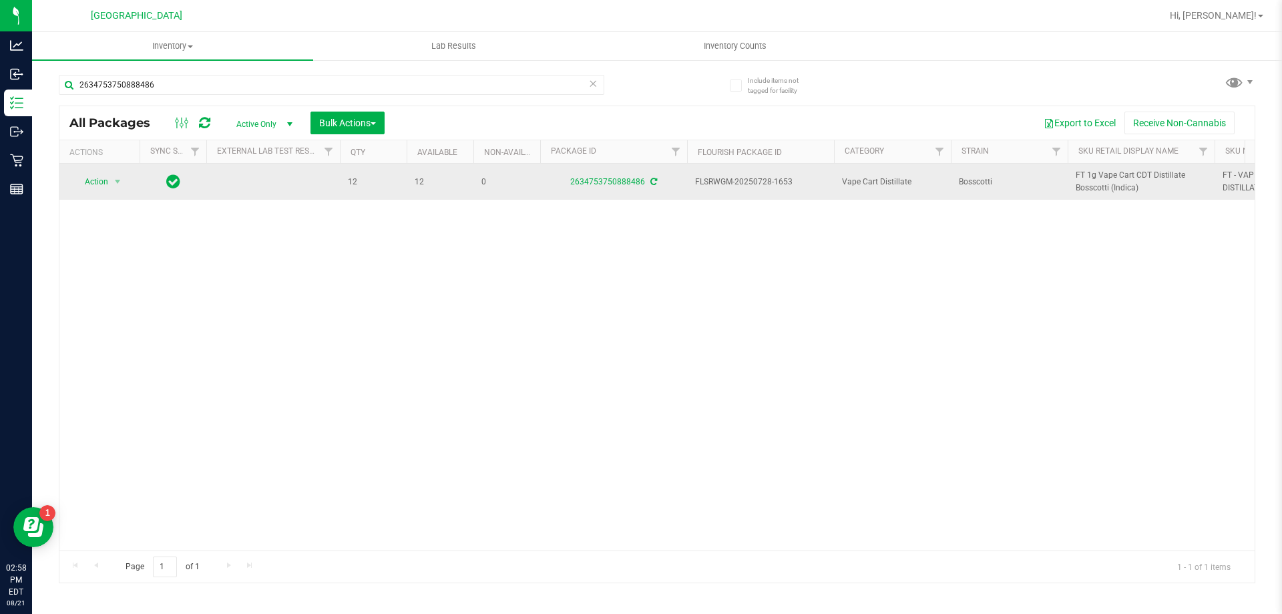
click at [650, 184] on icon at bounding box center [653, 182] width 7 height 8
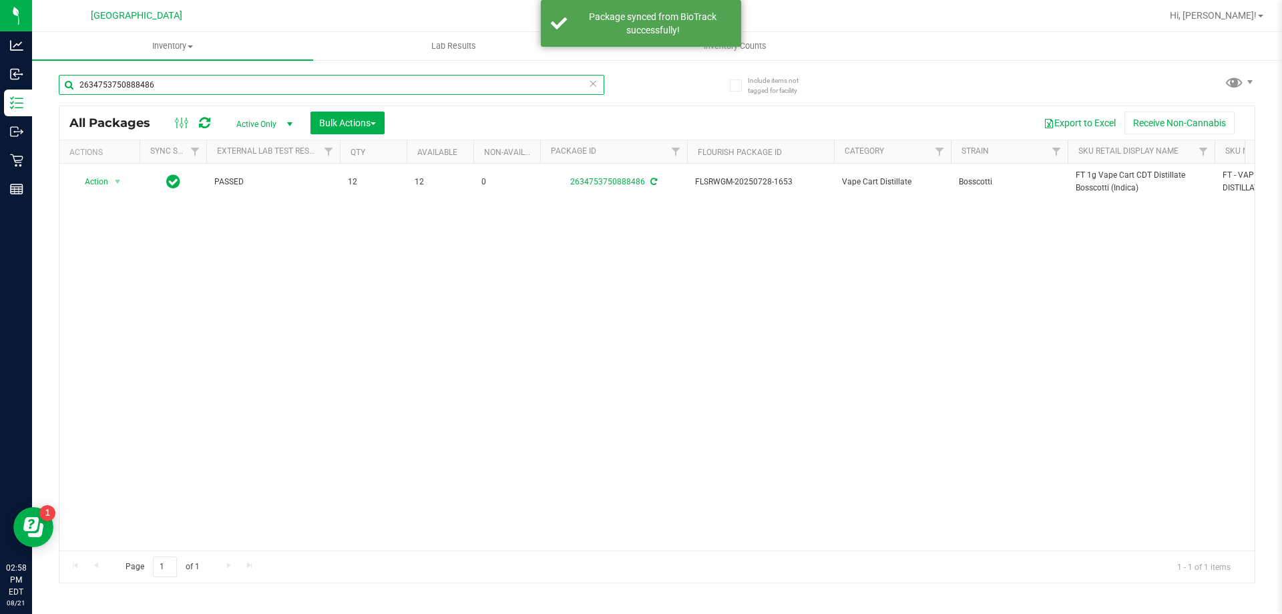
click at [198, 89] on input "2634753750888486" at bounding box center [332, 85] width 546 height 20
type input "blt"
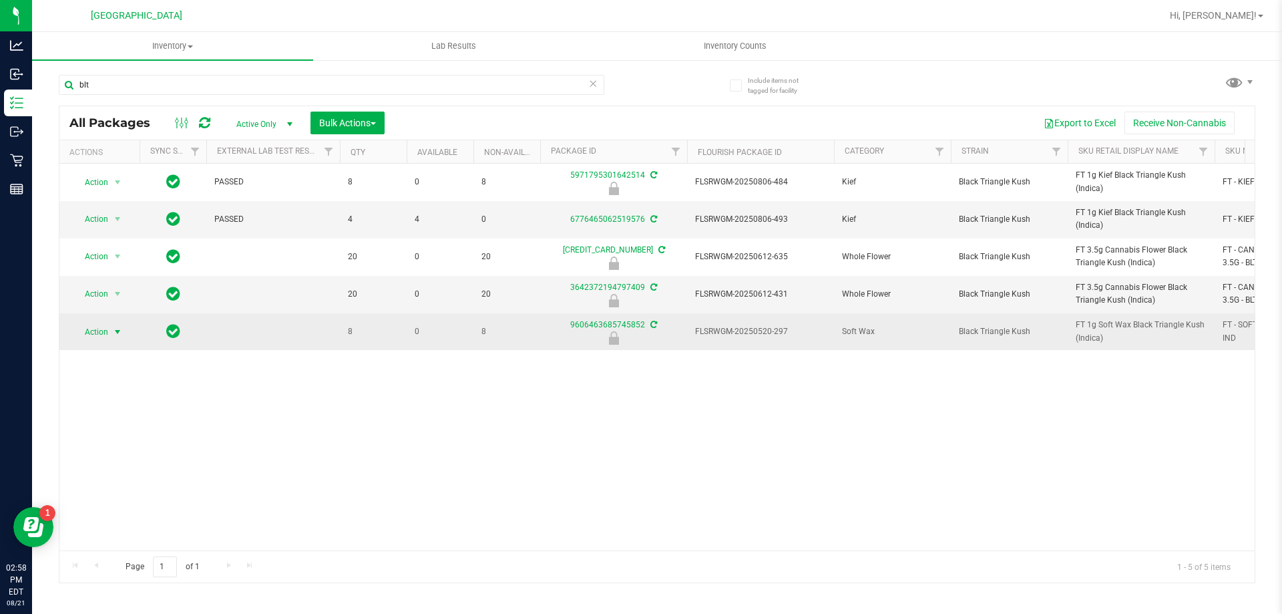
click at [118, 337] on span "select" at bounding box center [118, 332] width 17 height 19
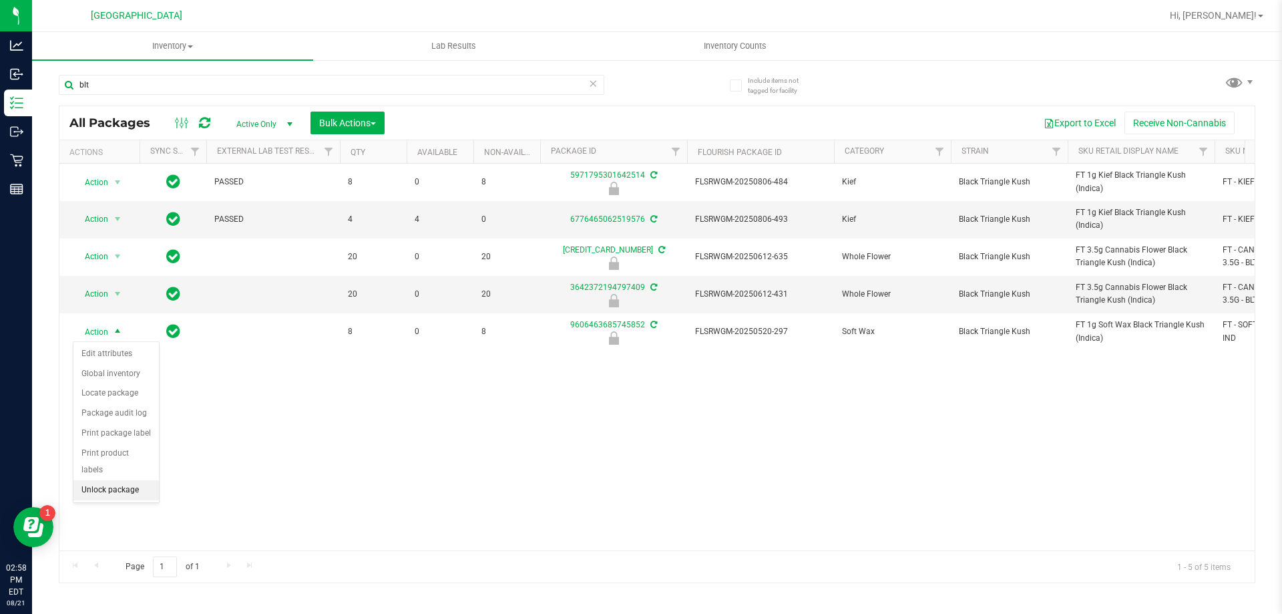
click at [120, 480] on li "Unlock package" at bounding box center [115, 490] width 85 height 20
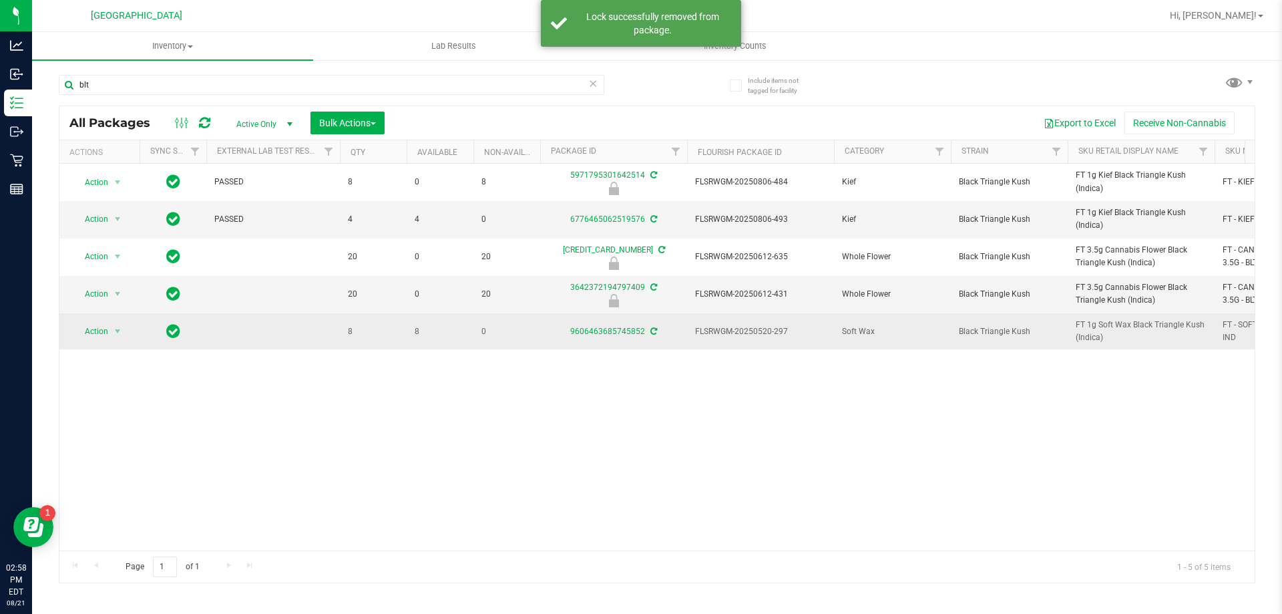
click at [656, 332] on div "9606463685745852" at bounding box center [613, 331] width 151 height 13
click at [651, 331] on icon at bounding box center [653, 331] width 7 height 8
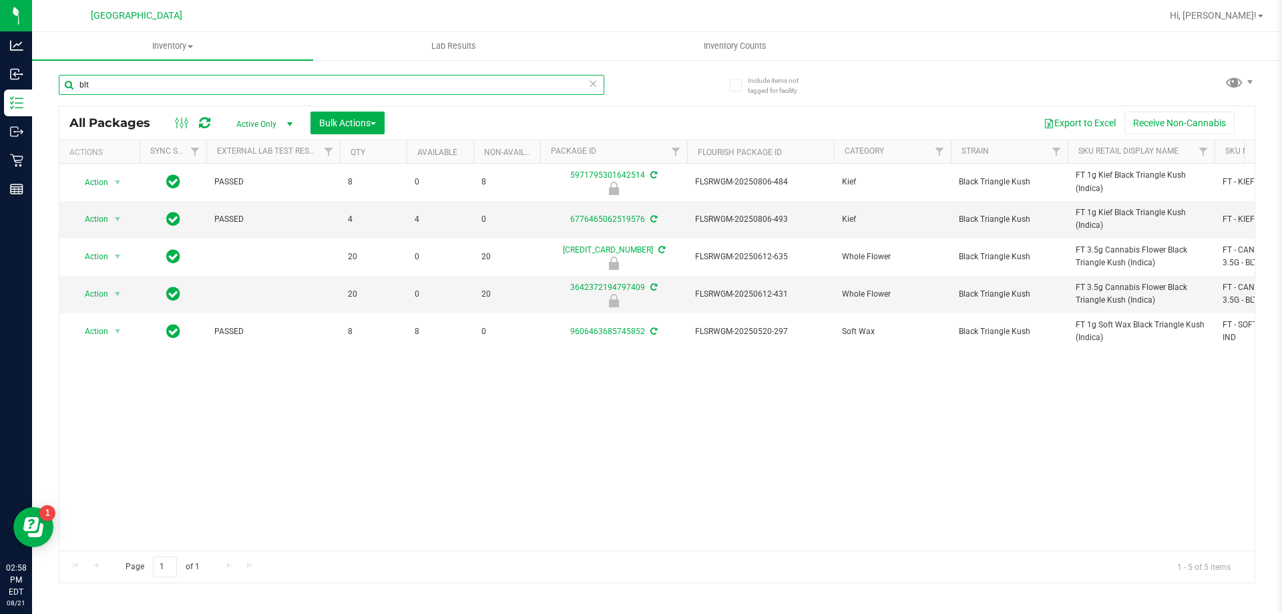
click at [165, 79] on input "blt" at bounding box center [332, 85] width 546 height 20
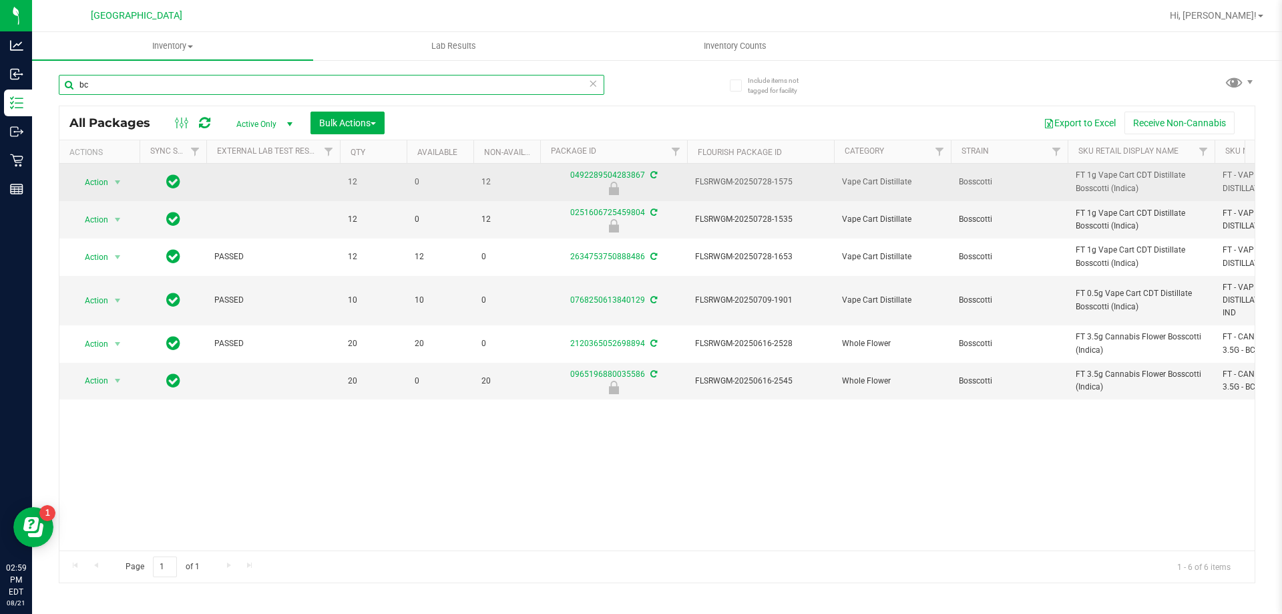
type input "b"
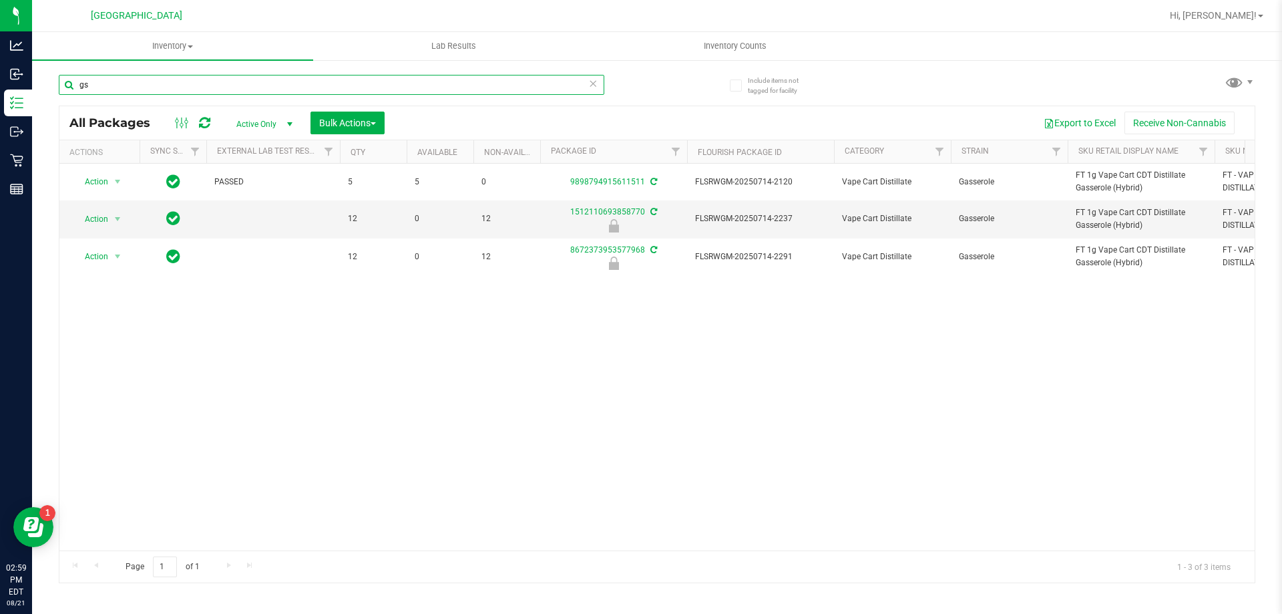
type input "g"
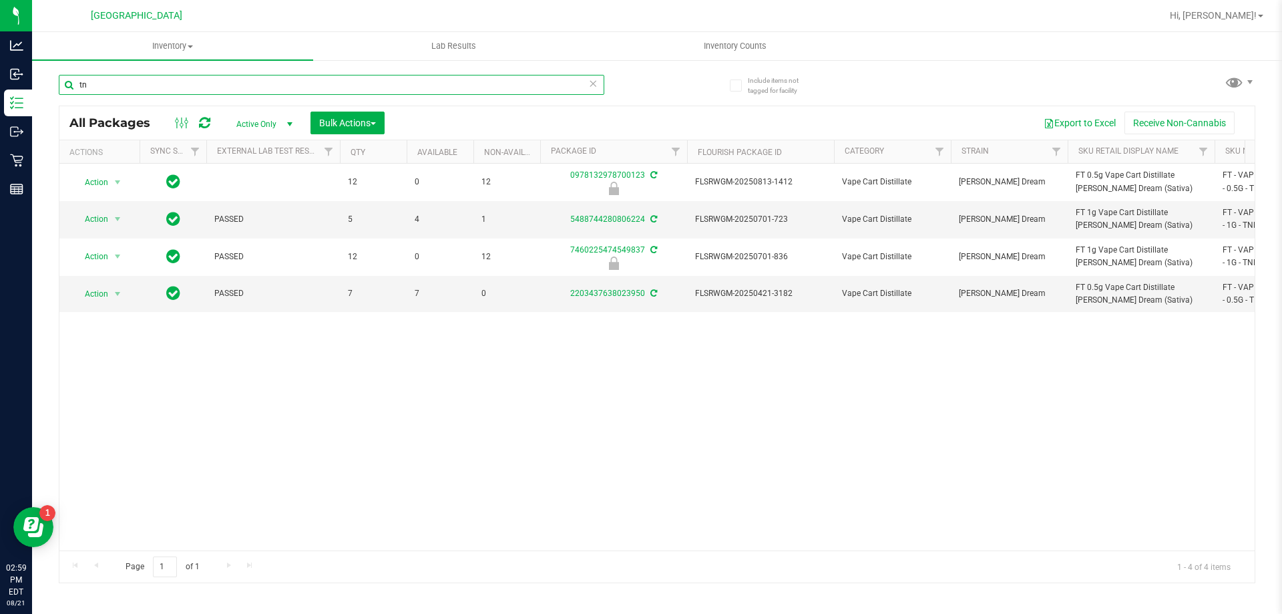
type input "t"
click at [118, 83] on input "wzl" at bounding box center [332, 85] width 546 height 20
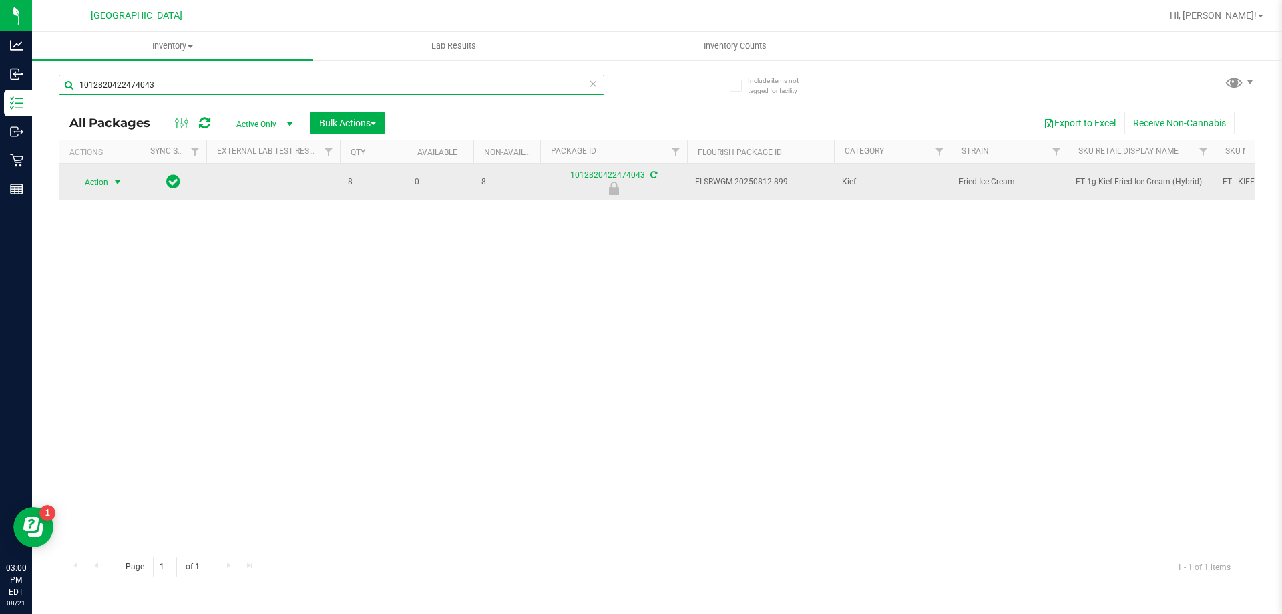
type input "1012820422474043"
click at [95, 186] on span "Action" at bounding box center [91, 182] width 36 height 19
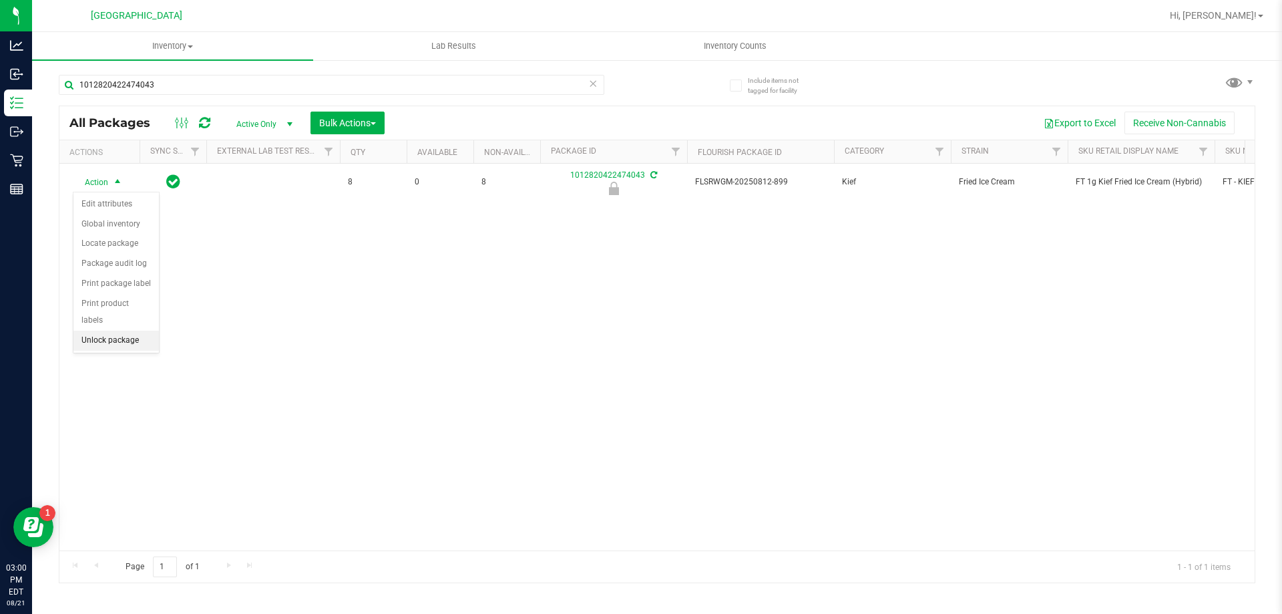
click at [123, 331] on li "Unlock package" at bounding box center [115, 341] width 85 height 20
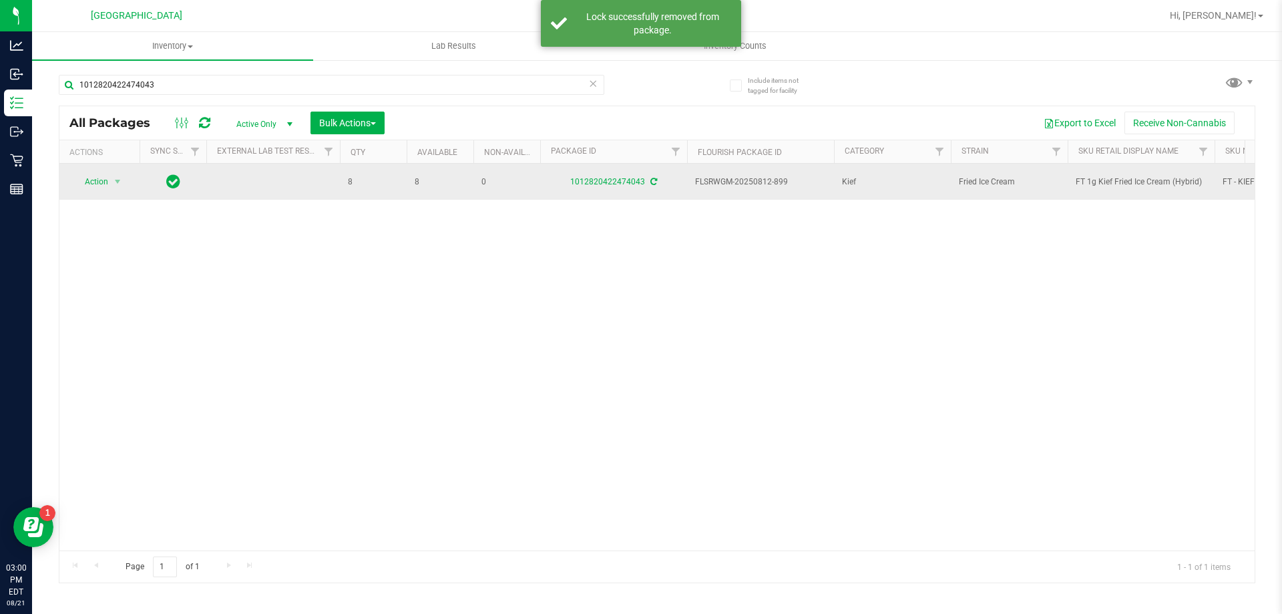
click at [653, 180] on icon at bounding box center [653, 182] width 7 height 8
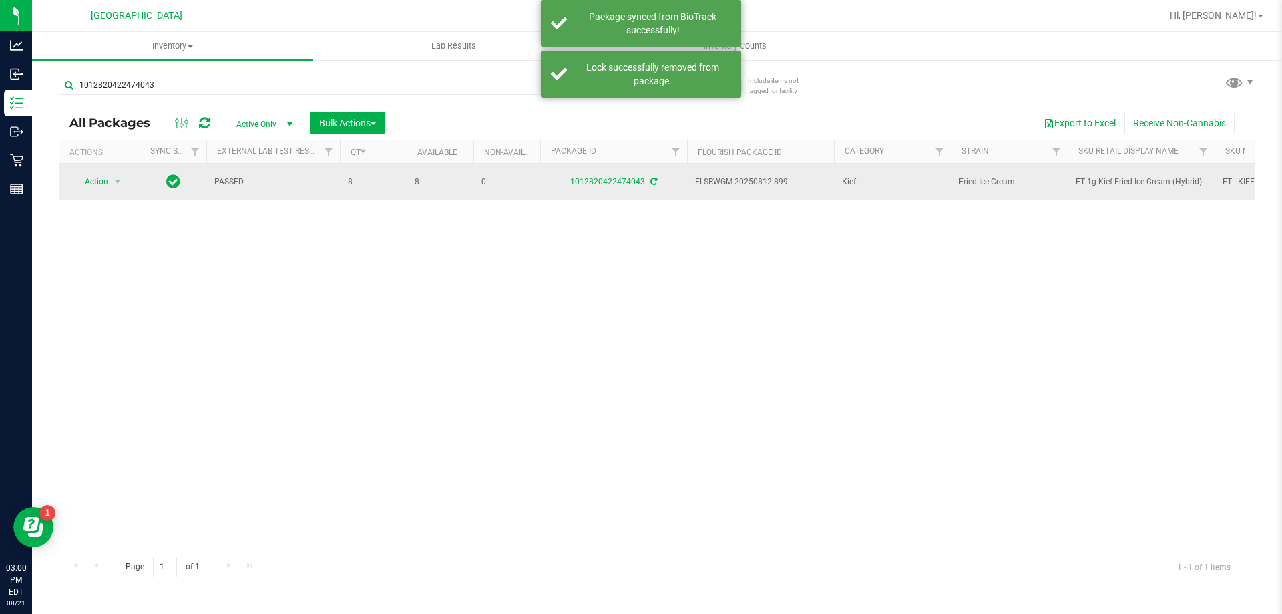
click at [1093, 182] on span "FT 1g Kief Fried Ice Cream (Hybrid)" at bounding box center [1141, 182] width 131 height 13
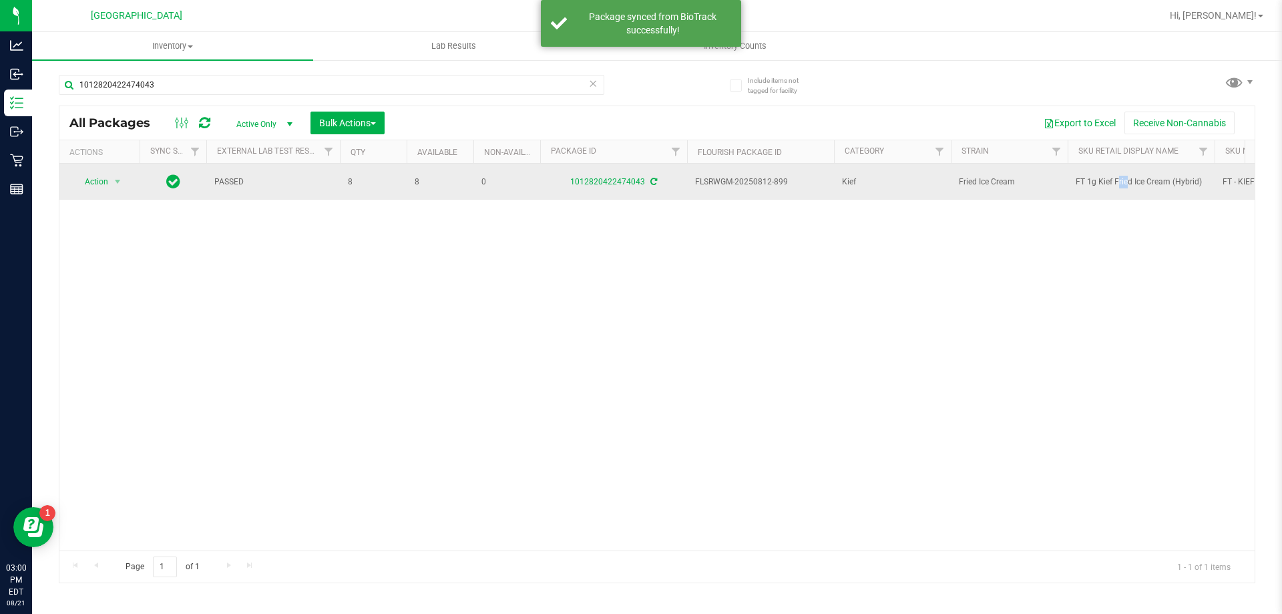
click at [1093, 182] on span "FT 1g Kief Fried Ice Cream (Hybrid)" at bounding box center [1141, 182] width 131 height 13
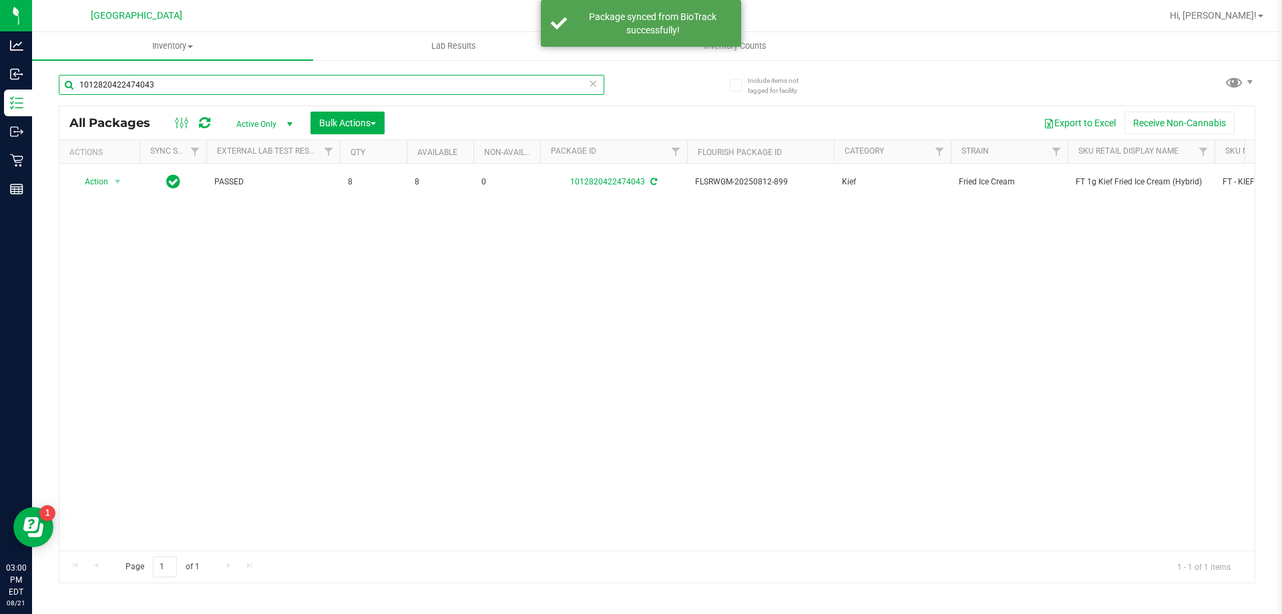
click at [207, 83] on input "1012820422474043" at bounding box center [332, 85] width 546 height 20
paste input "FT 1g Kief Fried Ice Cream (Hybrid)"
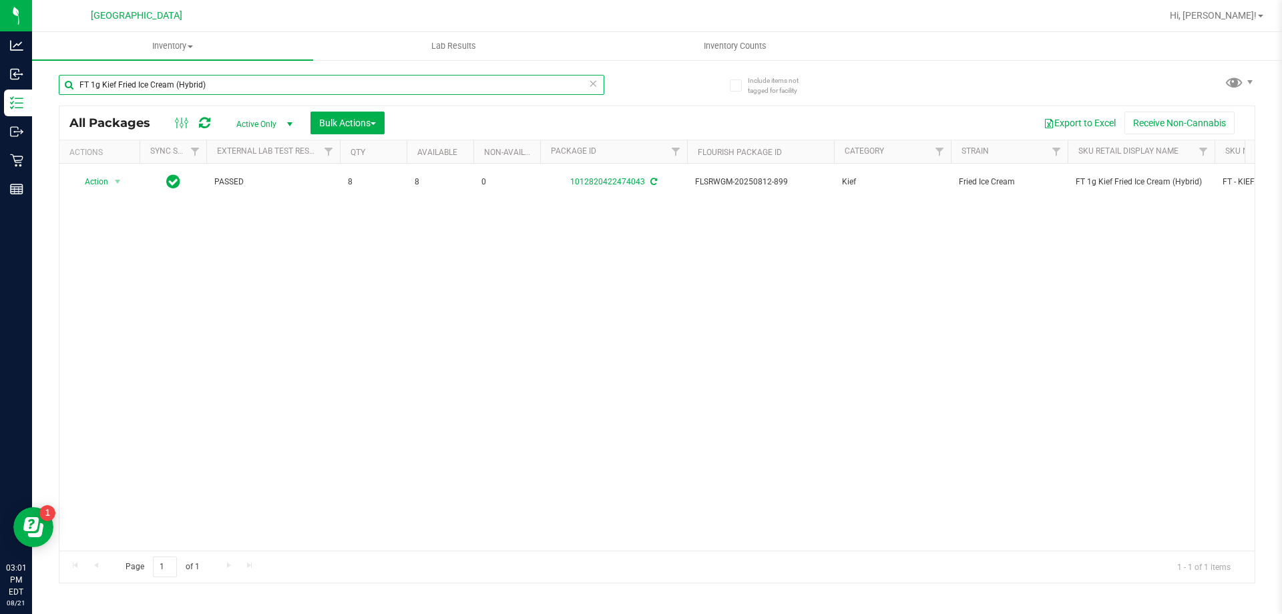
click at [297, 90] on input "FT 1g Kief Fried Ice Cream (Hybrid)" at bounding box center [332, 85] width 546 height 20
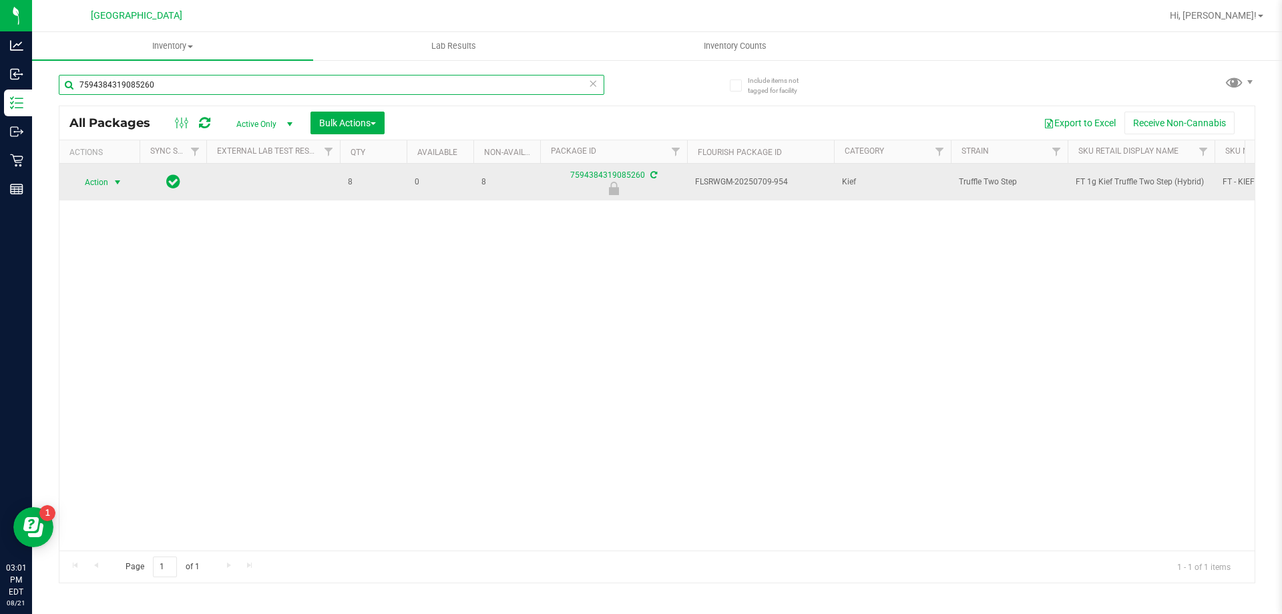
type input "7594384319085260"
click at [100, 179] on span "Action" at bounding box center [91, 182] width 36 height 19
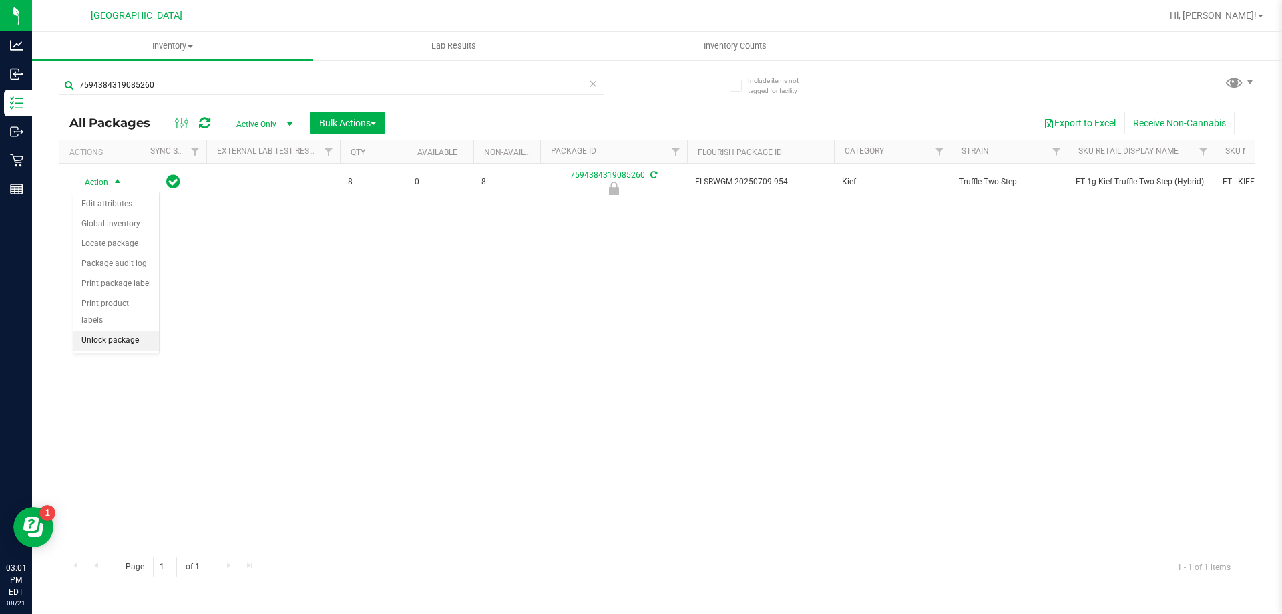
click at [112, 331] on li "Unlock package" at bounding box center [115, 341] width 85 height 20
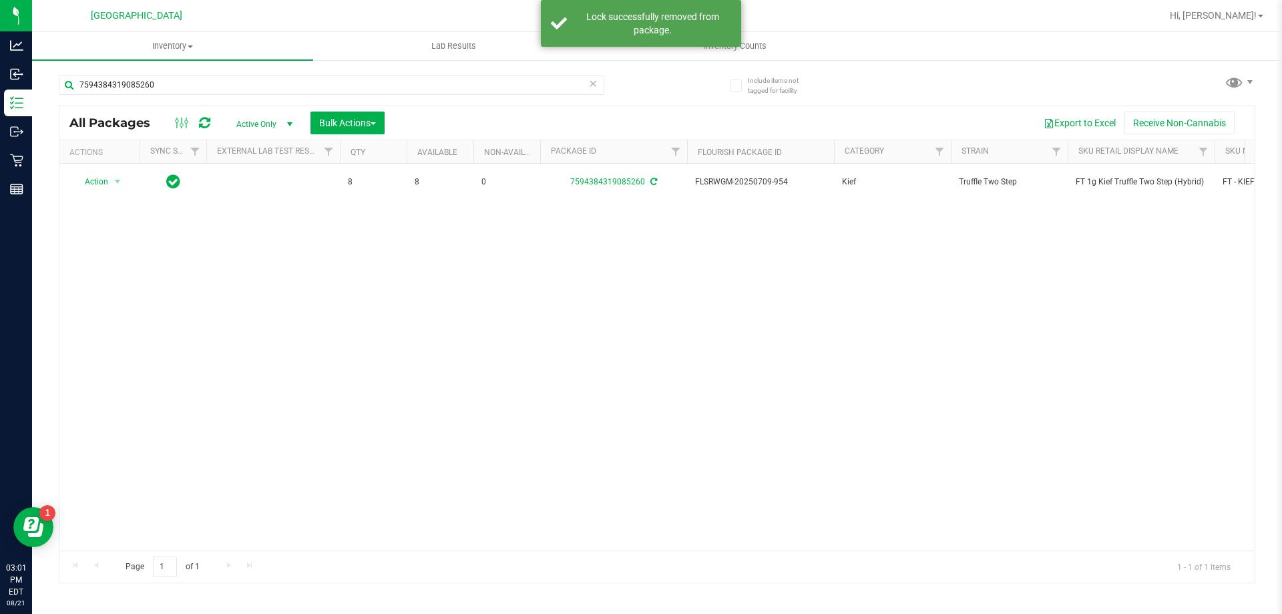
click at [654, 178] on icon at bounding box center [653, 182] width 7 height 8
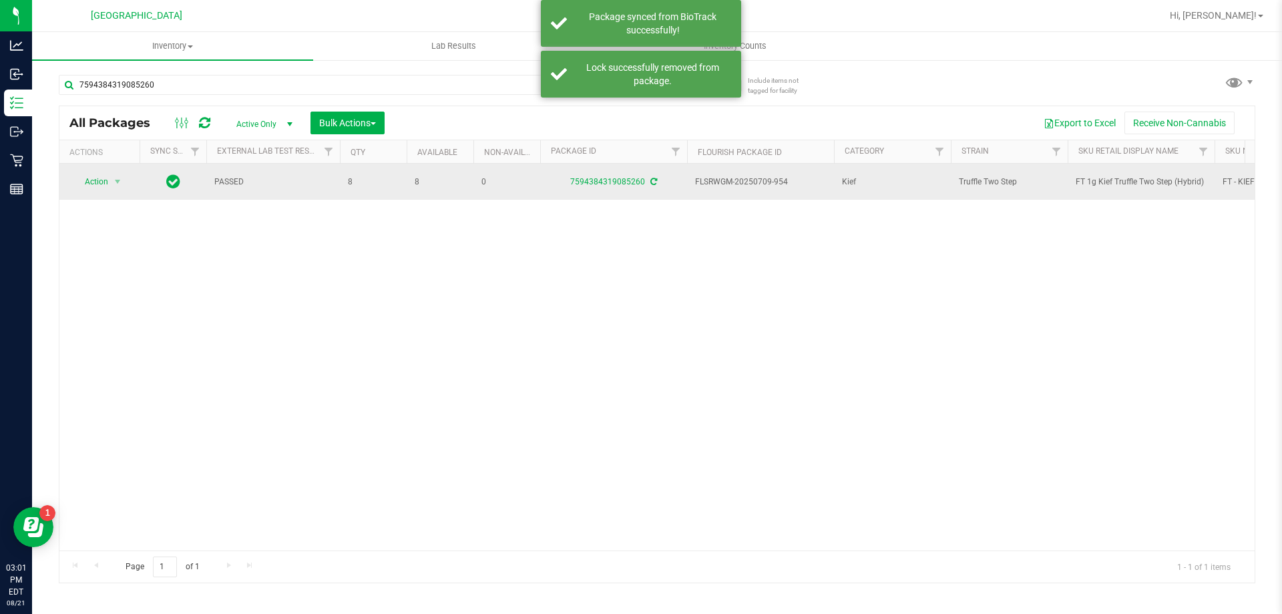
click at [1117, 182] on span "FT 1g Kief Truffle Two Step (Hybrid)" at bounding box center [1141, 182] width 131 height 13
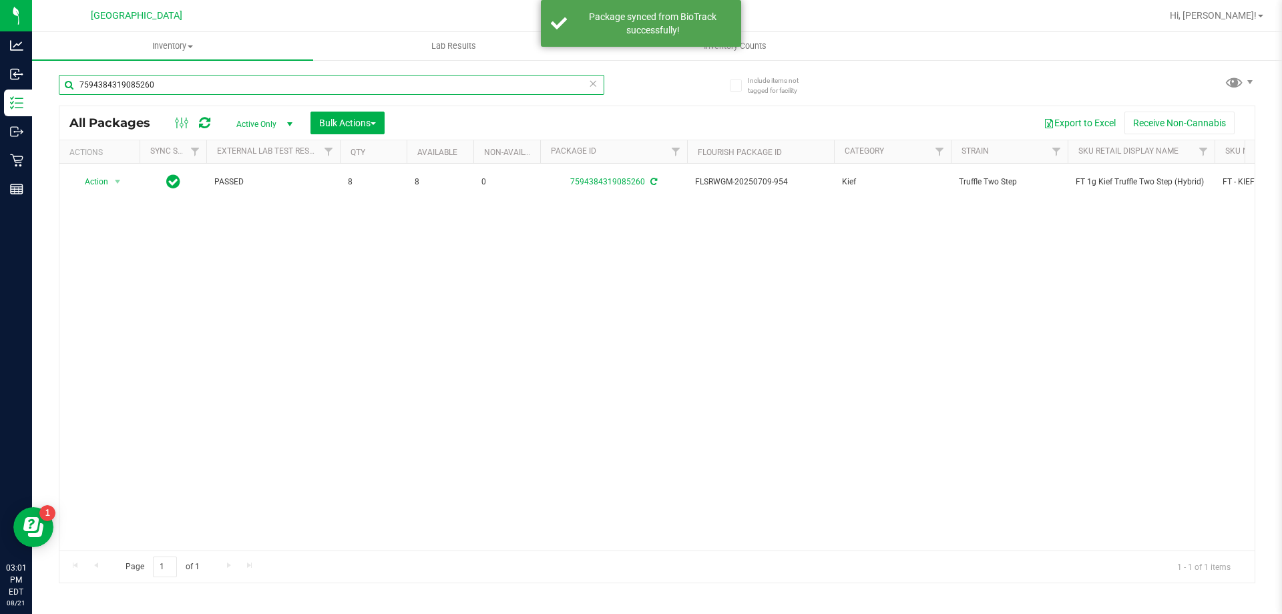
click at [231, 81] on input "7594384319085260" at bounding box center [332, 85] width 546 height 20
click at [230, 81] on input "7594384319085260" at bounding box center [332, 85] width 546 height 20
paste input "FT 1g Kief Truffle Two Step (Hybrid)"
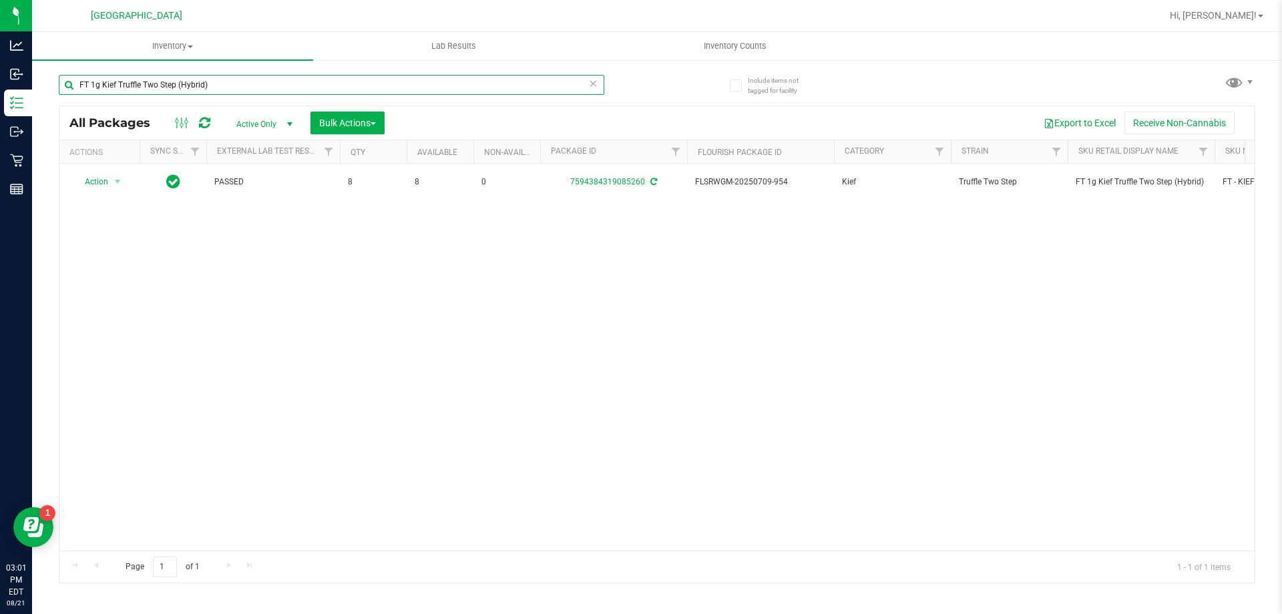
click at [240, 87] on input "FT 1g Kief Truffle Two Step (Hybrid)" at bounding box center [332, 85] width 546 height 20
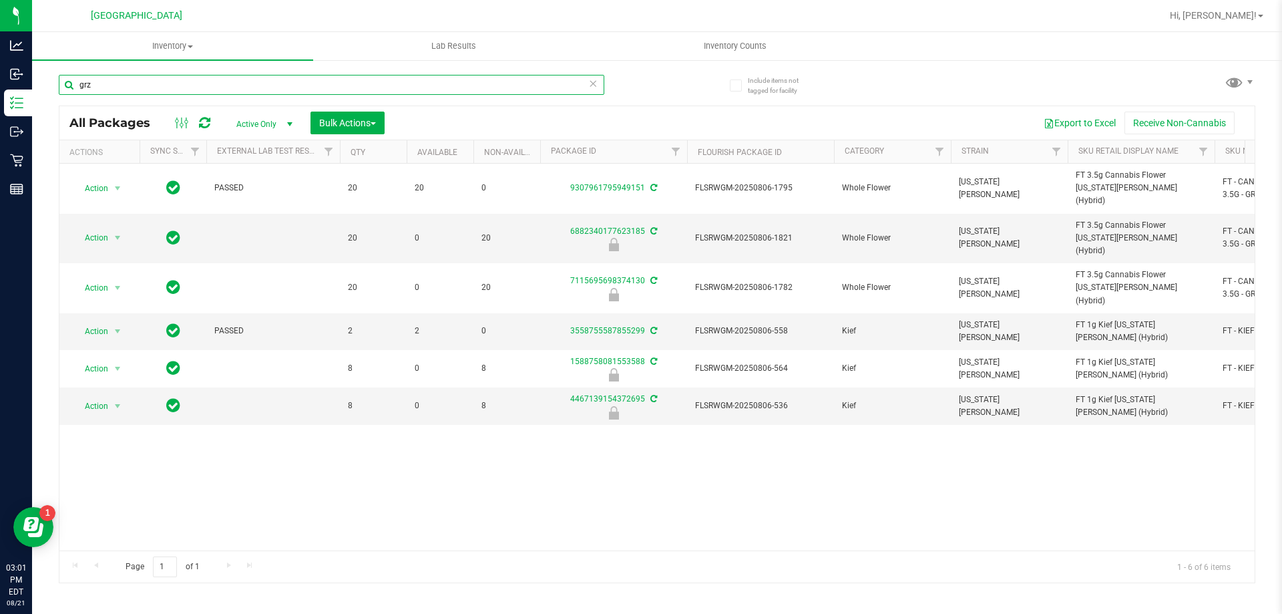
click at [184, 81] on input "grz" at bounding box center [332, 85] width 546 height 20
click at [184, 82] on input "grz" at bounding box center [332, 85] width 546 height 20
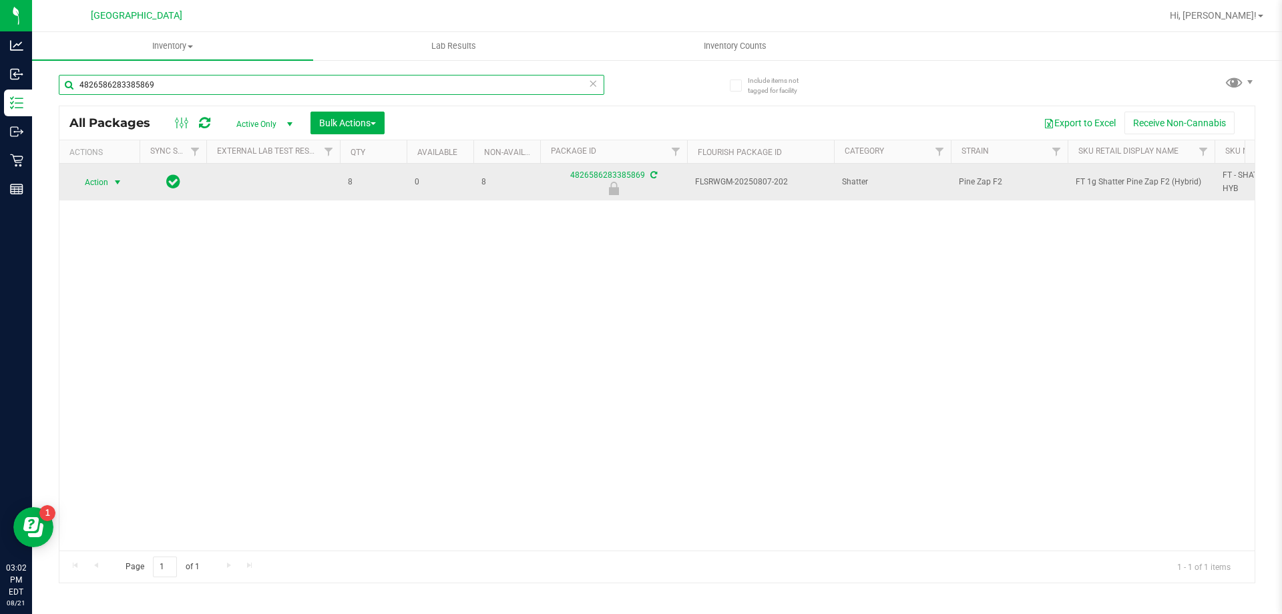
type input "4826586283385869"
click at [110, 188] on span "select" at bounding box center [118, 182] width 17 height 19
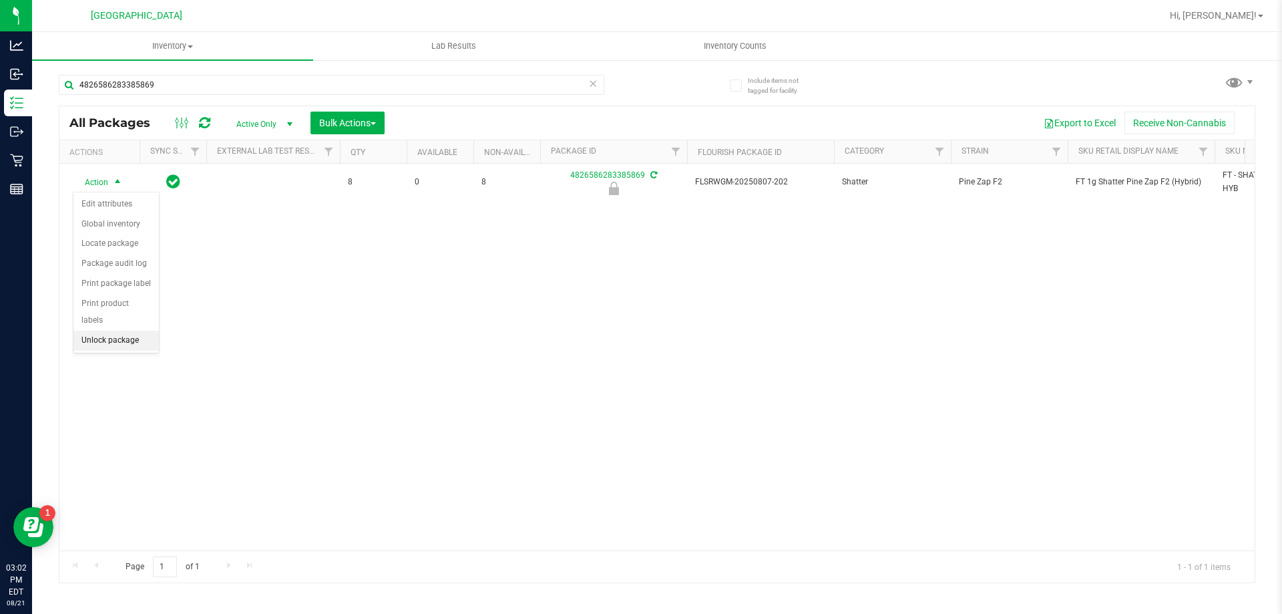
click at [116, 331] on li "Unlock package" at bounding box center [115, 341] width 85 height 20
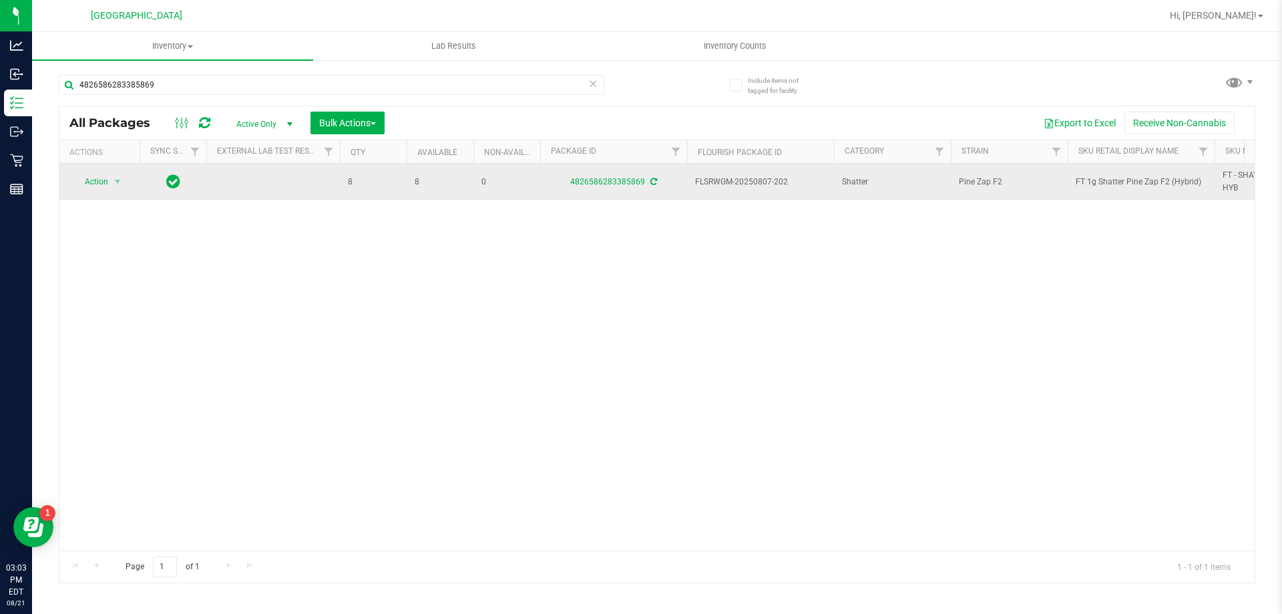
click at [654, 180] on icon at bounding box center [653, 182] width 7 height 8
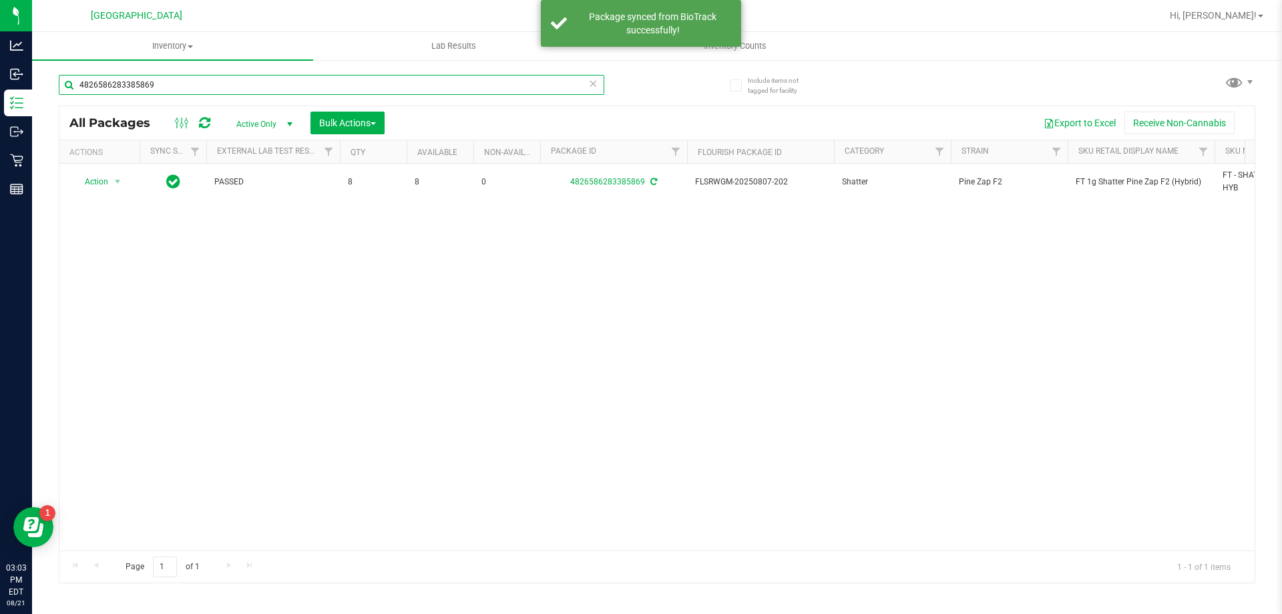
click at [252, 85] on input "4826586283385869" at bounding box center [332, 85] width 546 height 20
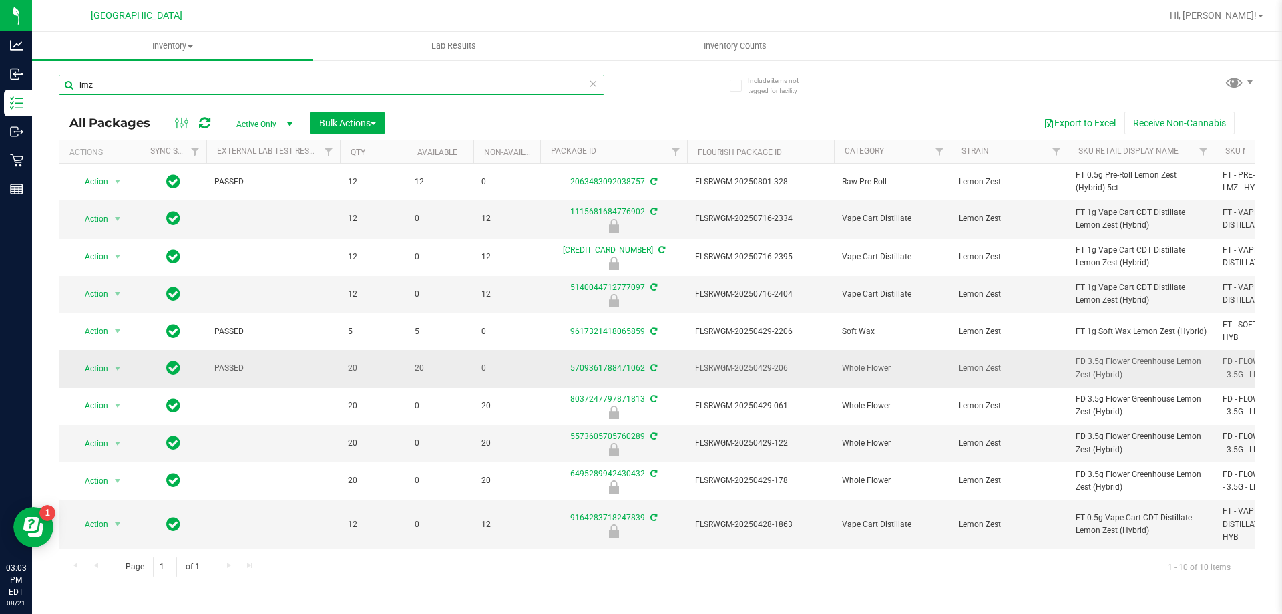
scroll to position [45, 0]
click at [1096, 514] on span "FT 0.5g Vape Cart CDT Distillate Lemon Zest (Hybrid)" at bounding box center [1141, 524] width 131 height 25
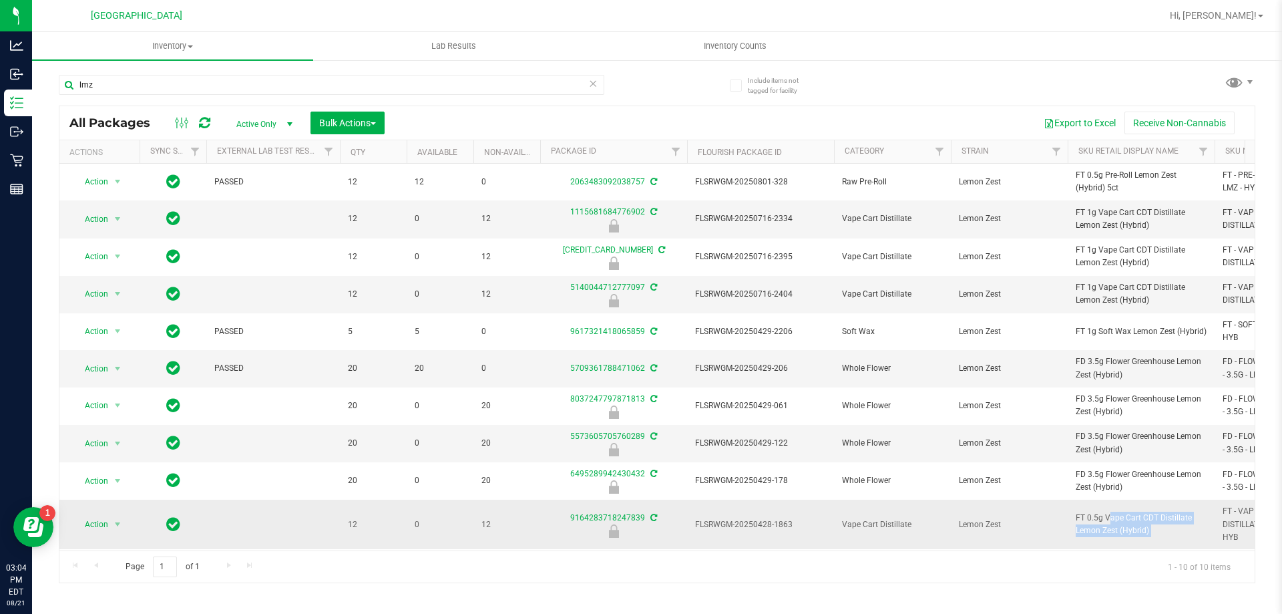
click at [1096, 514] on span "FT 0.5g Vape Cart CDT Distillate Lemon Zest (Hybrid)" at bounding box center [1141, 524] width 131 height 25
click at [166, 75] on input "lmz" at bounding box center [332, 85] width 546 height 20
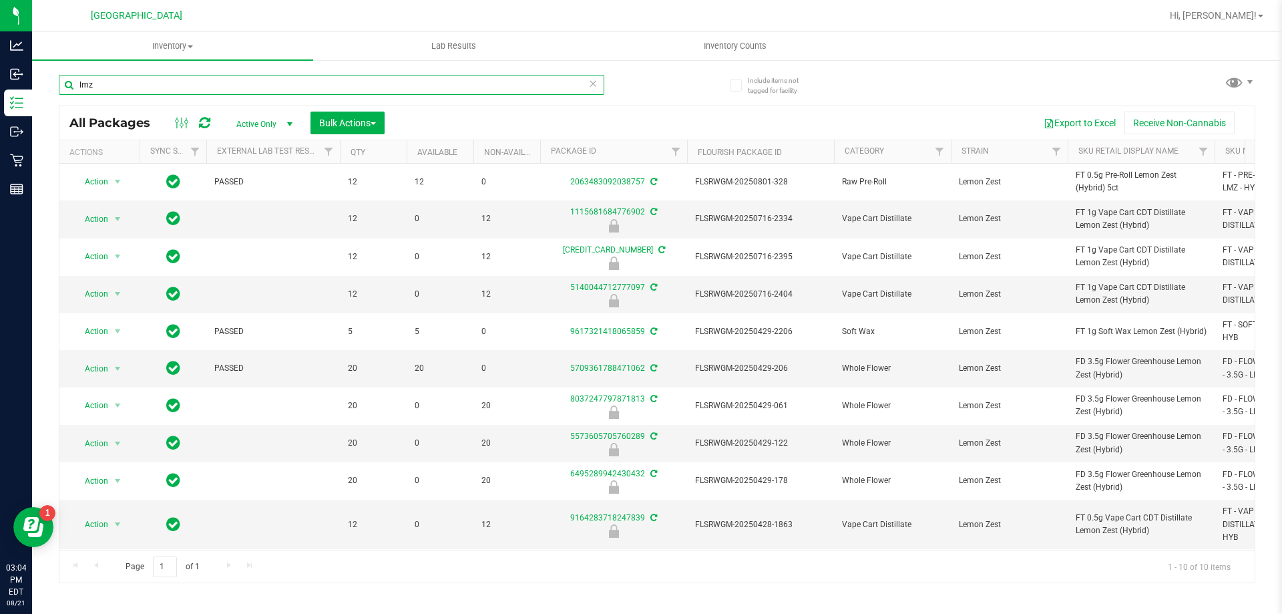
click at [160, 85] on input "lmz" at bounding box center [332, 85] width 546 height 20
paste input "FT 0.5g Vape Cart CDT Distillate Lemon Zest (Hybrid)"
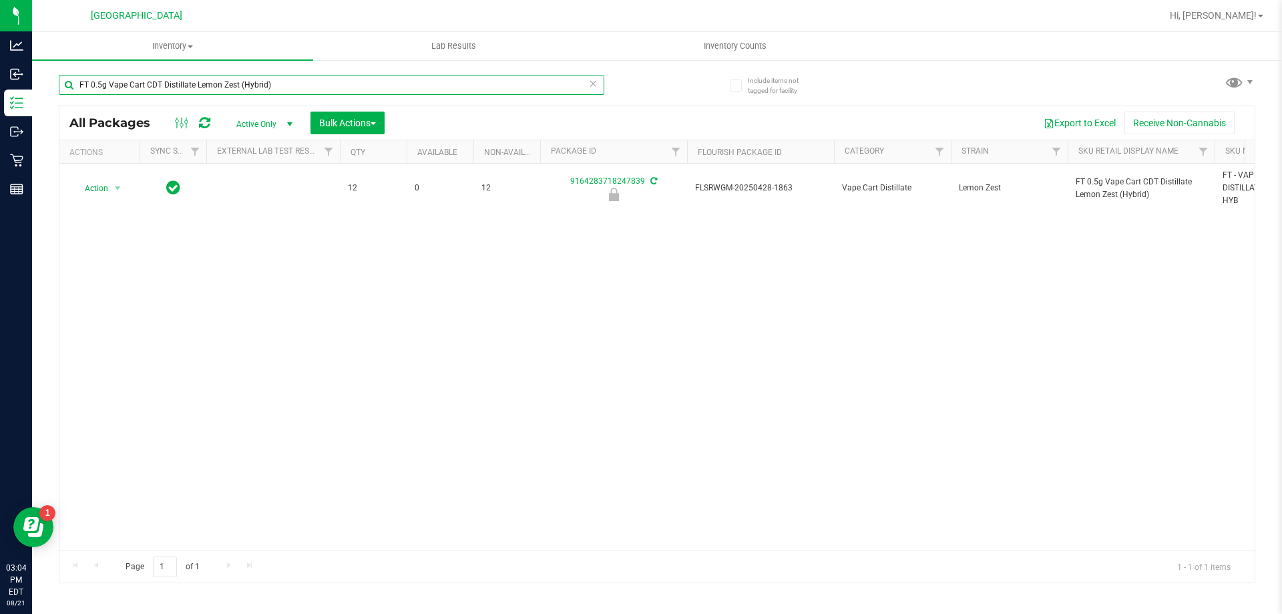
click at [261, 75] on input "FT 0.5g Vape Cart CDT Distillate Lemon Zest (Hybrid)" at bounding box center [332, 85] width 546 height 20
click at [258, 75] on input "FT 0.5g Vape Cart CDT Distillate Lemon Zest (Hybrid)" at bounding box center [332, 85] width 546 height 20
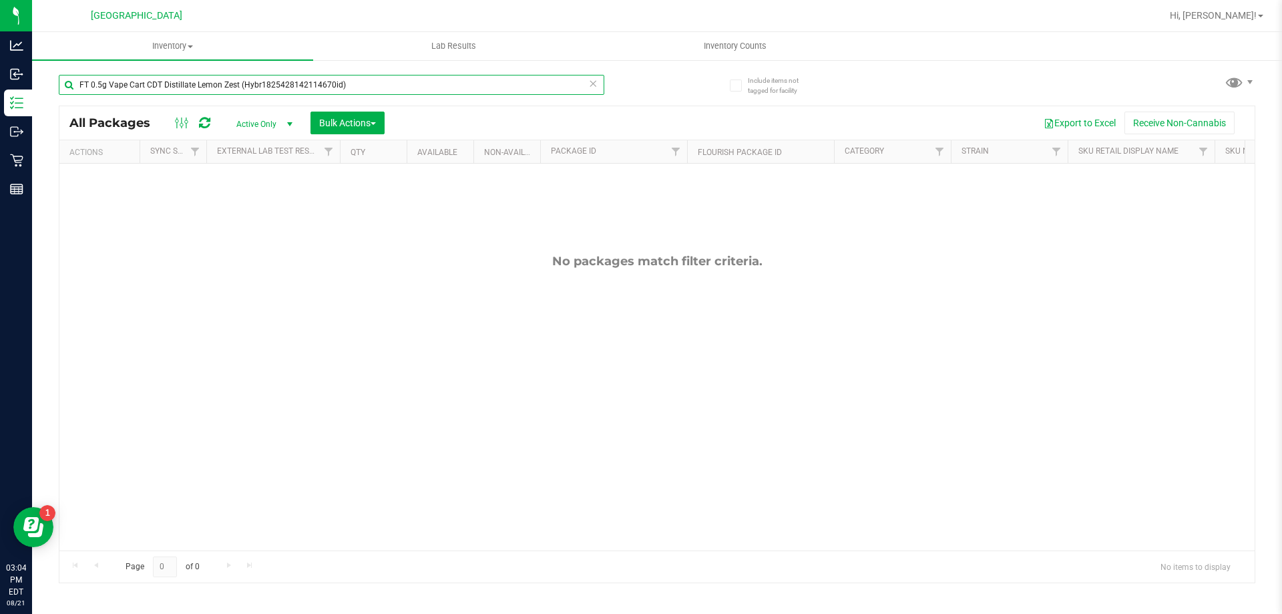
click at [402, 87] on input "FT 0.5g Vape Cart CDT Distillate Lemon Zest (Hybr1825428142114670id)" at bounding box center [332, 85] width 546 height 20
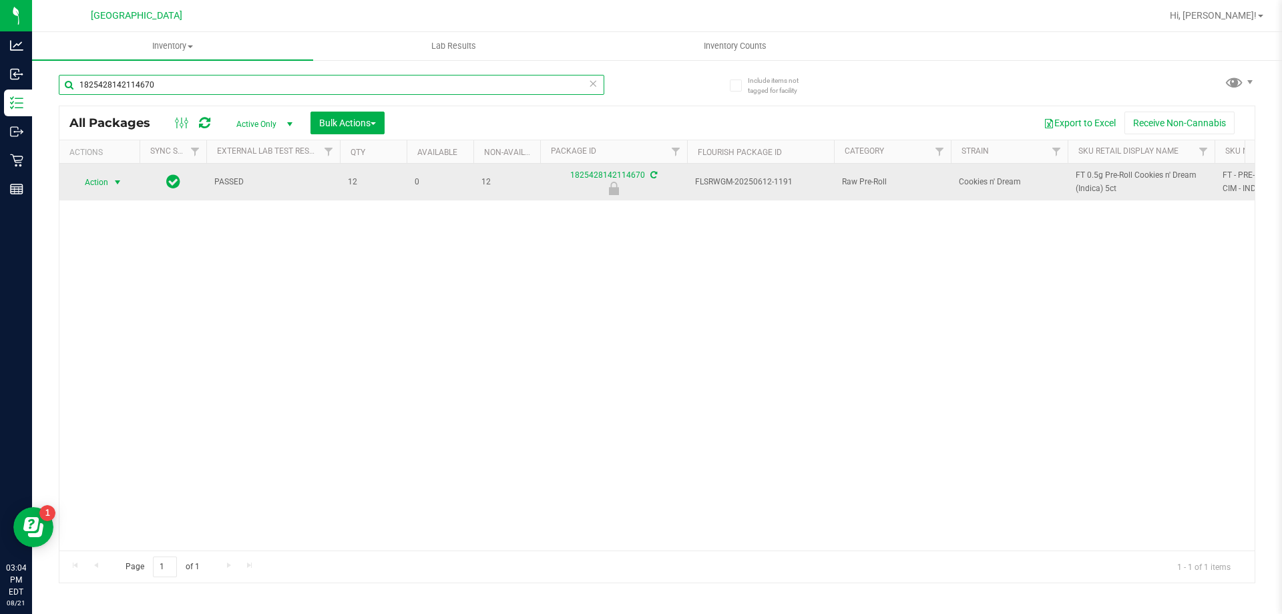
type input "1825428142114670"
click at [106, 182] on span "Action" at bounding box center [91, 182] width 36 height 19
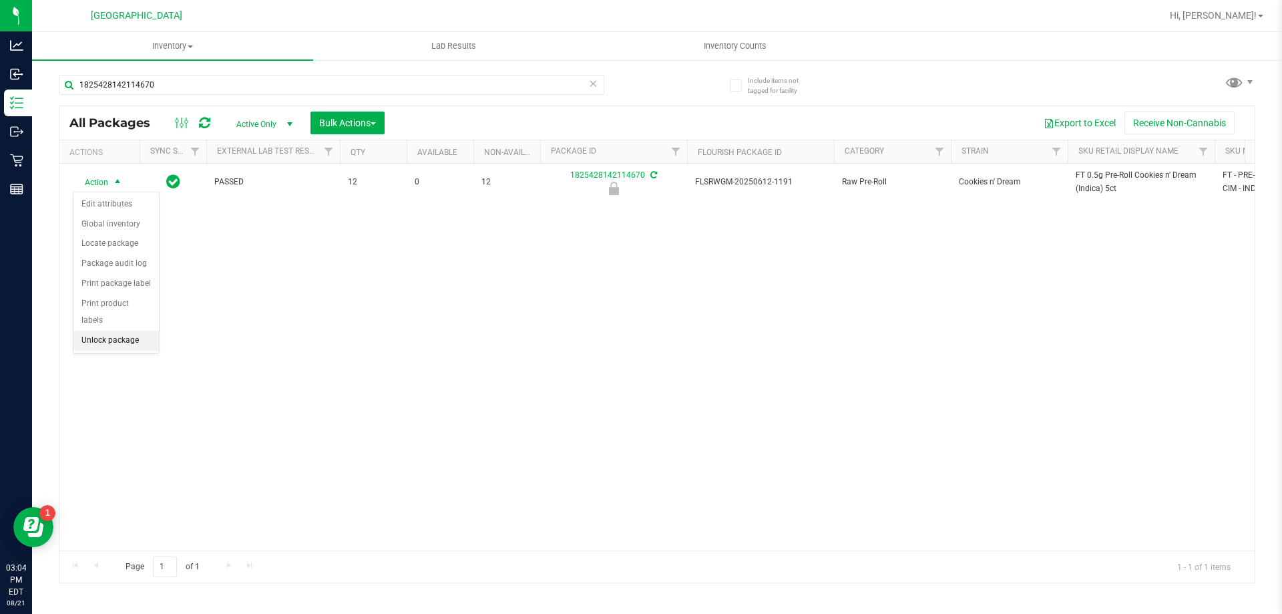
click at [120, 331] on li "Unlock package" at bounding box center [115, 341] width 85 height 20
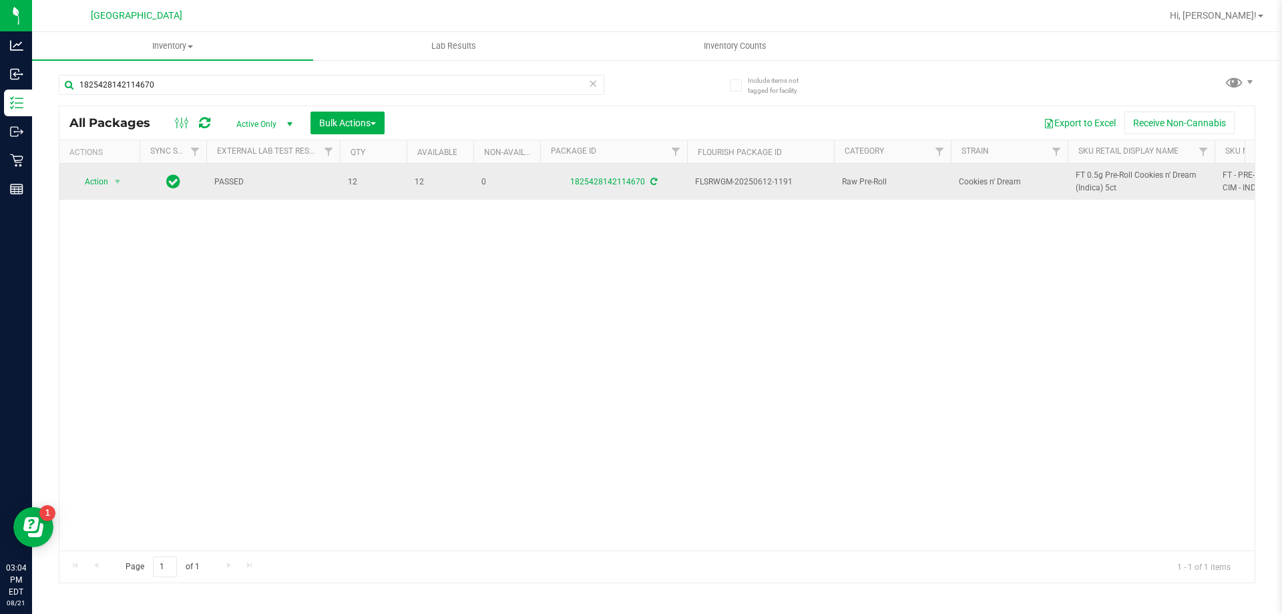
click at [1081, 178] on span "FT 0.5g Pre-Roll Cookies n' Dream (Indica) 5ct" at bounding box center [1141, 181] width 131 height 25
click at [1082, 177] on span "FT 0.5g Pre-Roll Cookies n' Dream (Indica) 5ct" at bounding box center [1141, 181] width 131 height 25
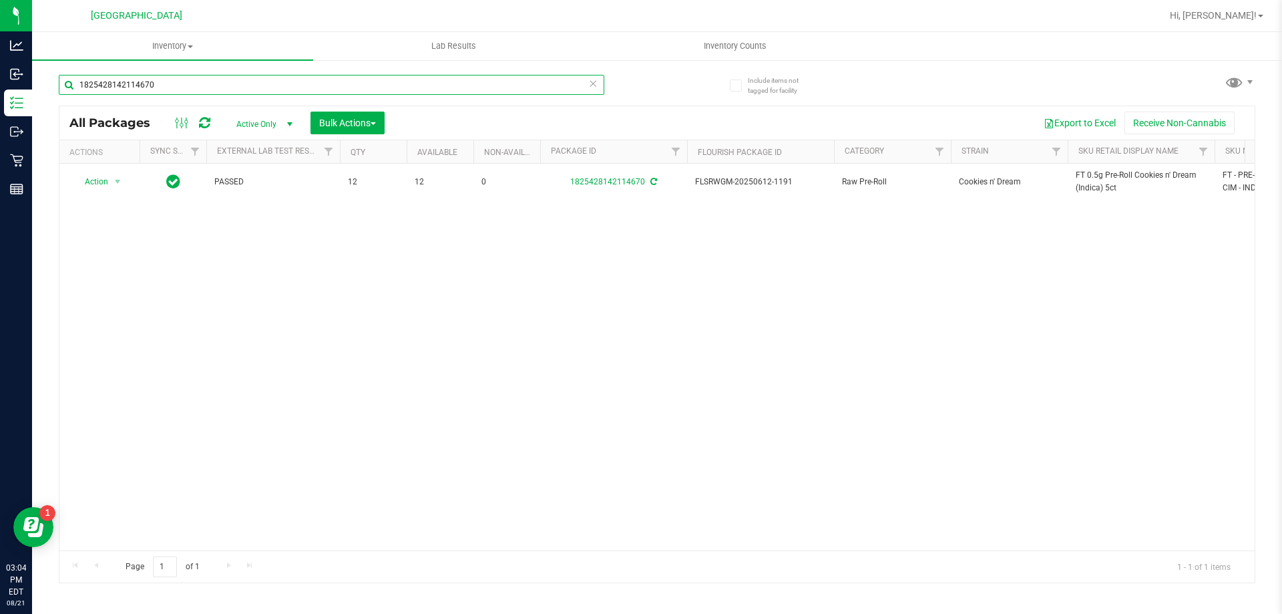
click at [258, 84] on input "1825428142114670" at bounding box center [332, 85] width 546 height 20
paste input "FT 0.5g Pre-Roll Cookies n' Dream (Indica) 5ct"
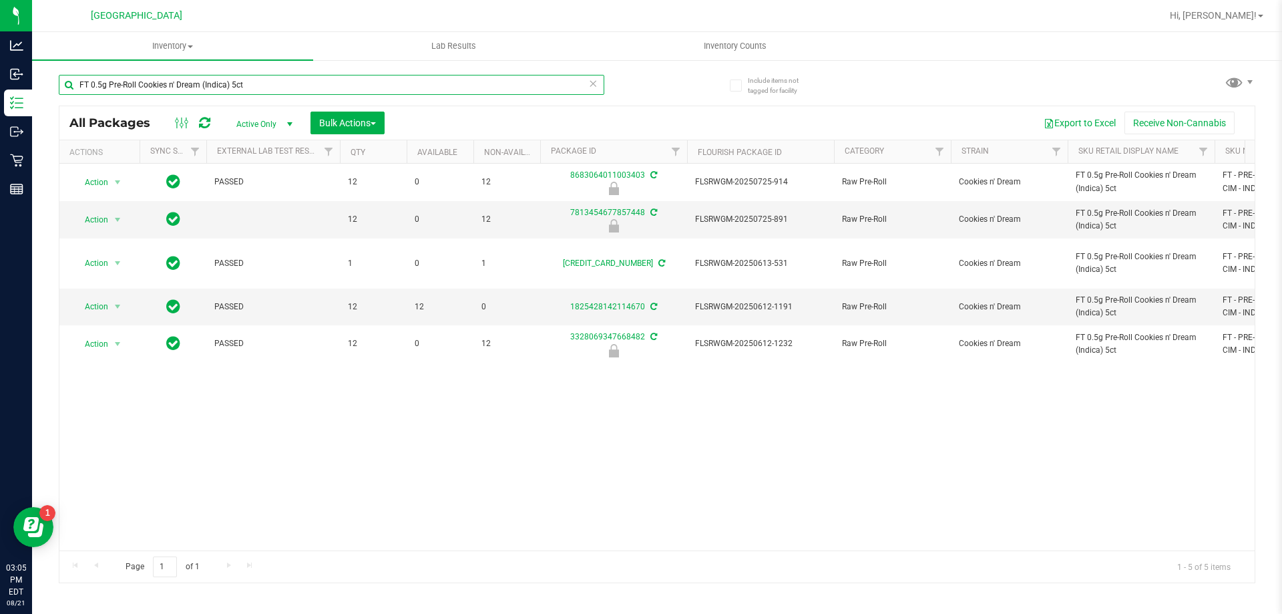
click at [238, 89] on input "FT 0.5g Pre-Roll Cookies n' Dream (Indica) 5ct" at bounding box center [332, 85] width 546 height 20
click at [238, 88] on input "FT 0.5g Pre-Roll Cookies n' Dream (Indica) 5ct" at bounding box center [332, 85] width 546 height 20
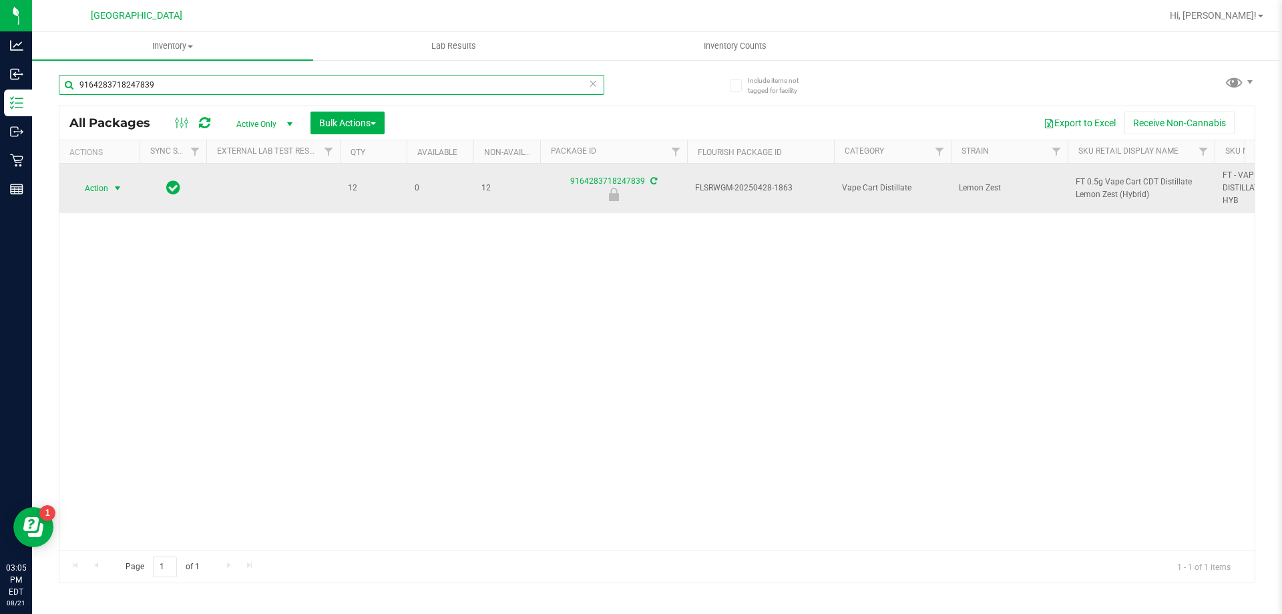
type input "9164283718247839"
click at [104, 189] on span "Action" at bounding box center [91, 188] width 36 height 19
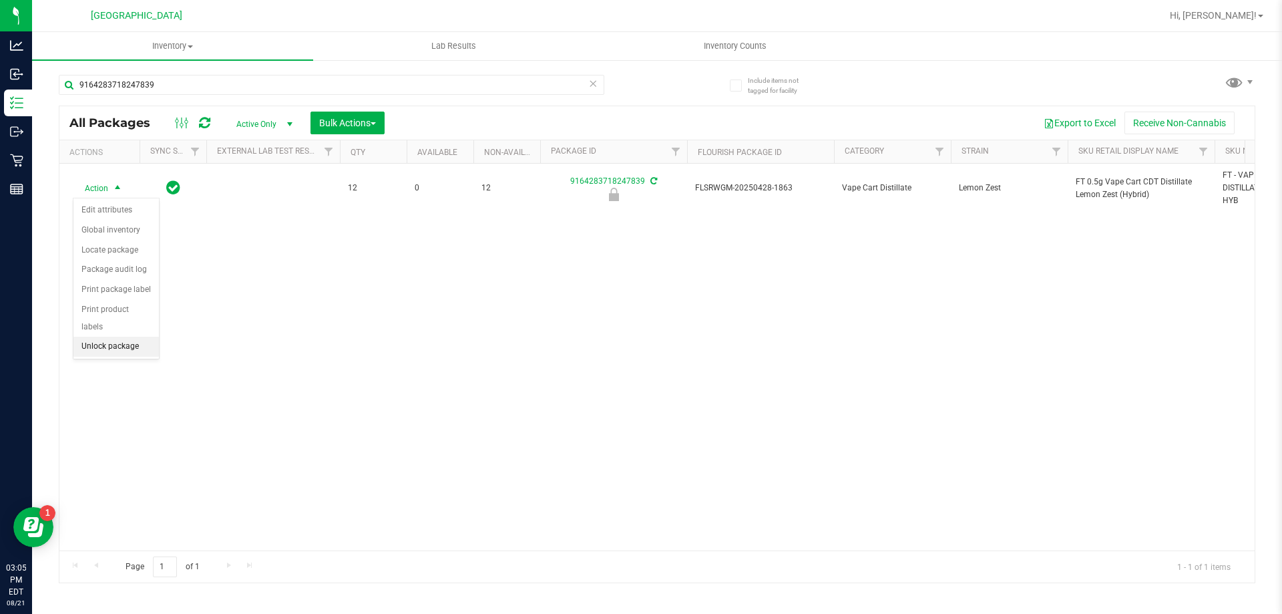
click at [112, 337] on li "Unlock package" at bounding box center [115, 347] width 85 height 20
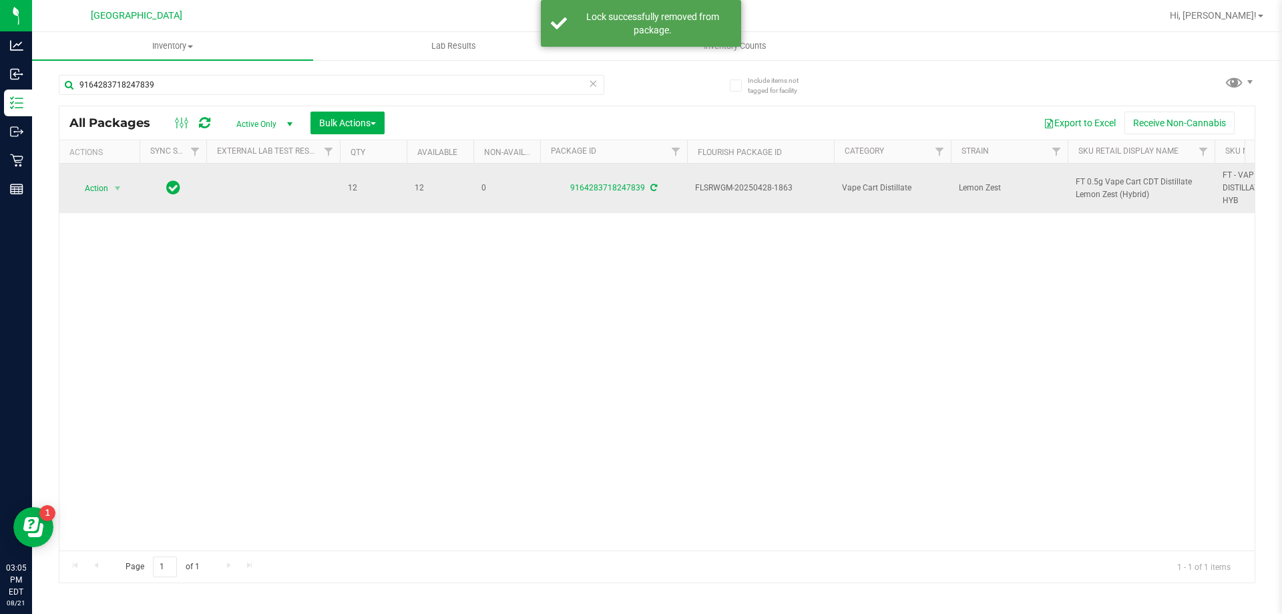
click at [650, 188] on icon at bounding box center [653, 188] width 7 height 8
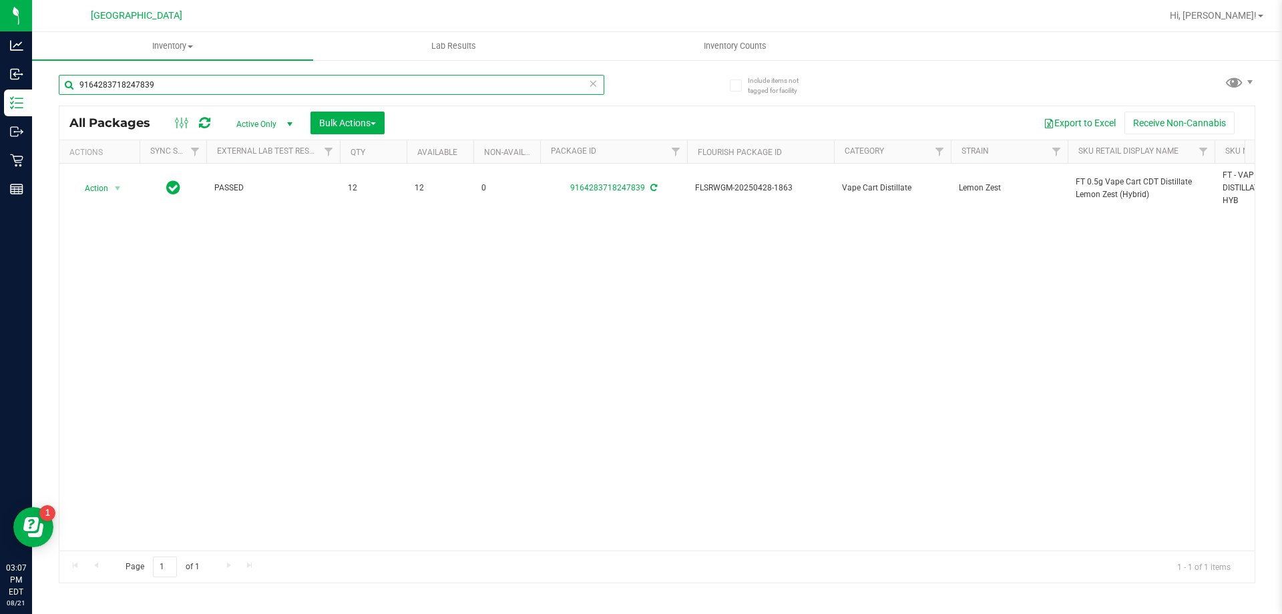
click at [318, 87] on input "9164283718247839" at bounding box center [332, 85] width 546 height 20
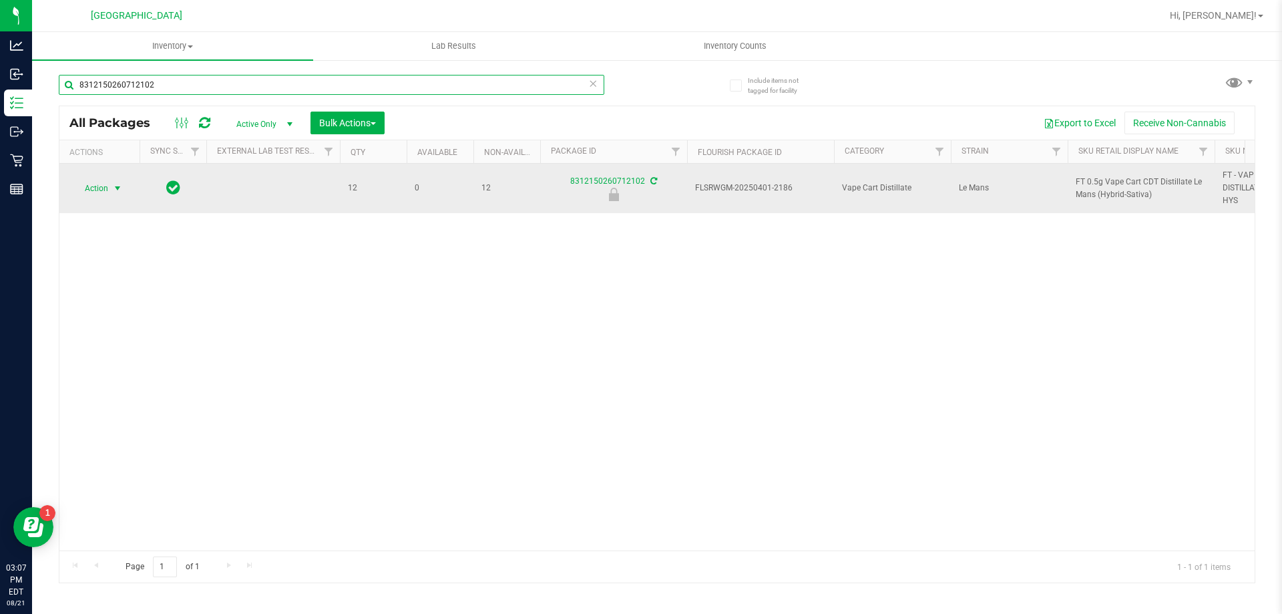
type input "8312150260712102"
click at [98, 188] on span "Action" at bounding box center [91, 188] width 36 height 19
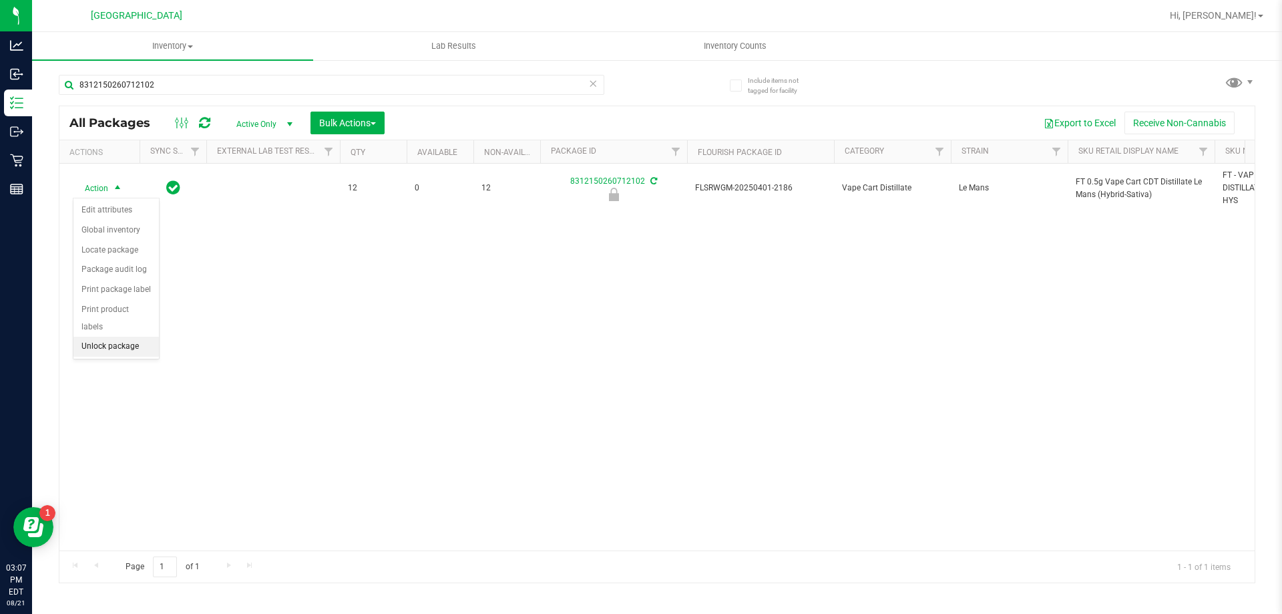
click at [116, 337] on li "Unlock package" at bounding box center [115, 347] width 85 height 20
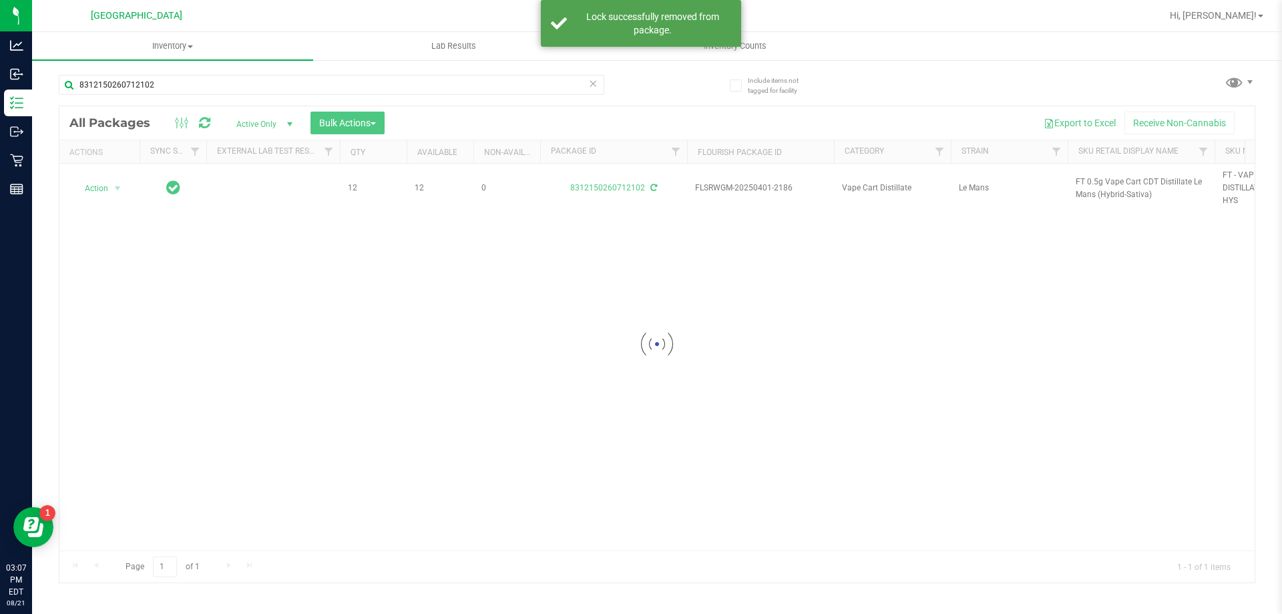
click at [653, 185] on div at bounding box center [656, 344] width 1195 height 476
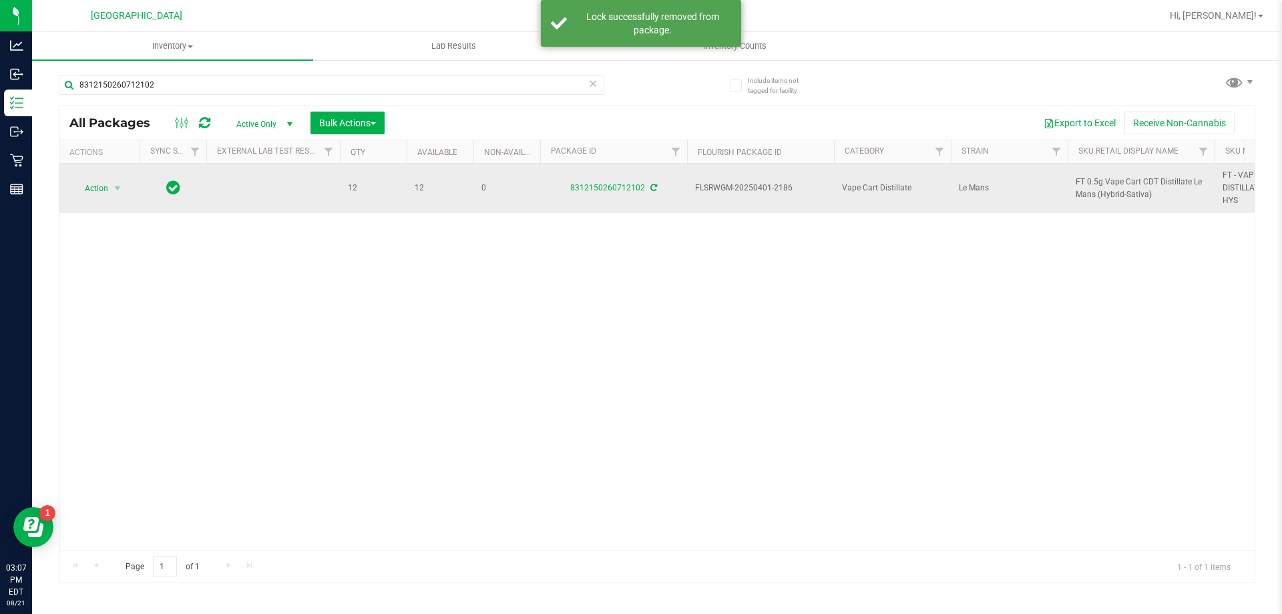
click at [653, 186] on icon at bounding box center [653, 188] width 7 height 8
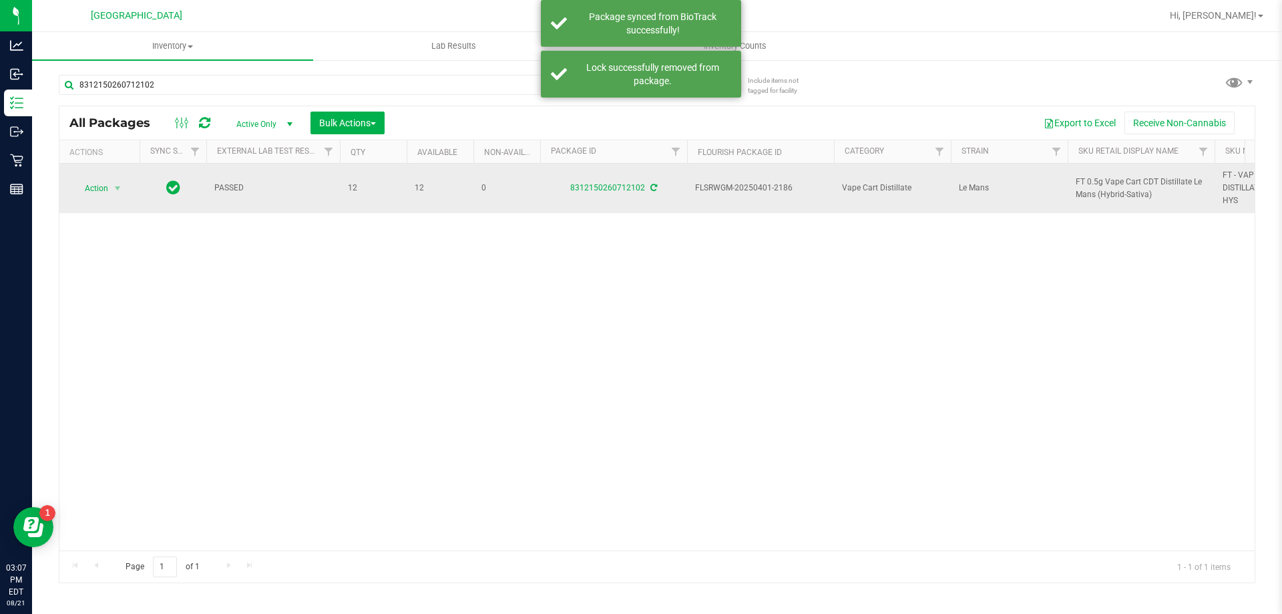
click at [1103, 179] on span "FT 0.5g Vape Cart CDT Distillate Le Mans (Hybrid-Sativa)" at bounding box center [1141, 188] width 131 height 25
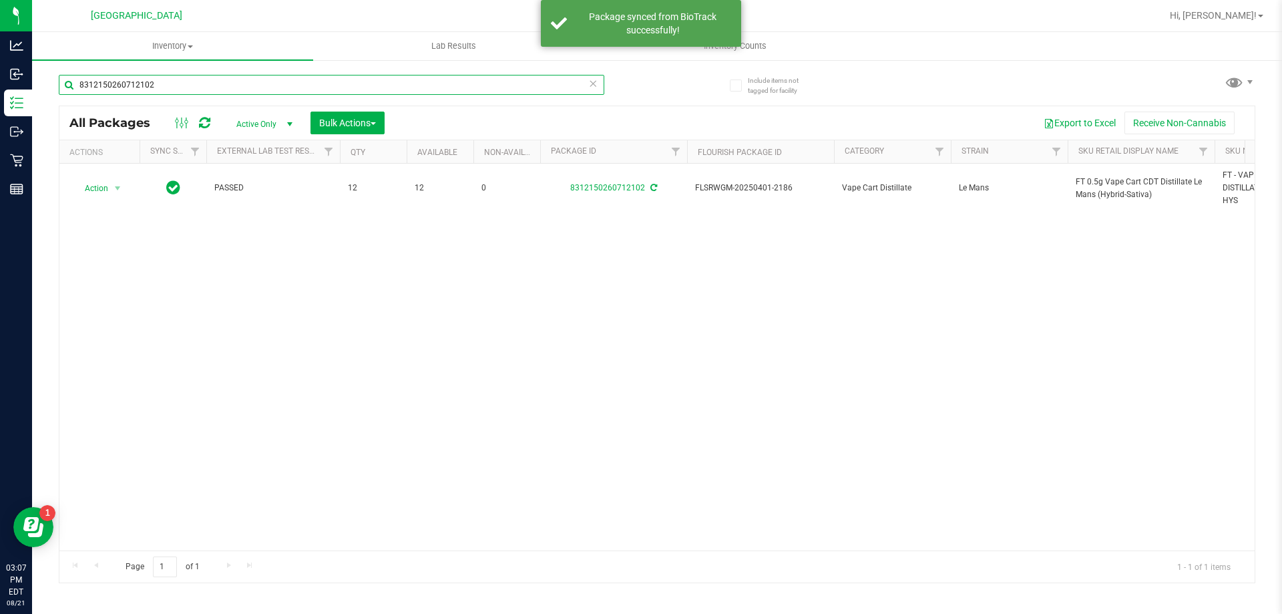
click at [138, 81] on input "8312150260712102" at bounding box center [332, 85] width 546 height 20
paste input "FT 0.5g Vape Cart CDT Distillate Le Mans (Hybrid-Sativa)"
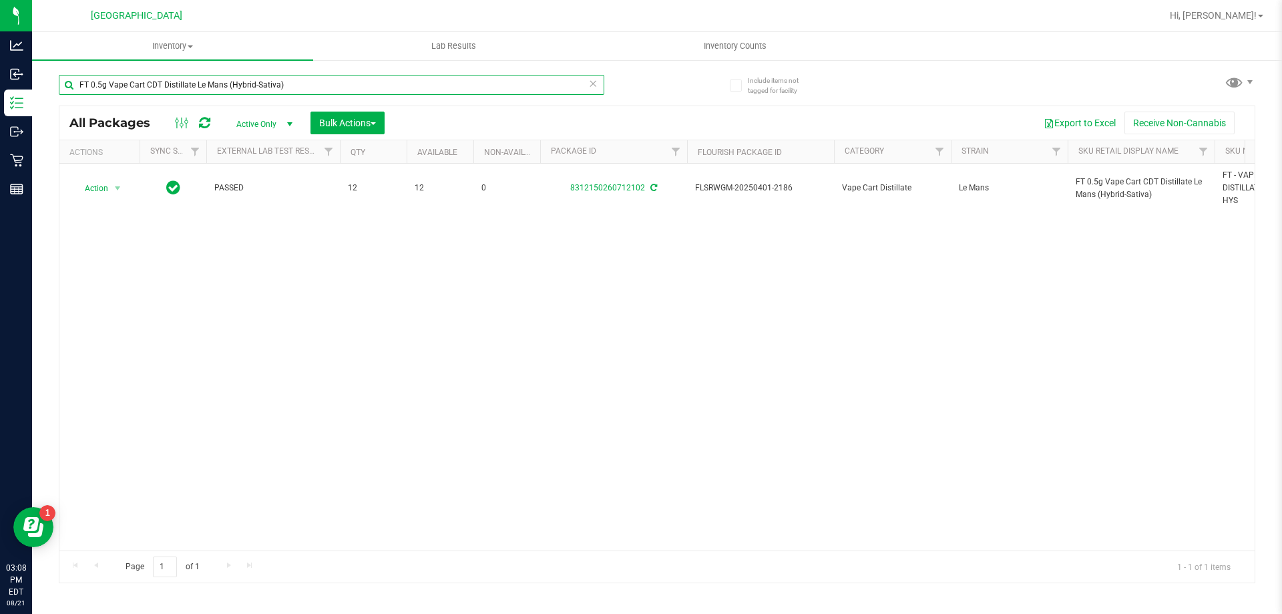
click at [254, 77] on input "FT 0.5g Vape Cart CDT Distillate Le Mans (Hybrid-Sativa)" at bounding box center [332, 85] width 546 height 20
type input "3317574102748670"
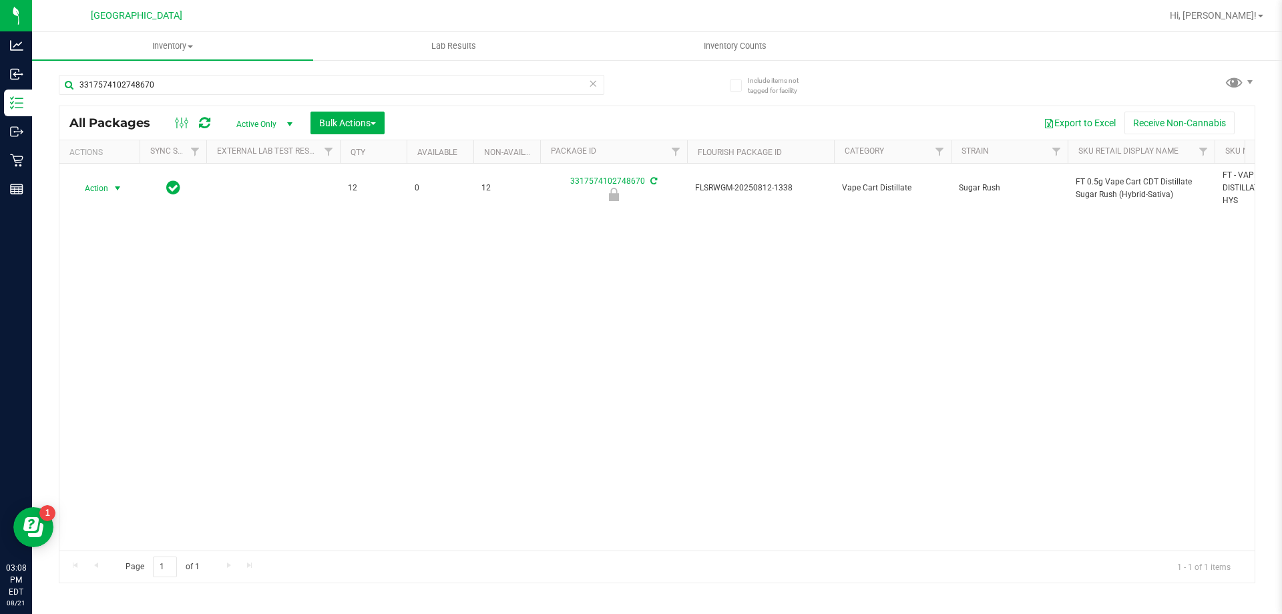
click at [104, 188] on span "Action" at bounding box center [91, 188] width 36 height 19
click at [139, 337] on li "Unlock package" at bounding box center [115, 347] width 85 height 20
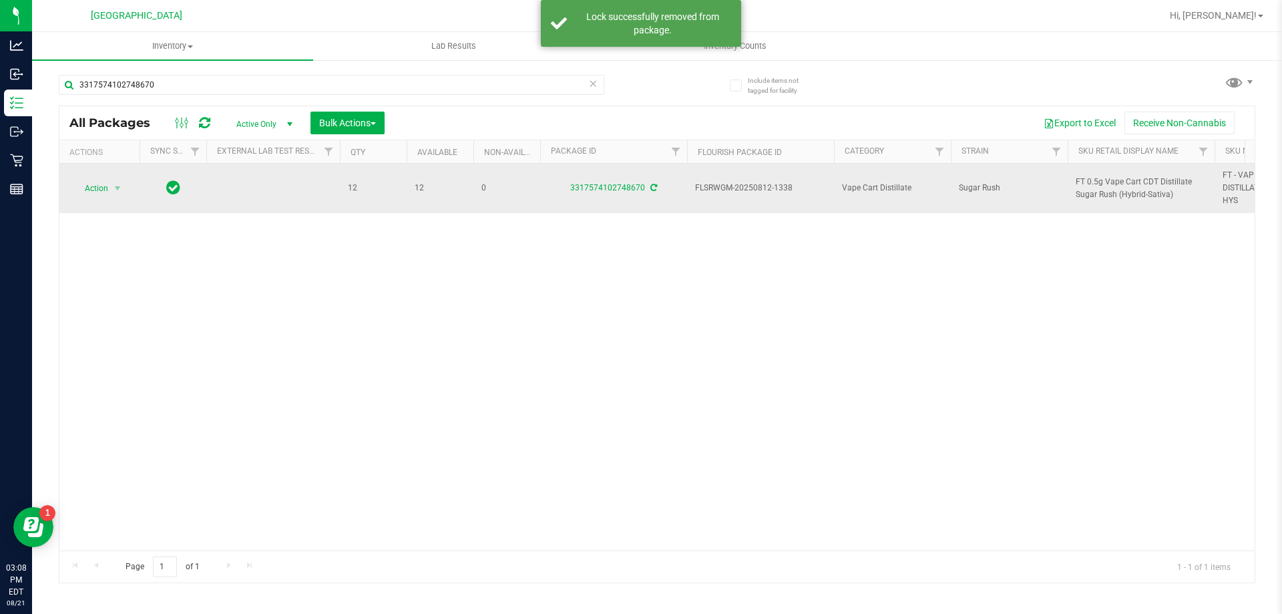
click at [656, 185] on div "3317574102748670" at bounding box center [613, 188] width 151 height 13
click at [654, 186] on icon at bounding box center [653, 188] width 7 height 8
click at [1120, 179] on span "FT 0.5g Vape Cart CDT Distillate Sugar Rush (Hybrid-Sativa)" at bounding box center [1141, 188] width 131 height 25
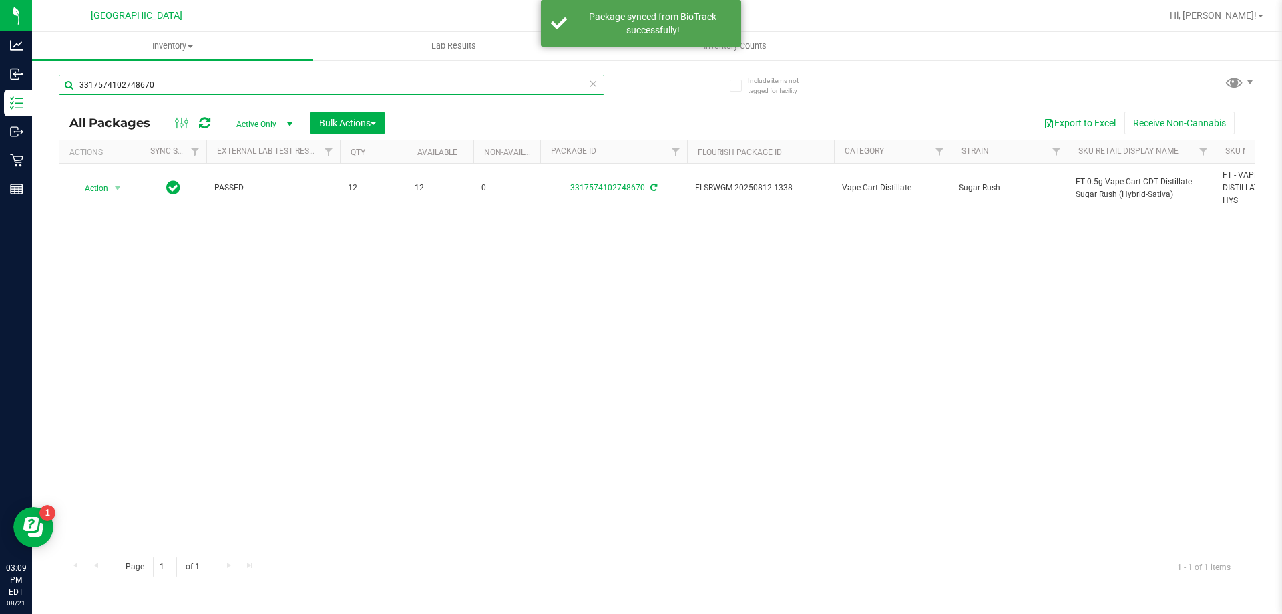
click at [310, 82] on input "3317574102748670" at bounding box center [332, 85] width 546 height 20
paste input "FT 0.5g Vape Cart CDT Distillate Sugar Rush (Hybrid-Sativa)"
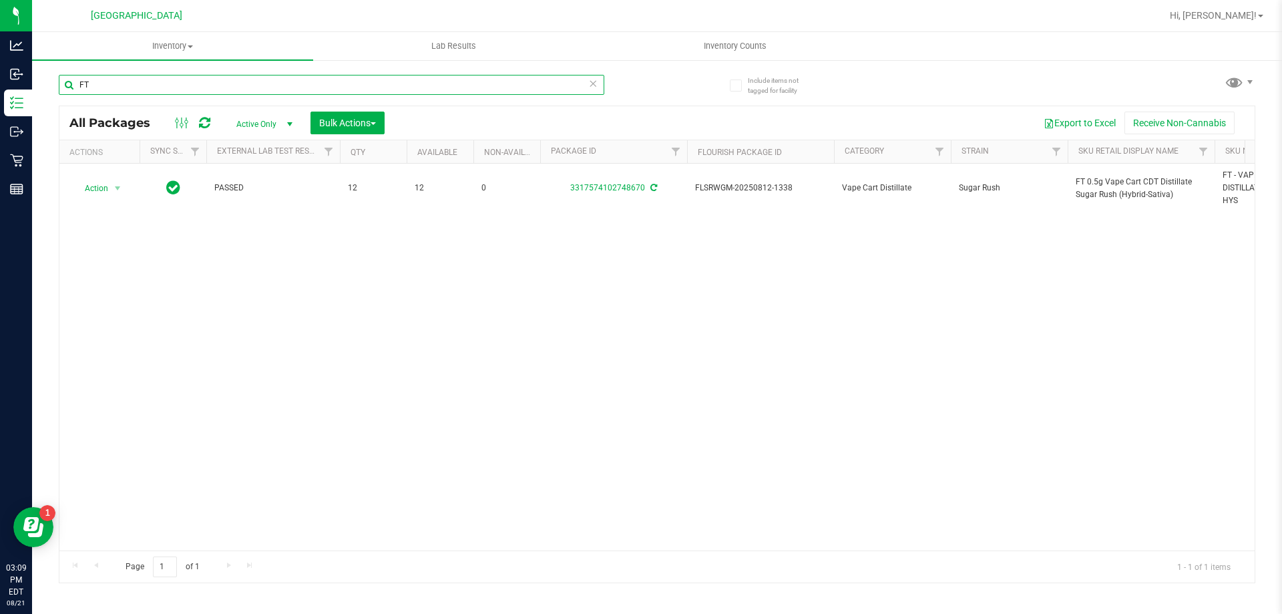
type input "F"
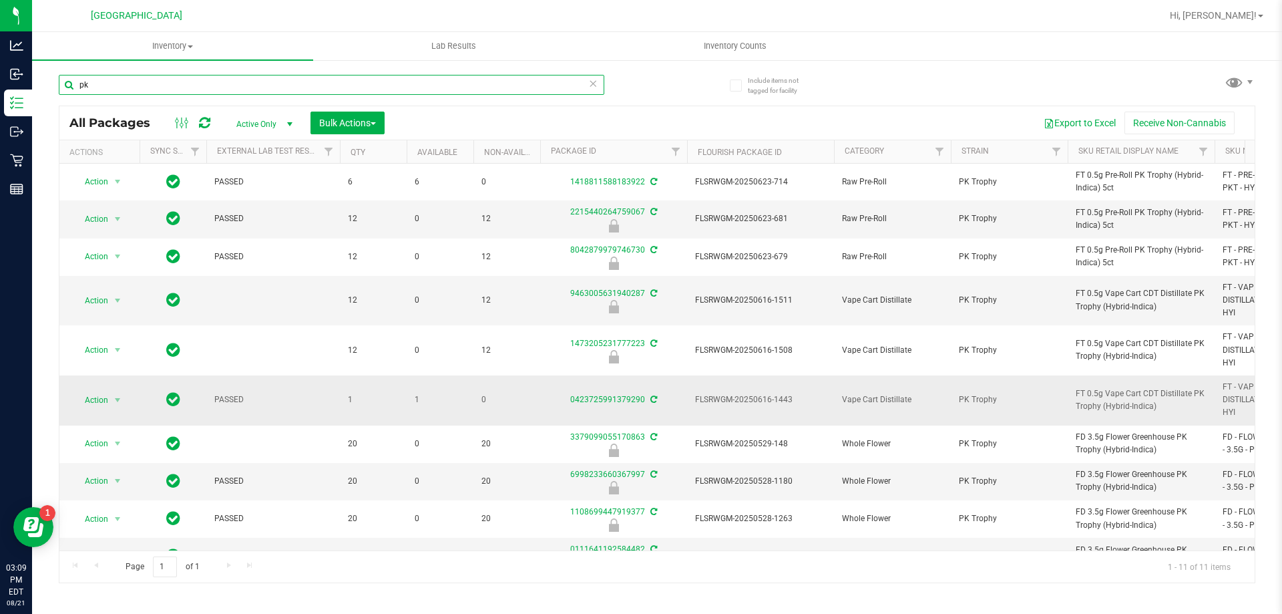
type input "p"
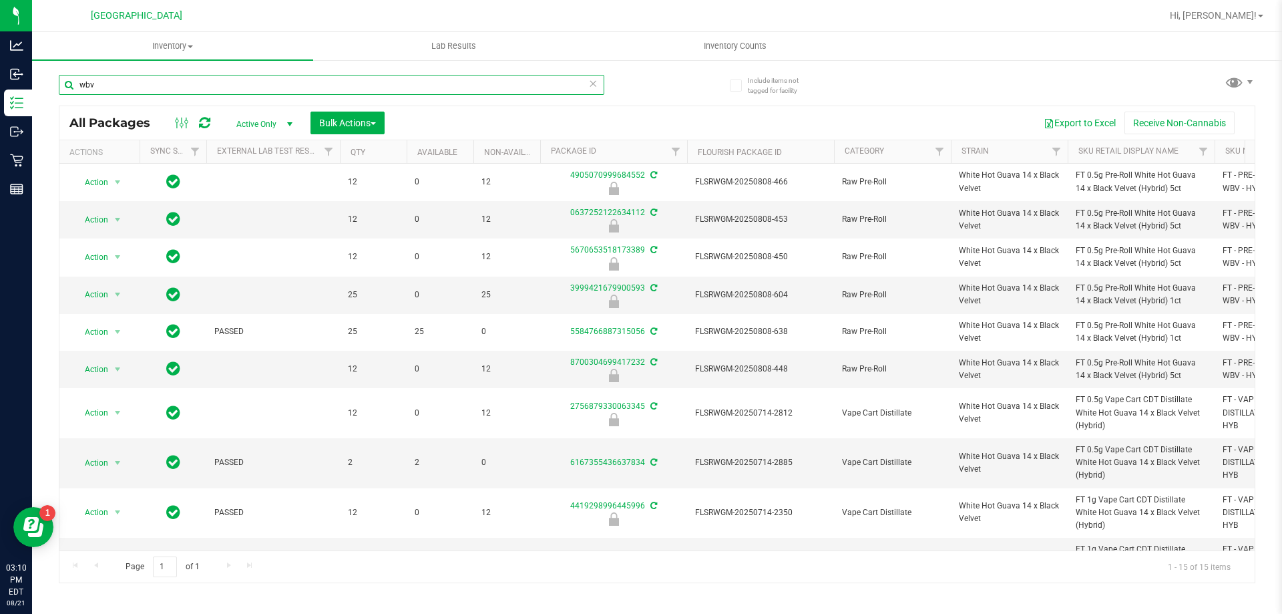
click at [293, 77] on input "wbv" at bounding box center [332, 85] width 546 height 20
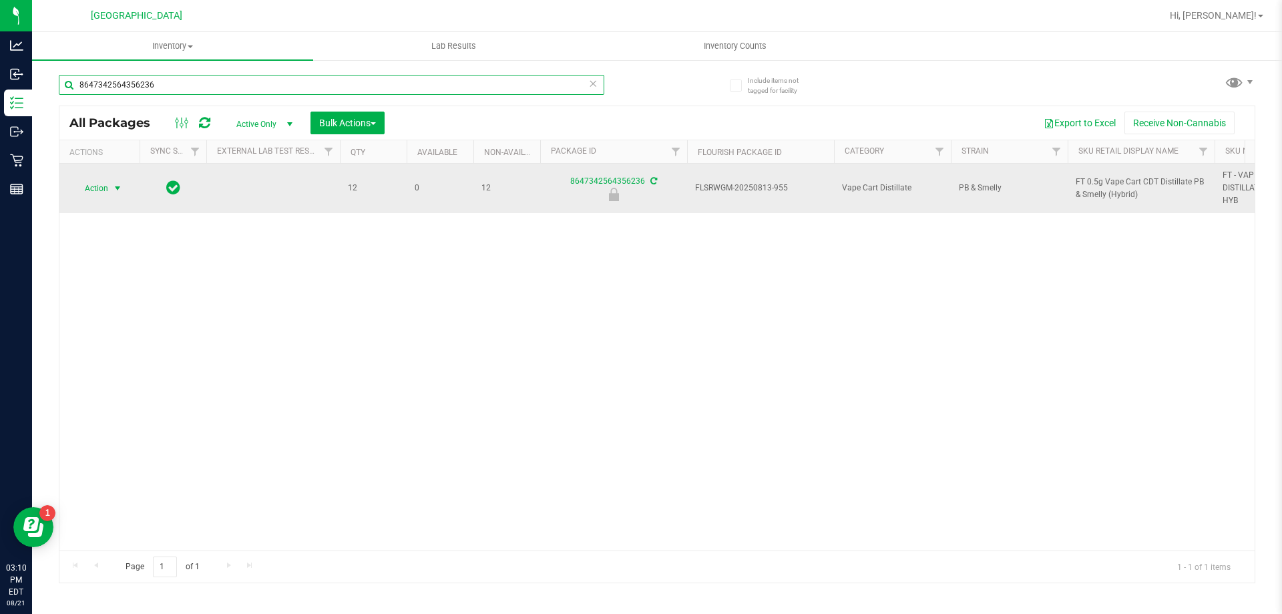
type input "8647342564356236"
click at [104, 190] on span "Action" at bounding box center [91, 188] width 36 height 19
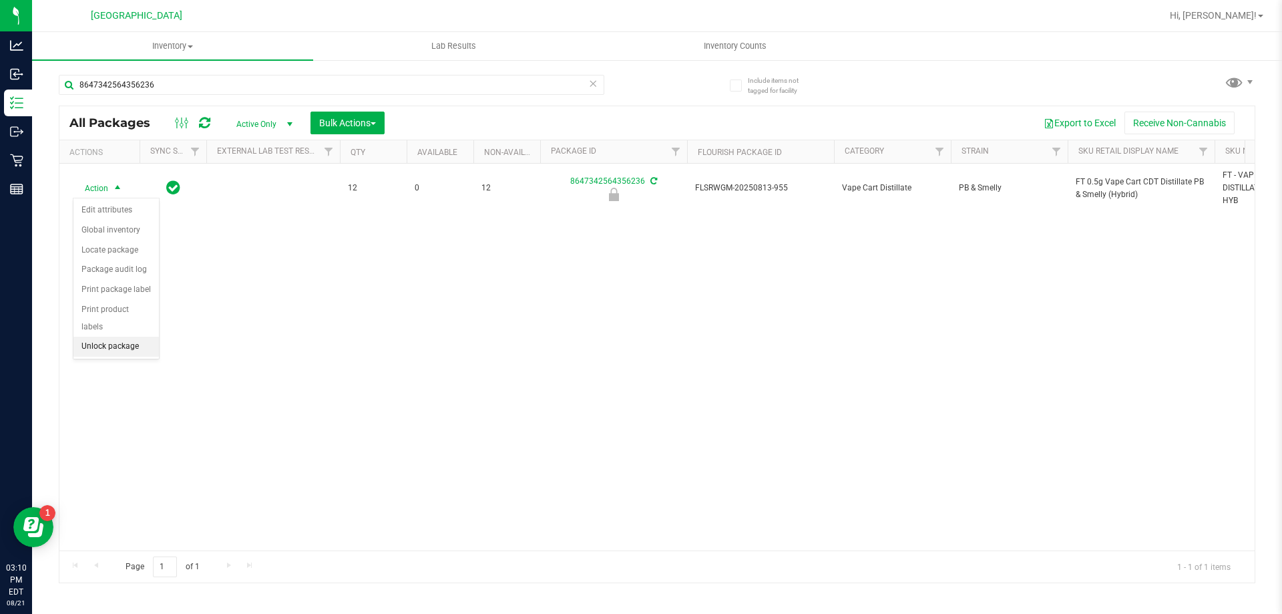
click at [112, 337] on li "Unlock package" at bounding box center [115, 347] width 85 height 20
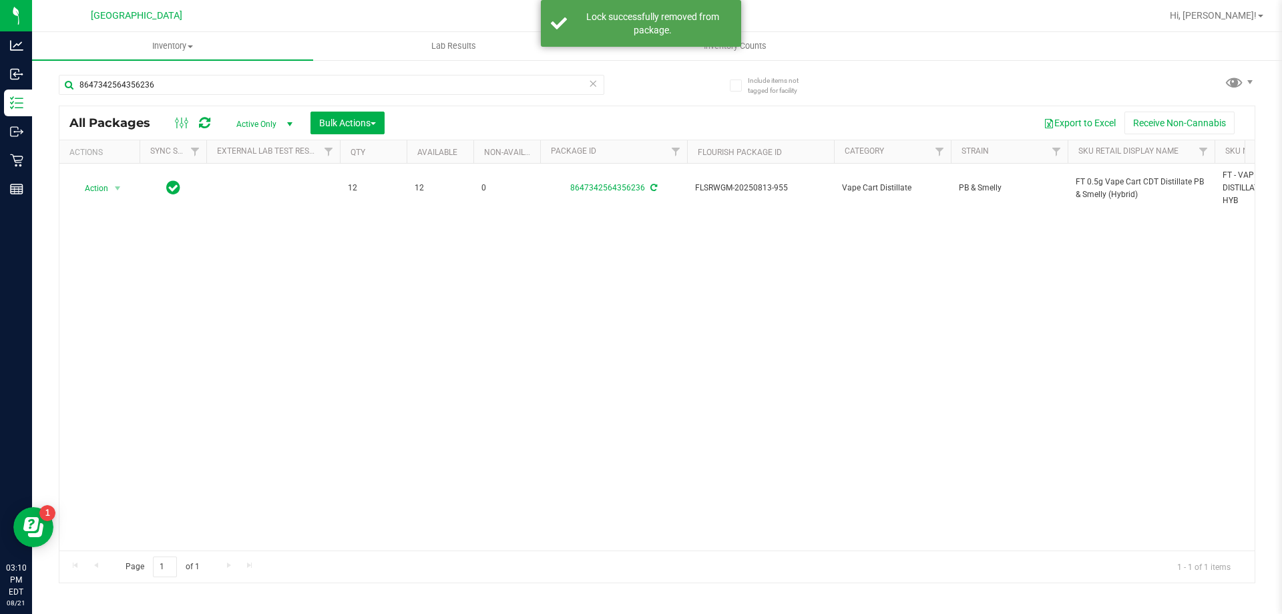
click at [1082, 183] on span "FT 0.5g Vape Cart CDT Distillate PB & Smelly (Hybrid)" at bounding box center [1141, 188] width 131 height 25
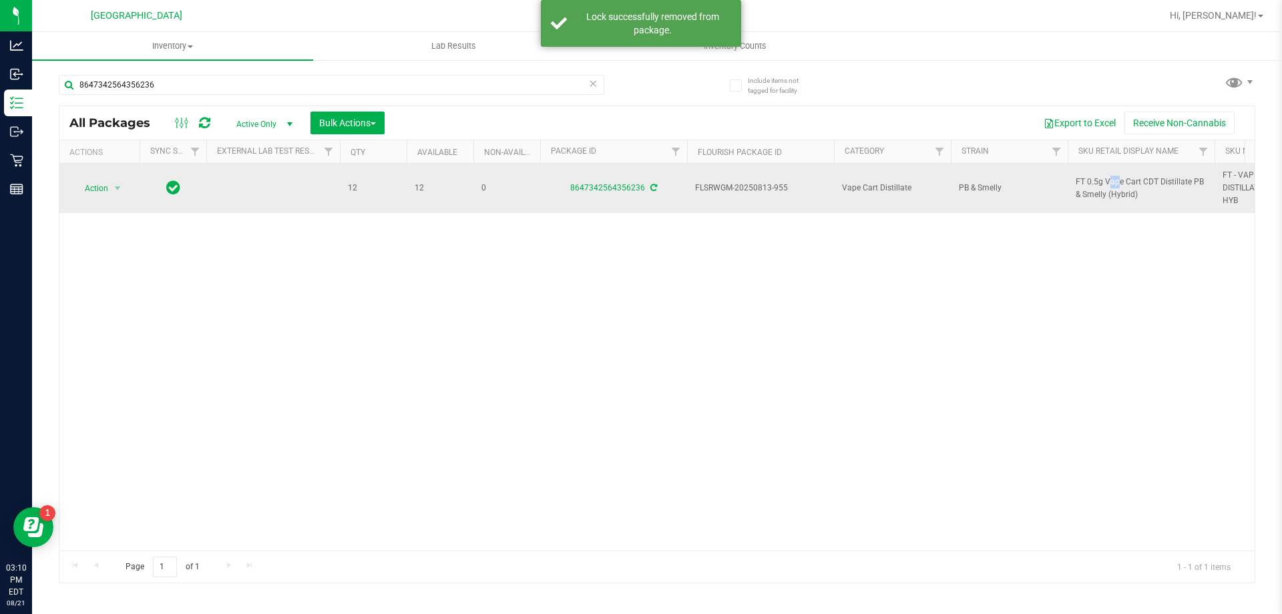
click at [1082, 183] on span "FT 0.5g Vape Cart CDT Distillate PB & Smelly (Hybrid)" at bounding box center [1141, 188] width 131 height 25
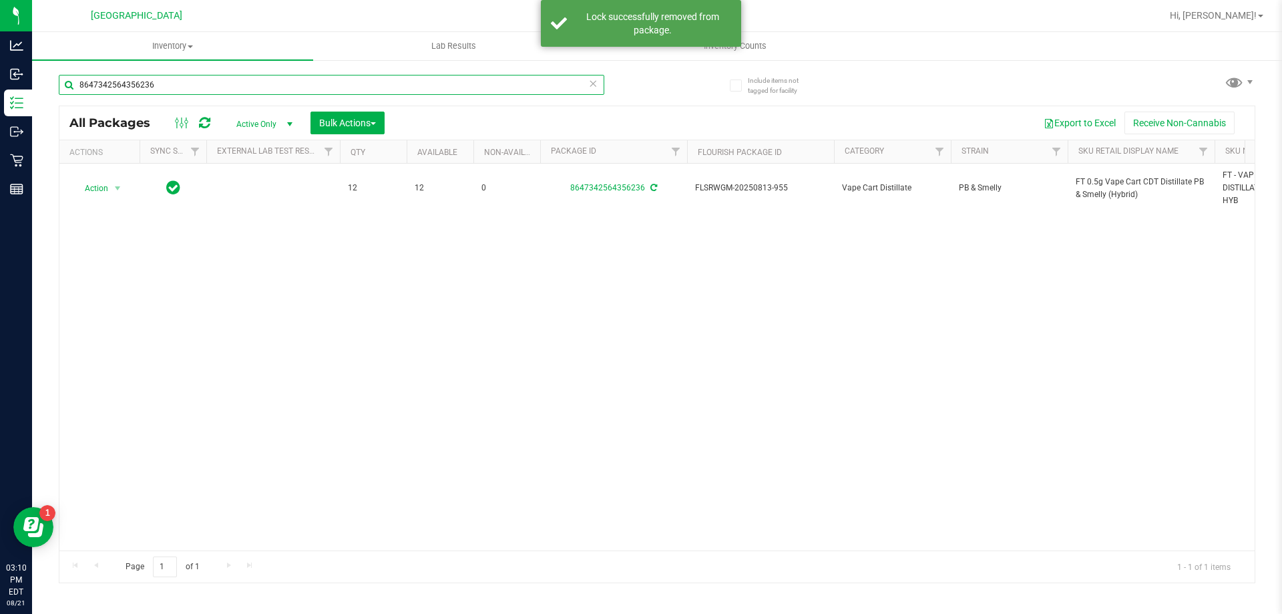
click at [218, 80] on input "8647342564356236" at bounding box center [332, 85] width 546 height 20
paste input "FT 0.5g Vape Cart CDT Distillate PB & Smelly (Hybrid)"
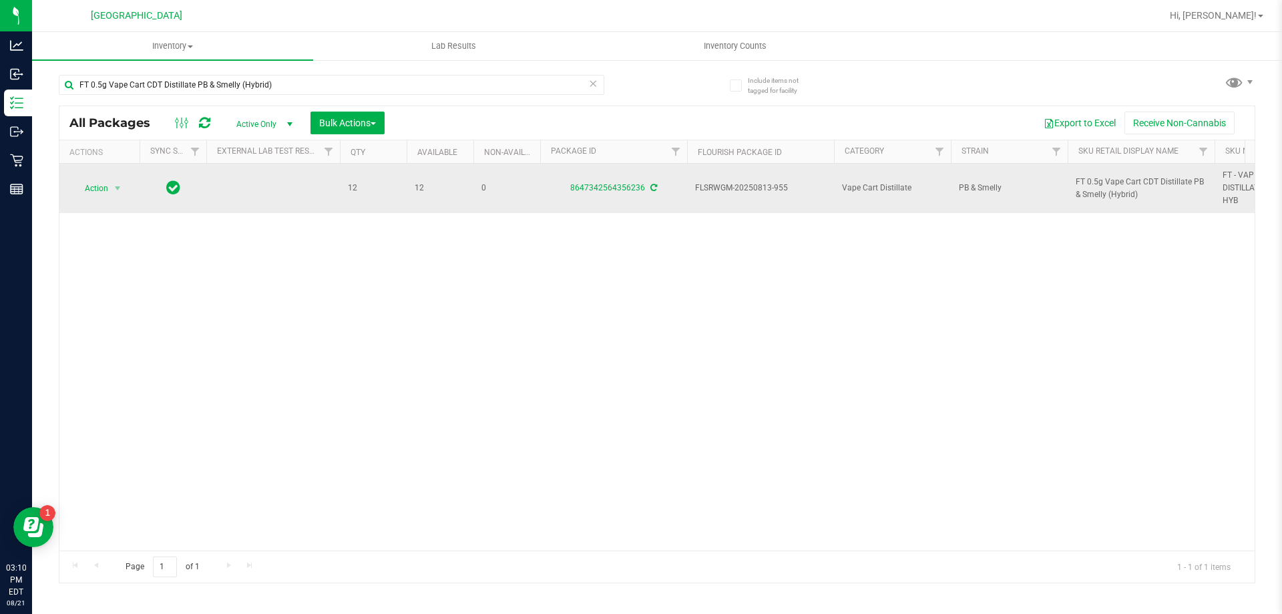
click at [653, 189] on icon at bounding box center [653, 188] width 7 height 8
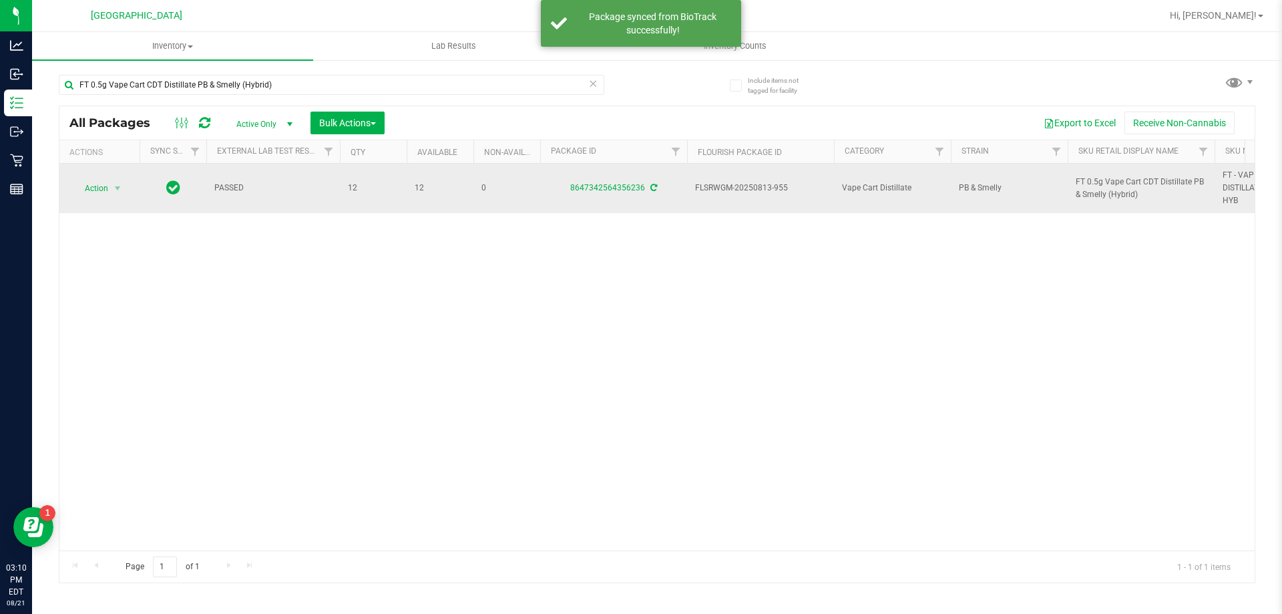
click at [1103, 184] on span "FT 0.5g Vape Cart CDT Distillate PB & Smelly (Hybrid)" at bounding box center [1141, 188] width 131 height 25
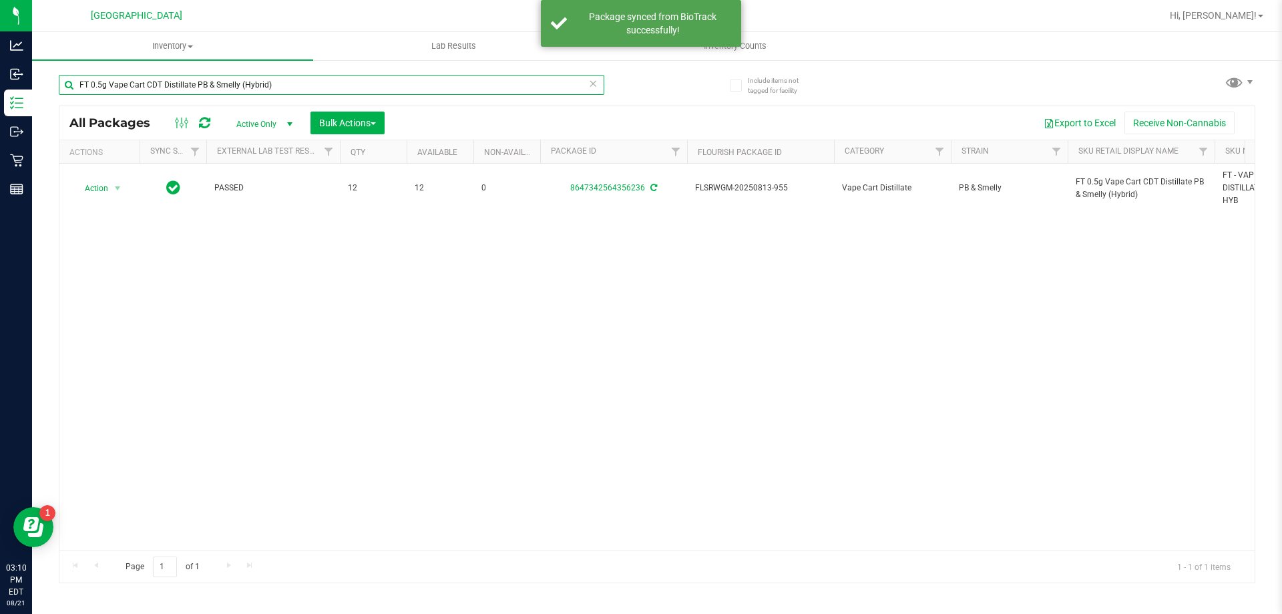
click at [371, 84] on input "FT 0.5g Vape Cart CDT Distillate PB & Smelly (Hybrid)" at bounding box center [332, 85] width 546 height 20
click at [369, 84] on input "FT 0.5g Vape Cart CDT Distillate PB & Smelly (Hybrid)" at bounding box center [332, 85] width 546 height 20
click at [260, 85] on input "FT 0.5g Vape Cart CDT Distillate PB & Smelly (Hybrid)" at bounding box center [332, 85] width 546 height 20
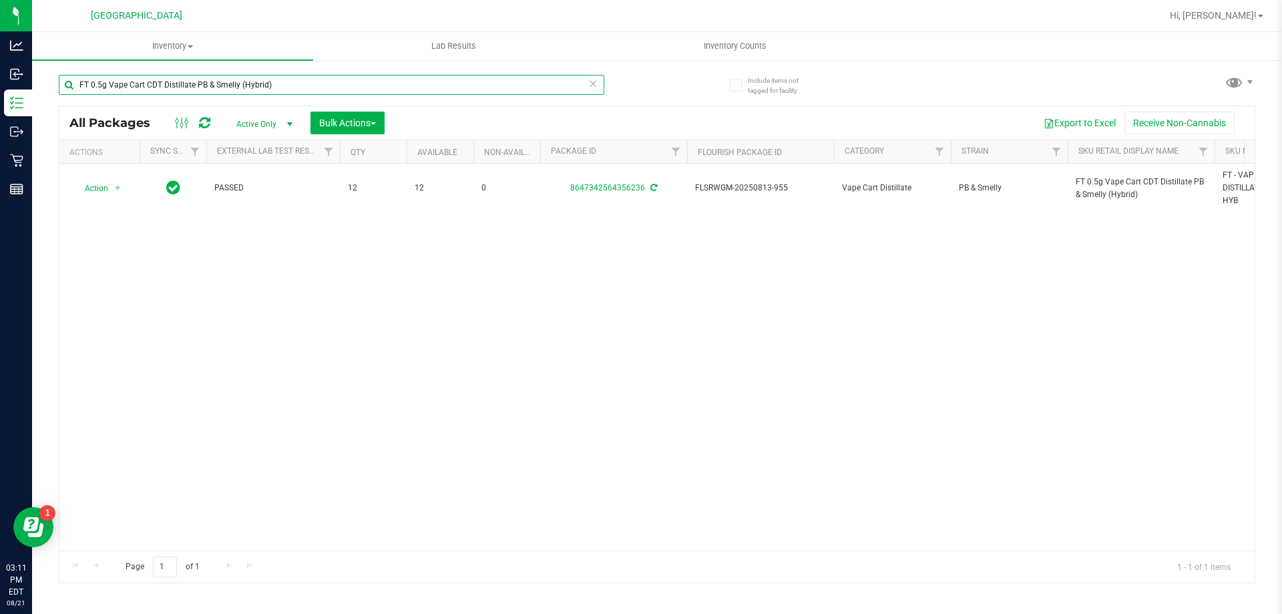
click at [260, 85] on input "FT 0.5g Vape Cart CDT Distillate PB & Smelly (Hybrid)" at bounding box center [332, 85] width 546 height 20
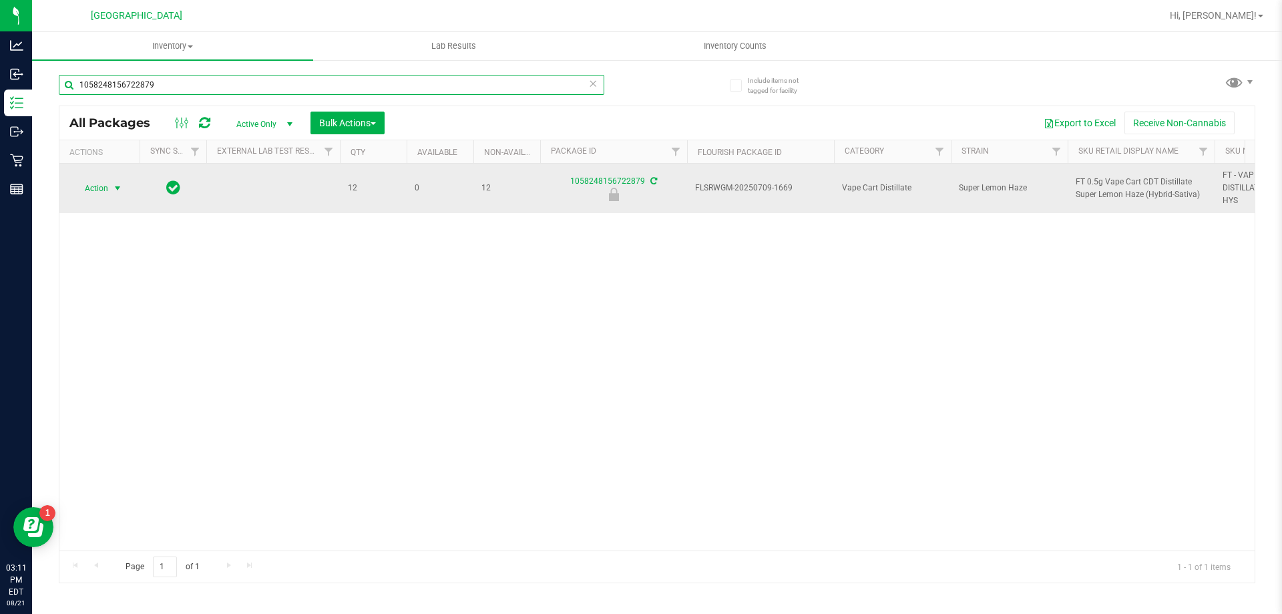
type input "1058248156722879"
click at [101, 190] on span "Action" at bounding box center [91, 188] width 36 height 19
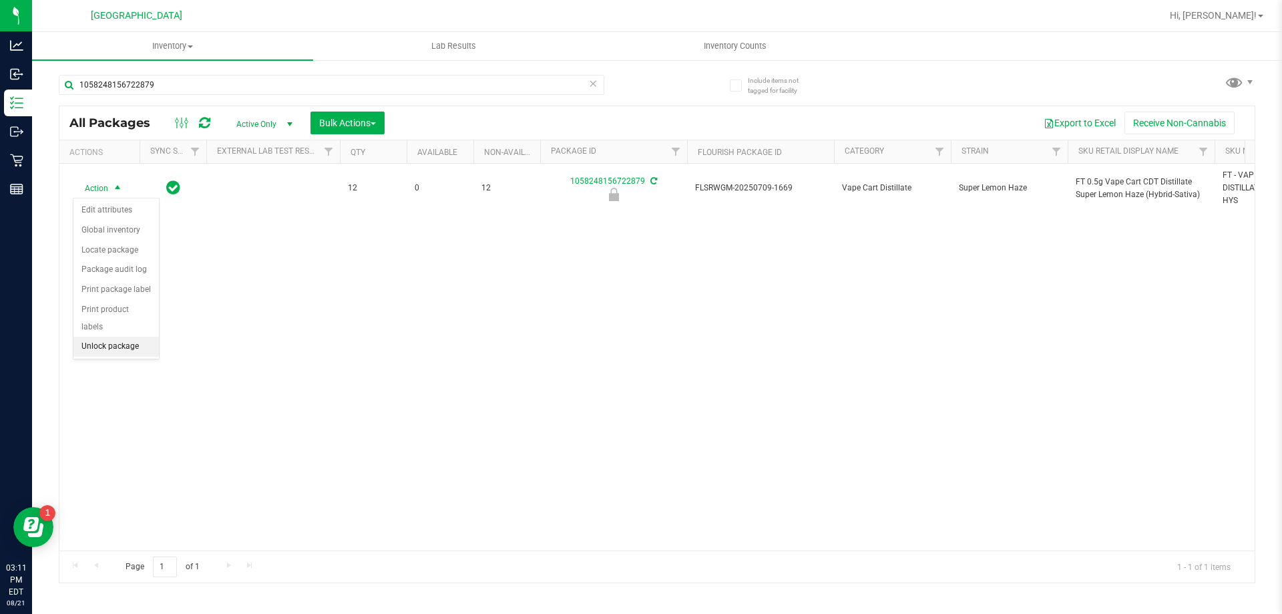
click at [116, 337] on li "Unlock package" at bounding box center [115, 347] width 85 height 20
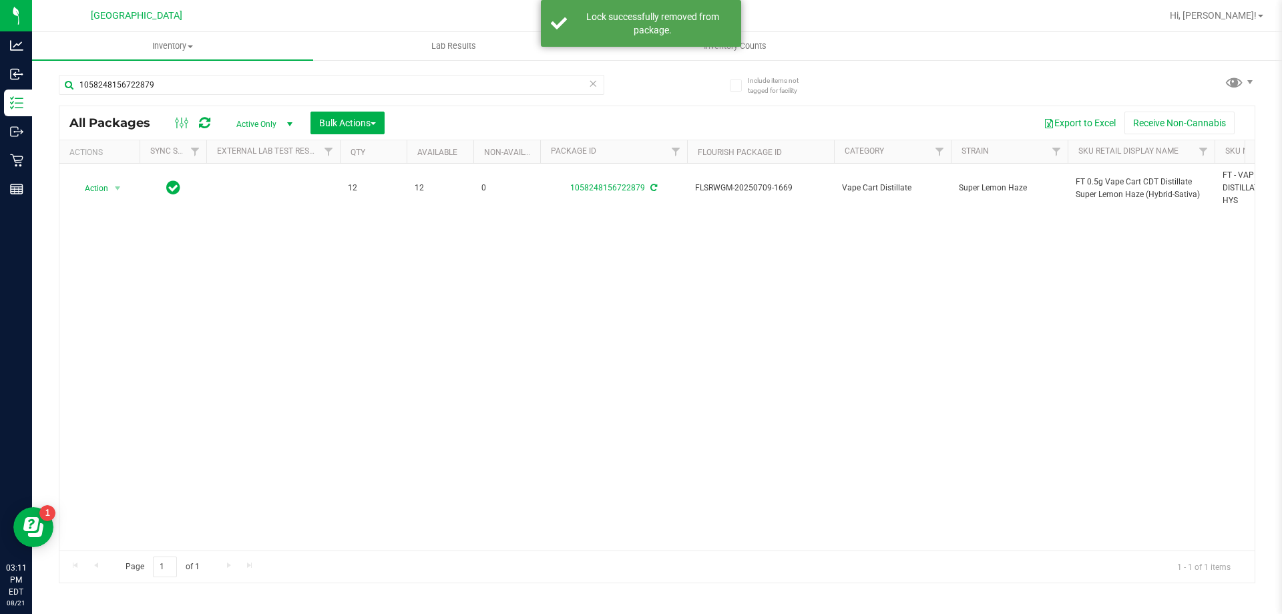
click at [651, 189] on icon at bounding box center [653, 188] width 7 height 8
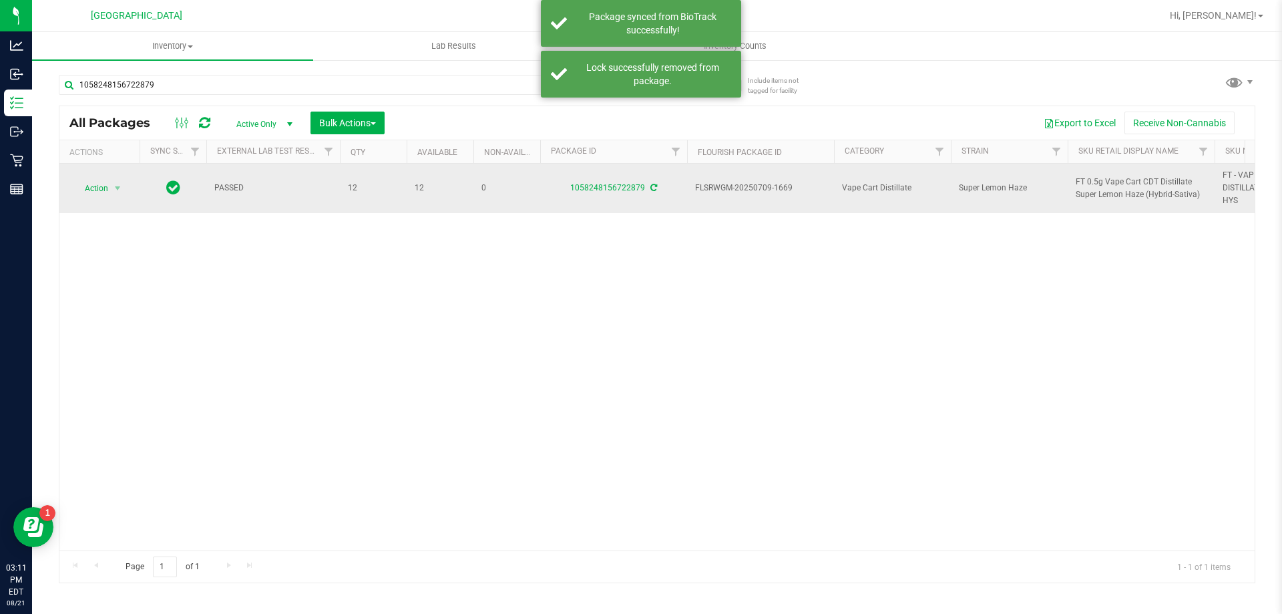
click at [1111, 182] on span "FT 0.5g Vape Cart CDT Distillate Super Lemon Haze (Hybrid-Sativa)" at bounding box center [1141, 188] width 131 height 25
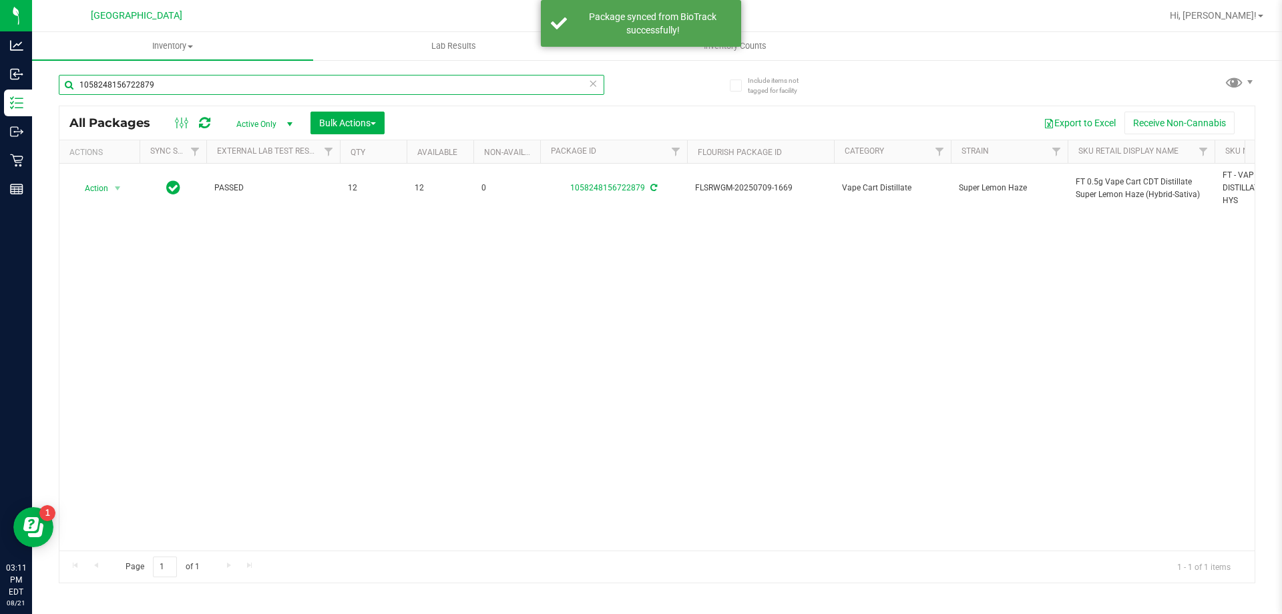
click at [275, 81] on input "1058248156722879" at bounding box center [332, 85] width 546 height 20
click at [275, 82] on input "1058248156722879" at bounding box center [332, 85] width 546 height 20
paste input "FT 0.5g Vape Cart CDT Distillate Super Lemon Haze (Hybrid-Sativa)"
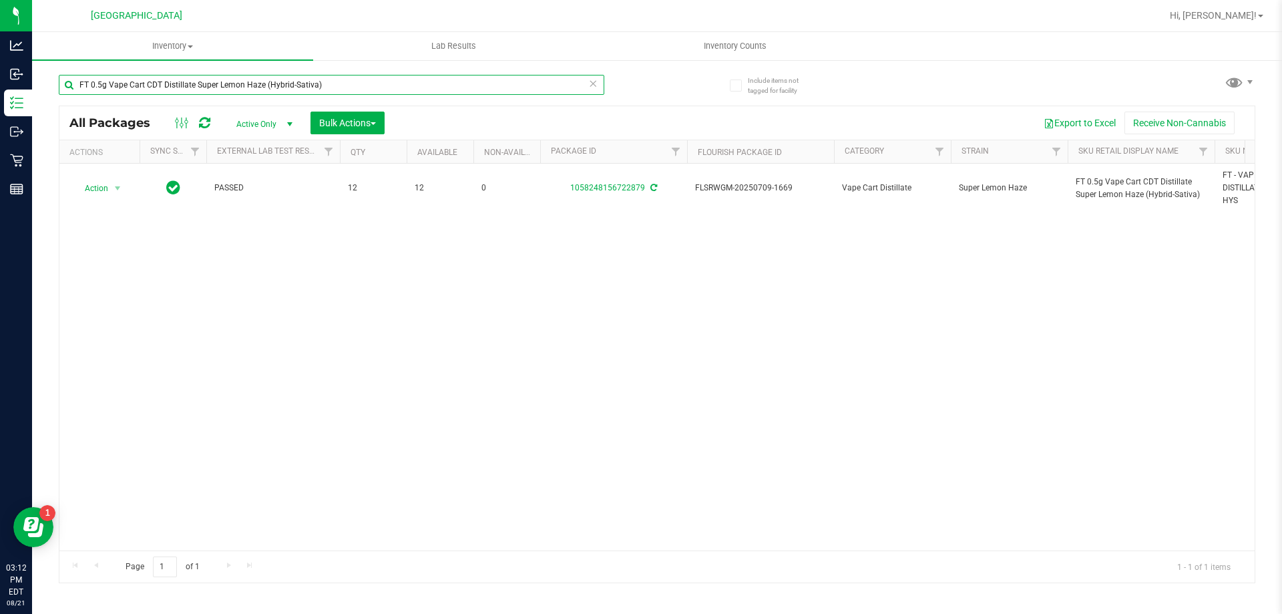
click at [228, 86] on input "FT 0.5g Vape Cart CDT Distillate Super Lemon Haze (Hybrid-Sativa)" at bounding box center [332, 85] width 546 height 20
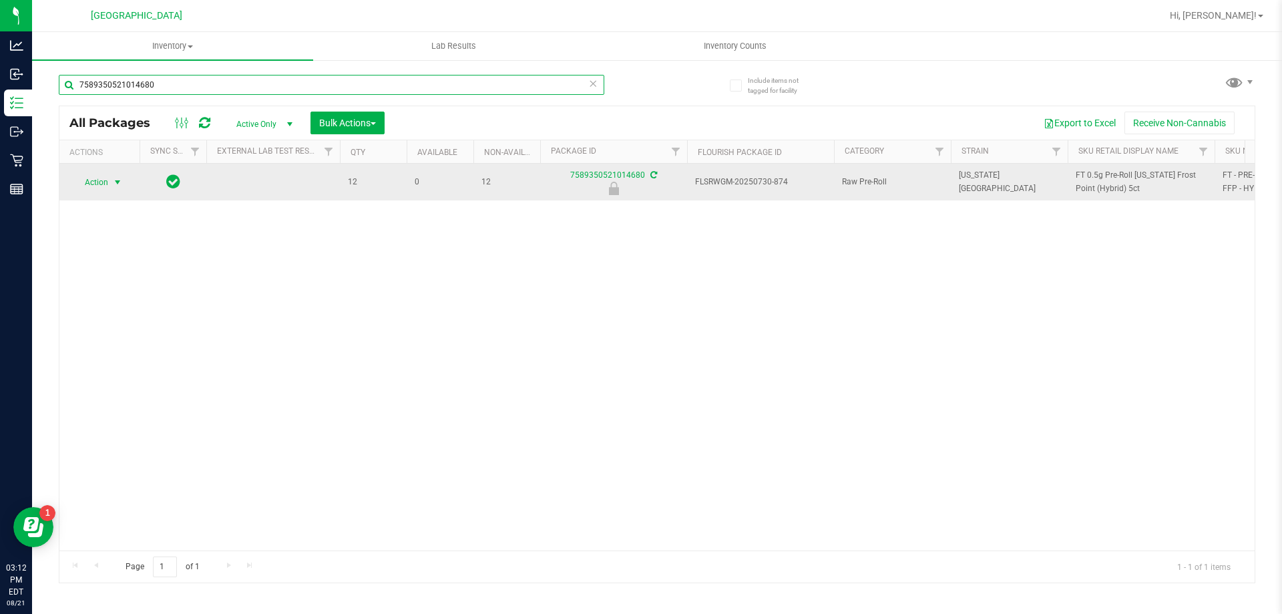
type input "7589350521014680"
click at [123, 183] on span "select" at bounding box center [117, 182] width 11 height 11
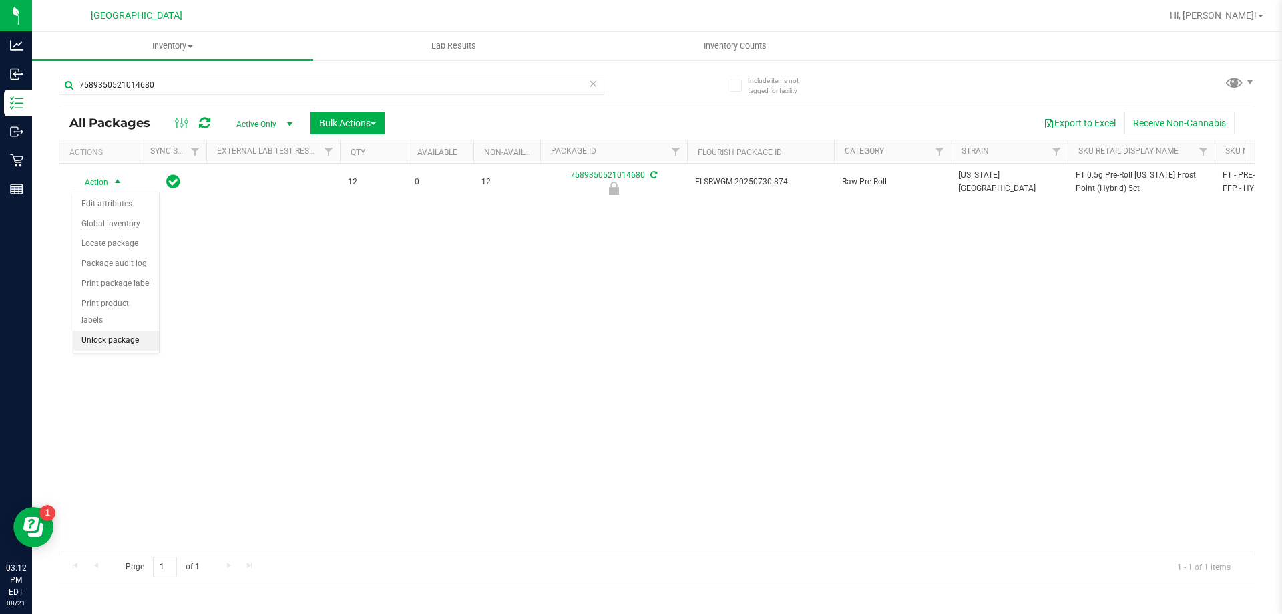
click at [116, 331] on li "Unlock package" at bounding box center [115, 341] width 85 height 20
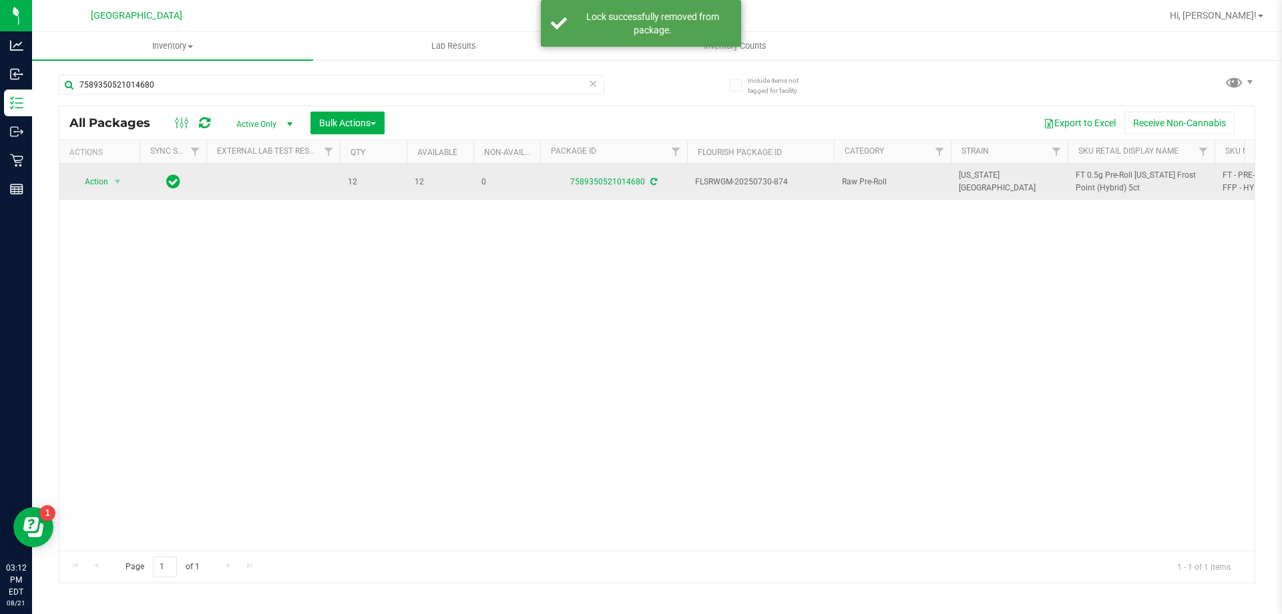
click at [653, 181] on icon at bounding box center [653, 182] width 7 height 8
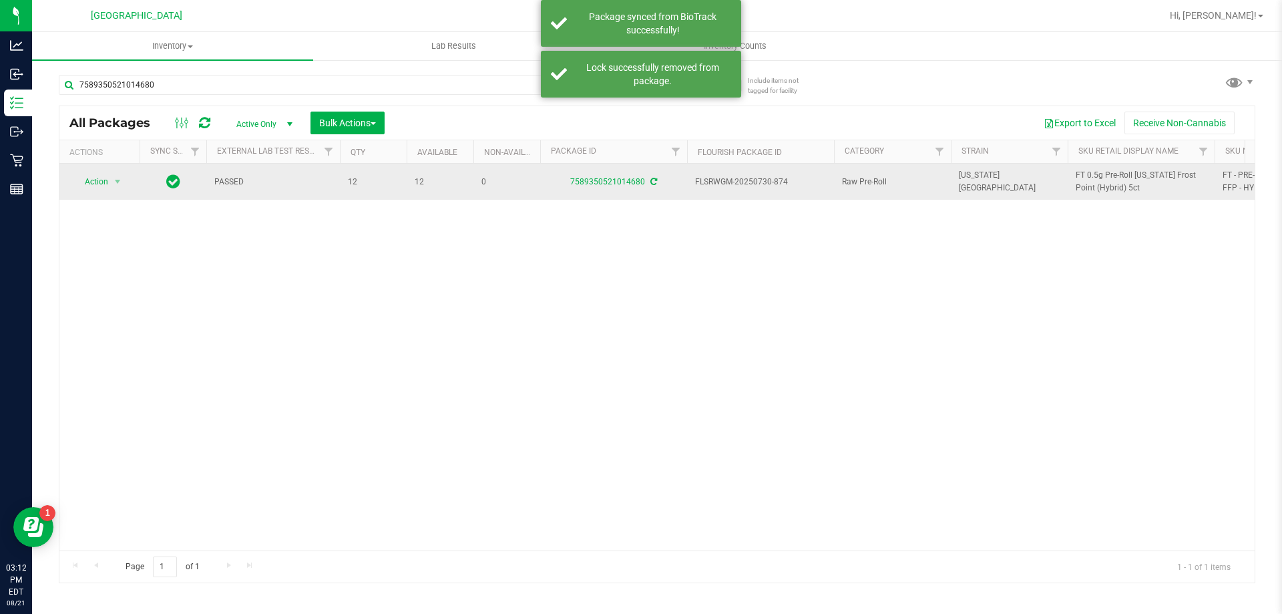
click at [1101, 176] on span "FT 0.5g Pre-Roll Florida Frost Point (Hybrid) 5ct" at bounding box center [1141, 181] width 131 height 25
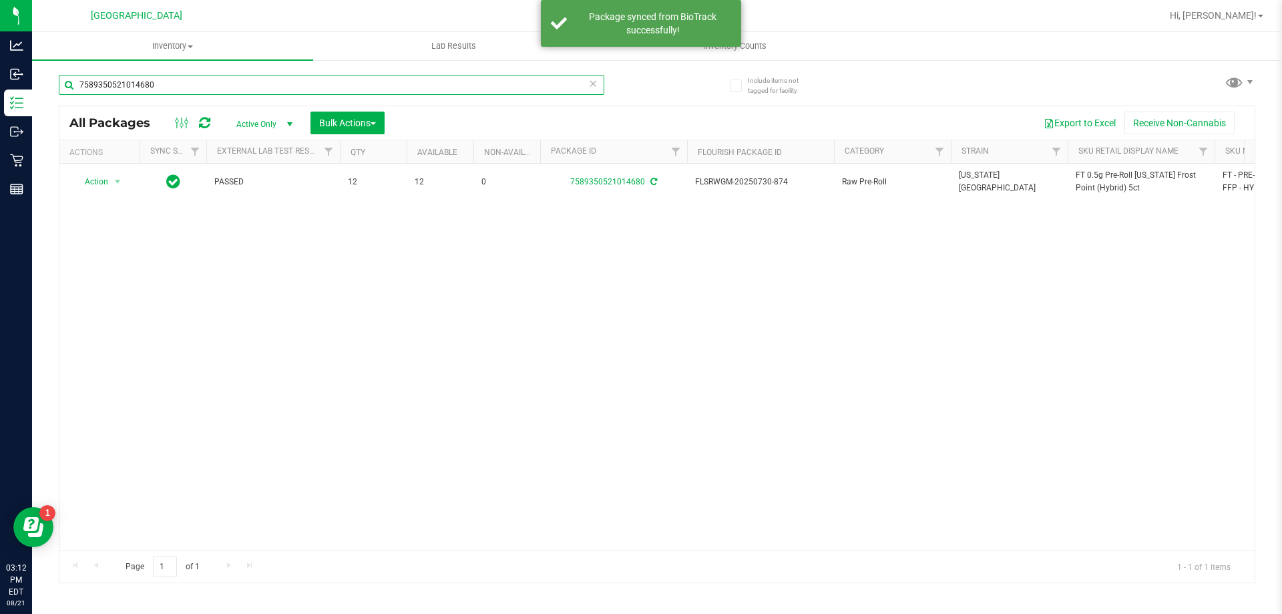
click at [260, 88] on input "7589350521014680" at bounding box center [332, 85] width 546 height 20
paste input "FT 0.5g Pre-Roll Florida Frost Point (Hybrid) 5ct"
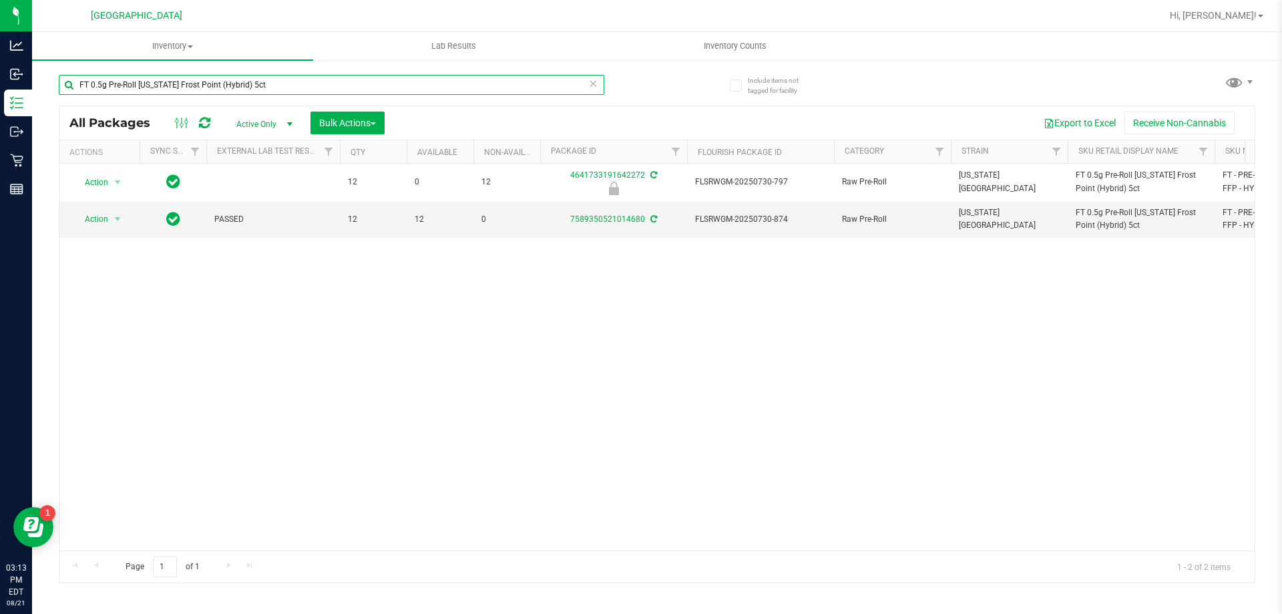
click at [301, 79] on input "FT 0.5g Pre-Roll Florida Frost Point (Hybrid) 5ct" at bounding box center [332, 85] width 546 height 20
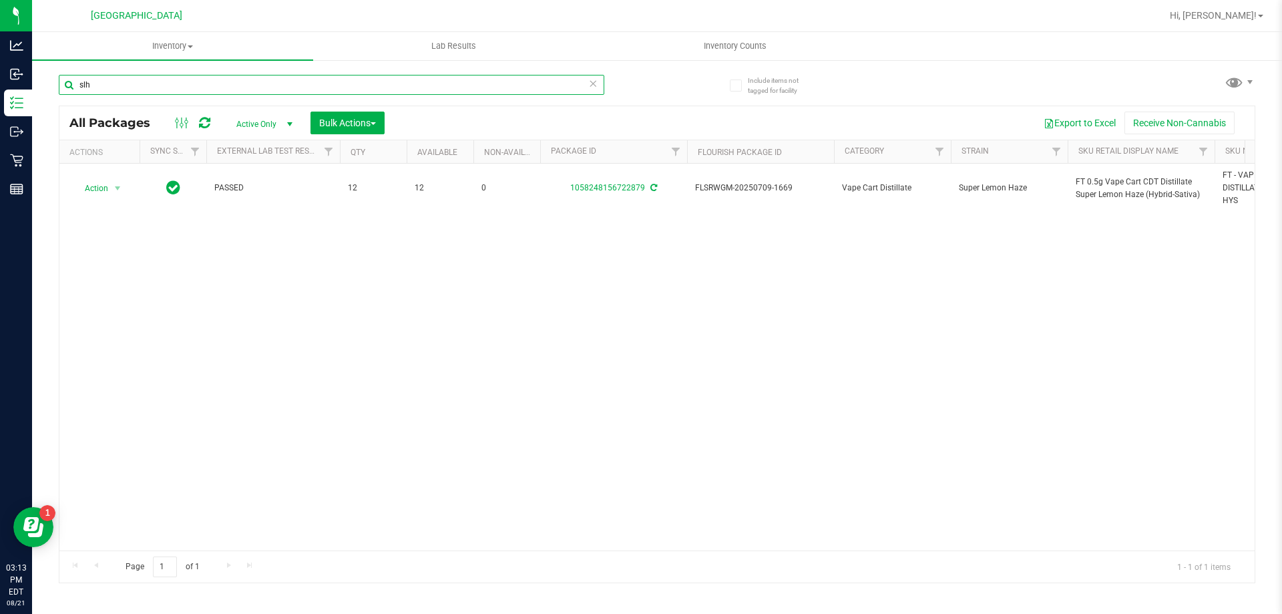
click at [152, 81] on input "slh" at bounding box center [332, 85] width 546 height 20
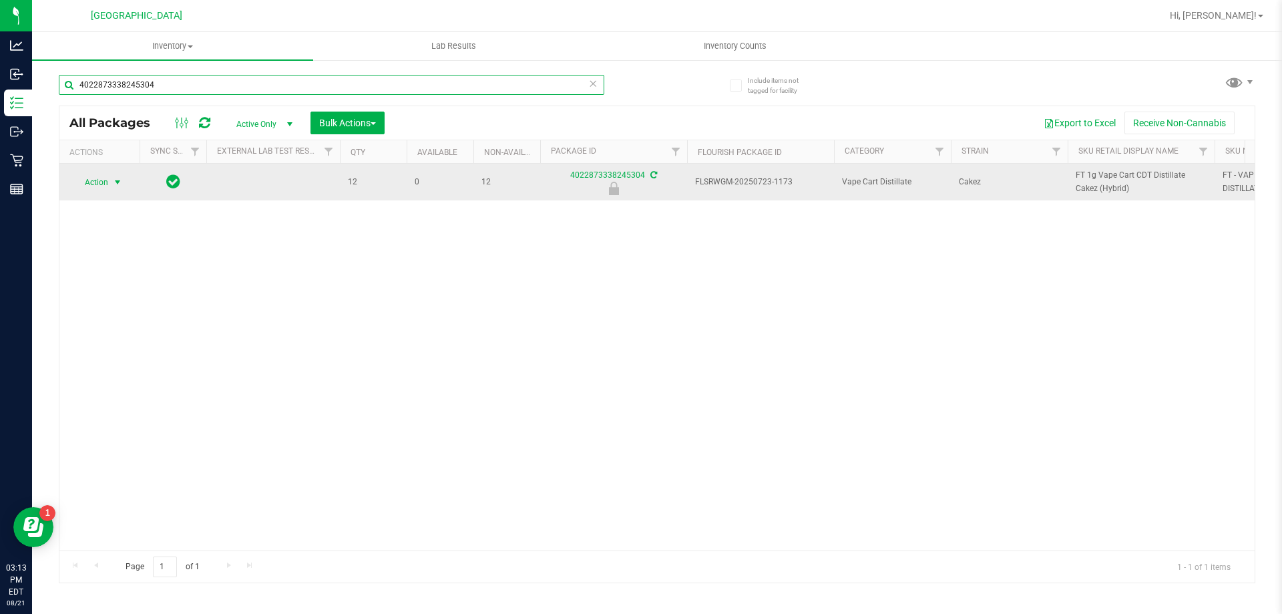
type input "4022873338245304"
click at [104, 188] on span "Action" at bounding box center [91, 182] width 36 height 19
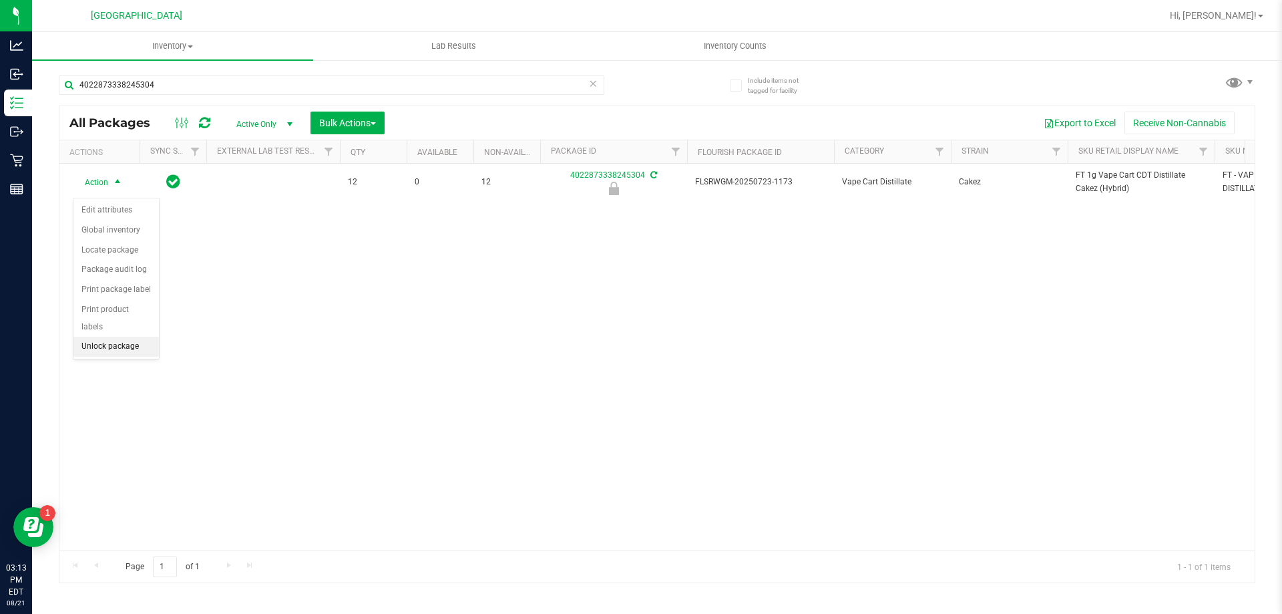
click at [108, 337] on li "Unlock package" at bounding box center [115, 347] width 85 height 20
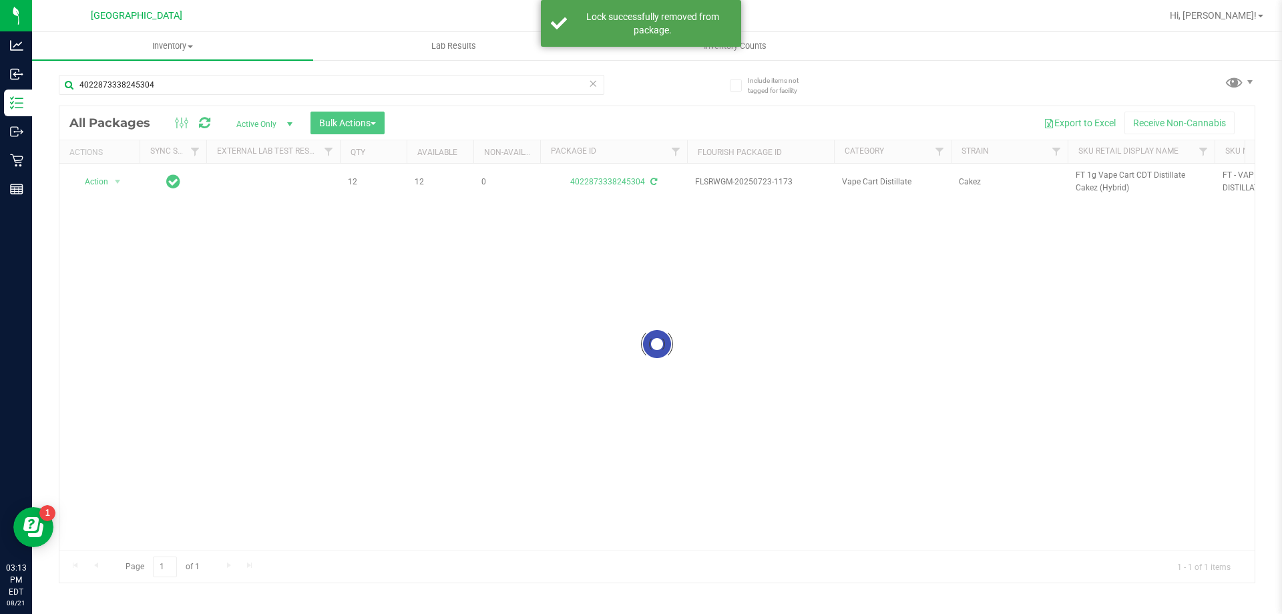
click at [654, 187] on div at bounding box center [656, 344] width 1195 height 476
click at [654, 186] on icon at bounding box center [653, 182] width 7 height 8
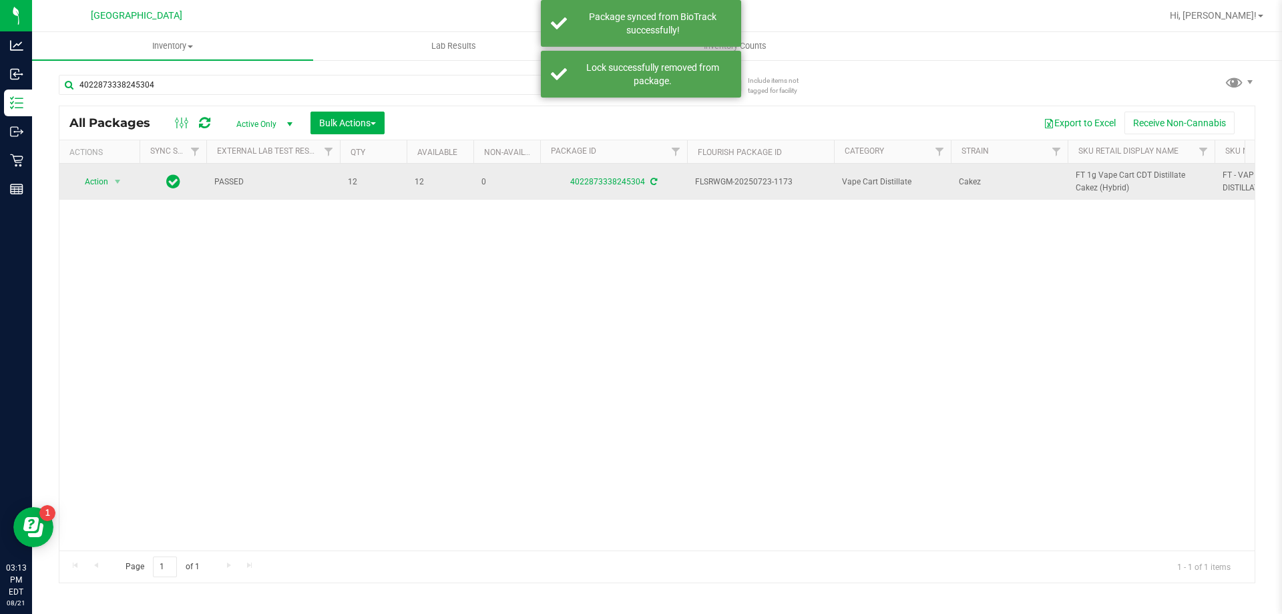
click at [1095, 187] on span "FT 1g Vape Cart CDT Distillate Cakez (Hybrid)" at bounding box center [1141, 181] width 131 height 25
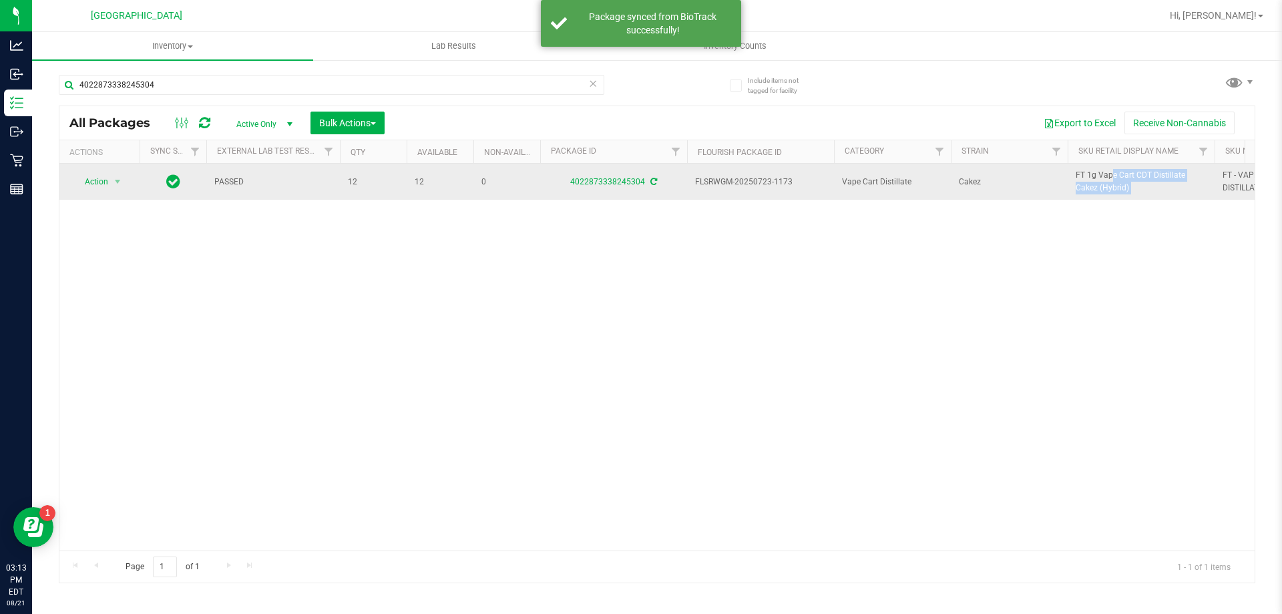
click at [1095, 187] on span "FT 1g Vape Cart CDT Distillate Cakez (Hybrid)" at bounding box center [1141, 181] width 131 height 25
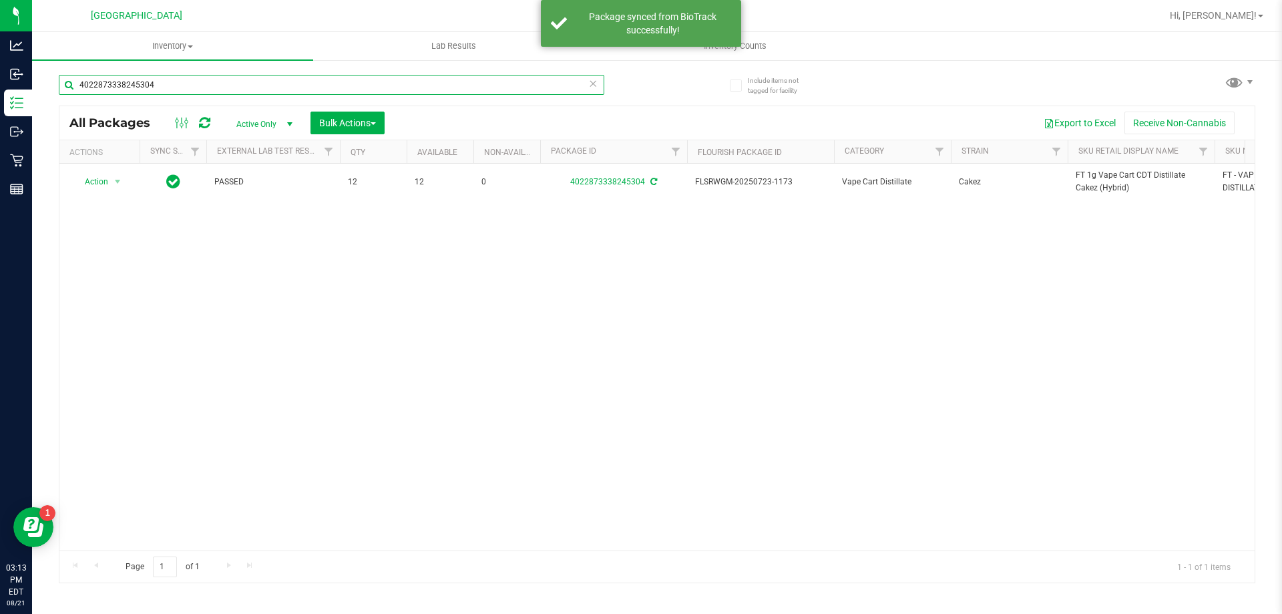
click at [290, 78] on input "4022873338245304" at bounding box center [332, 85] width 546 height 20
paste input "FT 1g Vape Cart CDT Distillate Cakez (Hybrid)"
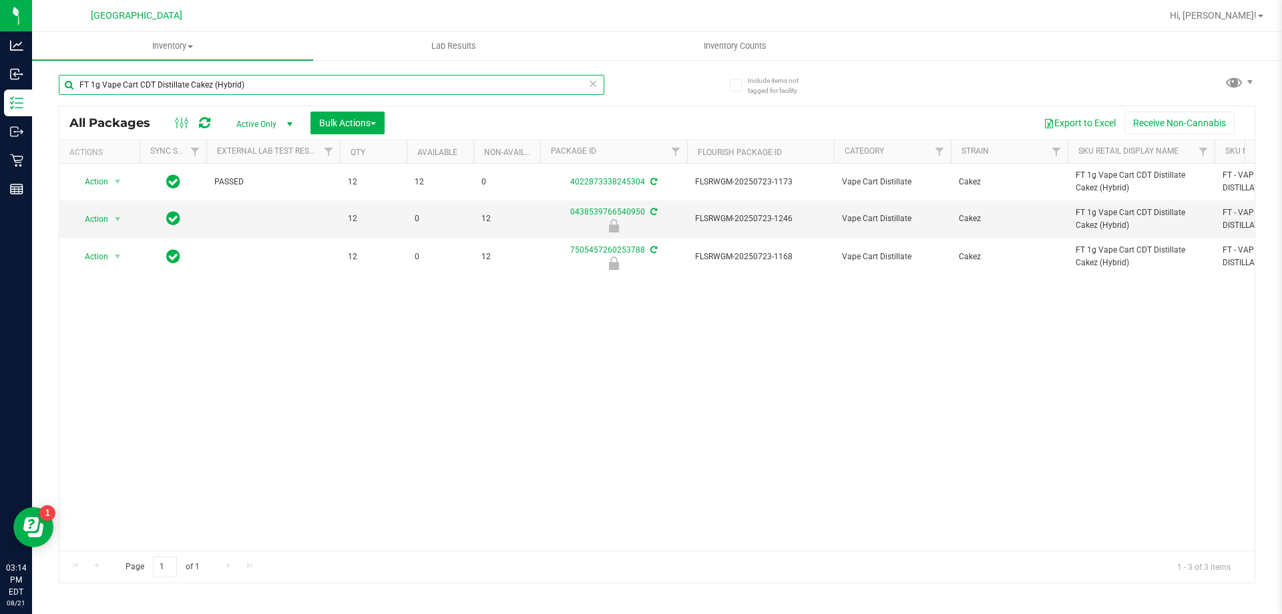
click at [333, 88] on input "FT 1g Vape Cart CDT Distillate Cakez (Hybrid)" at bounding box center [332, 85] width 546 height 20
click at [335, 87] on input "FT 1g Vape Cart CDT Distillate Cakez (Hybrid)" at bounding box center [332, 85] width 546 height 20
click at [357, 87] on input "FT 1g Vape Cart CDT Distillate Cakez (Hybrid)" at bounding box center [332, 85] width 546 height 20
click at [362, 87] on input "FT 1g Vape Cart CDT Distillate Cakez (Hybrid)" at bounding box center [332, 85] width 546 height 20
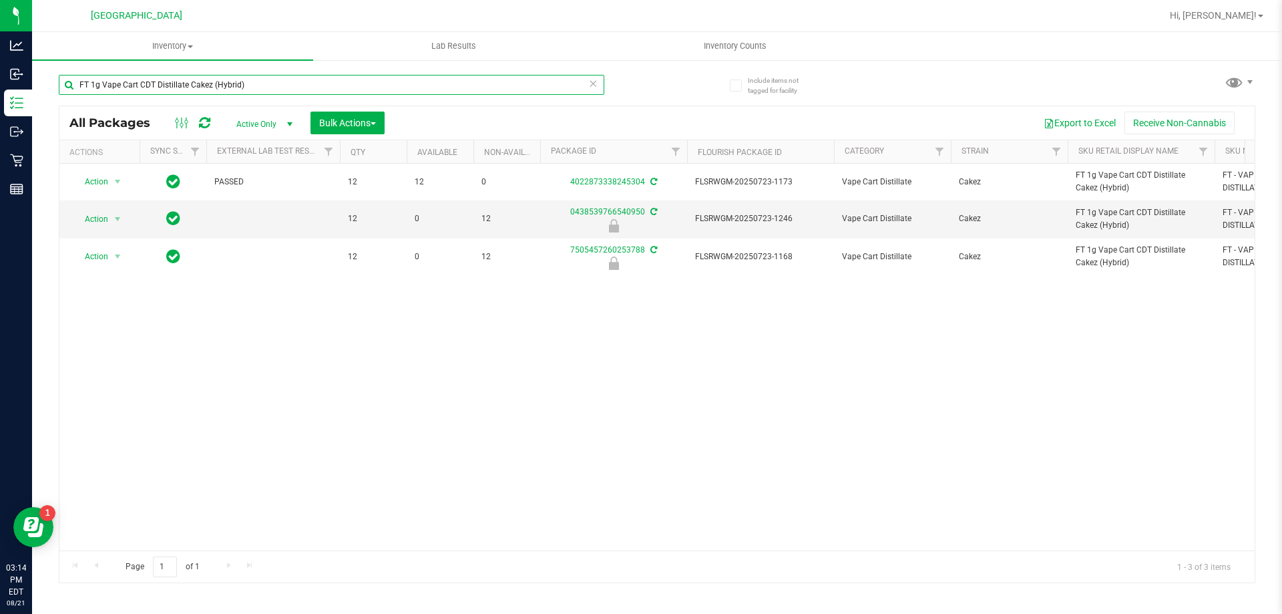
click at [362, 87] on input "FT 1g Vape Cart CDT Distillate Cakez (Hybrid)" at bounding box center [332, 85] width 546 height 20
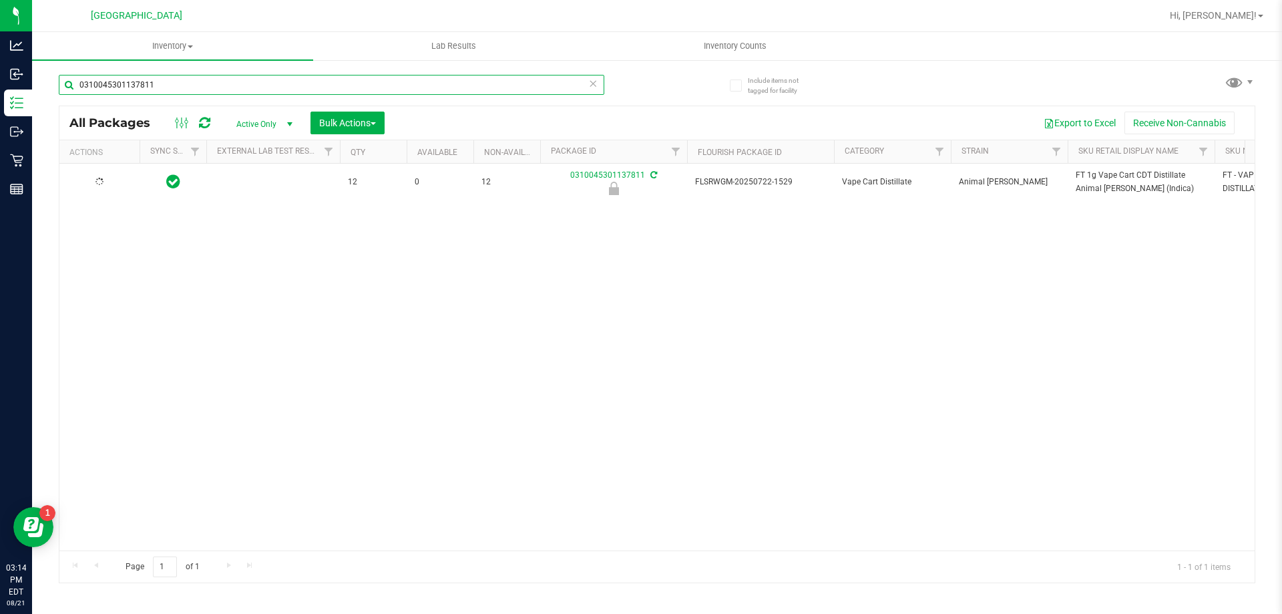
type input "0310045301137811"
click at [108, 181] on span "Action" at bounding box center [91, 182] width 36 height 19
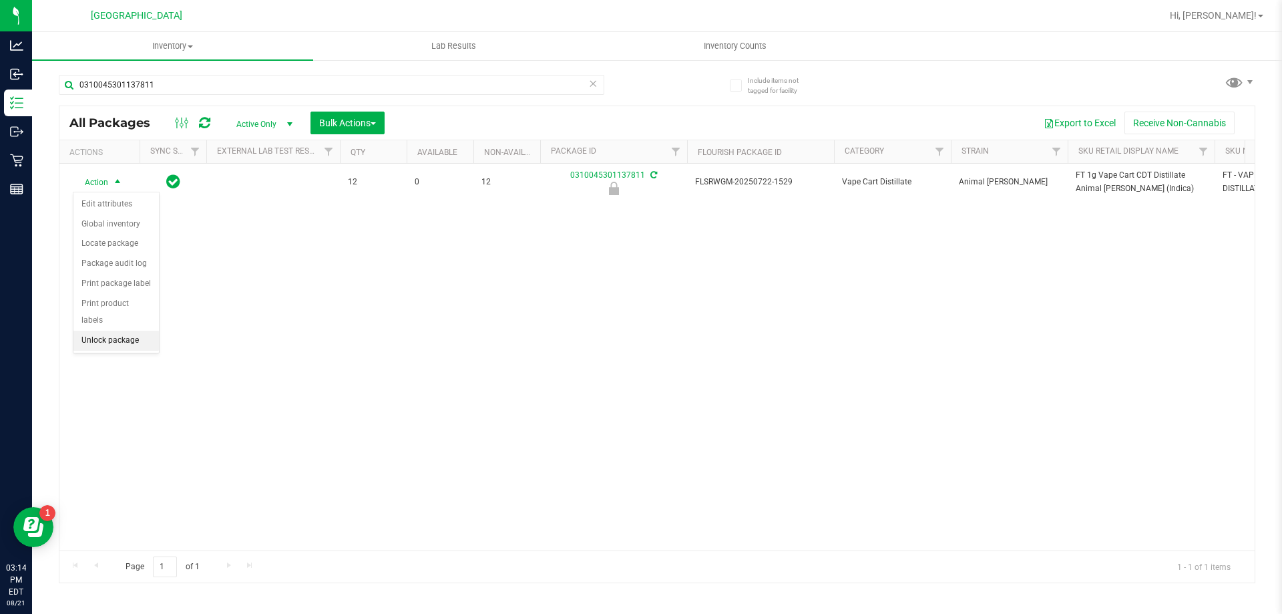
click at [110, 331] on li "Unlock package" at bounding box center [115, 341] width 85 height 20
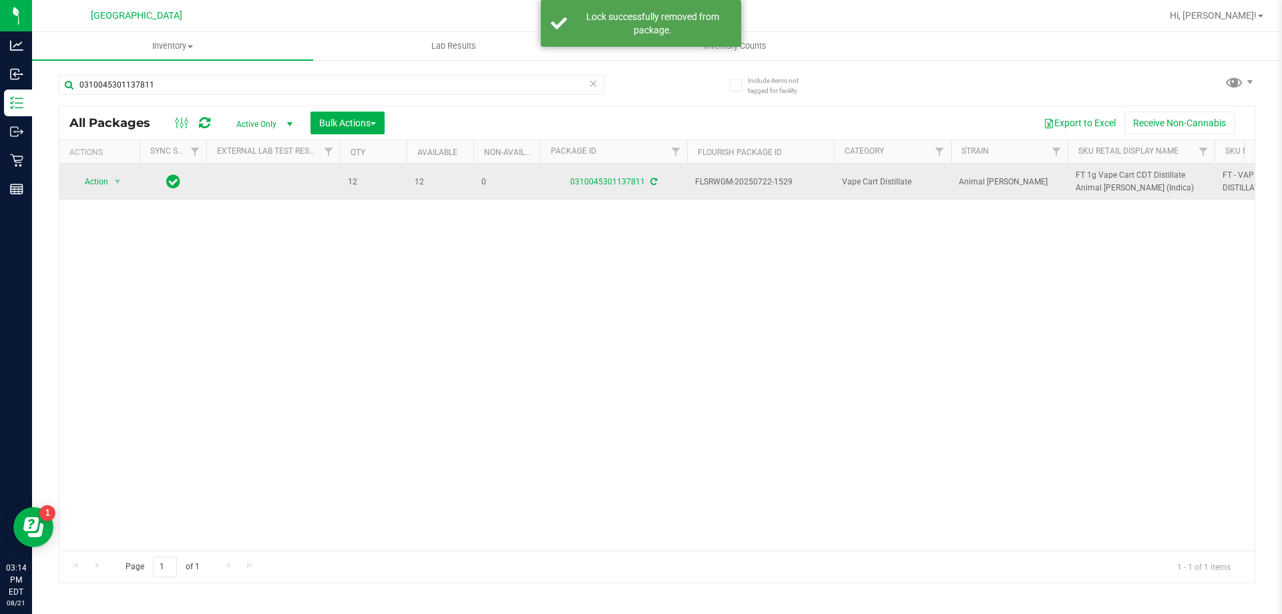
click at [652, 183] on icon at bounding box center [653, 182] width 7 height 8
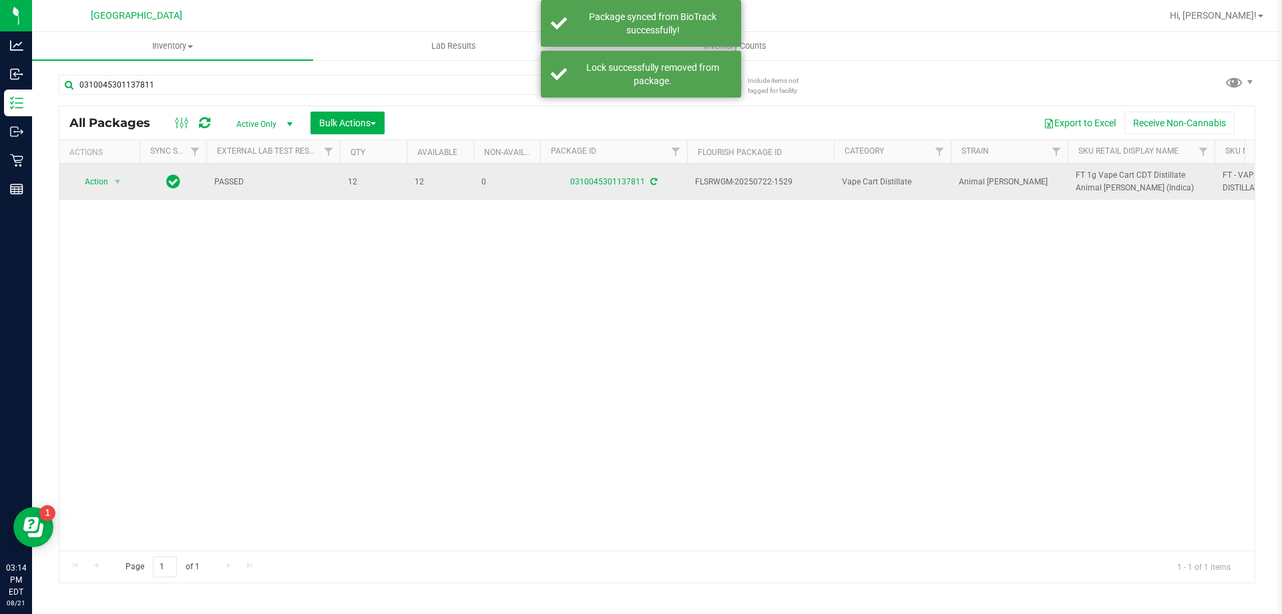
click at [1087, 174] on span "FT 1g Vape Cart CDT Distillate Animal Larry (Indica)" at bounding box center [1141, 181] width 131 height 25
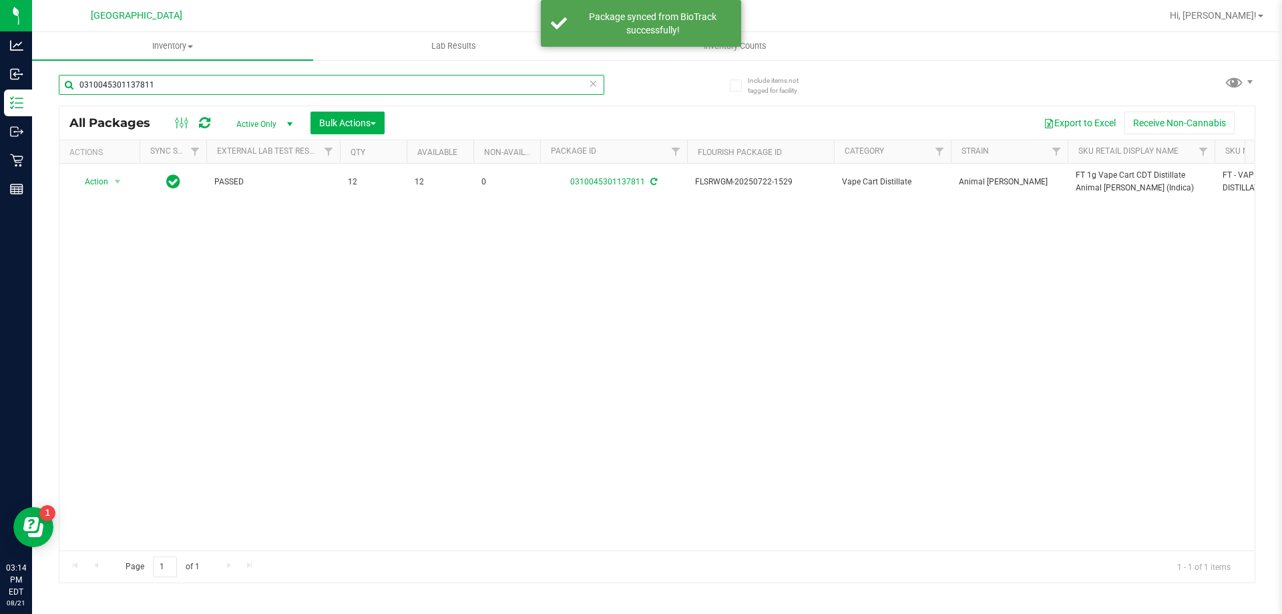
click at [246, 83] on input "0310045301137811" at bounding box center [332, 85] width 546 height 20
paste input "FT 1g Vape Cart CDT Distillate Animal Larry (Indica)"
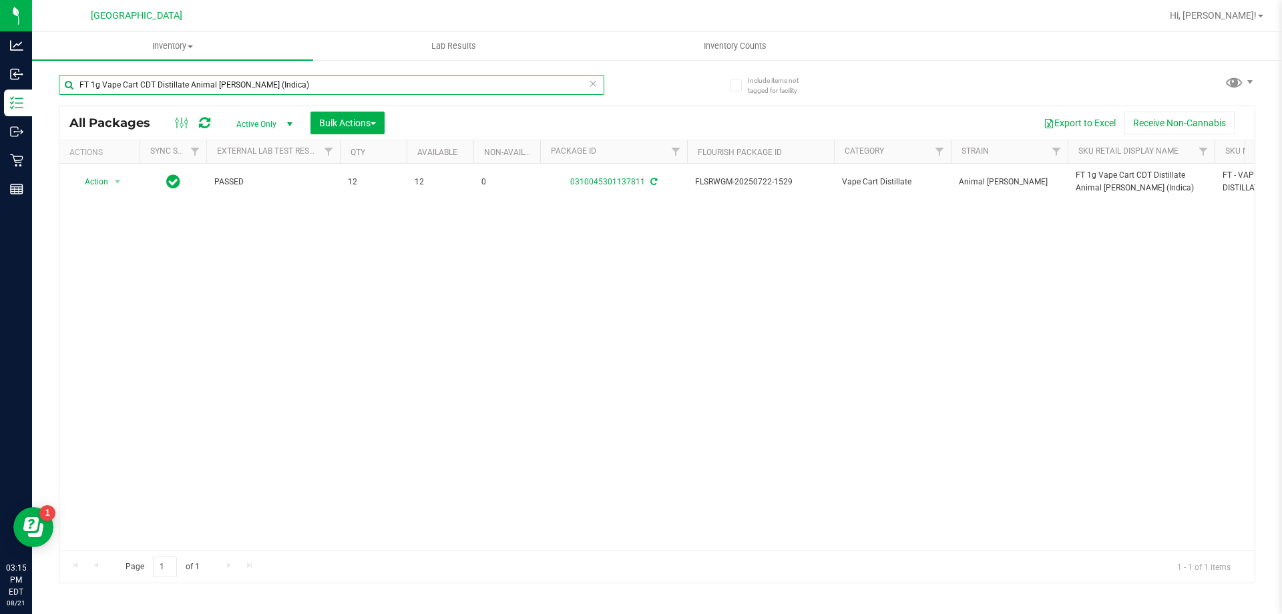
click at [416, 87] on input "FT 1g Vape Cart CDT Distillate Animal Larry (Indica)" at bounding box center [332, 85] width 546 height 20
click at [416, 86] on input "FT 1g Vape Cart CDT Distillate Animal Larry (Indica)" at bounding box center [332, 85] width 546 height 20
type input "5140044712777097"
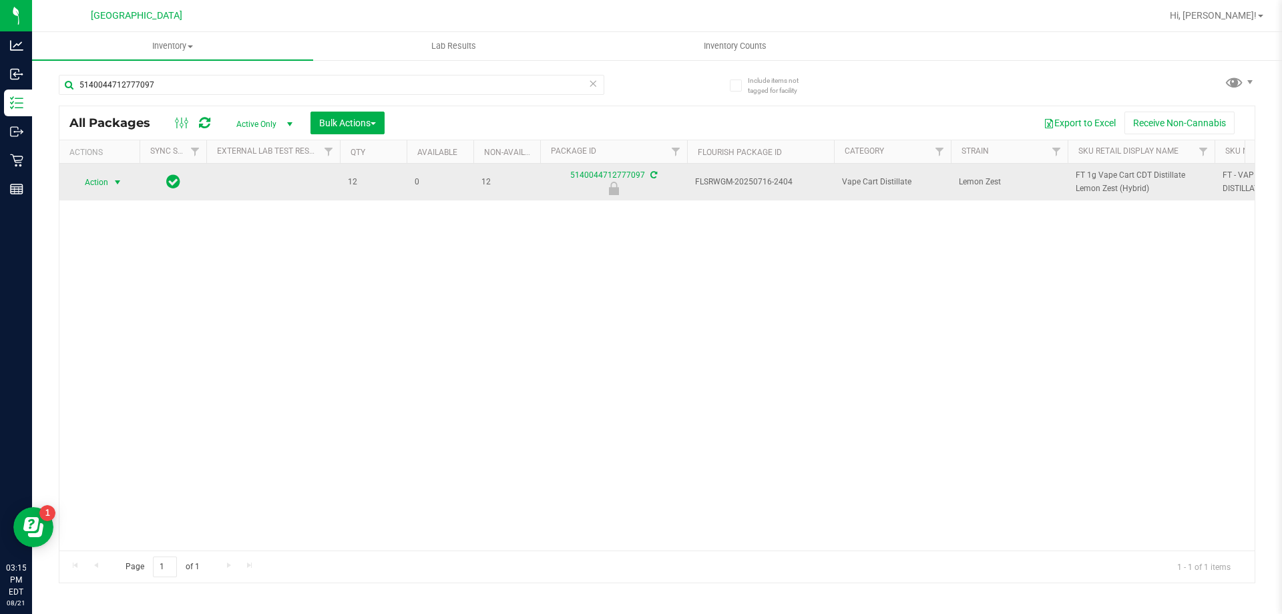
drag, startPoint x: 111, startPoint y: 182, endPoint x: 109, endPoint y: 190, distance: 8.3
click at [110, 190] on span "select" at bounding box center [118, 182] width 17 height 19
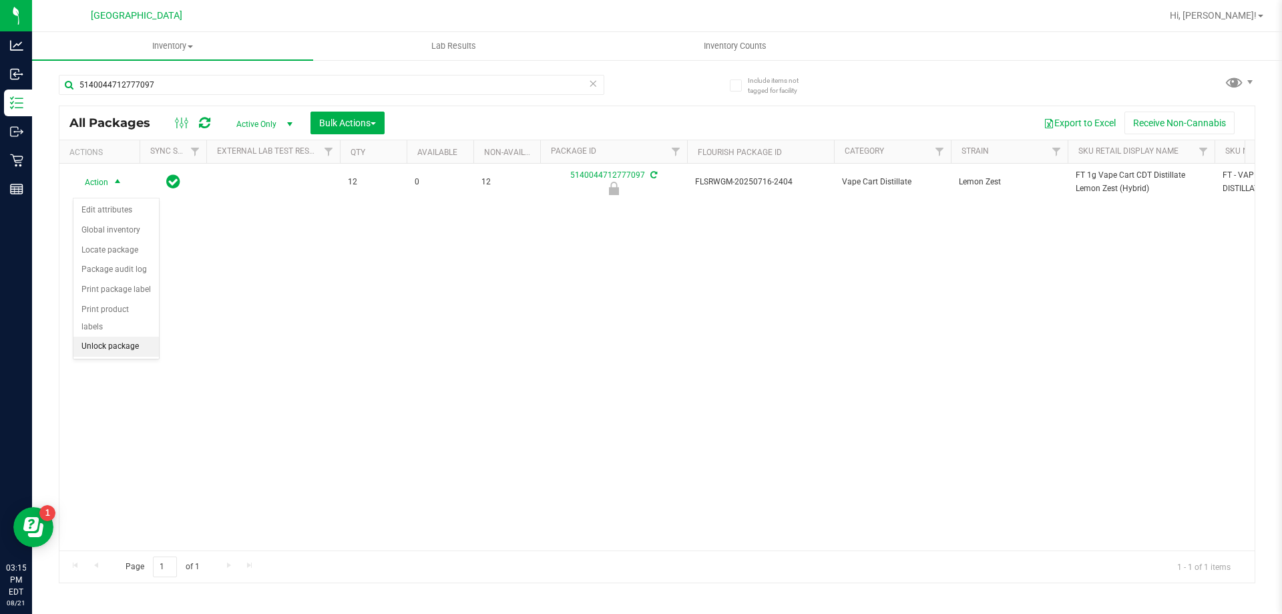
click at [117, 337] on li "Unlock package" at bounding box center [115, 347] width 85 height 20
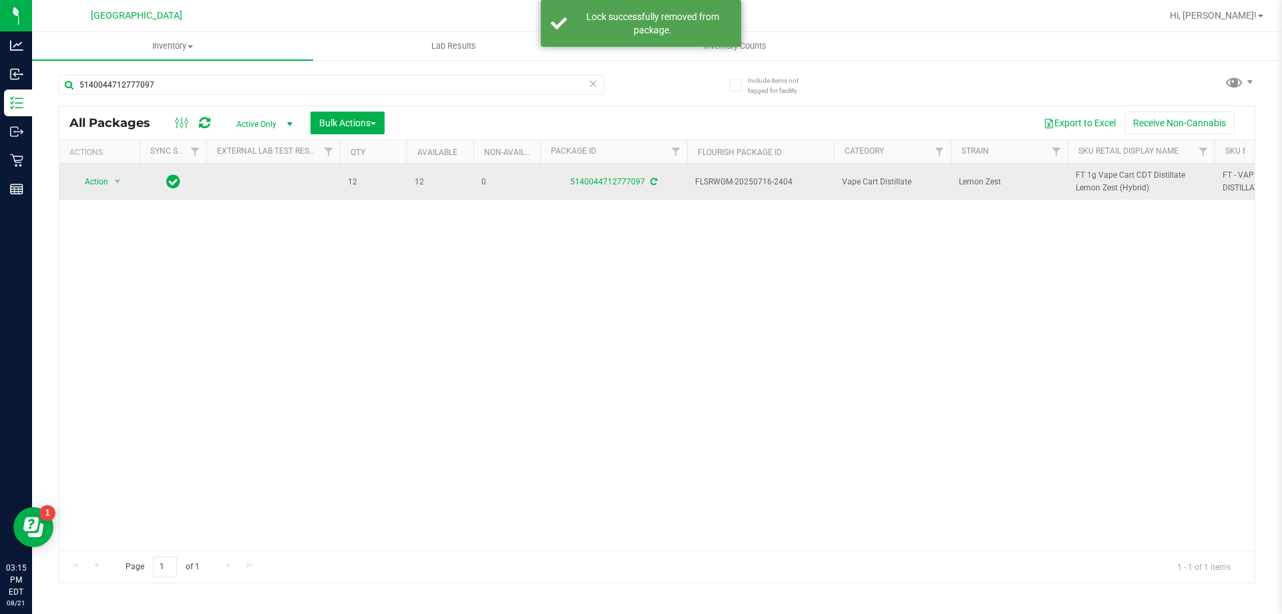
click at [651, 186] on icon at bounding box center [653, 182] width 7 height 8
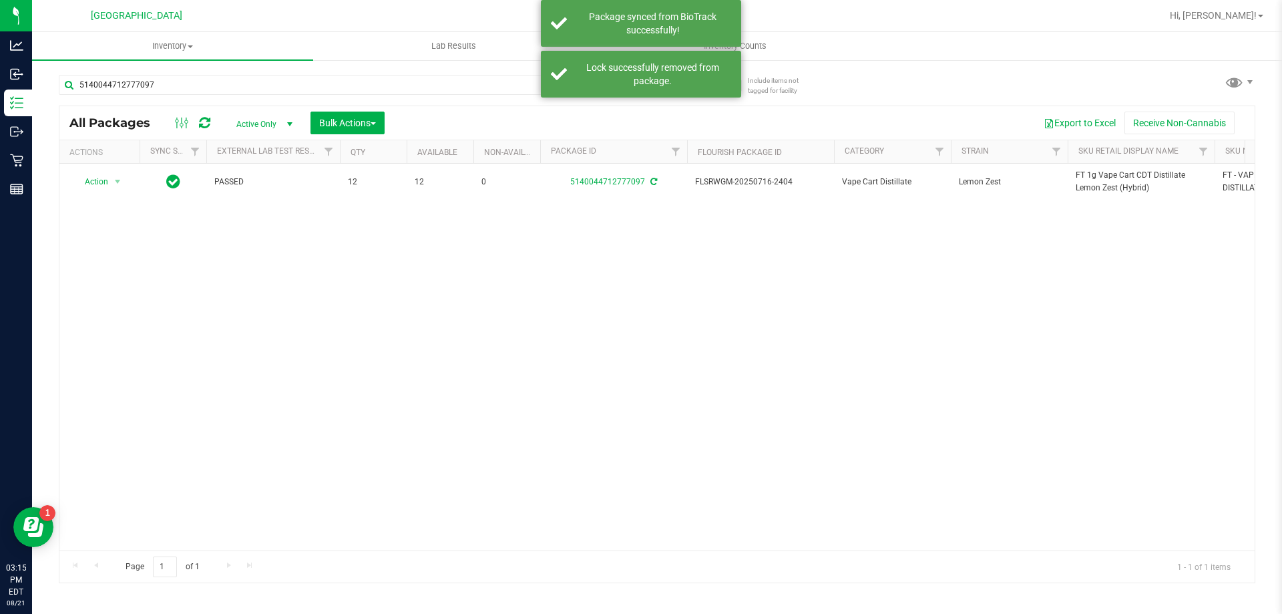
click at [1093, 182] on span "FT 1g Vape Cart CDT Distillate Lemon Zest (Hybrid)" at bounding box center [1141, 181] width 131 height 25
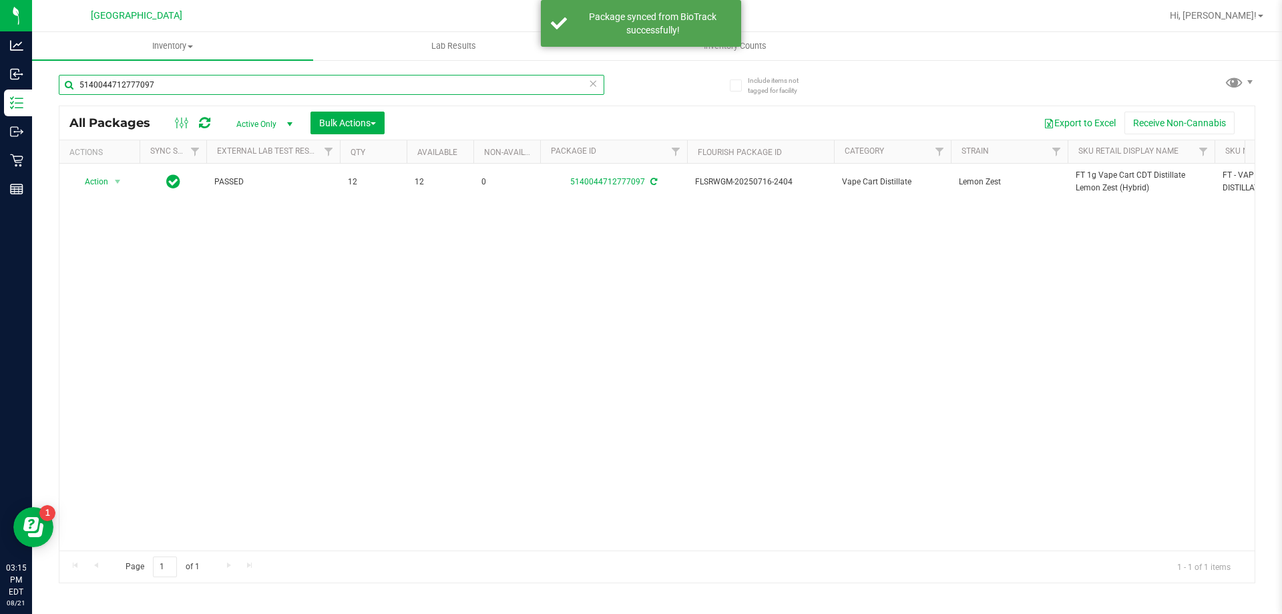
click at [256, 84] on input "5140044712777097" at bounding box center [332, 85] width 546 height 20
paste input "FT 1g Vape Cart CDT Distillate Lemon Zest (Hybrid)"
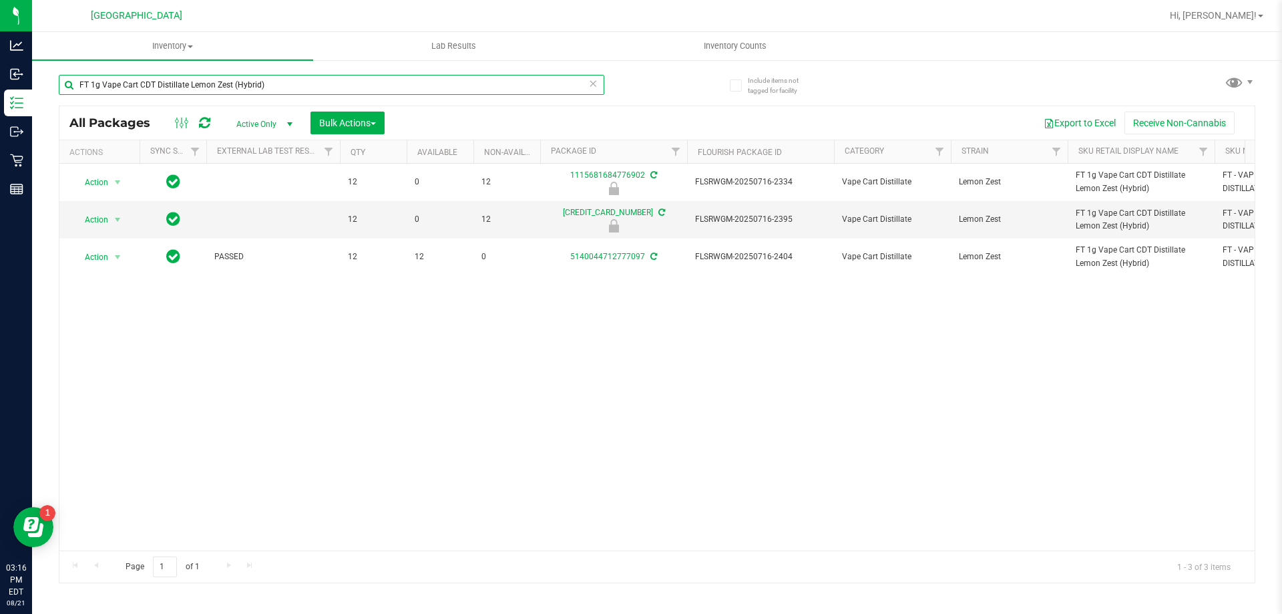
click at [282, 85] on input "FT 1g Vape Cart CDT Distillate Lemon Zest (Hybrid)" at bounding box center [332, 85] width 546 height 20
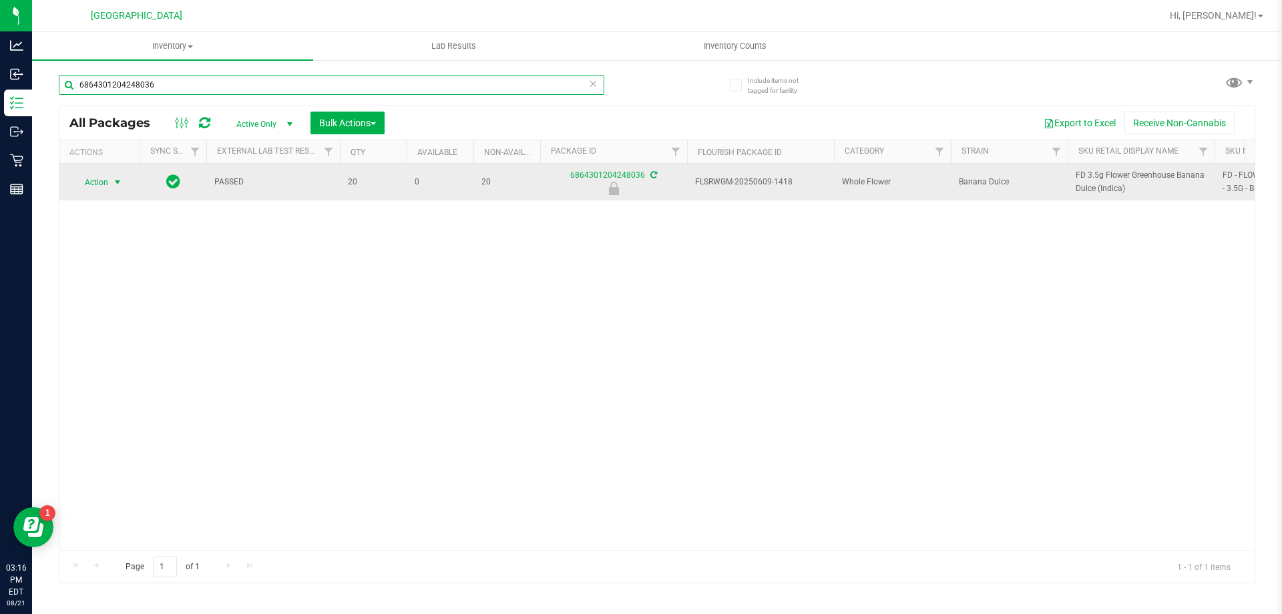
type input "6864301204248036"
click at [98, 179] on span "Action" at bounding box center [91, 182] width 36 height 19
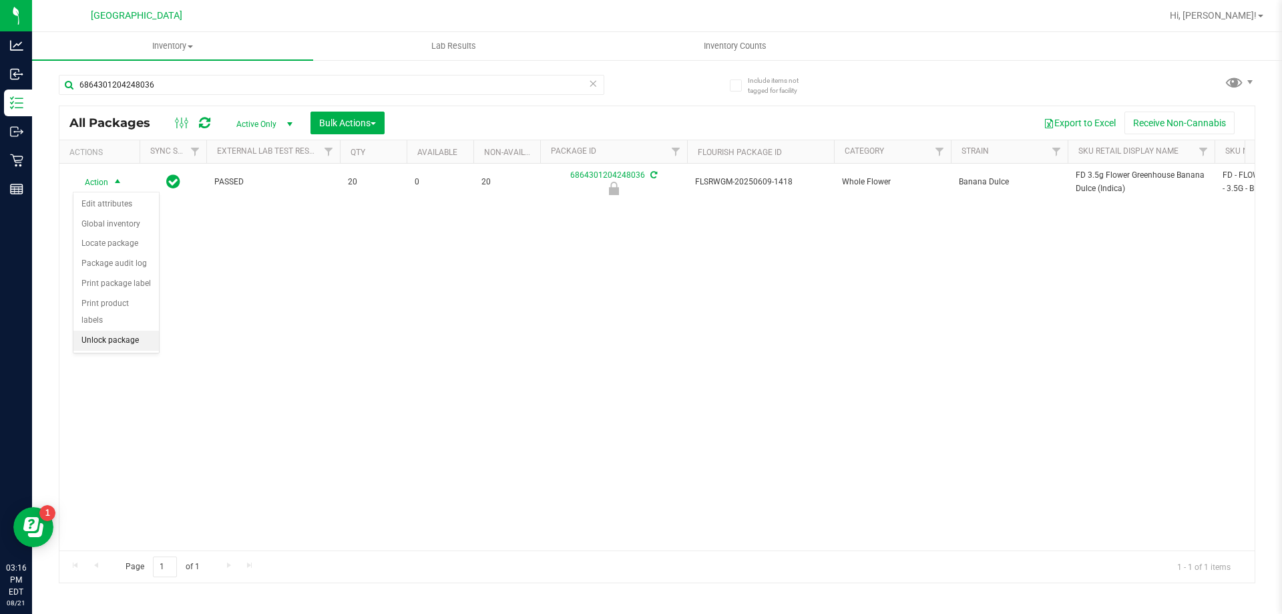
click at [113, 331] on li "Unlock package" at bounding box center [115, 341] width 85 height 20
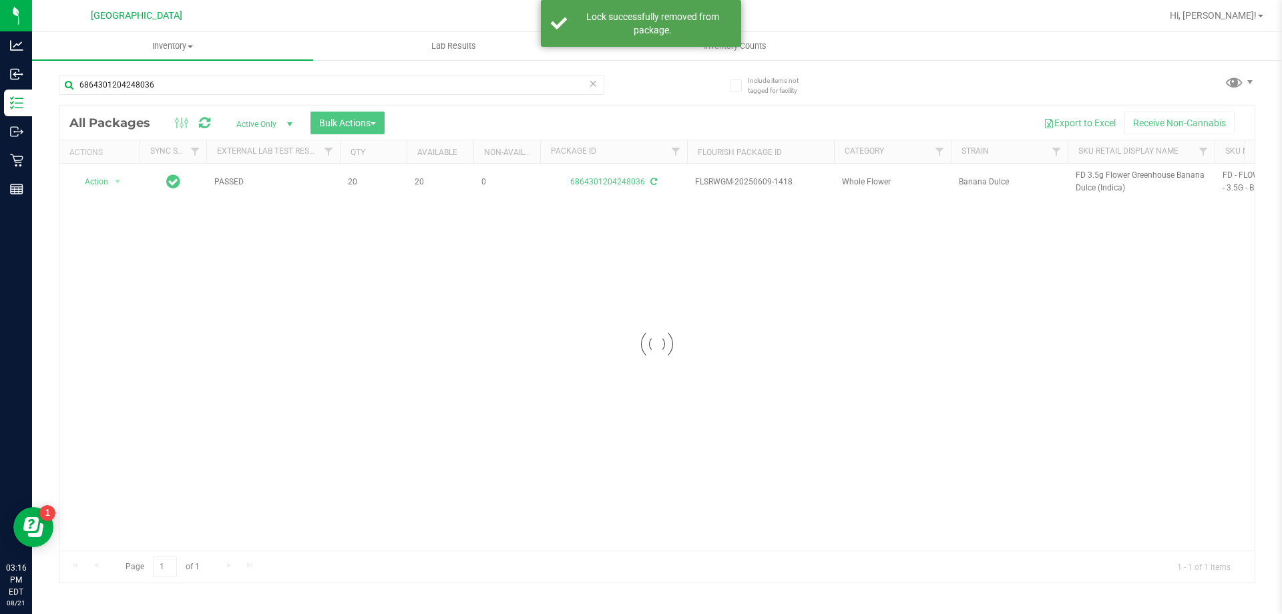
click at [1082, 178] on div at bounding box center [656, 344] width 1195 height 476
click at [1082, 178] on span "FD 3.5g Flower Greenhouse Banana Dulce (Indica)" at bounding box center [1141, 181] width 131 height 25
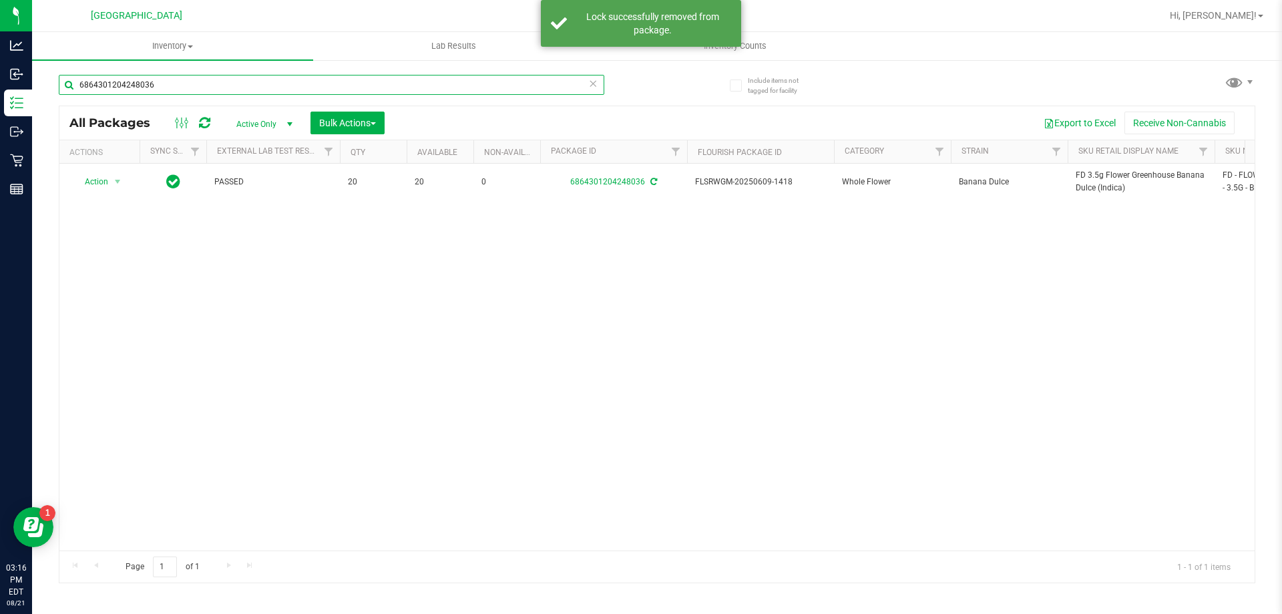
click at [296, 81] on input "6864301204248036" at bounding box center [332, 85] width 546 height 20
paste input "FD 3.5g Flower Greenhouse Banana Dulce (Indica)"
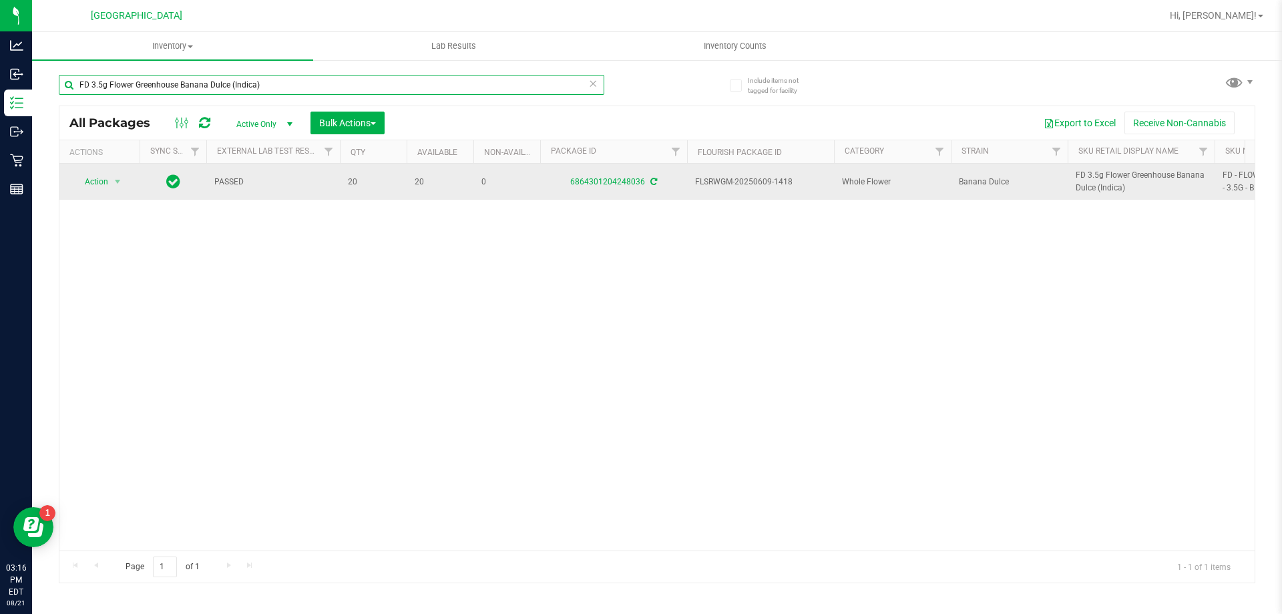
type input "FD 3.5g Flower Greenhouse Banana Dulce (Indica)"
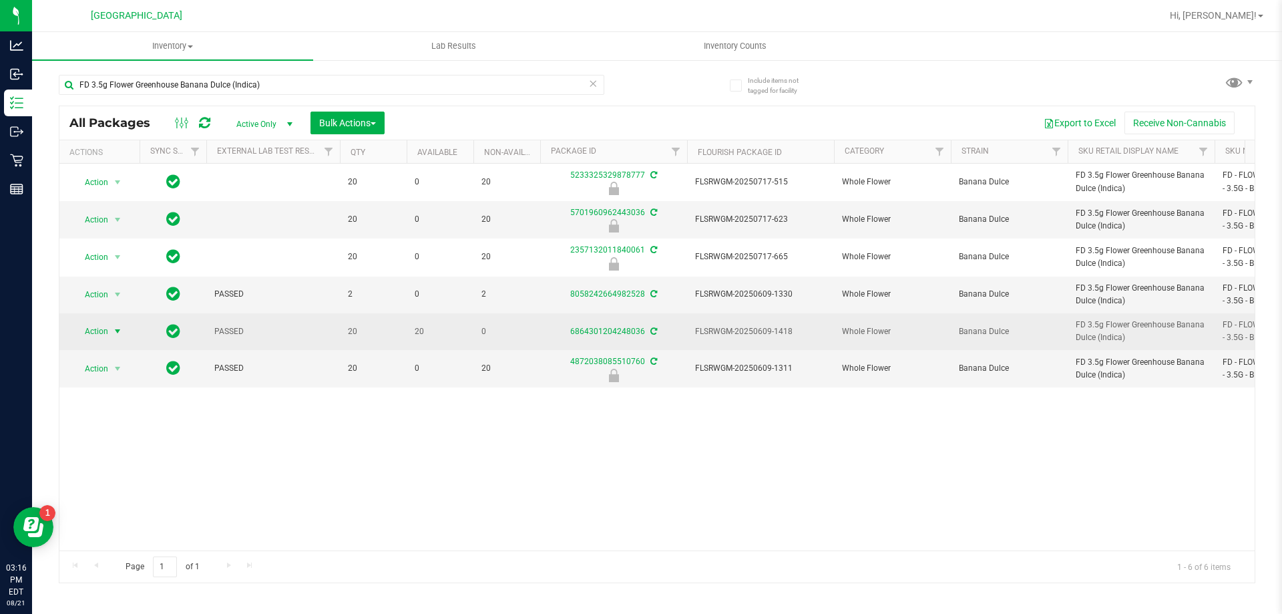
click at [96, 333] on span "Action" at bounding box center [91, 331] width 36 height 19
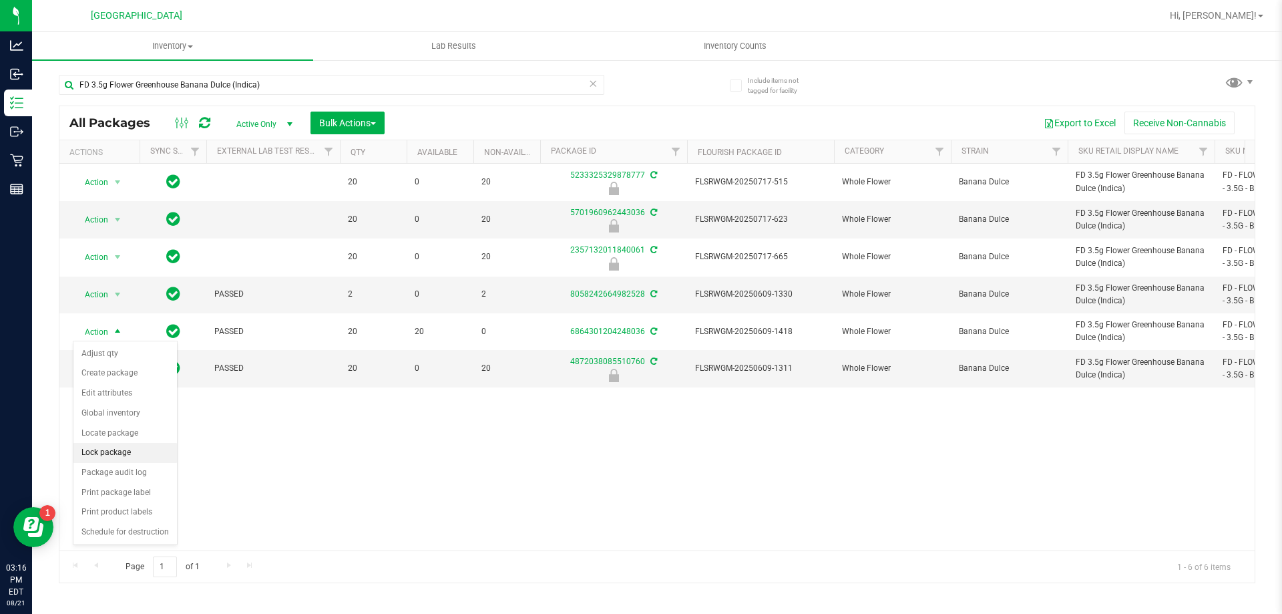
click at [120, 453] on li "Lock package" at bounding box center [125, 453] width 104 height 20
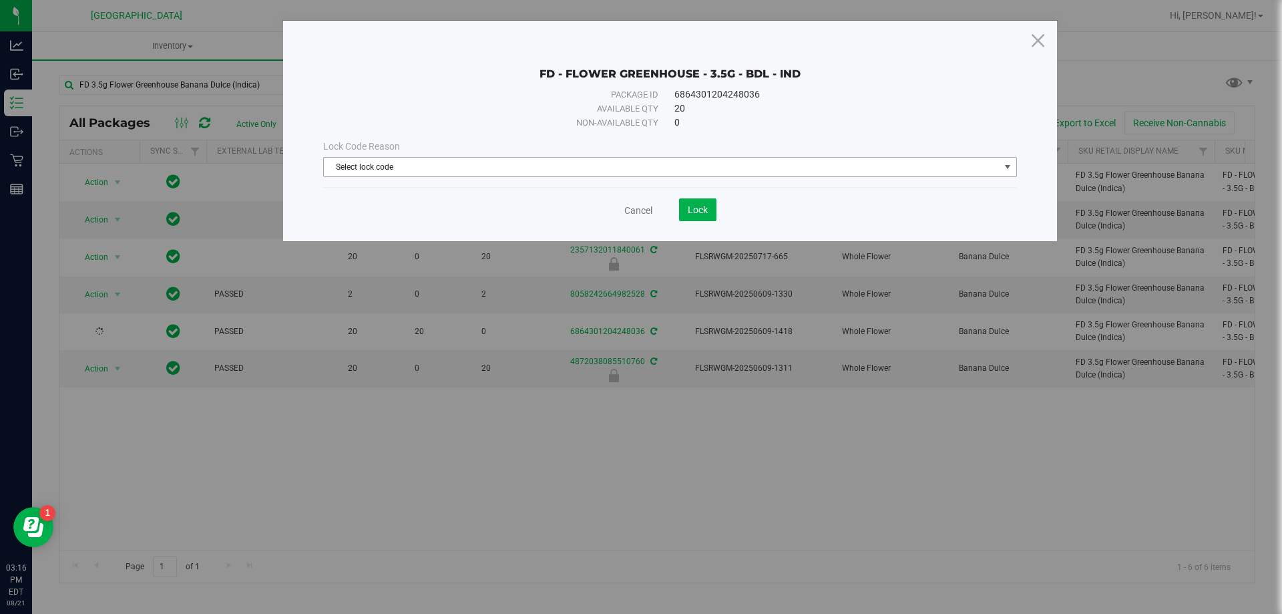
click at [419, 170] on span "Select lock code" at bounding box center [662, 167] width 676 height 19
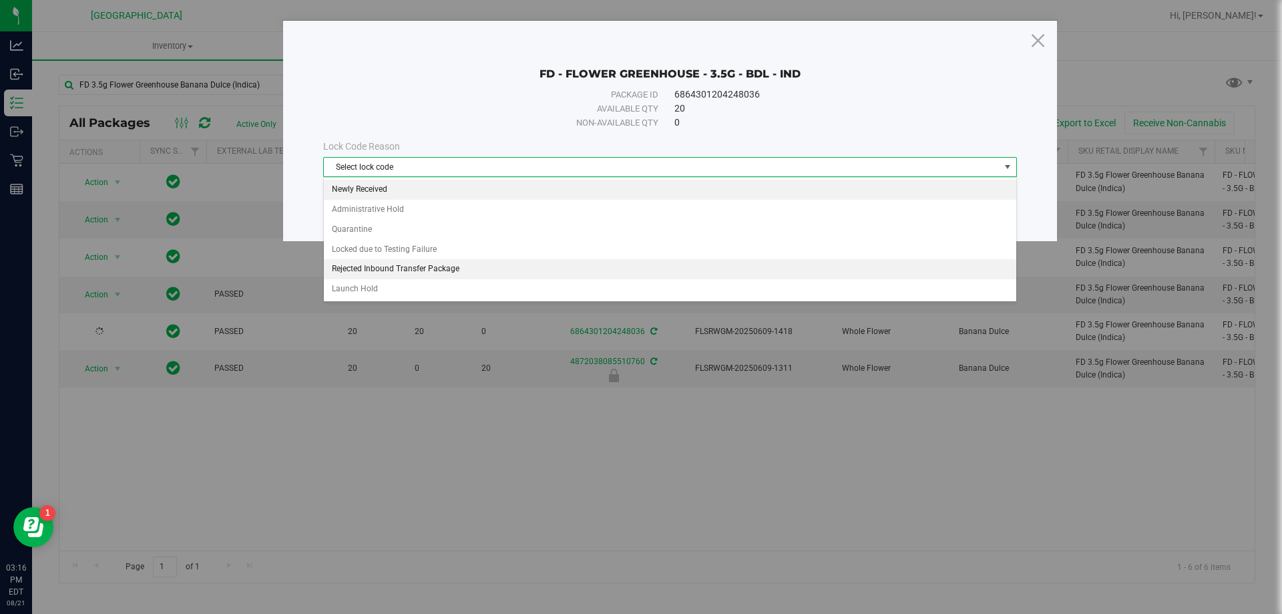
click at [369, 186] on li "Newly Received" at bounding box center [670, 190] width 693 height 20
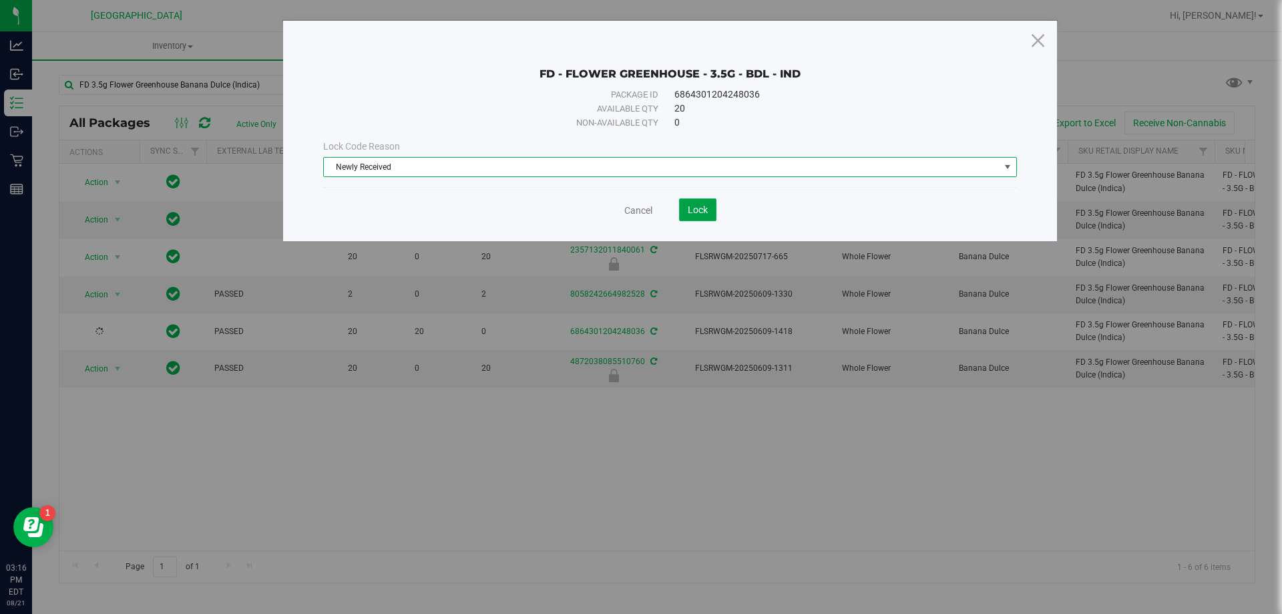
click at [710, 205] on button "Lock" at bounding box center [697, 209] width 37 height 23
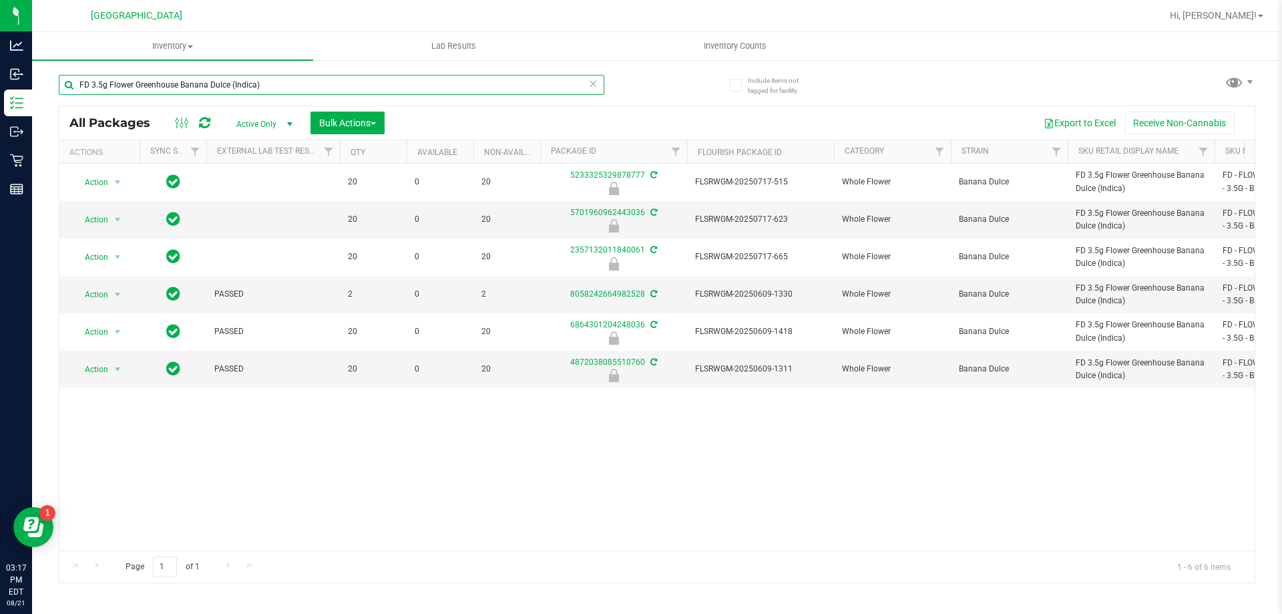
click at [195, 85] on input "FD 3.5g Flower Greenhouse Banana Dulce (Indica)" at bounding box center [332, 85] width 546 height 20
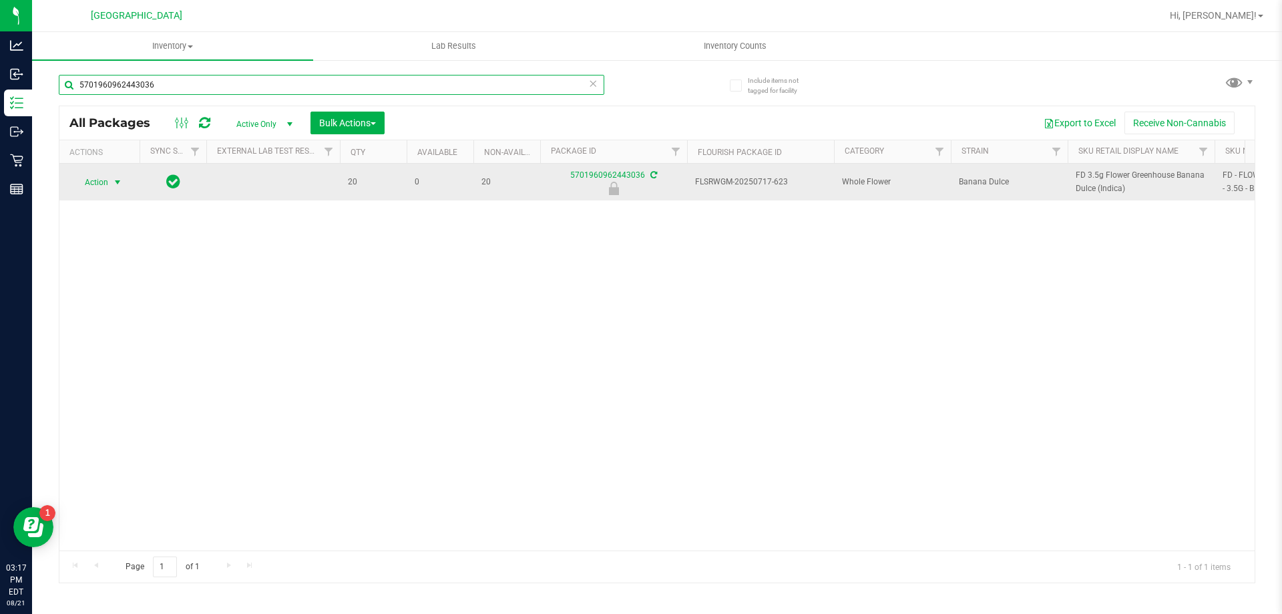
type input "5701960962443036"
click at [104, 185] on span "Action" at bounding box center [91, 182] width 36 height 19
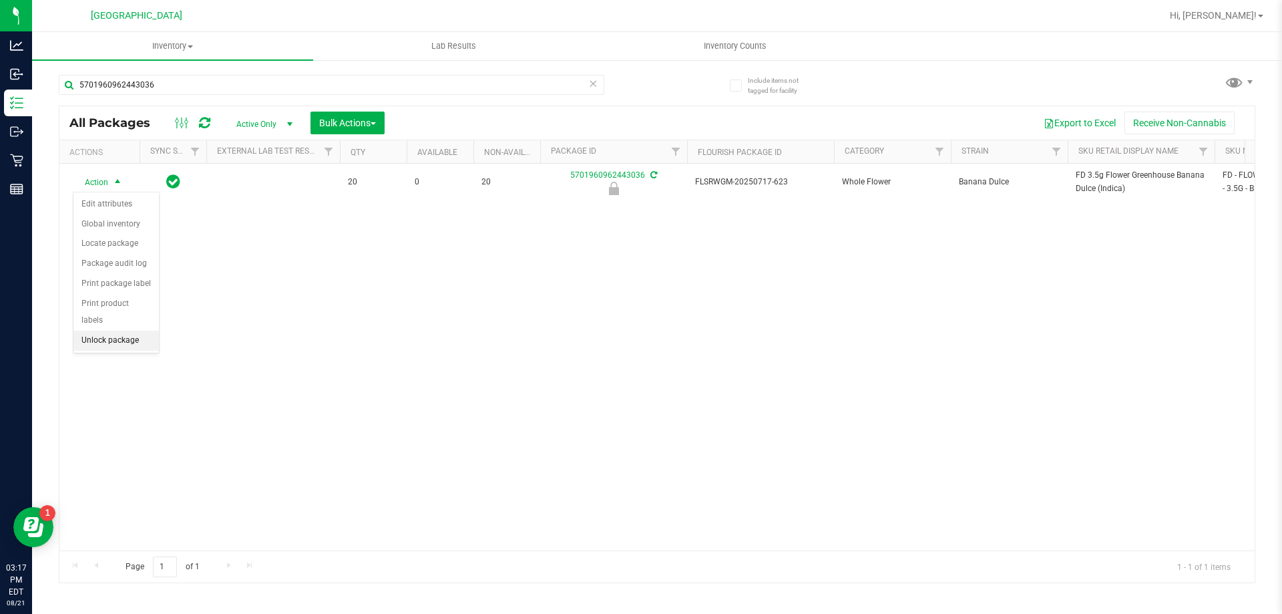
click at [120, 331] on li "Unlock package" at bounding box center [115, 341] width 85 height 20
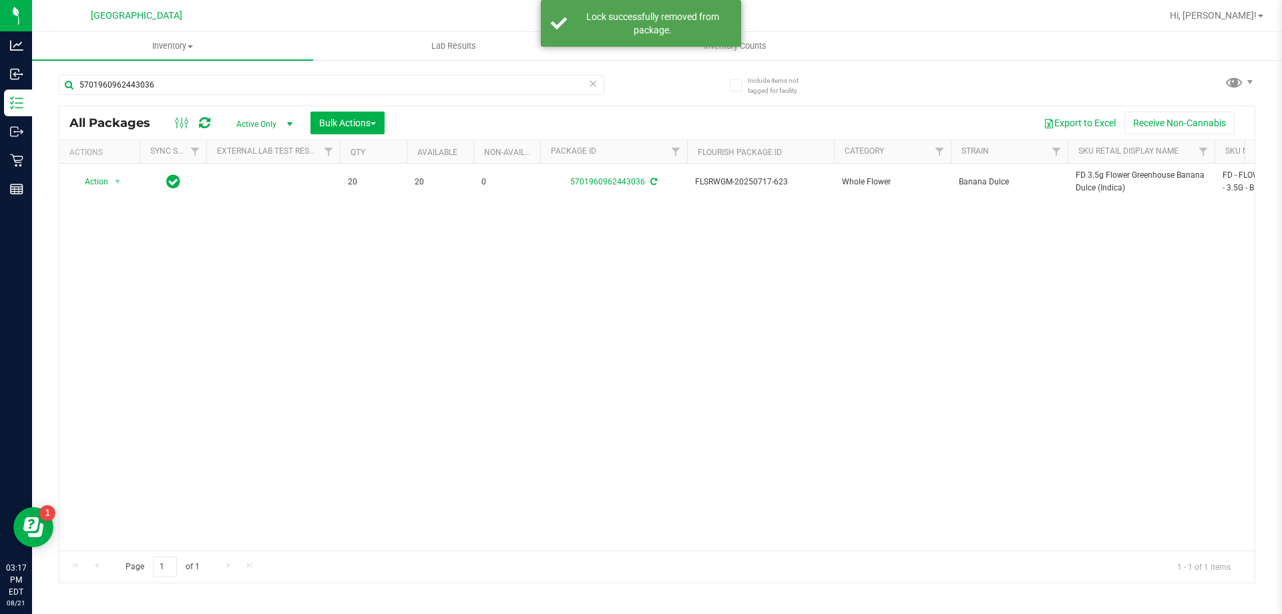
click at [651, 180] on icon at bounding box center [653, 182] width 7 height 8
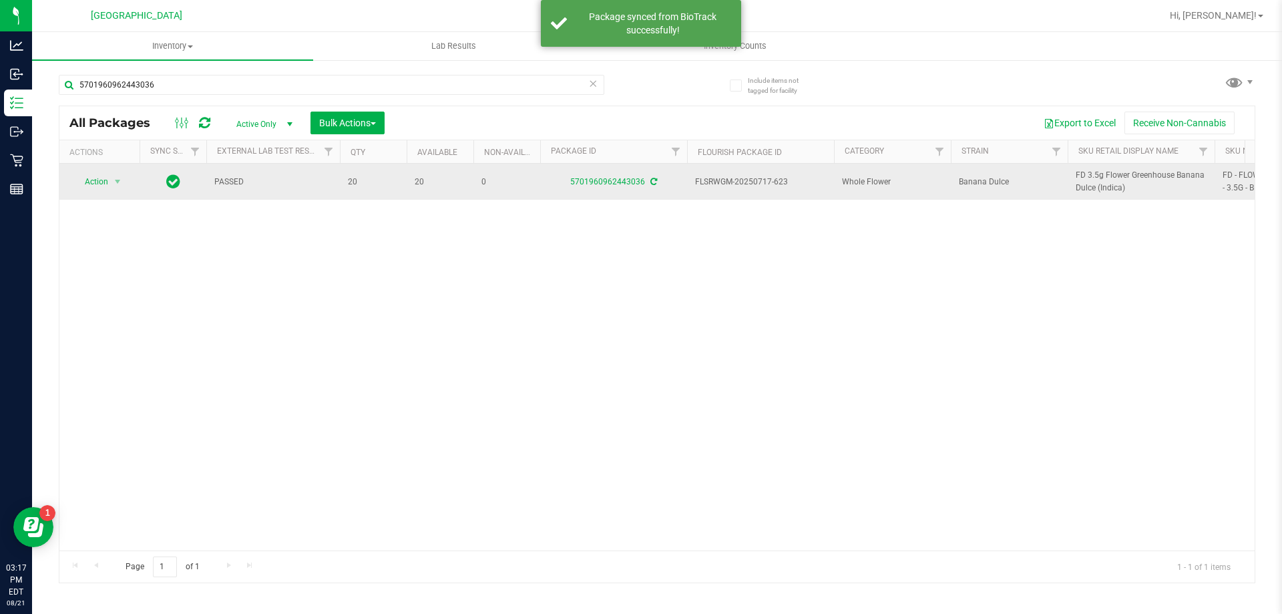
click at [1105, 176] on span "FD 3.5g Flower Greenhouse Banana Dulce (Indica)" at bounding box center [1141, 181] width 131 height 25
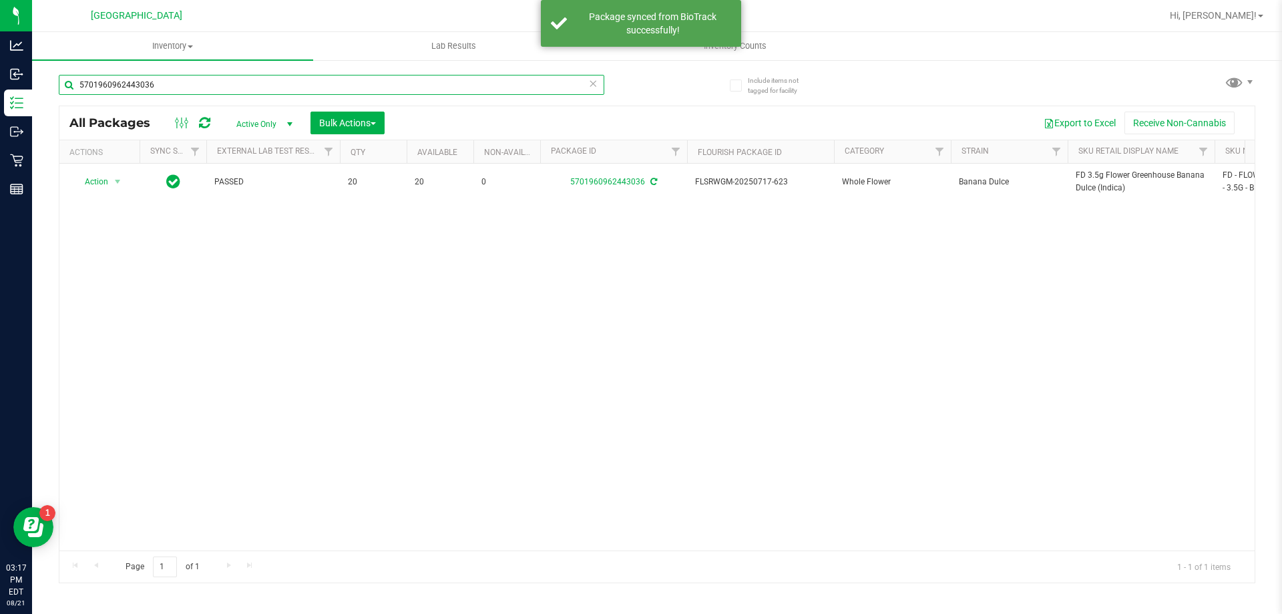
click at [268, 81] on input "5701960962443036" at bounding box center [332, 85] width 546 height 20
click at [267, 81] on input "5701960962443036" at bounding box center [332, 85] width 546 height 20
paste input "FD 3.5g Flower Greenhouse Banana Dulce (Indica)"
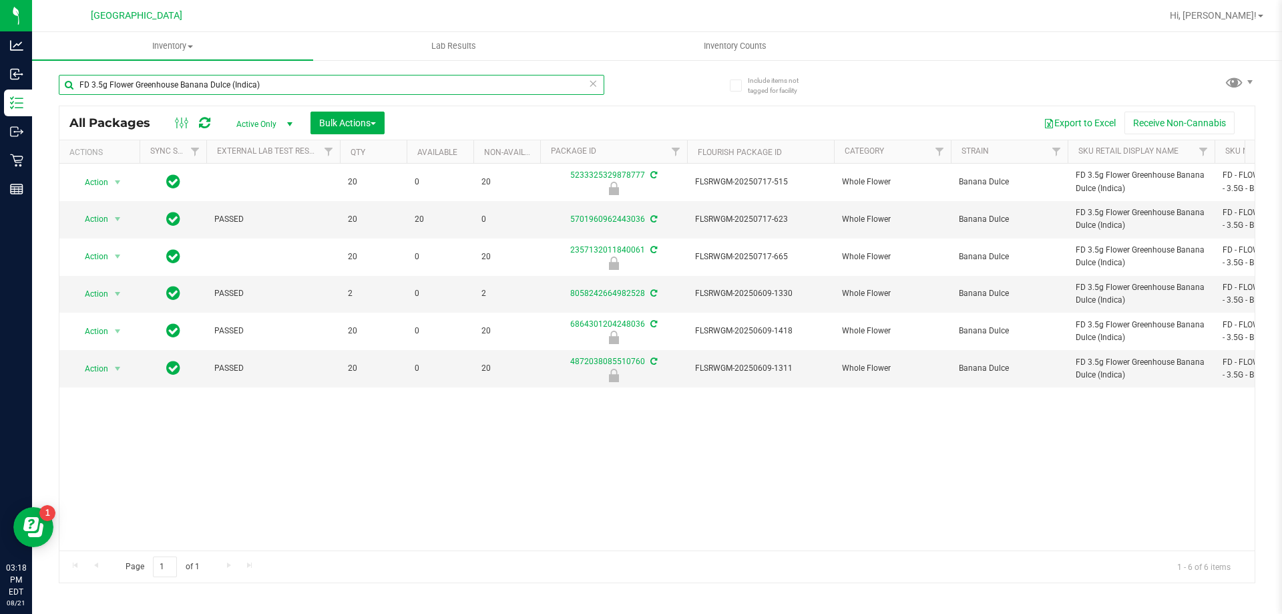
click at [216, 79] on input "FD 3.5g Flower Greenhouse Banana Dulce (Indica)" at bounding box center [332, 85] width 546 height 20
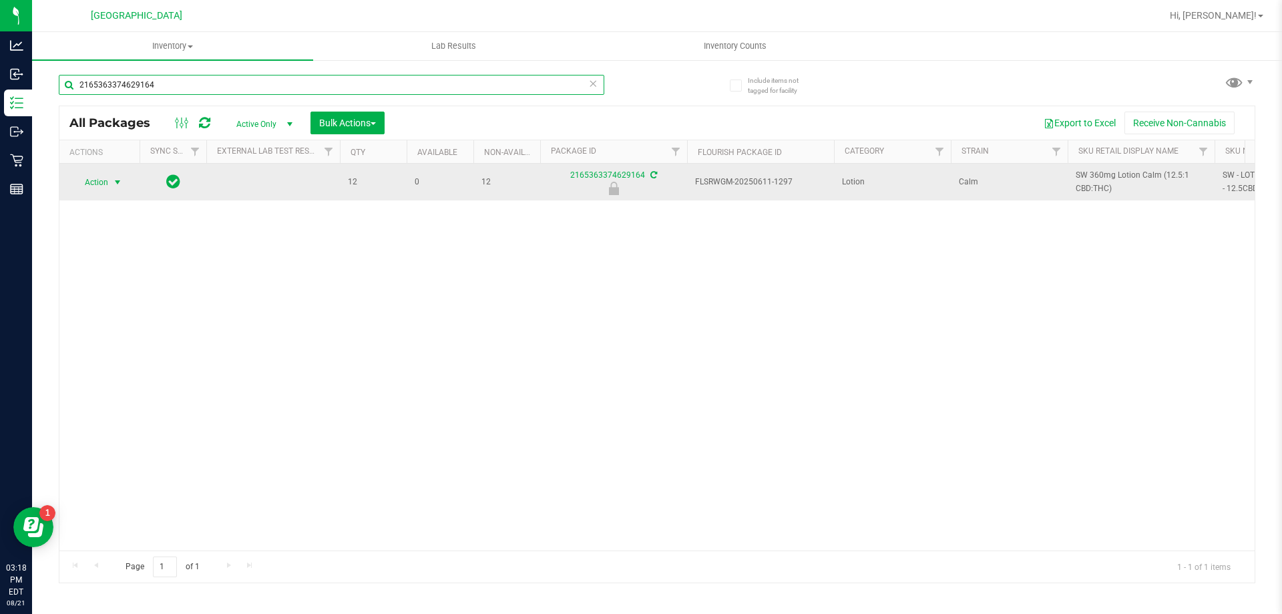
type input "2165363374629164"
click at [104, 184] on span "Action" at bounding box center [91, 182] width 36 height 19
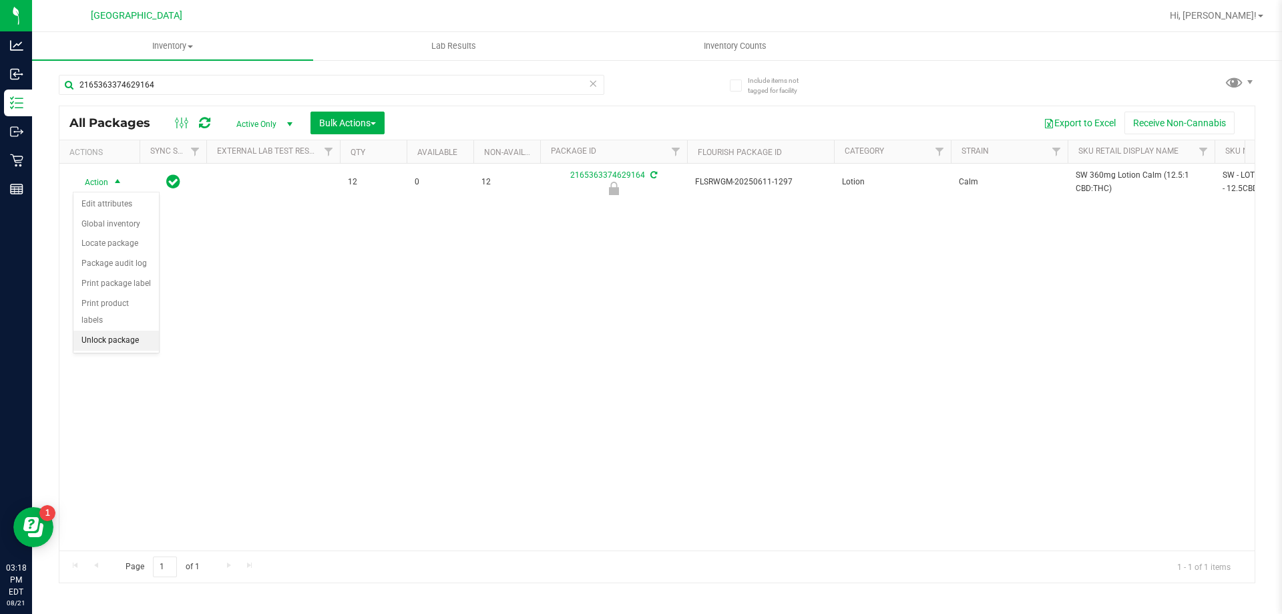
click at [128, 331] on li "Unlock package" at bounding box center [115, 341] width 85 height 20
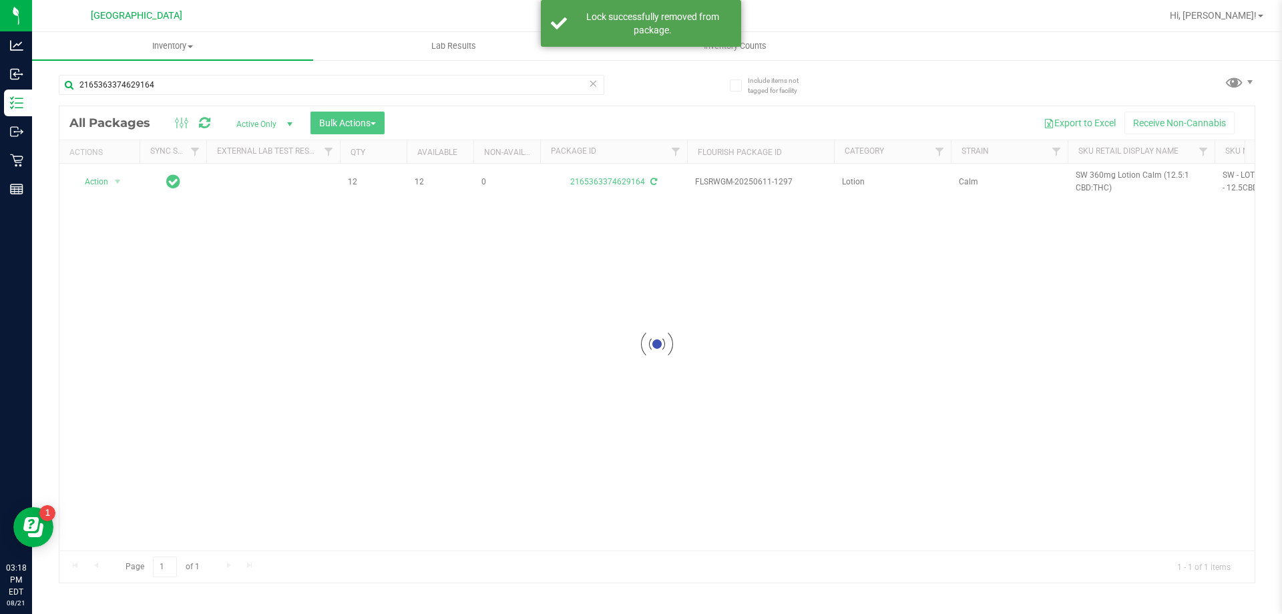
click at [1090, 178] on div at bounding box center [656, 344] width 1195 height 476
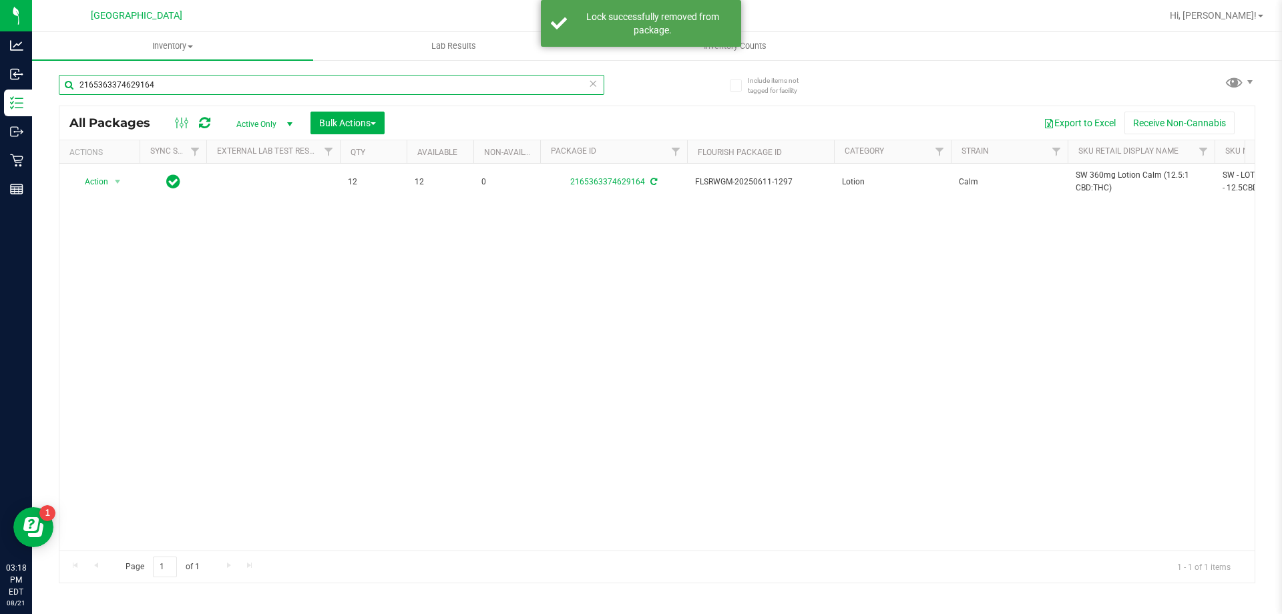
click at [262, 83] on input "2165363374629164" at bounding box center [332, 85] width 546 height 20
click at [261, 83] on input "2165363374629164" at bounding box center [332, 85] width 546 height 20
paste input "SW 360mg Lotion Calm (12.5:1 CBD:THC)"
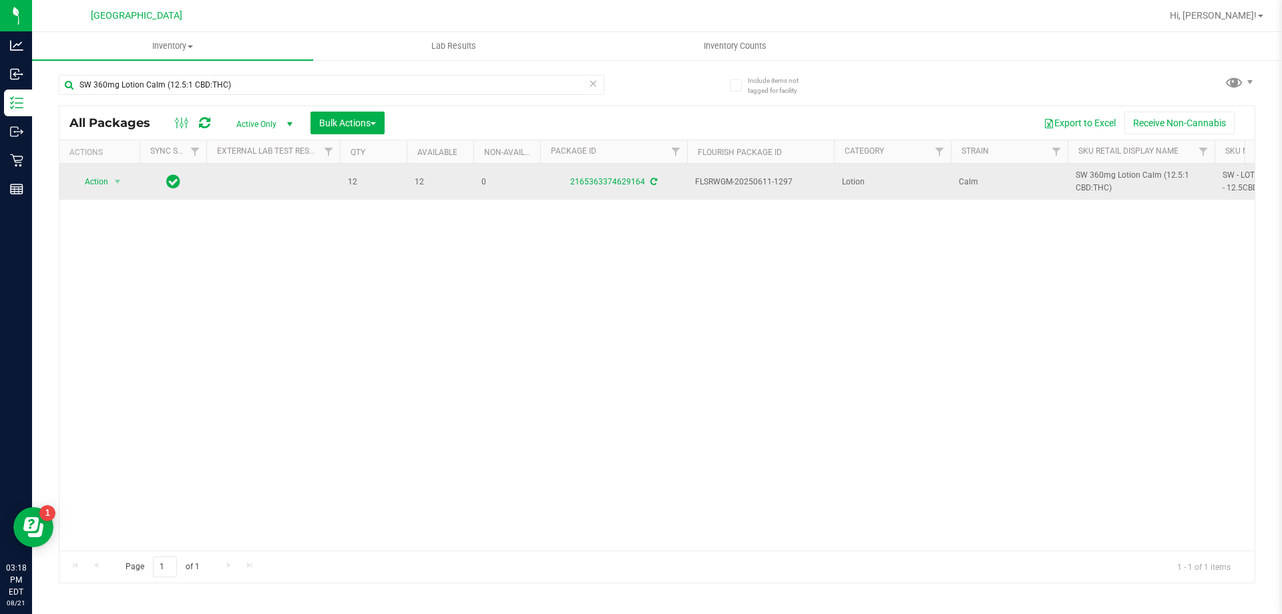
click at [652, 182] on icon at bounding box center [653, 182] width 7 height 8
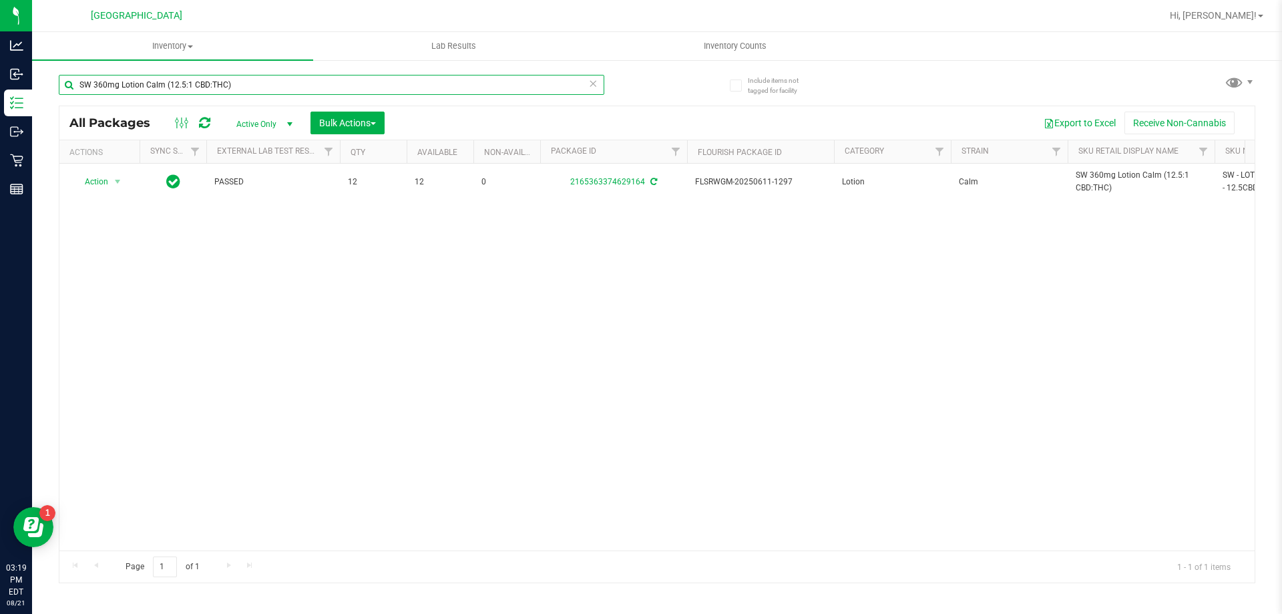
click at [180, 81] on input "SW 360mg Lotion Calm (12.5:1 CBD:THC)" at bounding box center [332, 85] width 546 height 20
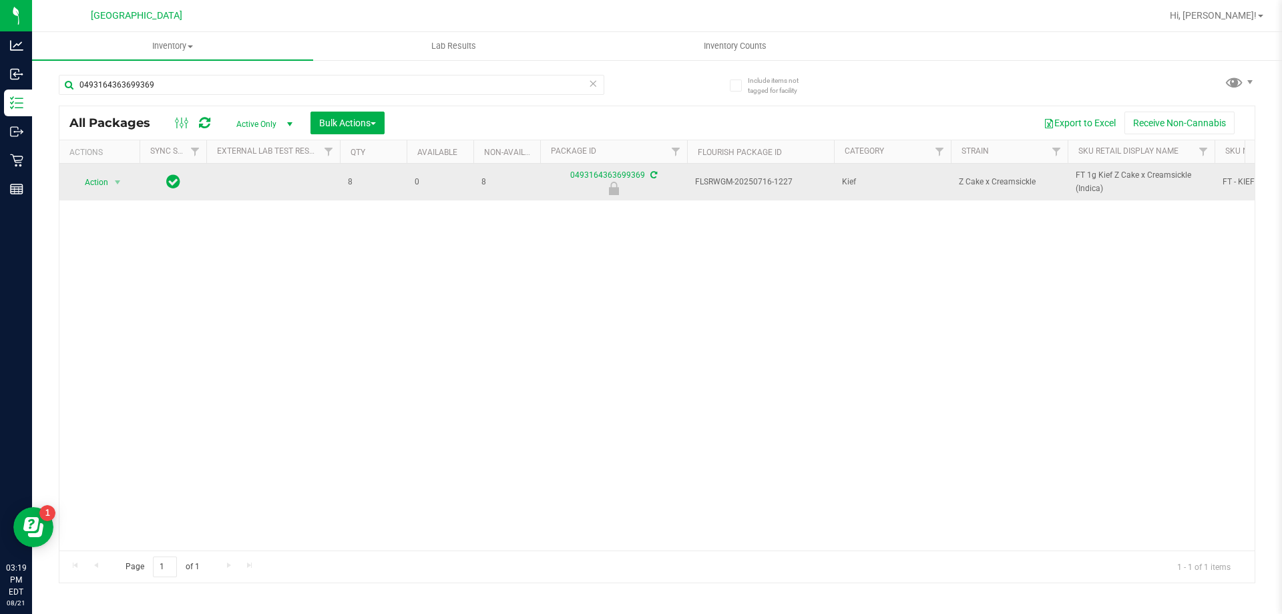
click at [1107, 174] on span "FT 1g Kief Z Cake x Creamsickle (Indica)" at bounding box center [1141, 181] width 131 height 25
copy tr "FT 1g Kief Z Cake x Creamsickle (Indica)"
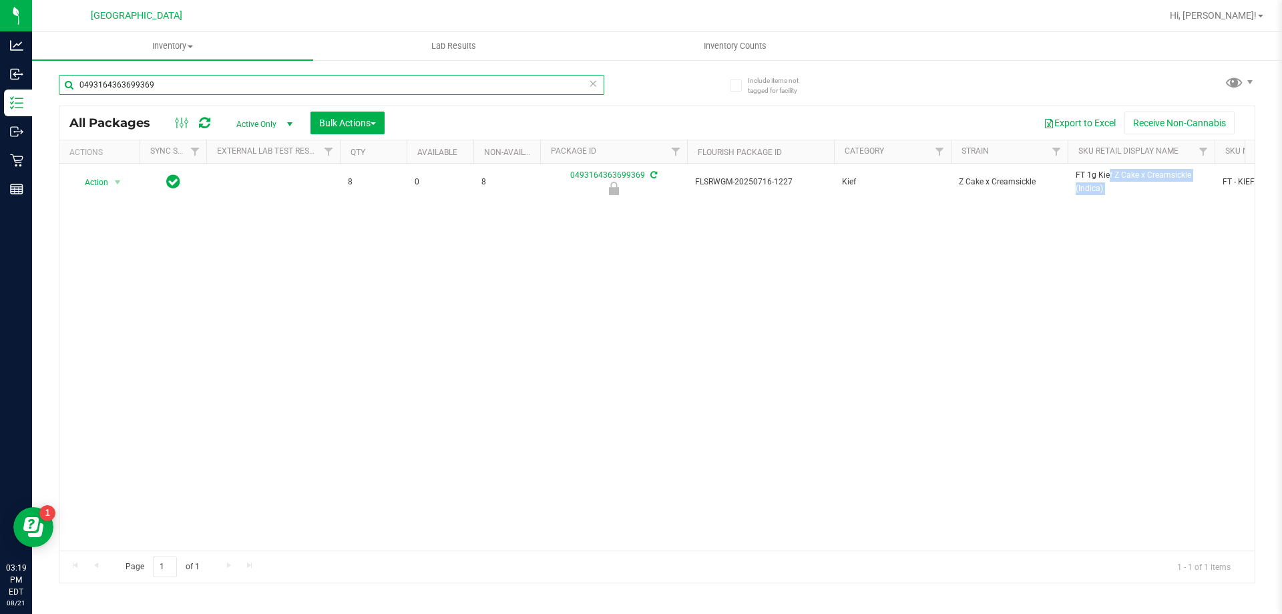
click at [305, 78] on input "0493164363699369" at bounding box center [332, 85] width 546 height 20
paste input "FT 1g Kief Z Cake x Creamsickle (Indica)"
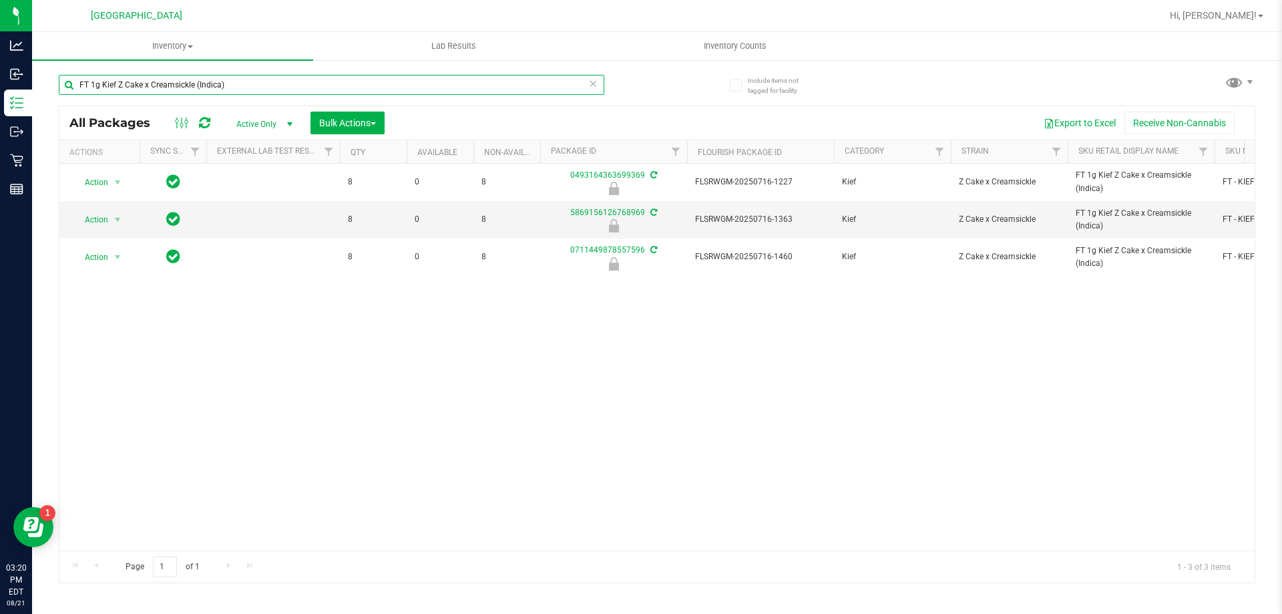
click at [288, 83] on input "FT 1g Kief Z Cake x Creamsickle (Indica)" at bounding box center [332, 85] width 546 height 20
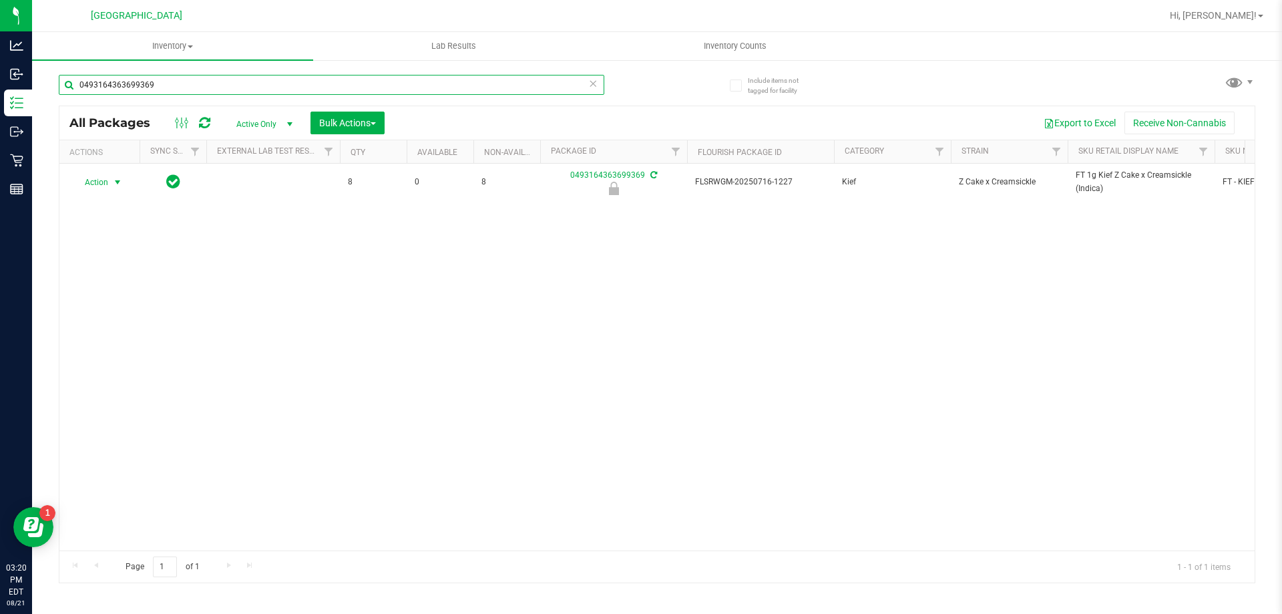
type input "0493164363699369"
click at [103, 182] on span "Action" at bounding box center [91, 182] width 36 height 19
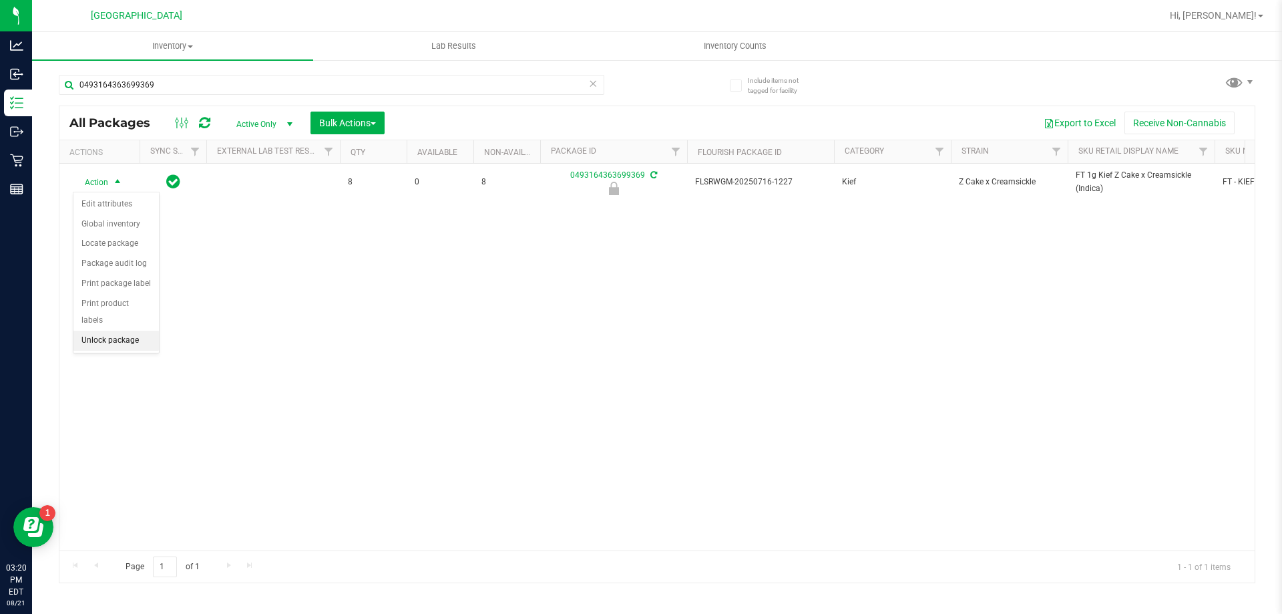
click at [93, 331] on li "Unlock package" at bounding box center [115, 341] width 85 height 20
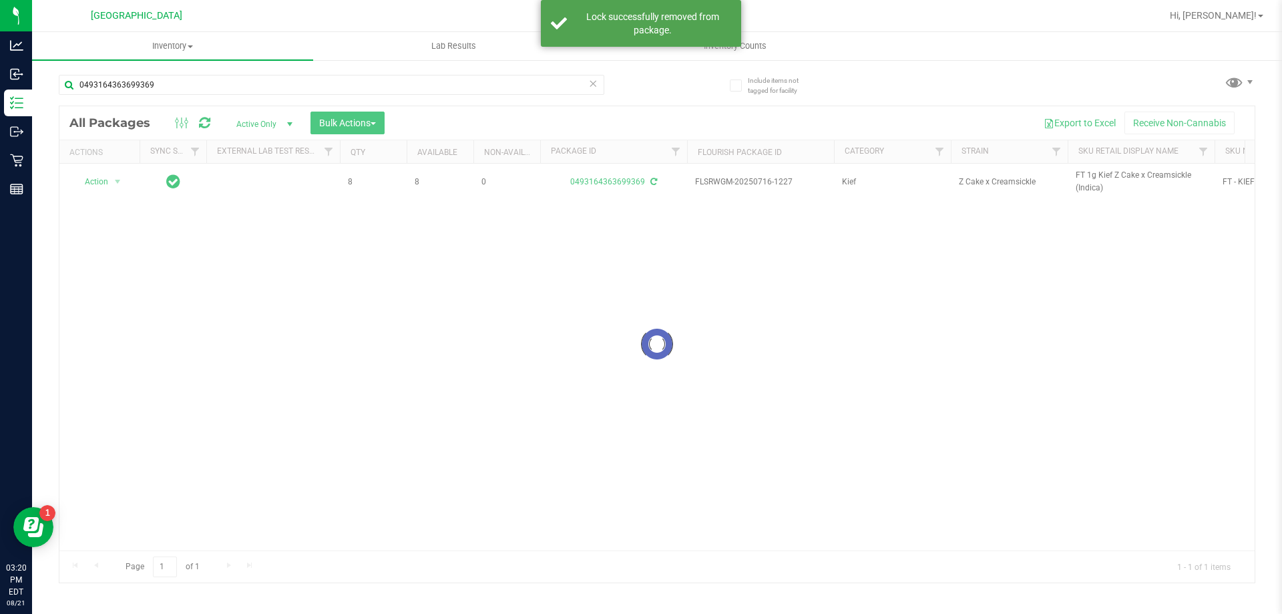
click at [1087, 174] on div at bounding box center [656, 344] width 1195 height 476
click at [1087, 174] on span "FT 1g Kief Z Cake x Creamsickle (Indica)" at bounding box center [1141, 181] width 131 height 25
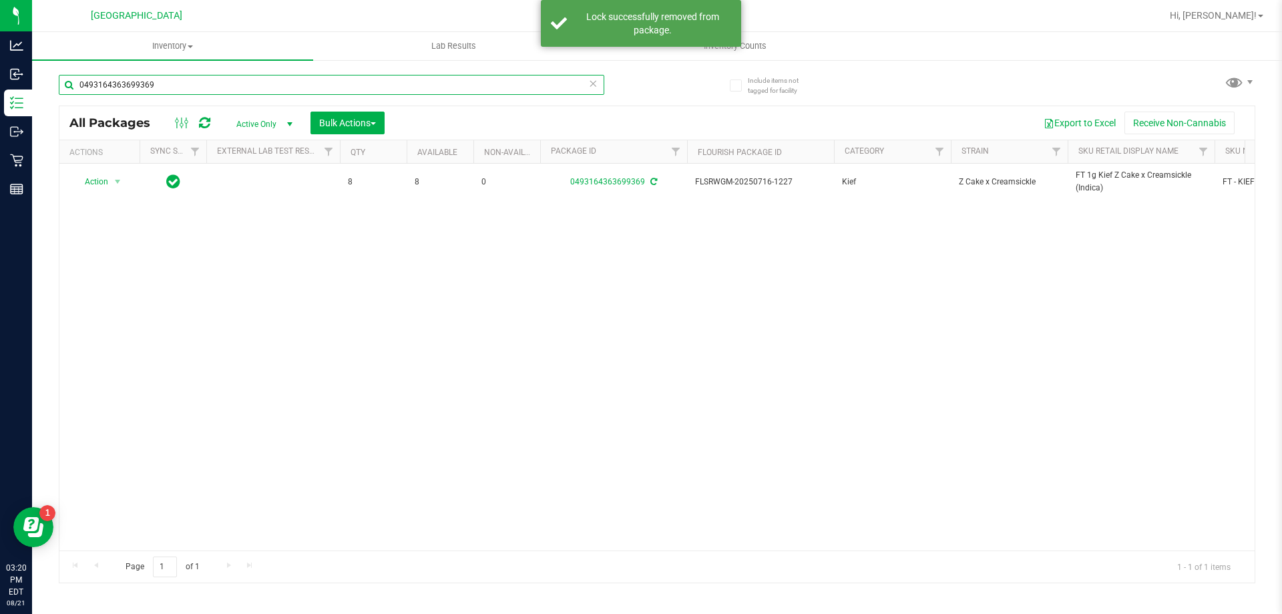
click at [218, 87] on input "0493164363699369" at bounding box center [332, 85] width 546 height 20
paste input "FT 1g Kief Z Cake x Creamsickle (Indica)"
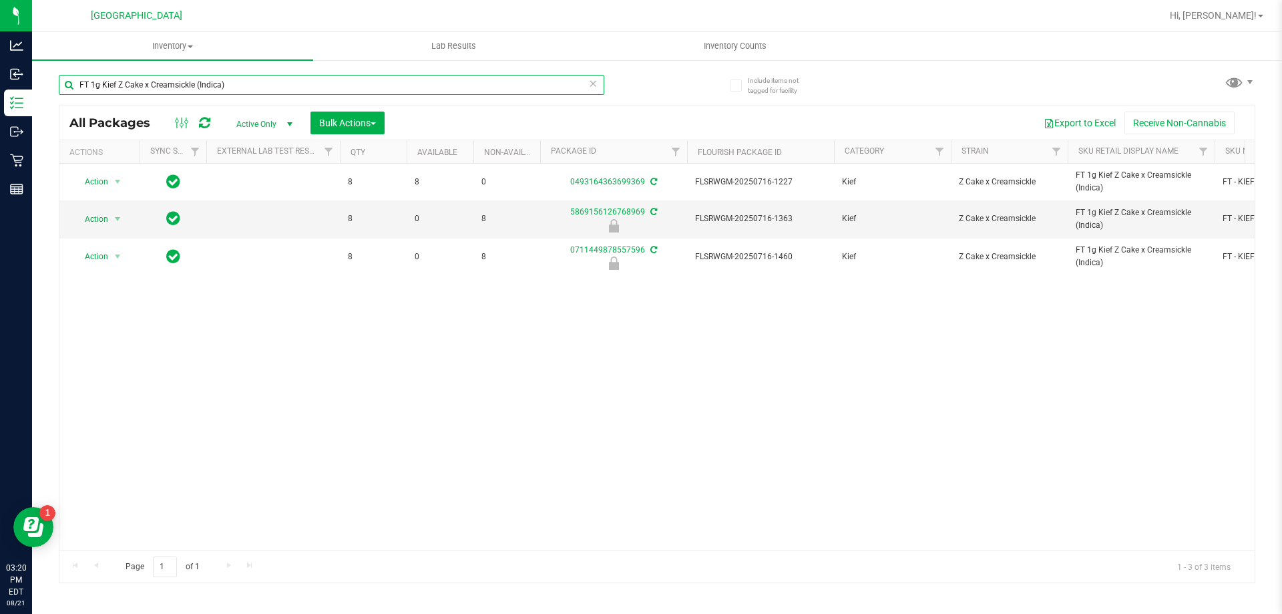
click at [375, 77] on input "FT 1g Kief Z Cake x Creamsickle (Indica)" at bounding box center [332, 85] width 546 height 20
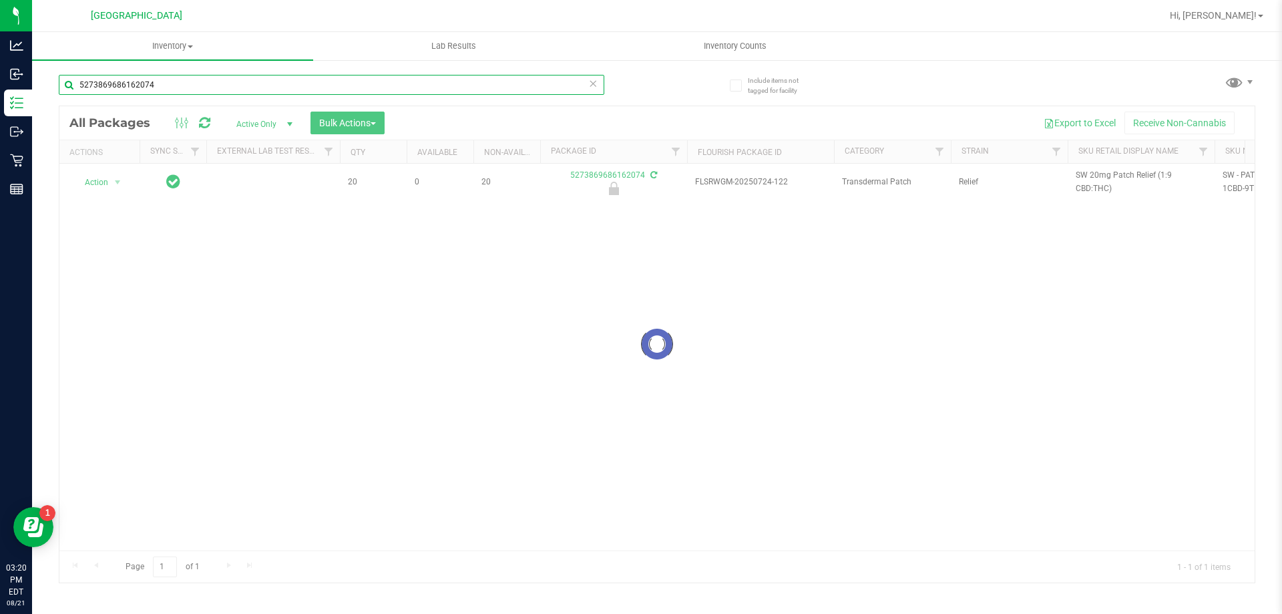
click at [172, 78] on input "5273869686162074" at bounding box center [332, 85] width 546 height 20
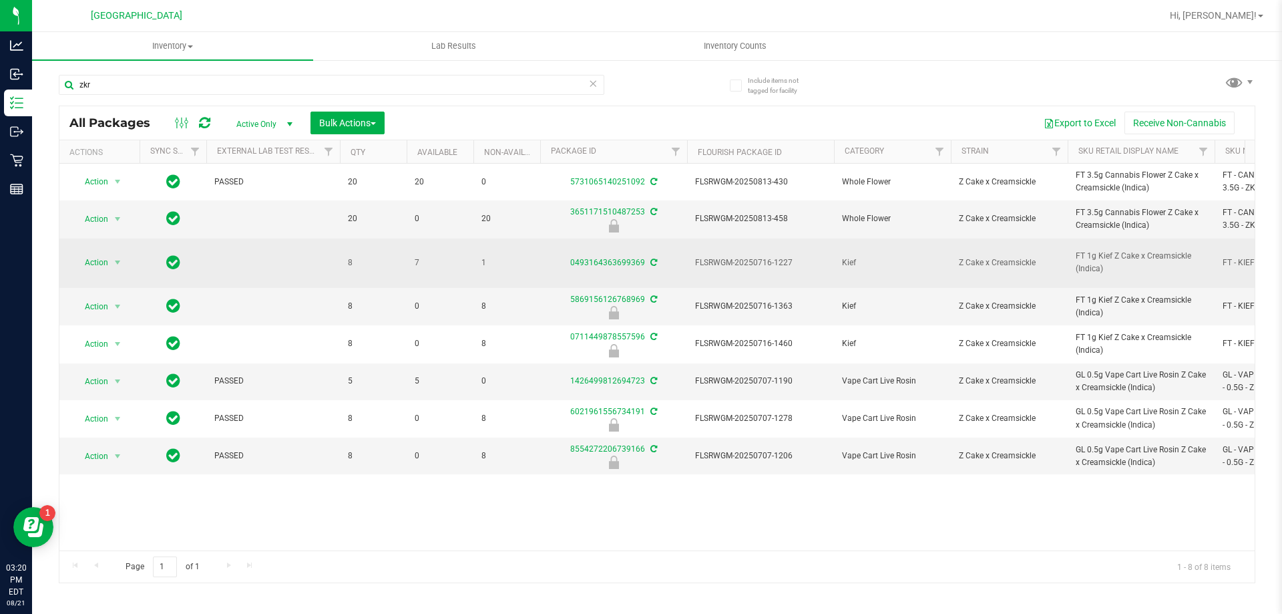
click at [654, 258] on icon at bounding box center [653, 262] width 7 height 8
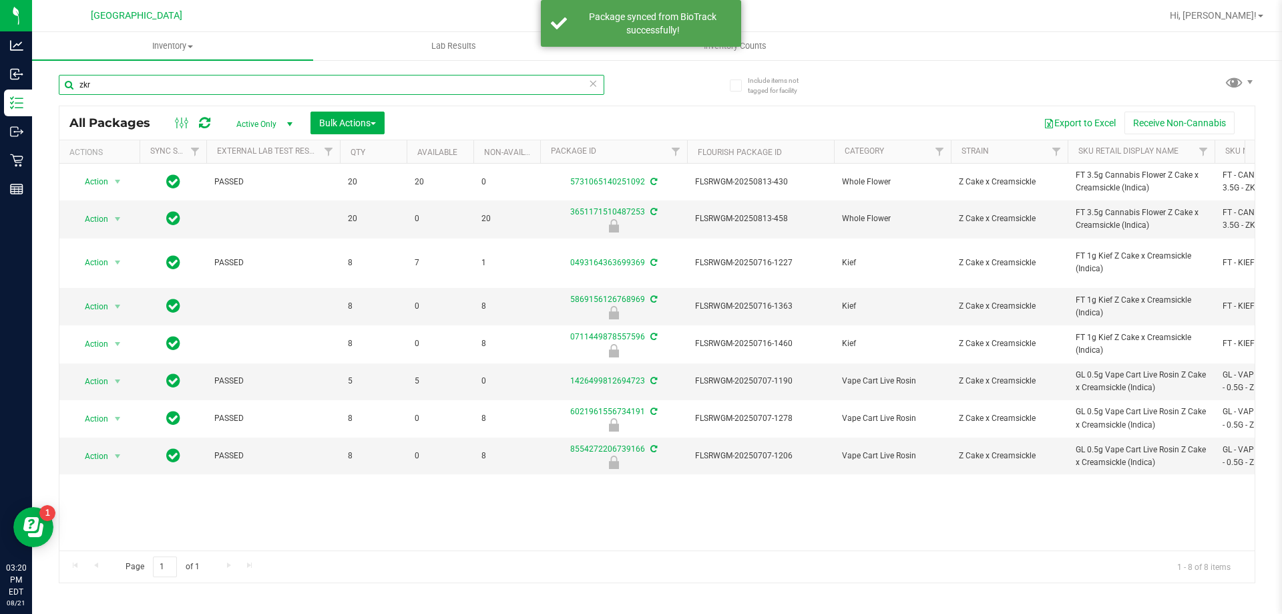
click at [125, 85] on input "zkr" at bounding box center [332, 85] width 546 height 20
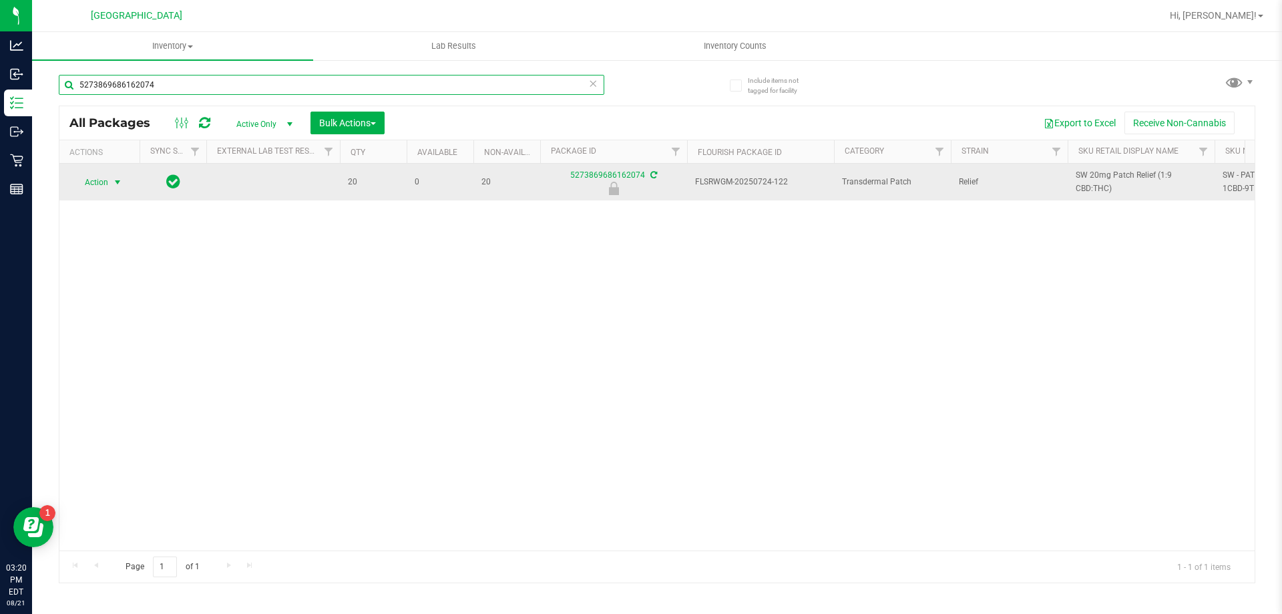
type input "5273869686162074"
click at [104, 183] on span "Action" at bounding box center [91, 182] width 36 height 19
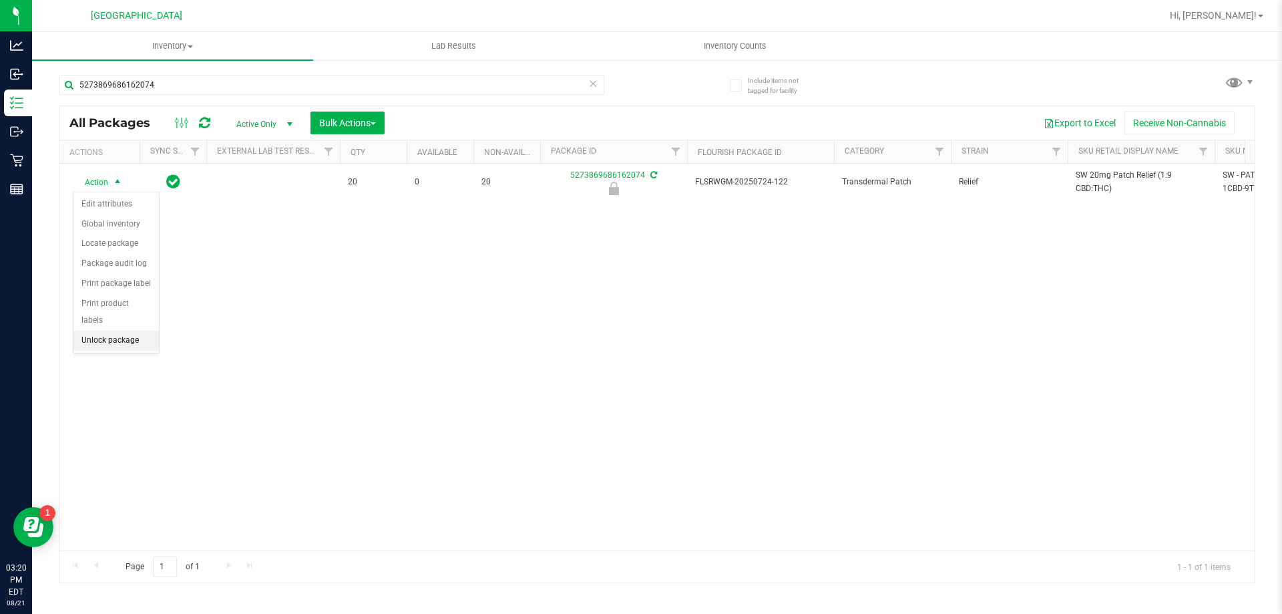
click at [95, 331] on li "Unlock package" at bounding box center [115, 341] width 85 height 20
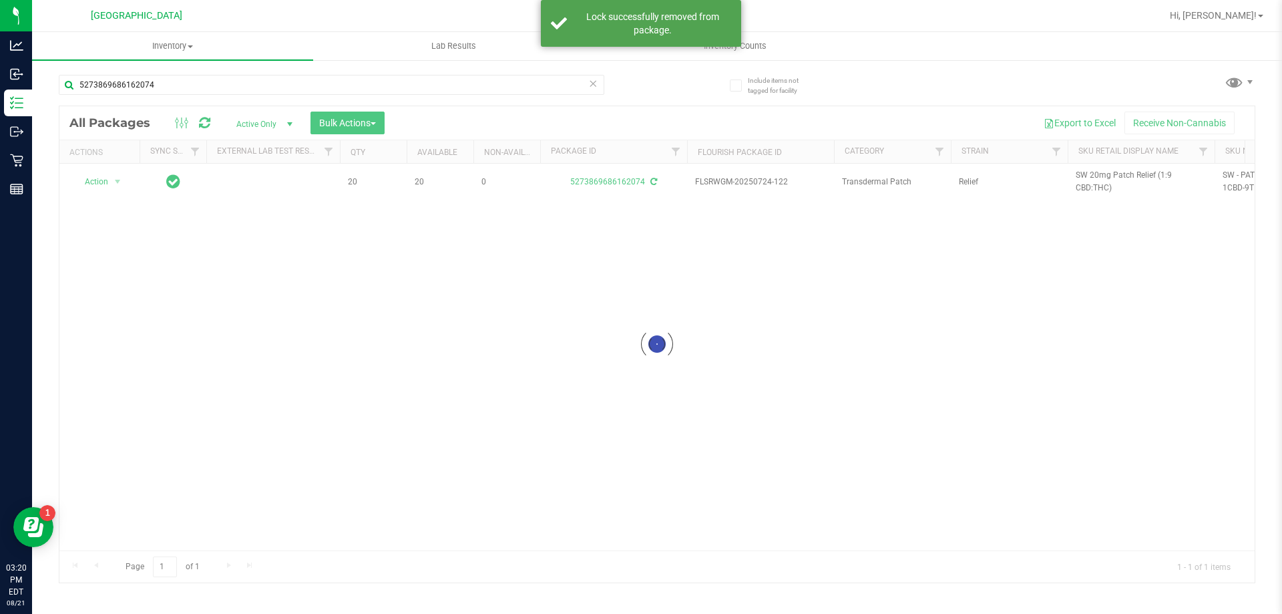
click at [1093, 177] on div at bounding box center [656, 344] width 1195 height 476
click at [1093, 177] on span "SW 20mg Patch Relief (1:9 CBD:THC)" at bounding box center [1141, 181] width 131 height 25
copy tr "SW 20mg Patch Relief (1:9 CBD:THC)"
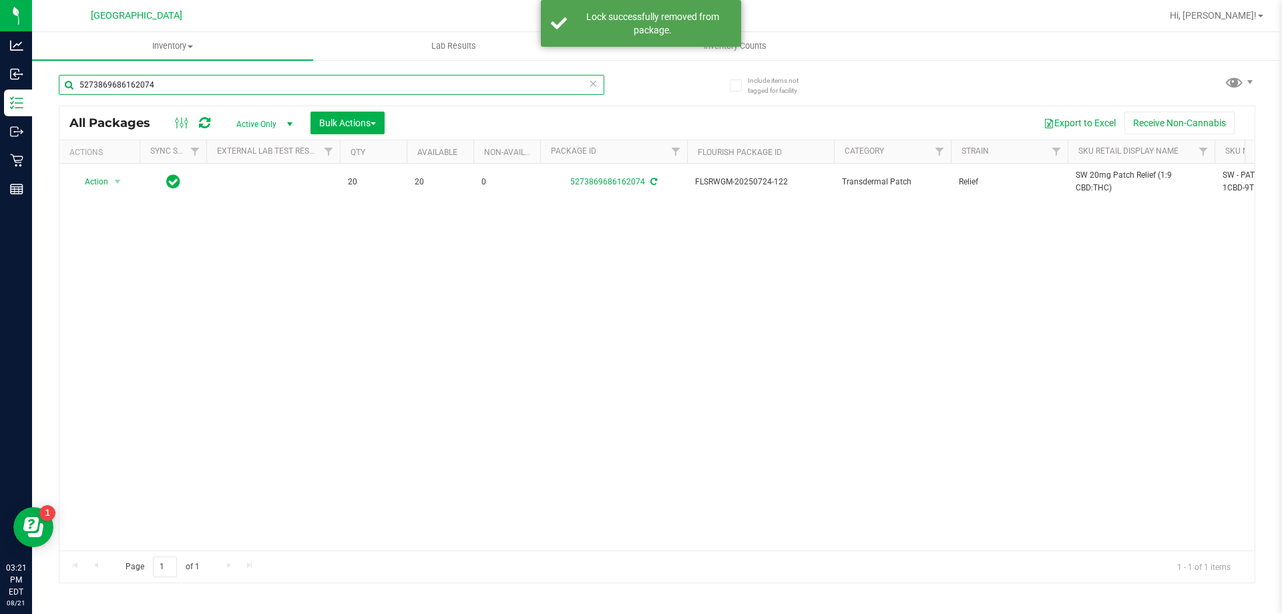
click at [282, 85] on input "5273869686162074" at bounding box center [332, 85] width 546 height 20
click at [281, 84] on input "5273869686162074" at bounding box center [332, 85] width 546 height 20
paste input "SW 20mg Patch Relief (1:9 CBD:THC)"
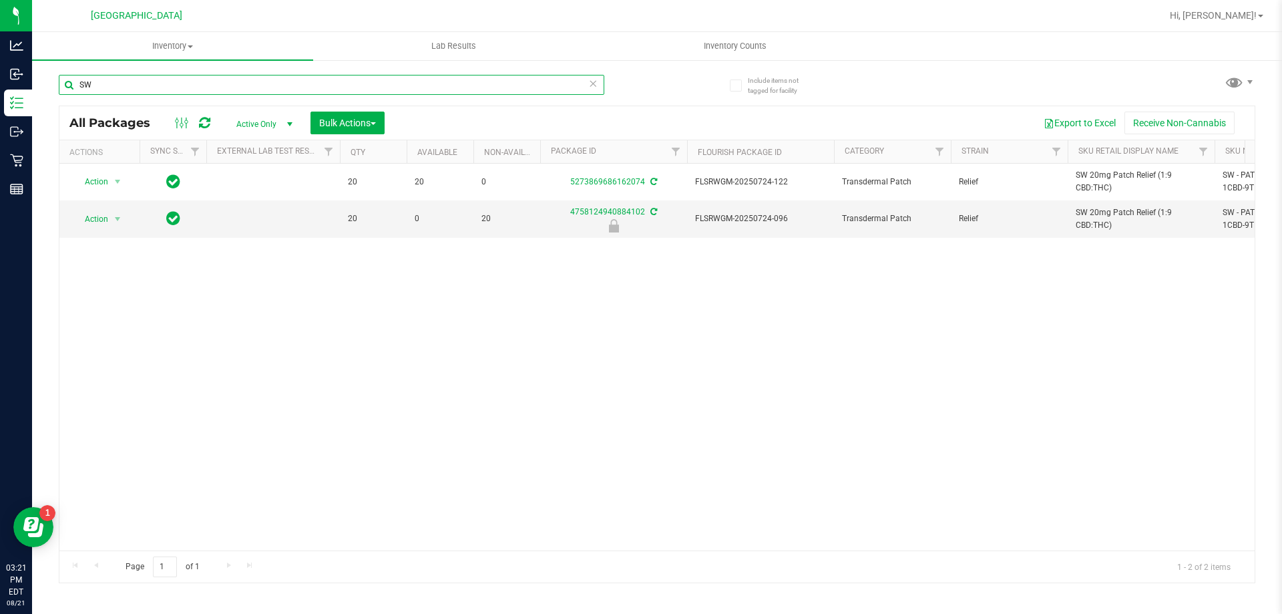
type input "S"
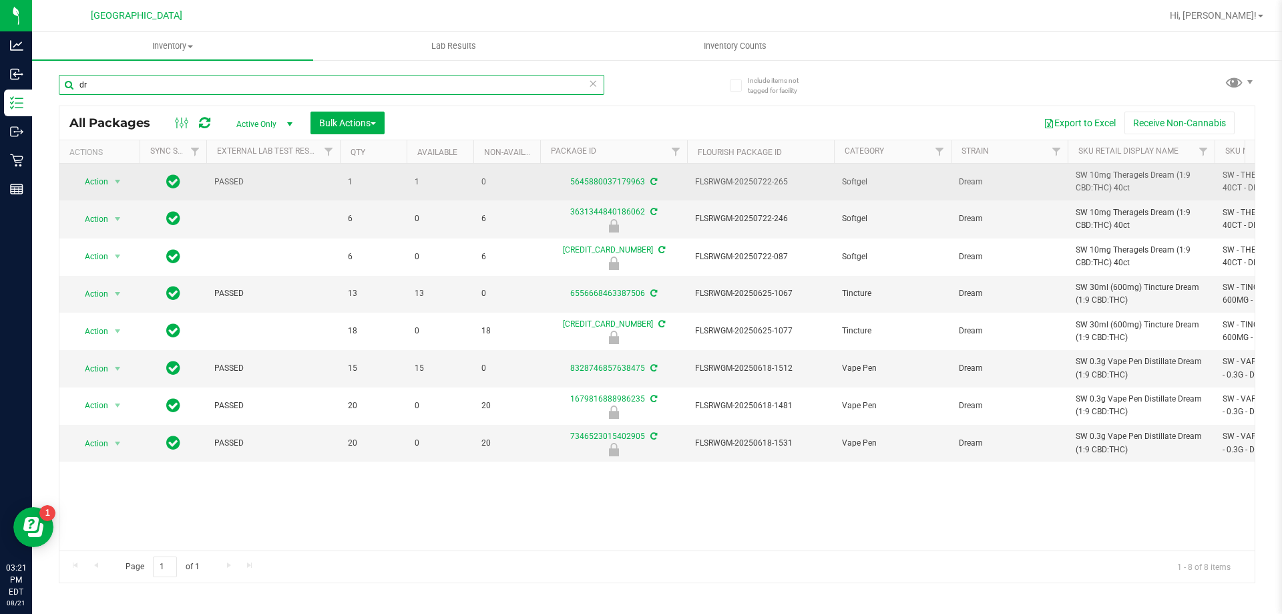
type input "d"
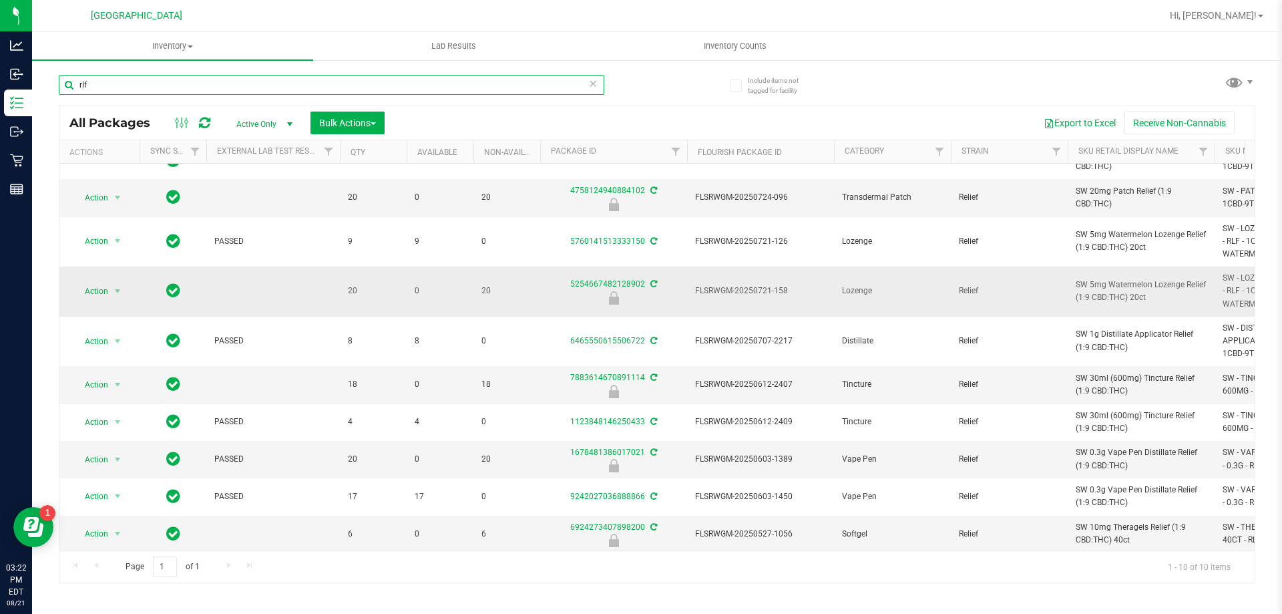
scroll to position [33, 0]
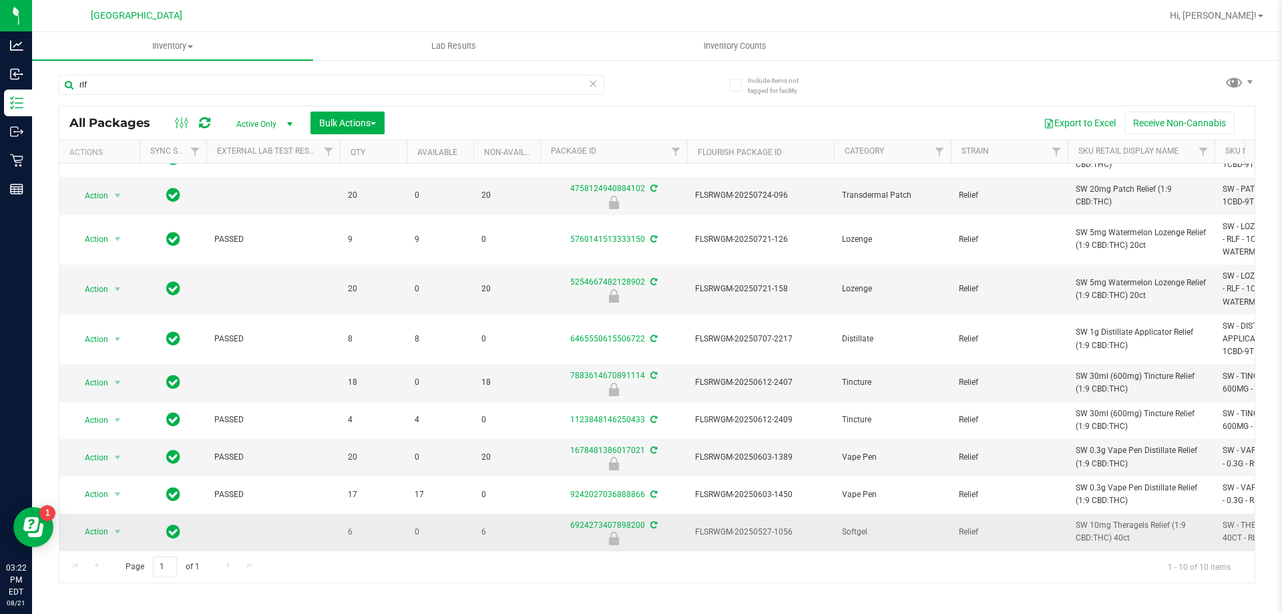
click at [1097, 524] on span "SW 10mg Theragels Relief (1:9 CBD:THC) 40ct" at bounding box center [1141, 531] width 131 height 25
click at [1099, 523] on span "SW 10mg Theragels Relief (1:9 CBD:THC) 40ct" at bounding box center [1141, 531] width 131 height 25
click at [1101, 523] on span "SW 10mg Theragels Relief (1:9 CBD:THC) 40ct" at bounding box center [1141, 531] width 131 height 25
drag, startPoint x: 1101, startPoint y: 523, endPoint x: 1091, endPoint y: 521, distance: 10.9
click at [1091, 521] on span "SW 10mg Theragels Relief (1:9 CBD:THC) 40ct" at bounding box center [1141, 531] width 131 height 25
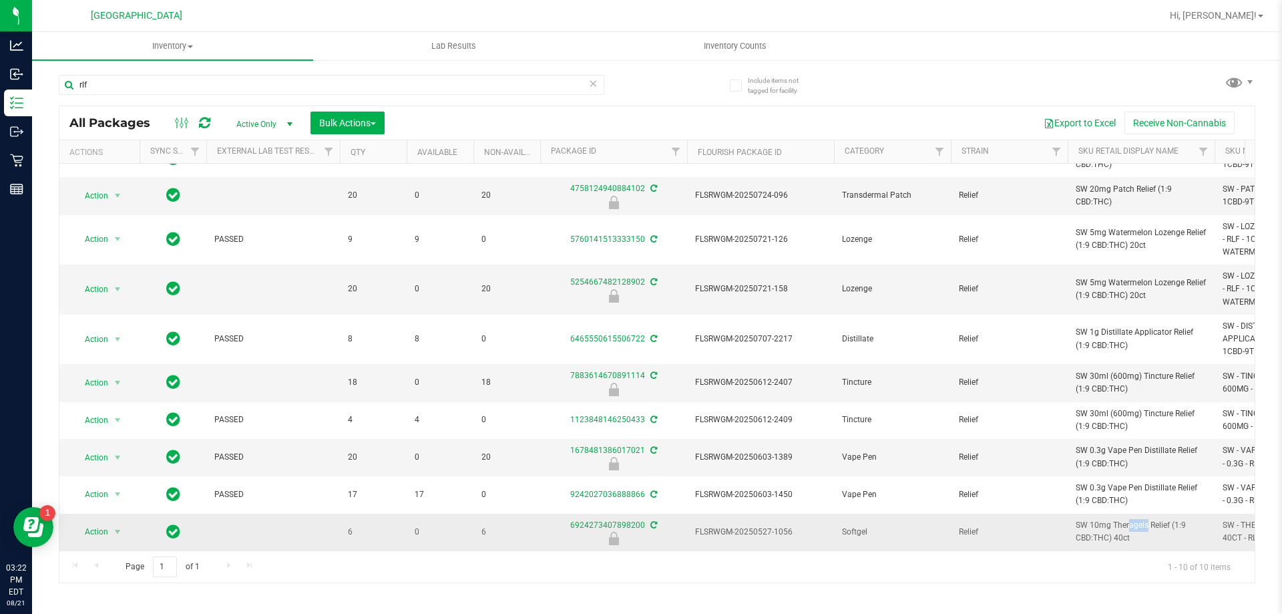
click at [1091, 521] on span "SW 10mg Theragels Relief (1:9 CBD:THC) 40ct" at bounding box center [1141, 531] width 131 height 25
copy tr "SW 10mg Theragels Relief (1:9 CBD:THC) 40ct"
click at [128, 79] on input "rlf" at bounding box center [332, 85] width 546 height 20
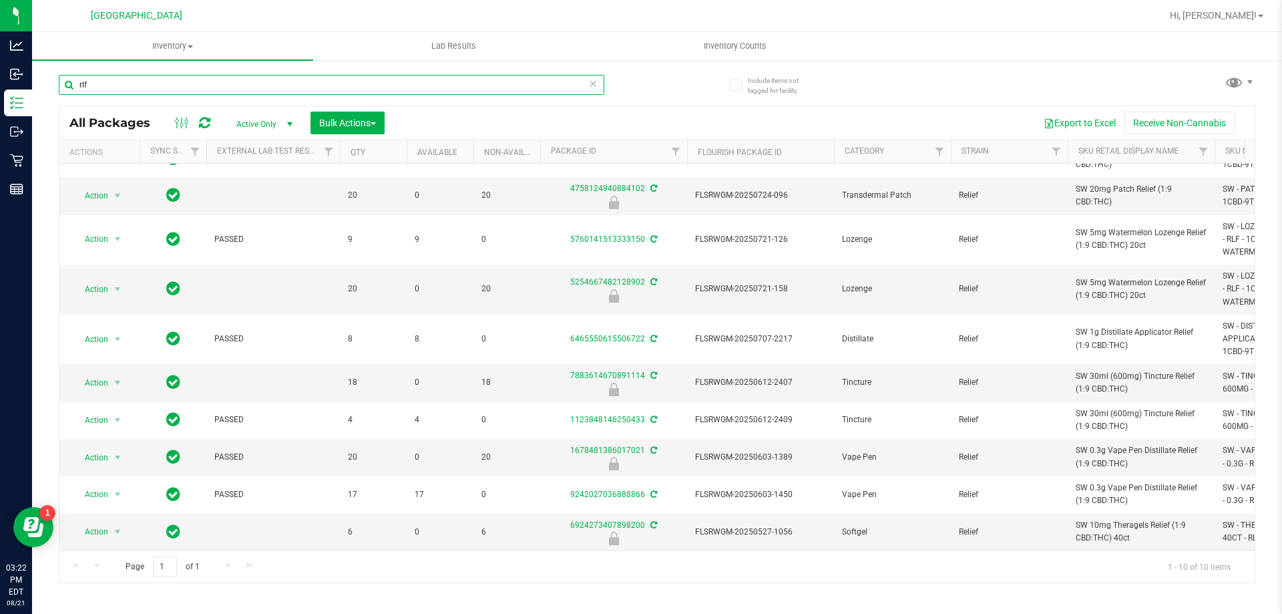
paste input "SW 10mg Theragels Relief (1:9 CBD:THC) 40ct"
type input "SW 10mg Theragels Relief (1:9 CBD:THC) 40ct"
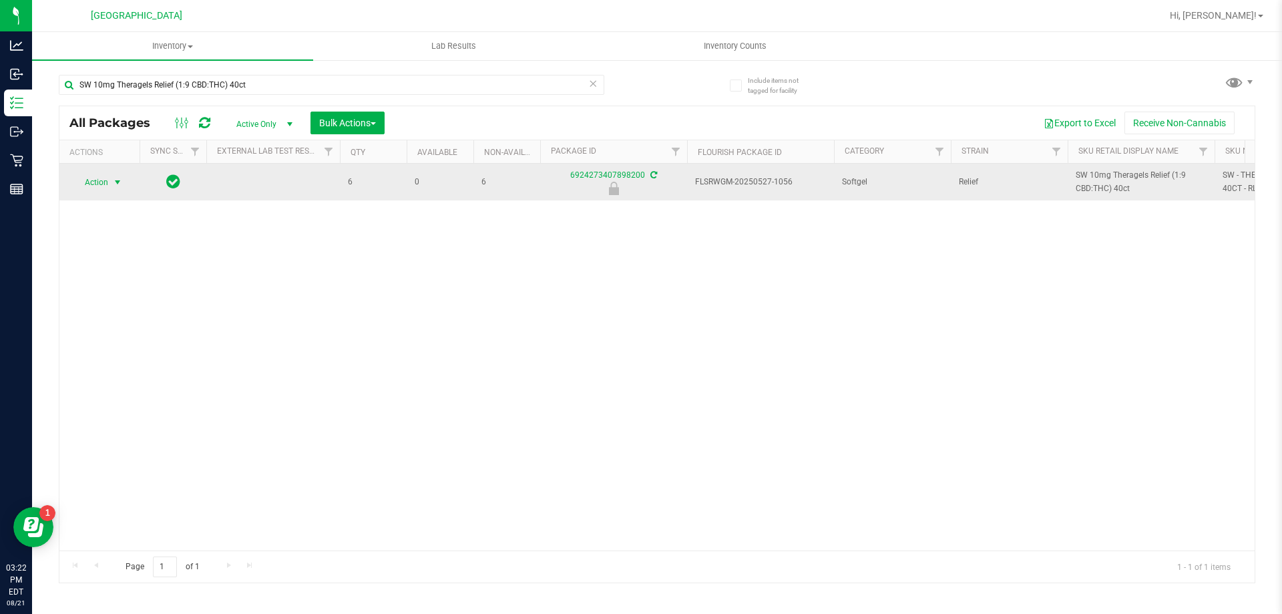
click at [110, 183] on span "select" at bounding box center [118, 182] width 17 height 19
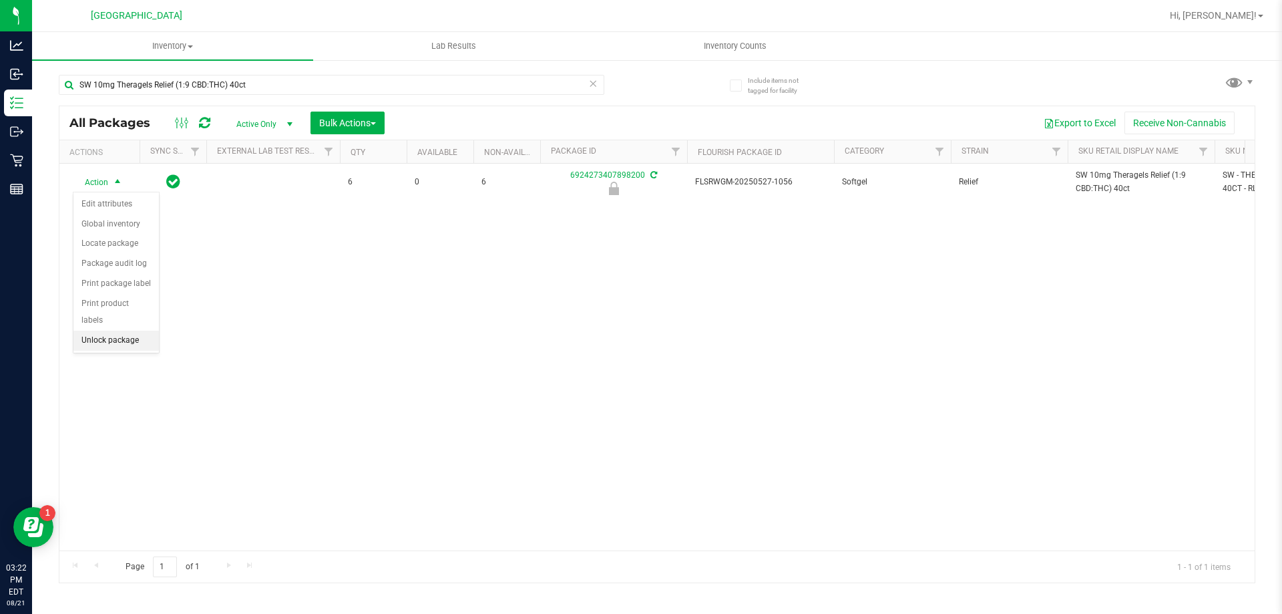
click at [113, 331] on li "Unlock package" at bounding box center [115, 341] width 85 height 20
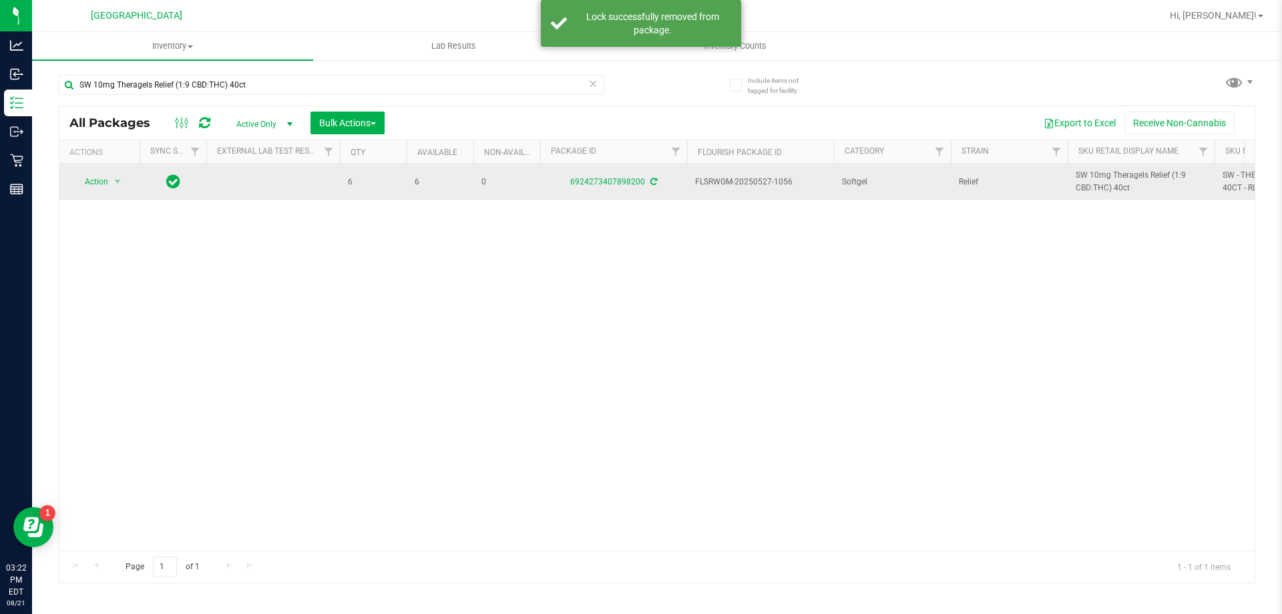
click at [652, 178] on icon at bounding box center [653, 182] width 7 height 8
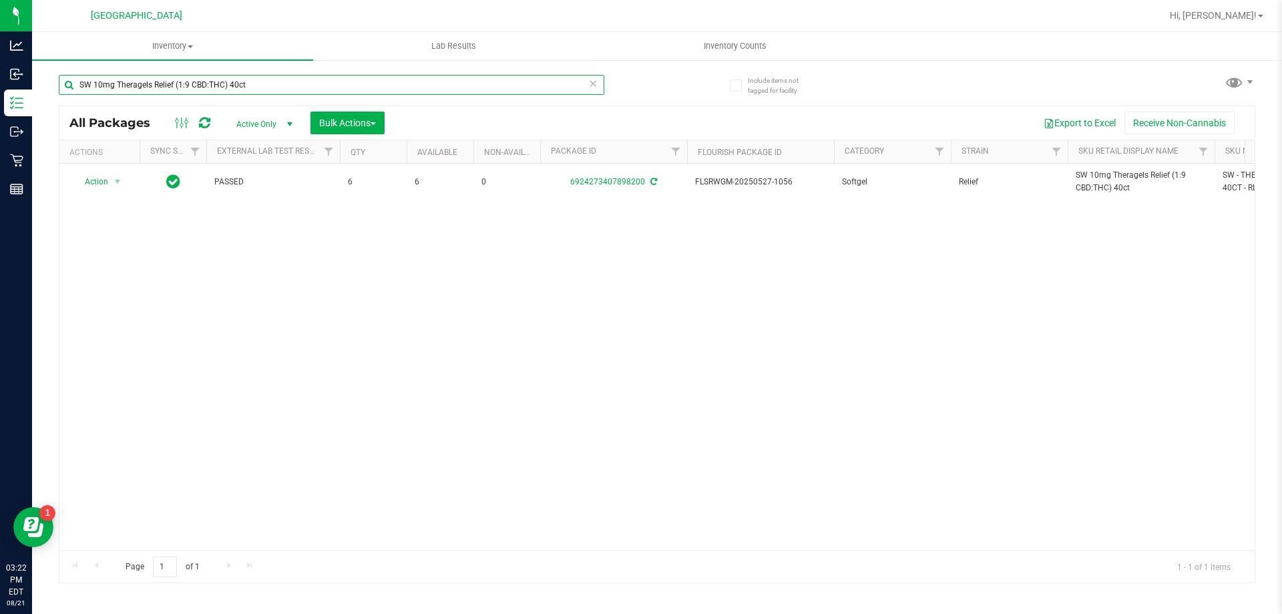
click at [159, 87] on input "SW 10mg Theragels Relief (1:9 CBD:THC) 40ct" at bounding box center [332, 85] width 546 height 20
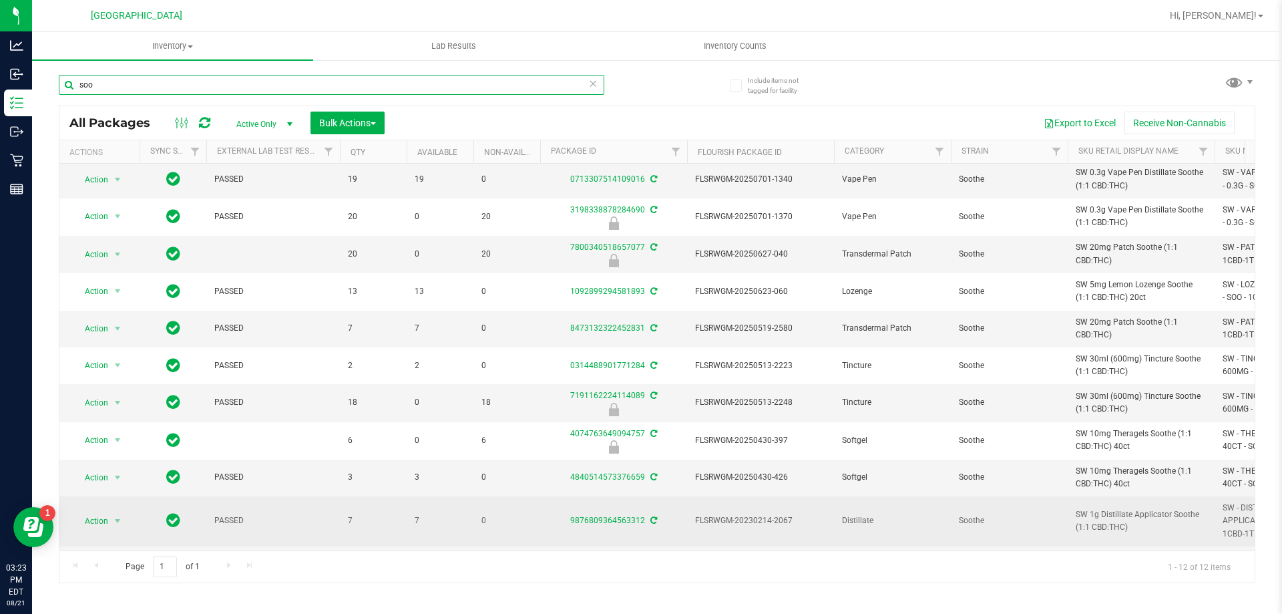
scroll to position [108, 0]
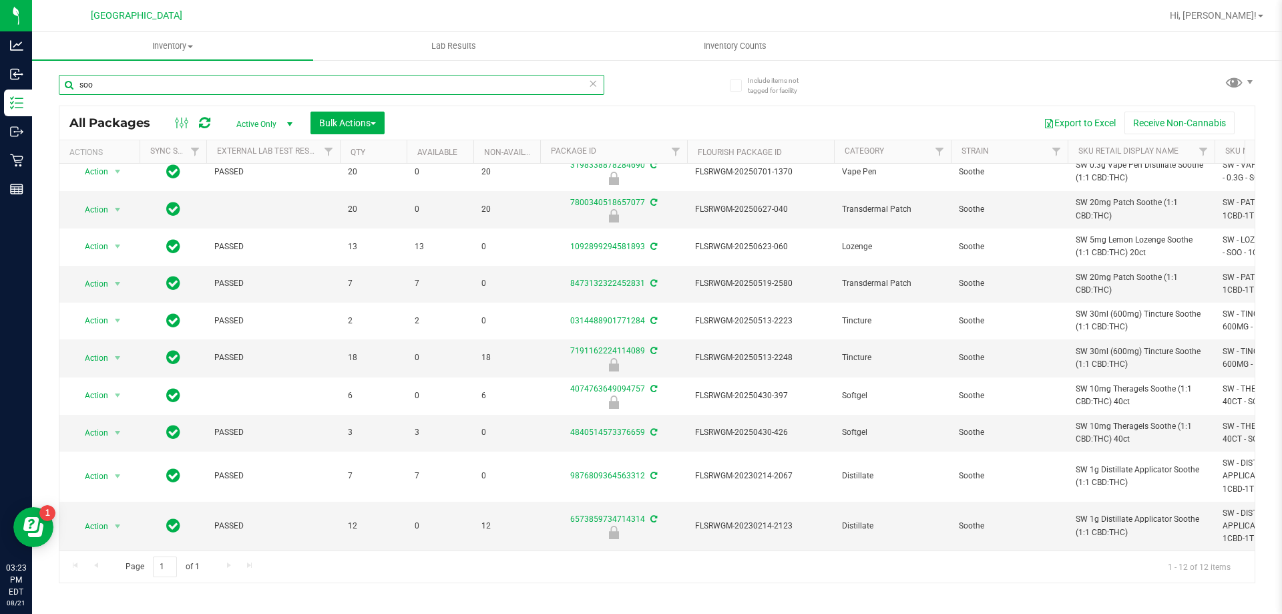
click at [274, 87] on input "soo" at bounding box center [332, 85] width 546 height 20
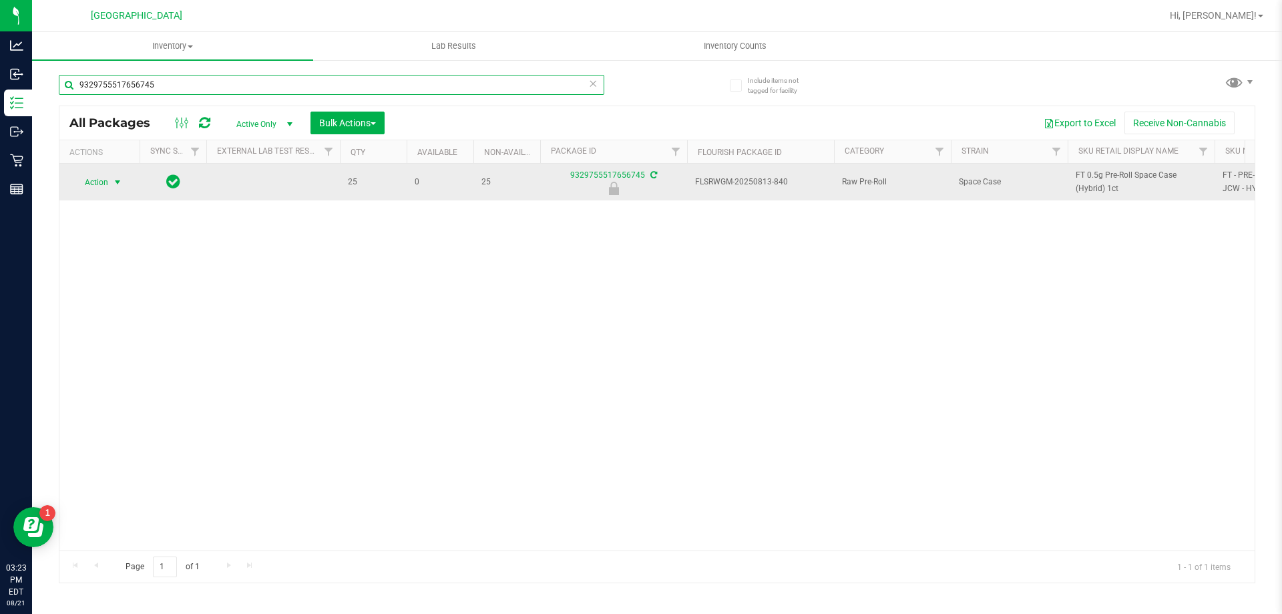
type input "9329755517656745"
click at [92, 184] on span "Action" at bounding box center [91, 182] width 36 height 19
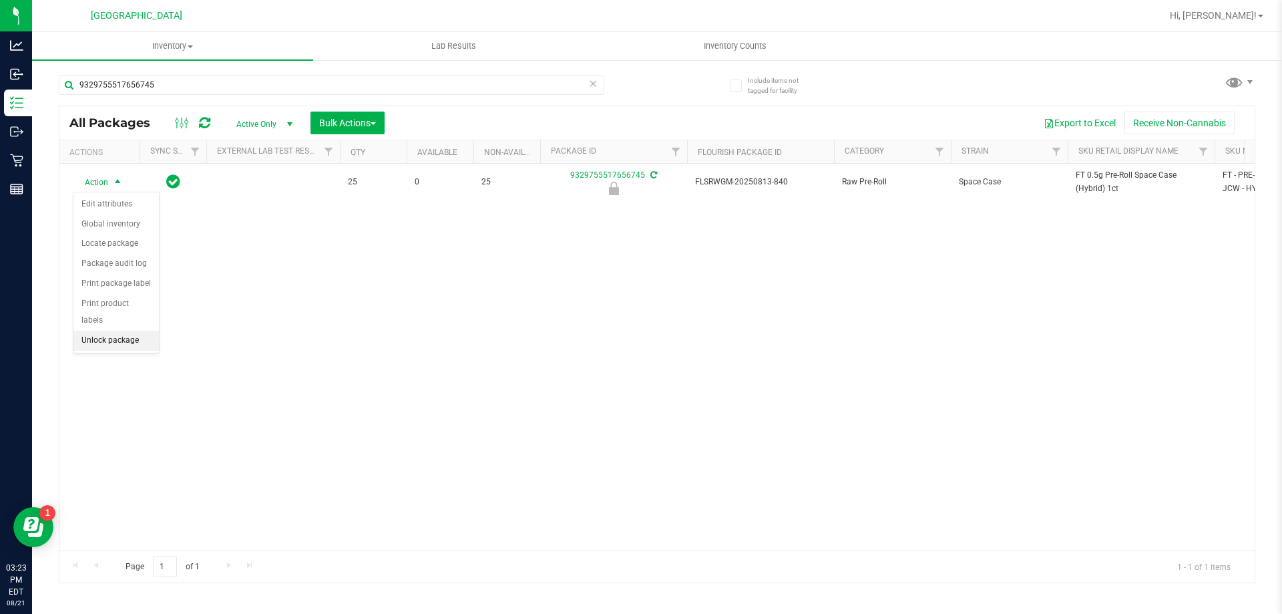
click at [106, 331] on li "Unlock package" at bounding box center [115, 341] width 85 height 20
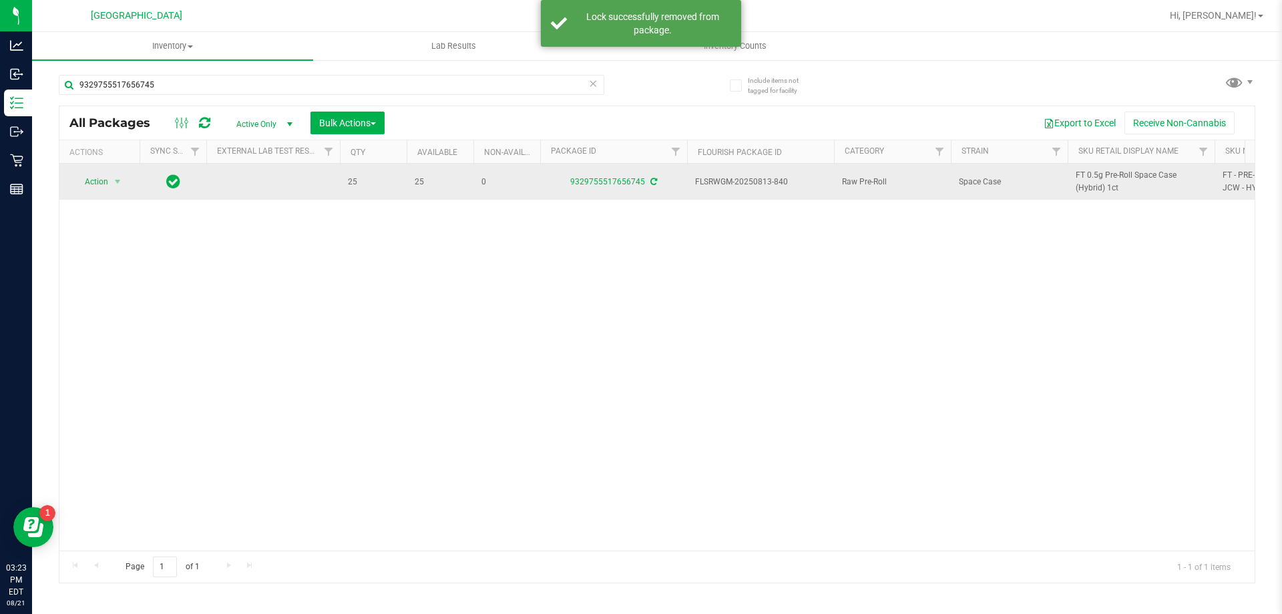
click at [654, 182] on icon at bounding box center [653, 182] width 7 height 8
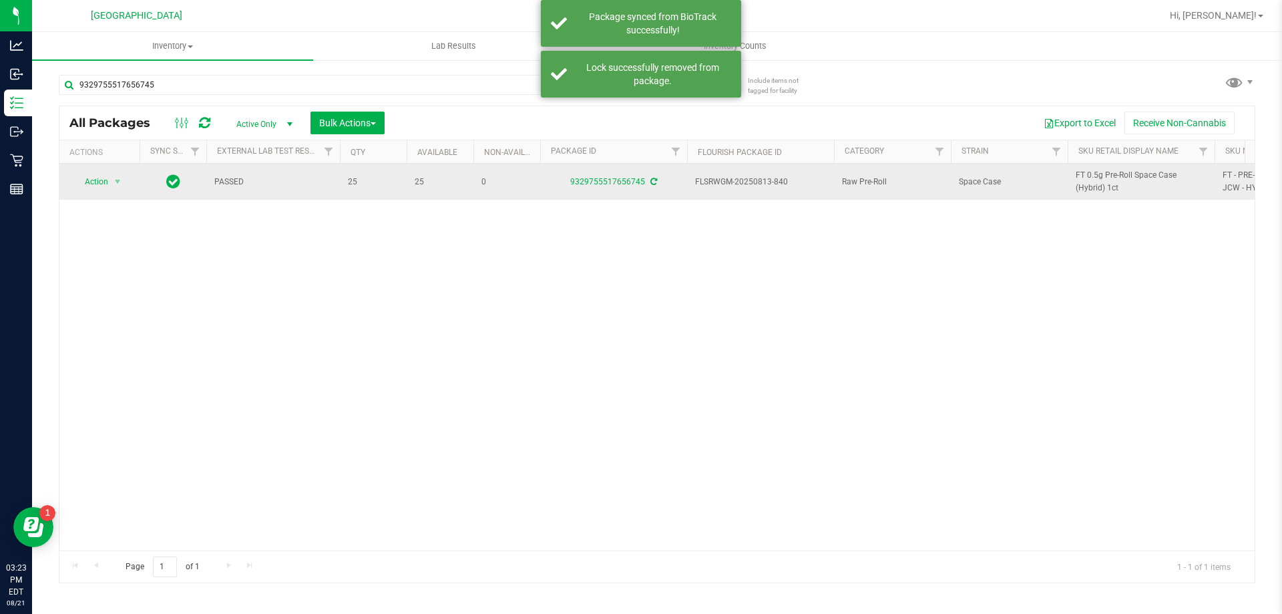
click at [1101, 184] on span "FT 0.5g Pre-Roll Space Case (Hybrid) 1ct" at bounding box center [1141, 181] width 131 height 25
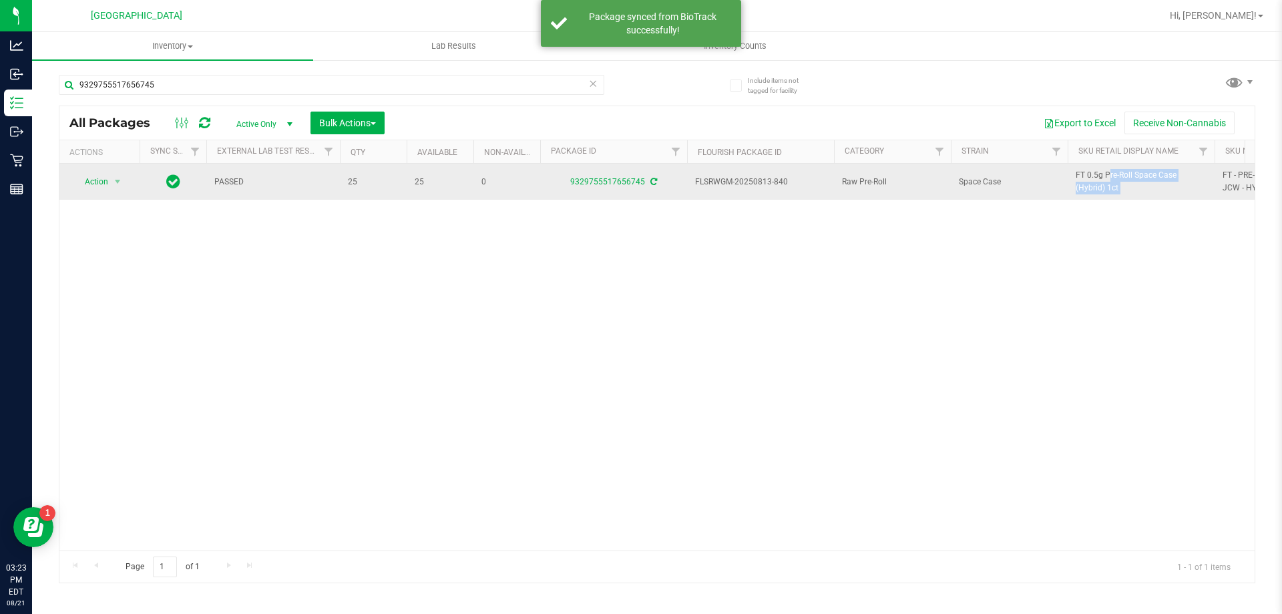
copy tr "FT 0.5g Pre-Roll Space Case (Hybrid) 1ct"
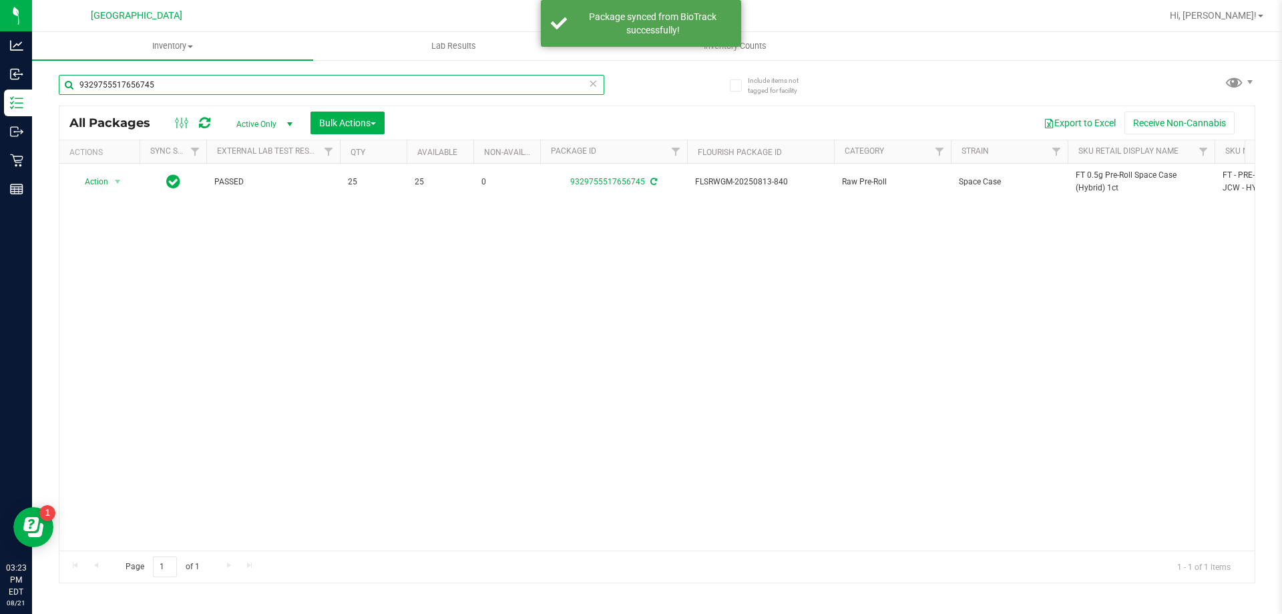
click at [234, 75] on input "9329755517656745" at bounding box center [332, 85] width 546 height 20
click at [236, 75] on input "9329755517656745" at bounding box center [332, 85] width 546 height 20
paste input "FT 0.5g Pre-Roll Space Case (Hybrid) 1ct"
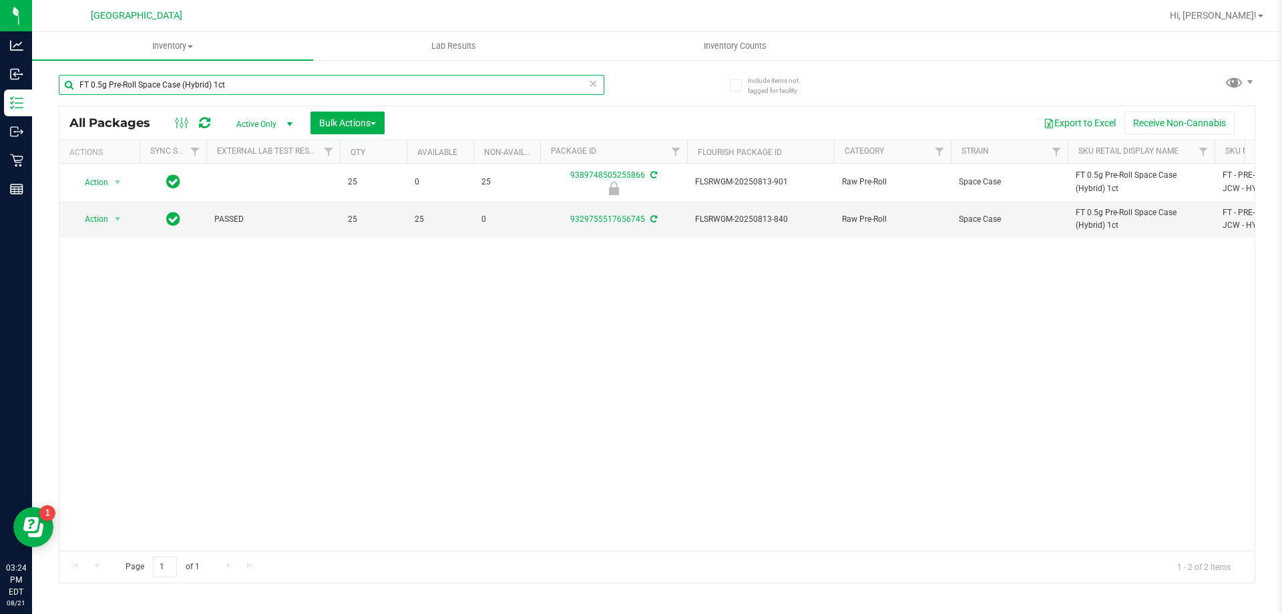
click at [240, 87] on input "FT 0.5g Pre-Roll Space Case (Hybrid) 1ct" at bounding box center [332, 85] width 546 height 20
click at [240, 85] on input "FT 0.5g Pre-Roll Space Case (Hybrid) 1ct" at bounding box center [332, 85] width 546 height 20
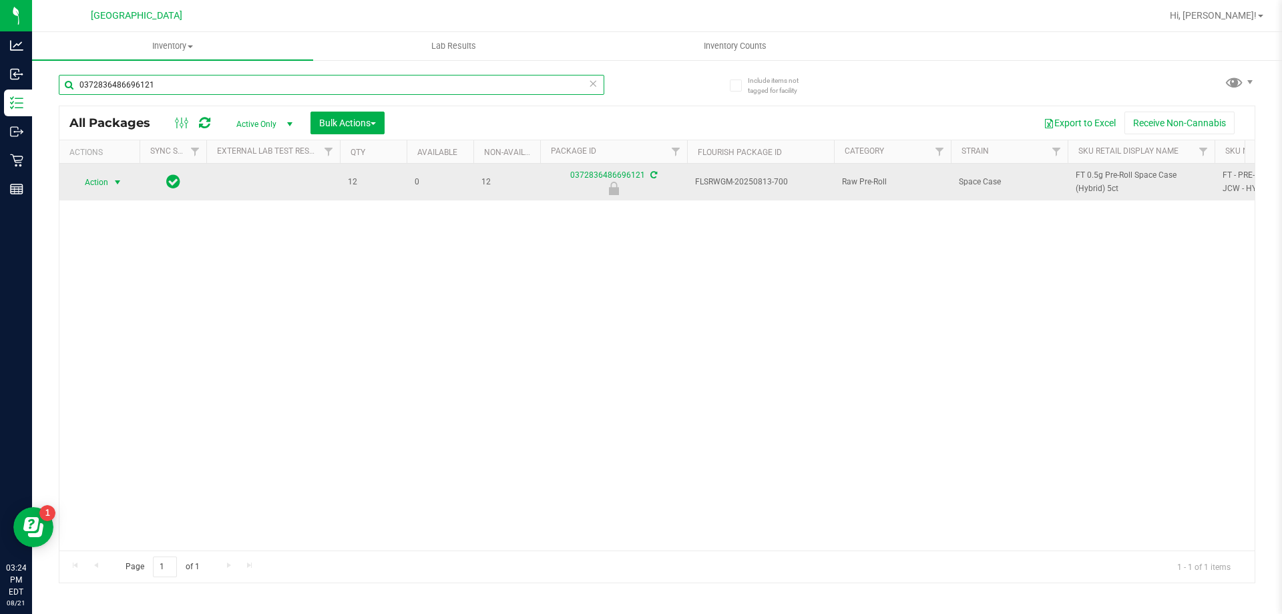
type input "0372836486696121"
click at [103, 185] on span "Action" at bounding box center [91, 182] width 36 height 19
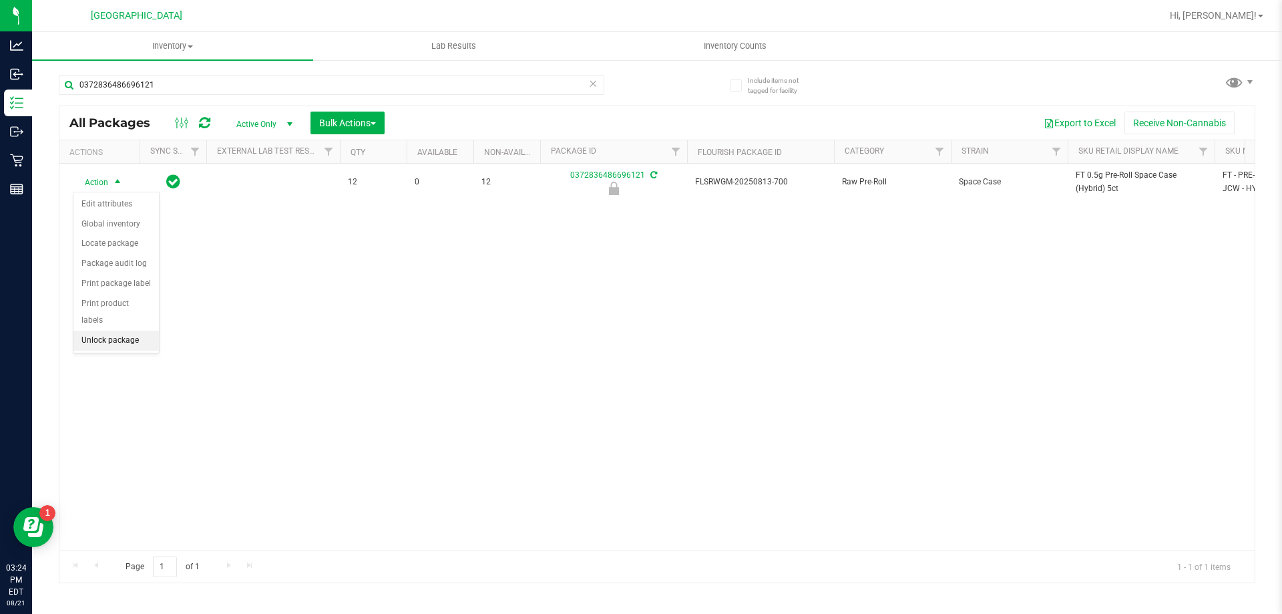
click at [124, 331] on li "Unlock package" at bounding box center [115, 341] width 85 height 20
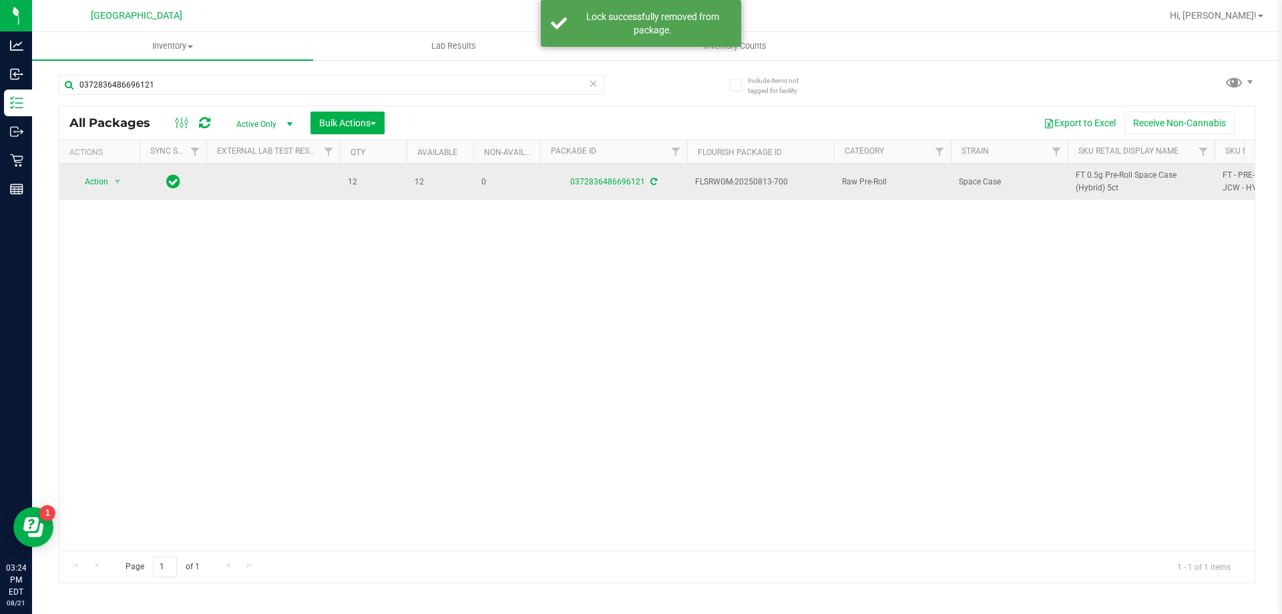
click at [652, 180] on icon at bounding box center [653, 182] width 7 height 8
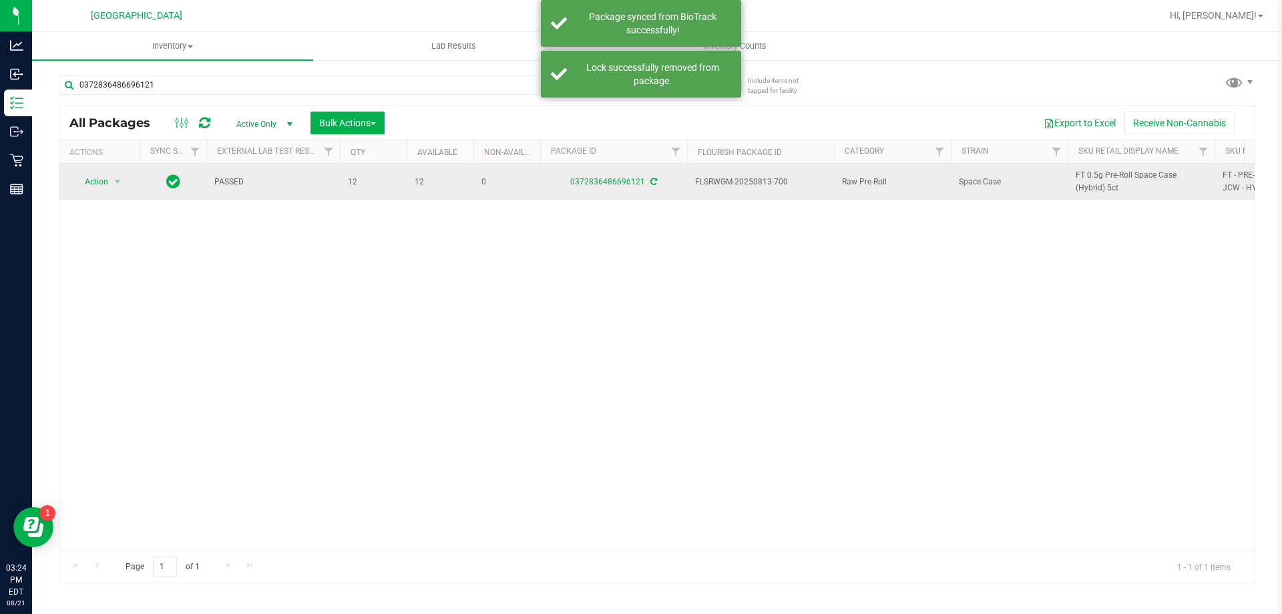
click at [1101, 184] on span "FT 0.5g Pre-Roll Space Case (Hybrid) 5ct" at bounding box center [1141, 181] width 131 height 25
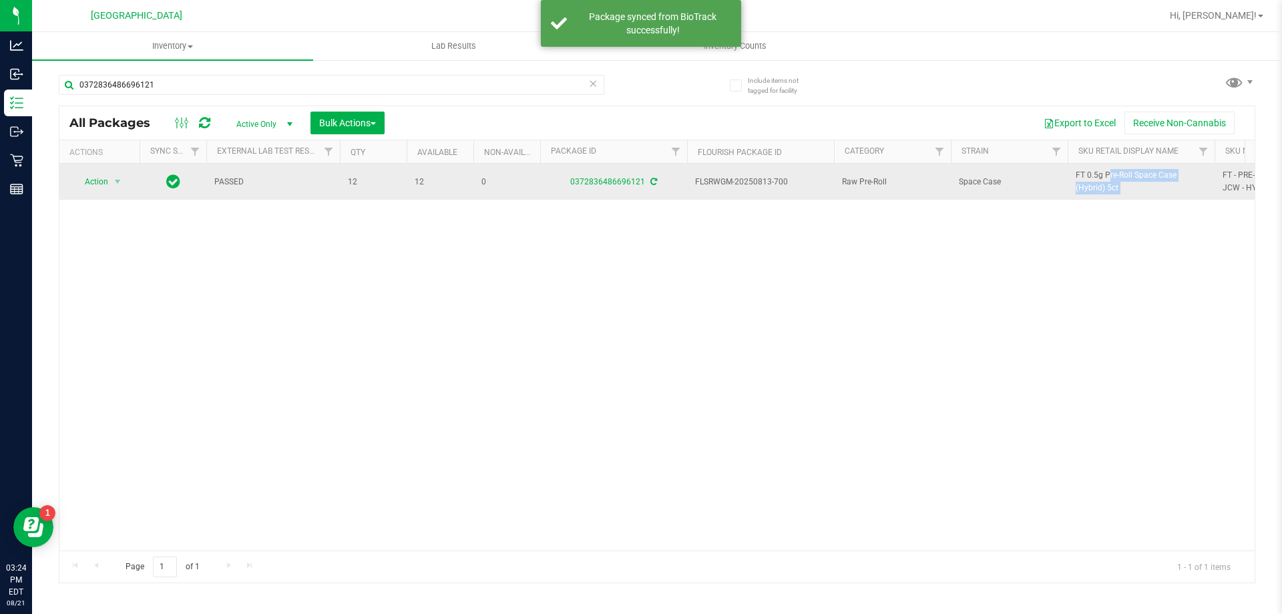
copy tr "FT 0.5g Pre-Roll Space Case (Hybrid) 5ct"
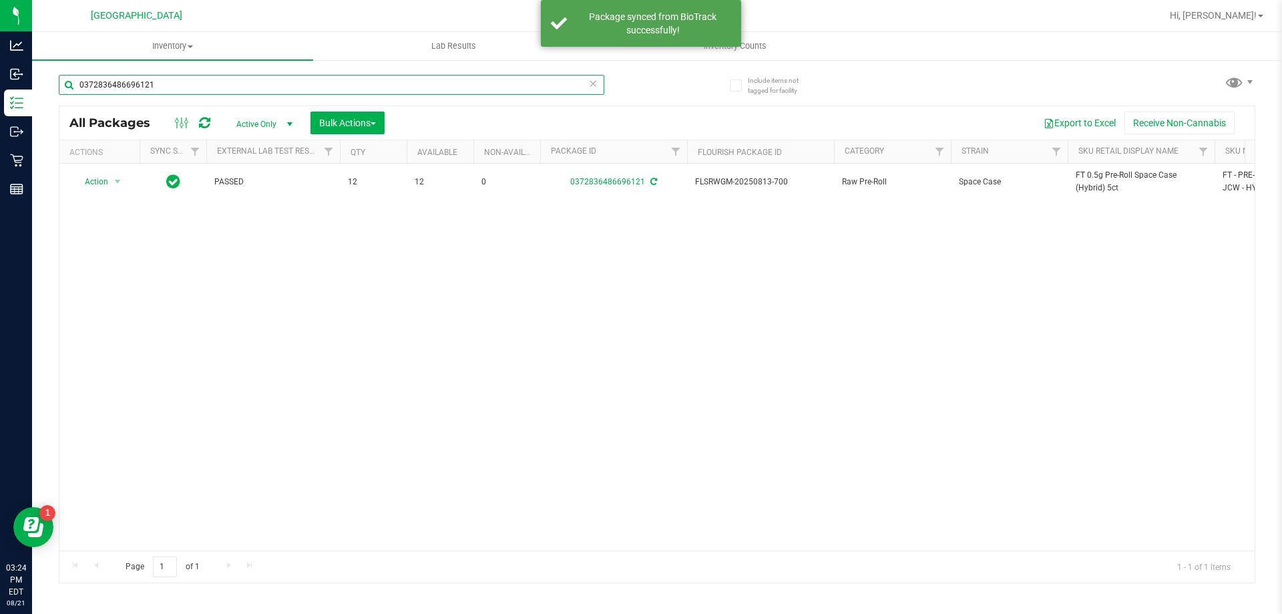
click at [332, 82] on input "0372836486696121" at bounding box center [332, 85] width 546 height 20
paste input "FT 0.5g Pre-Roll Space Case (Hybrid) 5ct"
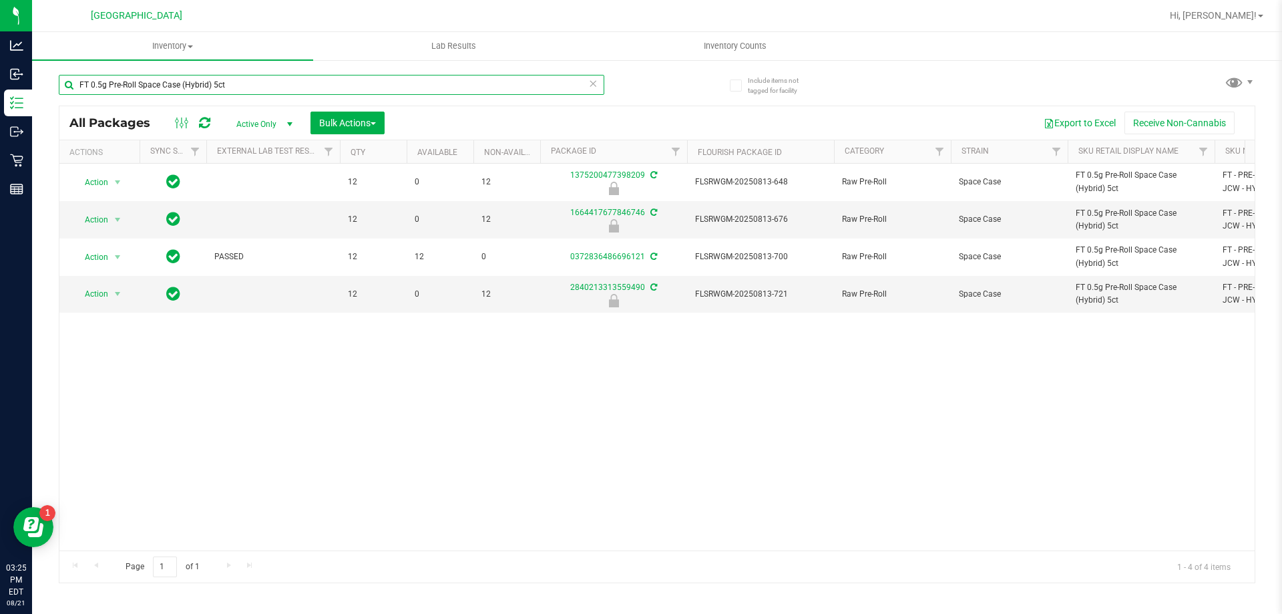
click at [238, 85] on input "FT 0.5g Pre-Roll Space Case (Hybrid) 5ct" at bounding box center [332, 85] width 546 height 20
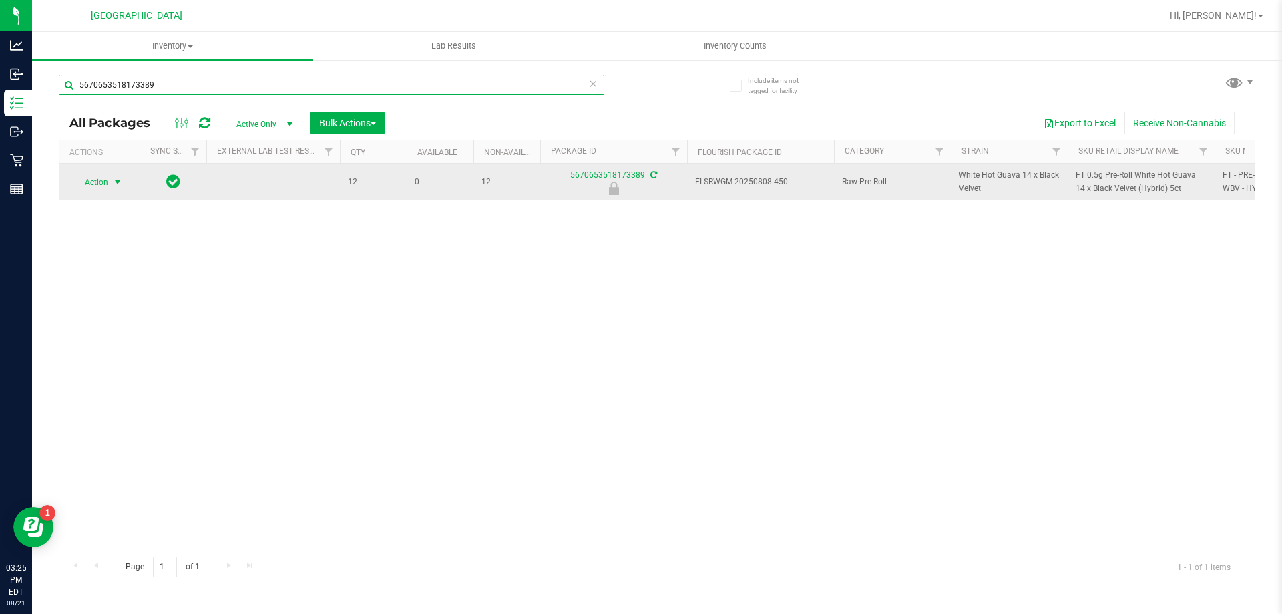
type input "5670653518173389"
click at [103, 181] on span "Action" at bounding box center [91, 182] width 36 height 19
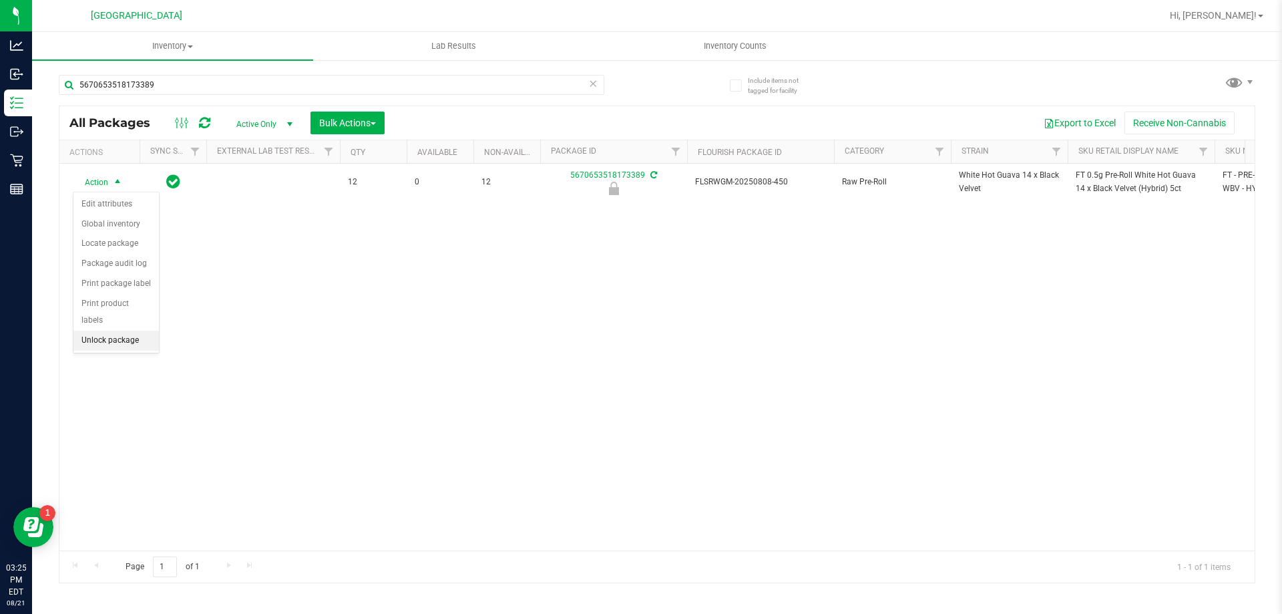
click at [114, 331] on li "Unlock package" at bounding box center [115, 341] width 85 height 20
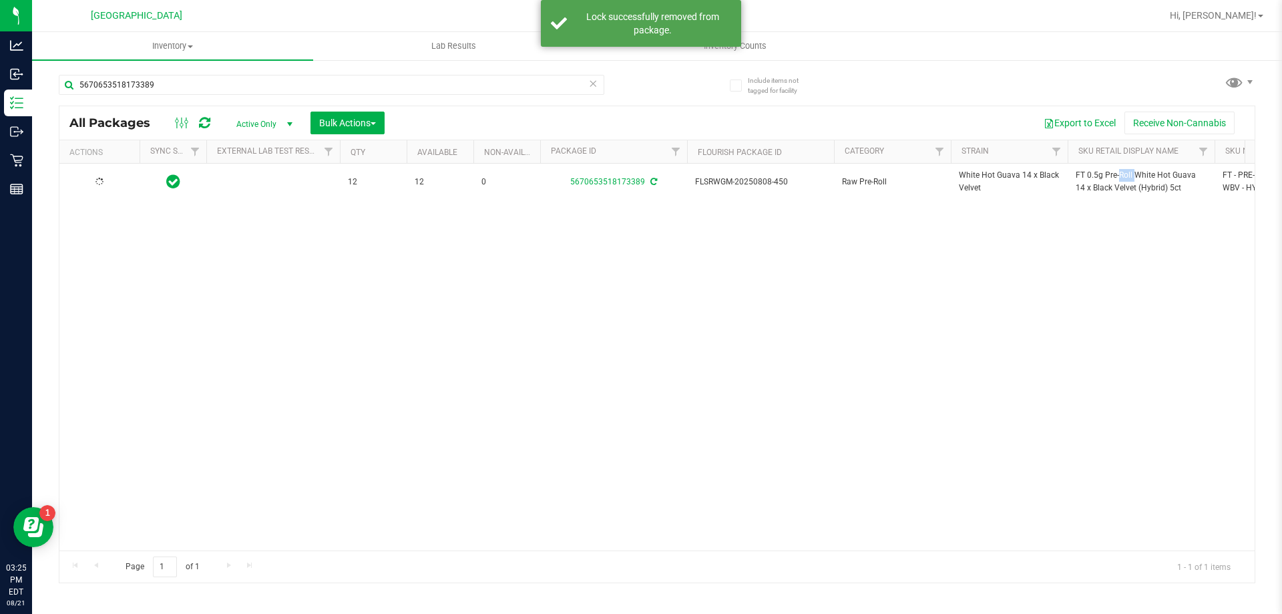
click at [1097, 177] on span "FT 0.5g Pre-Roll White Hot Guava 14 x Black Velvet (Hybrid) 5ct" at bounding box center [1141, 181] width 131 height 25
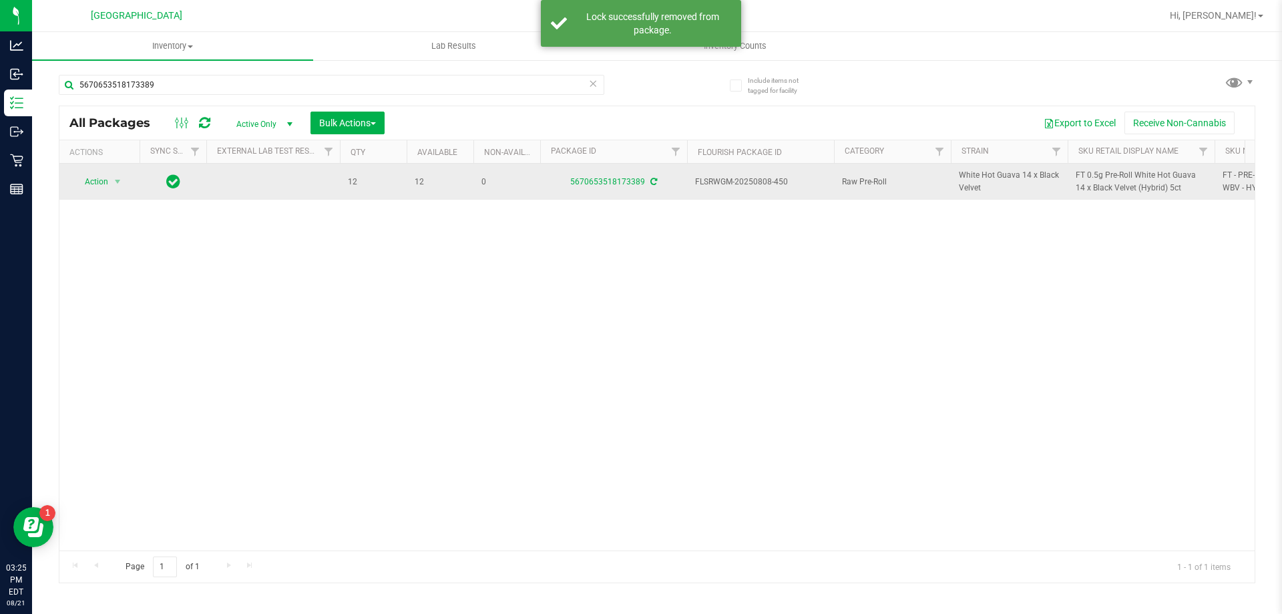
click at [655, 180] on icon at bounding box center [653, 182] width 7 height 8
click at [1121, 177] on span "FT 0.5g Pre-Roll White Hot Guava 14 x Black Velvet (Hybrid) 5ct" at bounding box center [1141, 181] width 131 height 25
copy tr "FT 0.5g Pre-Roll White Hot Guava 14 x Black Velvet (Hybrid) 5ct"
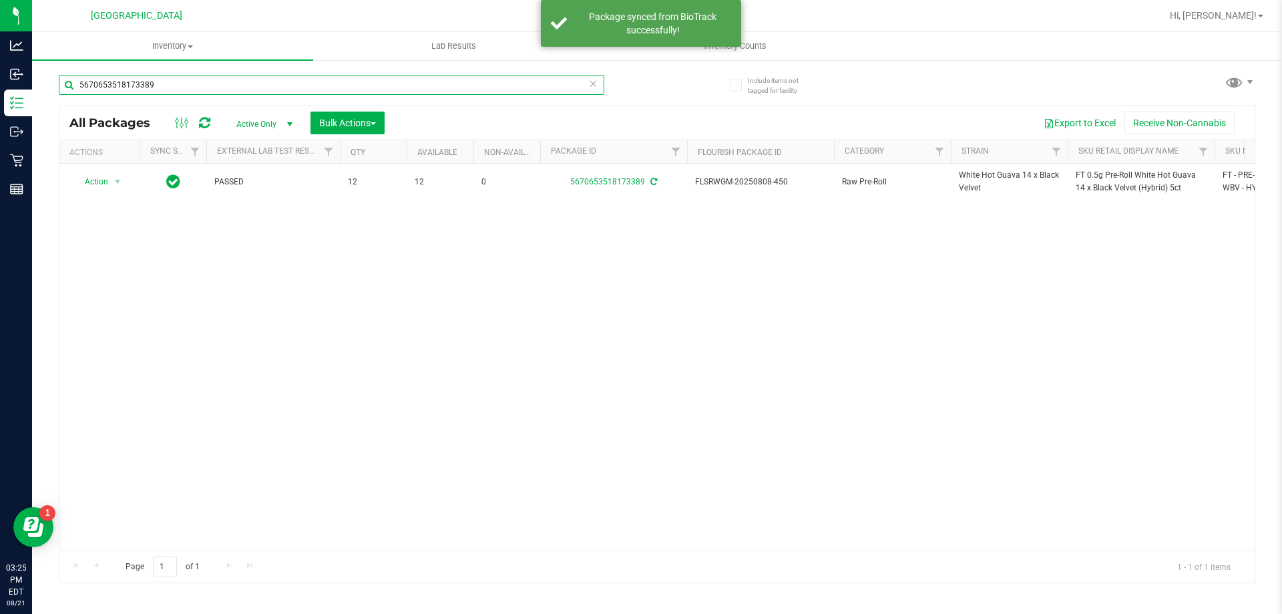
click at [320, 78] on input "5670653518173389" at bounding box center [332, 85] width 546 height 20
paste input "FT 0.5g Pre-Roll White Hot Guava 14 x Black Velvet (Hybrid) 5ct"
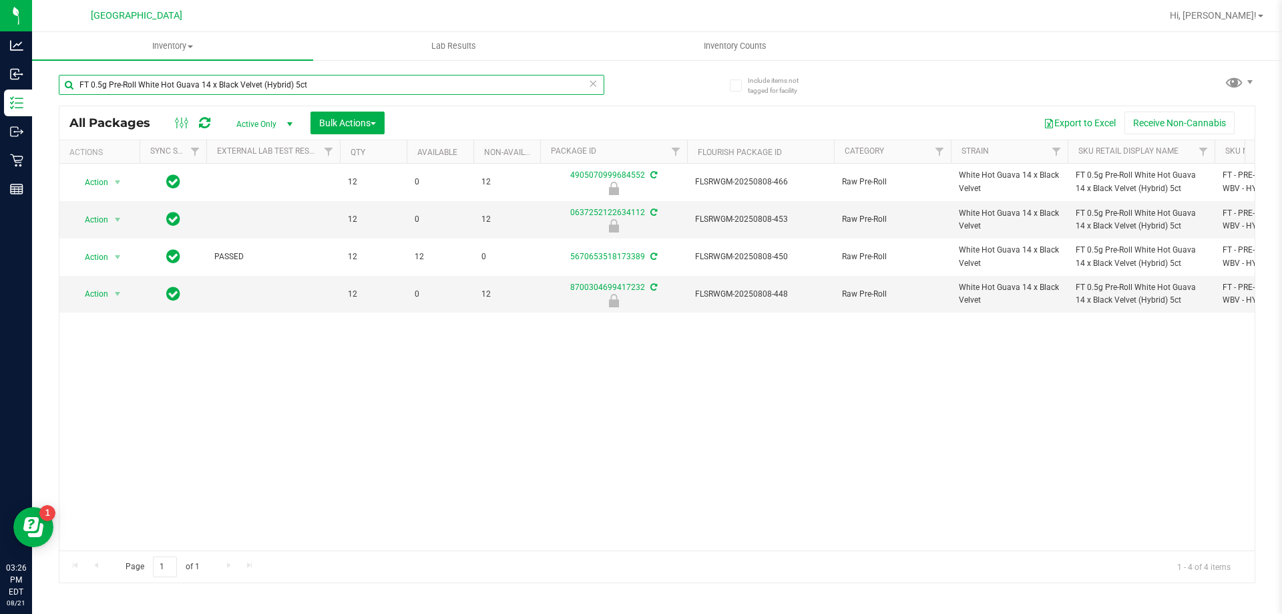
click at [312, 91] on input "FT 0.5g Pre-Roll White Hot Guava 14 x Black Velvet (Hybrid) 5ct" at bounding box center [332, 85] width 546 height 20
click at [313, 91] on input "FT 0.5g Pre-Roll White Hot Guava 14 x Black Velvet (Hybrid) 5ct" at bounding box center [332, 85] width 546 height 20
click at [315, 91] on input "FT 0.5g Pre-Roll White Hot Guava 14 x Black Velvet (Hybrid) 5ct" at bounding box center [332, 85] width 546 height 20
click at [317, 93] on input "FT 0.5g Pre-Roll White Hot Guava 14 x Black Velvet (Hybrid) 5ct" at bounding box center [332, 85] width 546 height 20
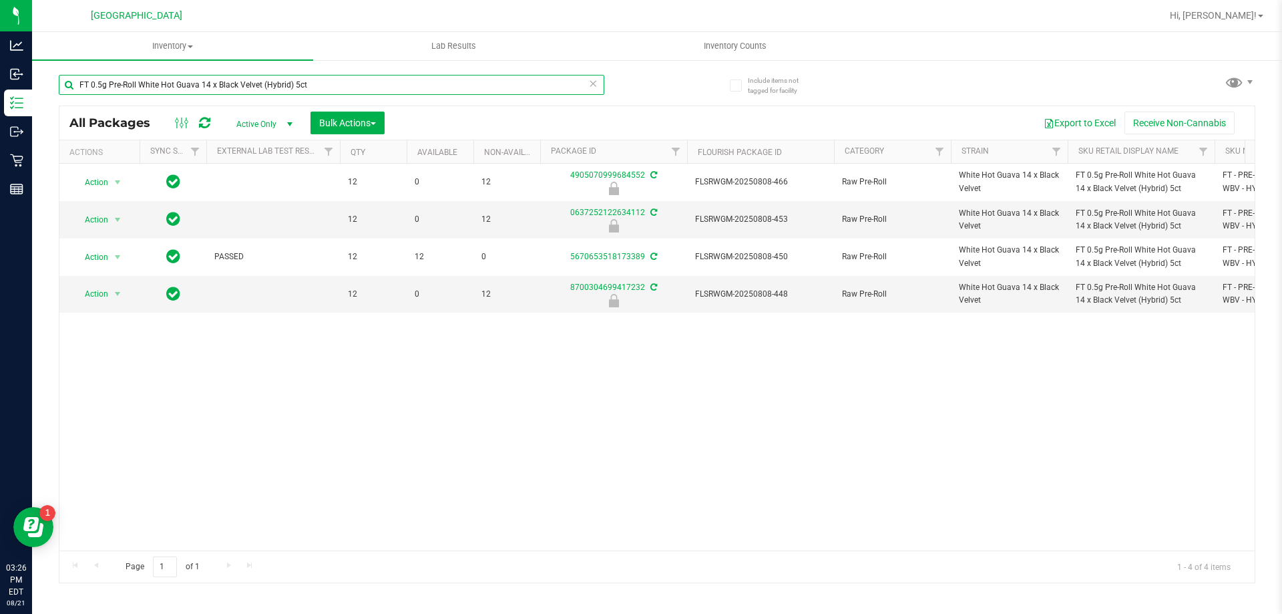
click at [317, 93] on input "FT 0.5g Pre-Roll White Hot Guava 14 x Black Velvet (Hybrid) 5ct" at bounding box center [332, 85] width 546 height 20
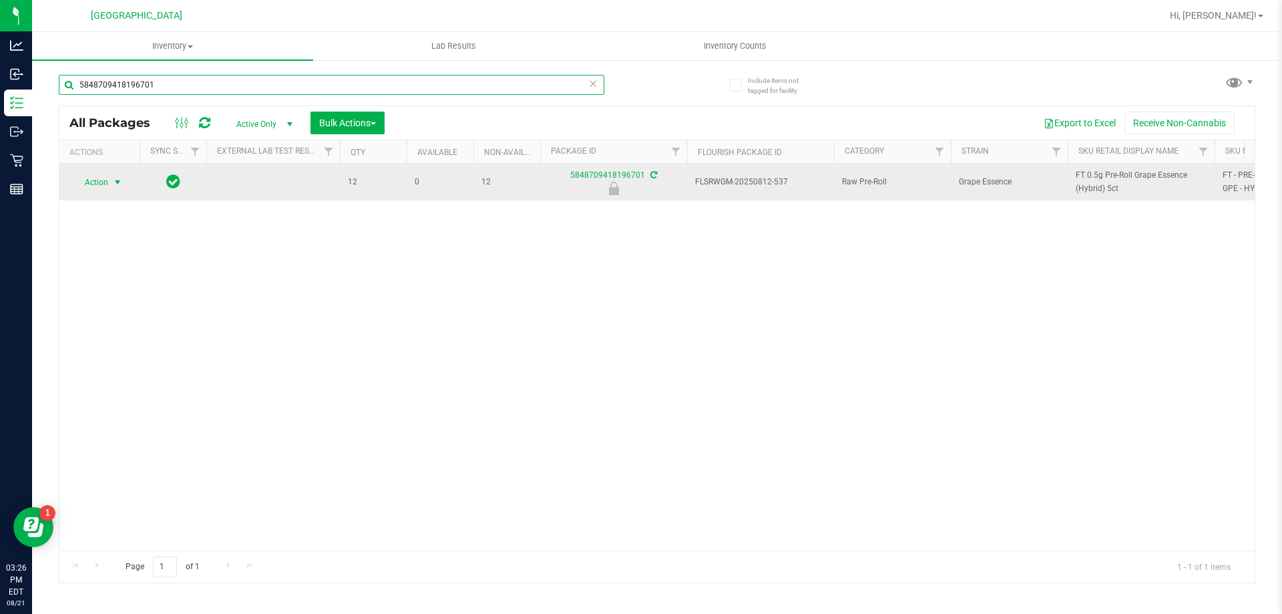
type input "5848709418196701"
click at [112, 183] on span "select" at bounding box center [117, 182] width 11 height 11
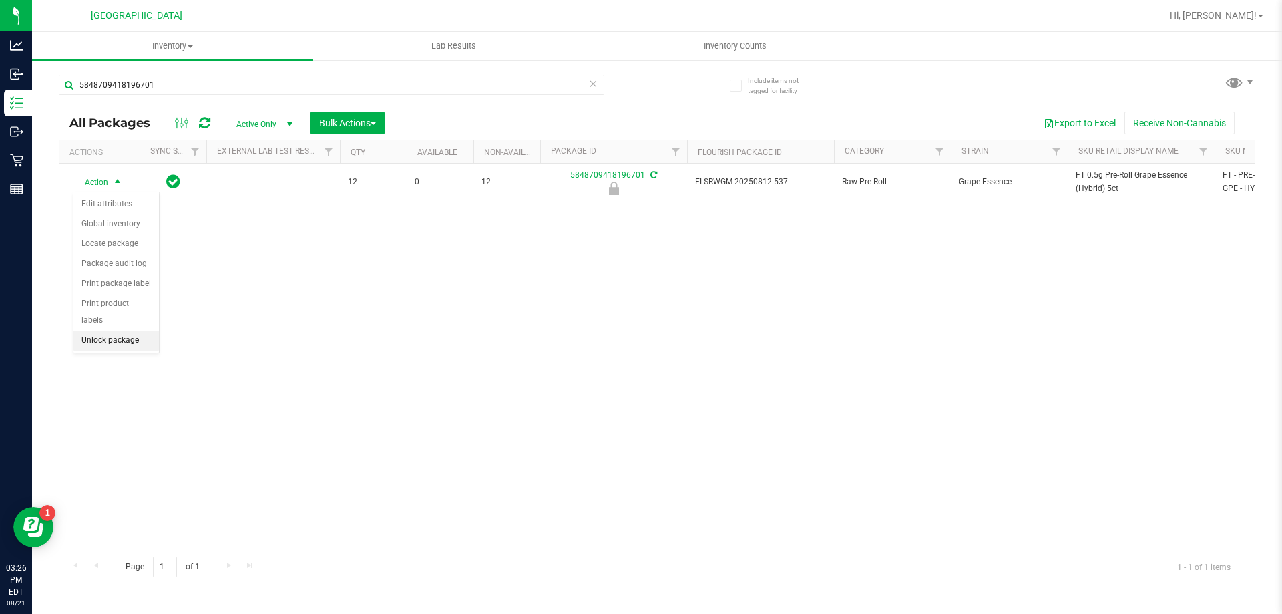
click at [117, 331] on li "Unlock package" at bounding box center [115, 341] width 85 height 20
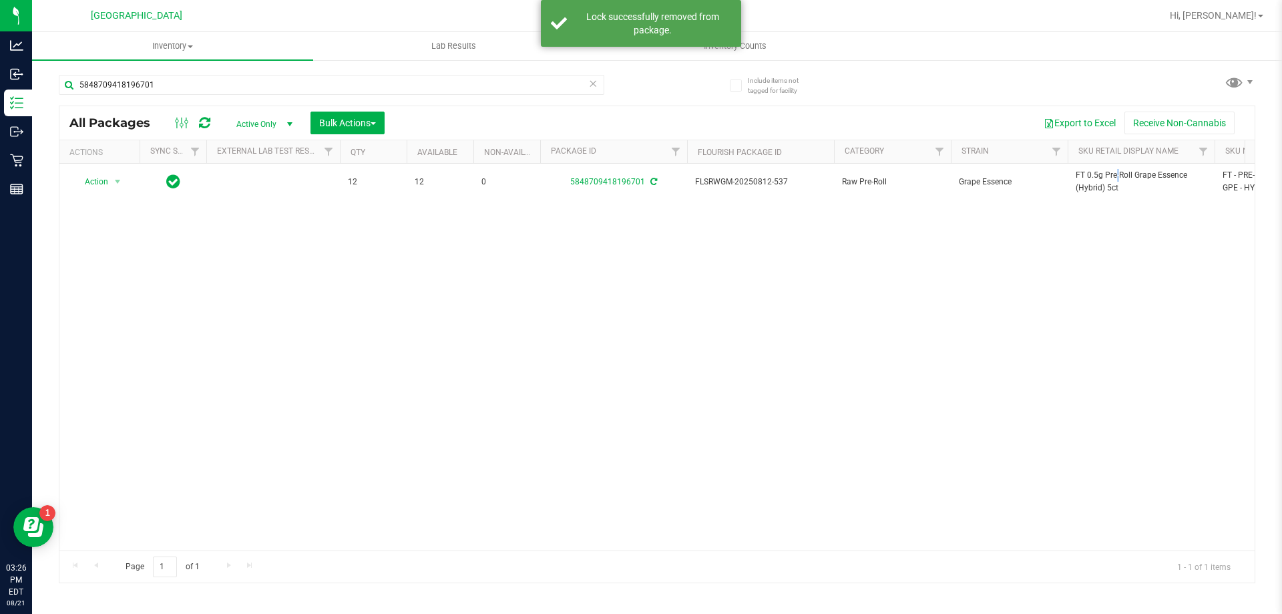
click at [1083, 174] on span "FT 0.5g Pre-Roll Grape Essence (Hybrid) 5ct" at bounding box center [1141, 181] width 131 height 25
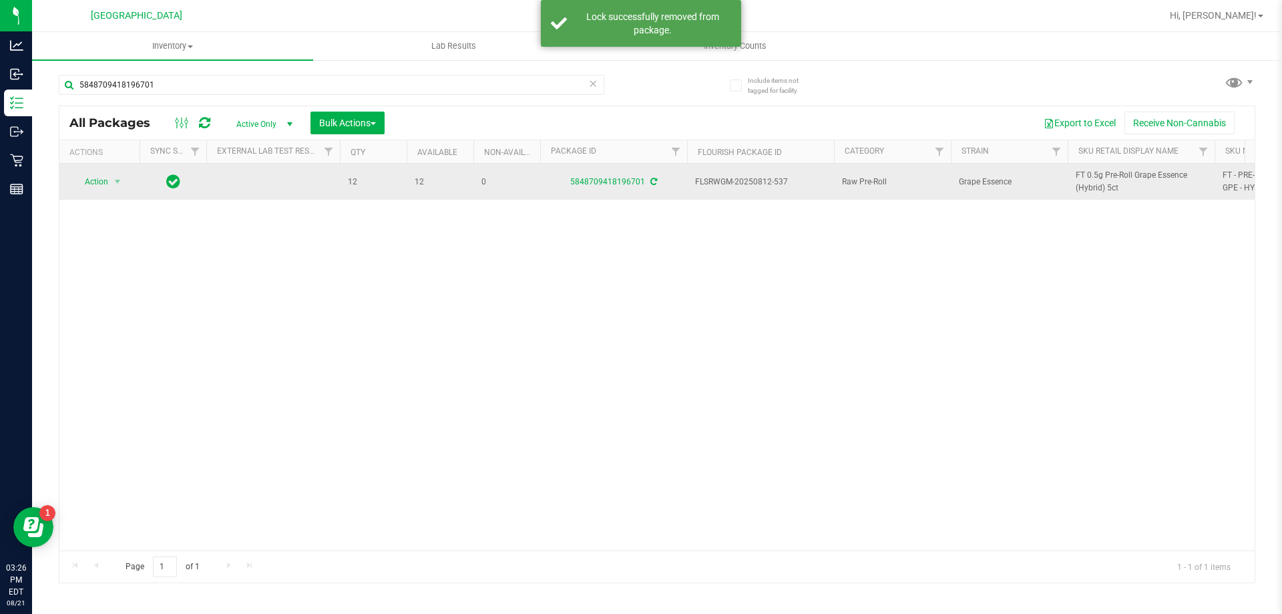
click at [656, 182] on div "5848709418196701" at bounding box center [613, 182] width 151 height 13
click at [648, 182] on div "5848709418196701" at bounding box center [613, 182] width 151 height 13
click at [651, 182] on icon at bounding box center [653, 182] width 7 height 8
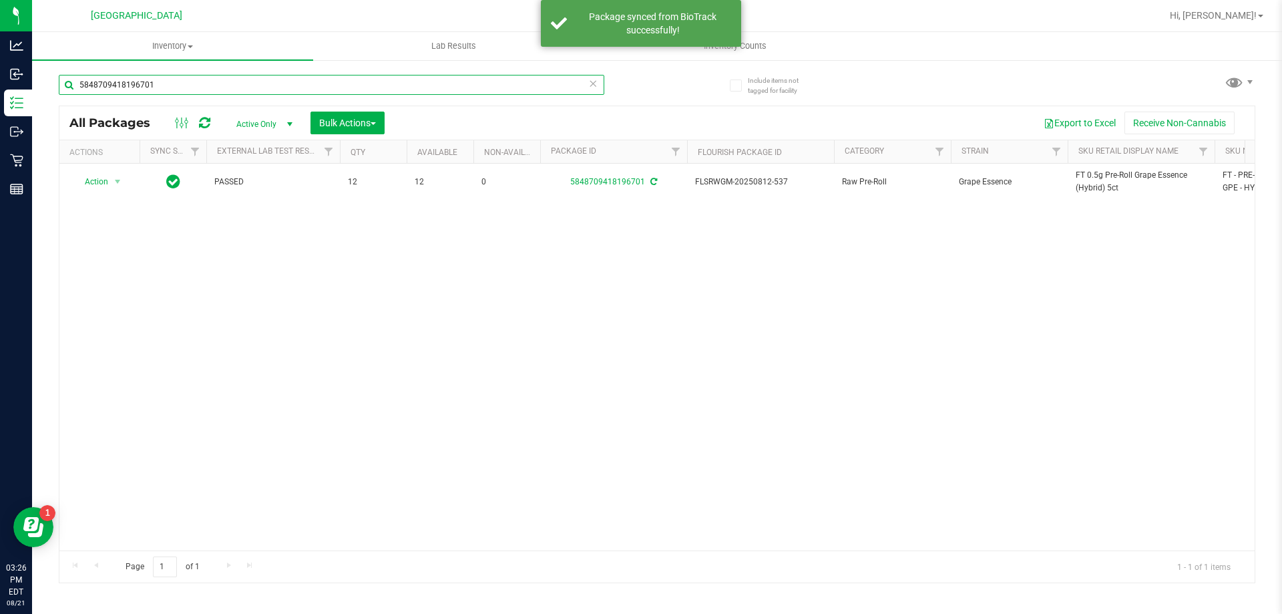
click at [163, 85] on input "5848709418196701" at bounding box center [332, 85] width 546 height 20
paste input "FT 0.5g Pre-Roll Grape Essence (Hybrid) 5ct"
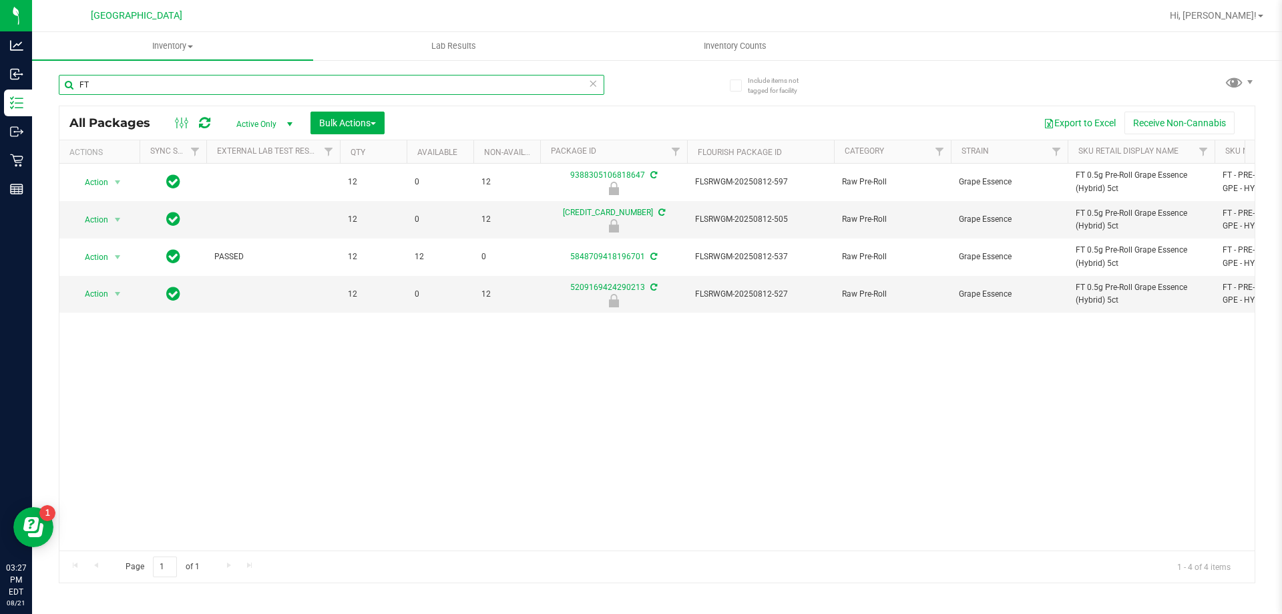
type input "F"
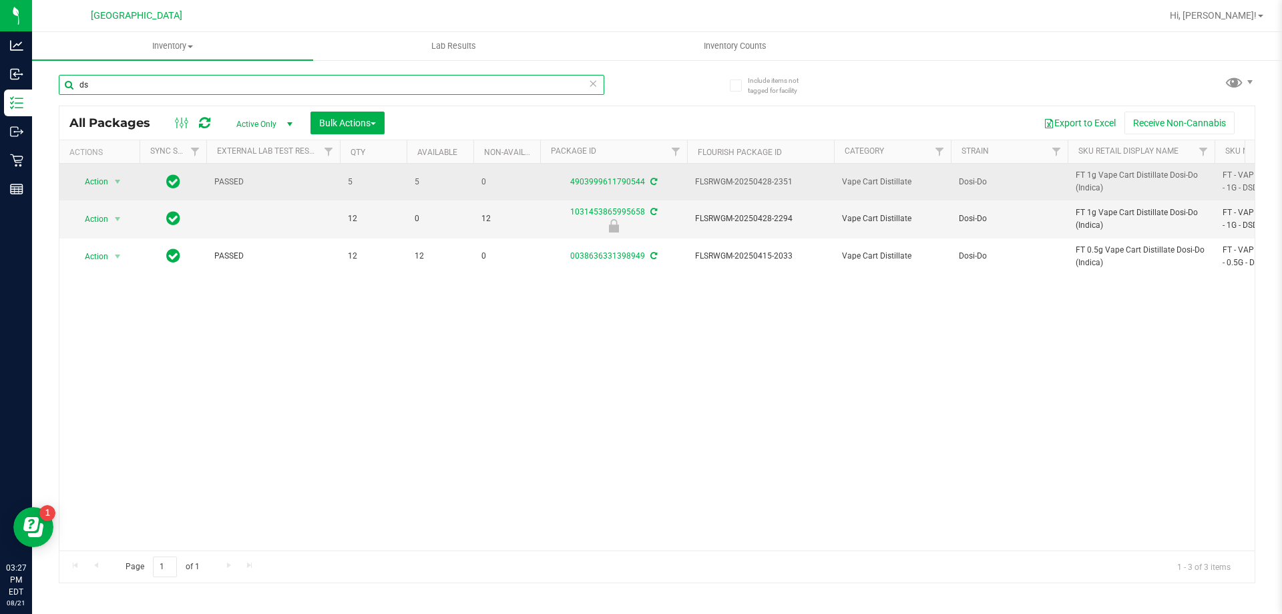
type input "d"
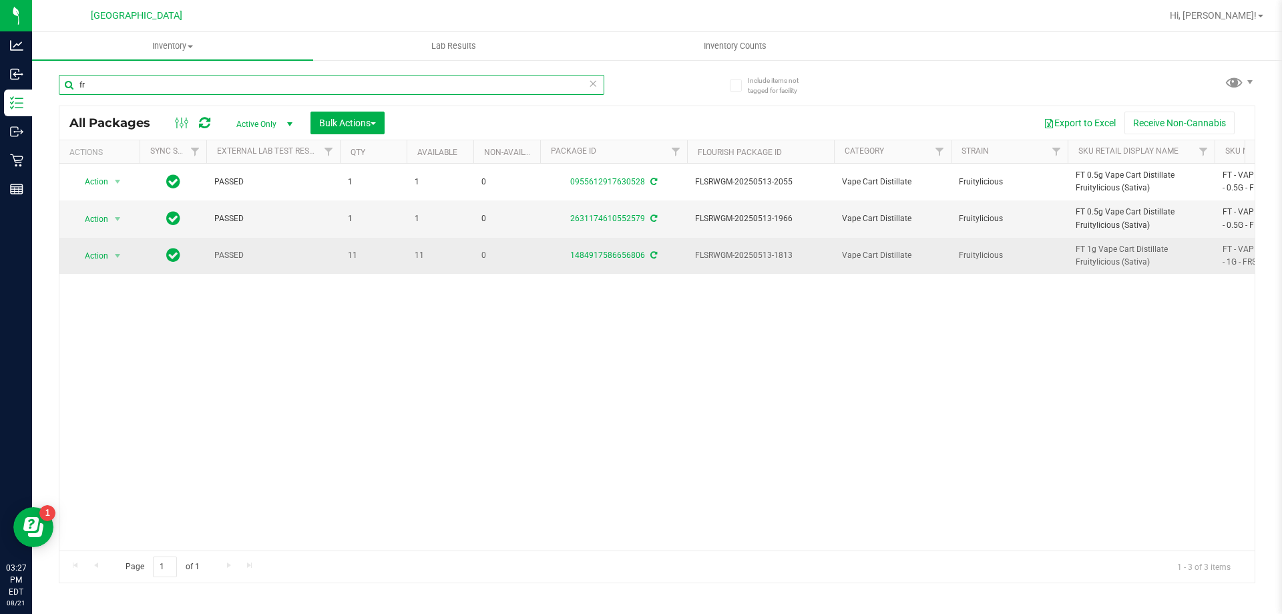
type input "f"
type input "jak"
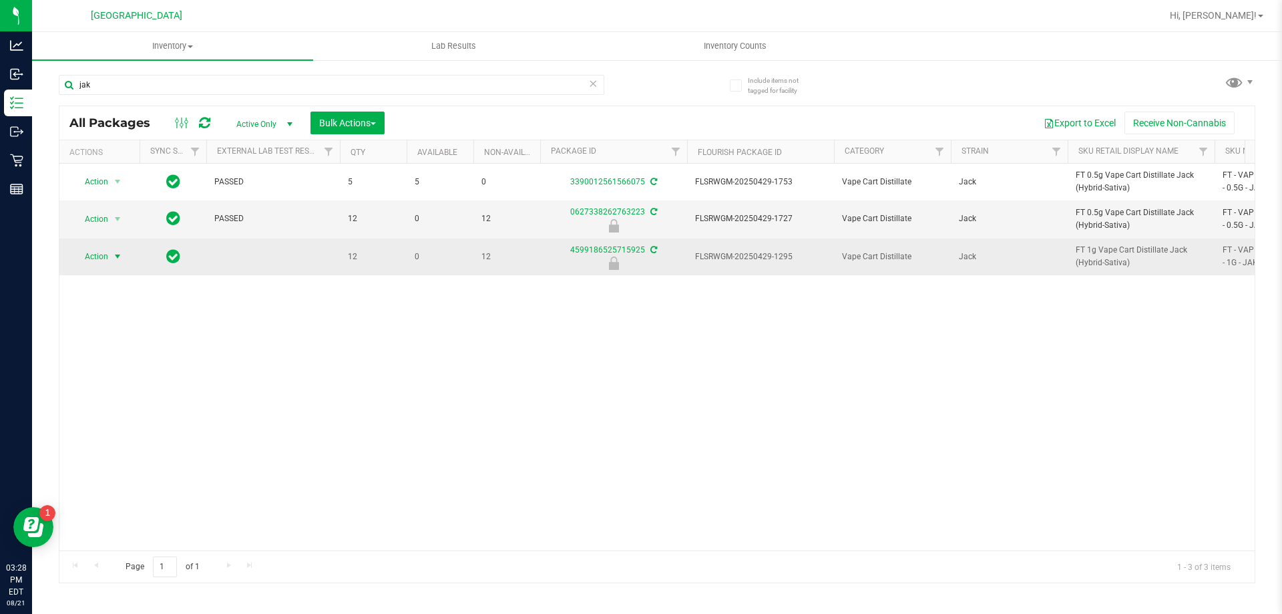
click at [107, 258] on span "Action" at bounding box center [91, 256] width 36 height 19
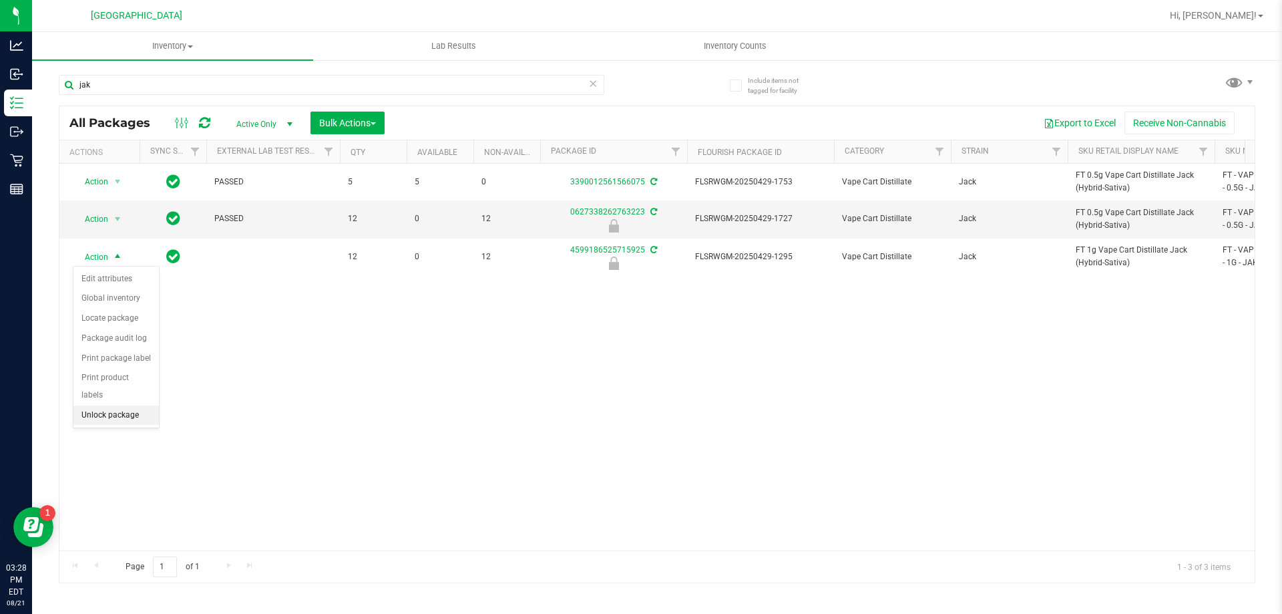
click at [119, 405] on li "Unlock package" at bounding box center [115, 415] width 85 height 20
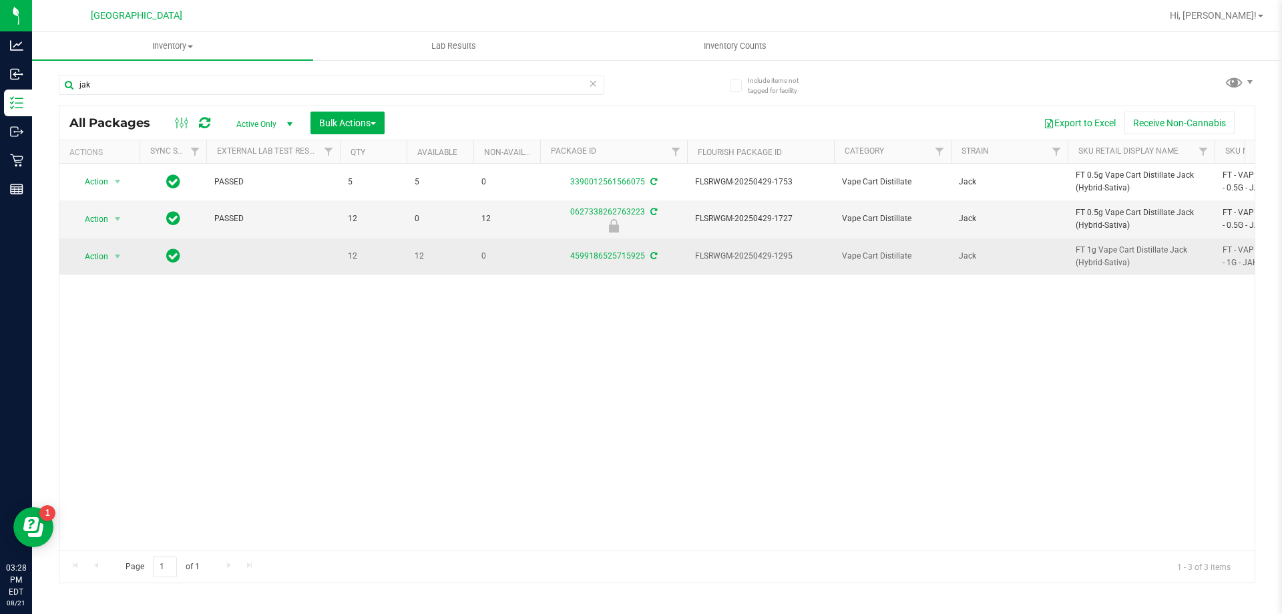
click at [654, 256] on icon at bounding box center [653, 256] width 7 height 8
click at [1115, 254] on span "FT 1g Vape Cart Distillate Jack (Hybrid-Sativa)" at bounding box center [1141, 256] width 131 height 25
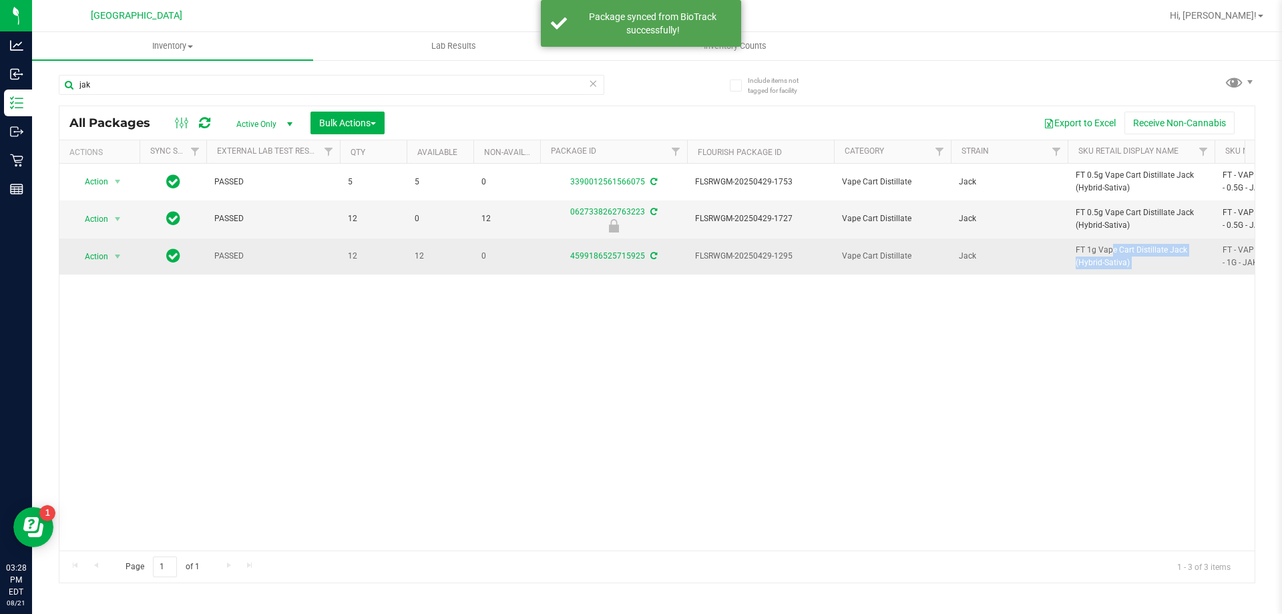
click at [1115, 254] on span "FT 1g Vape Cart Distillate Jack (Hybrid-Sativa)" at bounding box center [1141, 256] width 131 height 25
copy tr "FT 1g Vape Cart Distillate Jack (Hybrid-Sativa)"
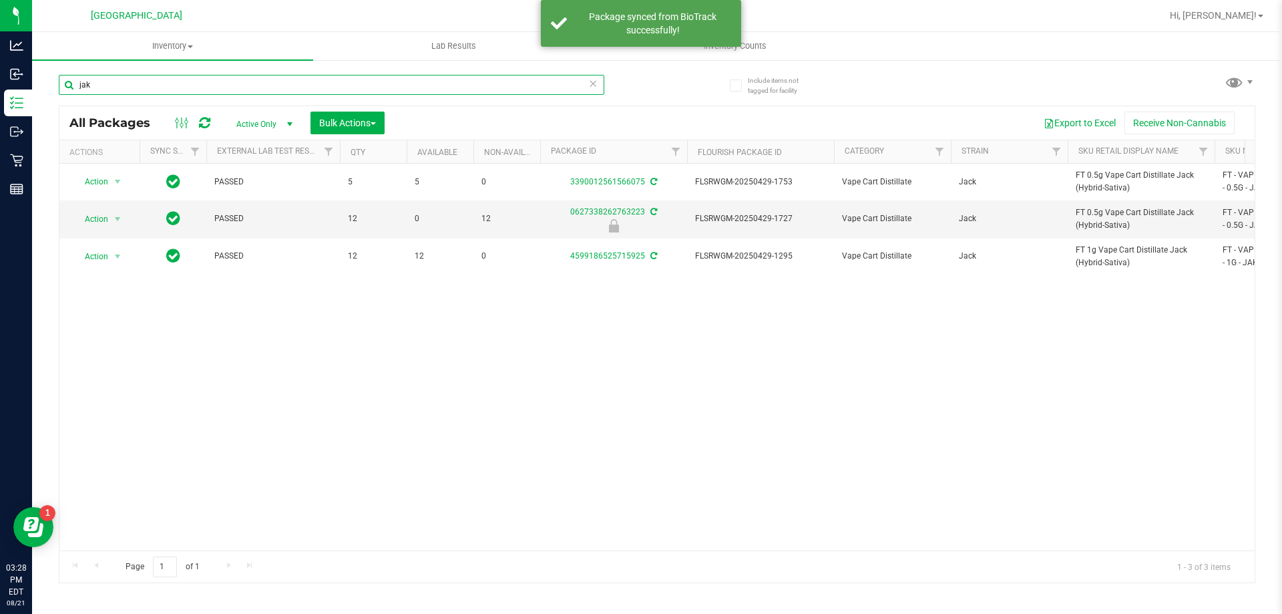
click at [230, 83] on input "jak" at bounding box center [332, 85] width 546 height 20
paste input "FT 1g Vape Cart Distillate Jack (Hybrid-Sativa)"
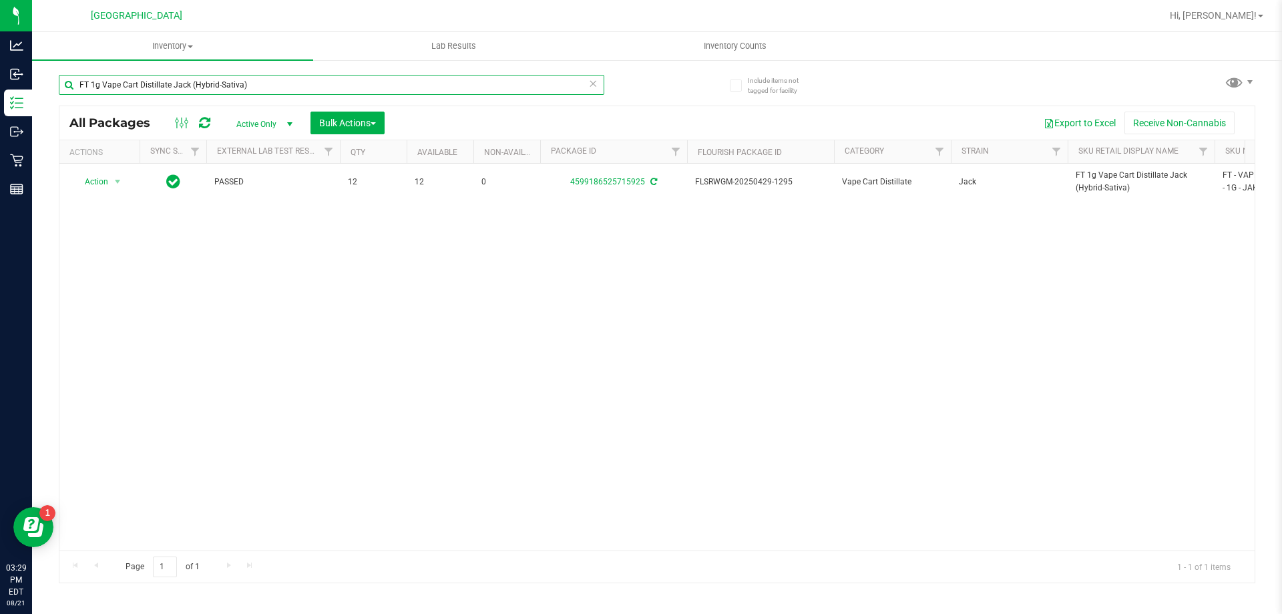
click at [286, 82] on input "FT 1g Vape Cart Distillate Jack (Hybrid-Sativa)" at bounding box center [332, 85] width 546 height 20
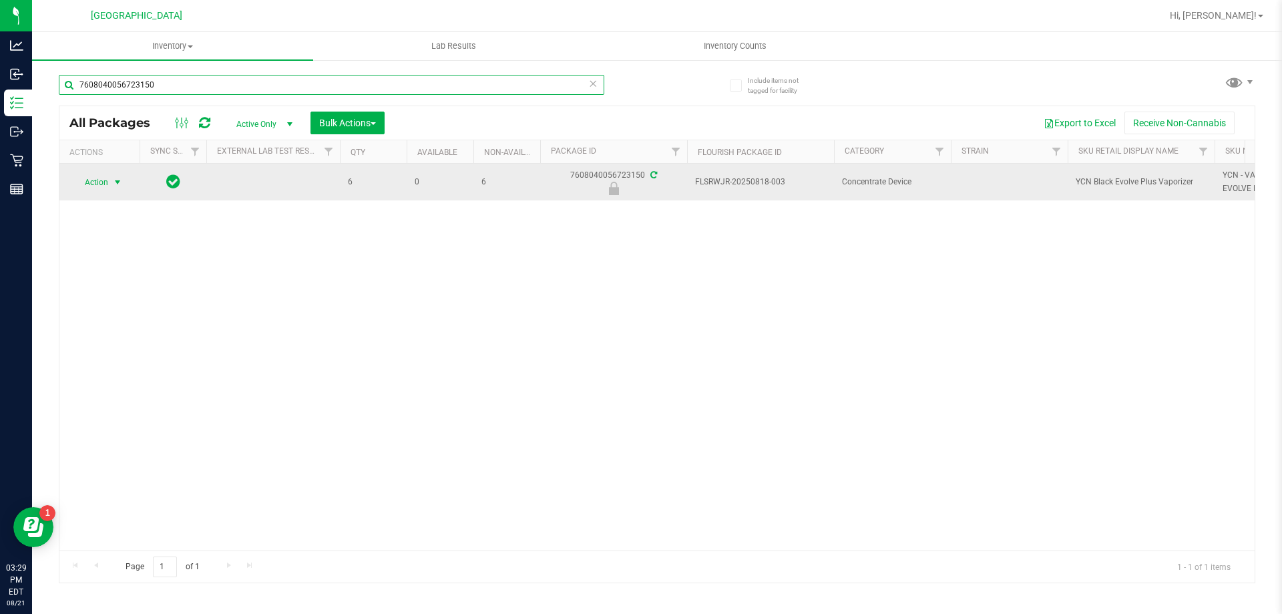
type input "7608040056723150"
click at [104, 184] on span "Action" at bounding box center [91, 182] width 36 height 19
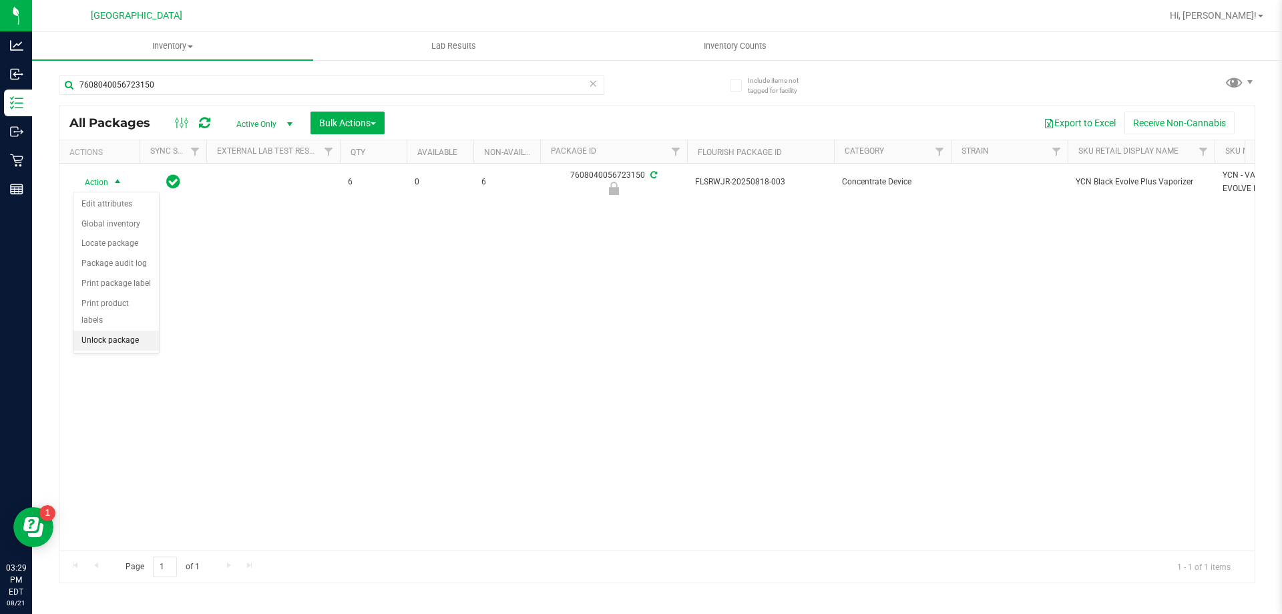
click at [116, 331] on li "Unlock package" at bounding box center [115, 341] width 85 height 20
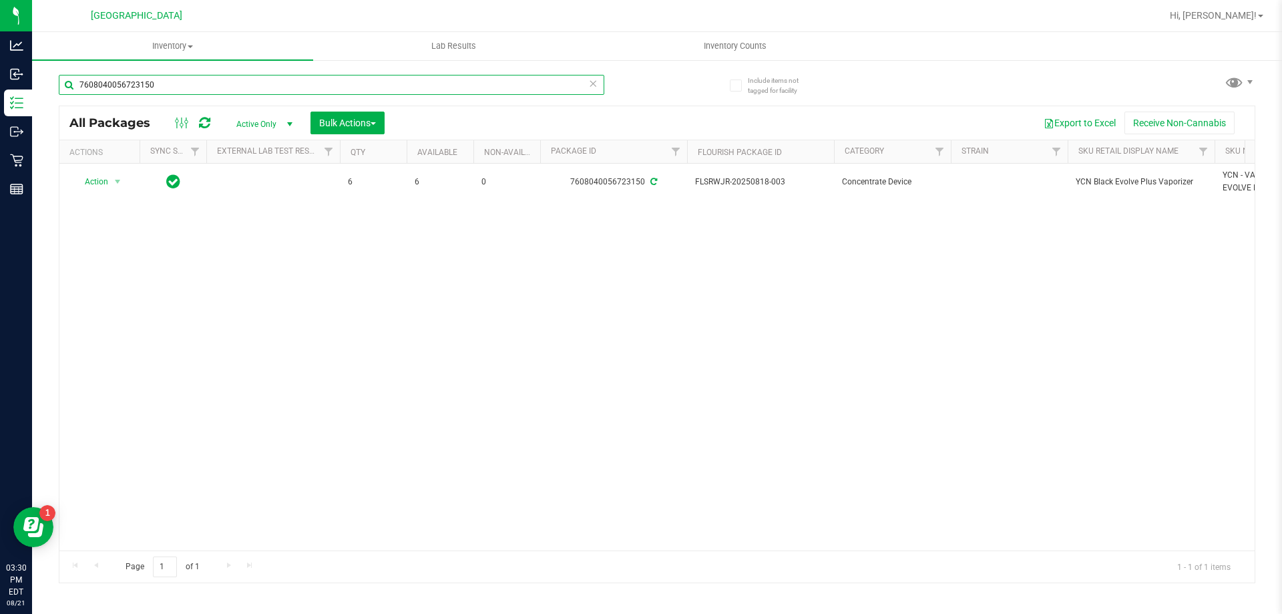
click at [195, 90] on input "7608040056723150" at bounding box center [332, 85] width 546 height 20
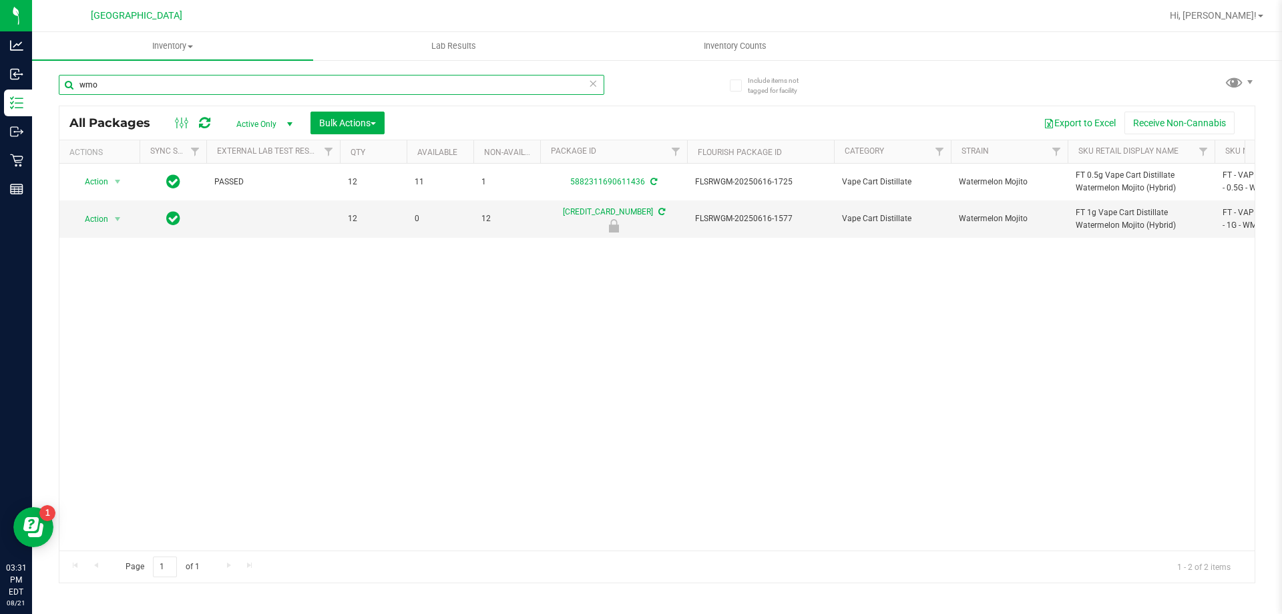
click at [149, 88] on input "wmo" at bounding box center [332, 85] width 546 height 20
click at [150, 87] on input "wmo" at bounding box center [332, 85] width 546 height 20
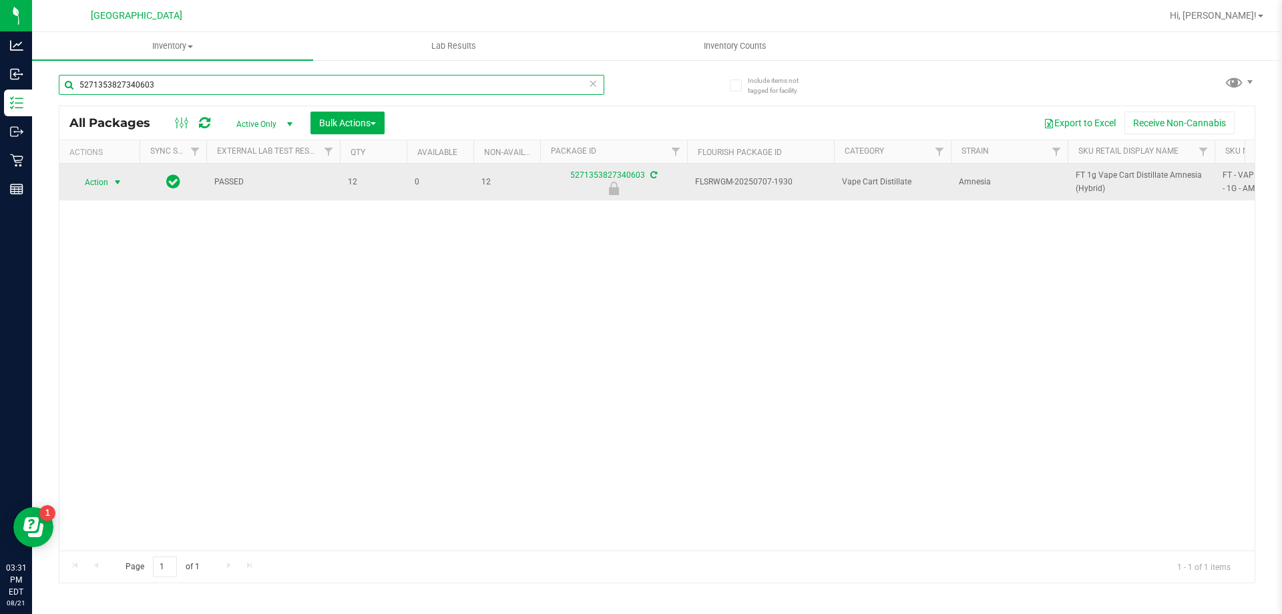
type input "5271353827340603"
click at [104, 183] on span "Action" at bounding box center [91, 182] width 36 height 19
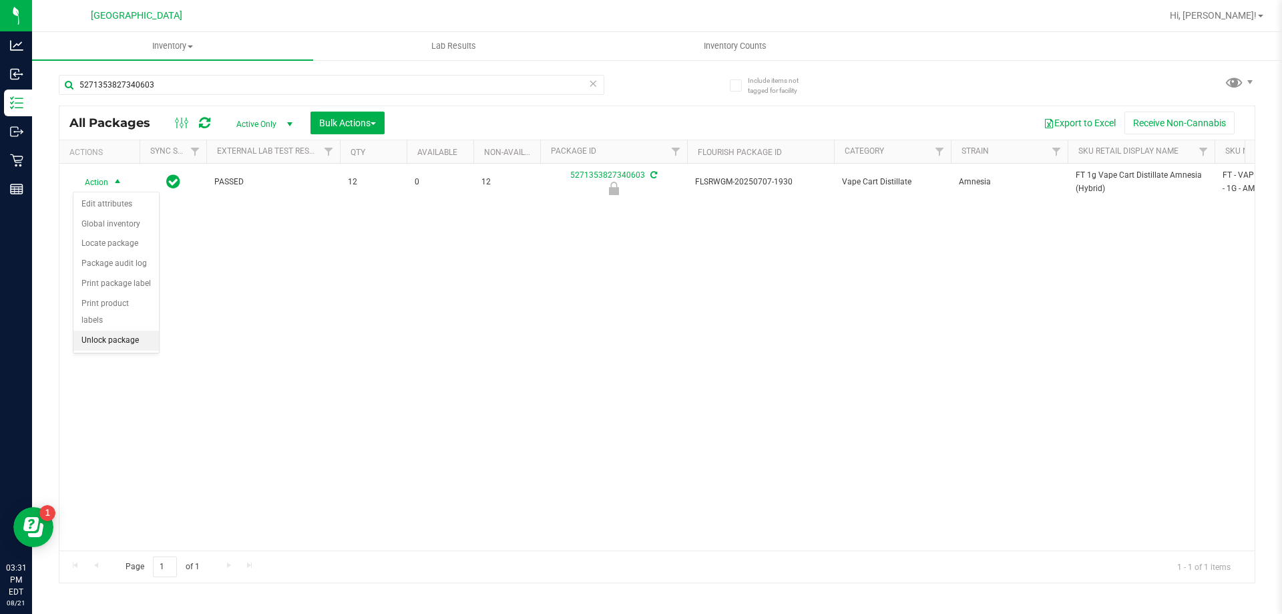
click at [92, 331] on li "Unlock package" at bounding box center [115, 341] width 85 height 20
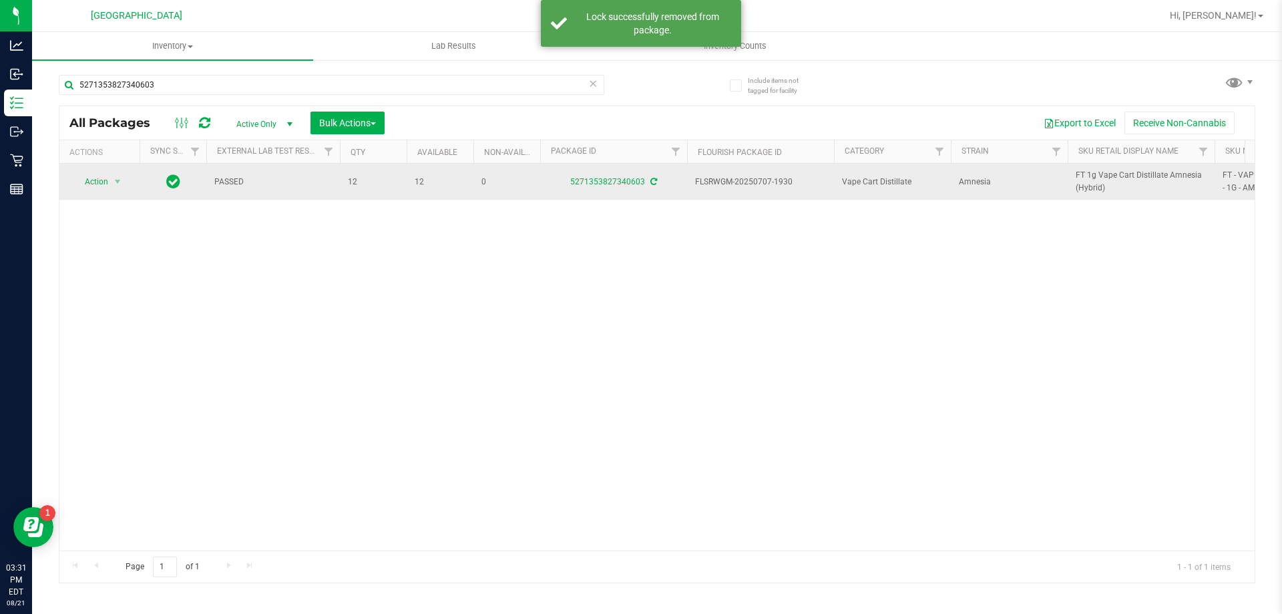
click at [1085, 176] on span "FT 1g Vape Cart Distillate Amnesia (Hybrid)" at bounding box center [1141, 181] width 131 height 25
copy tr "FT 1g Vape Cart Distillate Amnesia (Hybrid)"
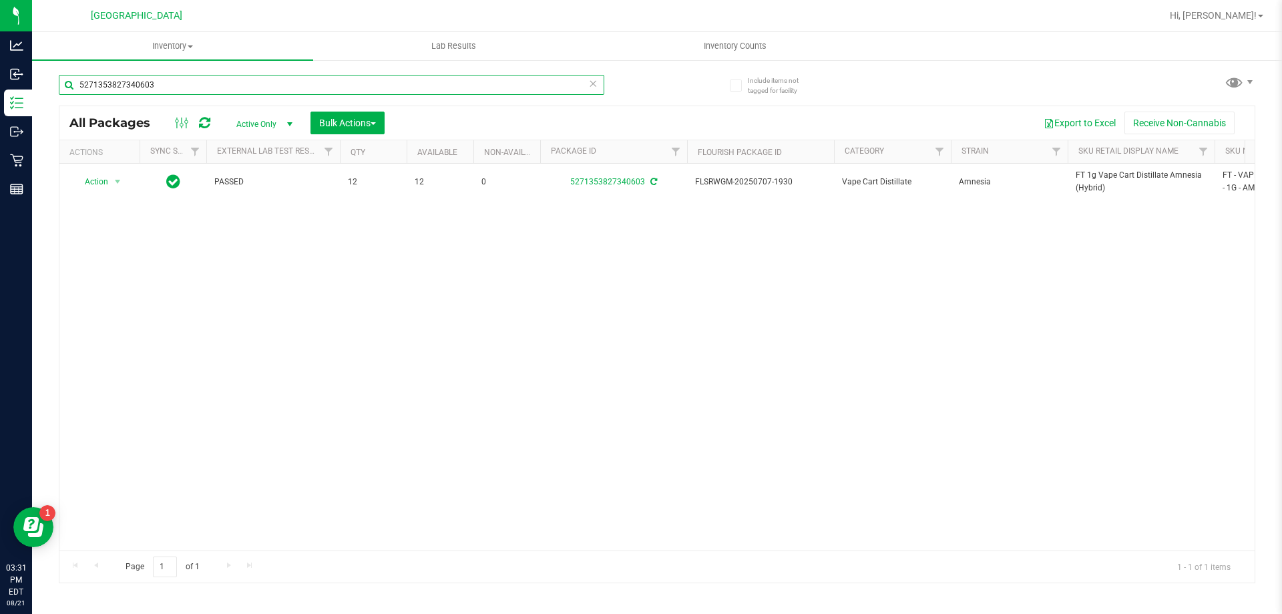
click at [212, 83] on input "5271353827340603" at bounding box center [332, 85] width 546 height 20
paste input "FT 1g Vape Cart Distillate Amnesia (Hybrid)"
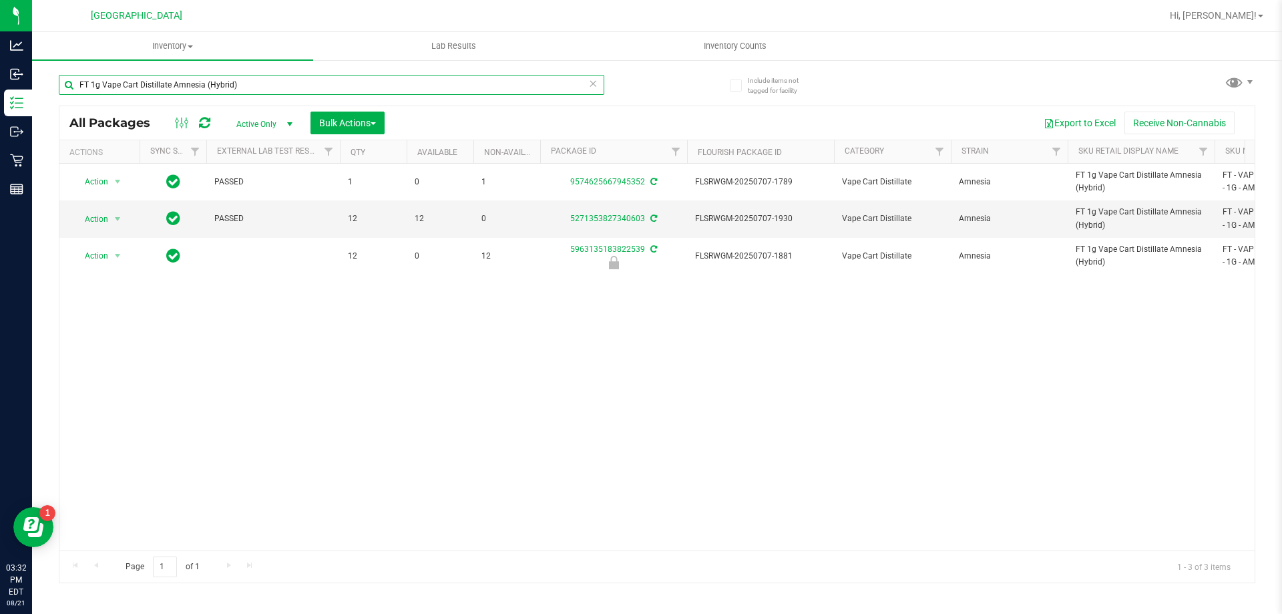
click at [215, 77] on input "FT 1g Vape Cart Distillate Amnesia (Hybrid)" at bounding box center [332, 85] width 546 height 20
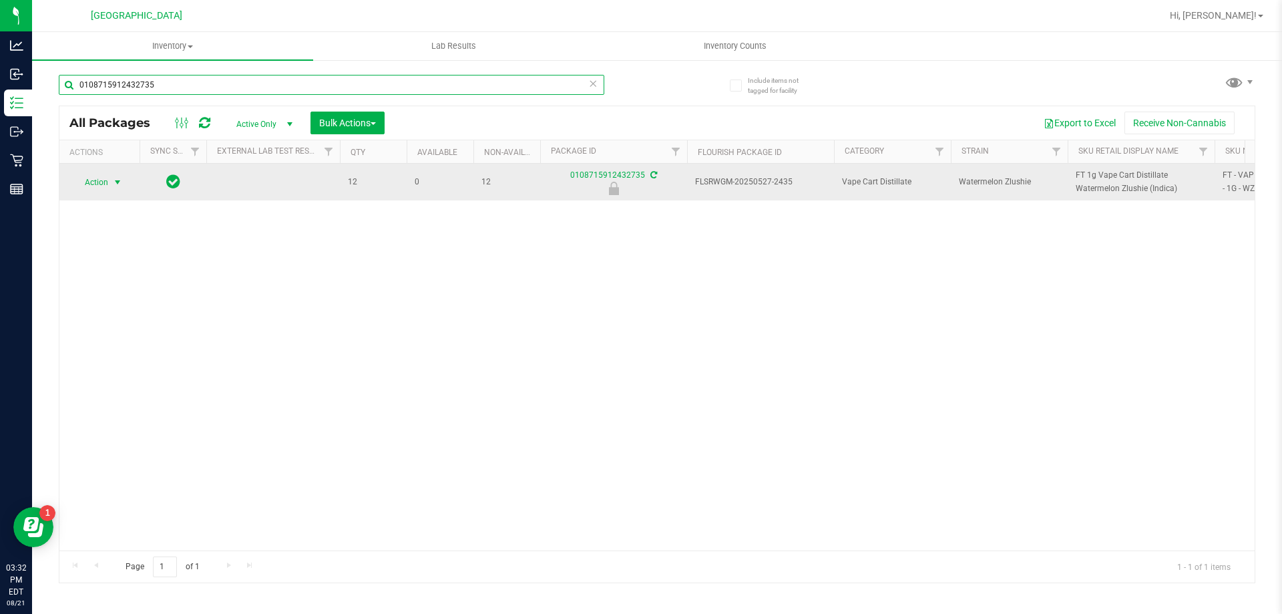
type input "0108715912432735"
click at [120, 181] on span "select" at bounding box center [117, 182] width 11 height 11
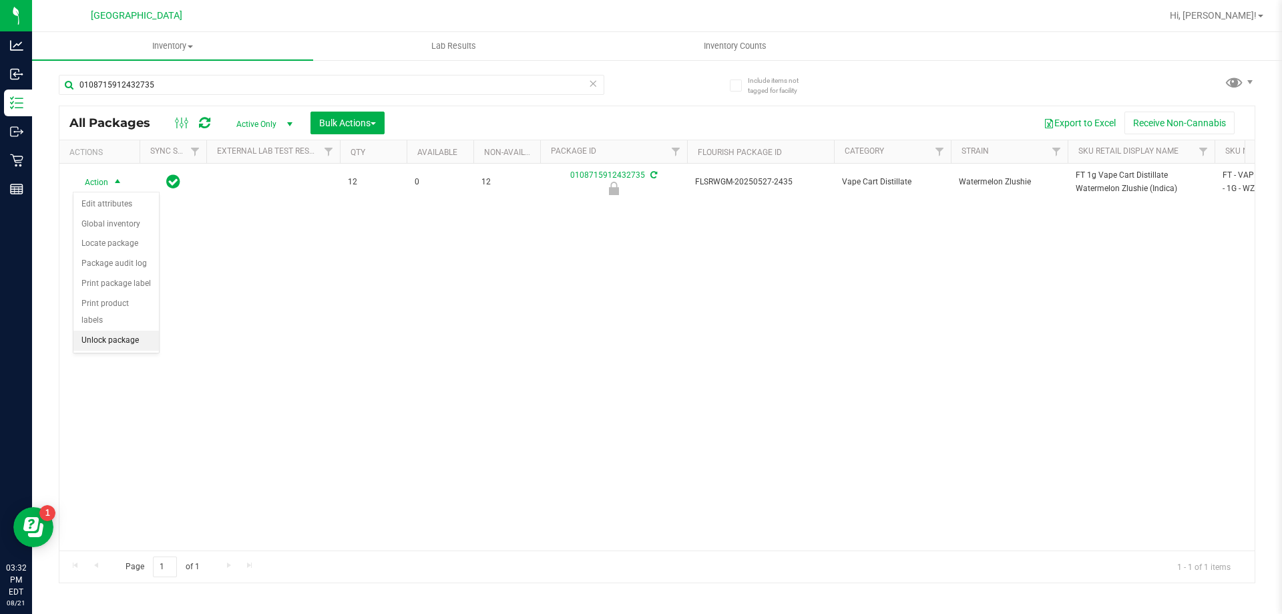
click at [114, 331] on li "Unlock package" at bounding box center [115, 341] width 85 height 20
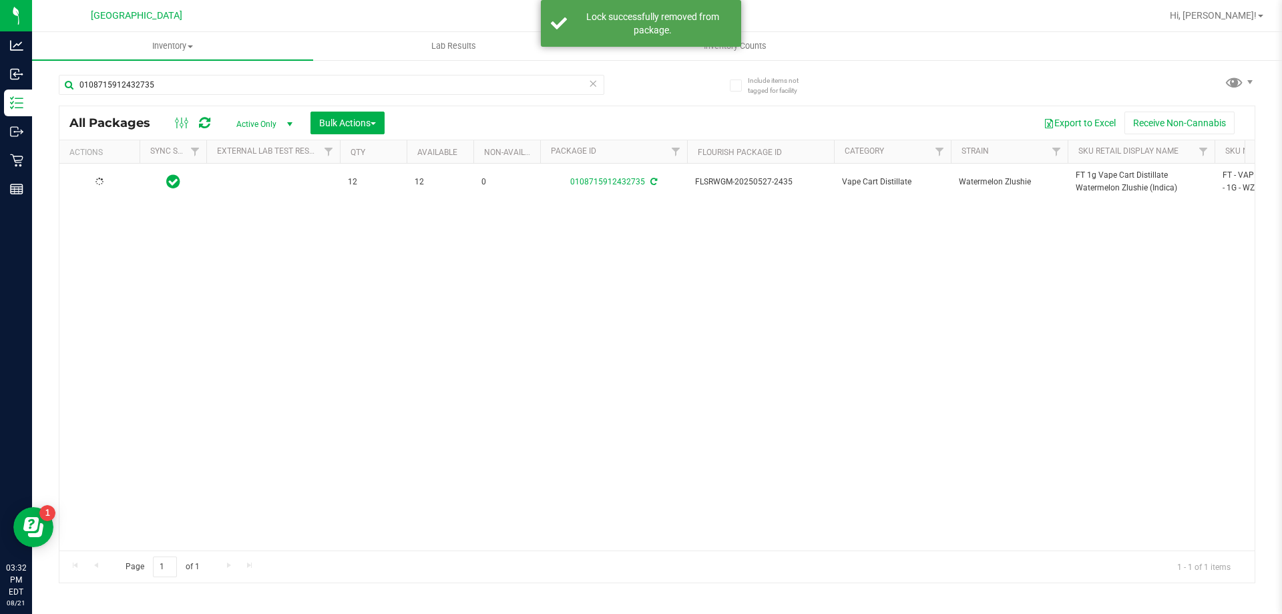
click at [1091, 176] on span "FT 1g Vape Cart Distillate Watermelon Zlushie (Indica)" at bounding box center [1141, 181] width 131 height 25
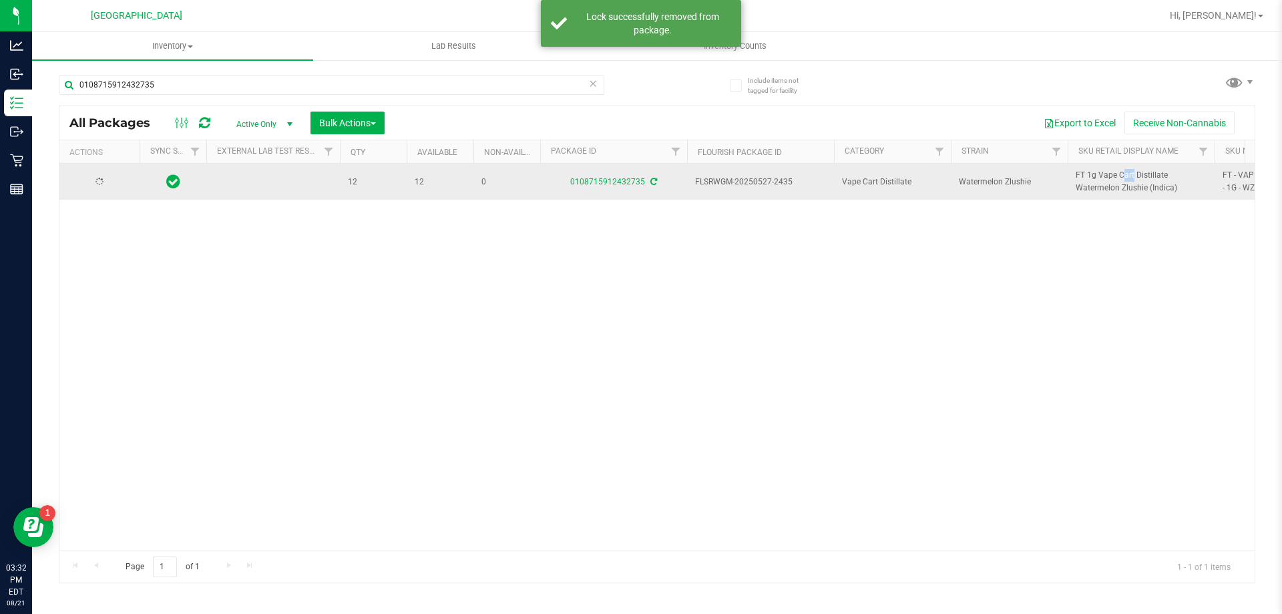
click at [1091, 175] on span "FT 1g Vape Cart Distillate Watermelon Zlushie (Indica)" at bounding box center [1141, 181] width 131 height 25
click at [1091, 174] on span "FT 1g Vape Cart Distillate Watermelon Zlushie (Indica)" at bounding box center [1141, 181] width 131 height 25
copy tr "FT 1g Vape Cart Distillate Watermelon Zlushie (Indica)"
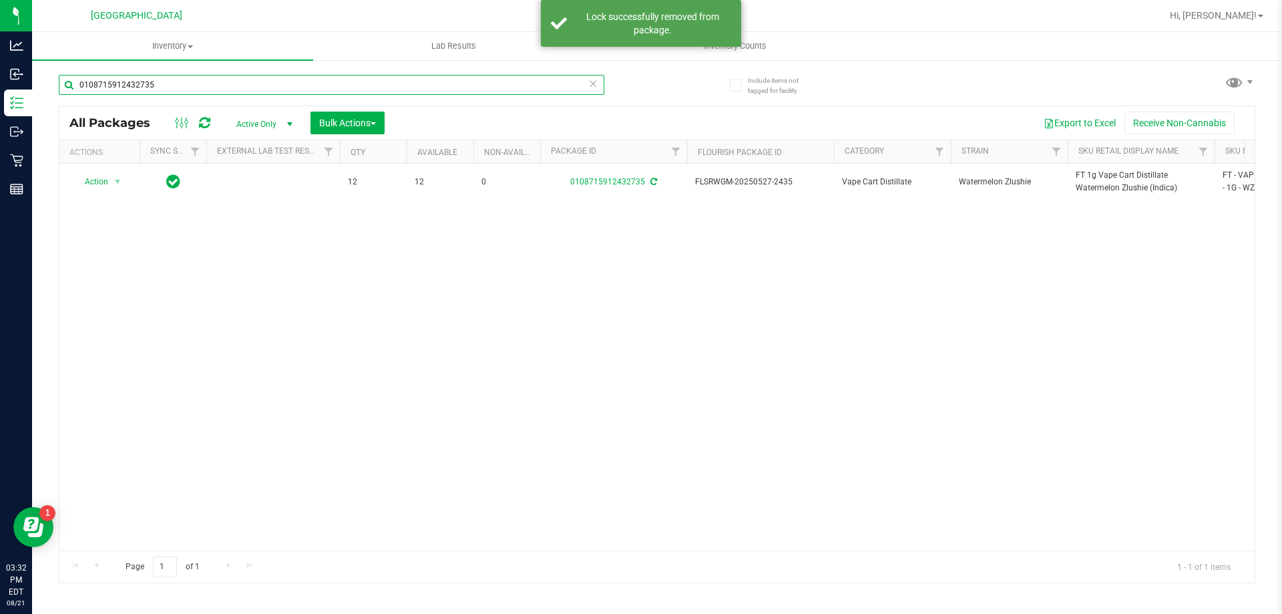
click at [269, 83] on input "0108715912432735" at bounding box center [332, 85] width 546 height 20
paste input "FT 1g Vape Cart Distillate Watermelon Zlushie (Indica)"
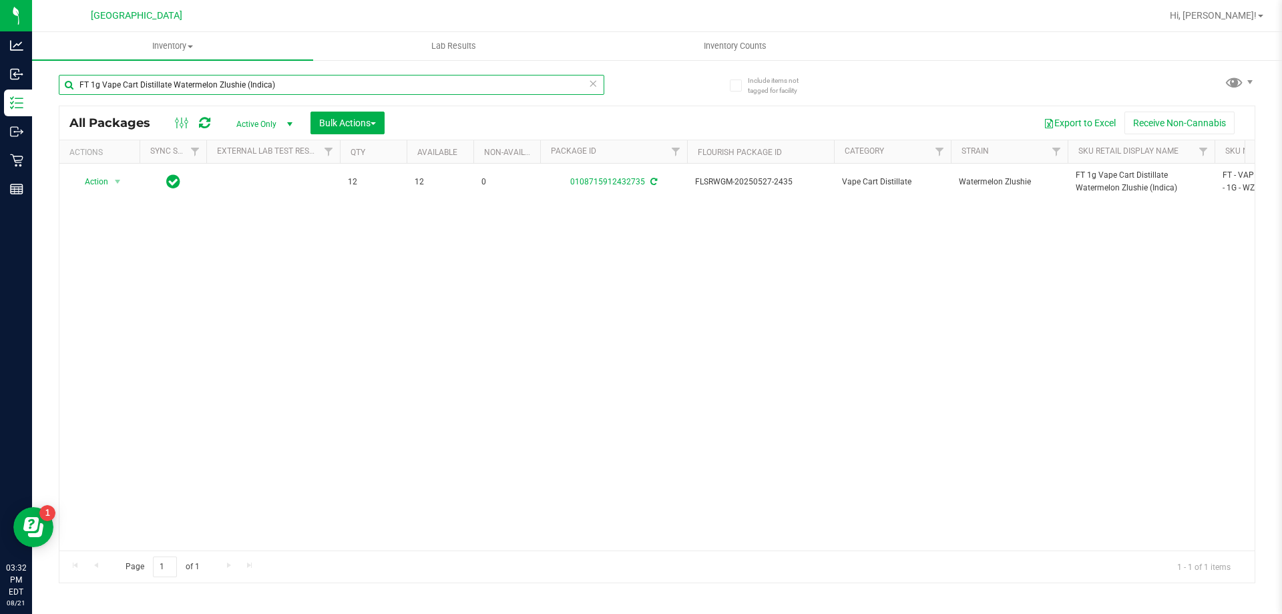
type input "FT 1g Vape Cart Distillate Watermelon Zlushie (Indica)"
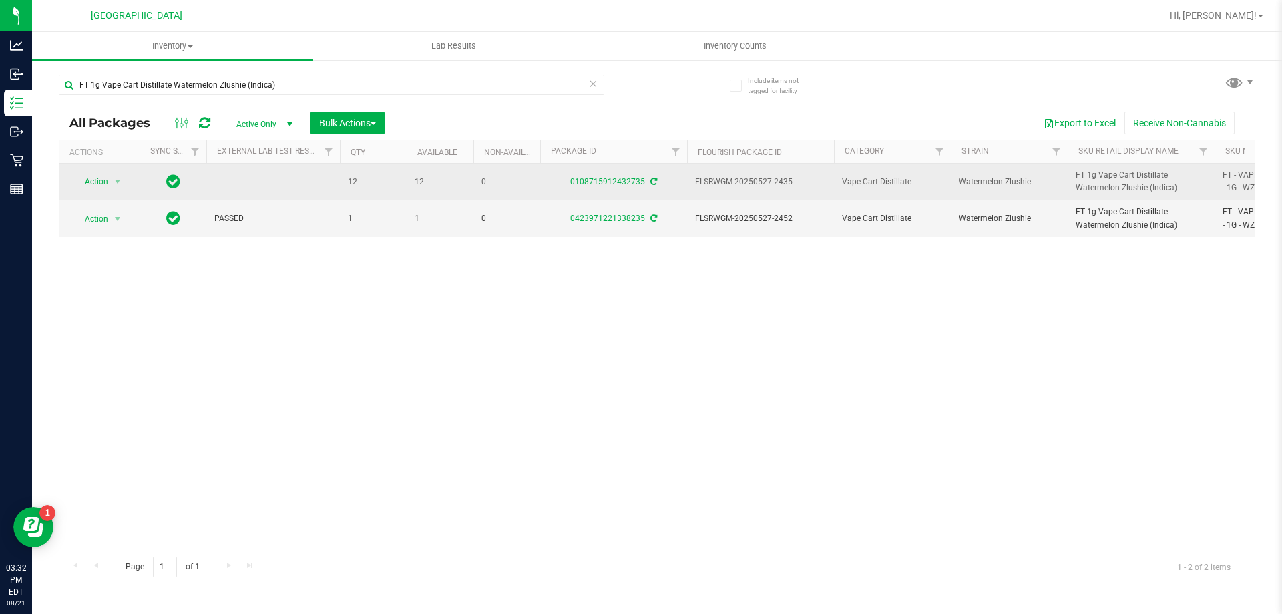
click at [652, 180] on icon at bounding box center [653, 182] width 7 height 8
click at [97, 183] on span "Action" at bounding box center [91, 181] width 36 height 19
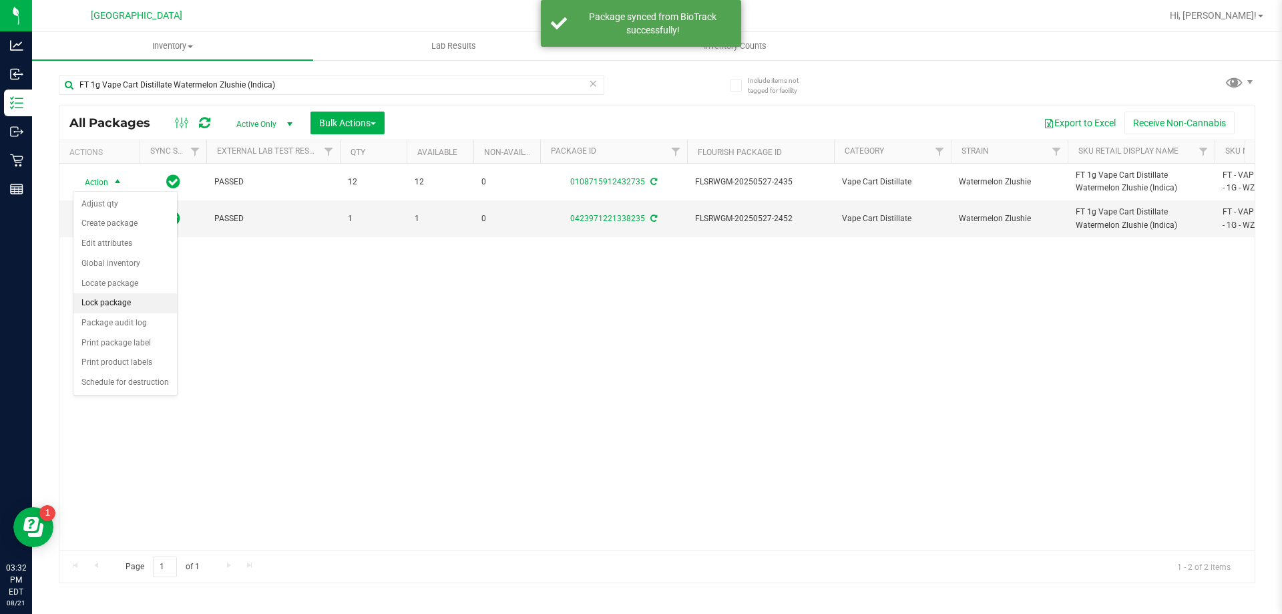
click at [108, 298] on li "Lock package" at bounding box center [125, 303] width 104 height 20
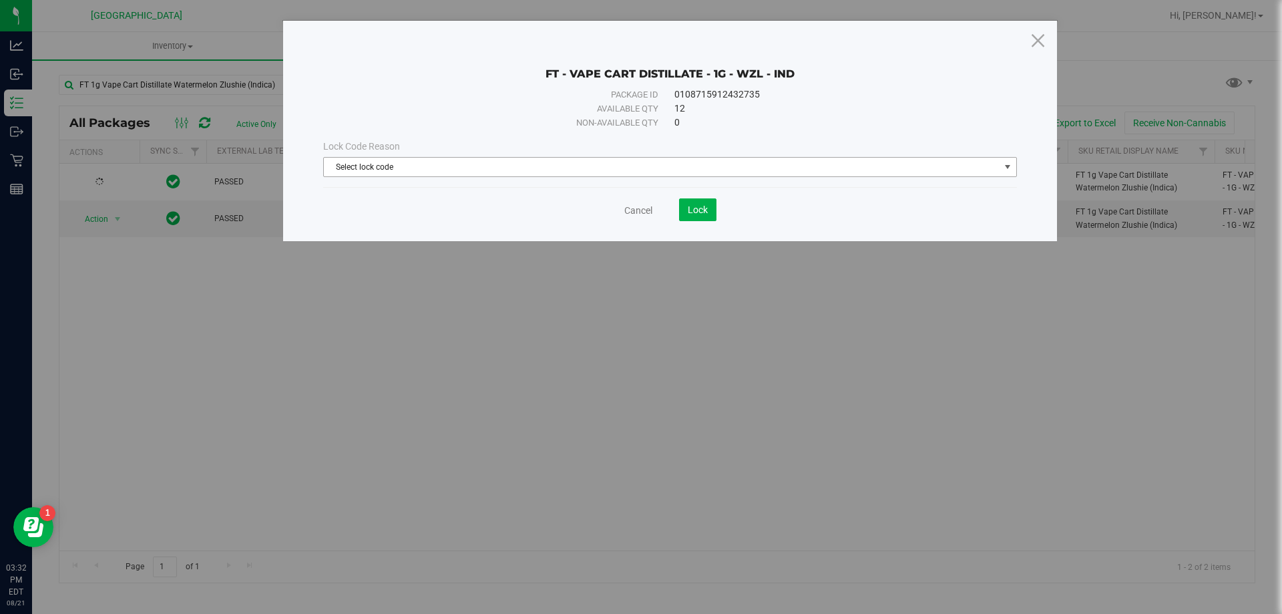
click at [413, 164] on span "Select lock code" at bounding box center [662, 167] width 676 height 19
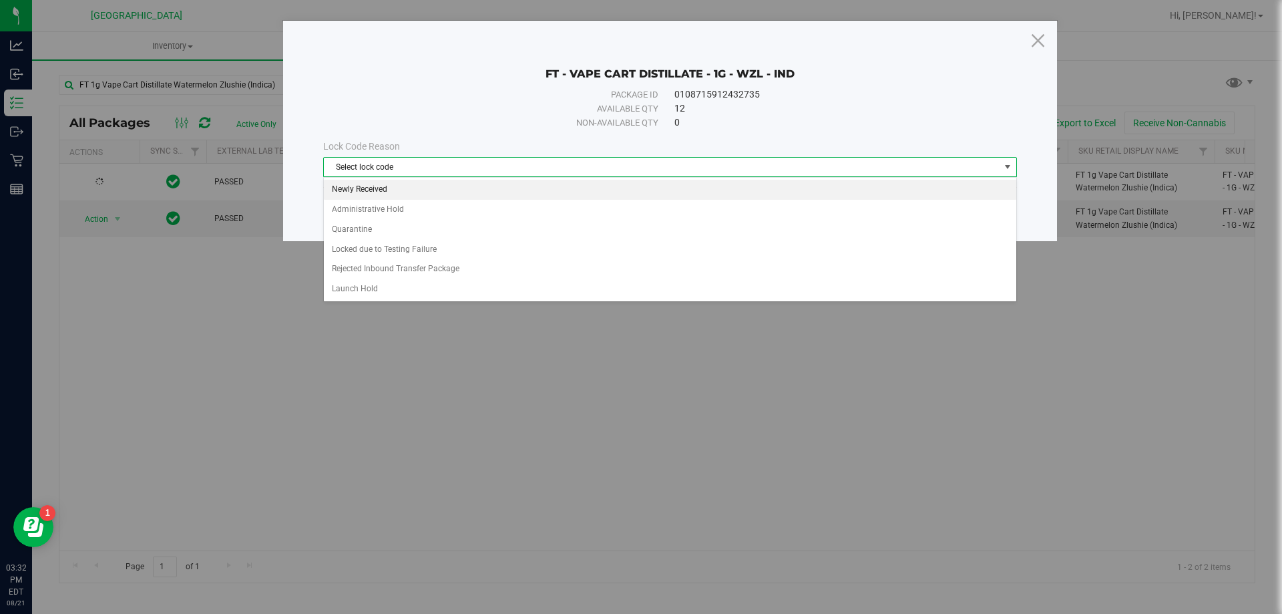
click at [377, 185] on li "Newly Received" at bounding box center [670, 190] width 693 height 20
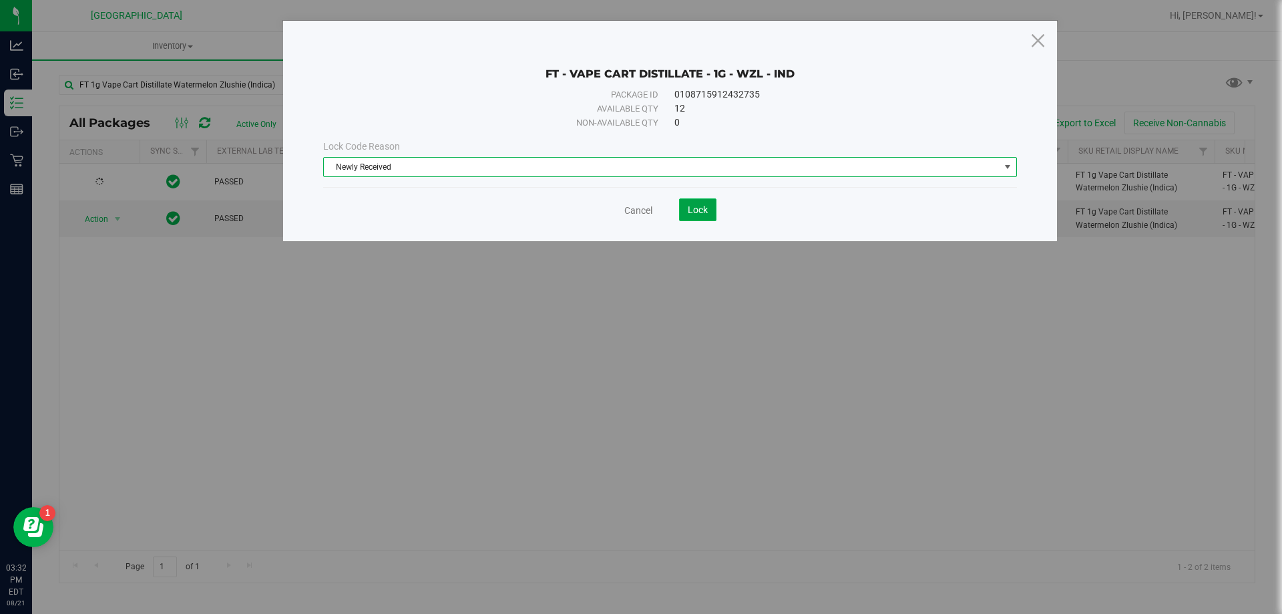
click at [695, 206] on span "Lock" at bounding box center [698, 209] width 20 height 11
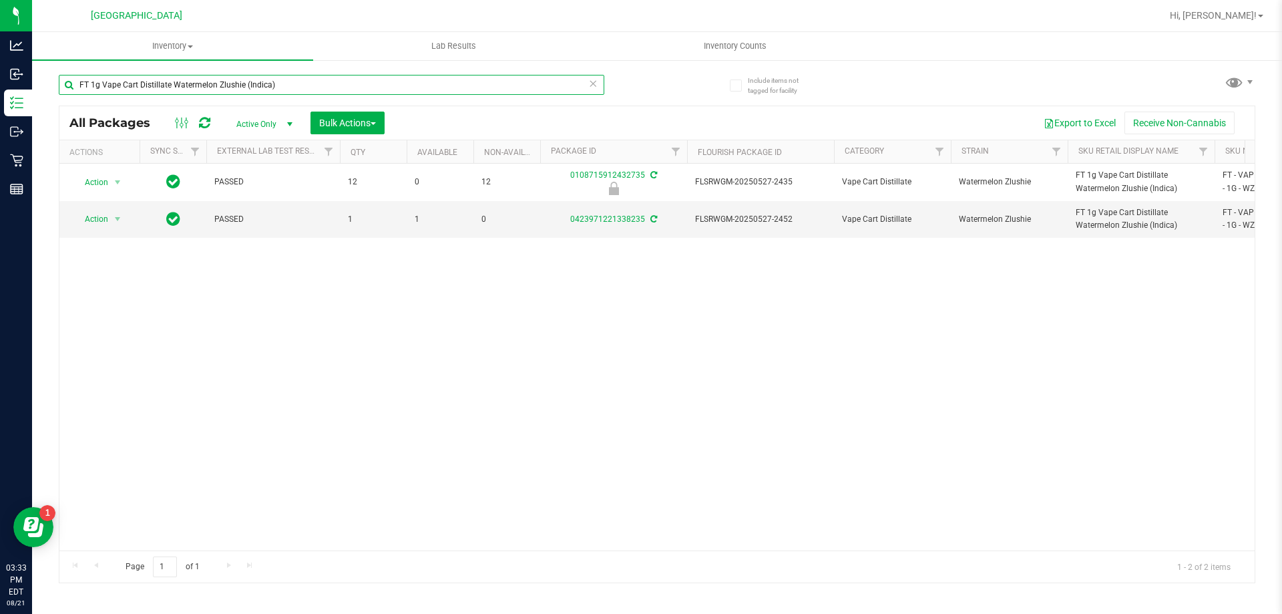
click at [384, 85] on input "FT 1g Vape Cart Distillate Watermelon Zlushie (Indica)" at bounding box center [332, 85] width 546 height 20
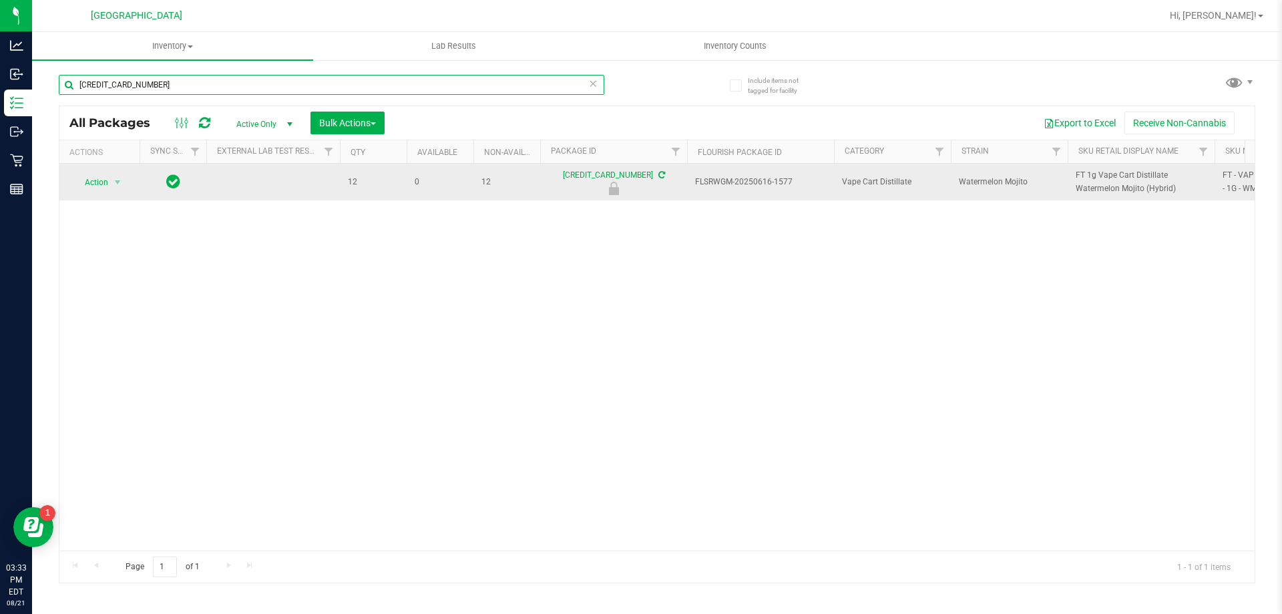
type input "[CREDIT_CARD_NUMBER]"
click at [112, 182] on span "select" at bounding box center [118, 182] width 17 height 19
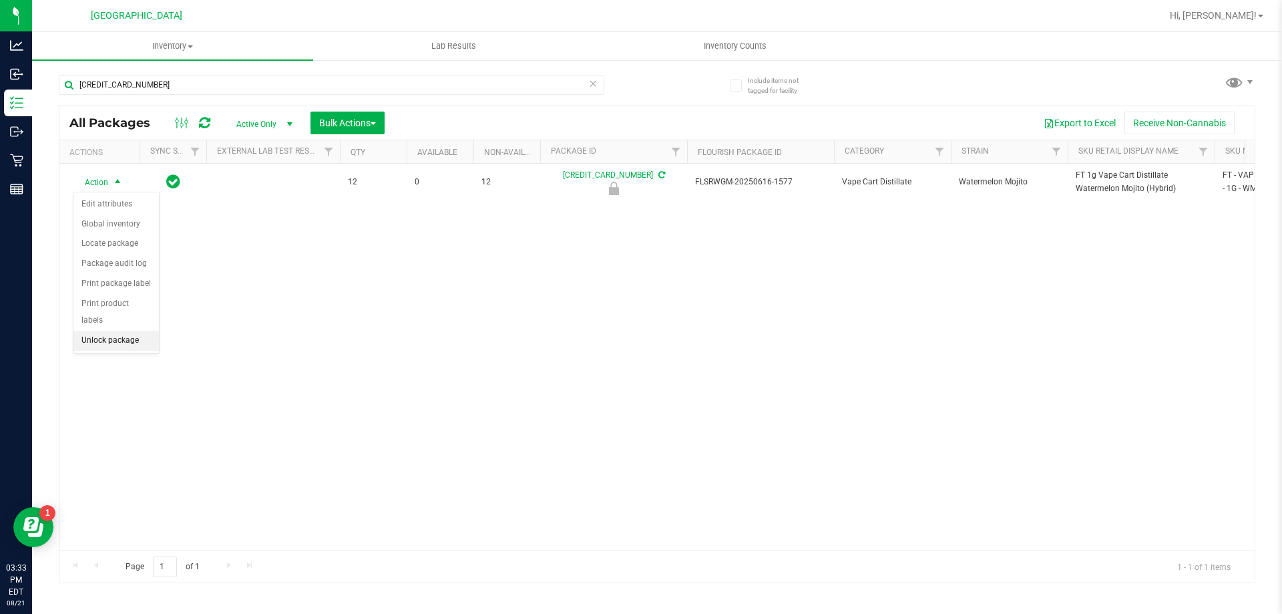
click at [116, 331] on li "Unlock package" at bounding box center [115, 341] width 85 height 20
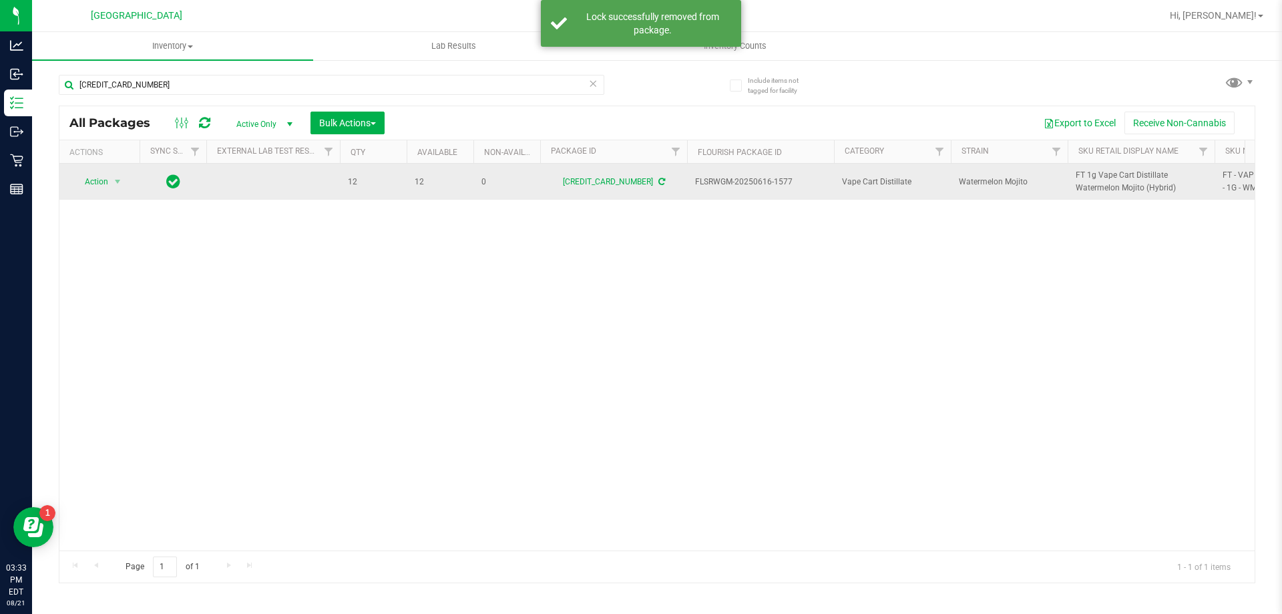
click at [658, 179] on icon at bounding box center [661, 182] width 7 height 8
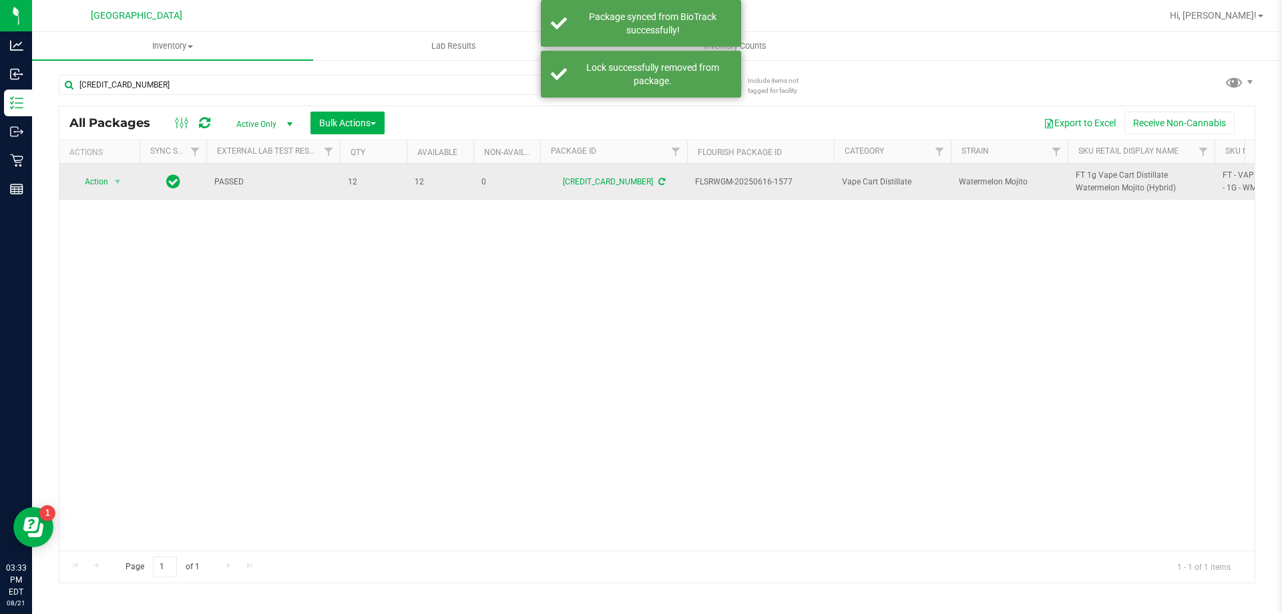
click at [1095, 179] on span "FT 1g Vape Cart Distillate Watermelon Mojito (Hybrid)" at bounding box center [1141, 181] width 131 height 25
click at [1096, 179] on span "FT 1g Vape Cart Distillate Watermelon Mojito (Hybrid)" at bounding box center [1141, 181] width 131 height 25
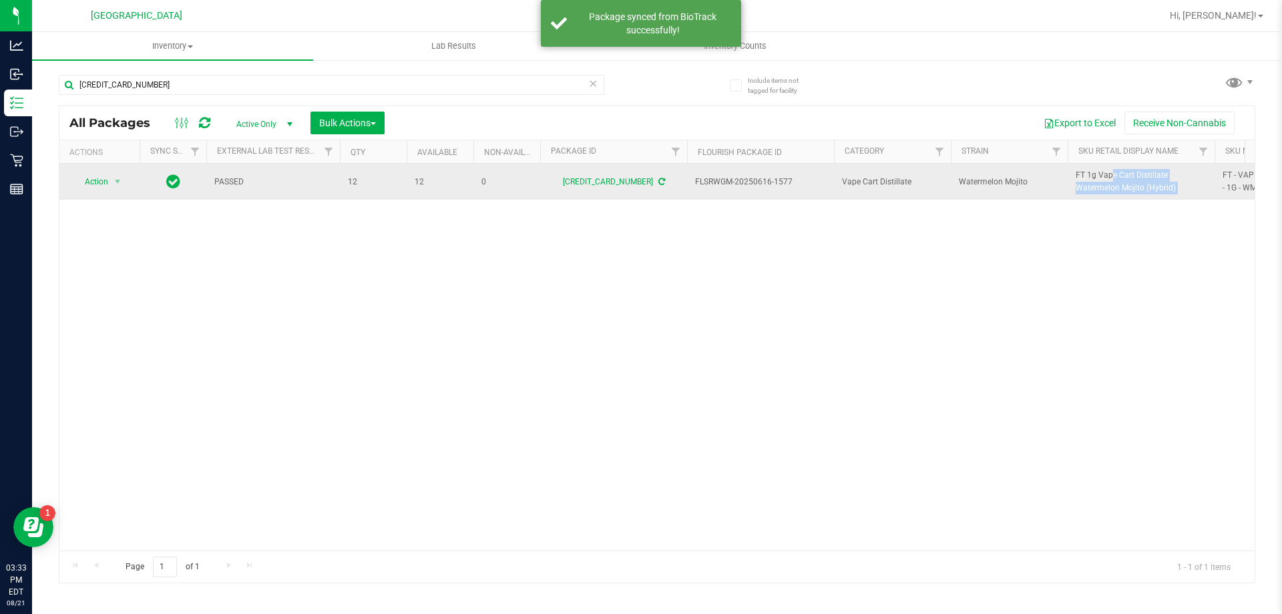
copy tr "FT 1g Vape Cart Distillate Watermelon Mojito (Hybrid)"
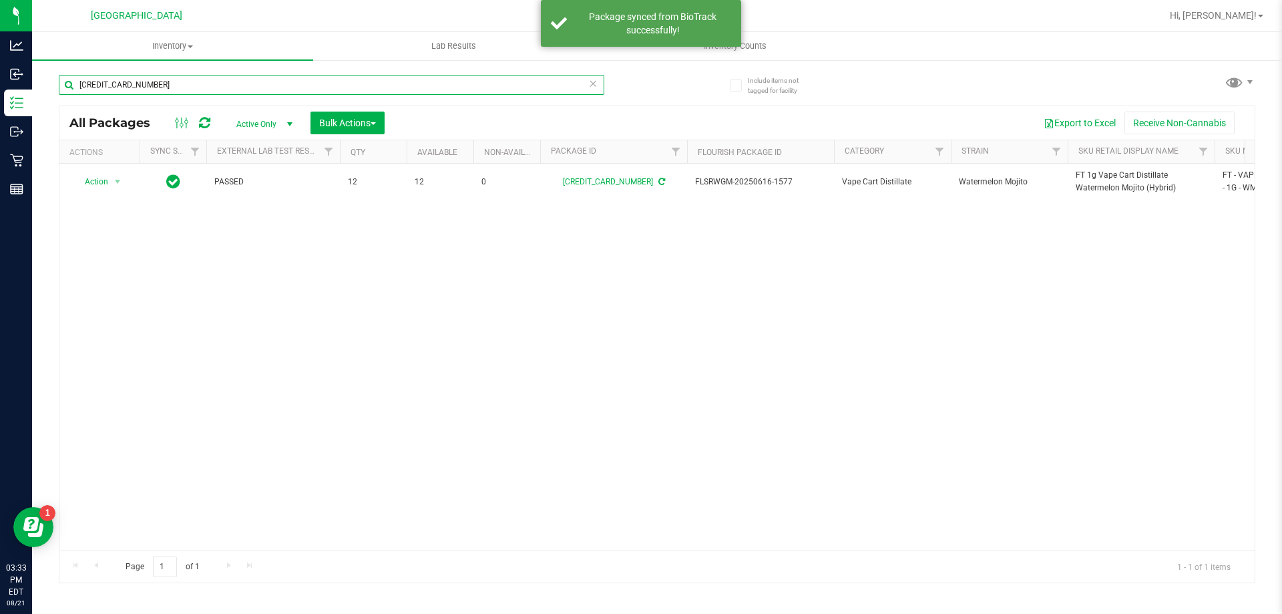
click at [306, 85] on input "[CREDIT_CARD_NUMBER]" at bounding box center [332, 85] width 546 height 20
paste input "FT 1g Vape Cart Distillate Watermelon Mojito (Hybrid)"
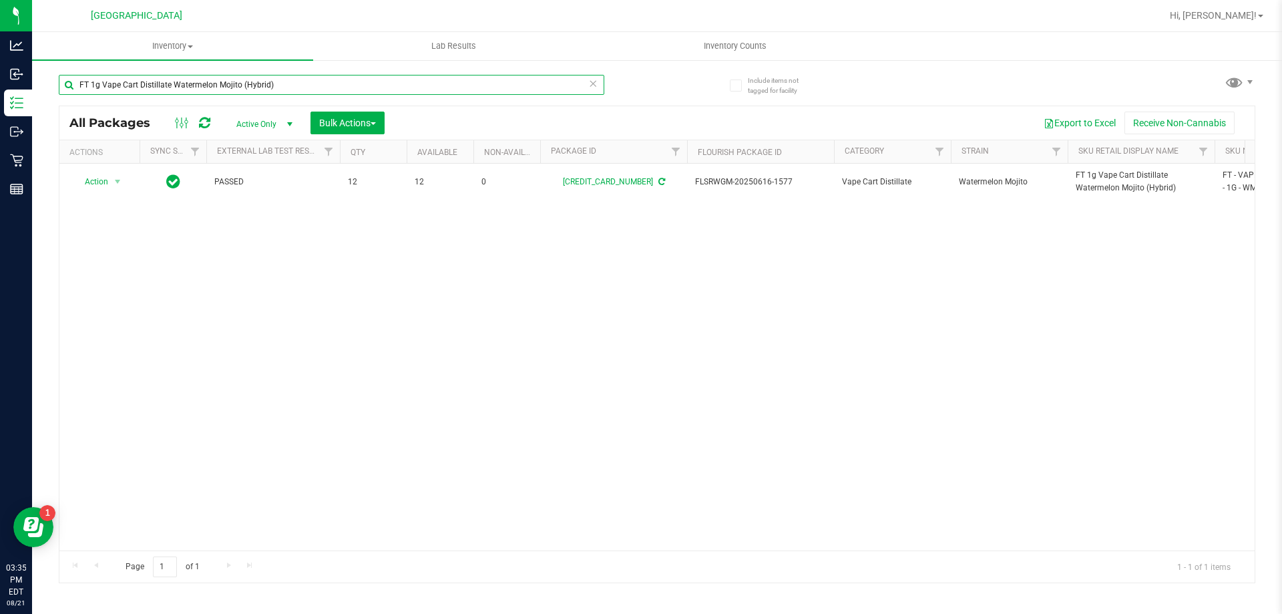
click at [348, 79] on input "FT 1g Vape Cart Distillate Watermelon Mojito (Hybrid)" at bounding box center [332, 85] width 546 height 20
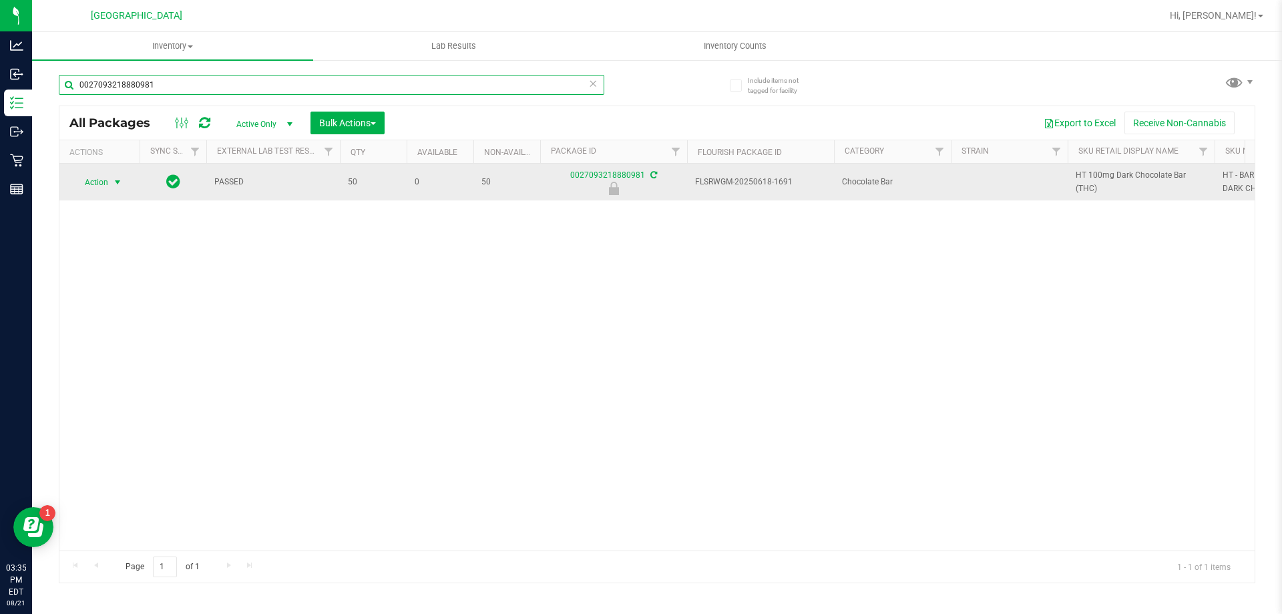
type input "0027093218880981"
click at [105, 188] on span "Action" at bounding box center [91, 182] width 36 height 19
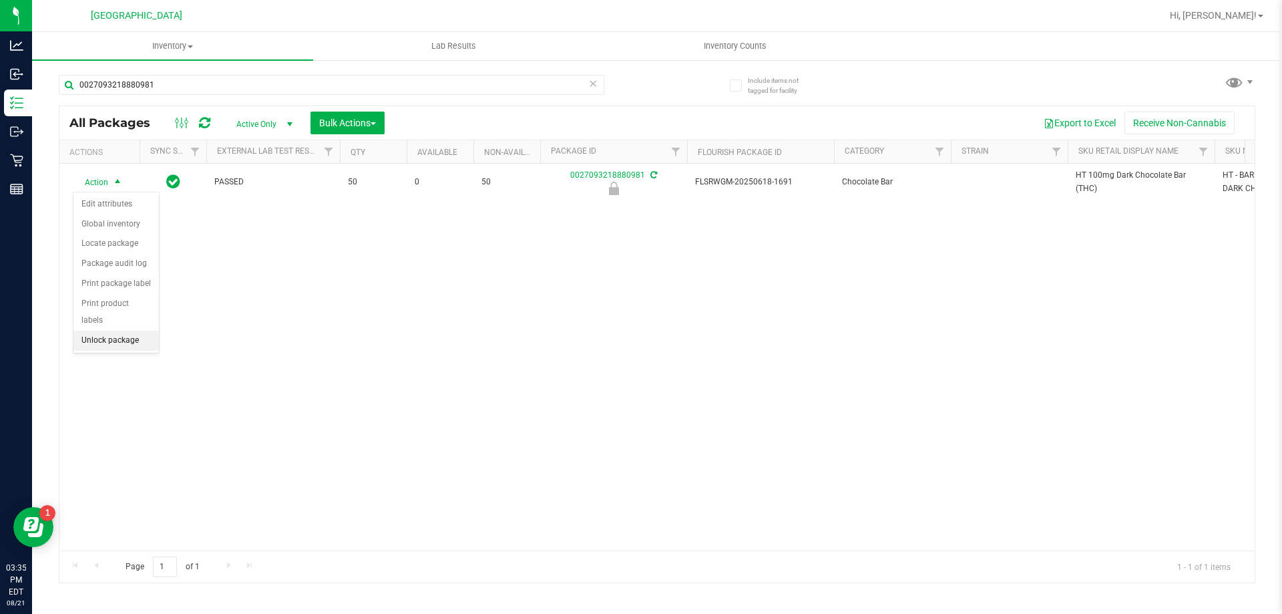
click at [118, 331] on li "Unlock package" at bounding box center [115, 341] width 85 height 20
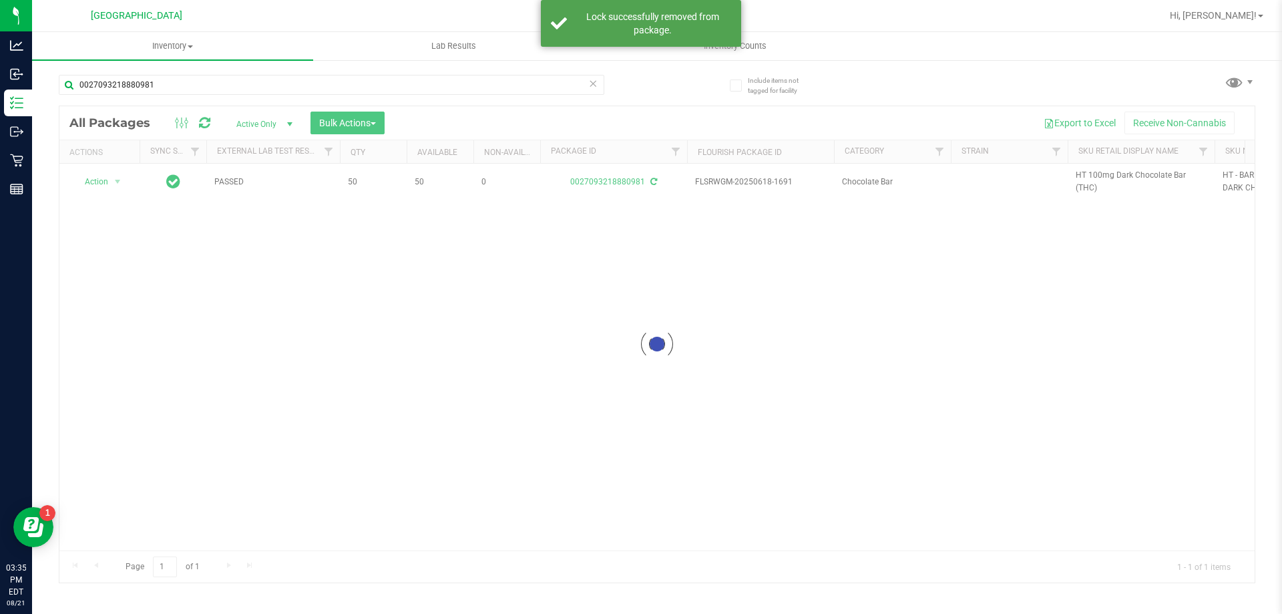
click at [1091, 176] on div at bounding box center [656, 344] width 1195 height 476
click at [1091, 176] on span "HT 100mg Dark Chocolate Bar (THC)" at bounding box center [1141, 181] width 131 height 25
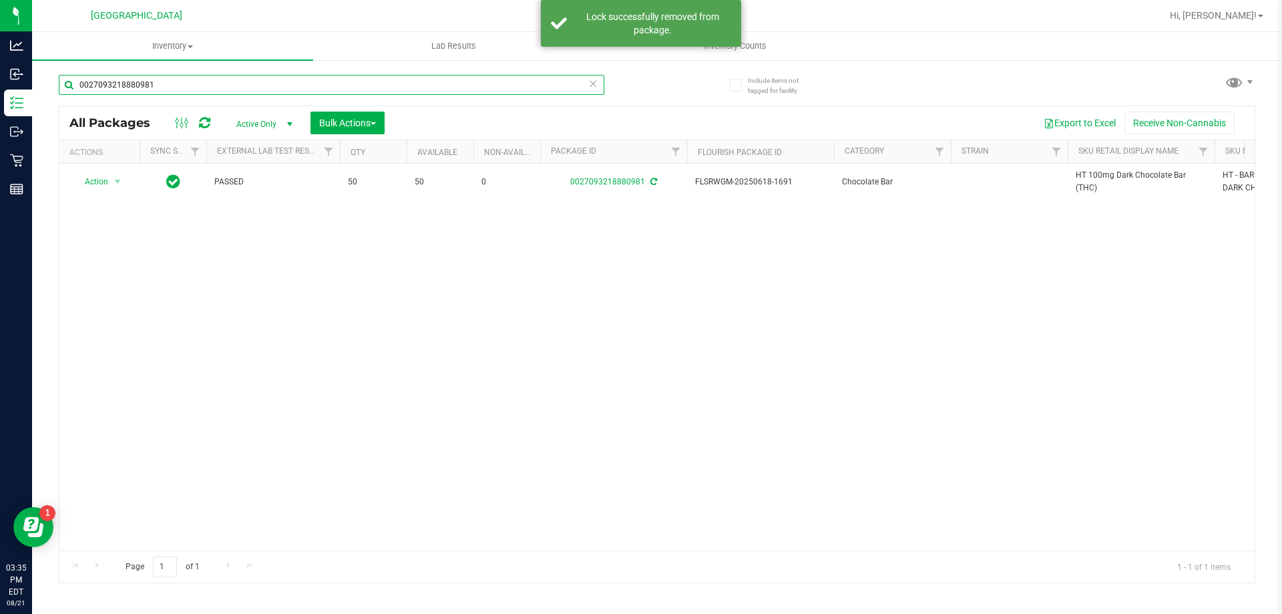
click at [242, 79] on input "0027093218880981" at bounding box center [332, 85] width 546 height 20
paste input "HT 100mg Dark Chocolate Bar (THC)"
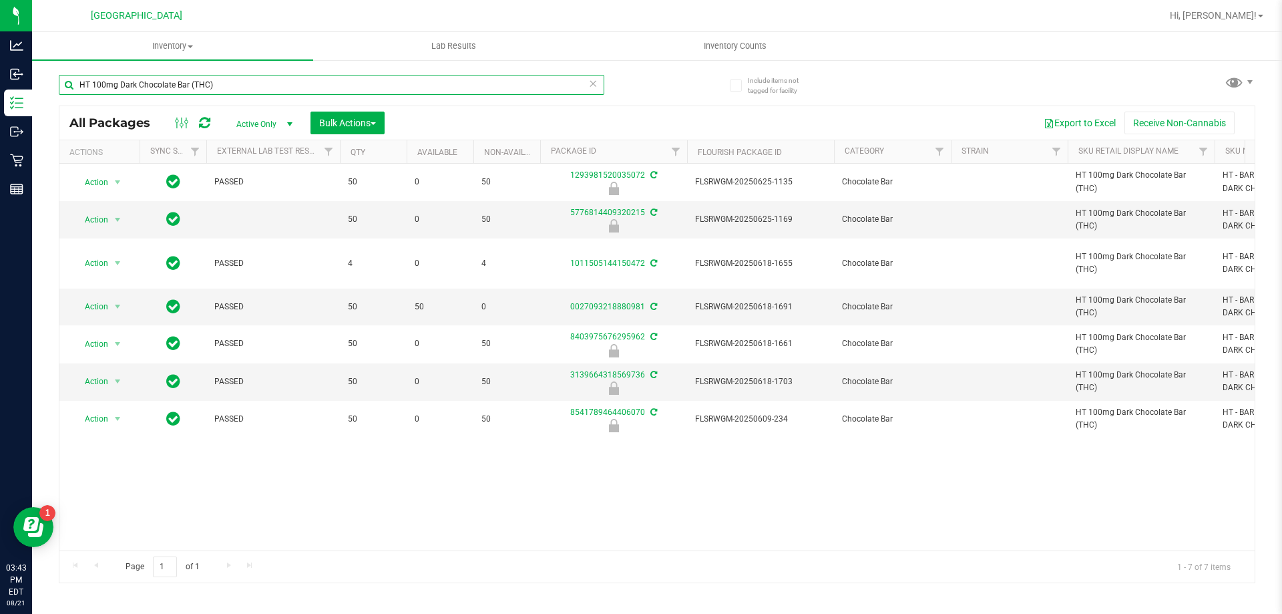
click at [195, 81] on input "HT 100mg Dark Chocolate Bar (THC)" at bounding box center [332, 85] width 546 height 20
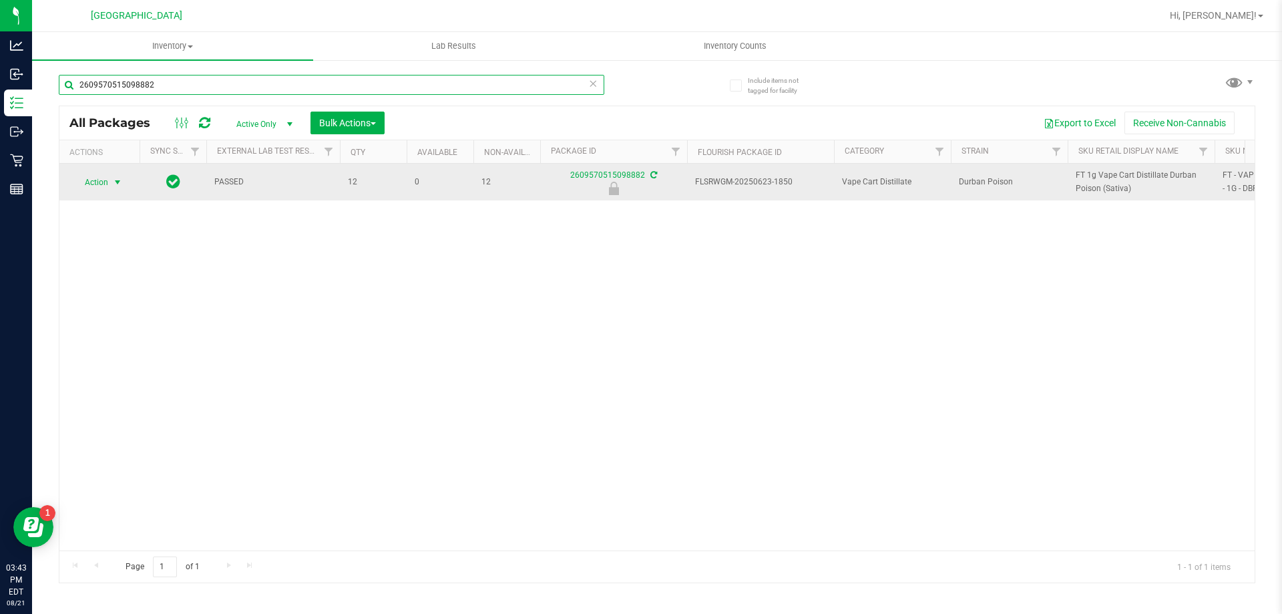
type input "2609570515098882"
click at [102, 186] on span "Action" at bounding box center [91, 182] width 36 height 19
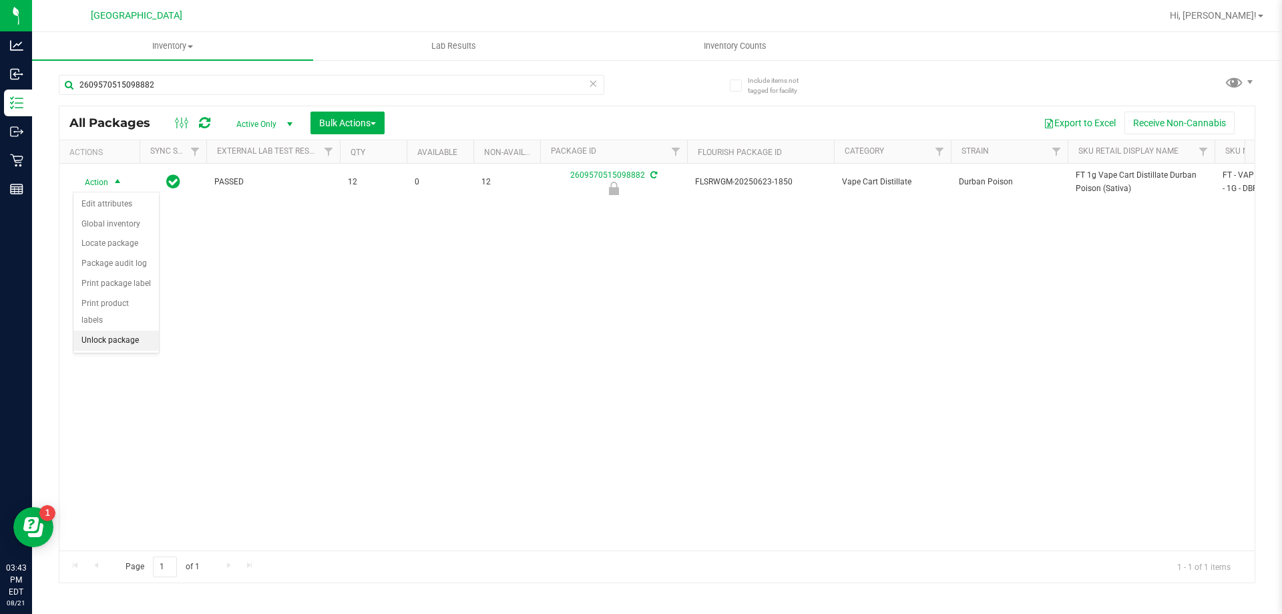
click at [102, 331] on li "Unlock package" at bounding box center [115, 341] width 85 height 20
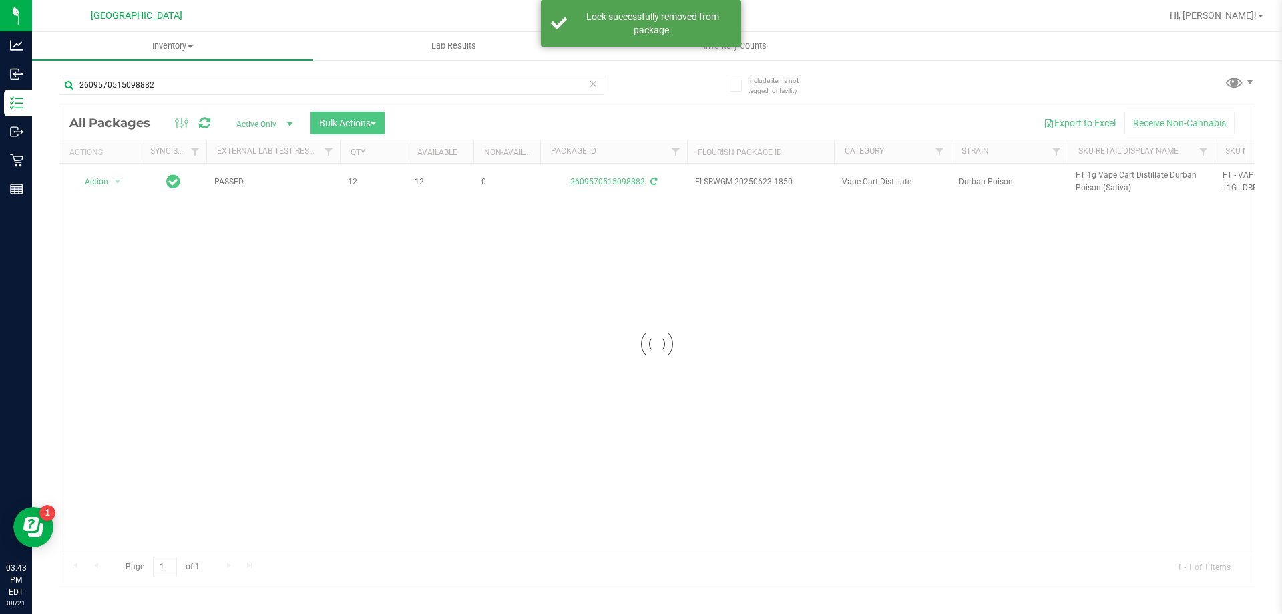
click at [1093, 178] on div at bounding box center [656, 344] width 1195 height 476
click at [1093, 178] on span "FT 1g Vape Cart Distillate Durban Poison (Sativa)" at bounding box center [1141, 181] width 131 height 25
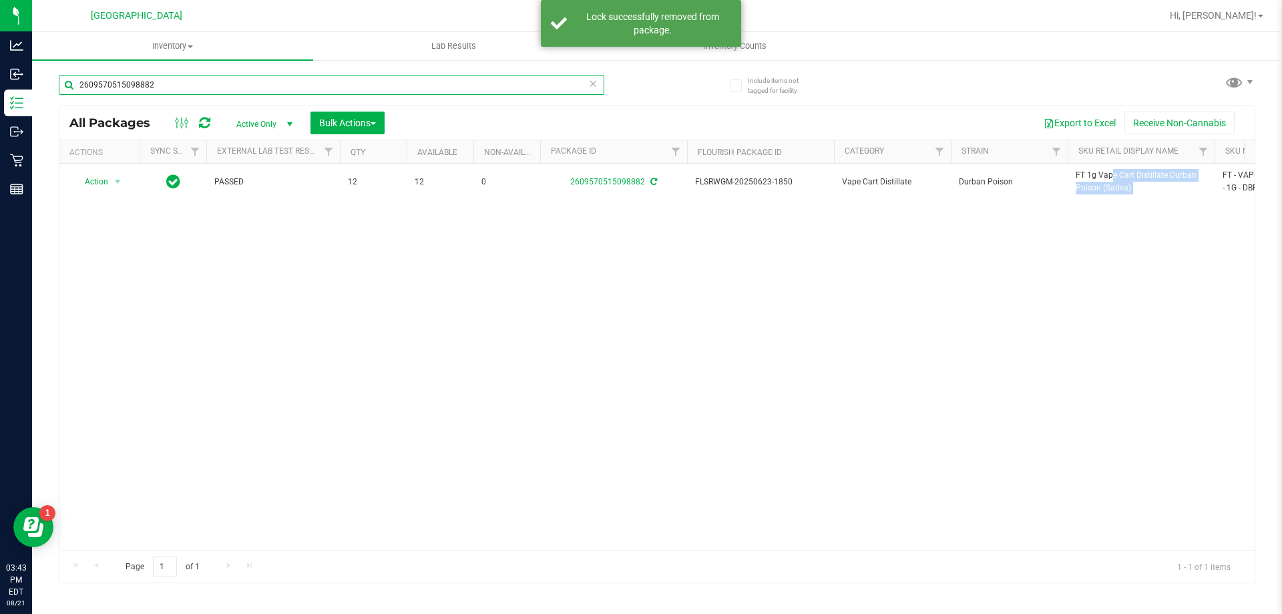
click at [278, 80] on input "2609570515098882" at bounding box center [332, 85] width 546 height 20
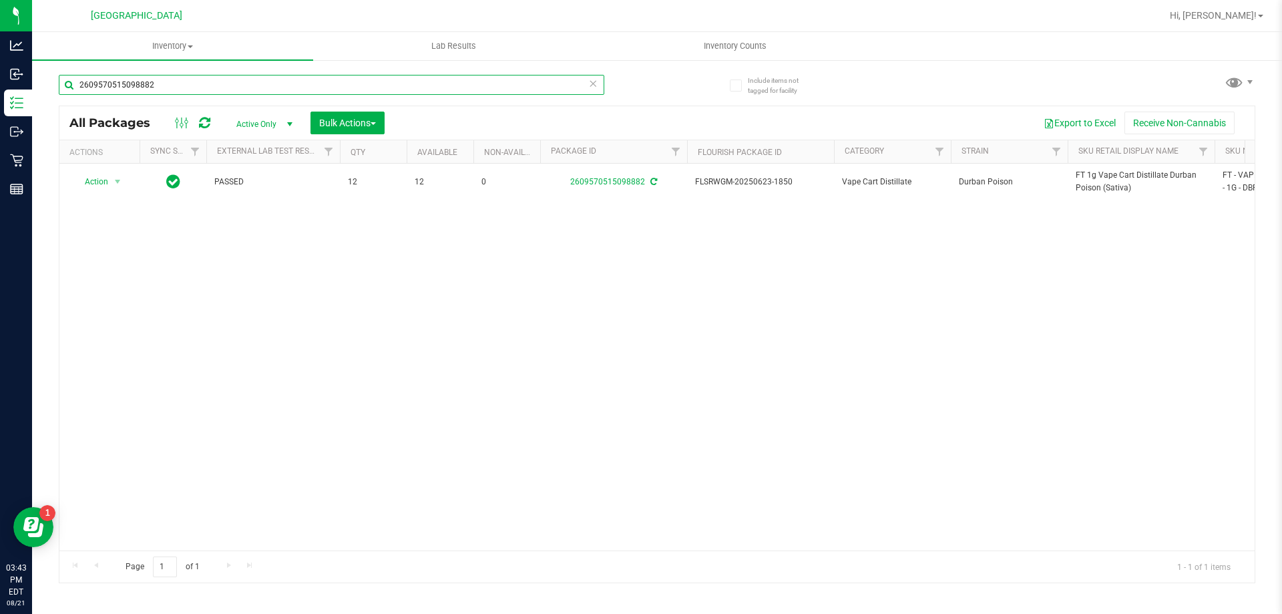
paste input "FT 1g Vape Cart Distillate Durban Poison (Sativa)"
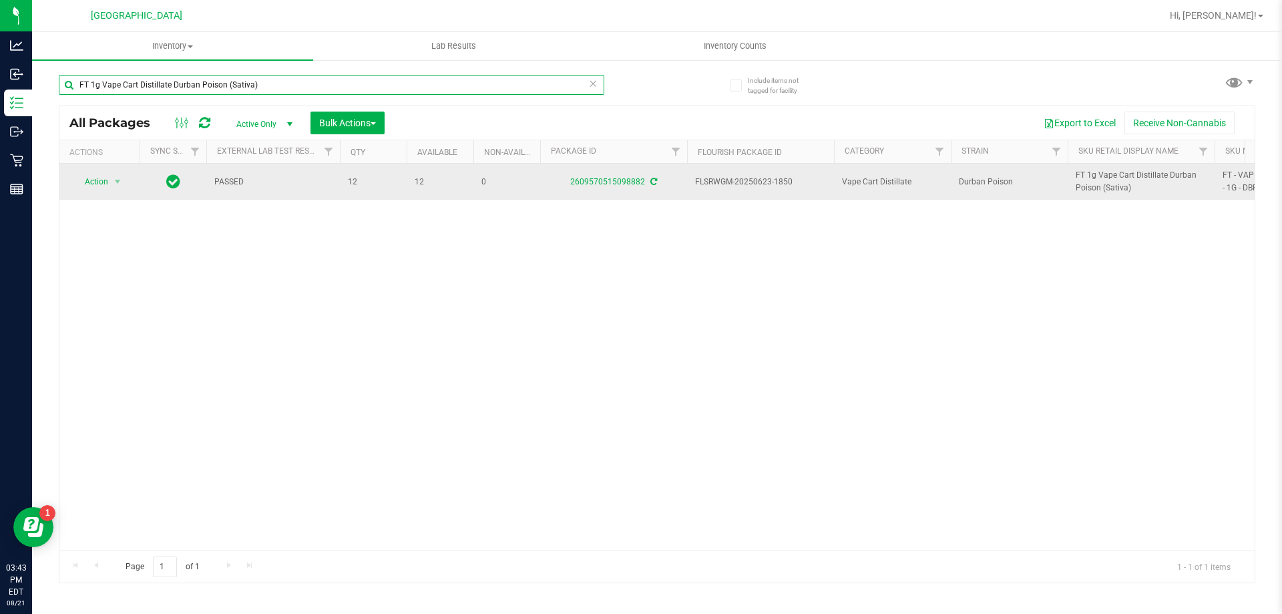
type input "FT 1g Vape Cart Distillate Durban Poison (Sativa)"
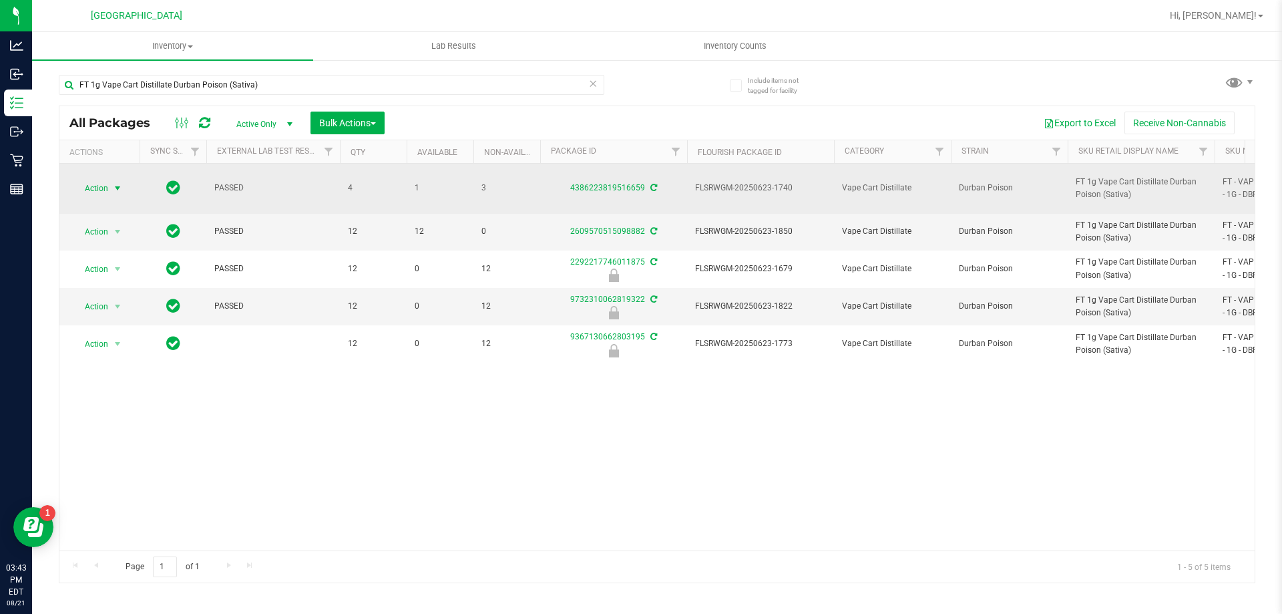
click at [118, 183] on span "select" at bounding box center [117, 188] width 11 height 11
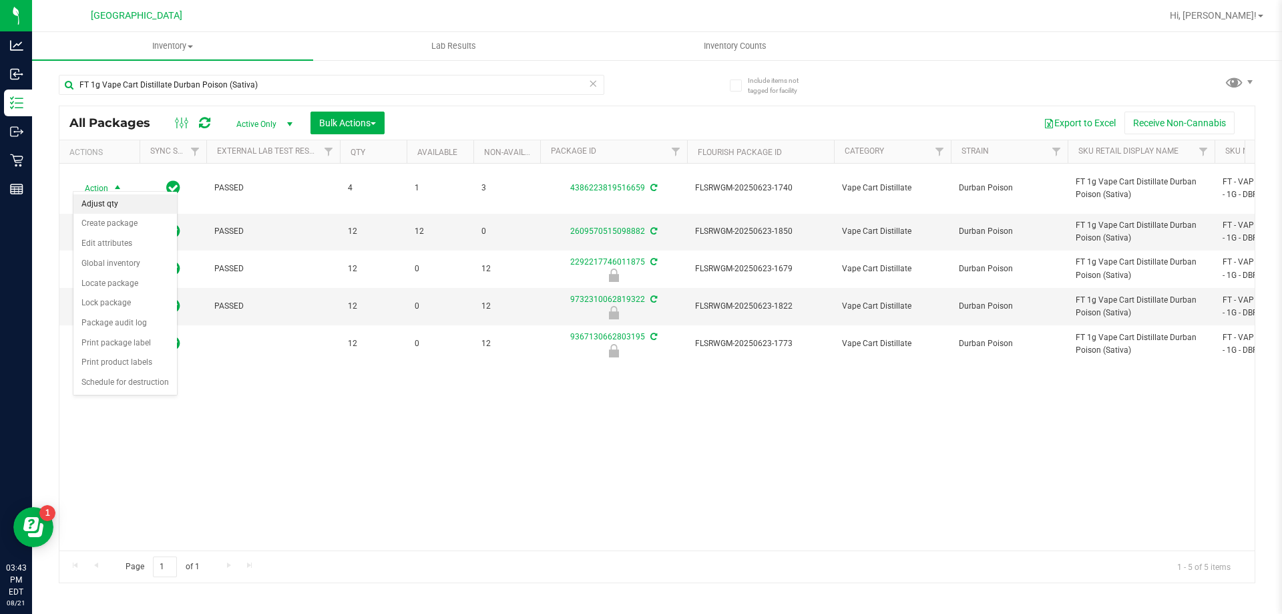
click at [123, 204] on li "Adjust qty" at bounding box center [125, 204] width 104 height 20
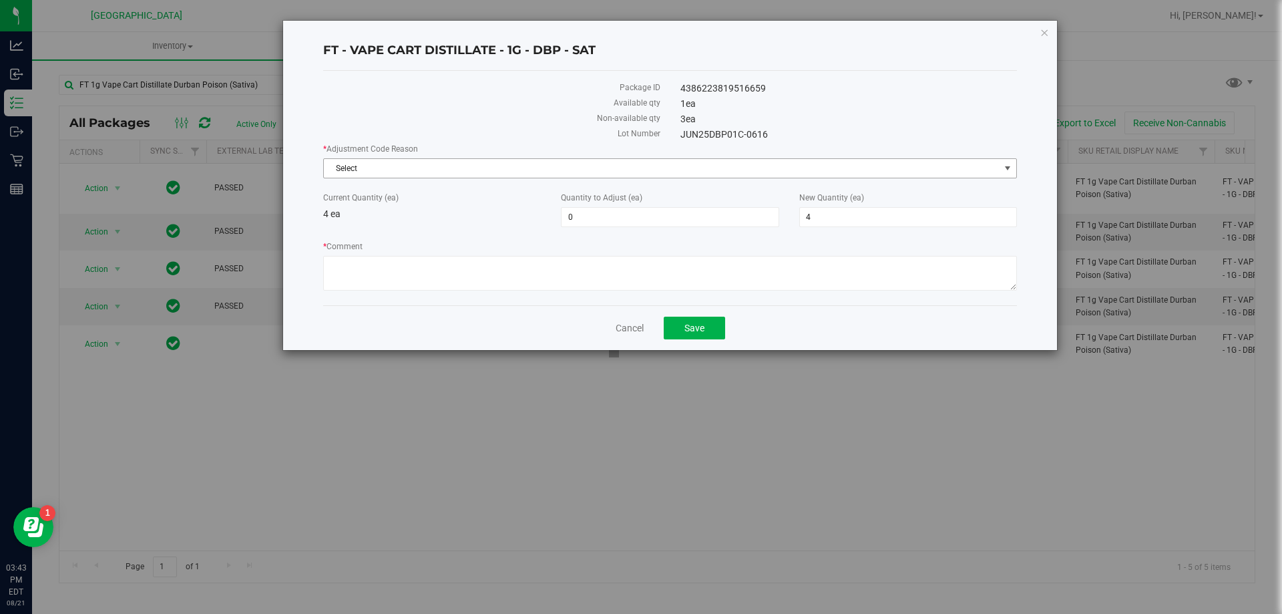
click at [615, 172] on span "Select" at bounding box center [662, 168] width 676 height 19
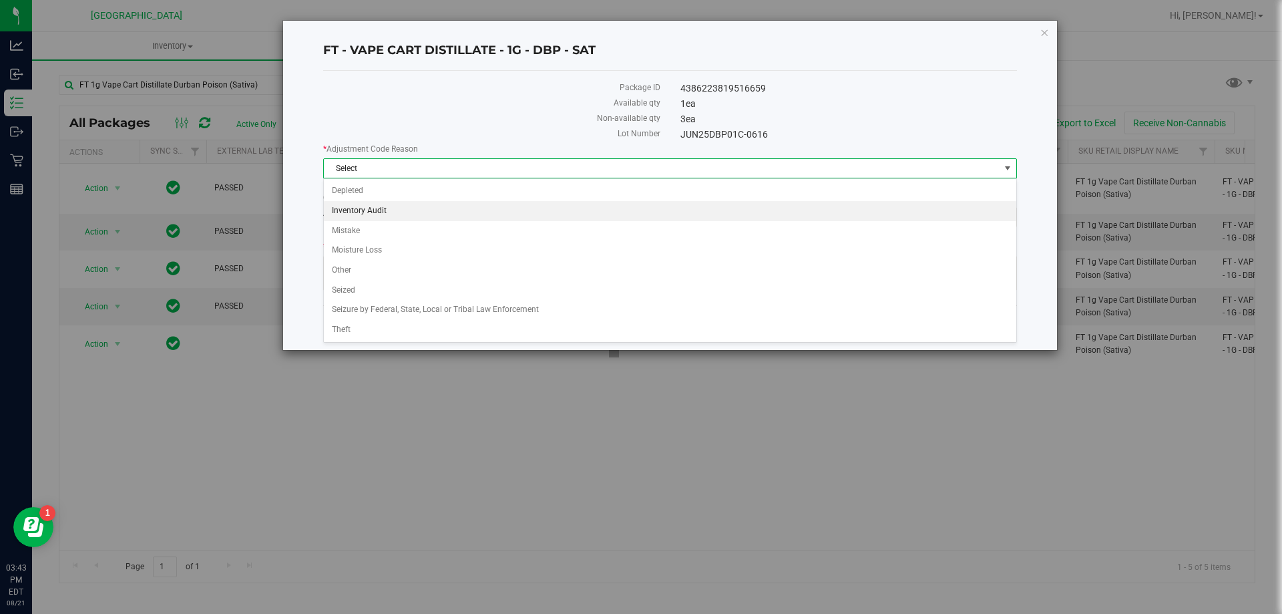
click at [440, 218] on li "Inventory Audit" at bounding box center [670, 211] width 693 height 20
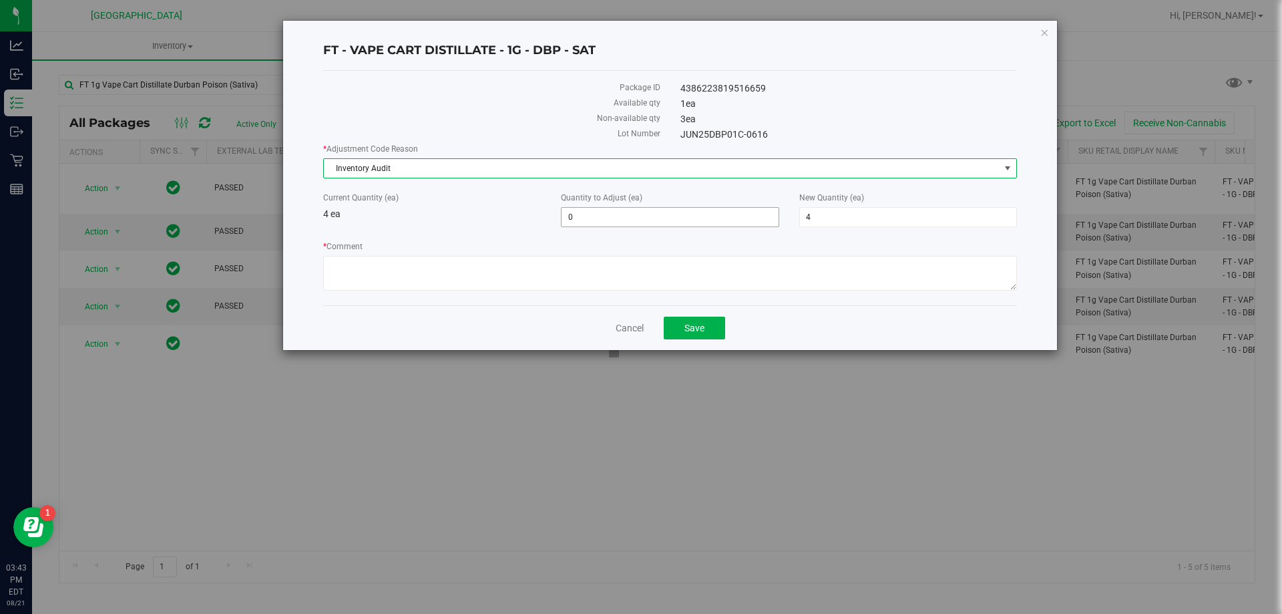
click at [613, 221] on span "0 0" at bounding box center [670, 217] width 218 height 20
click at [0, 0] on input "0" at bounding box center [0, 0] width 0 height 0
type input "-1"
type input "3"
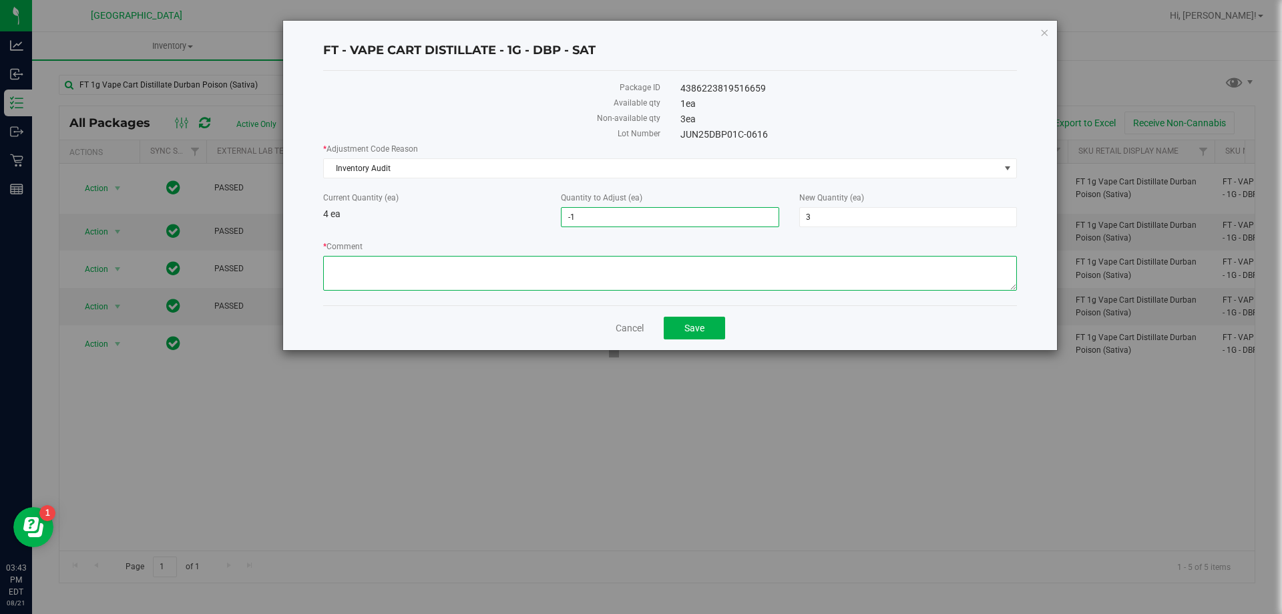
click at [527, 266] on textarea "* Comment" at bounding box center [670, 273] width 694 height 35
type textarea "allocation error, -1"
click at [717, 320] on button "Save" at bounding box center [694, 328] width 61 height 23
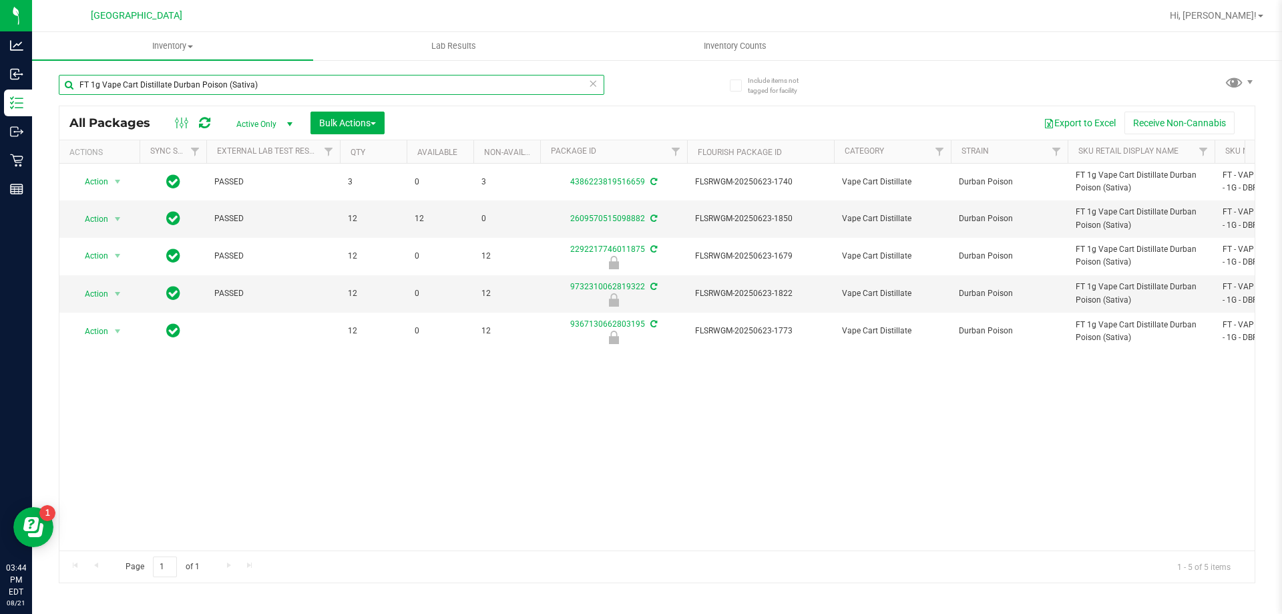
click at [157, 77] on input "FT 1g Vape Cart Distillate Durban Poison (Sativa)" at bounding box center [332, 85] width 546 height 20
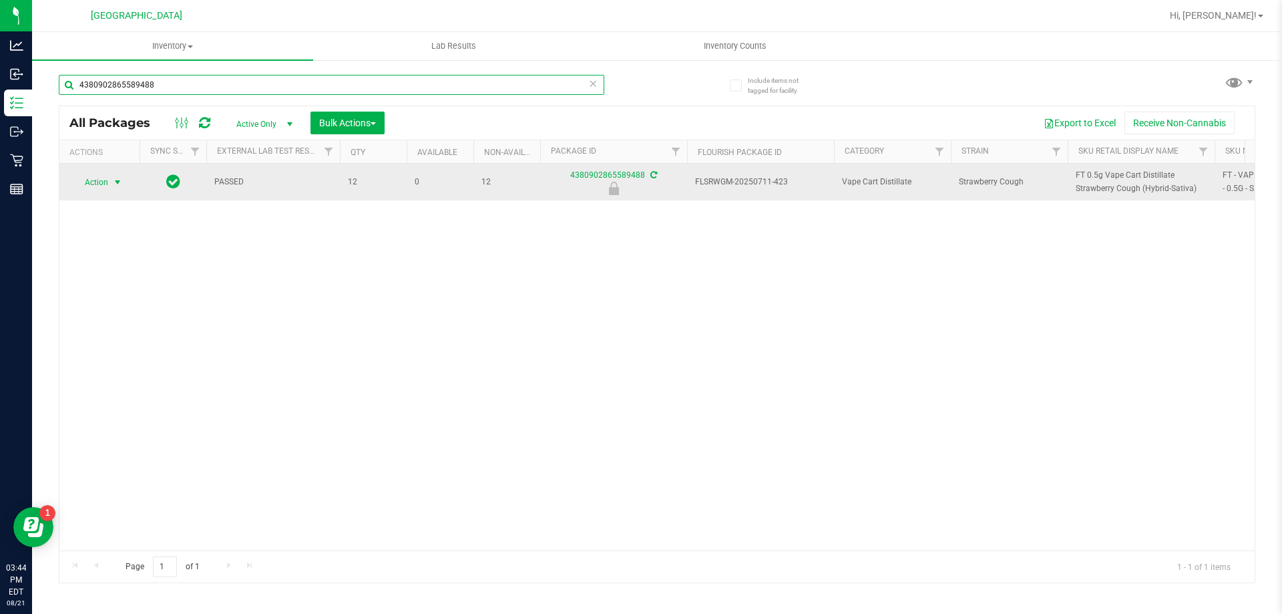
type input "4380902865589488"
click at [102, 183] on span "Action" at bounding box center [91, 182] width 36 height 19
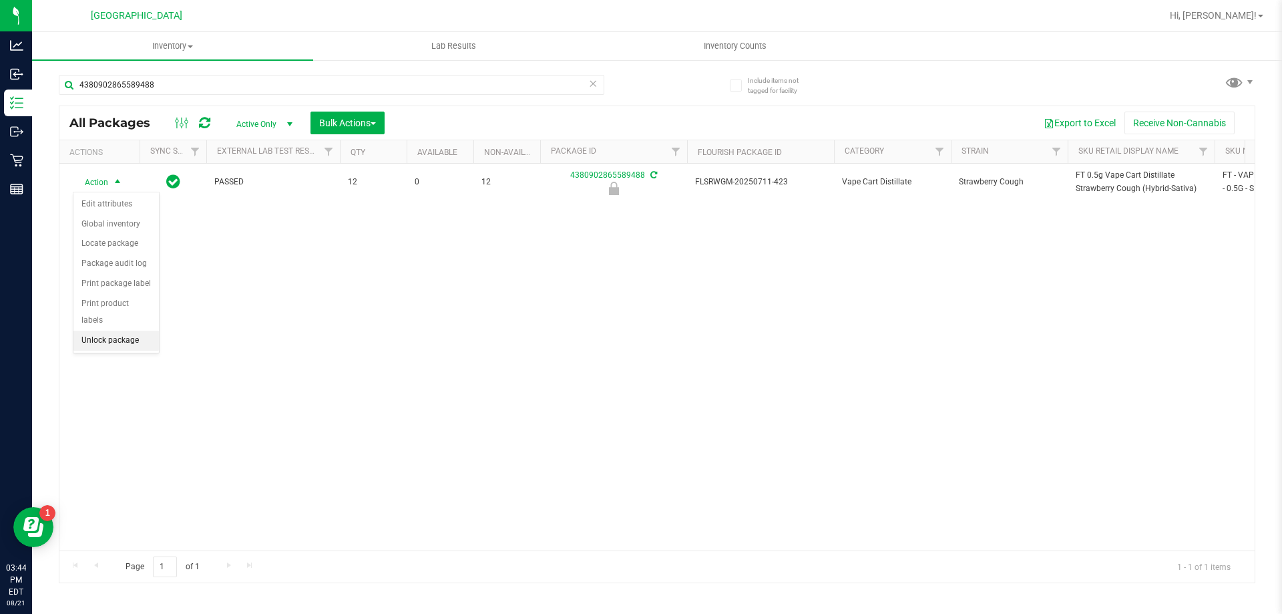
click at [108, 331] on li "Unlock package" at bounding box center [115, 341] width 85 height 20
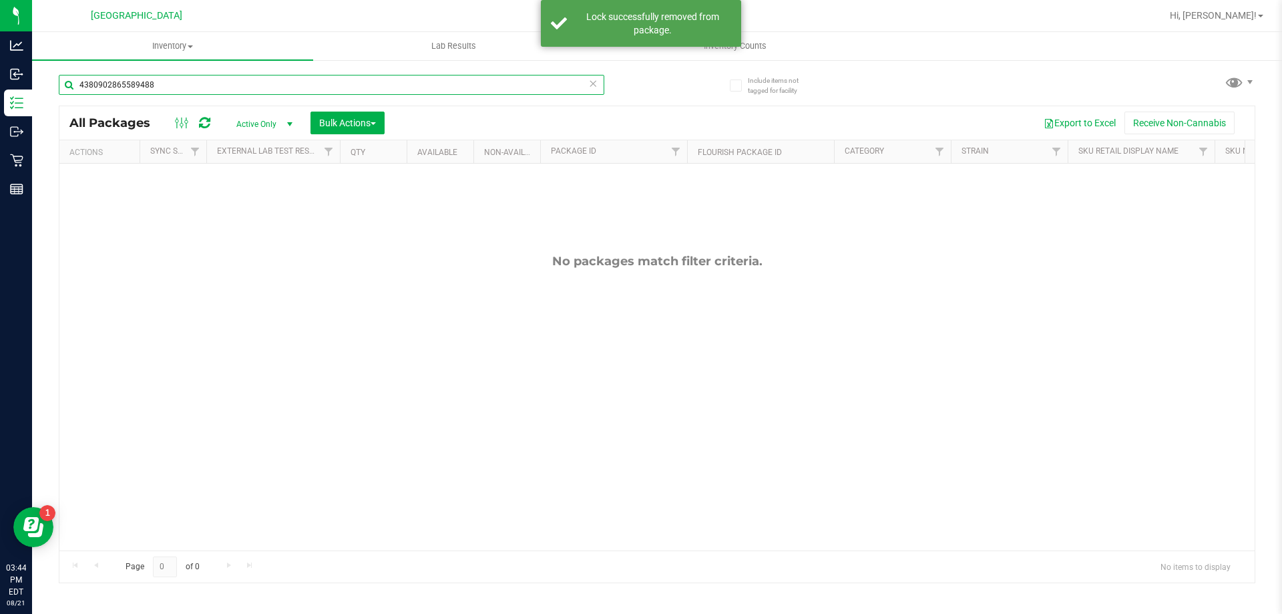
click at [113, 82] on input "4380902865589488" at bounding box center [332, 85] width 546 height 20
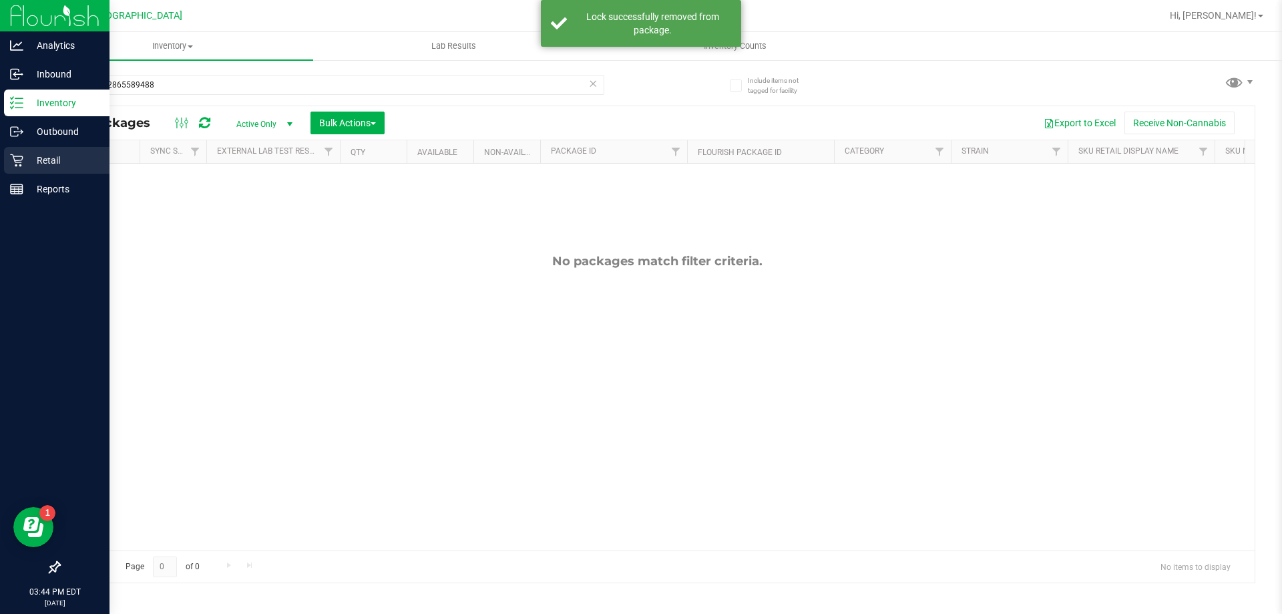
click at [47, 162] on p "Retail" at bounding box center [63, 160] width 80 height 16
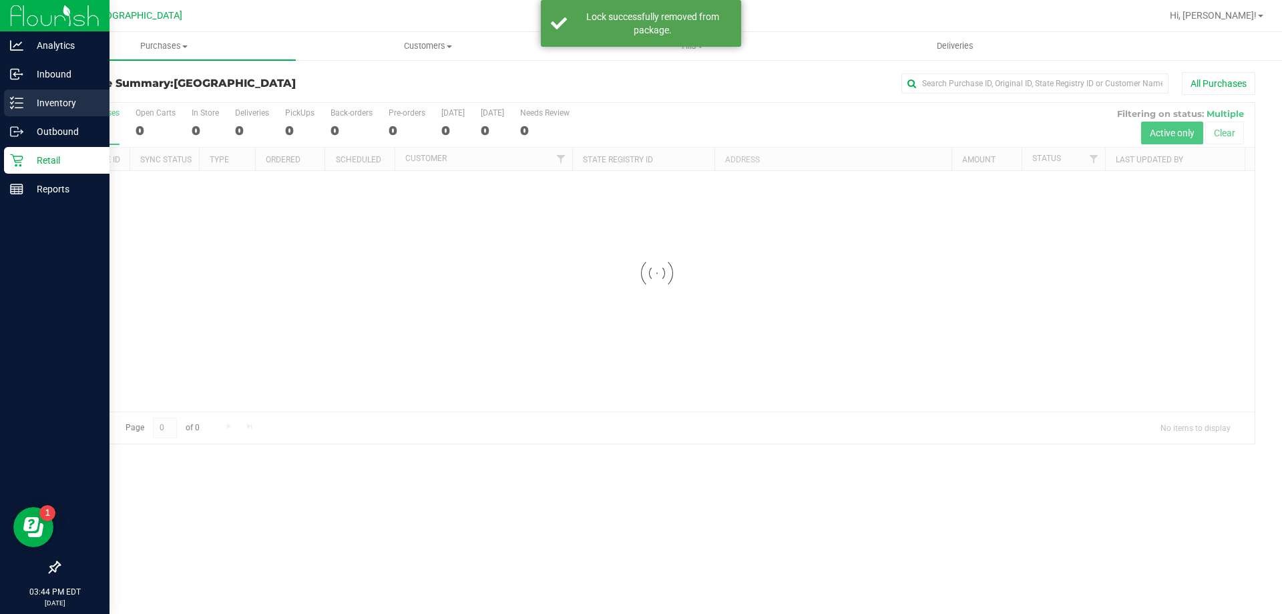
click at [52, 98] on p "Inventory" at bounding box center [63, 103] width 80 height 16
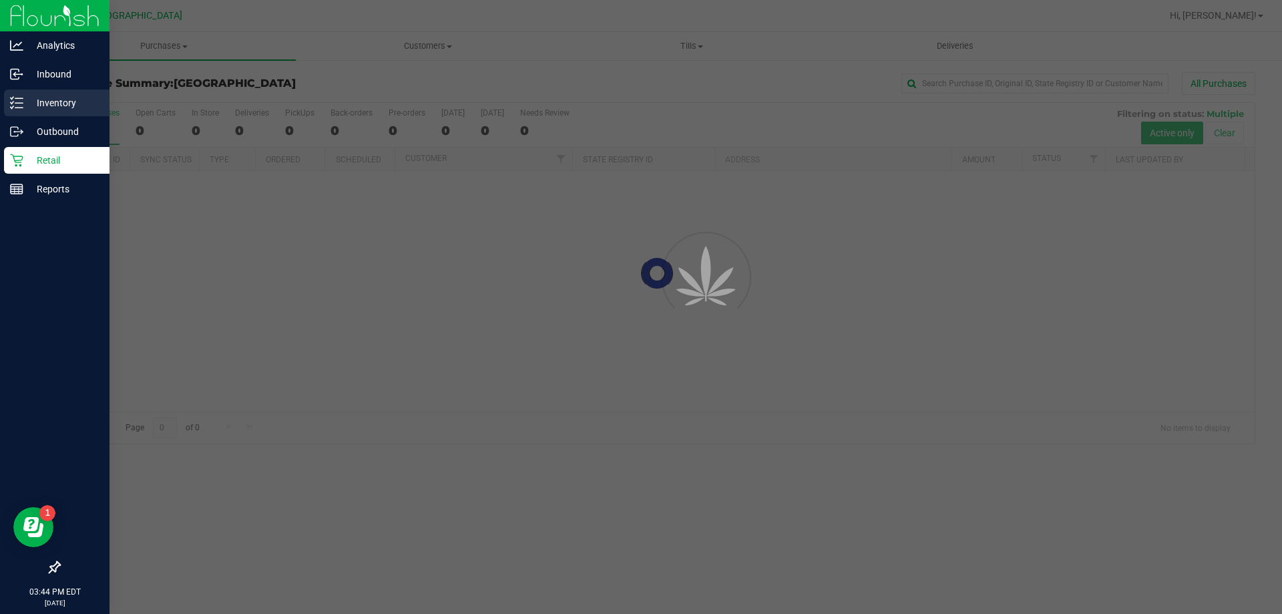
click at [53, 102] on p "Inventory" at bounding box center [63, 103] width 80 height 16
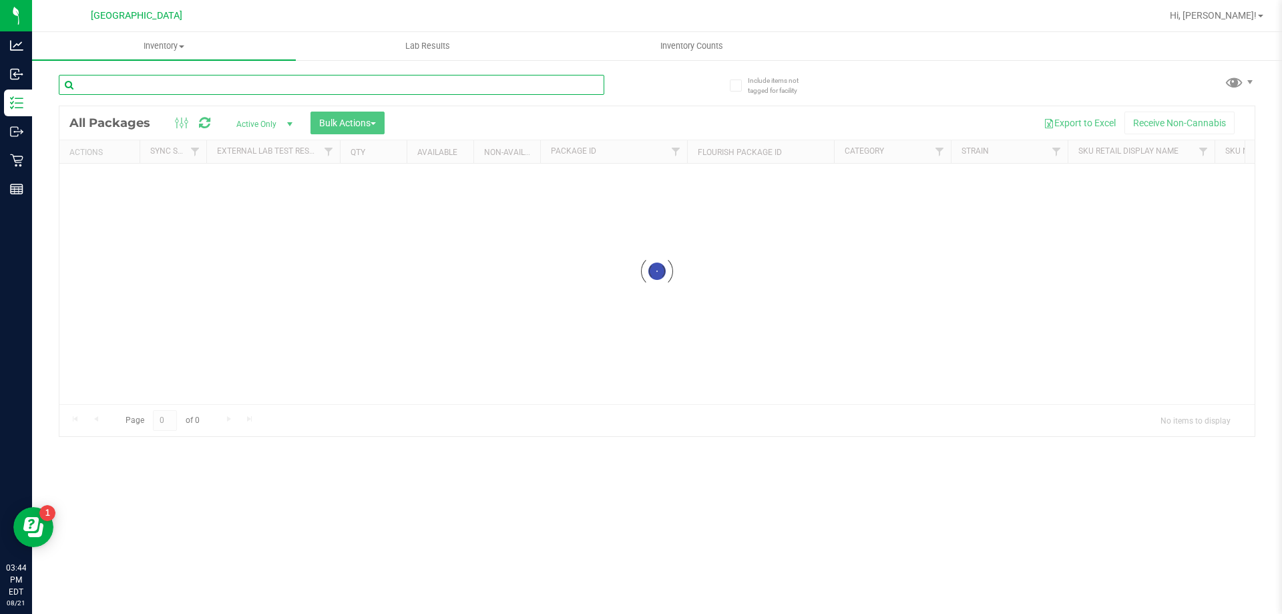
click at [158, 91] on input "text" at bounding box center [332, 85] width 546 height 20
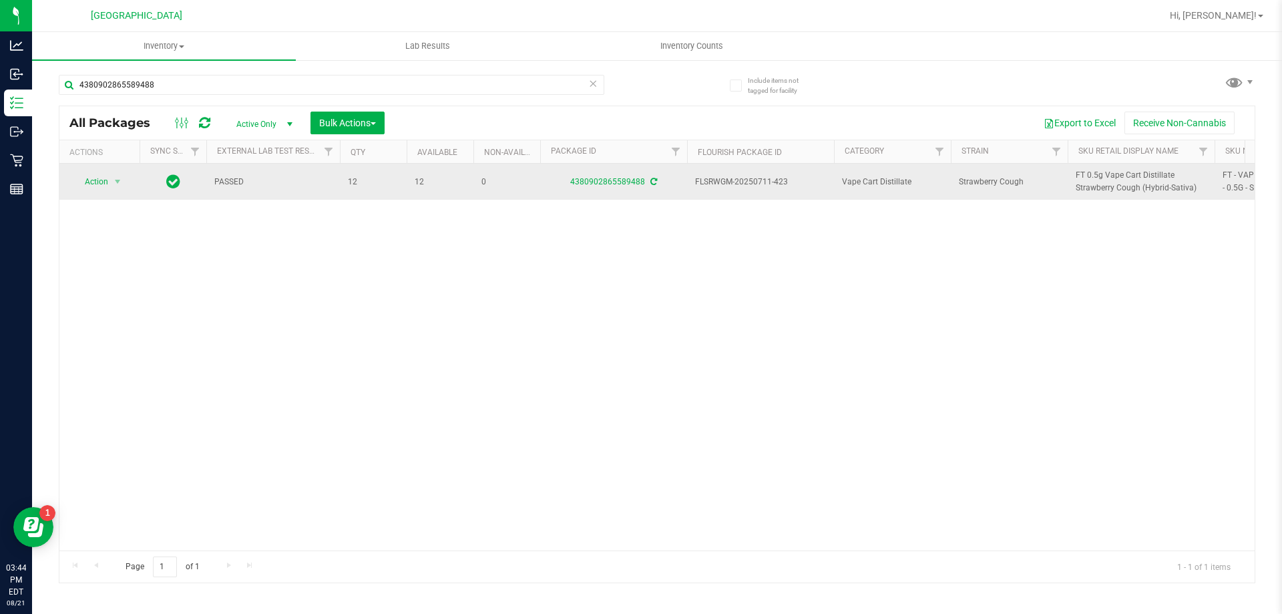
click at [1100, 180] on span "FT 0.5g Vape Cart Distillate Strawberry Cough (Hybrid-Sativa)" at bounding box center [1141, 181] width 131 height 25
click at [1101, 179] on span "FT 0.5g Vape Cart Distillate Strawberry Cough (Hybrid-Sativa)" at bounding box center [1141, 181] width 131 height 25
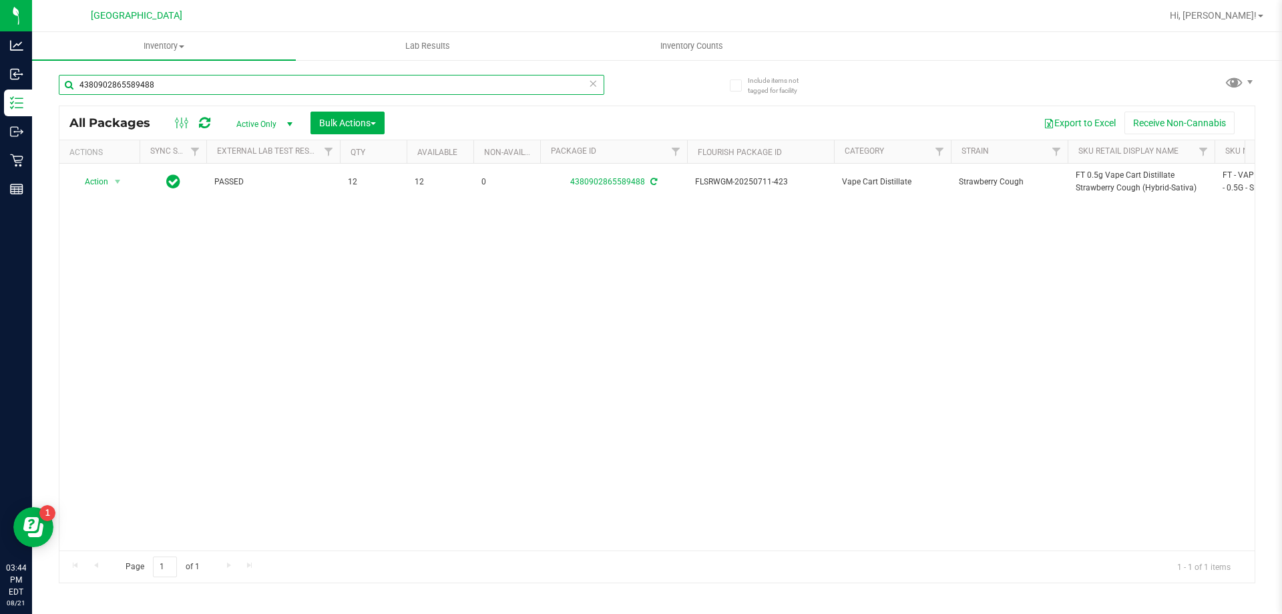
click at [224, 89] on input "4380902865589488" at bounding box center [332, 85] width 546 height 20
paste input "FT 0.5g Vape Cart Distillate Strawberry Cough (Hybrid-Sativa)"
type input "FT 0.5g Vape Cart Distillate Strawberry Cough (Hybrid-Sativa)"
